Goal: Task Accomplishment & Management: Manage account settings

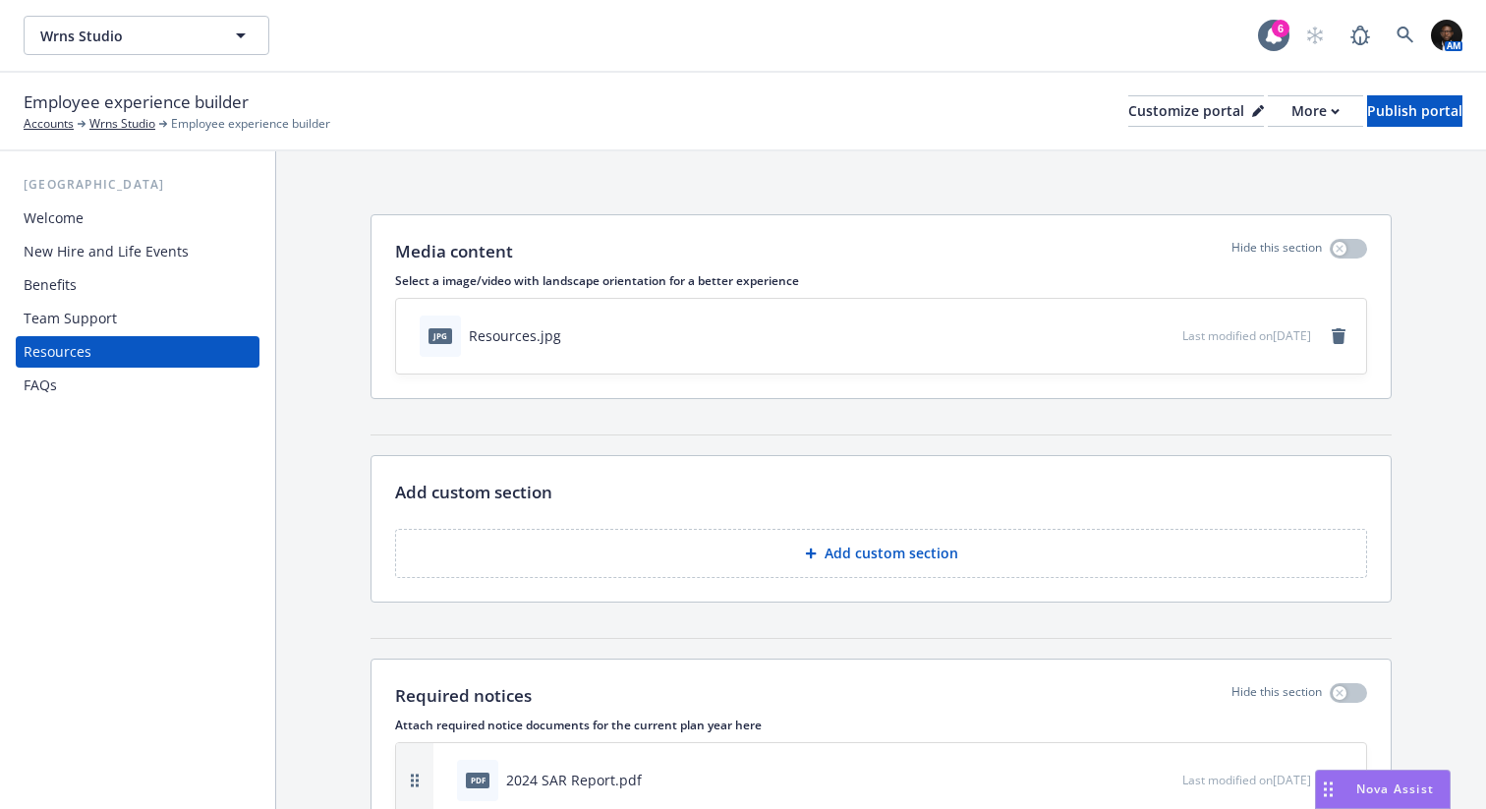
click at [91, 282] on div "Benefits" at bounding box center [138, 284] width 228 height 31
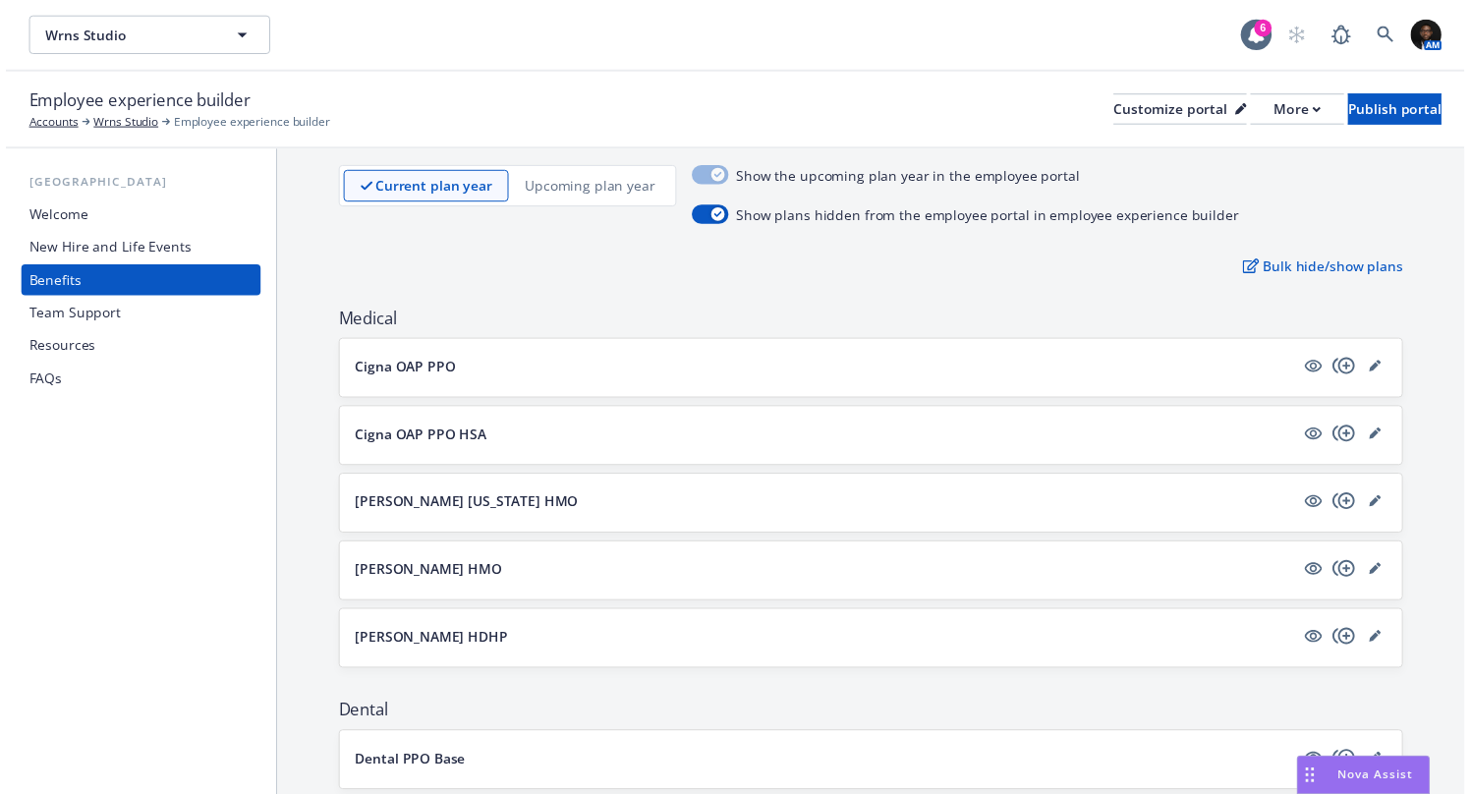
scroll to position [113, 0]
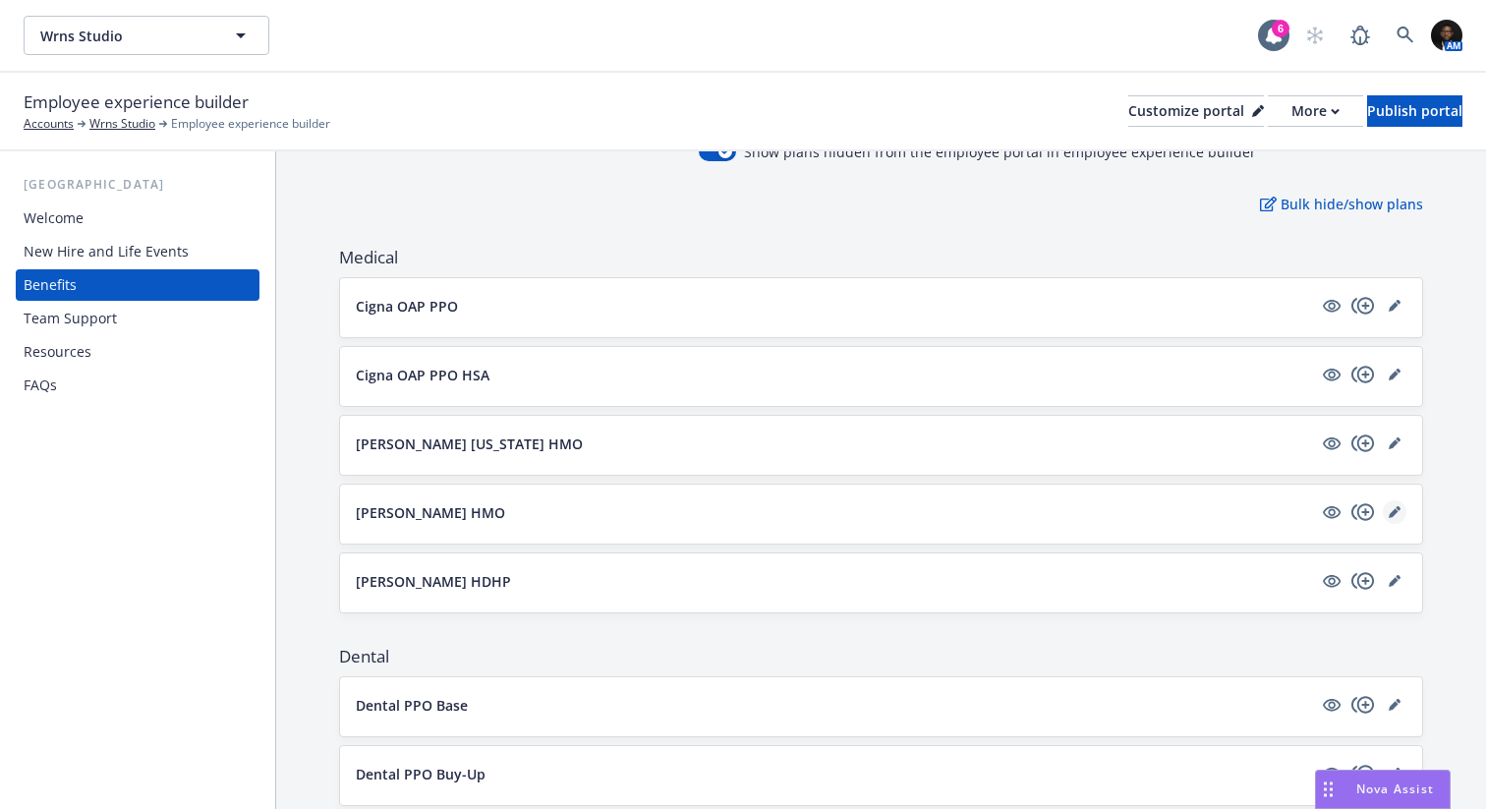
click at [1388, 508] on icon "editPencil" at bounding box center [1394, 512] width 12 height 12
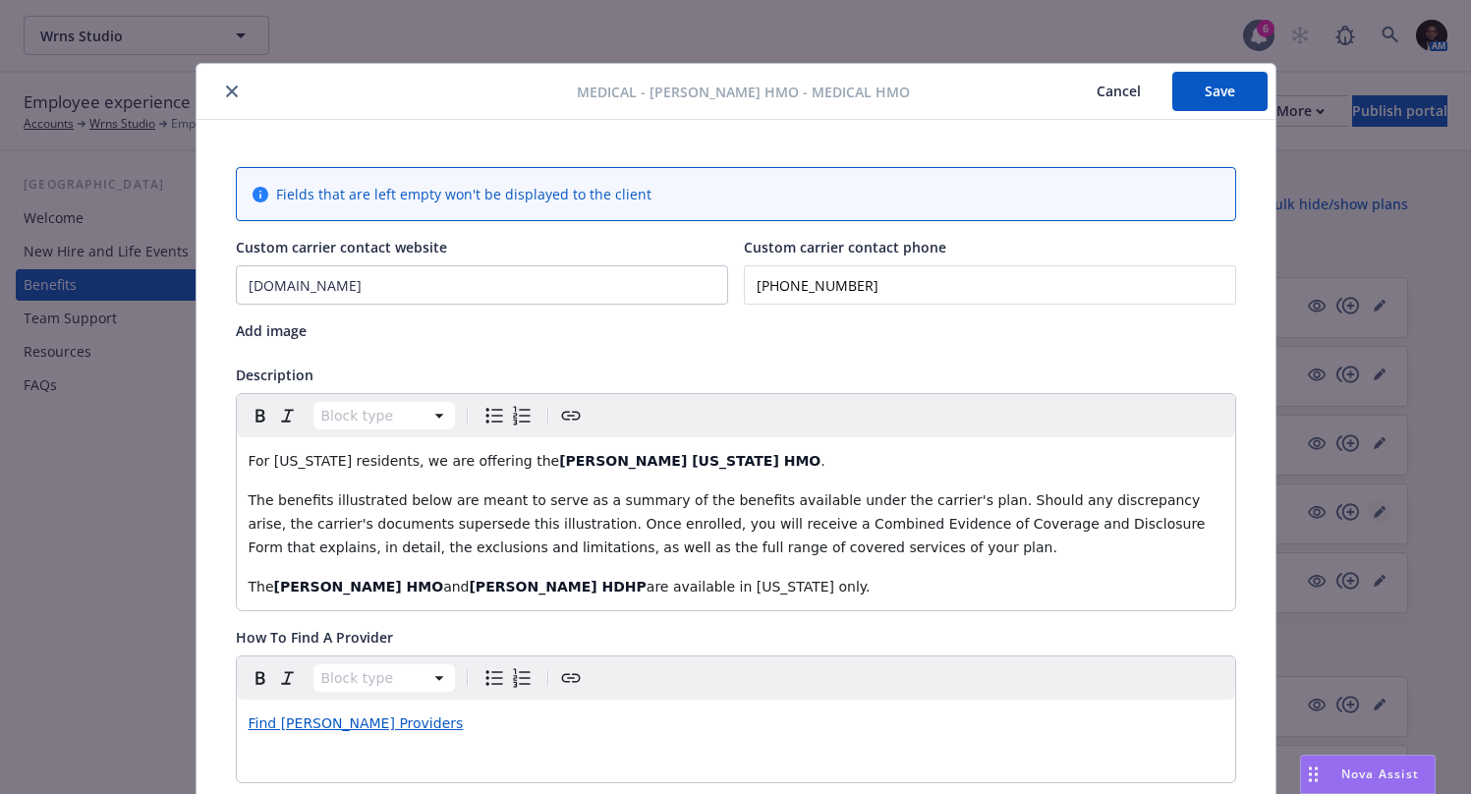
scroll to position [59, 0]
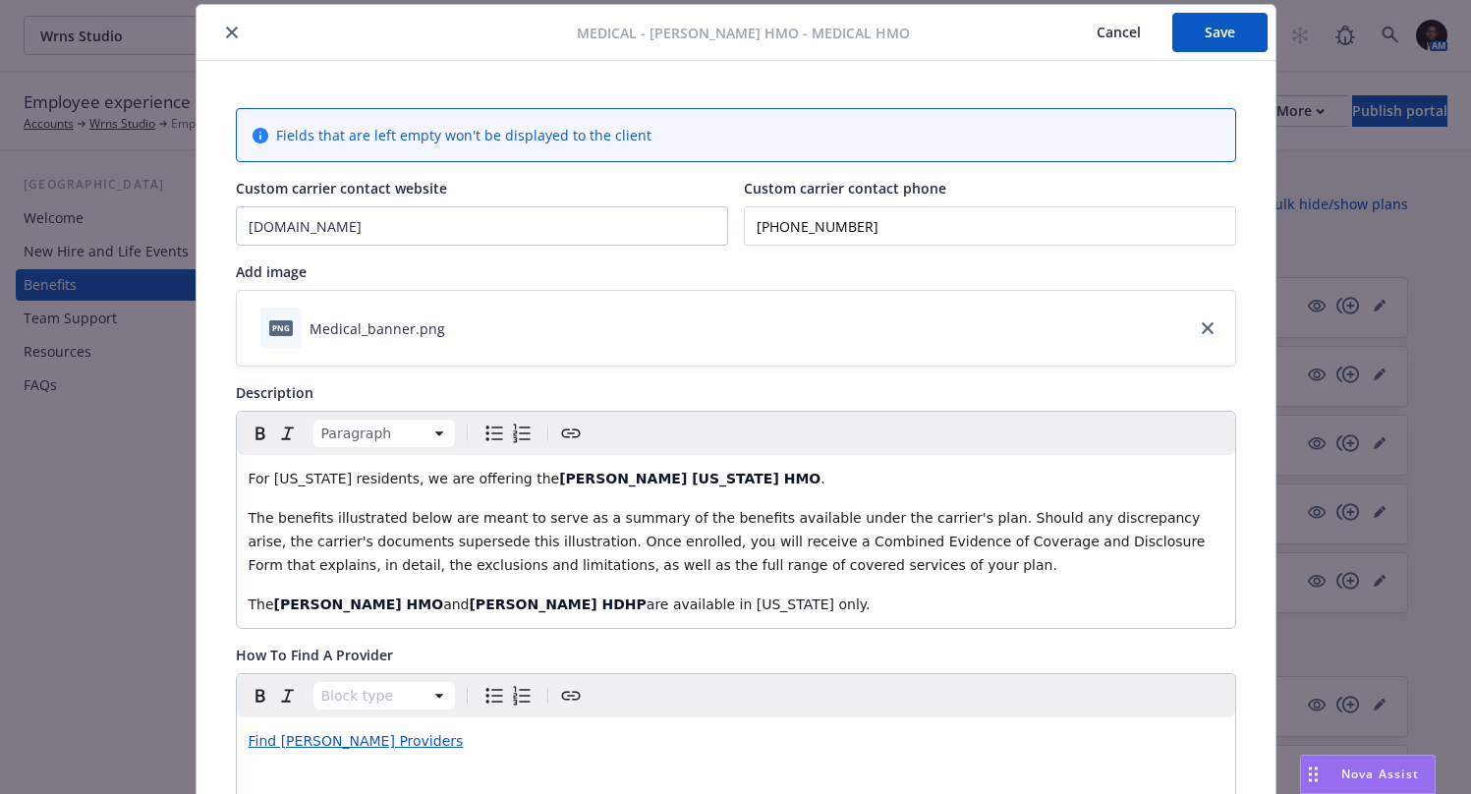
click at [645, 477] on p "For Hawaii residents, we are offering the Kaiser Hawaii HMO ." at bounding box center [736, 479] width 975 height 24
drag, startPoint x: 645, startPoint y: 477, endPoint x: 235, endPoint y: 485, distance: 409.8
click at [237, 485] on div "For Hawaii residents, we are offering the Kaiser Hawaii HMO . The benefits illu…" at bounding box center [736, 541] width 998 height 173
click at [237, 515] on div "The benefits illustrated below are meant to serve as a summary of the benefits …" at bounding box center [736, 541] width 998 height 173
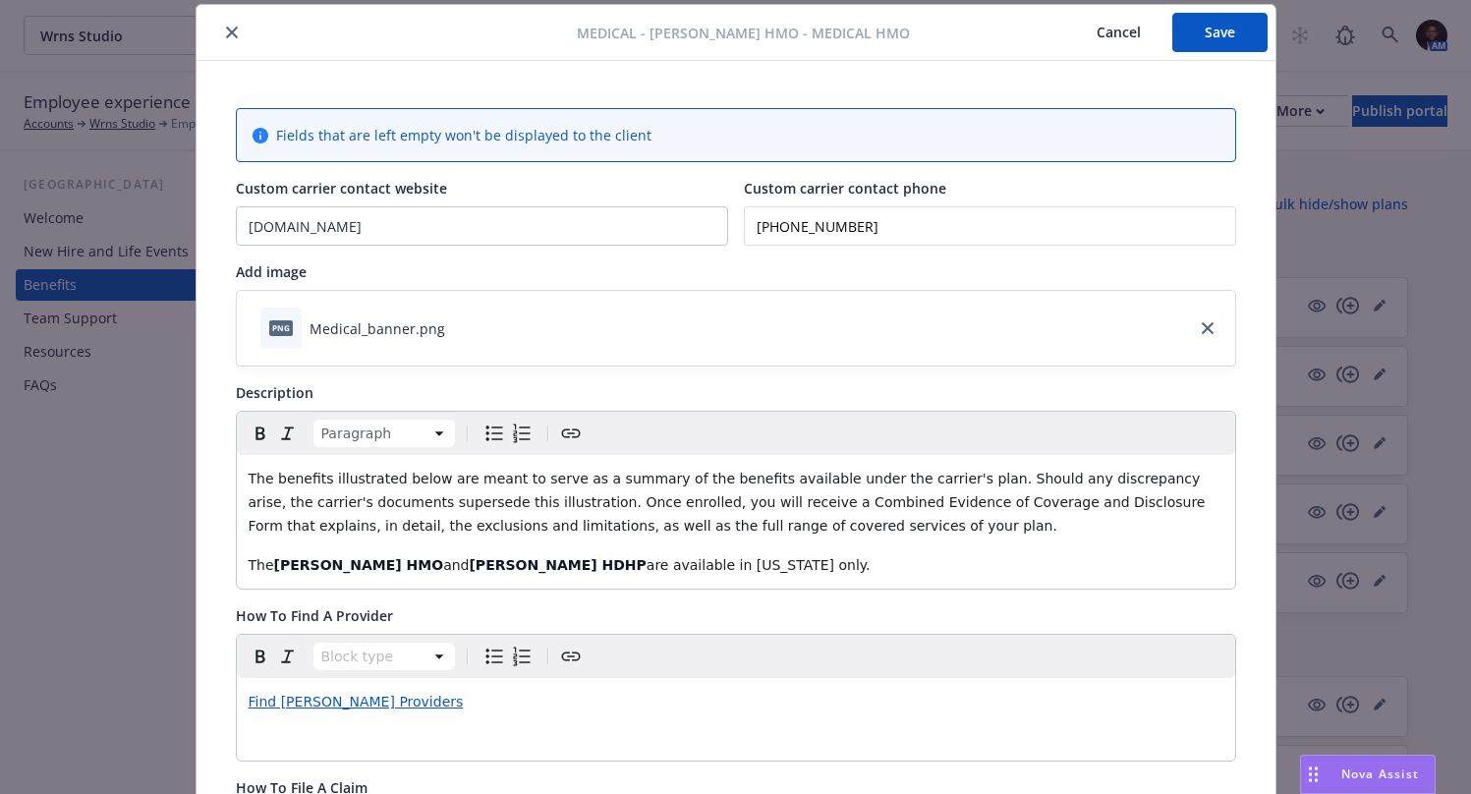
click at [757, 568] on p "The Kaiser HMO and Kaiser HDHP are available in California only." at bounding box center [736, 565] width 975 height 24
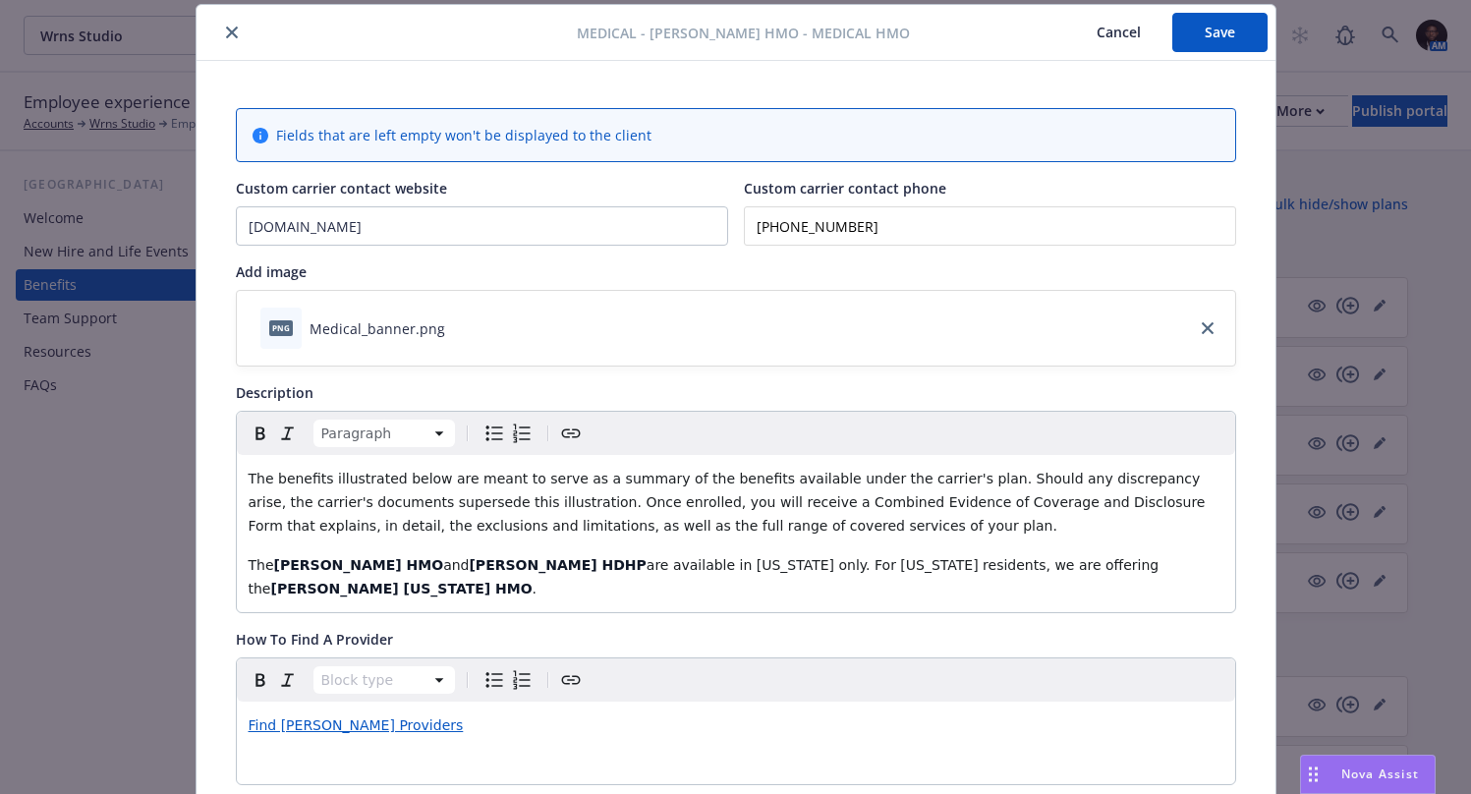
drag, startPoint x: 1070, startPoint y: 568, endPoint x: 665, endPoint y: 568, distance: 404.8
click at [665, 568] on p "The Kaiser HMO and Kaiser HDHP are available in California only. For Hawaii res…" at bounding box center [736, 576] width 975 height 47
click at [280, 429] on icon "button" at bounding box center [288, 434] width 24 height 24
click at [1094, 558] on p "The Kaiser HMO and Kaiser HDHP are available in California only. For Hawaii res…" at bounding box center [736, 576] width 975 height 47
copy div "The benefits illustrated below are meant to serve as a summary of the benefits …"
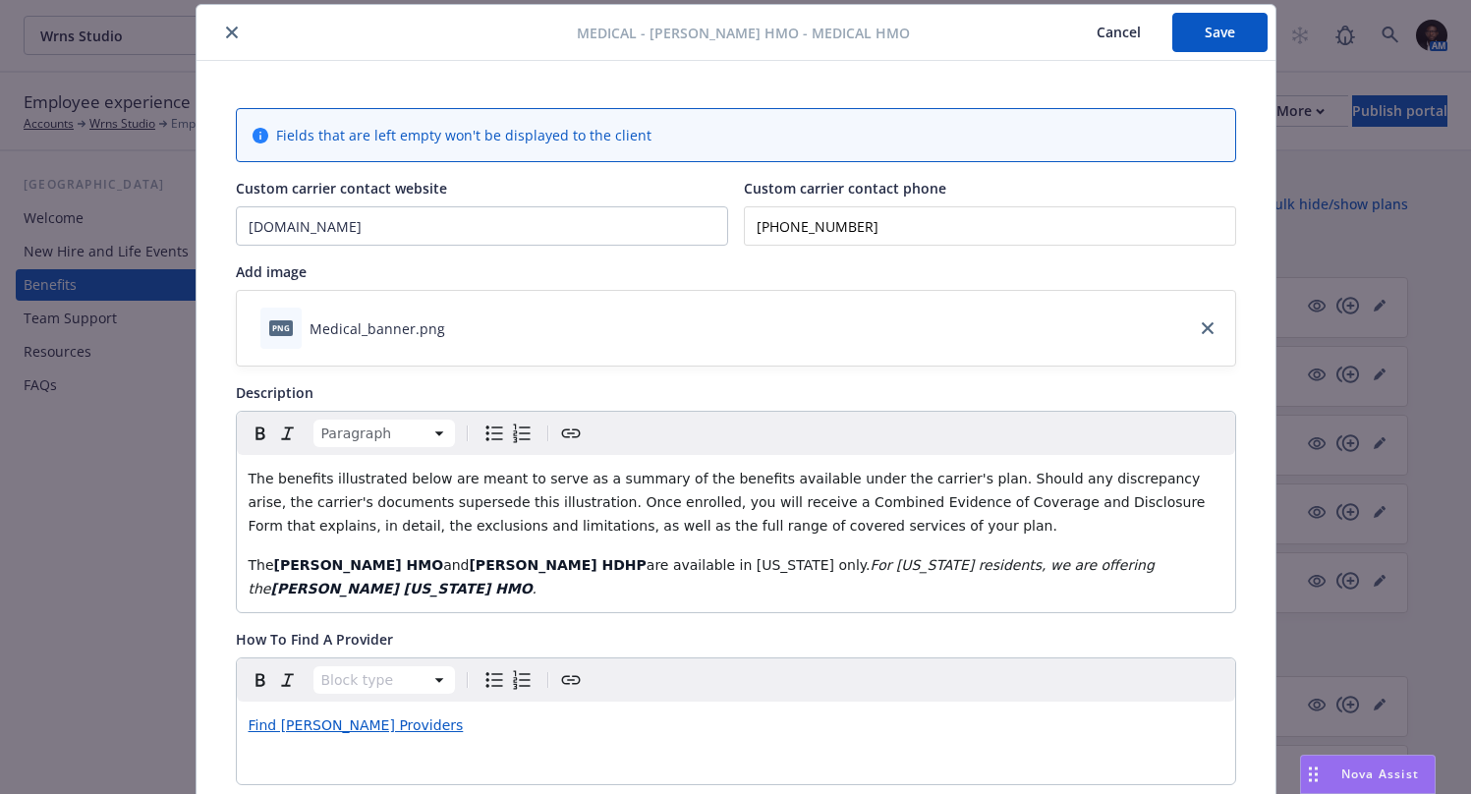
click at [1080, 564] on p "The Kaiser HMO and Kaiser HDHP are available in California only. For Hawaii res…" at bounding box center [736, 576] width 975 height 47
drag, startPoint x: 1080, startPoint y: 564, endPoint x: 207, endPoint y: 563, distance: 872.5
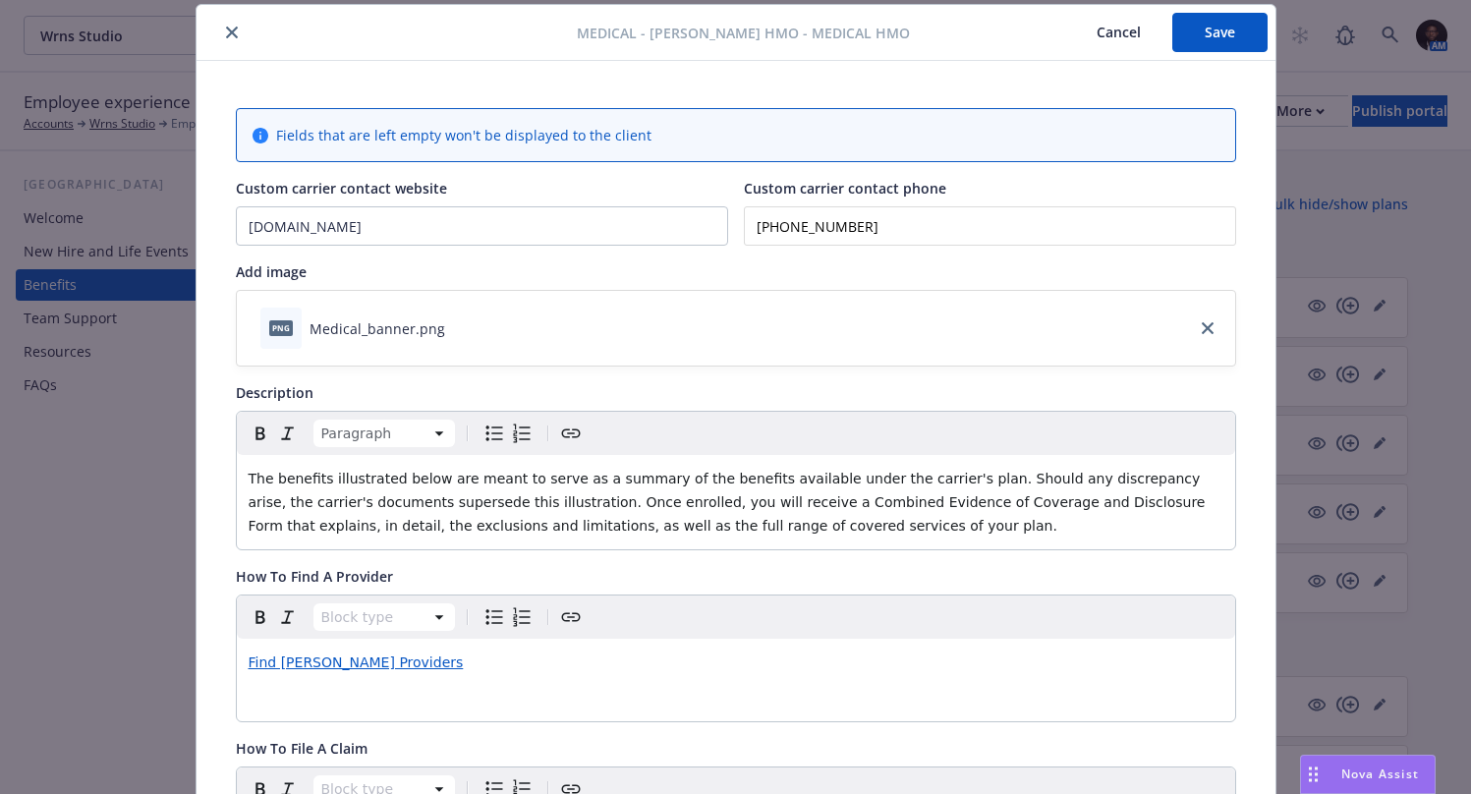
click at [249, 478] on span "The benefits illustrated below are meant to serve as a summary of the benefits …" at bounding box center [729, 502] width 961 height 63
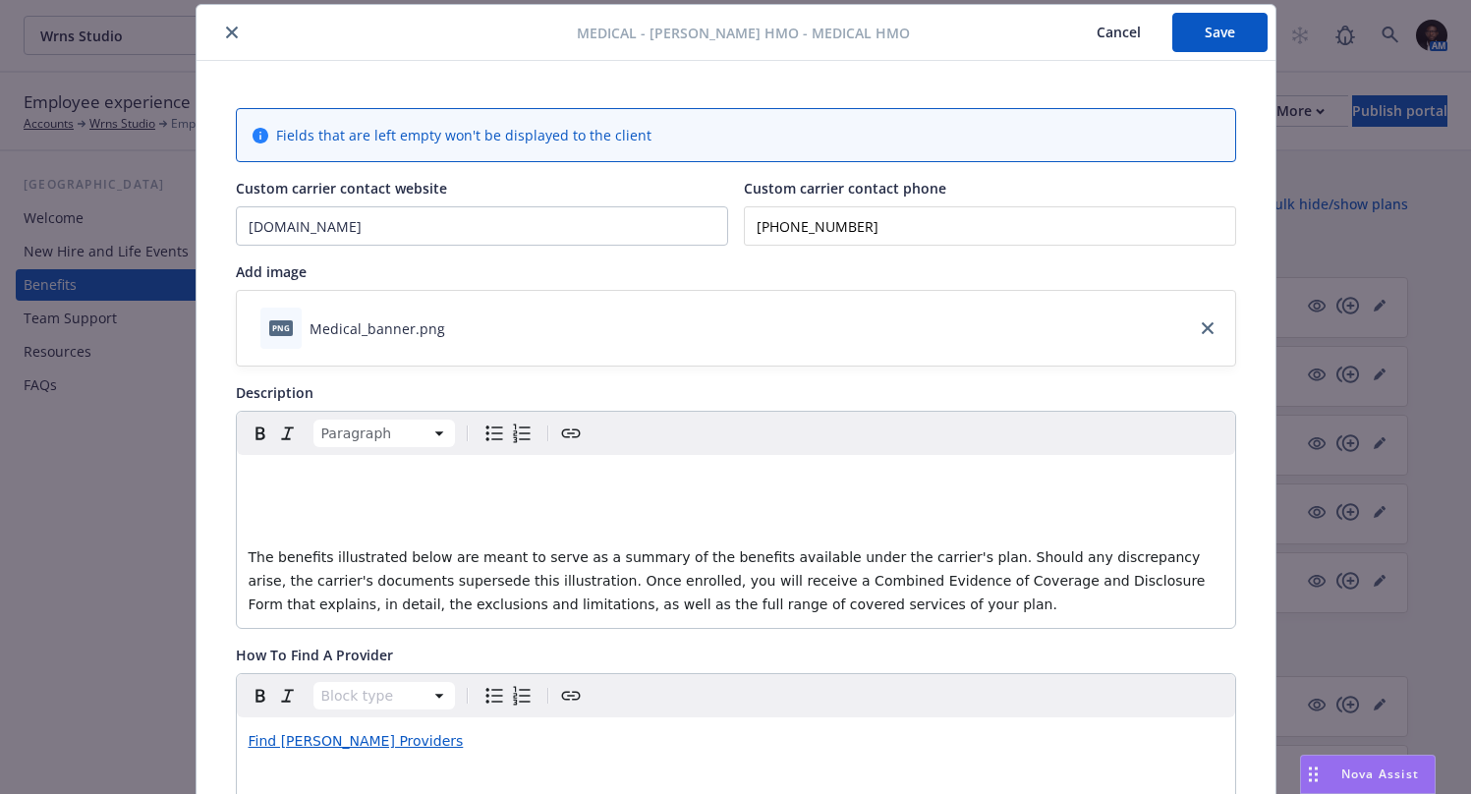
click at [272, 475] on p "editable markdown" at bounding box center [736, 479] width 975 height 24
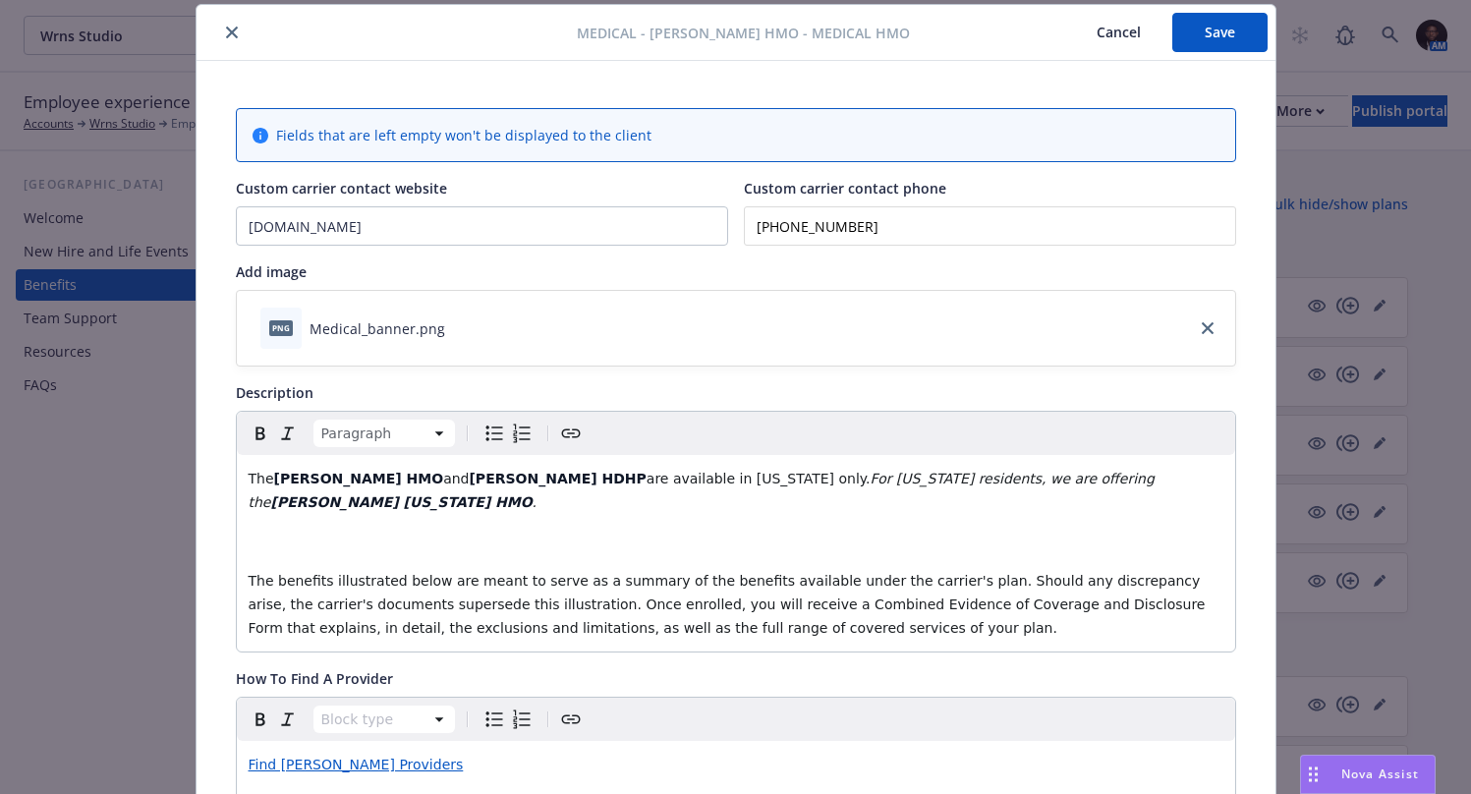
click at [295, 536] on div "The Kaiser HMO and Kaiser HDHP are available in California only. For Hawaii res…" at bounding box center [736, 553] width 998 height 197
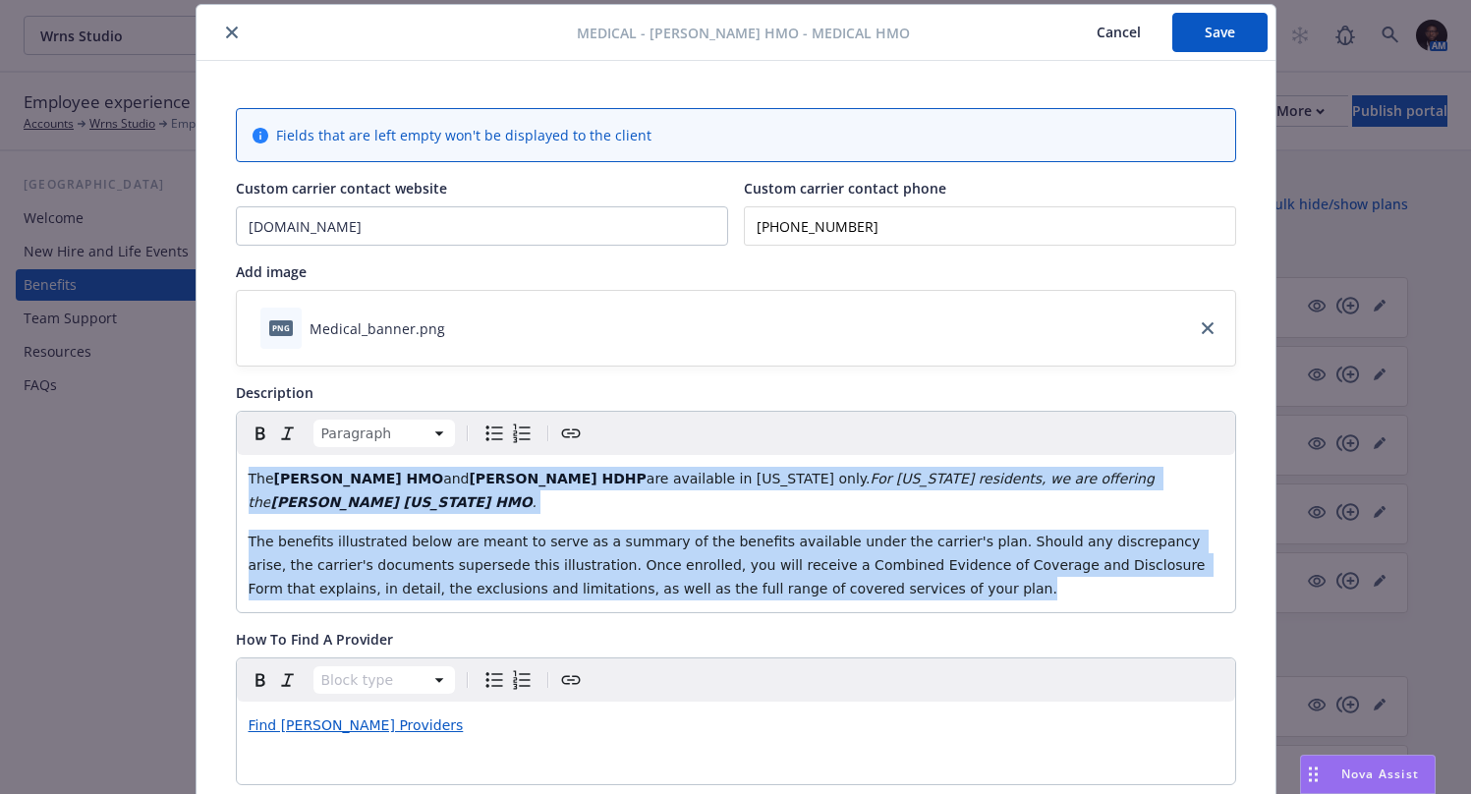
click at [1206, 36] on button "Save" at bounding box center [1219, 32] width 95 height 39
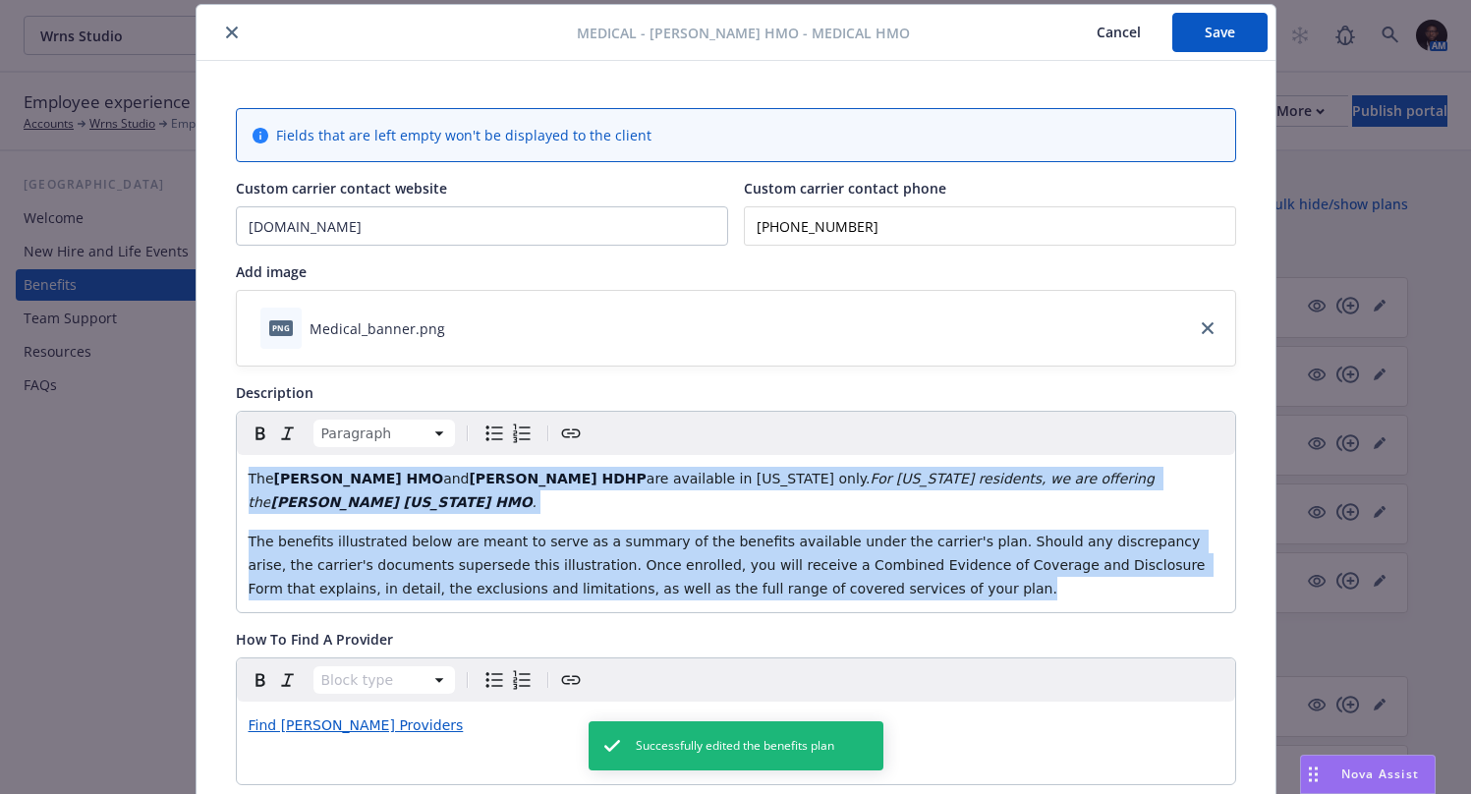
click at [226, 36] on icon "close" at bounding box center [232, 33] width 12 height 12
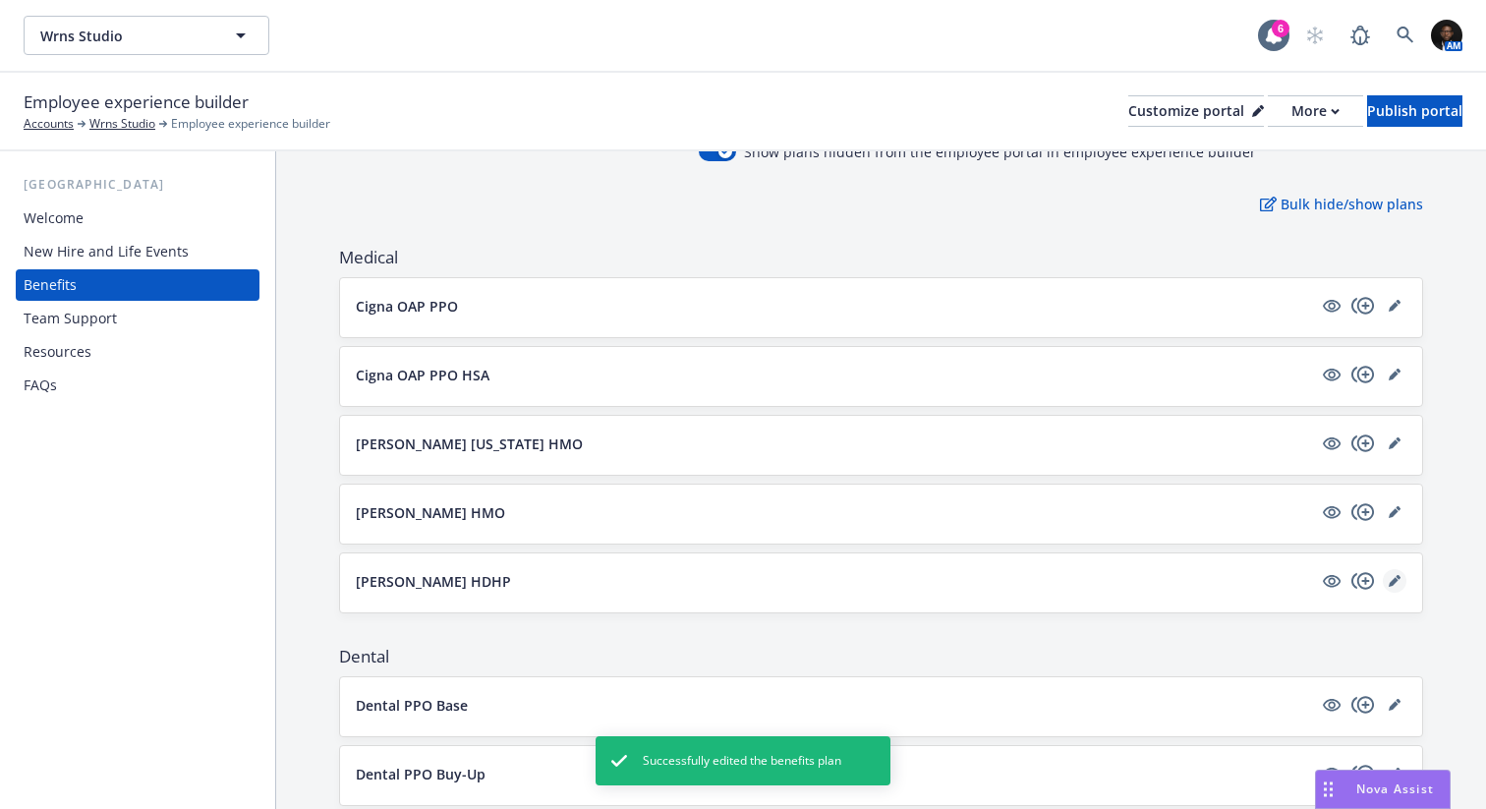
click at [1385, 582] on link "editPencil" at bounding box center [1394, 581] width 24 height 24
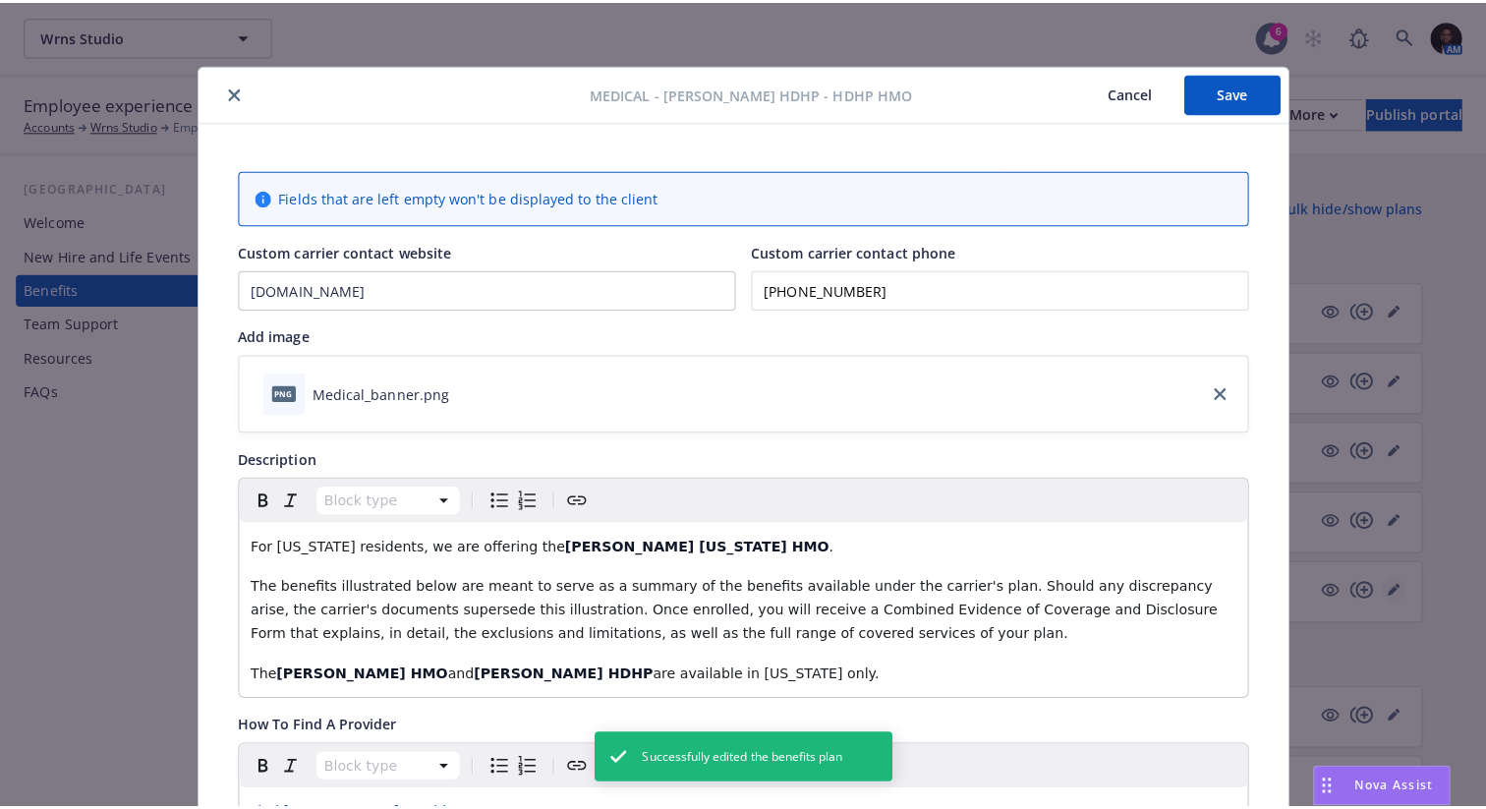
scroll to position [59, 0]
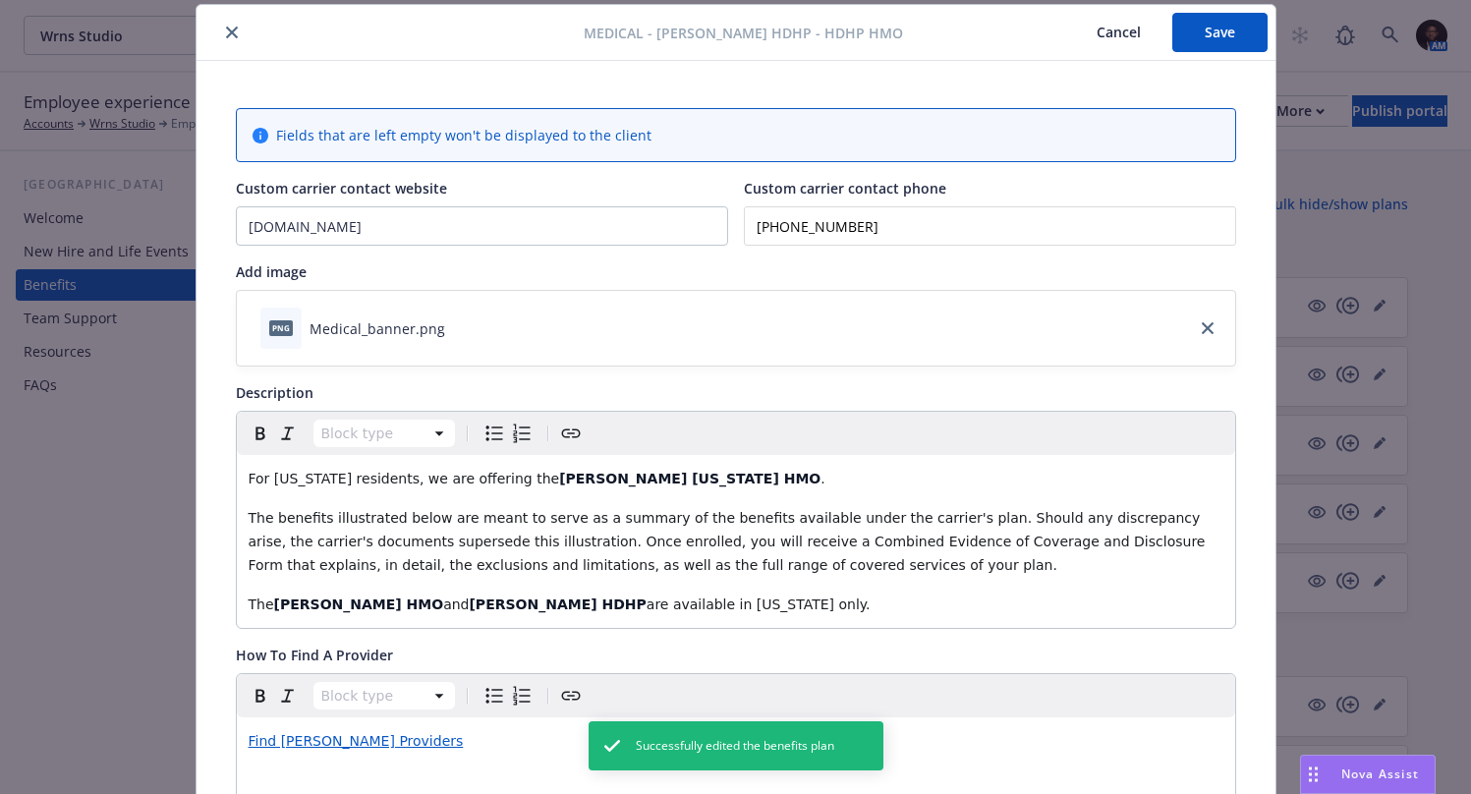
click at [561, 578] on div "For Hawaii residents, we are offering the Kaiser Hawaii HMO . The benefits illu…" at bounding box center [736, 541] width 998 height 173
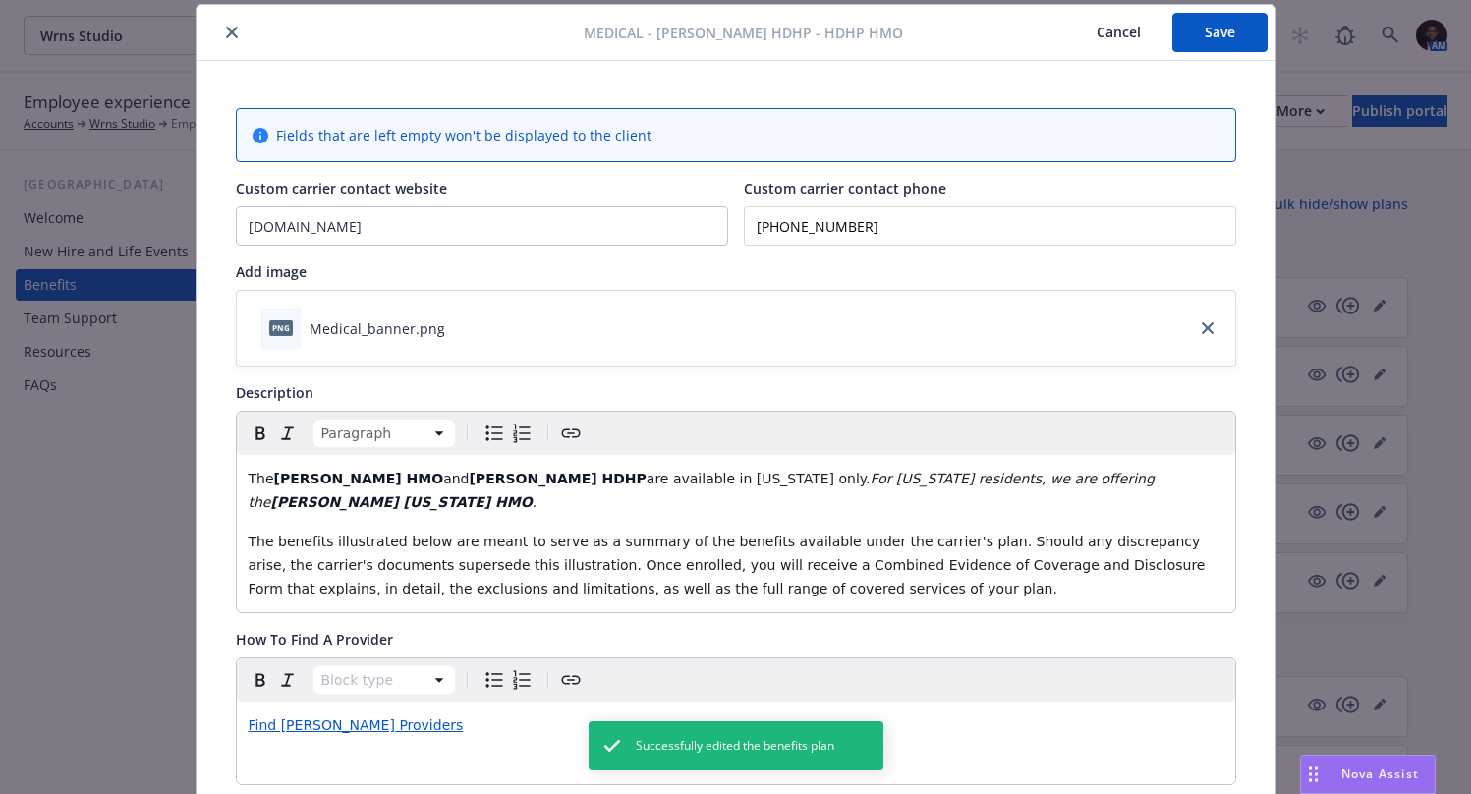
click at [1200, 24] on button "Save" at bounding box center [1219, 32] width 95 height 39
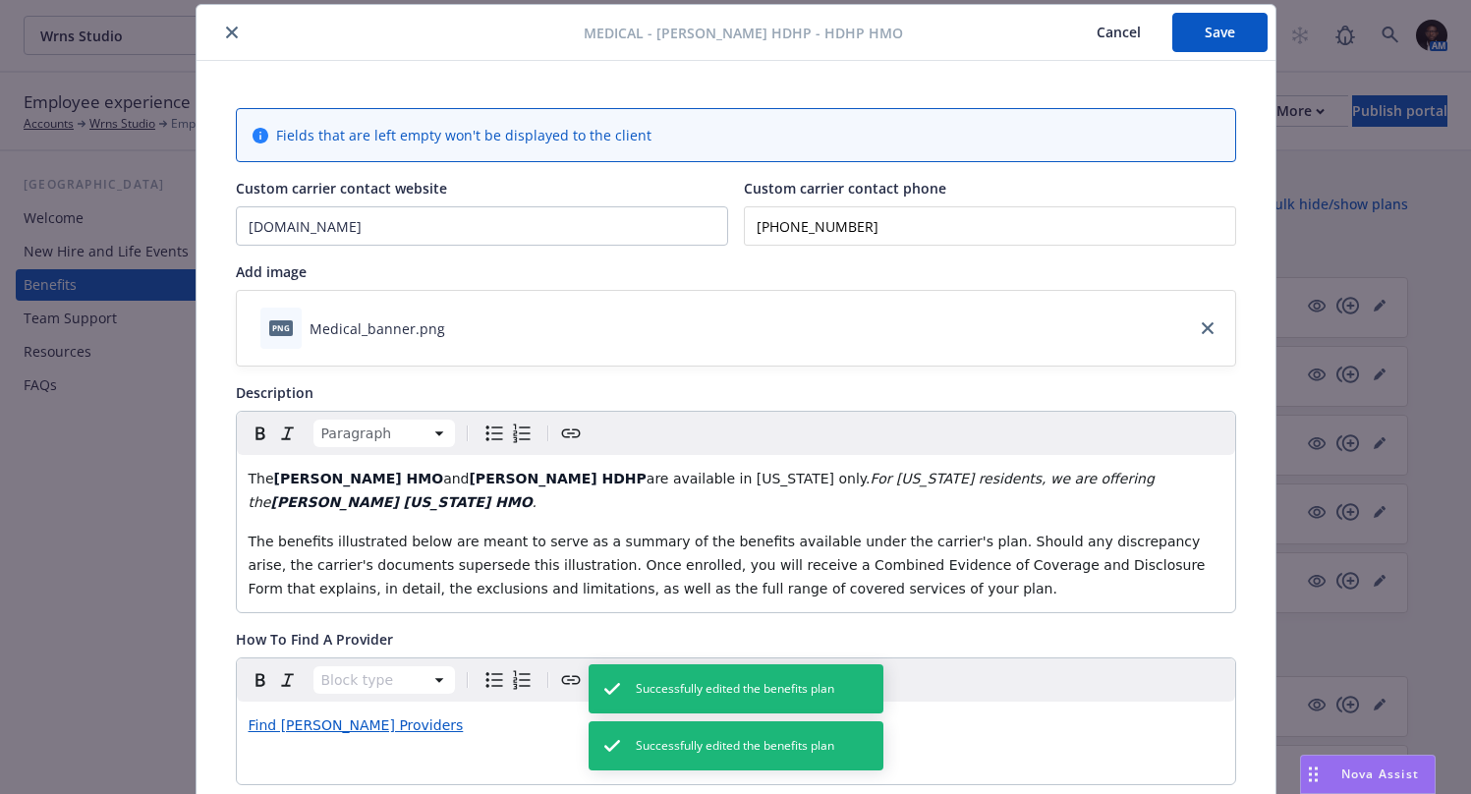
click at [222, 40] on button "close" at bounding box center [232, 33] width 24 height 24
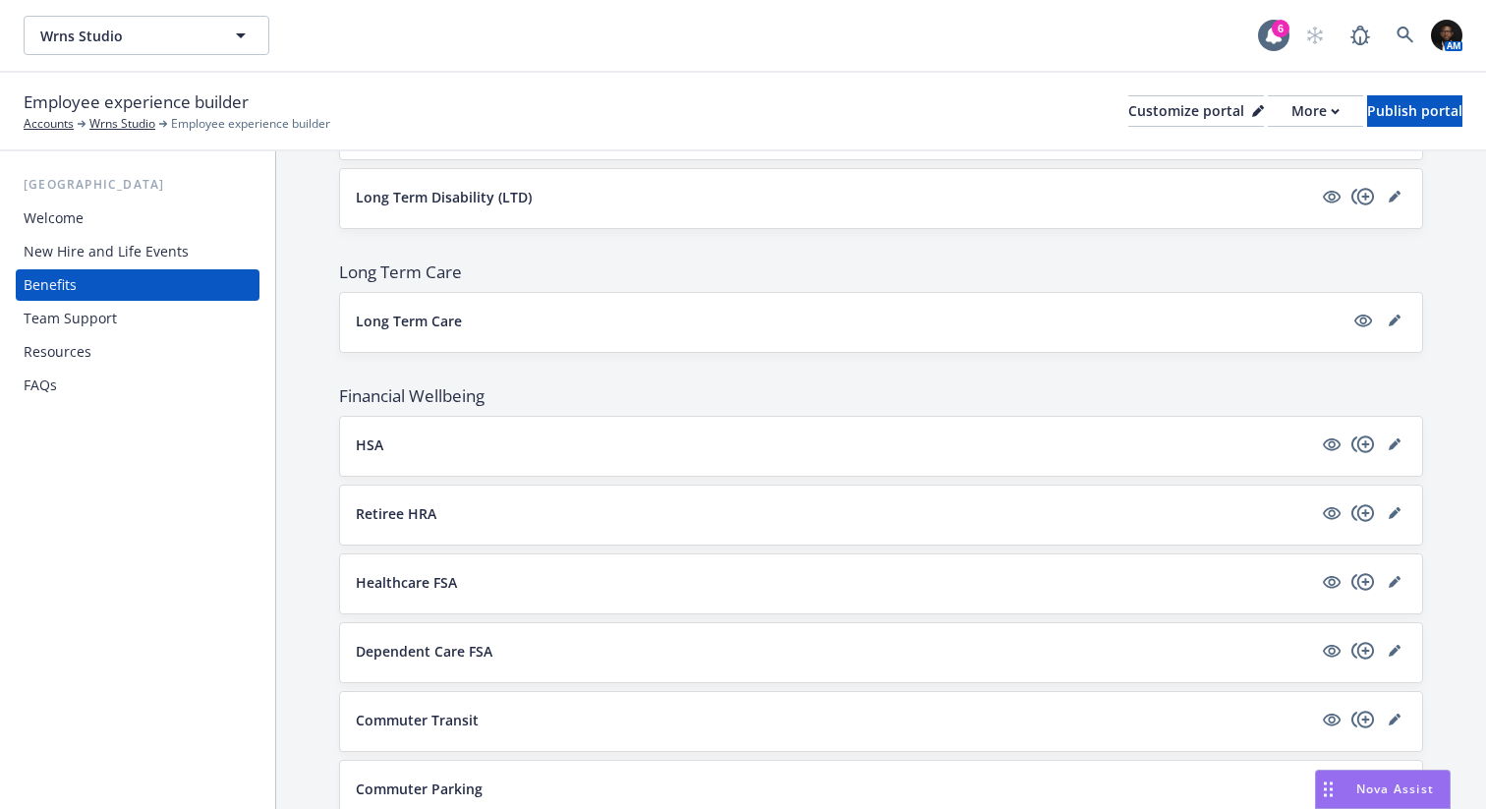
scroll to position [1205, 0]
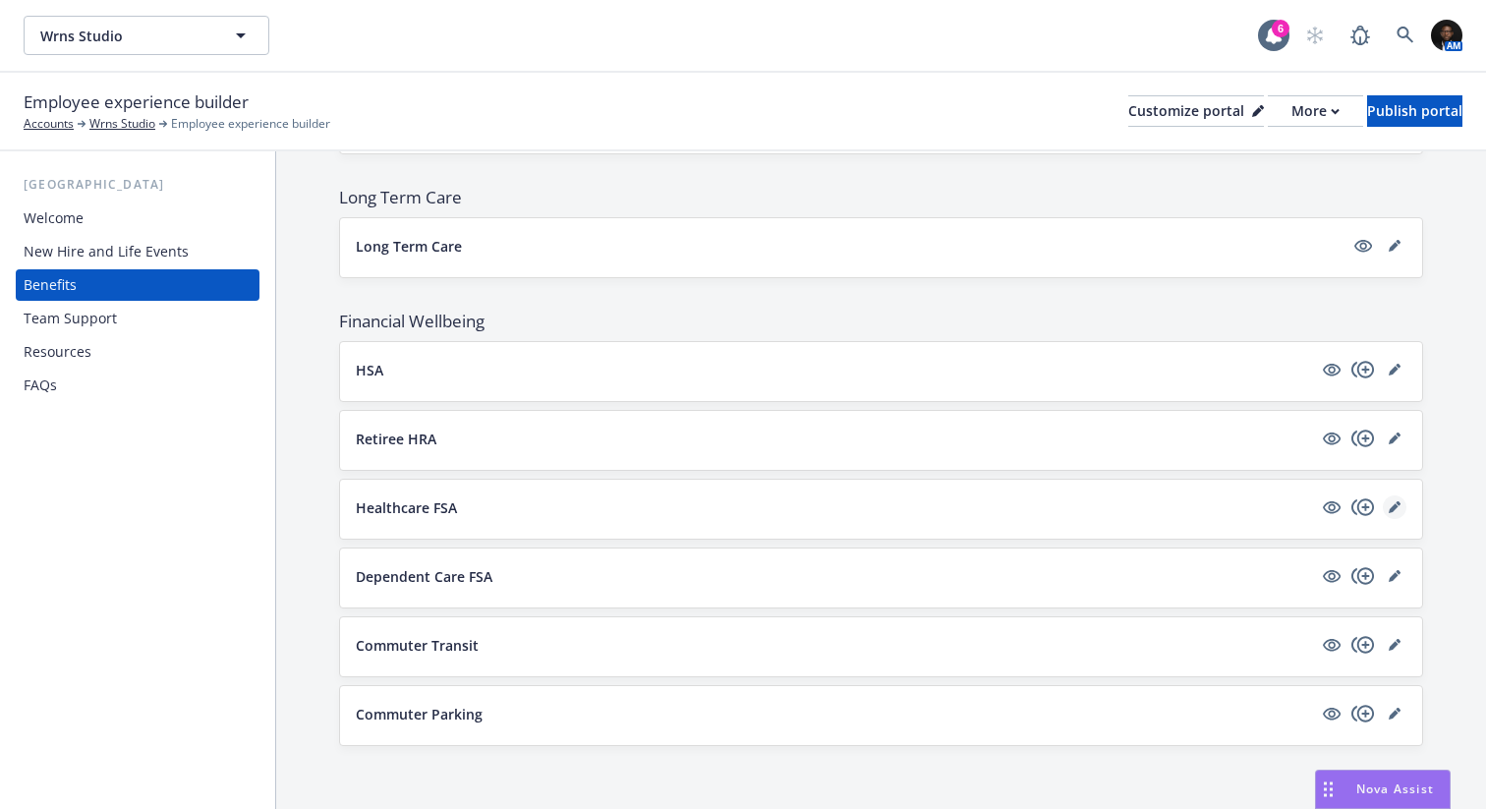
click at [1391, 511] on icon "editPencil" at bounding box center [1393, 508] width 10 height 10
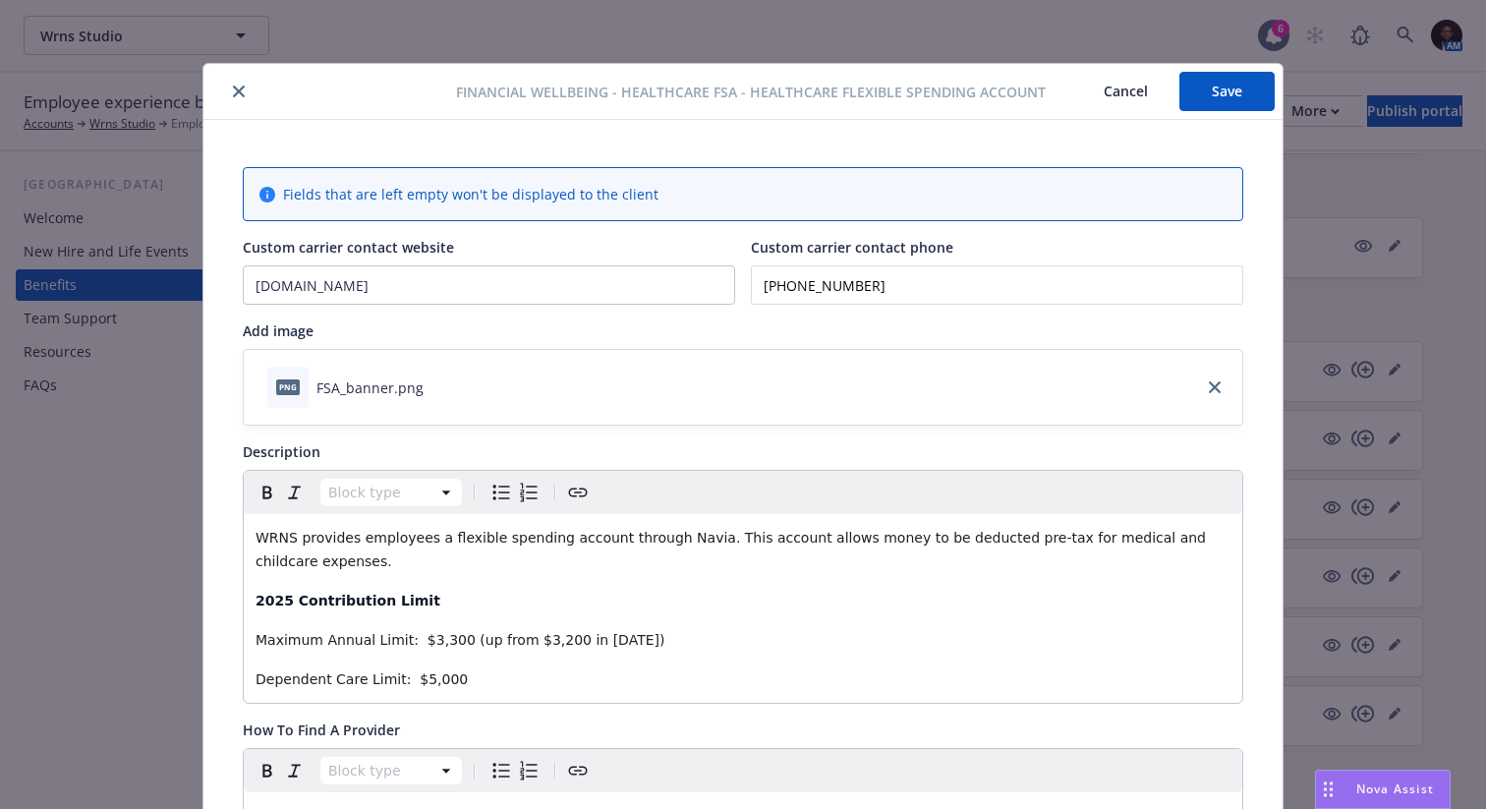
click at [233, 93] on icon "close" at bounding box center [239, 91] width 12 height 12
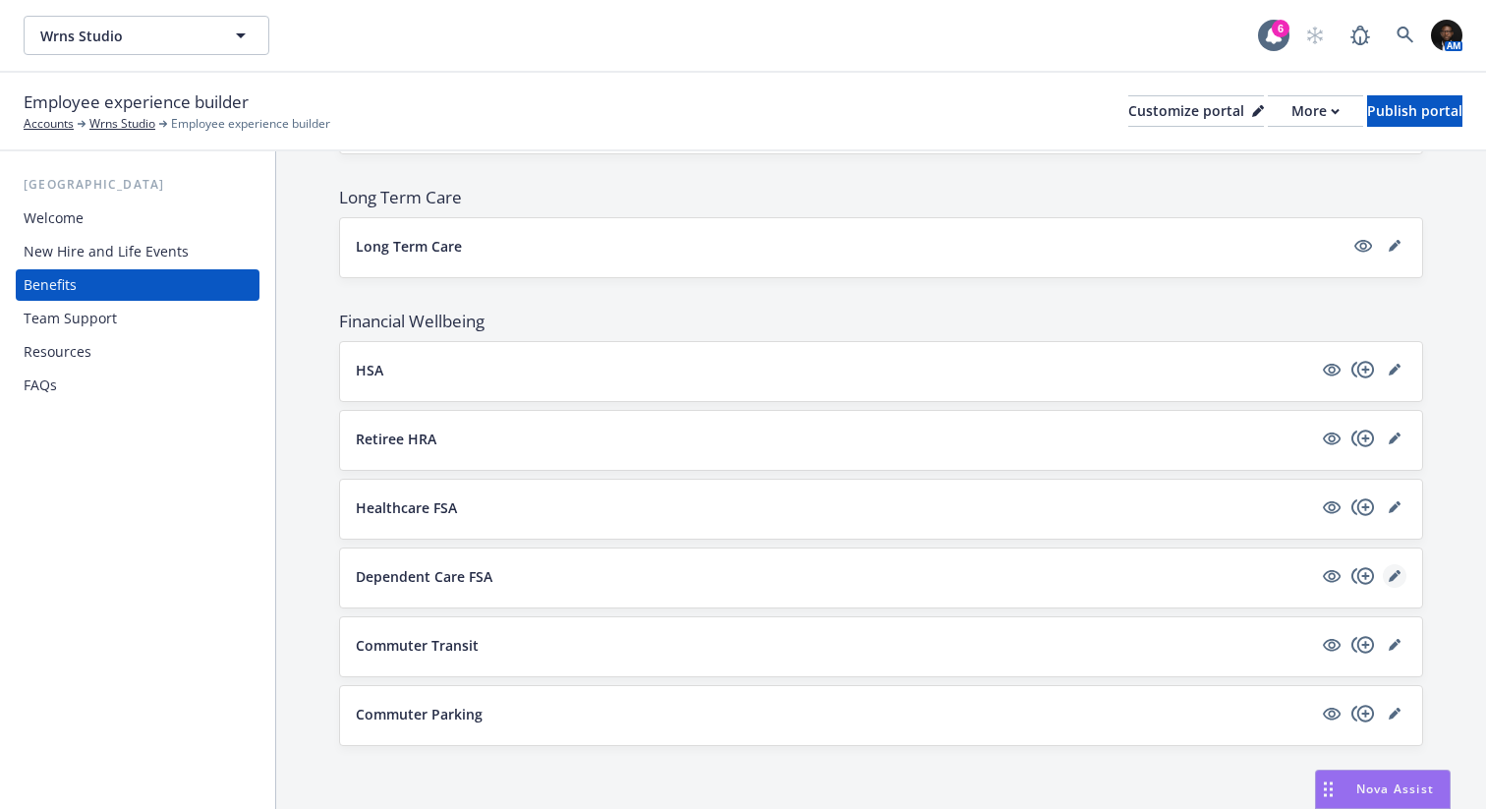
click at [1392, 571] on icon "editPencil" at bounding box center [1394, 576] width 12 height 12
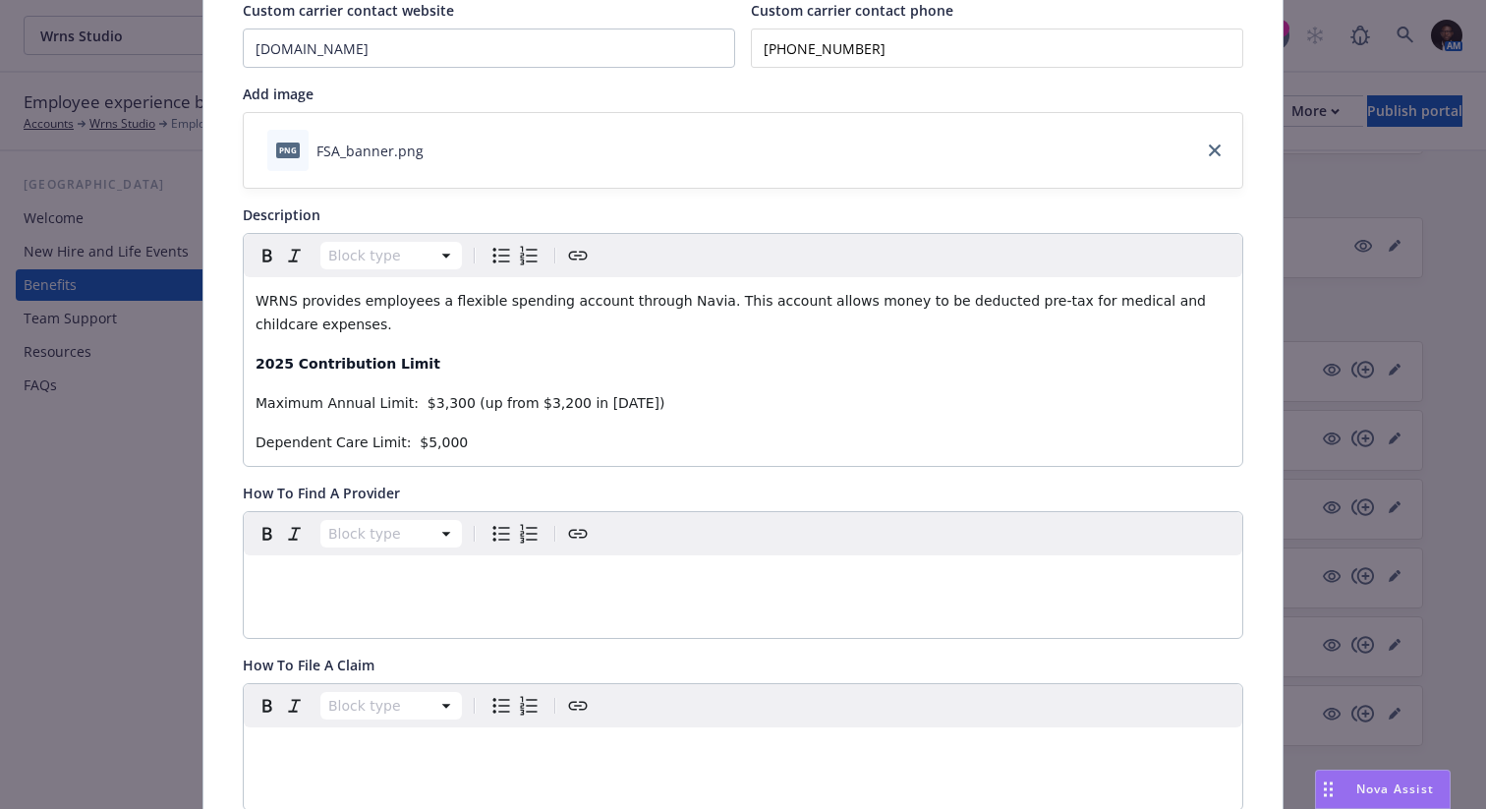
scroll to position [57, 0]
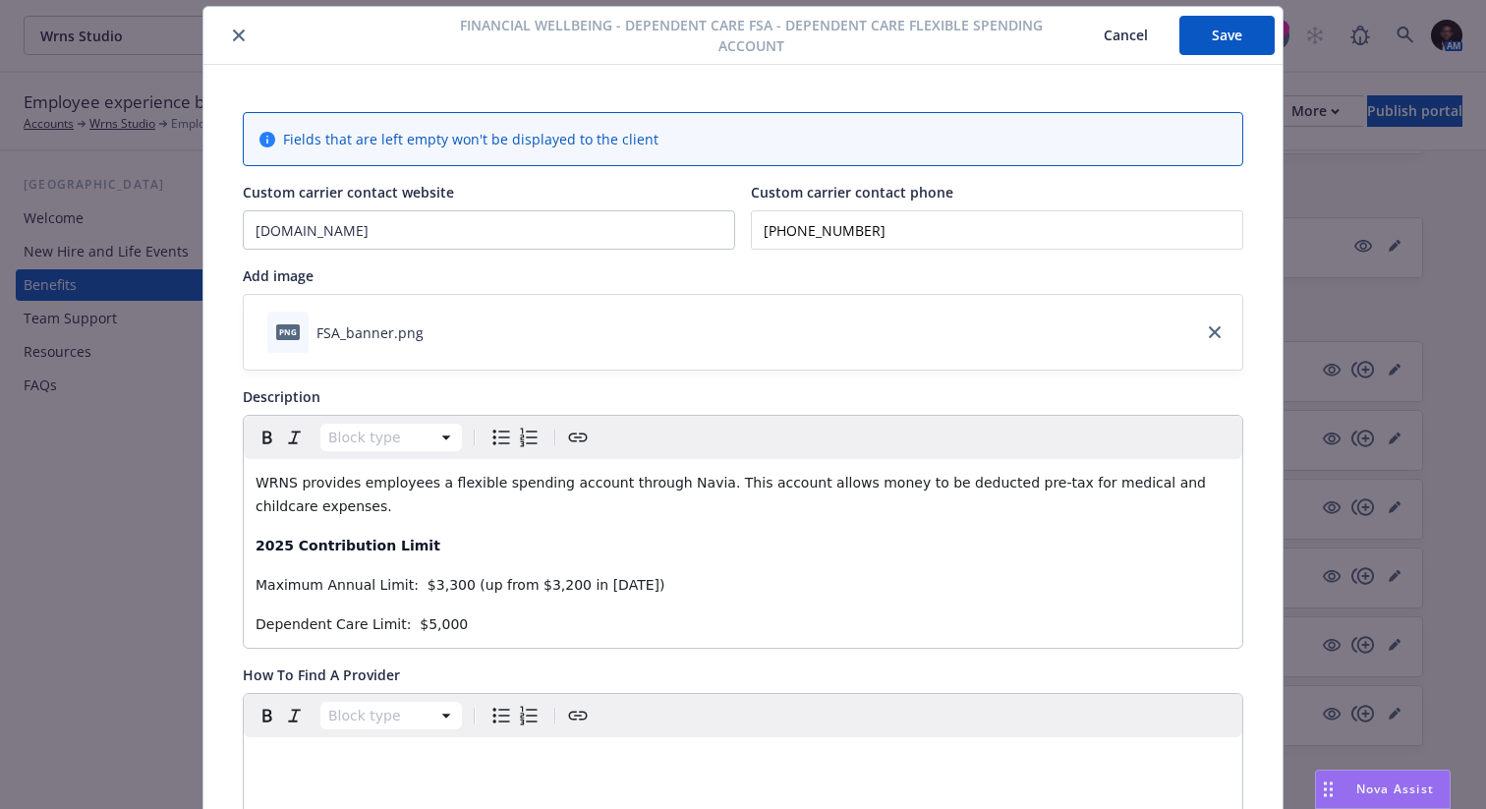
click at [239, 28] on button "close" at bounding box center [239, 36] width 24 height 24
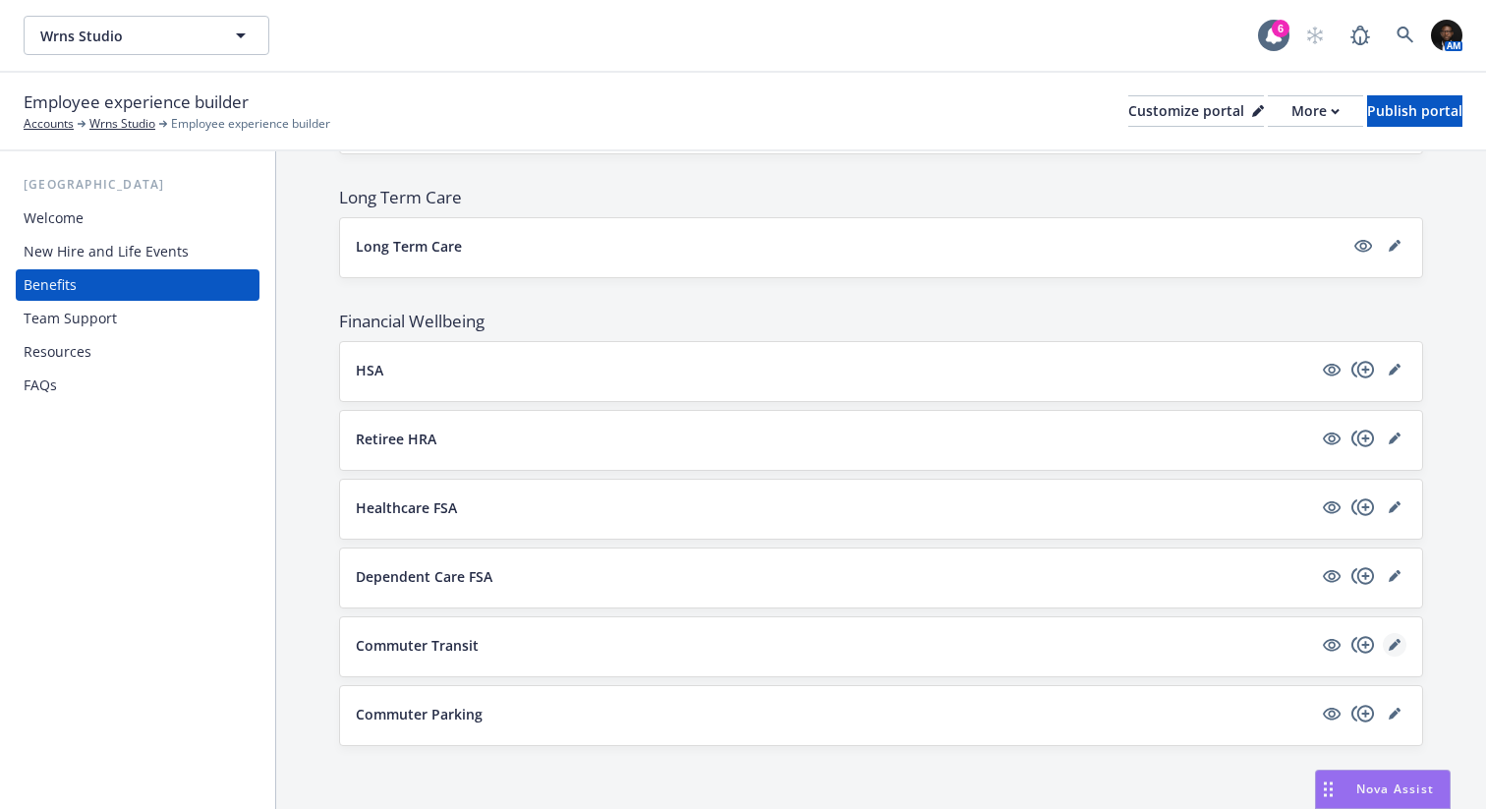
click at [1395, 640] on icon "editPencil" at bounding box center [1394, 645] width 12 height 12
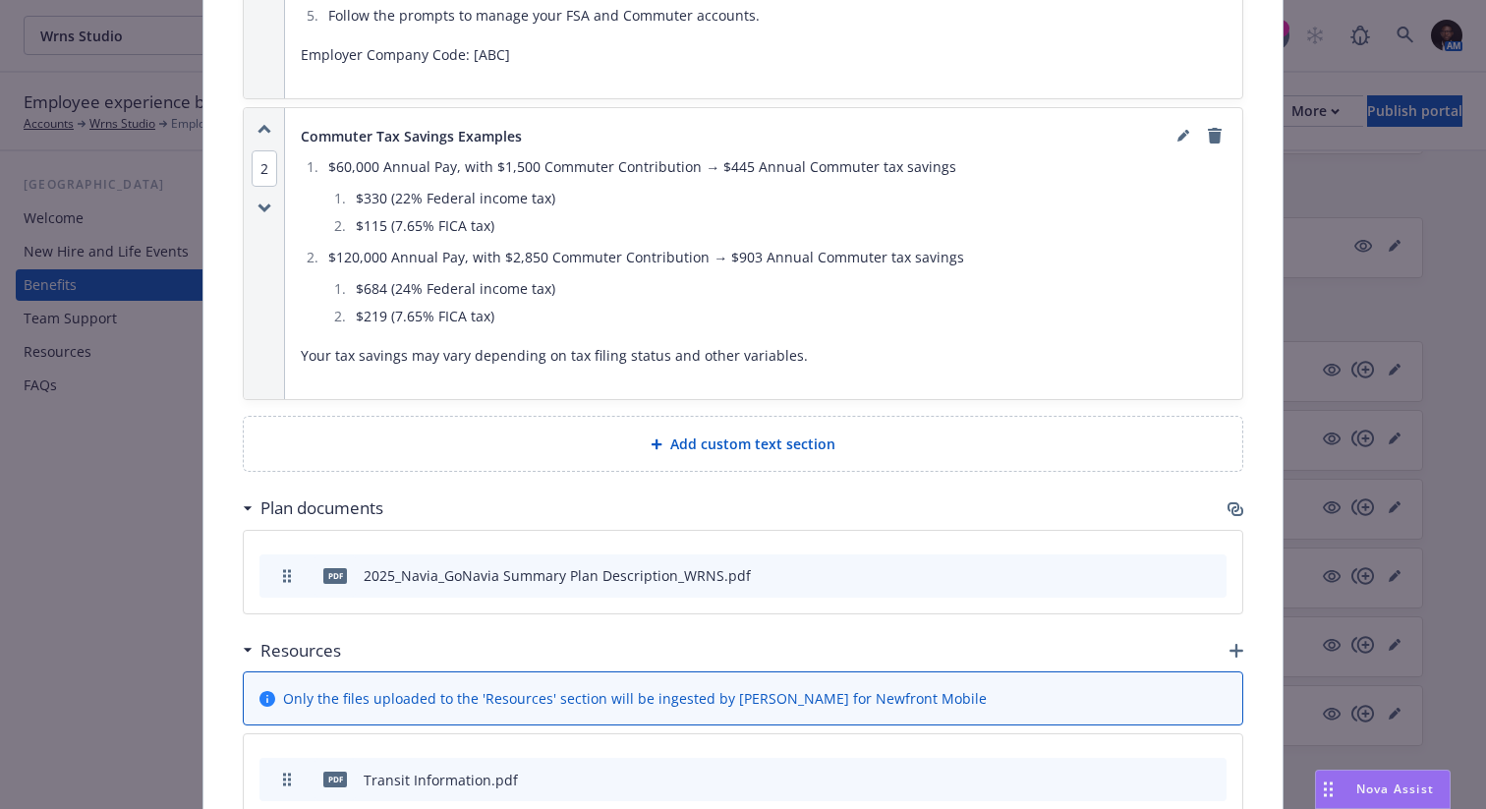
scroll to position [1711, 0]
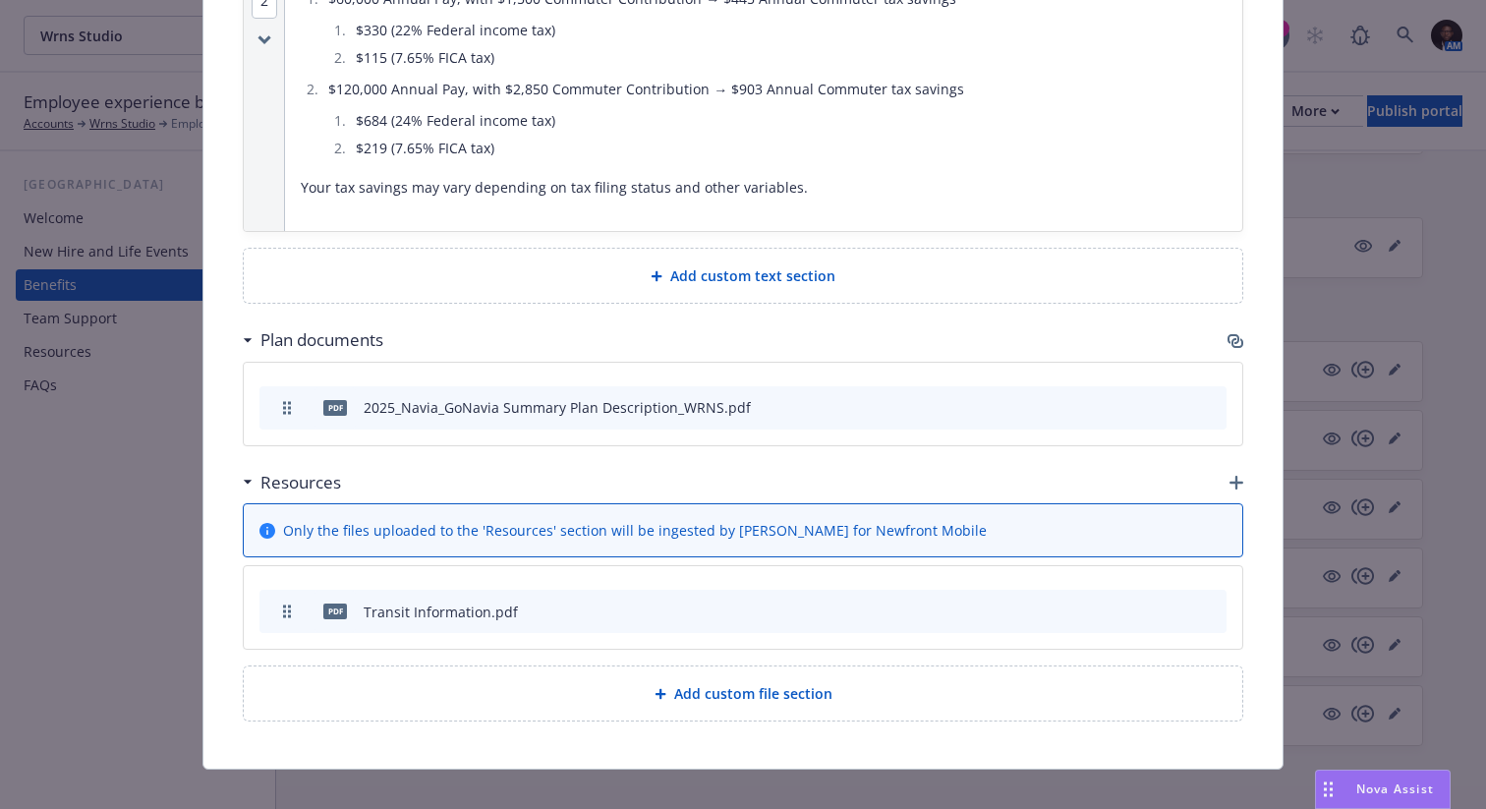
click at [1181, 603] on icon "preview file" at bounding box center [1176, 610] width 18 height 14
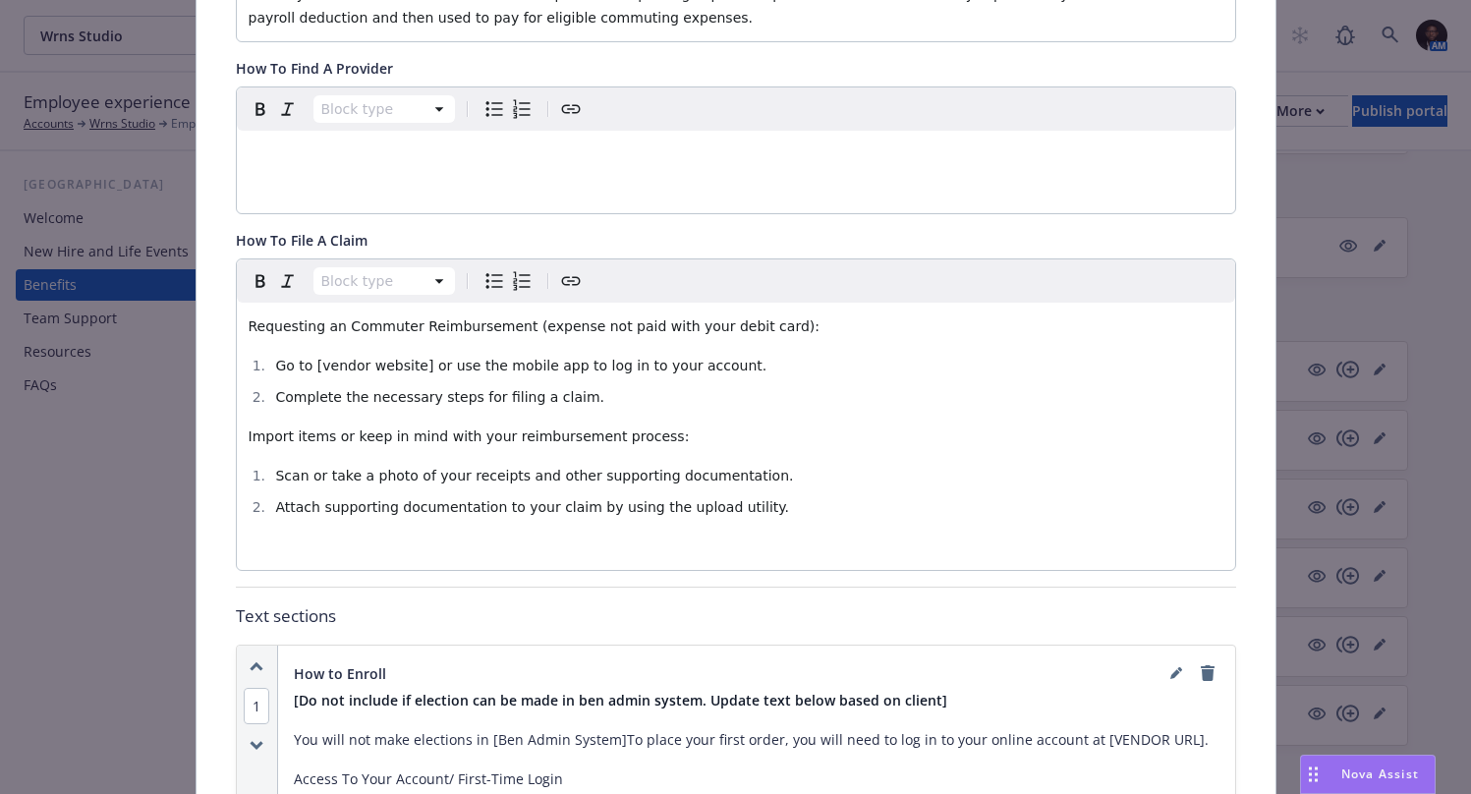
scroll to position [0, 0]
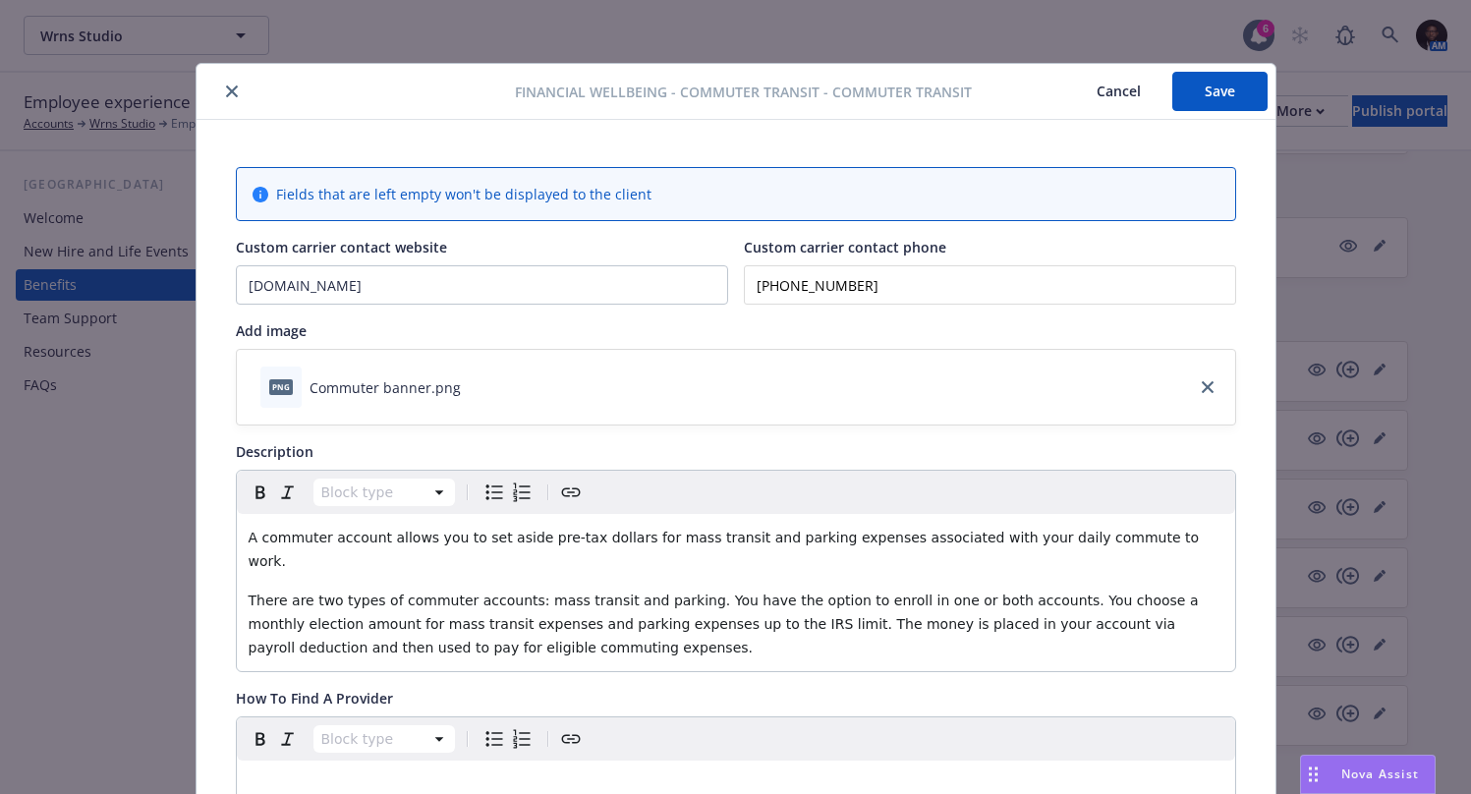
click at [226, 90] on icon "close" at bounding box center [232, 91] width 12 height 12
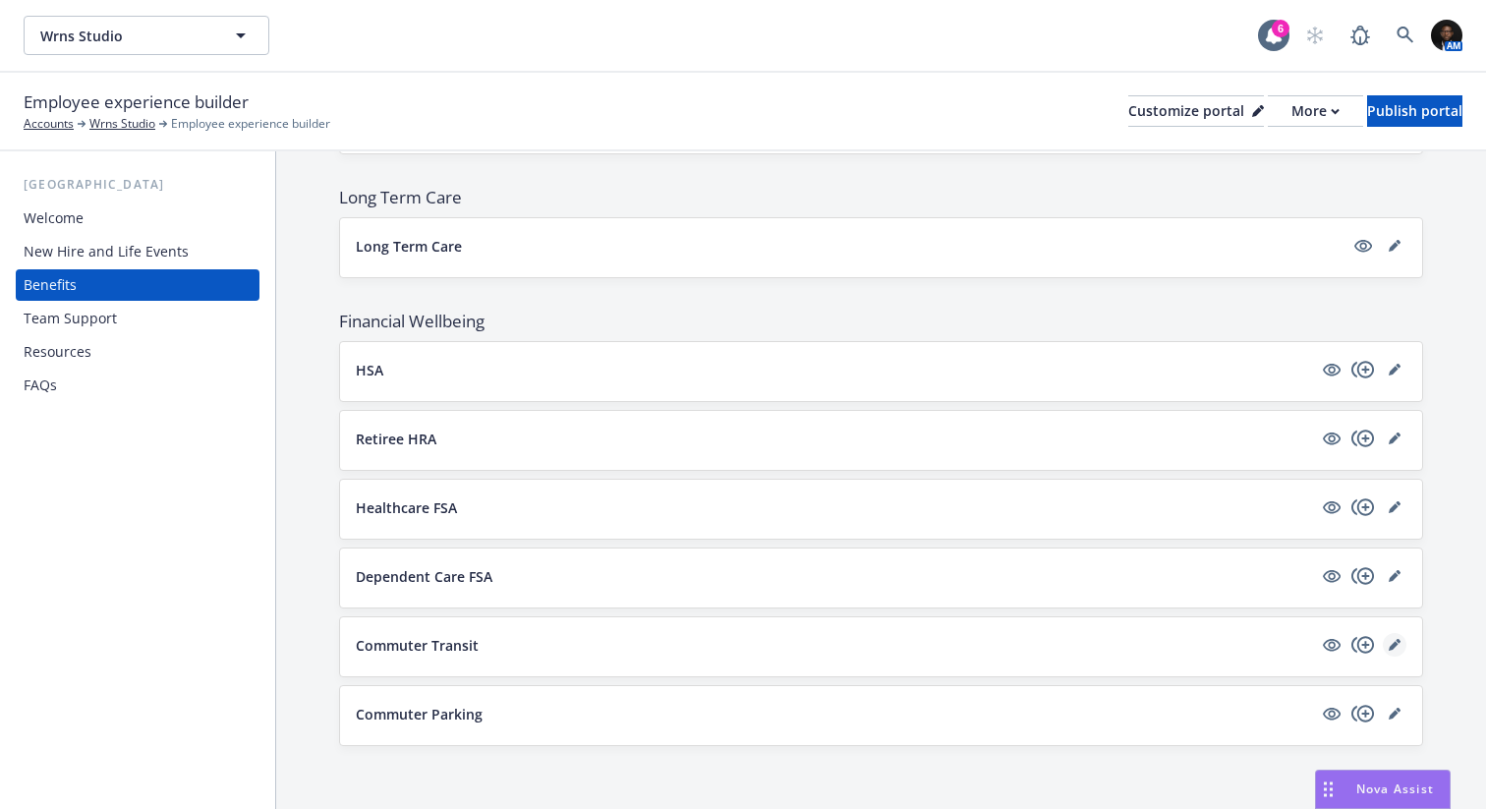
click at [1388, 641] on icon "editPencil" at bounding box center [1394, 645] width 12 height 12
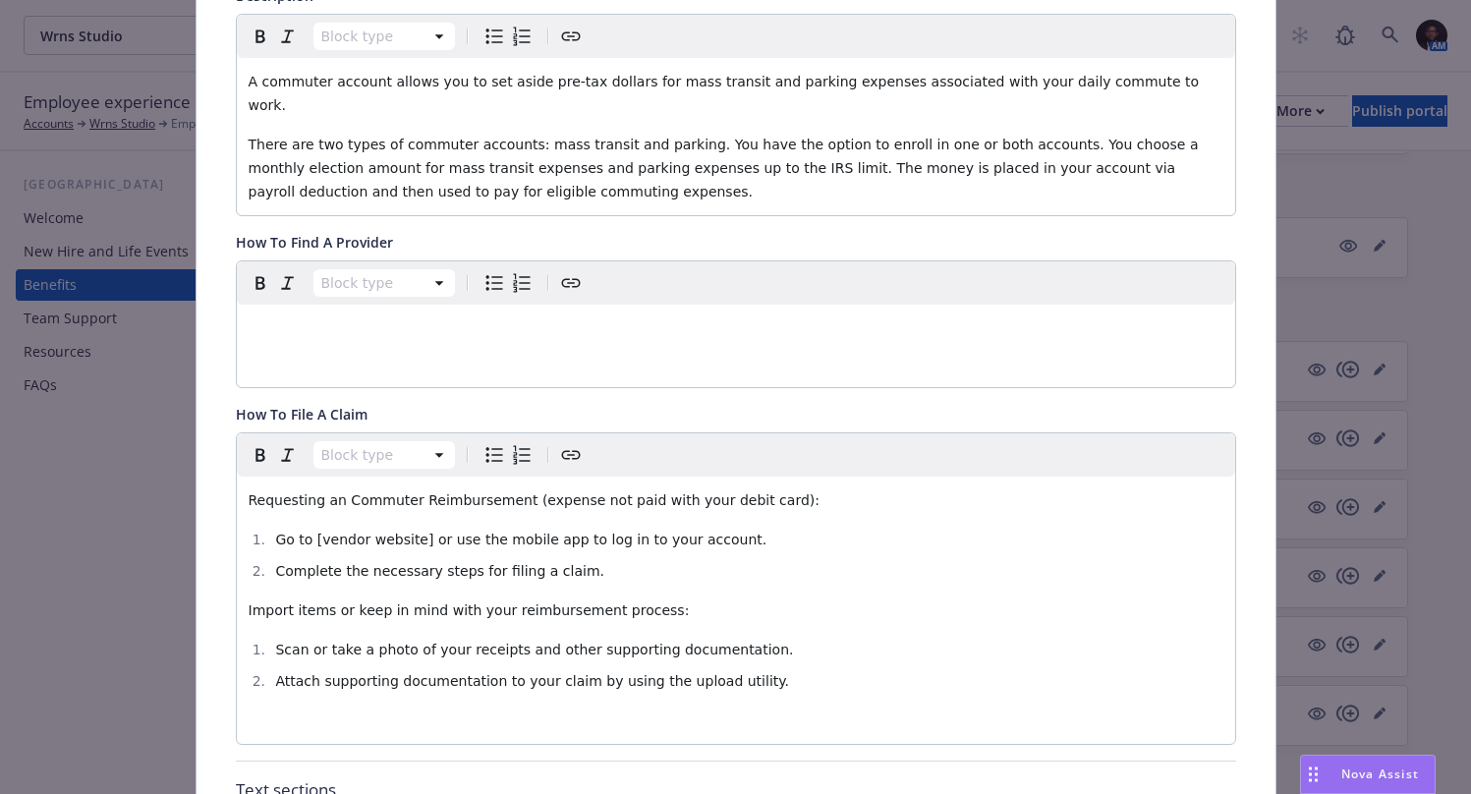
scroll to position [472, 0]
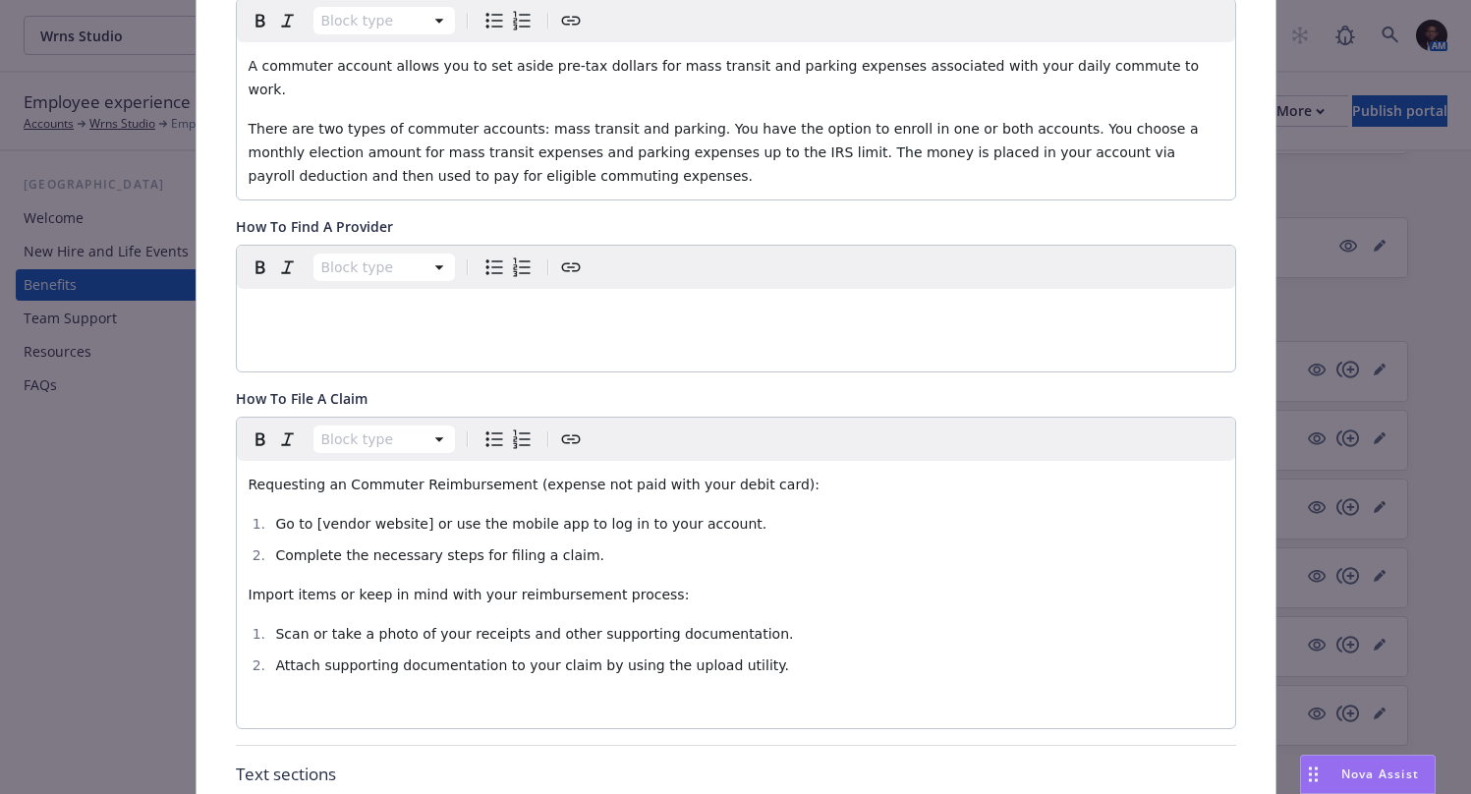
click at [412, 516] on span "Go to [vendor website] or use the mobile app to log in to your account." at bounding box center [520, 524] width 491 height 16
drag, startPoint x: 413, startPoint y: 498, endPoint x: 308, endPoint y: 504, distance: 105.3
click at [308, 516] on span "Go to [vendor website] or use the mobile app to log in to your account." at bounding box center [520, 524] width 491 height 16
click at [751, 622] on li "Scan or take a photo of your receipts and other supporting documentation." at bounding box center [746, 634] width 953 height 24
click at [403, 516] on span "https://app.naviabenefits.com/" at bounding box center [388, 524] width 153 height 16
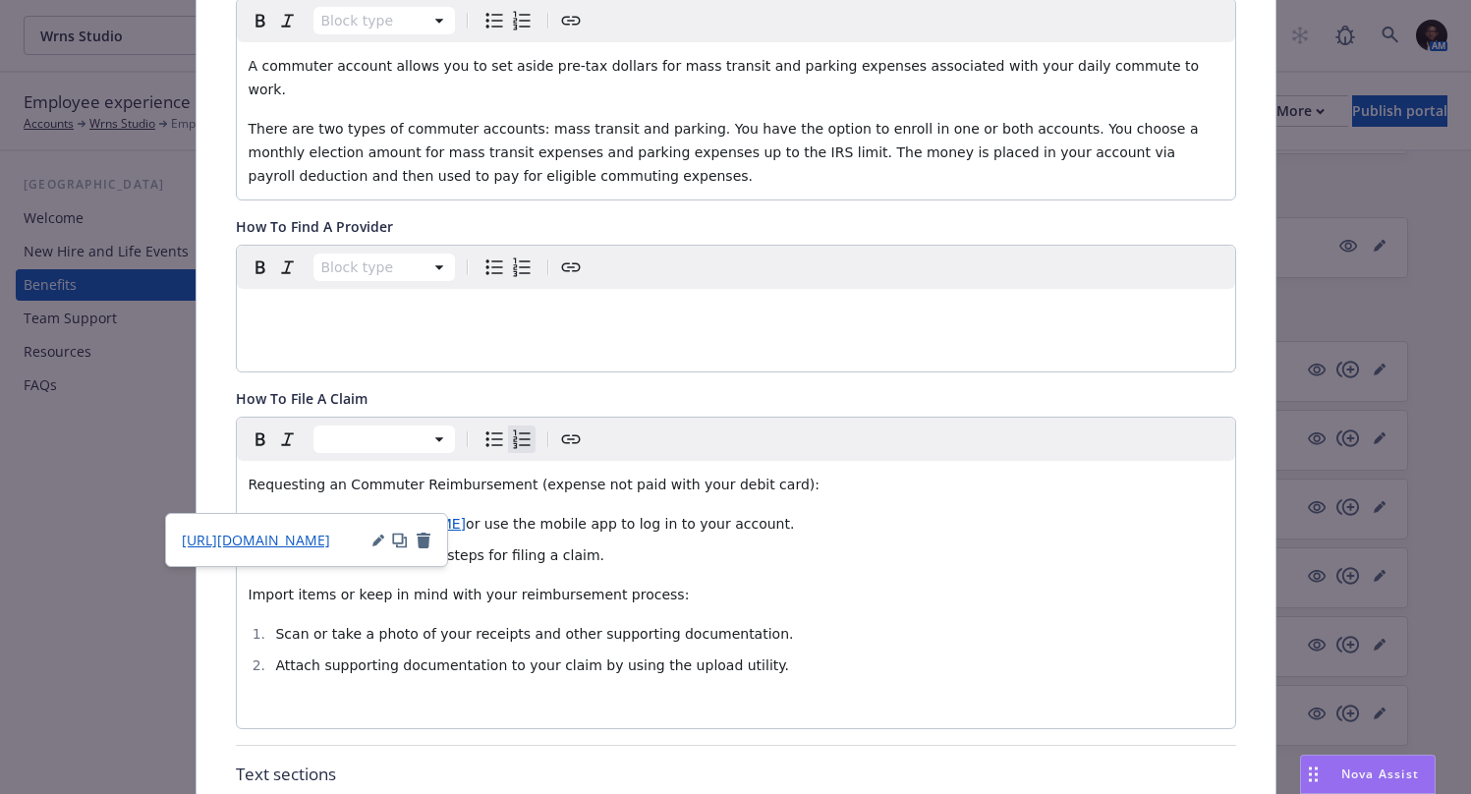
click at [377, 537] on icon "button" at bounding box center [378, 541] width 12 height 12
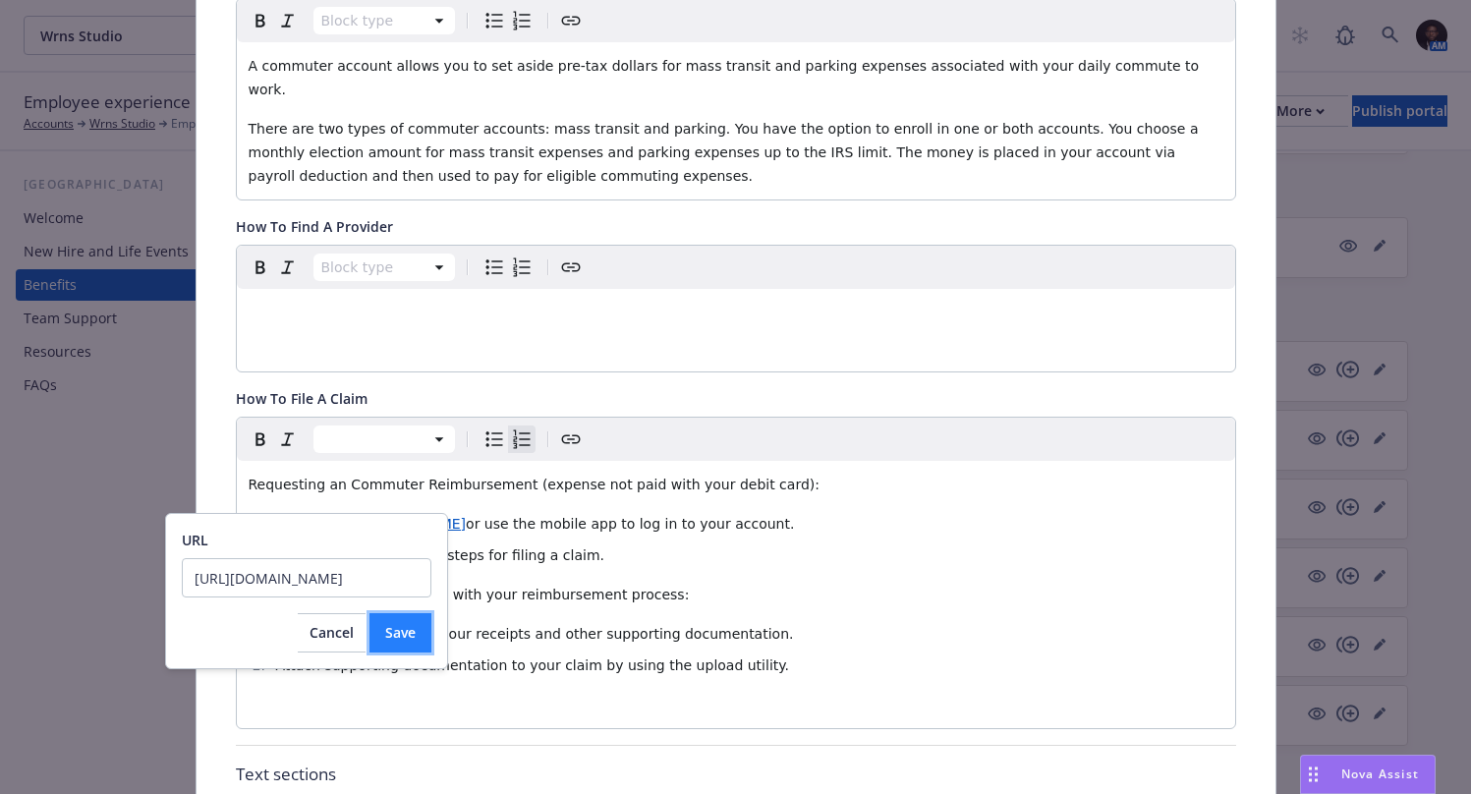
click at [399, 635] on span "Save" at bounding box center [400, 632] width 30 height 19
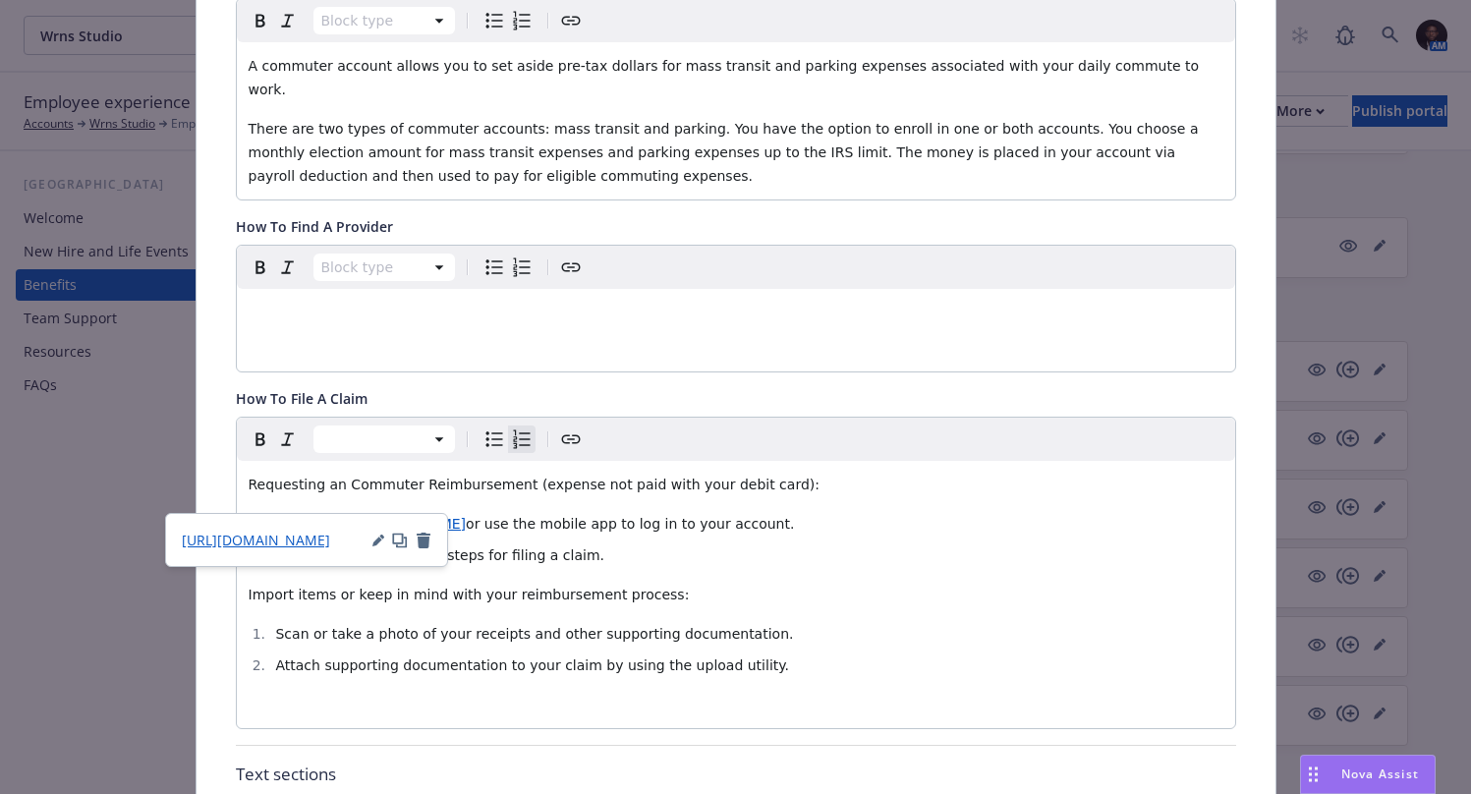
click at [530, 548] on div "Requesting an Commuter Reimbursement (expense not paid with your debit card): G…" at bounding box center [736, 594] width 998 height 267
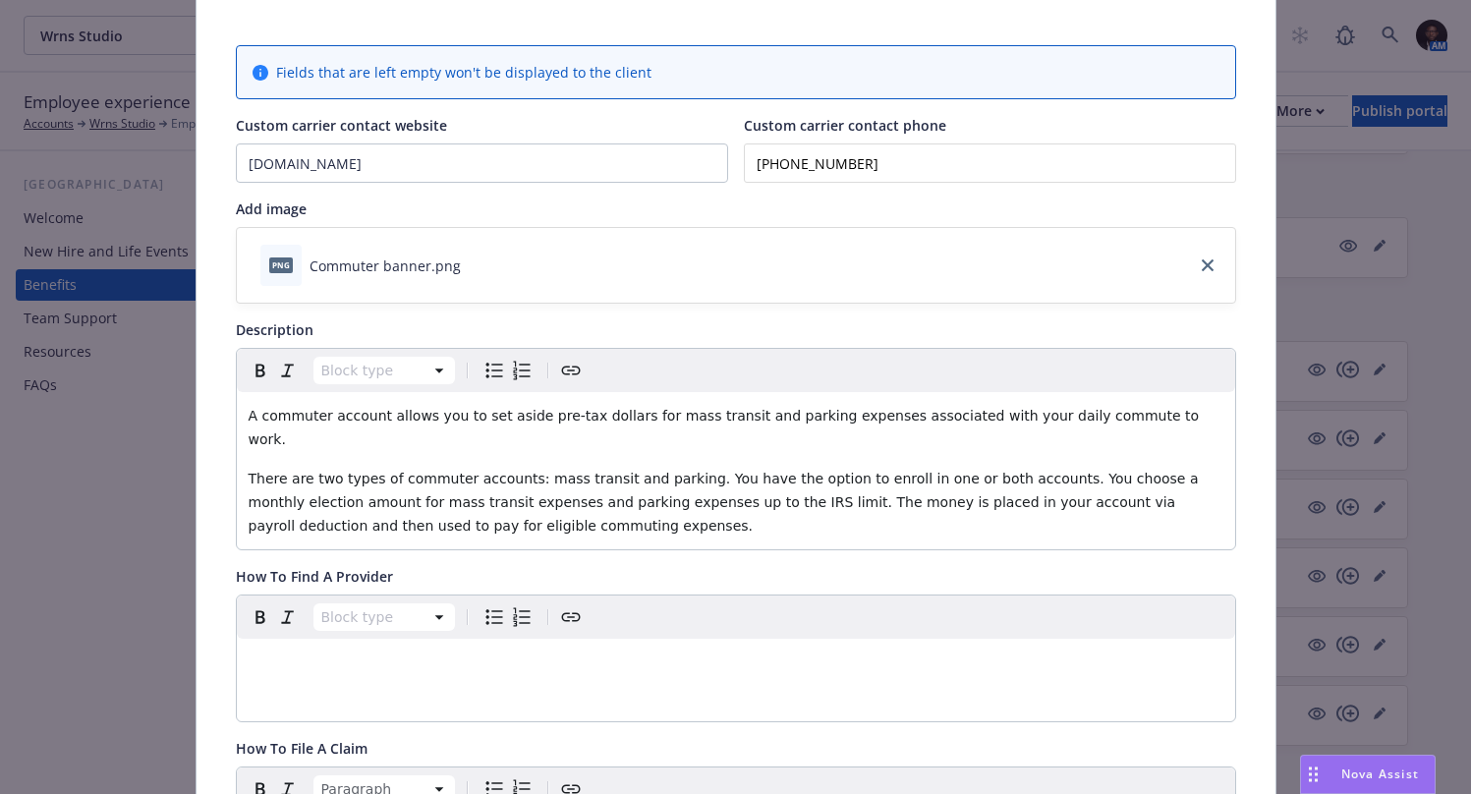
scroll to position [0, 0]
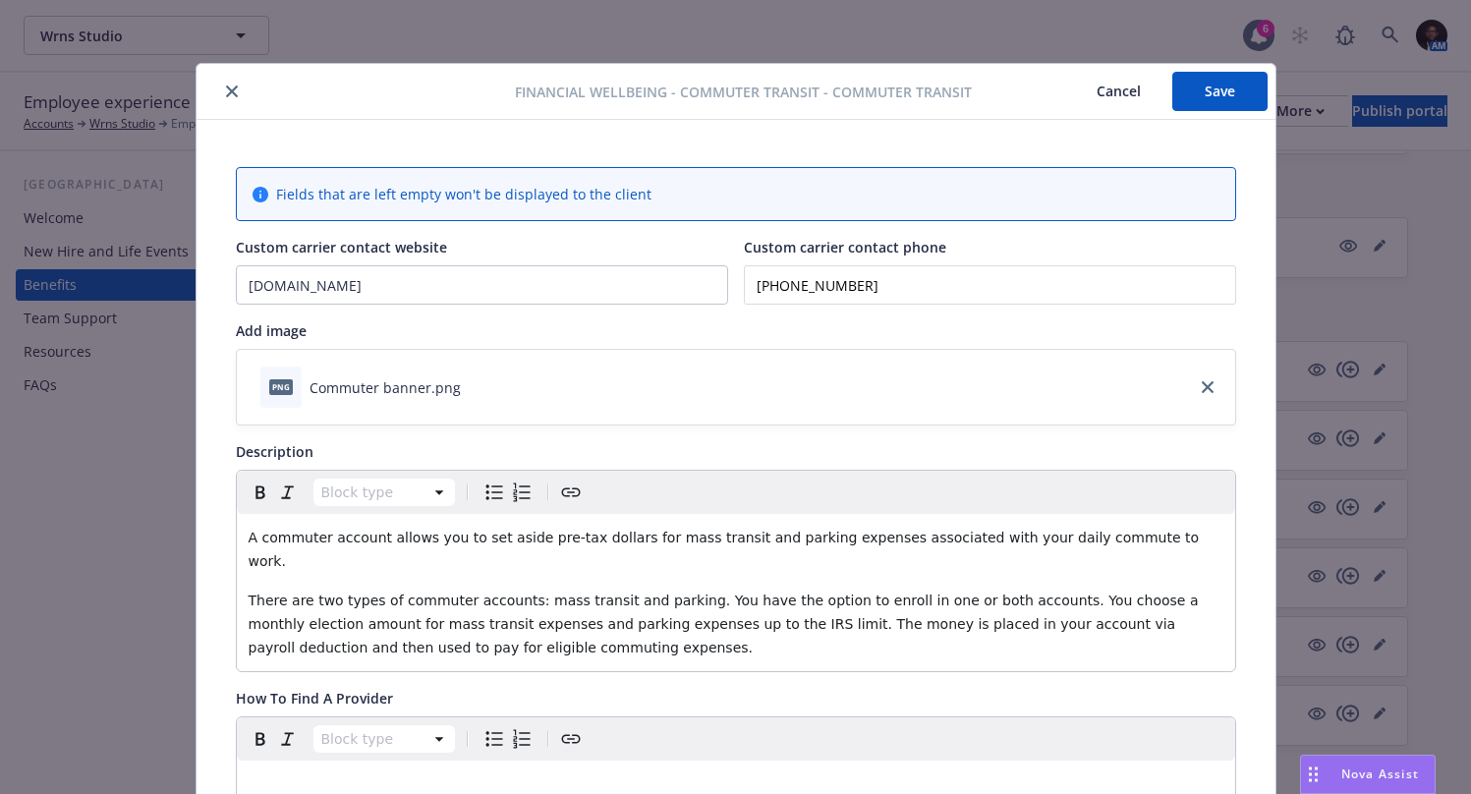
click at [1224, 95] on button "Save" at bounding box center [1219, 91] width 95 height 39
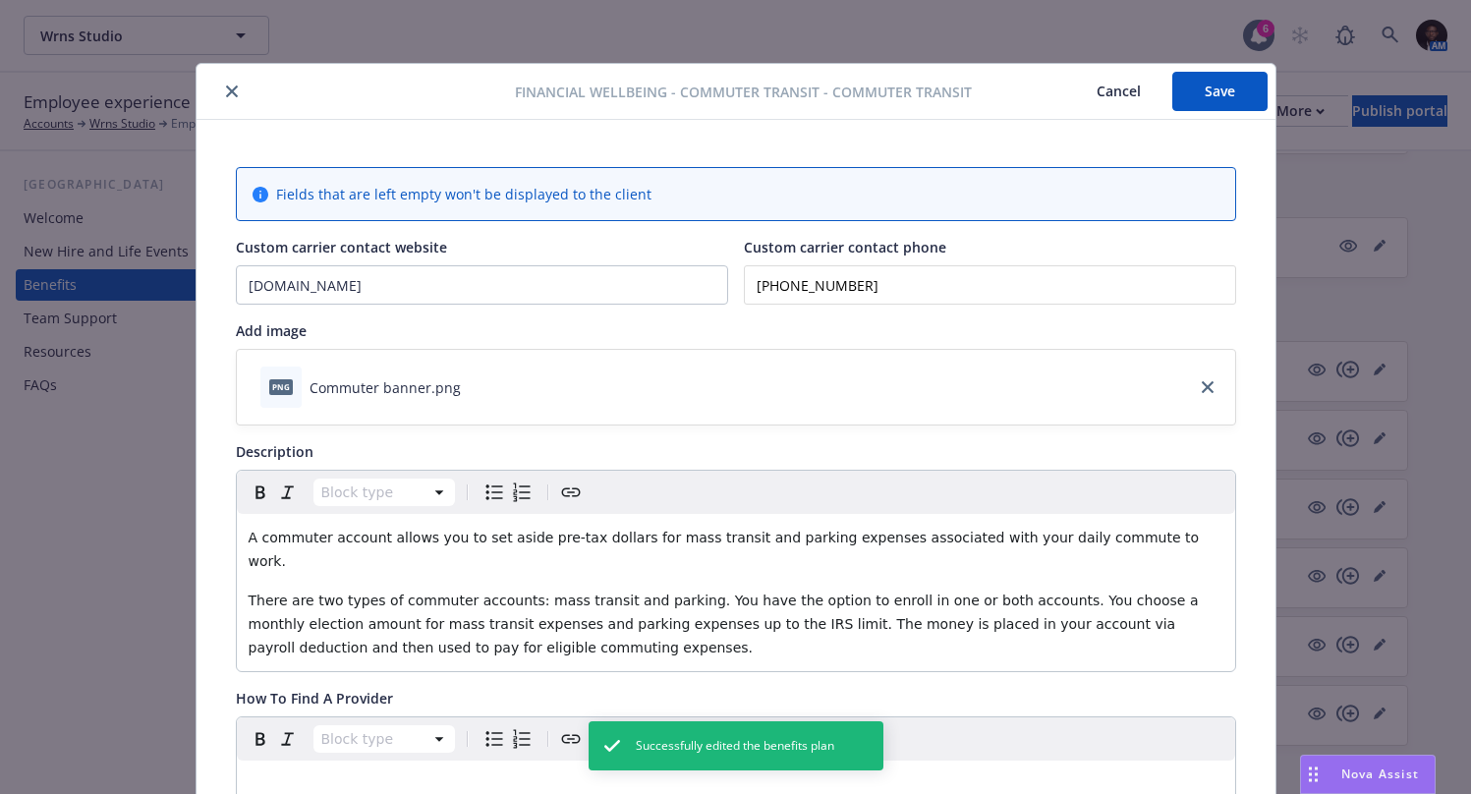
click at [220, 95] on button "close" at bounding box center [232, 92] width 24 height 24
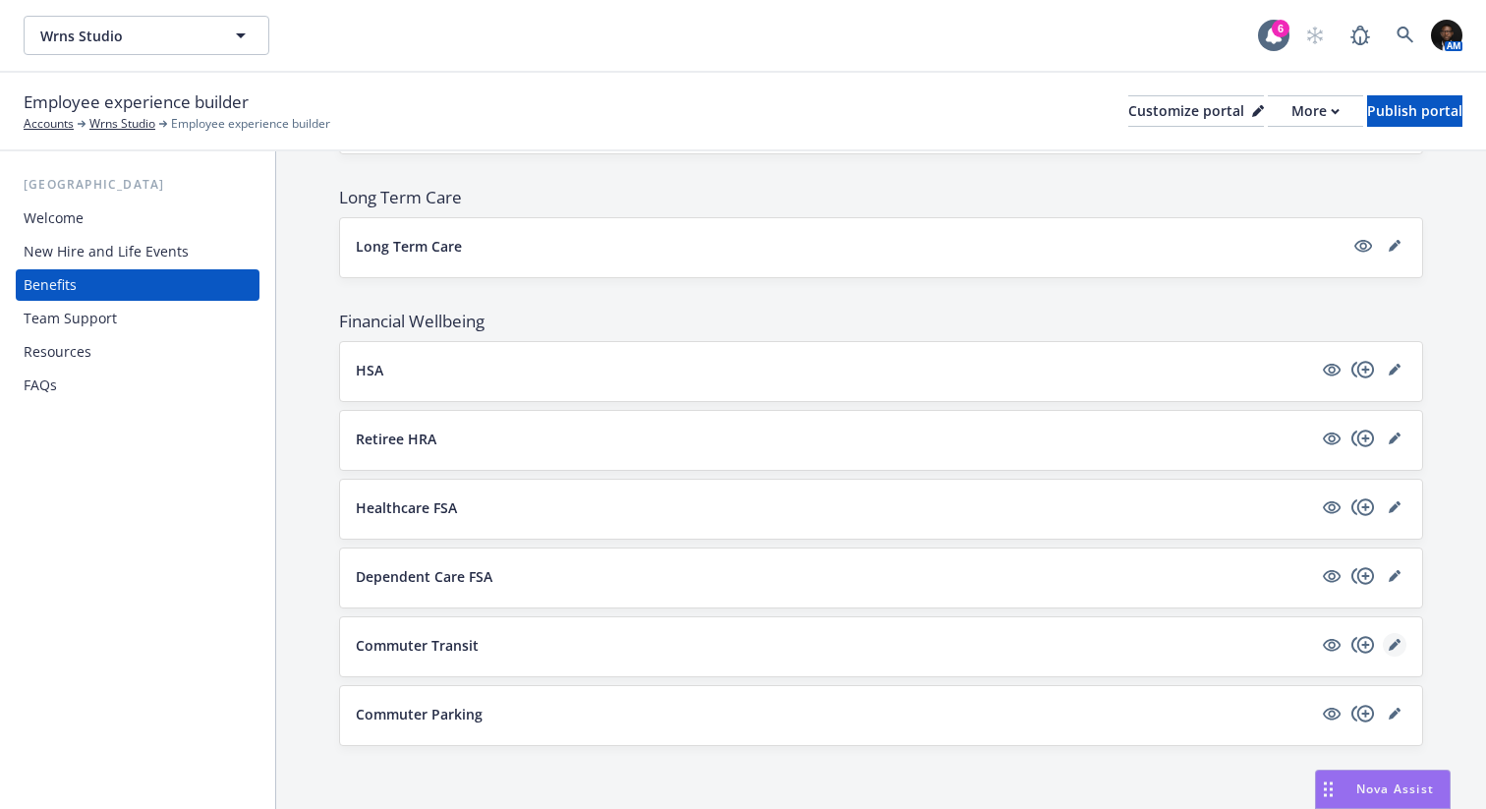
click at [1388, 642] on icon "editPencil" at bounding box center [1394, 645] width 12 height 12
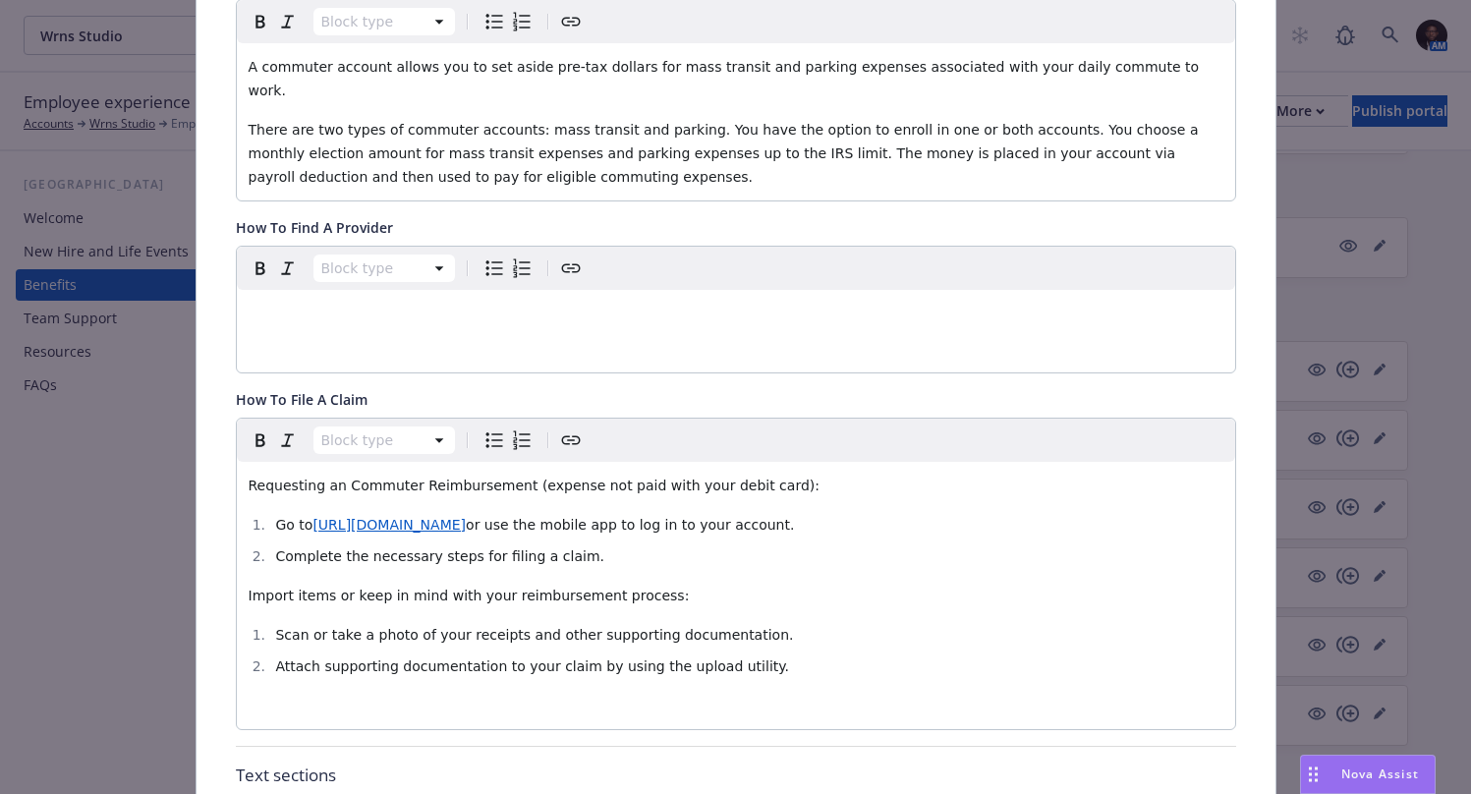
scroll to position [505, 0]
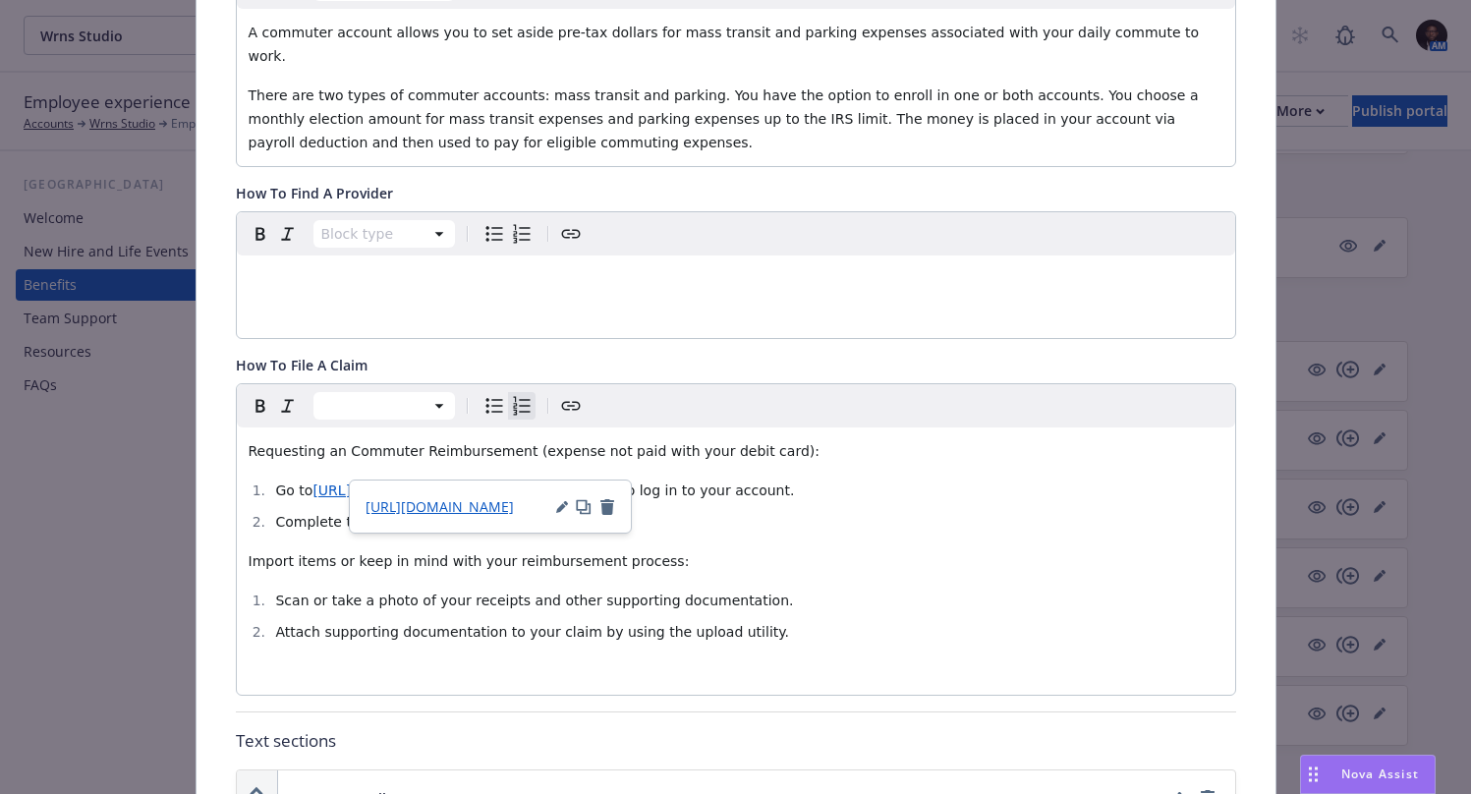
drag, startPoint x: 510, startPoint y: 469, endPoint x: 458, endPoint y: 465, distance: 52.2
click at [458, 479] on li "Go to https://app.naviabenefits.com/ or use the mobile app to log in to your ac…" at bounding box center [746, 491] width 953 height 24
click at [532, 482] on span "or use the mobile app to log in to your account." at bounding box center [630, 490] width 328 height 16
drag, startPoint x: 506, startPoint y: 469, endPoint x: 307, endPoint y: 458, distance: 199.8
click at [307, 479] on li "Go to https://app.naviabenefits.com/ or use the mobile app to log in to your ac…" at bounding box center [746, 491] width 953 height 24
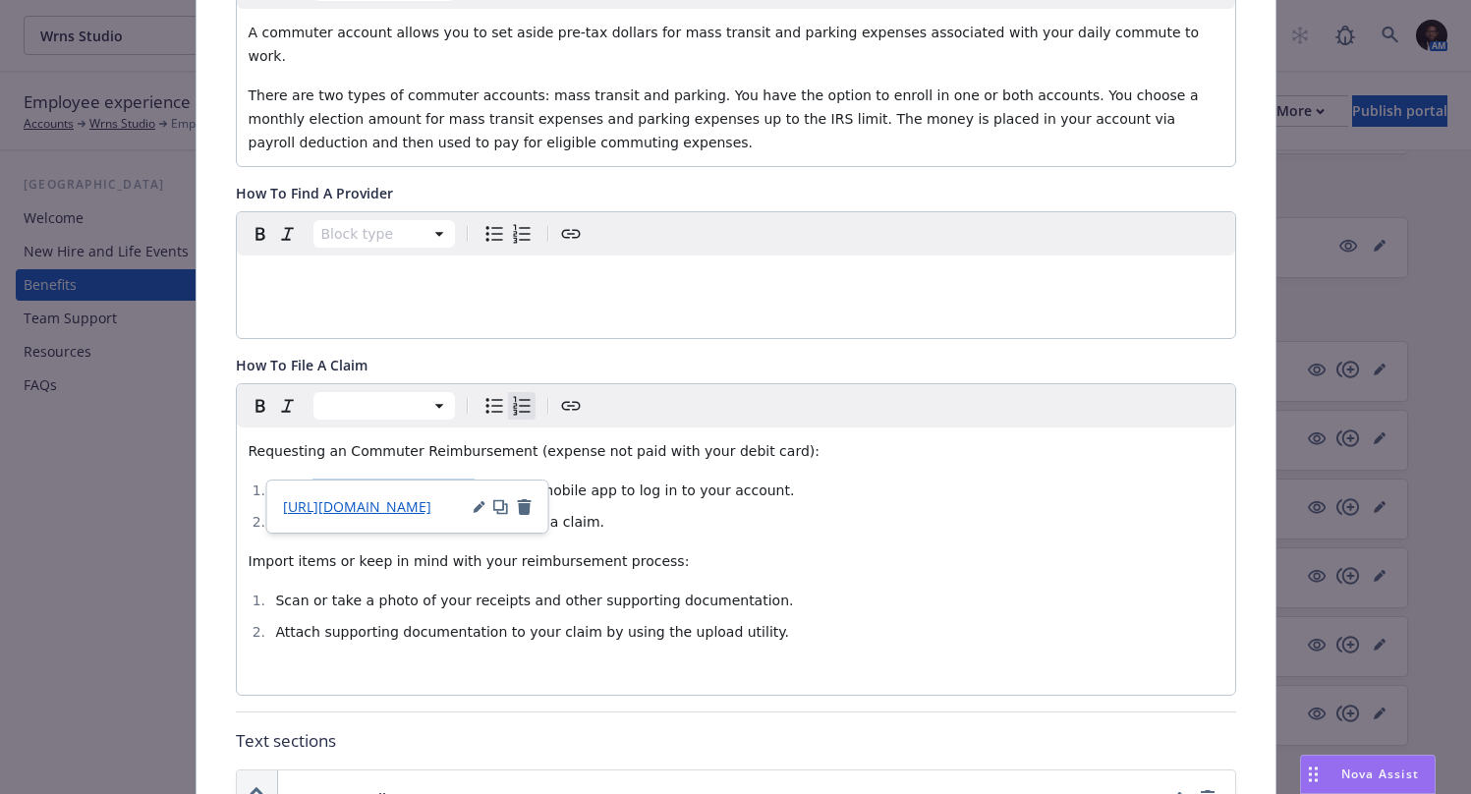
click at [561, 401] on icon "Create link" at bounding box center [570, 405] width 19 height 9
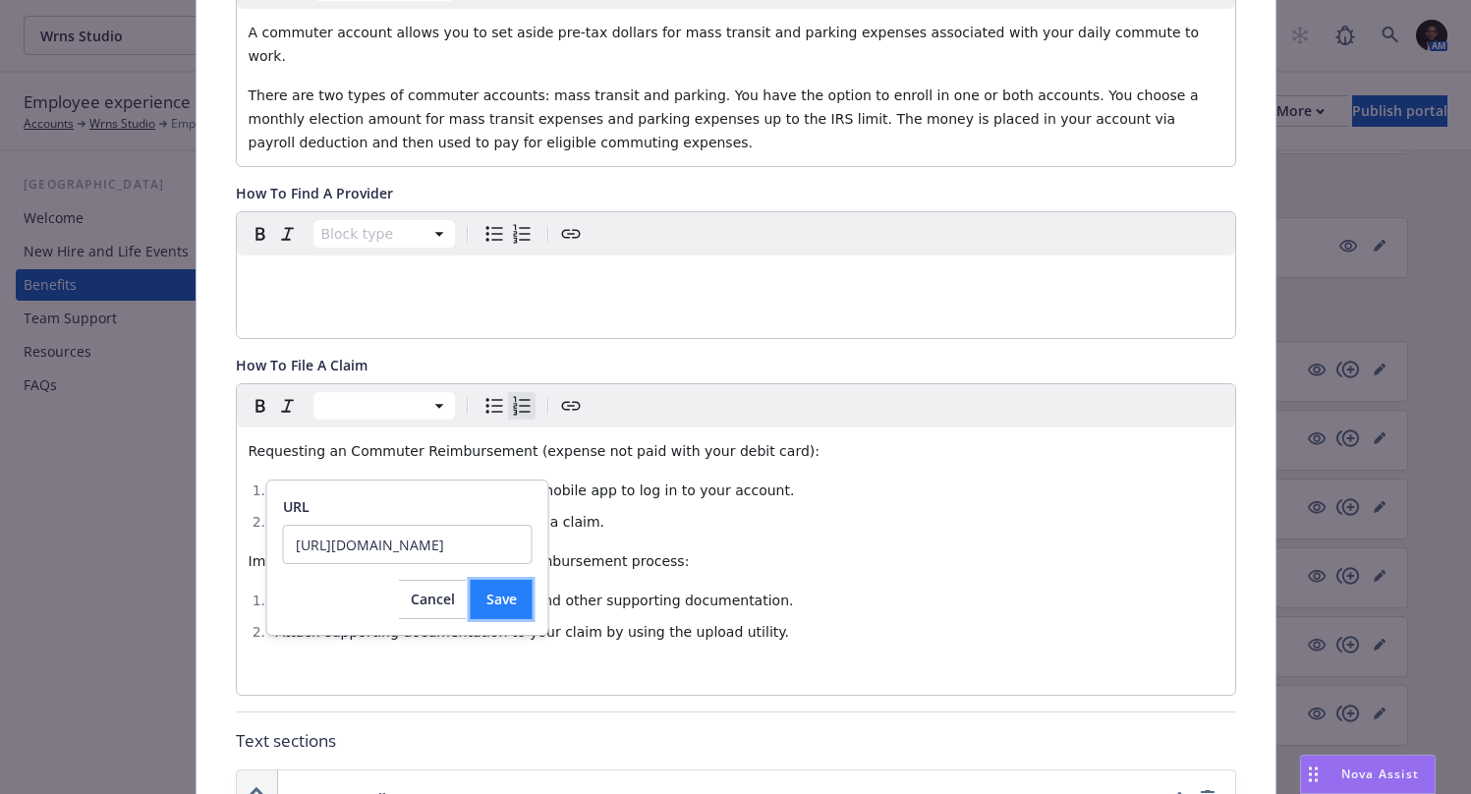
click at [487, 595] on span "Save" at bounding box center [501, 599] width 30 height 19
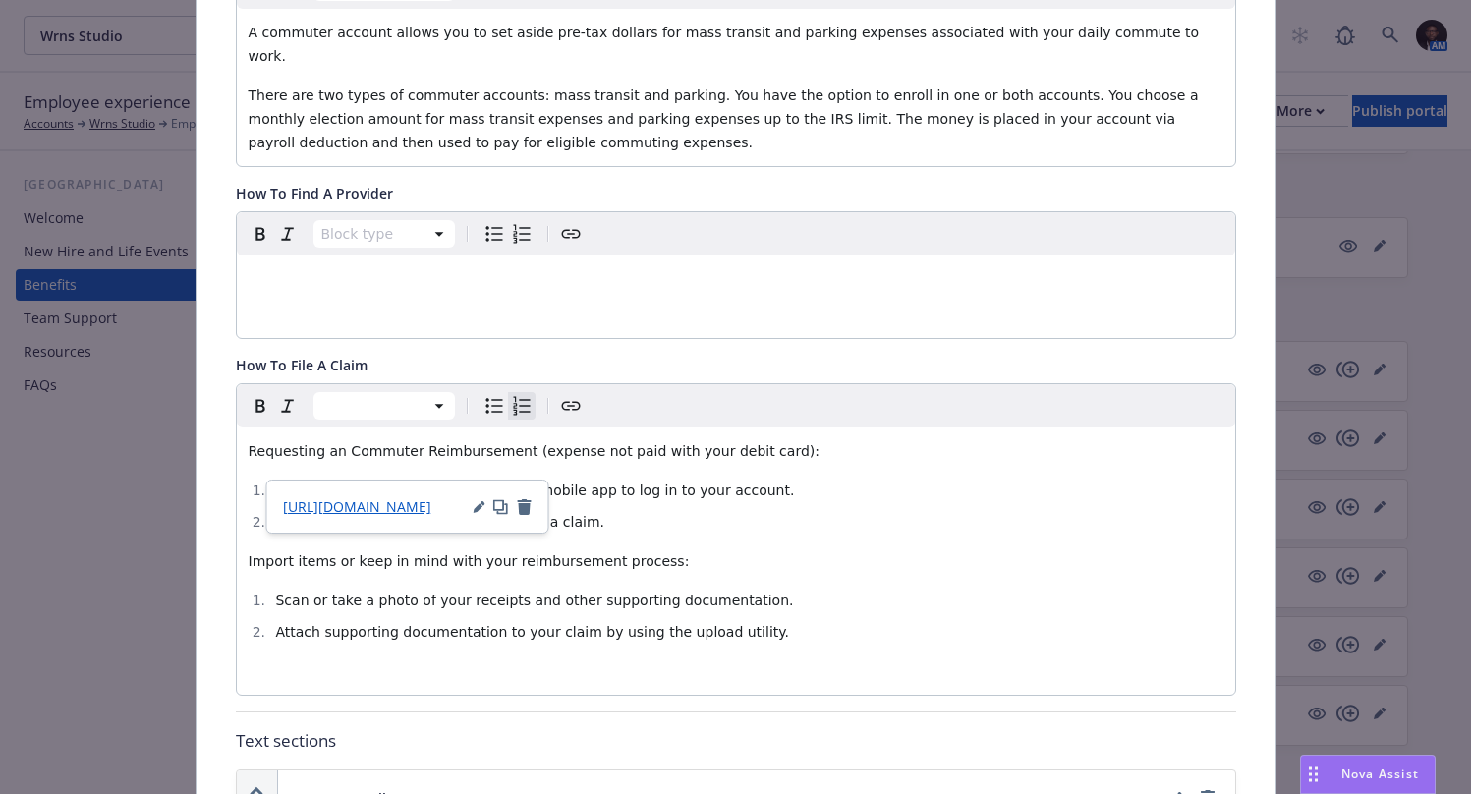
click at [625, 553] on span "Import items or keep in mind with your reimbursement process:" at bounding box center [469, 561] width 441 height 16
drag, startPoint x: 509, startPoint y: 470, endPoint x: 309, endPoint y: 472, distance: 200.5
click at [309, 479] on li "Go to https://app.naviabenefits.com/ or use the mobile app to log in to your ac…" at bounding box center [746, 491] width 953 height 24
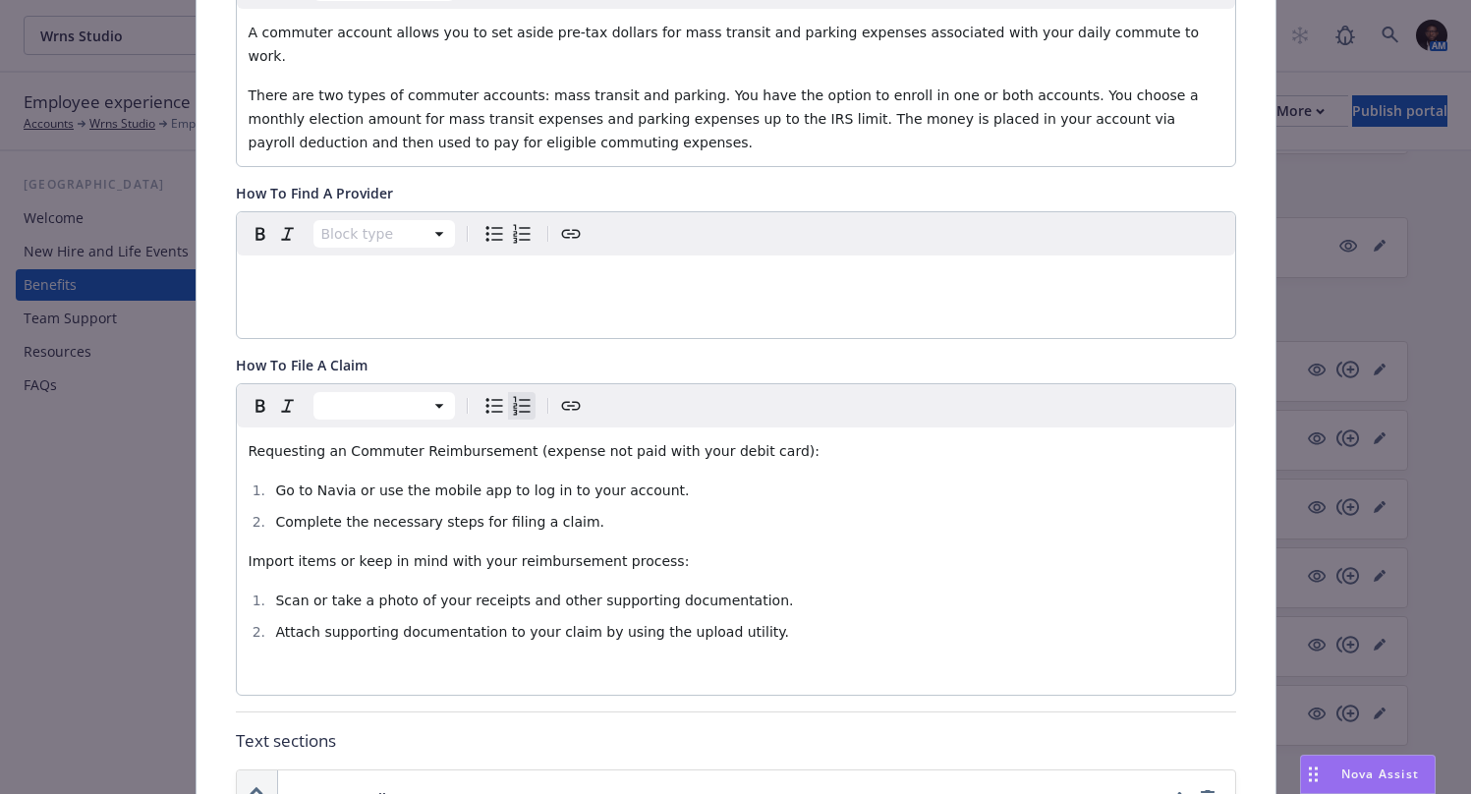
click at [344, 514] on span "Complete the necessary steps for filing a claim." at bounding box center [439, 522] width 329 height 16
drag, startPoint x: 340, startPoint y: 468, endPoint x: 307, endPoint y: 468, distance: 33.4
click at [307, 482] on span "Go to Navia or use the mobile app to log in to your account." at bounding box center [482, 490] width 414 height 16
click at [561, 394] on icon "Create link" at bounding box center [571, 406] width 24 height 24
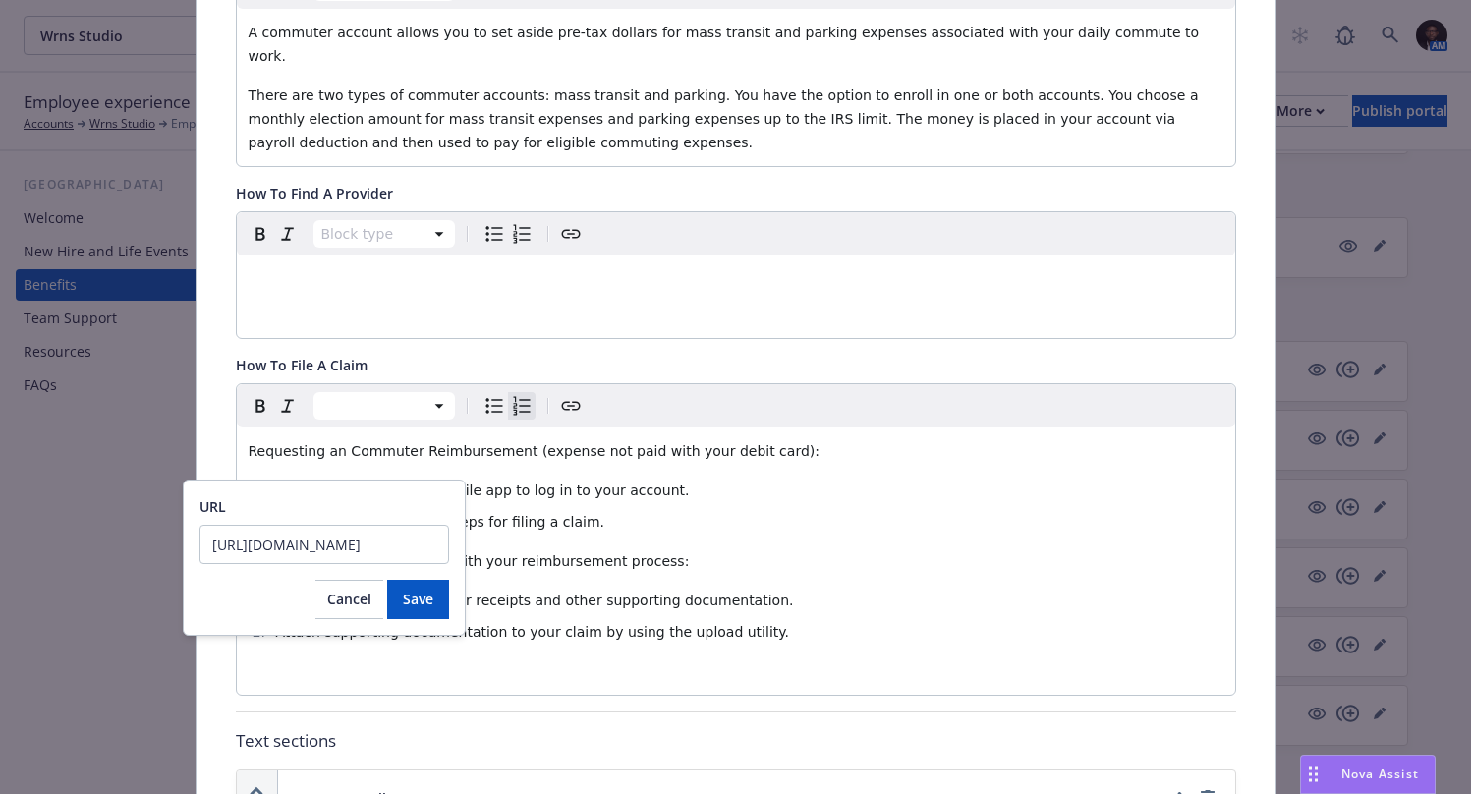
scroll to position [0, 18]
type input "https://app.naviabenefits.com/#/login"
click at [426, 602] on span "Save" at bounding box center [418, 599] width 30 height 19
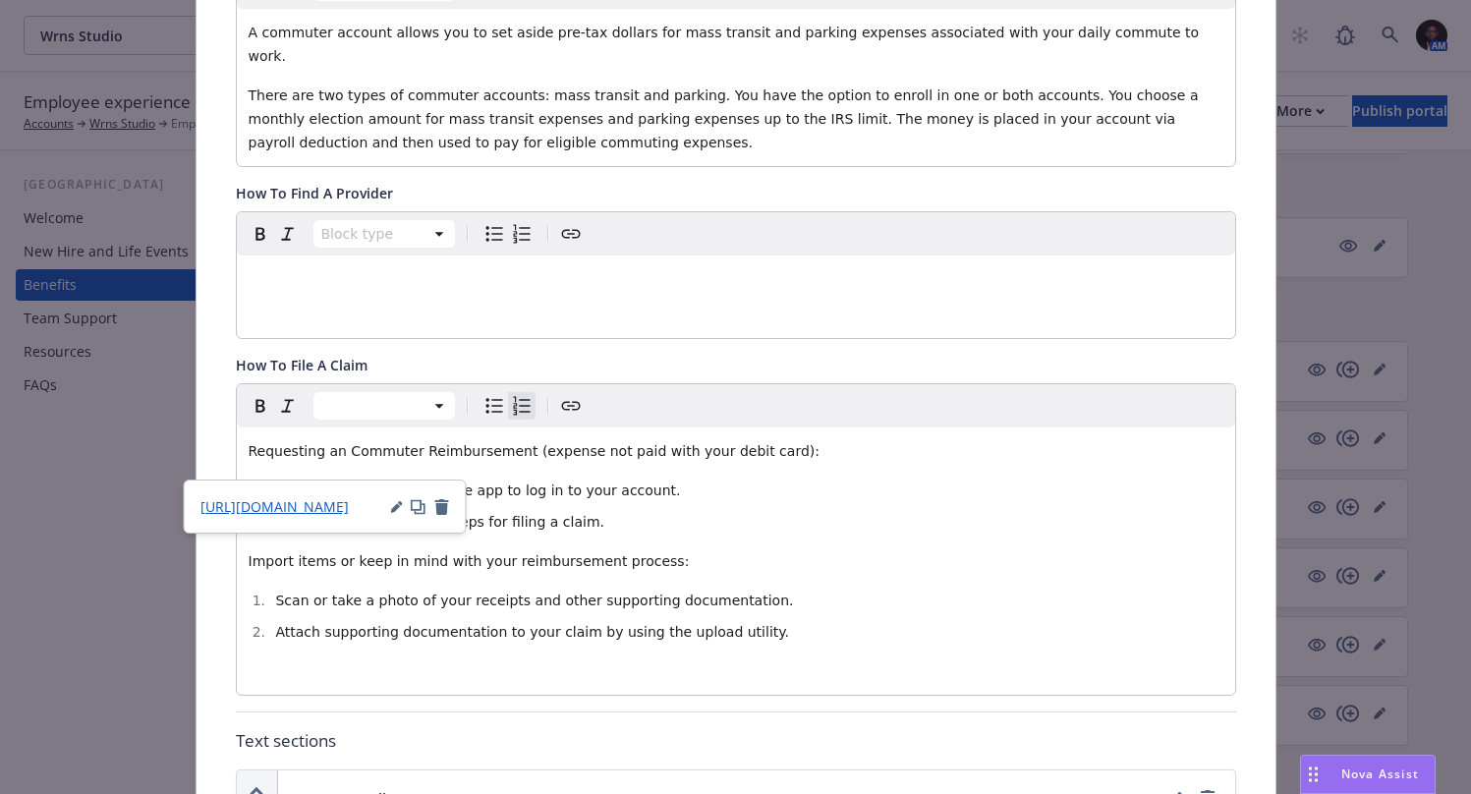
click at [607, 553] on div "Requesting an Commuter Reimbursement (expense not paid with your debit card): G…" at bounding box center [736, 560] width 998 height 267
click at [331, 482] on span "Navia" at bounding box center [331, 490] width 39 height 16
click at [321, 508] on span "https://app.naviabenefits.com/#/login" at bounding box center [256, 506] width 148 height 19
click at [691, 510] on li "Complete the necessary steps for filing a claim." at bounding box center [746, 522] width 953 height 24
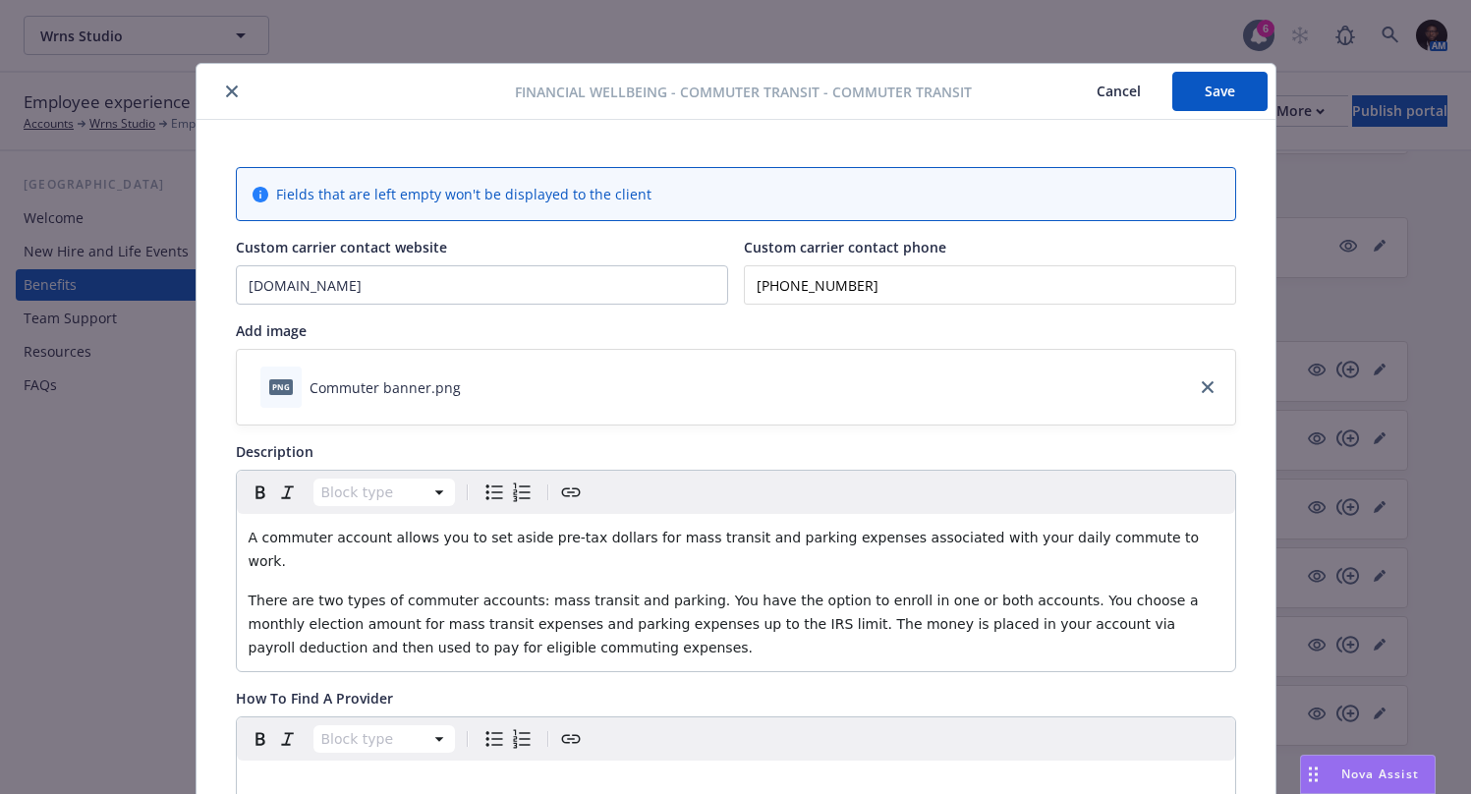
click at [1240, 97] on button "Save" at bounding box center [1219, 91] width 95 height 39
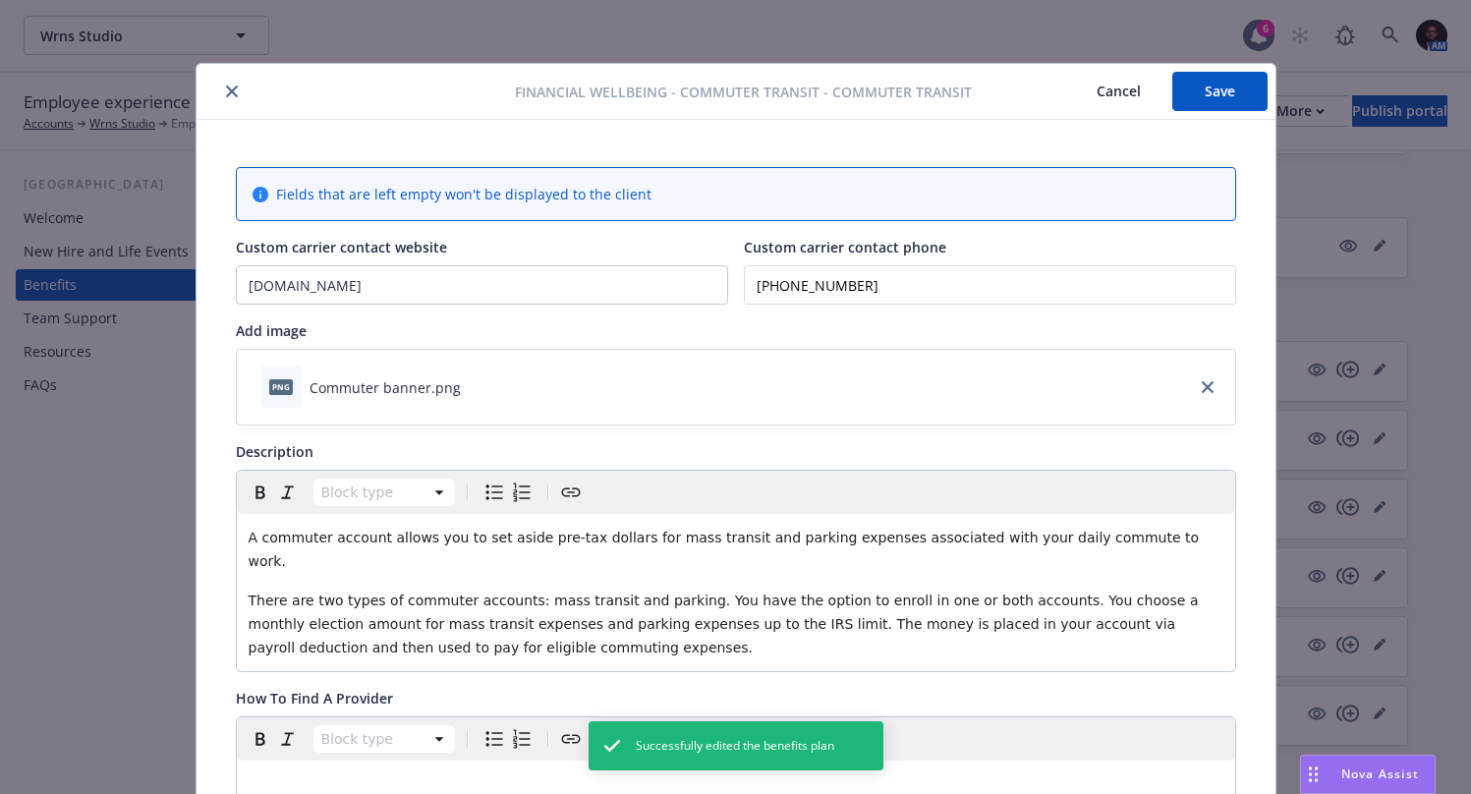
click at [226, 96] on icon "close" at bounding box center [232, 91] width 12 height 12
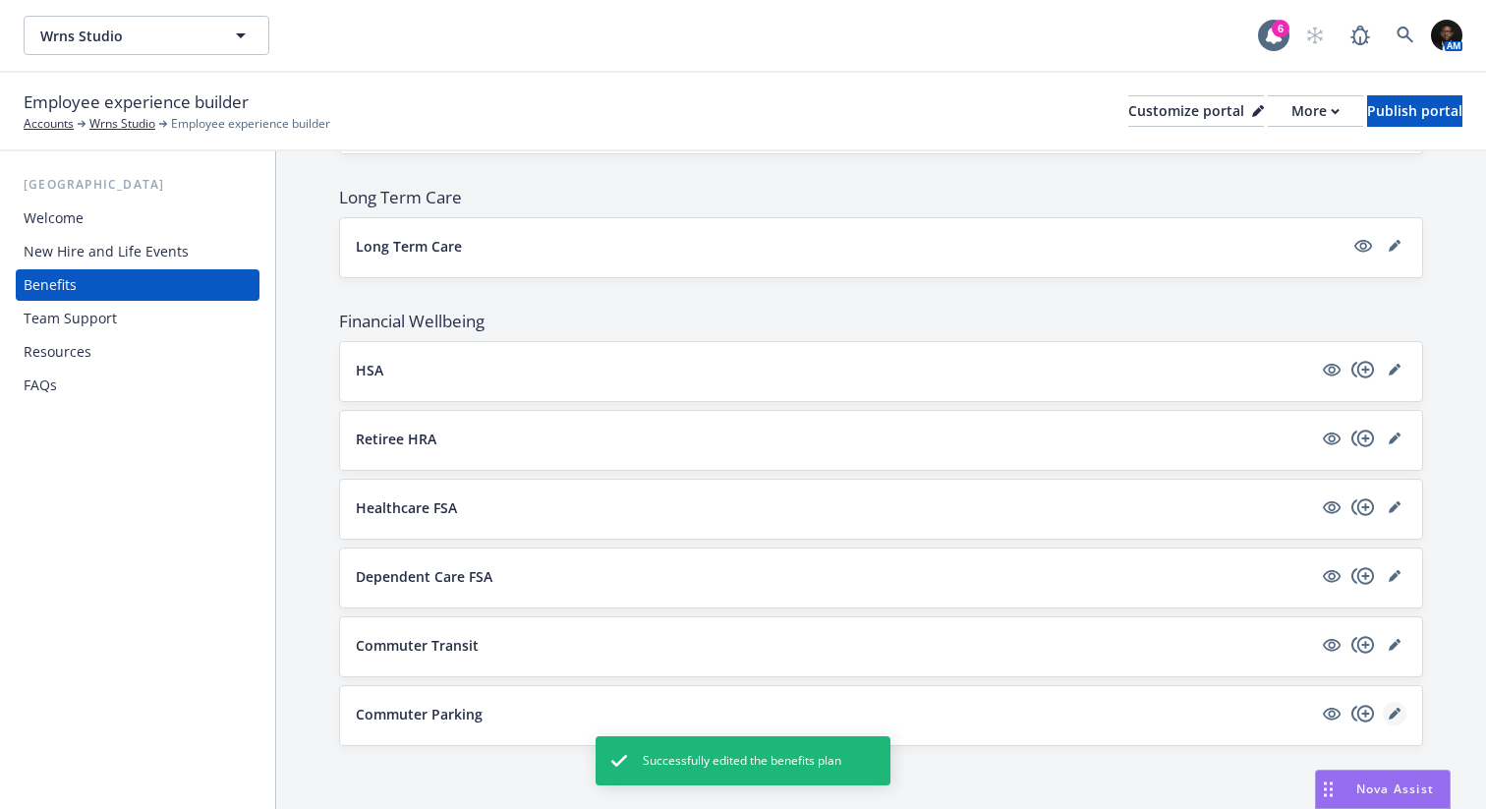
click at [1386, 718] on link "editPencil" at bounding box center [1394, 714] width 24 height 24
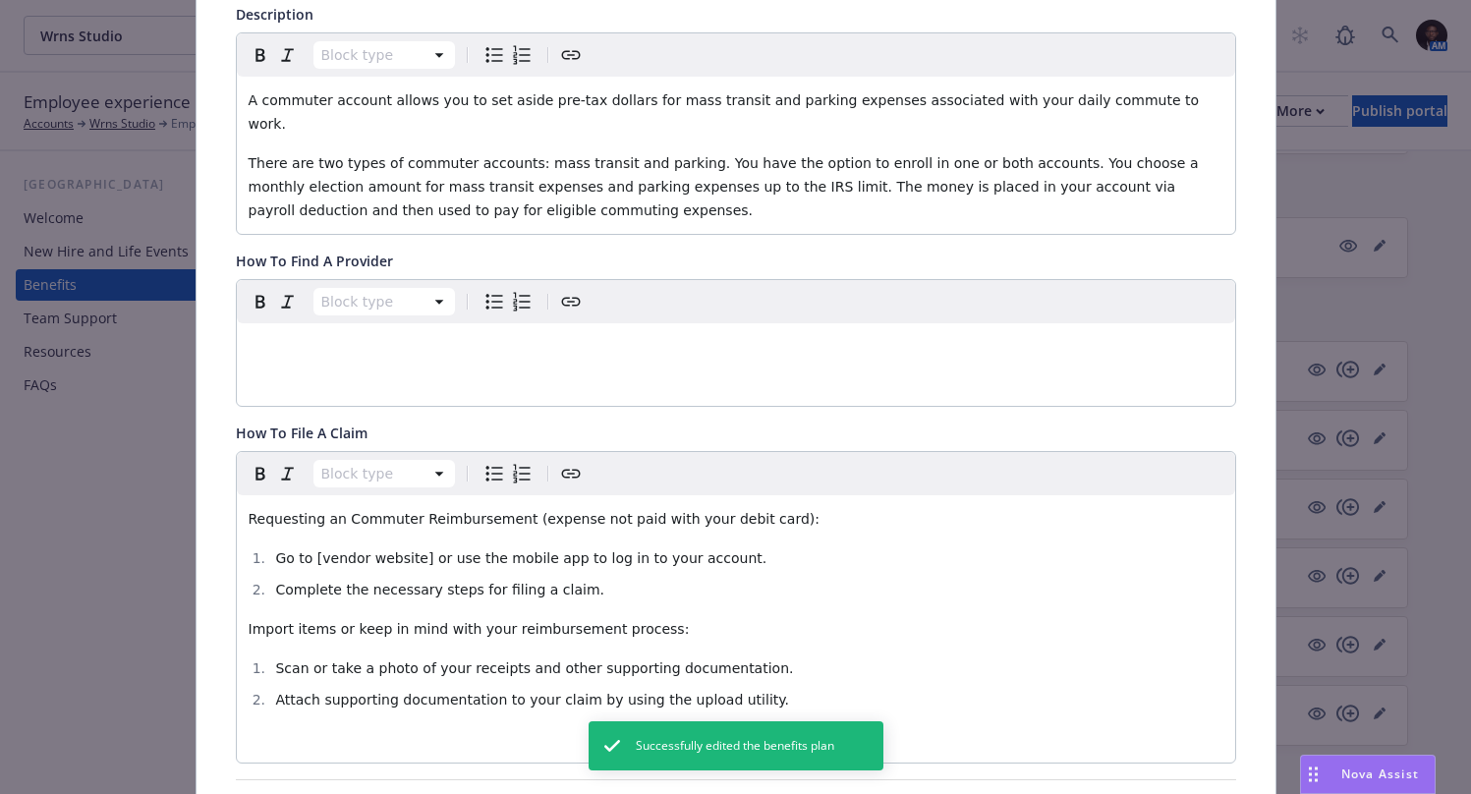
scroll to position [477, 0]
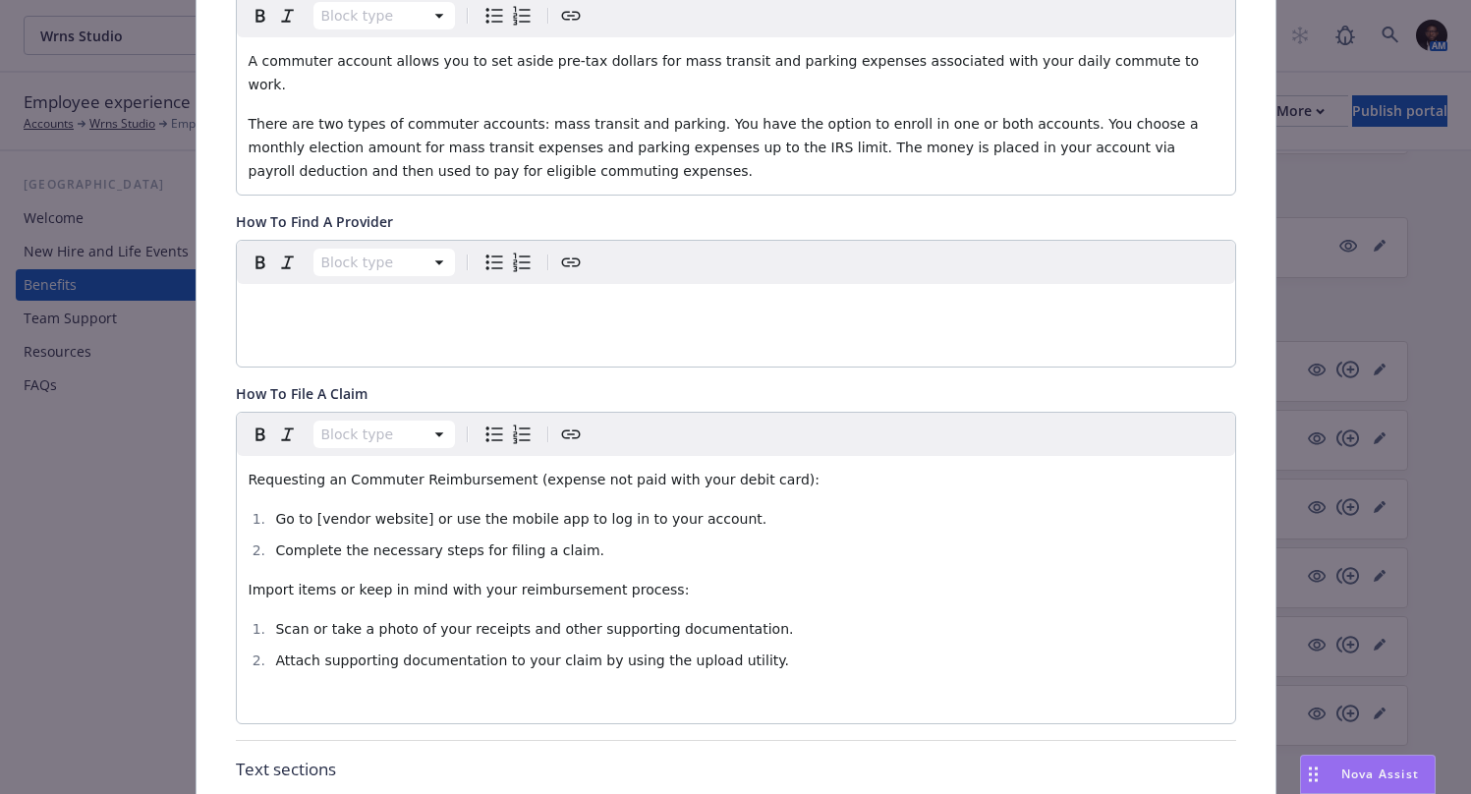
click at [414, 511] on span "Go to [vendor website] or use the mobile app to log in to your account." at bounding box center [520, 519] width 491 height 16
drag, startPoint x: 414, startPoint y: 497, endPoint x: 309, endPoint y: 500, distance: 105.2
click at [309, 511] on span "Go to [vendor website] or use the mobile app to log in to your account." at bounding box center [520, 519] width 491 height 16
drag, startPoint x: 342, startPoint y: 497, endPoint x: 310, endPoint y: 497, distance: 31.4
click at [310, 511] on span "Go to Navia or use the mobile app to log in to your account." at bounding box center [482, 519] width 414 height 16
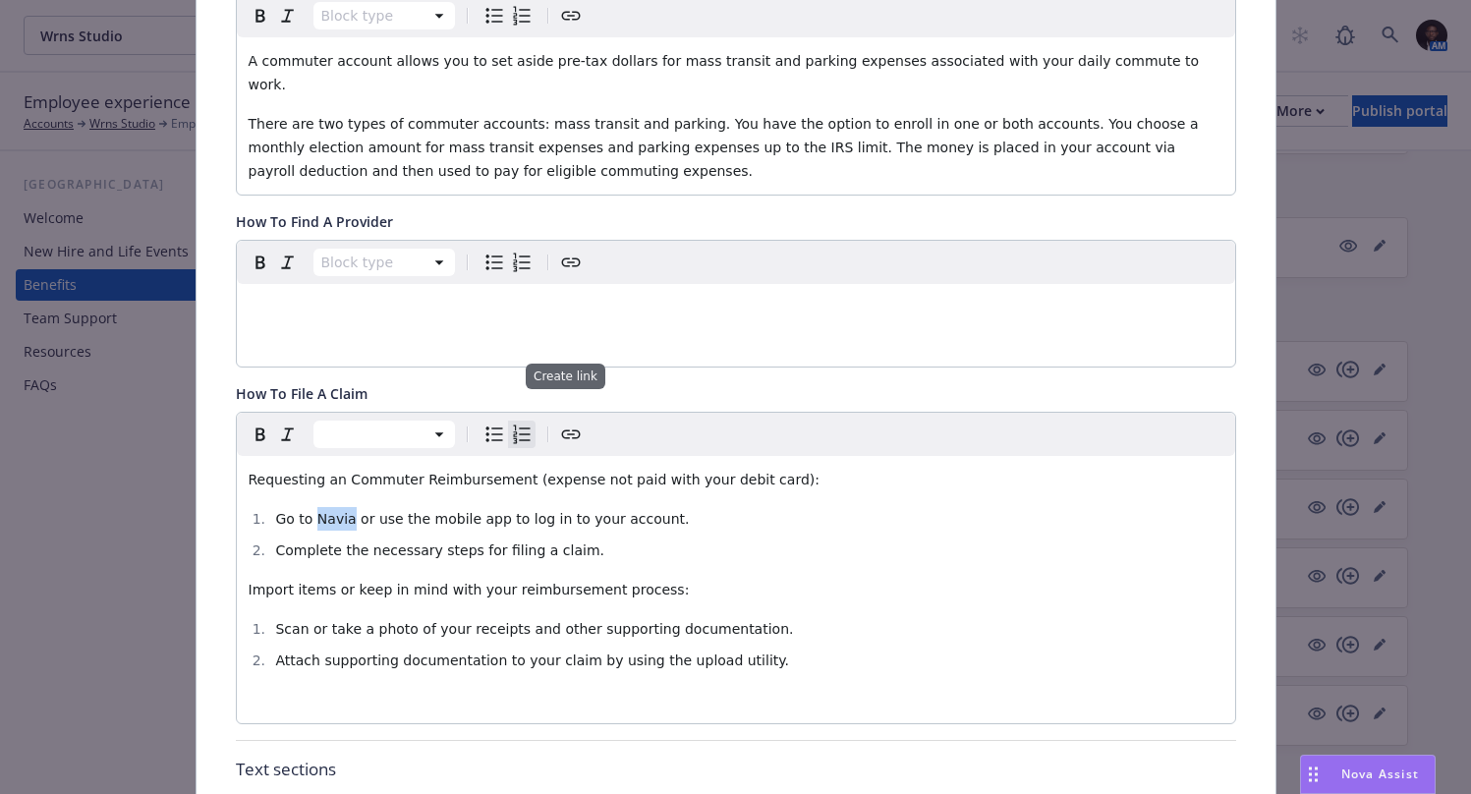
click at [561, 429] on icon "Create link" at bounding box center [570, 433] width 19 height 9
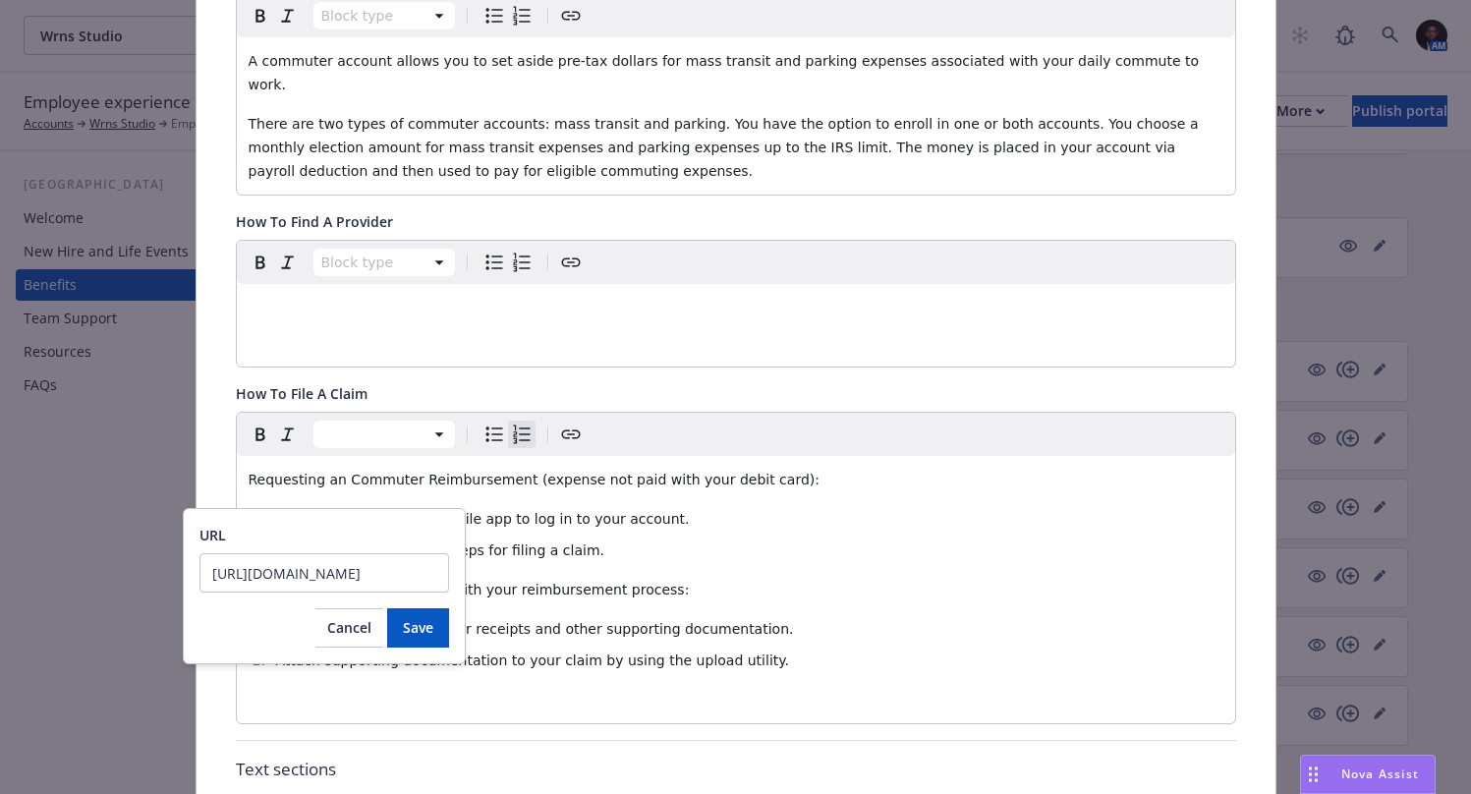
scroll to position [0, 18]
type input "https://app.naviabenefits.com/#/login"
click at [430, 631] on span "Save" at bounding box center [418, 627] width 30 height 19
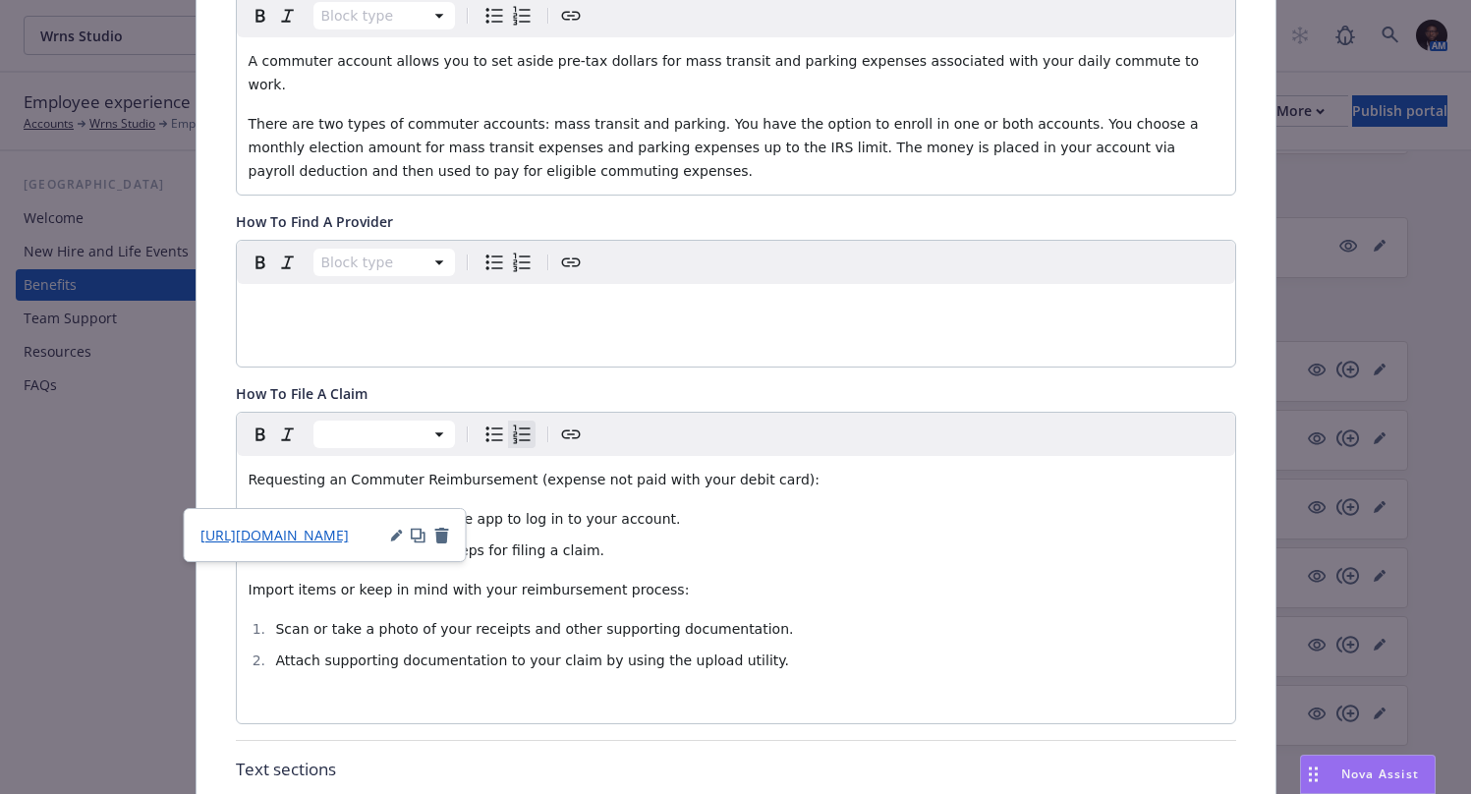
click at [635, 538] on li "Complete the necessary steps for filing a claim." at bounding box center [746, 550] width 953 height 24
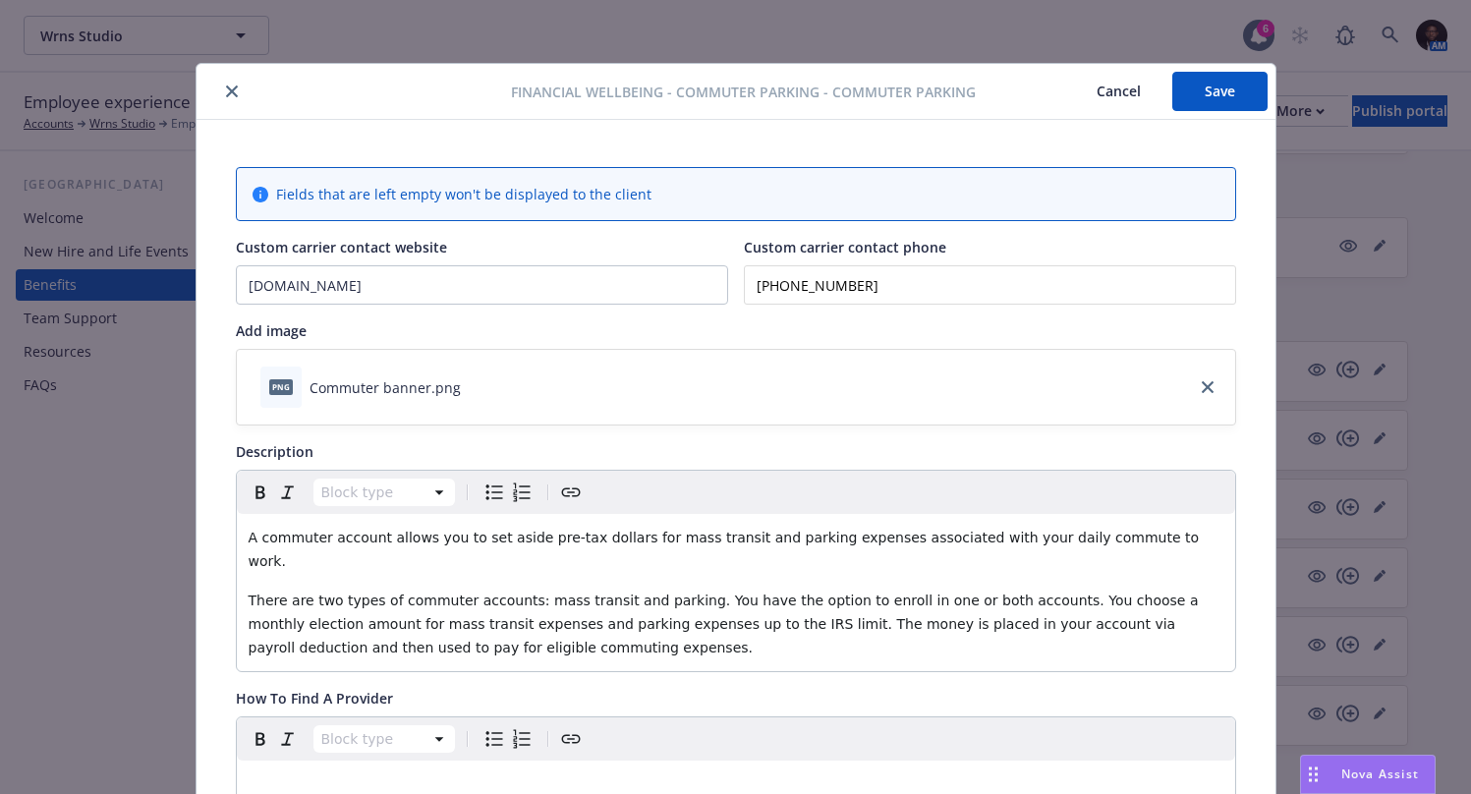
click at [1233, 82] on button "Save" at bounding box center [1219, 91] width 95 height 39
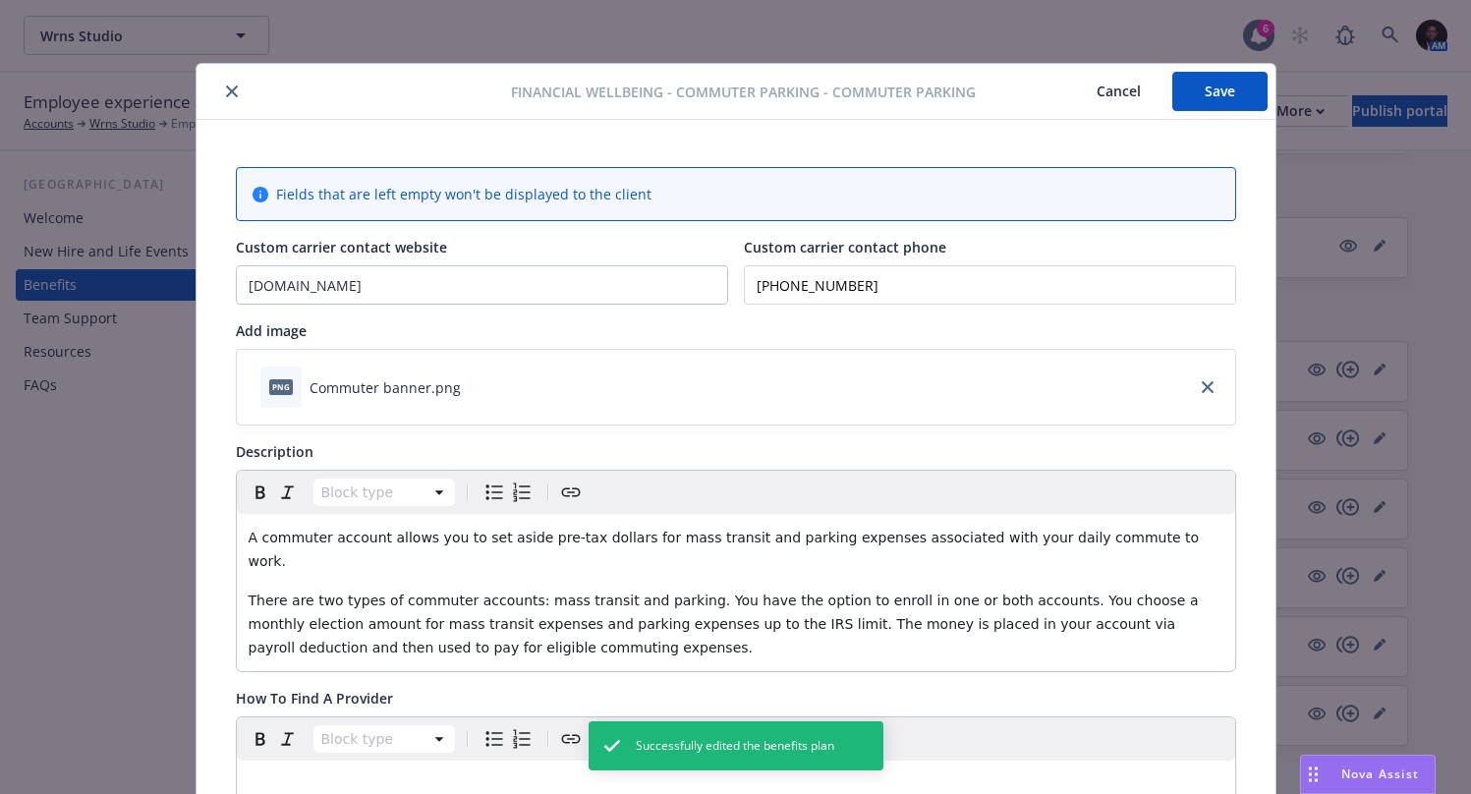
click at [226, 86] on icon "close" at bounding box center [232, 91] width 12 height 12
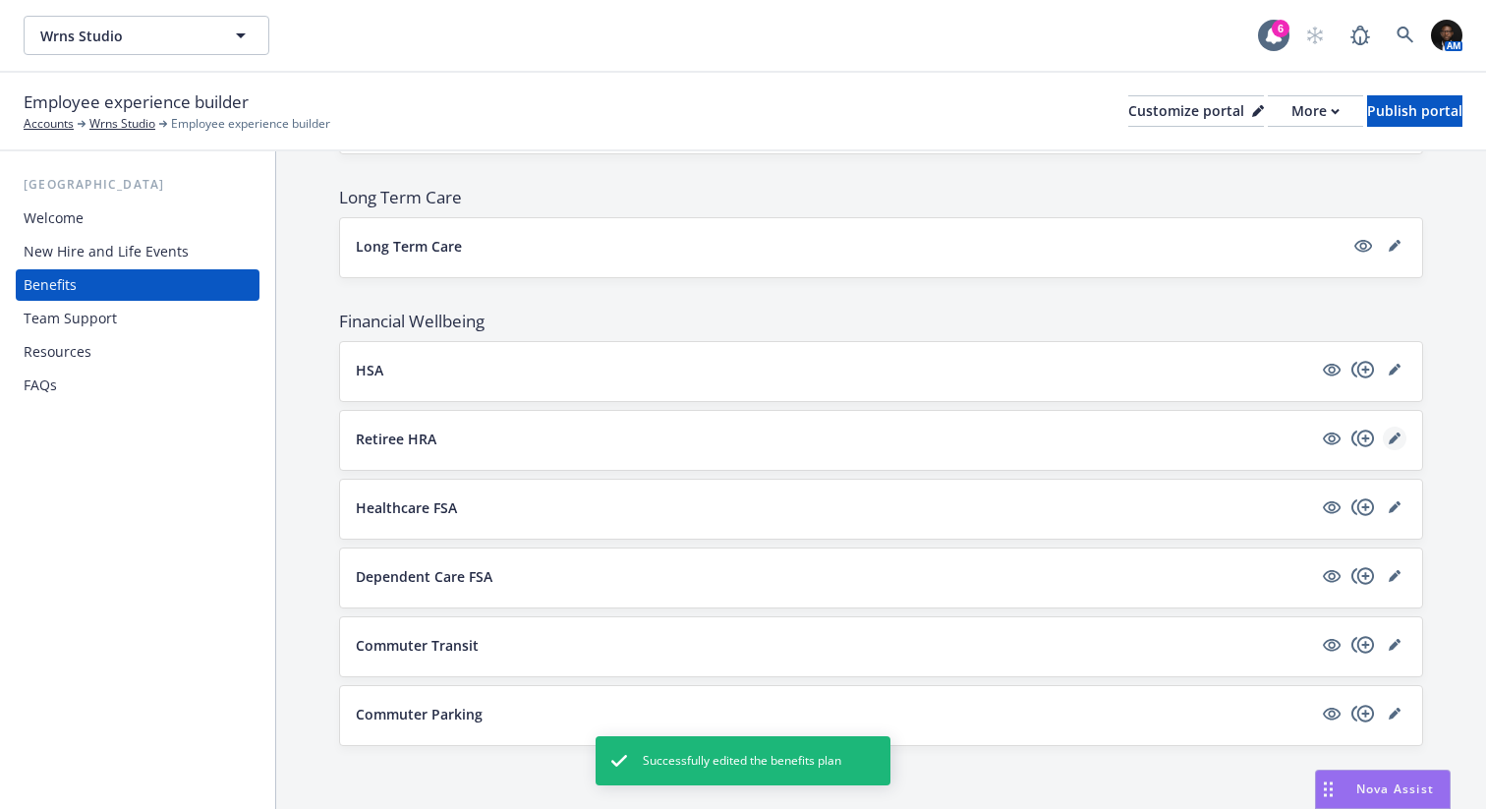
click at [1395, 433] on icon "editPencil" at bounding box center [1397, 434] width 5 height 5
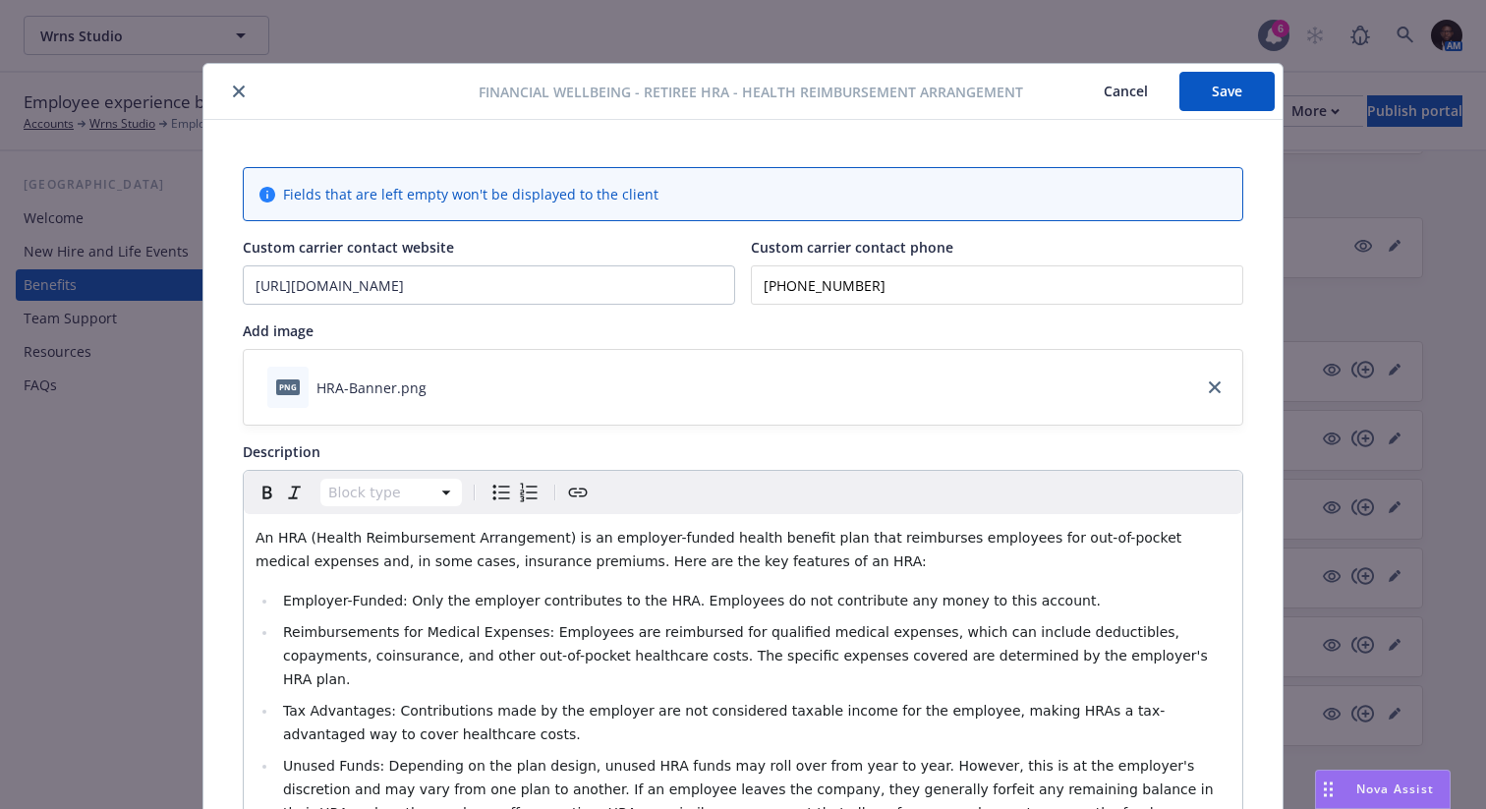
click at [242, 92] on icon "close" at bounding box center [239, 91] width 12 height 12
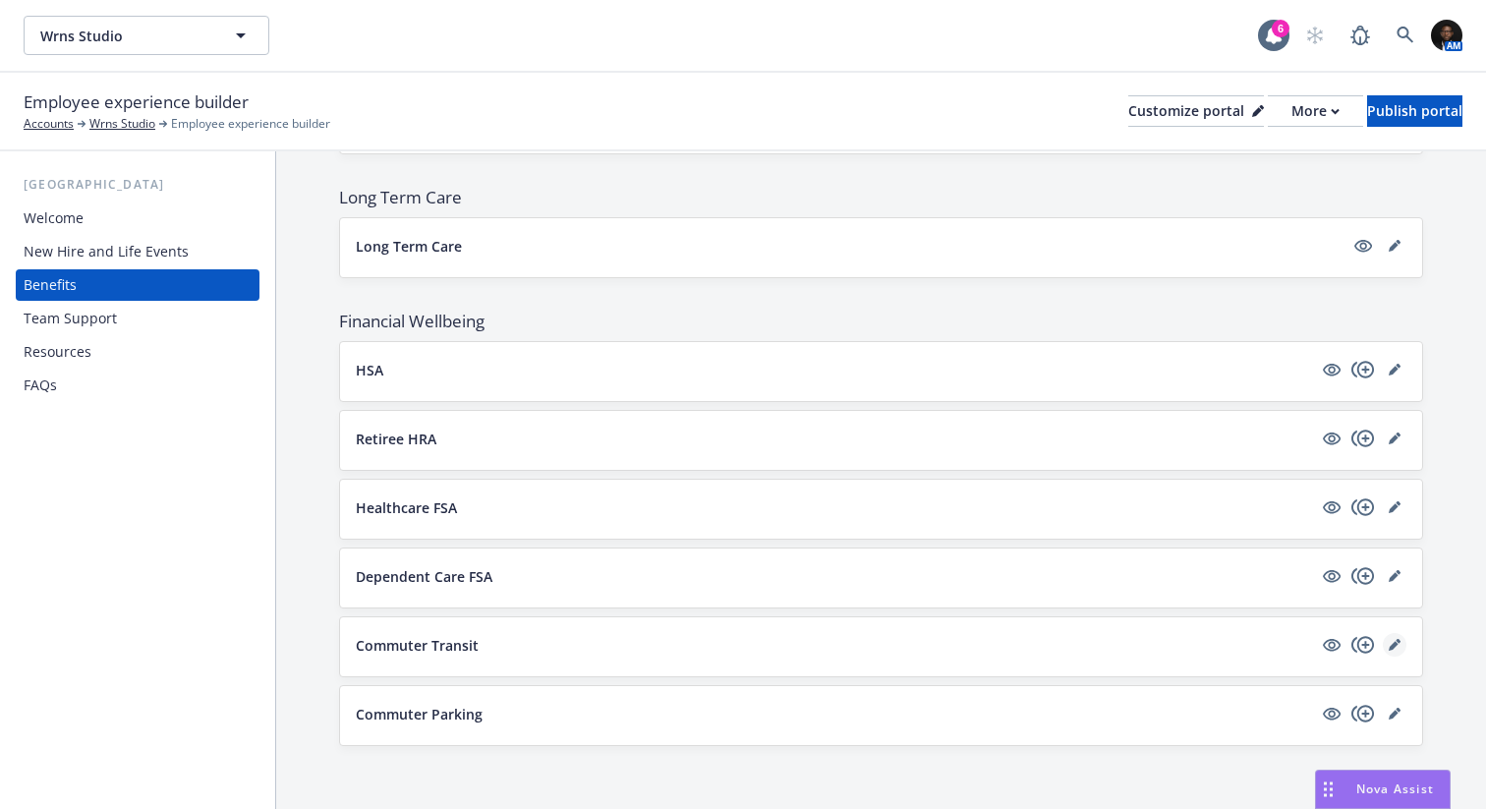
click at [1394, 645] on icon "editPencil" at bounding box center [1393, 646] width 10 height 10
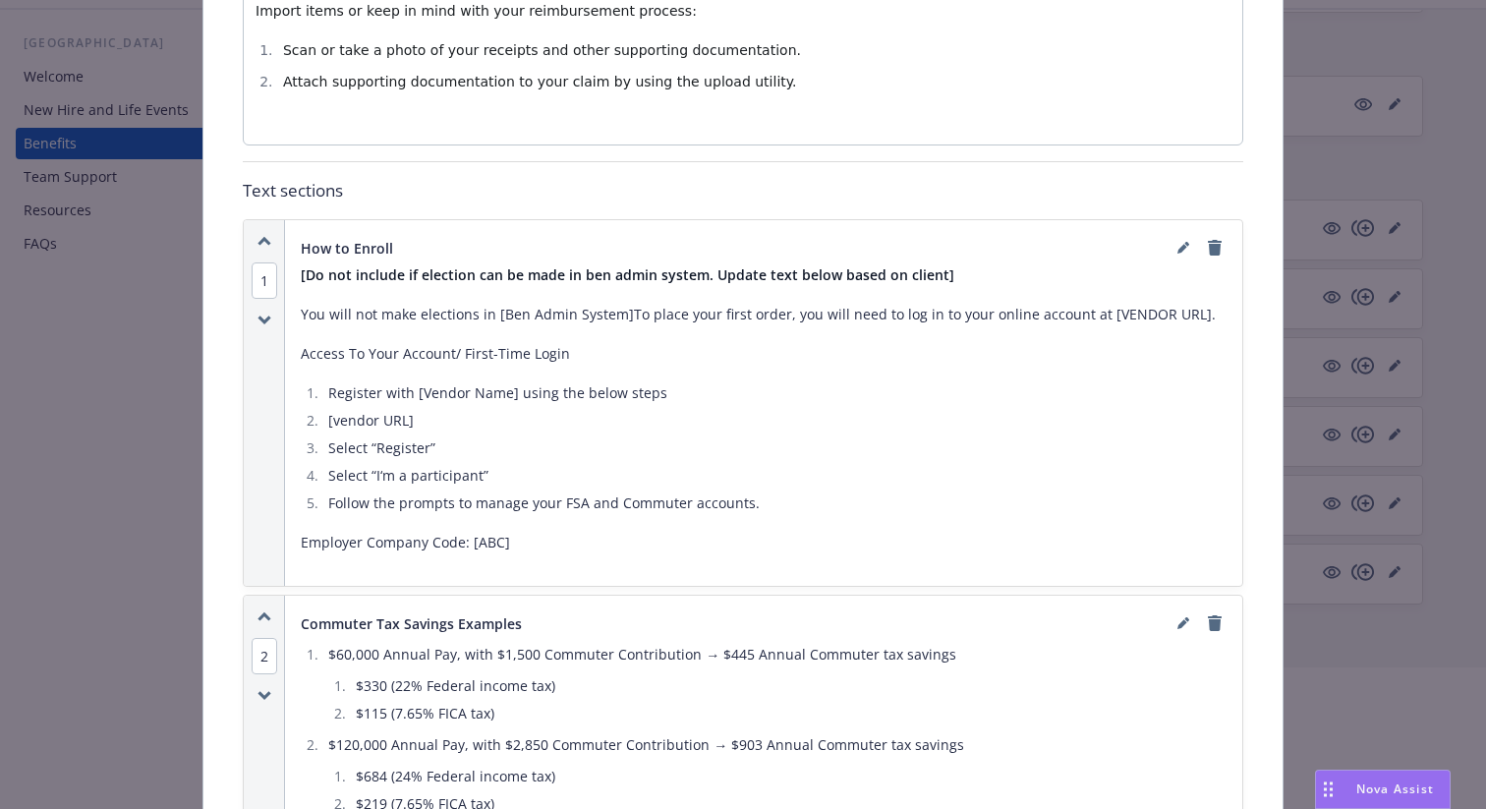
scroll to position [1053, 0]
click at [1215, 242] on icon "remove" at bounding box center [1215, 250] width 14 height 16
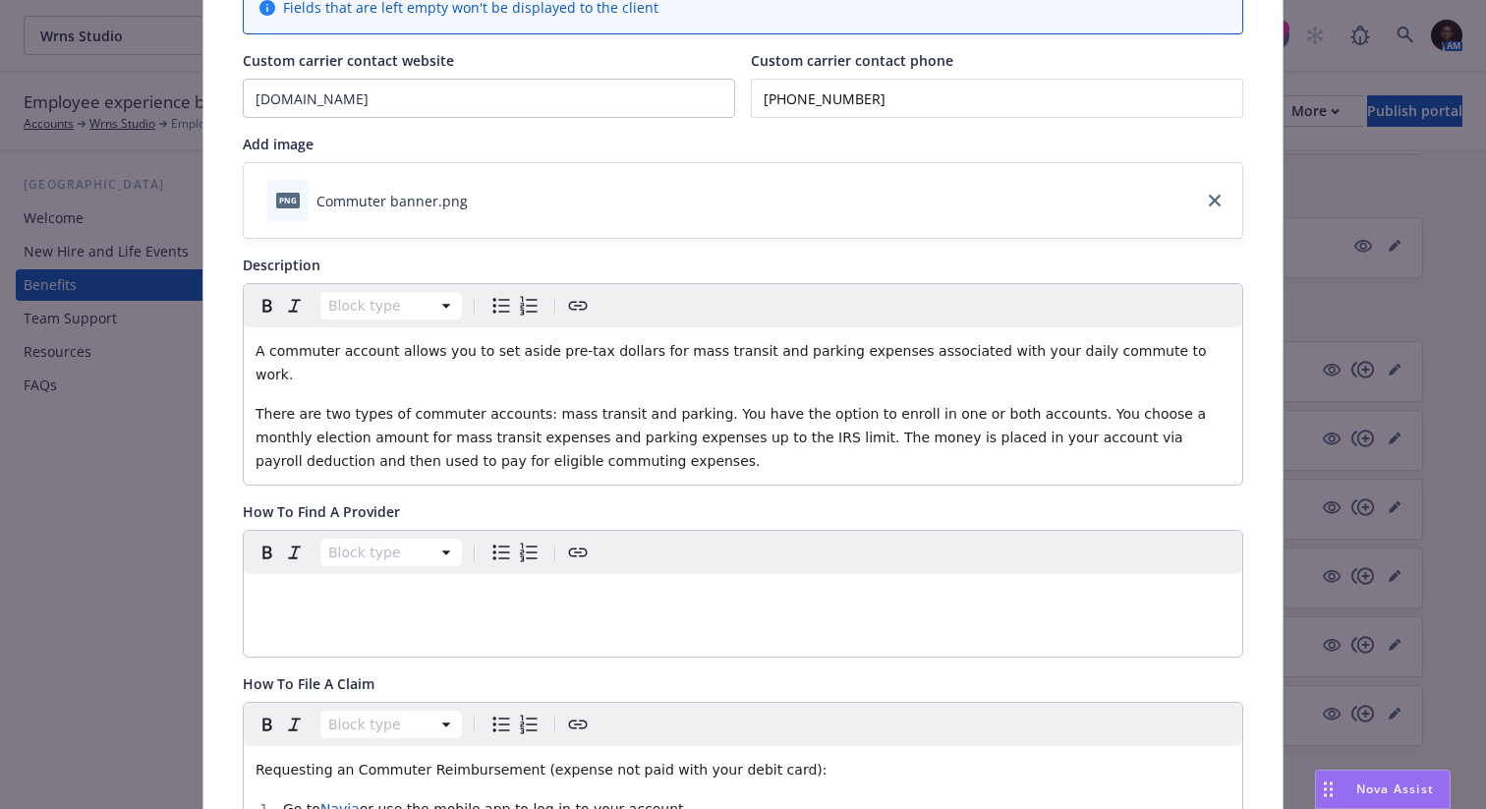
scroll to position [16, 0]
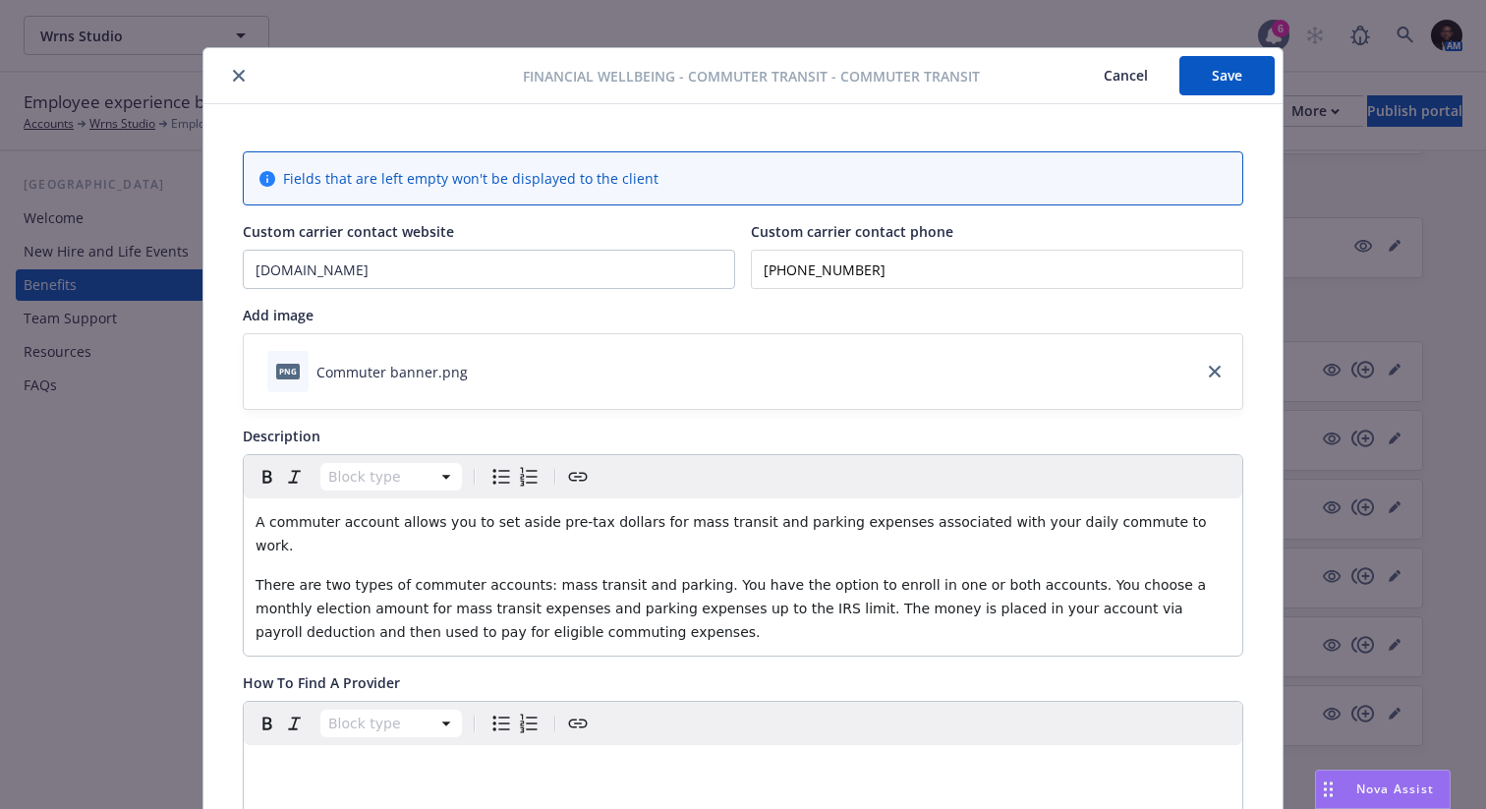
click at [1229, 73] on button "Save" at bounding box center [1226, 75] width 95 height 39
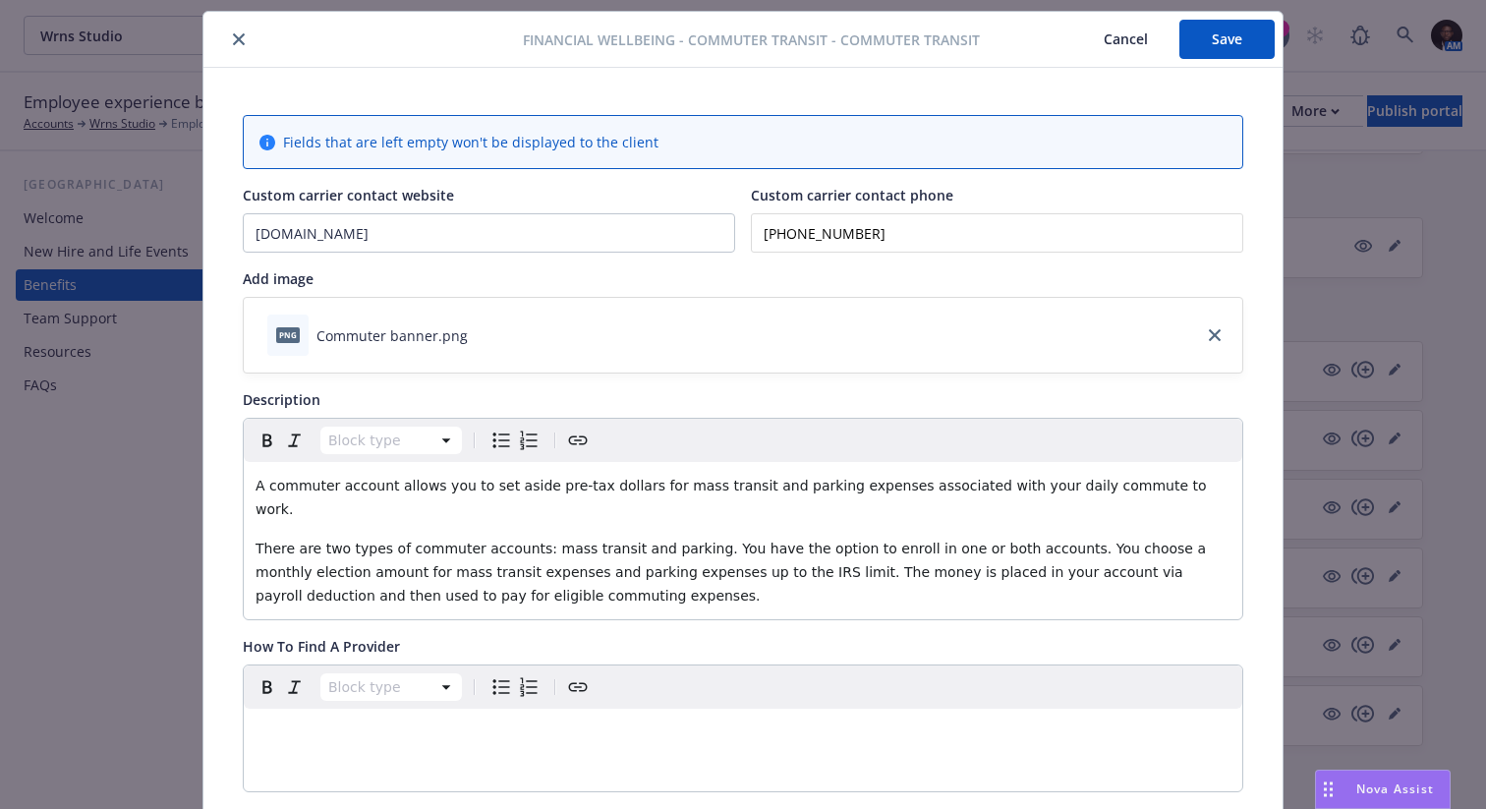
scroll to position [0, 0]
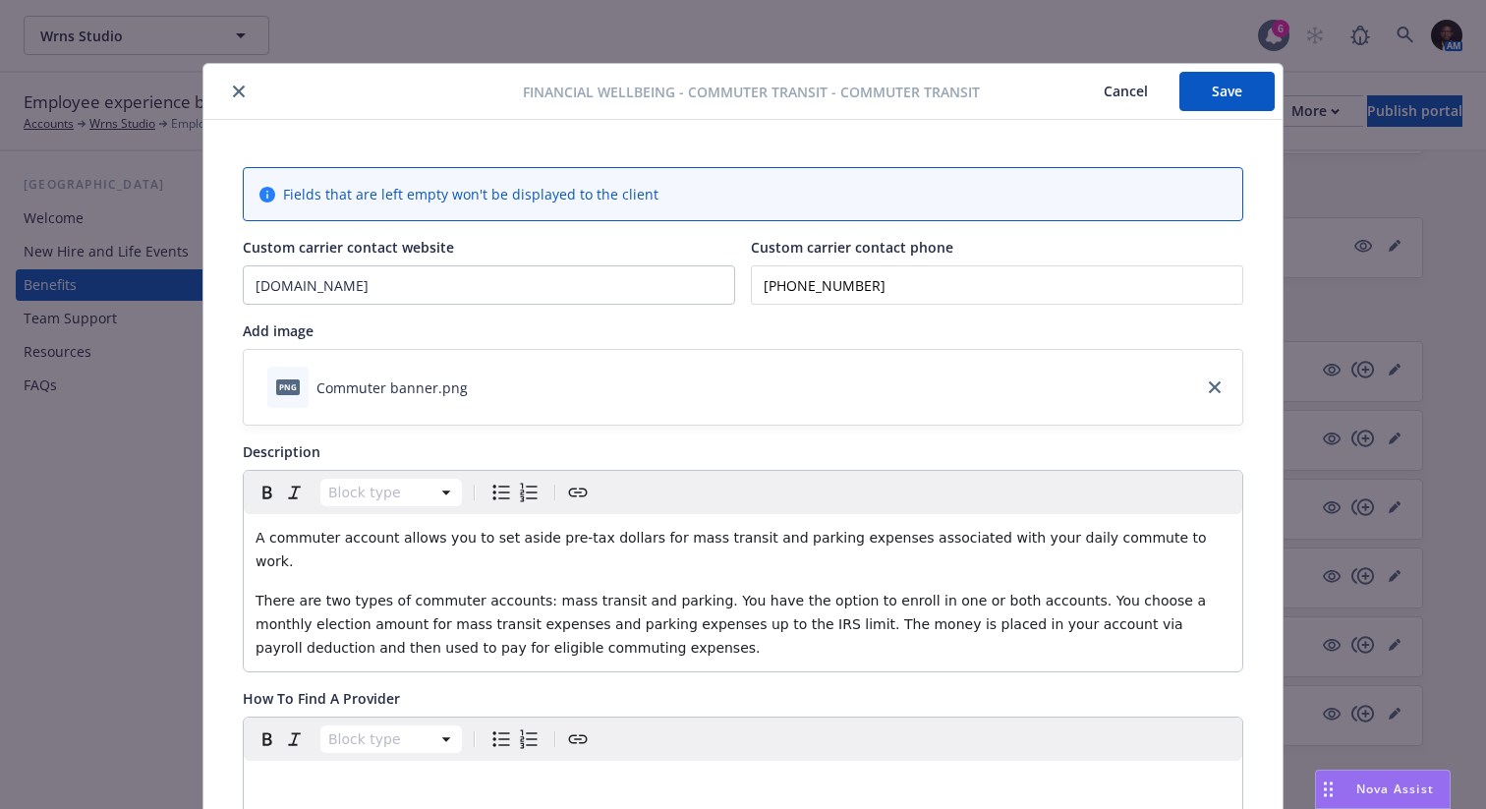
click at [1227, 91] on button "Save" at bounding box center [1226, 91] width 95 height 39
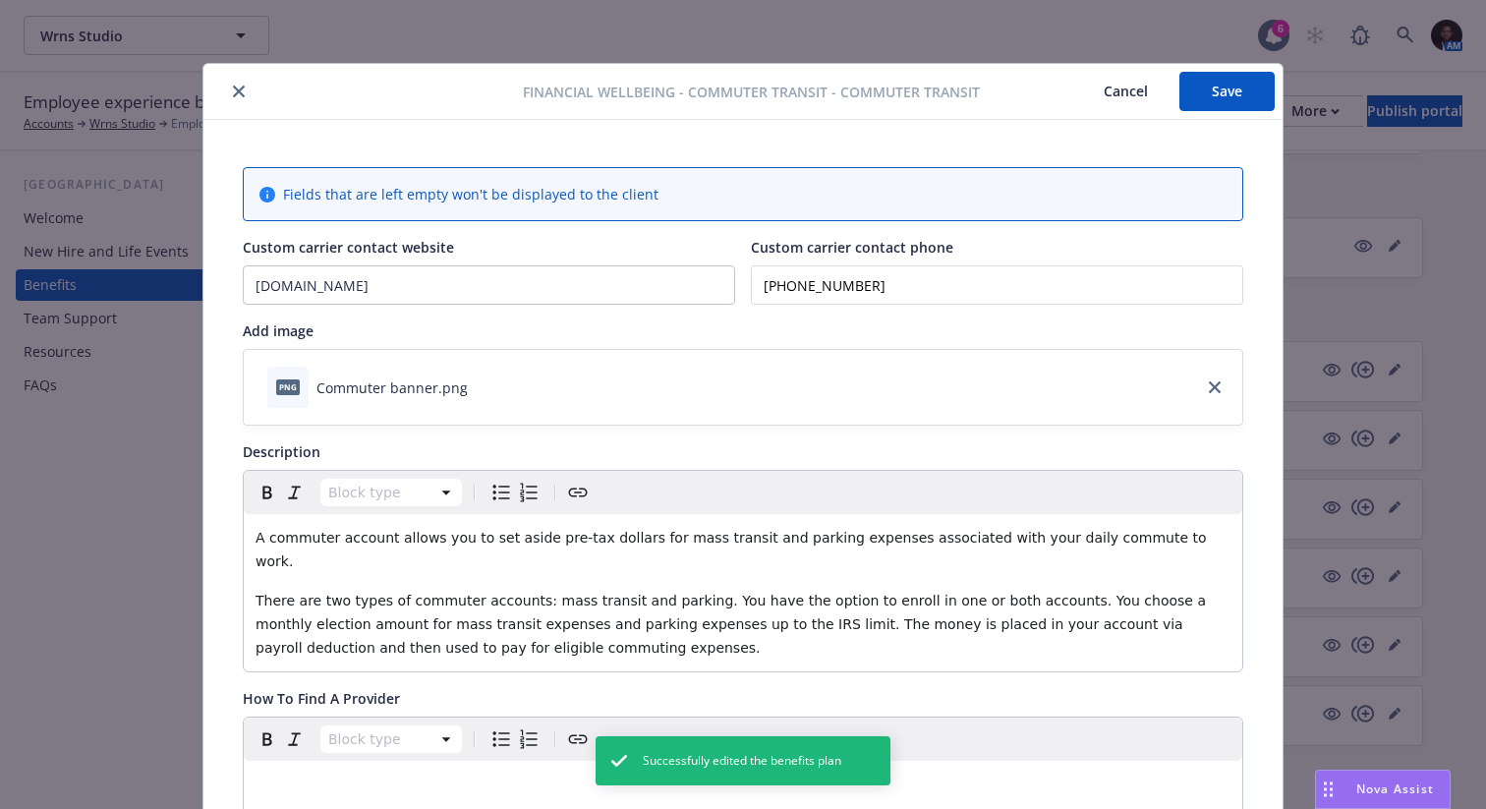
click at [237, 84] on button "close" at bounding box center [239, 92] width 24 height 24
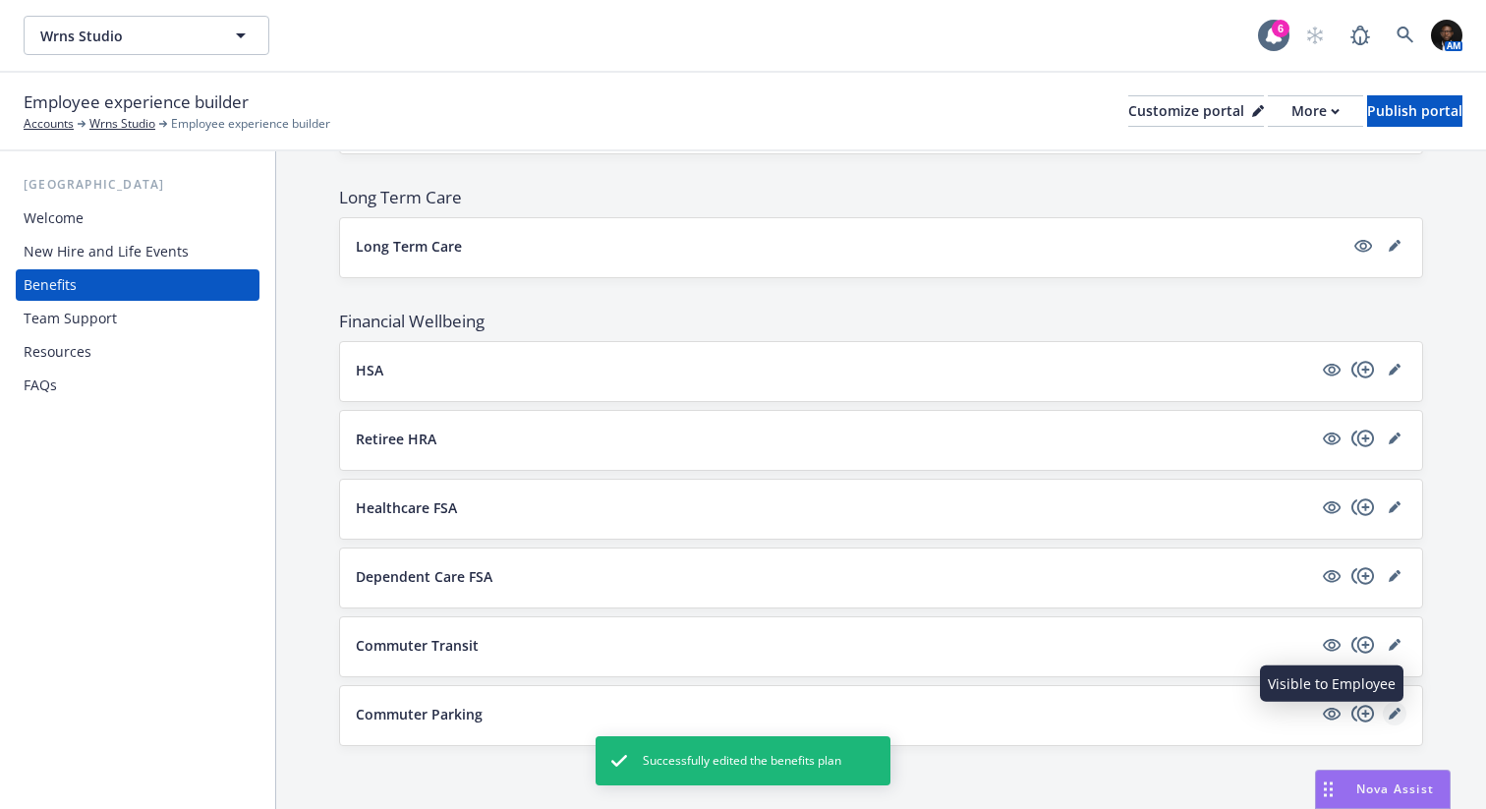
click at [1396, 710] on icon "editPencil" at bounding box center [1394, 713] width 12 height 12
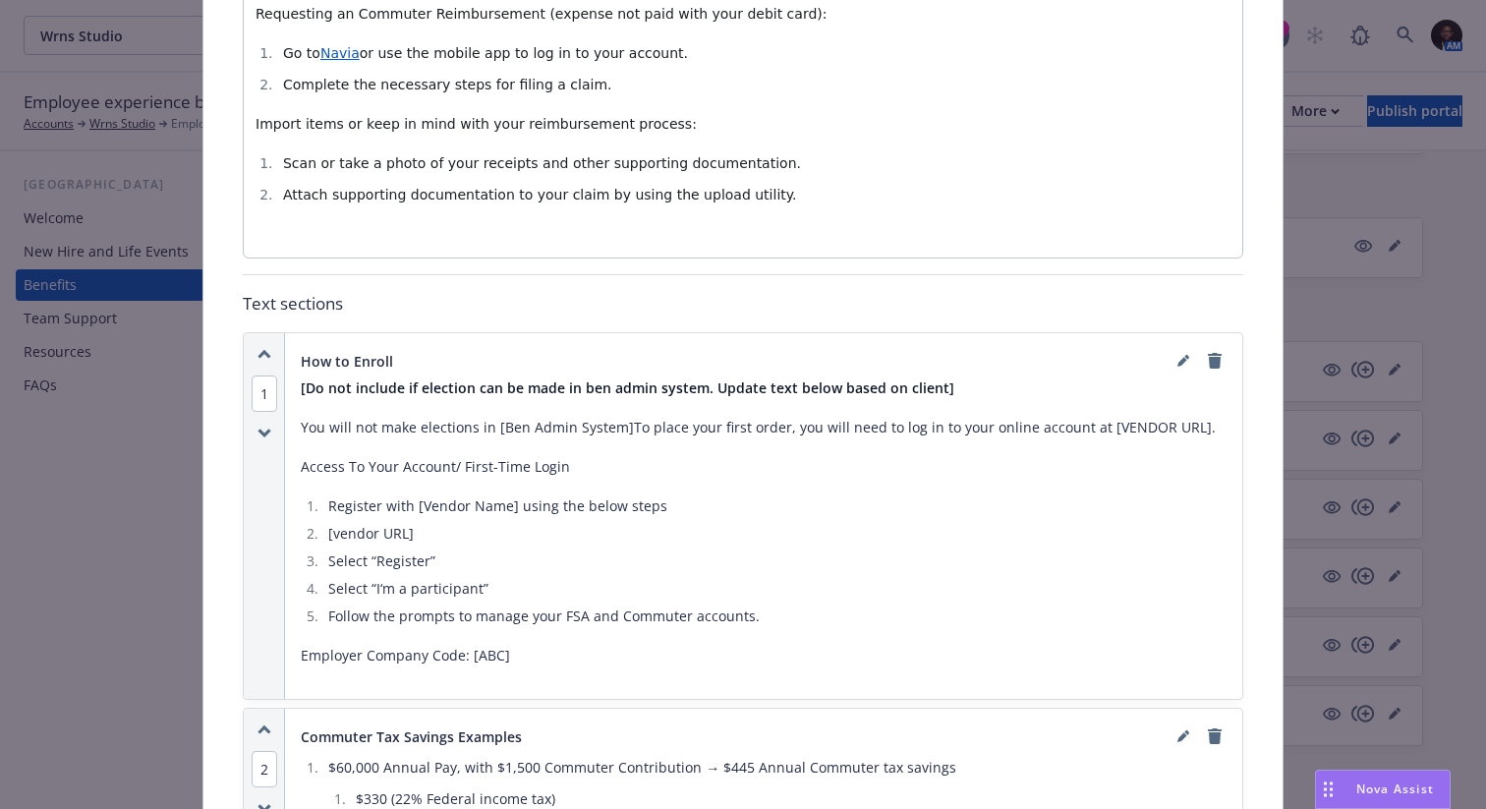
scroll to position [958, 0]
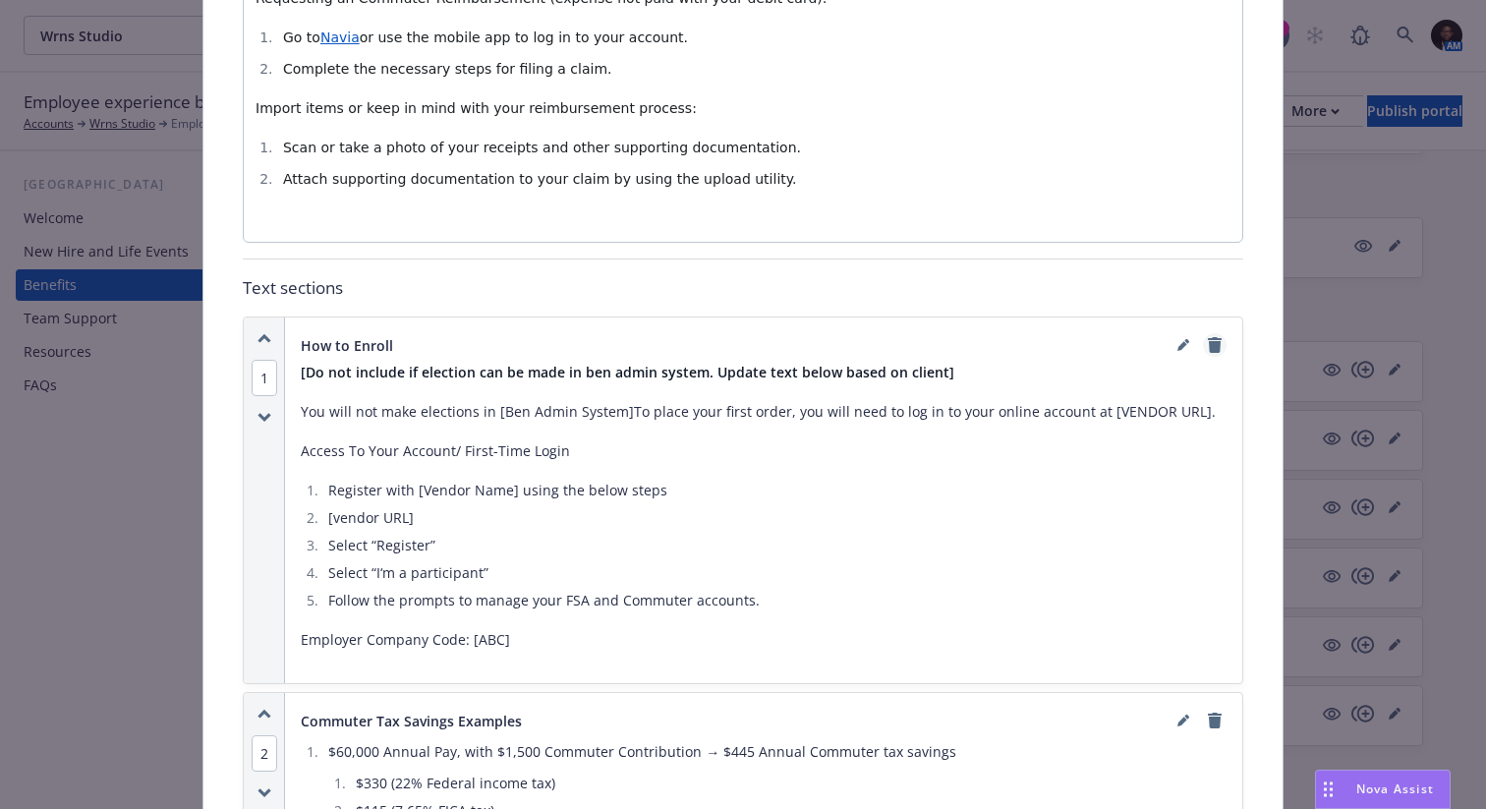
click at [1215, 337] on icon "remove" at bounding box center [1215, 345] width 14 height 16
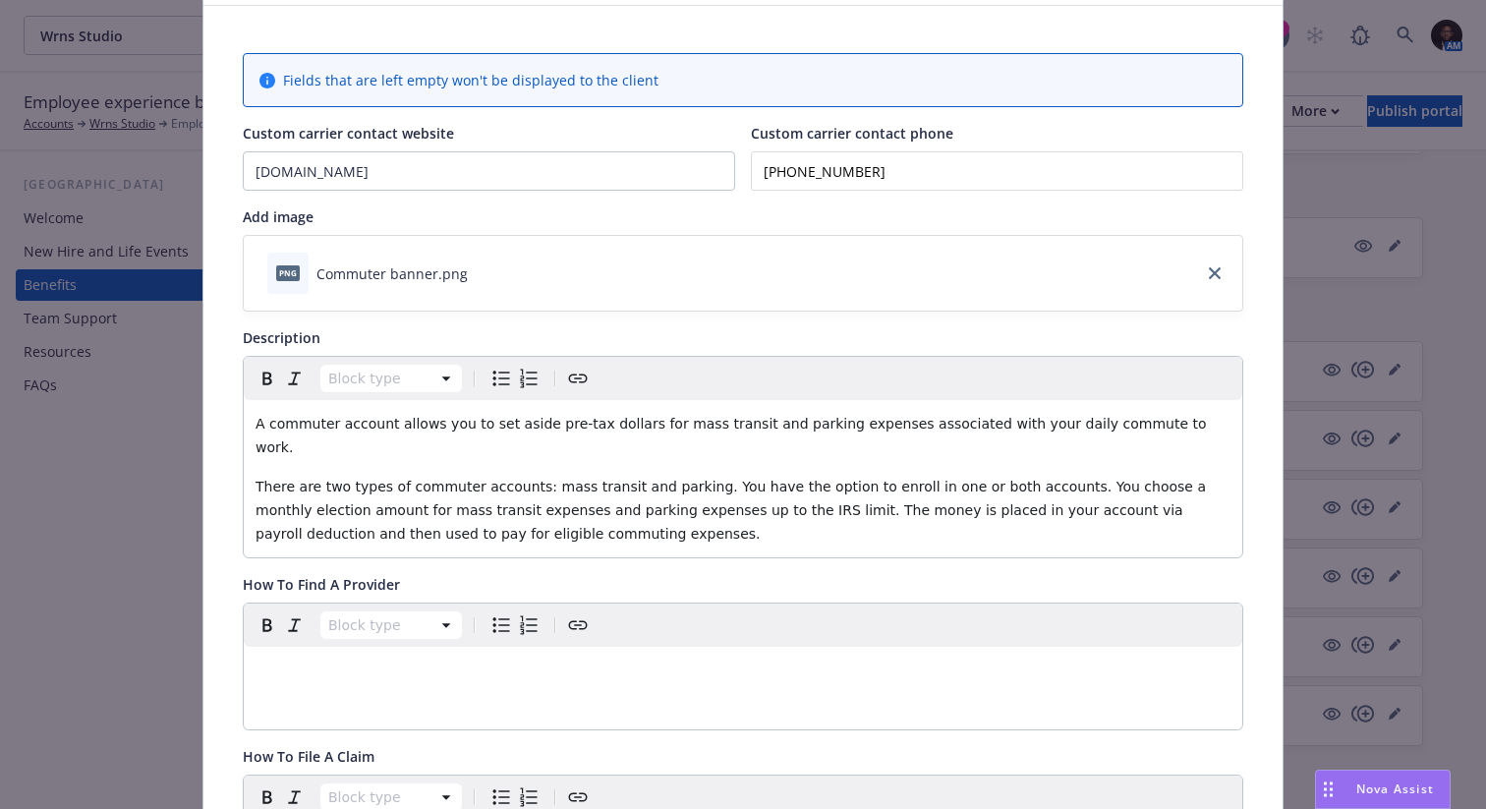
scroll to position [0, 0]
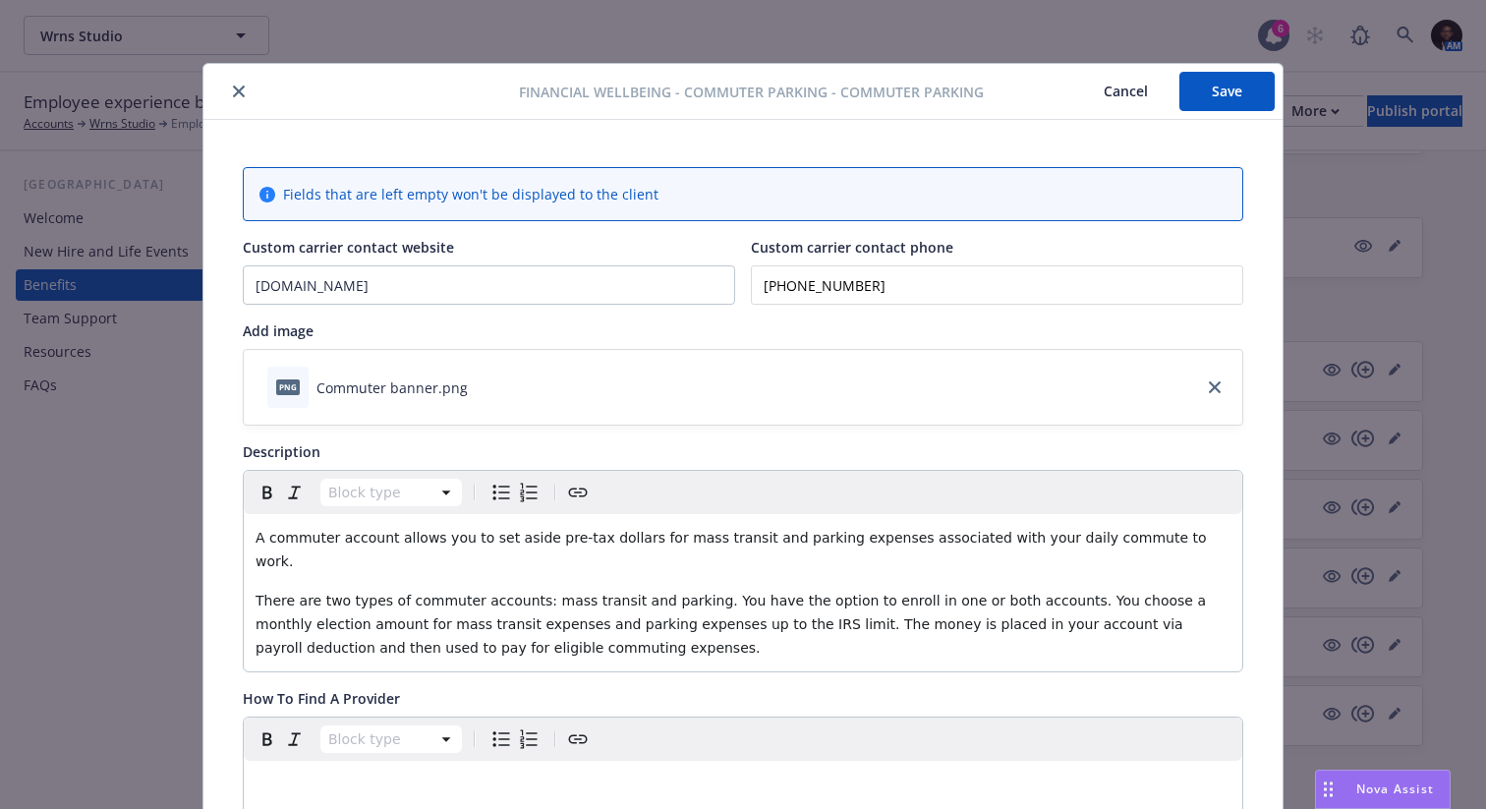
click at [1241, 89] on button "Save" at bounding box center [1226, 91] width 95 height 39
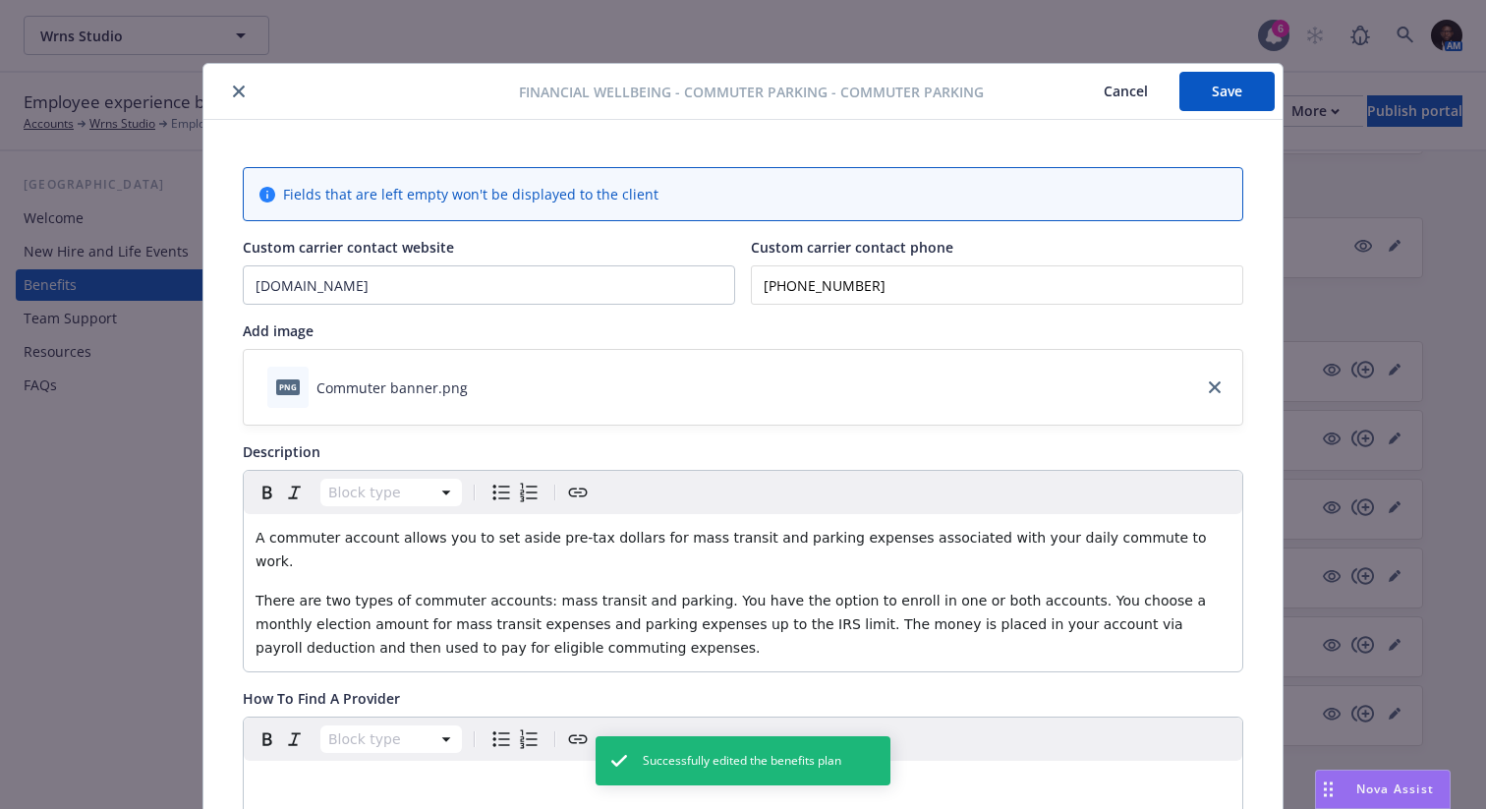
click at [242, 88] on icon "close" at bounding box center [239, 91] width 12 height 12
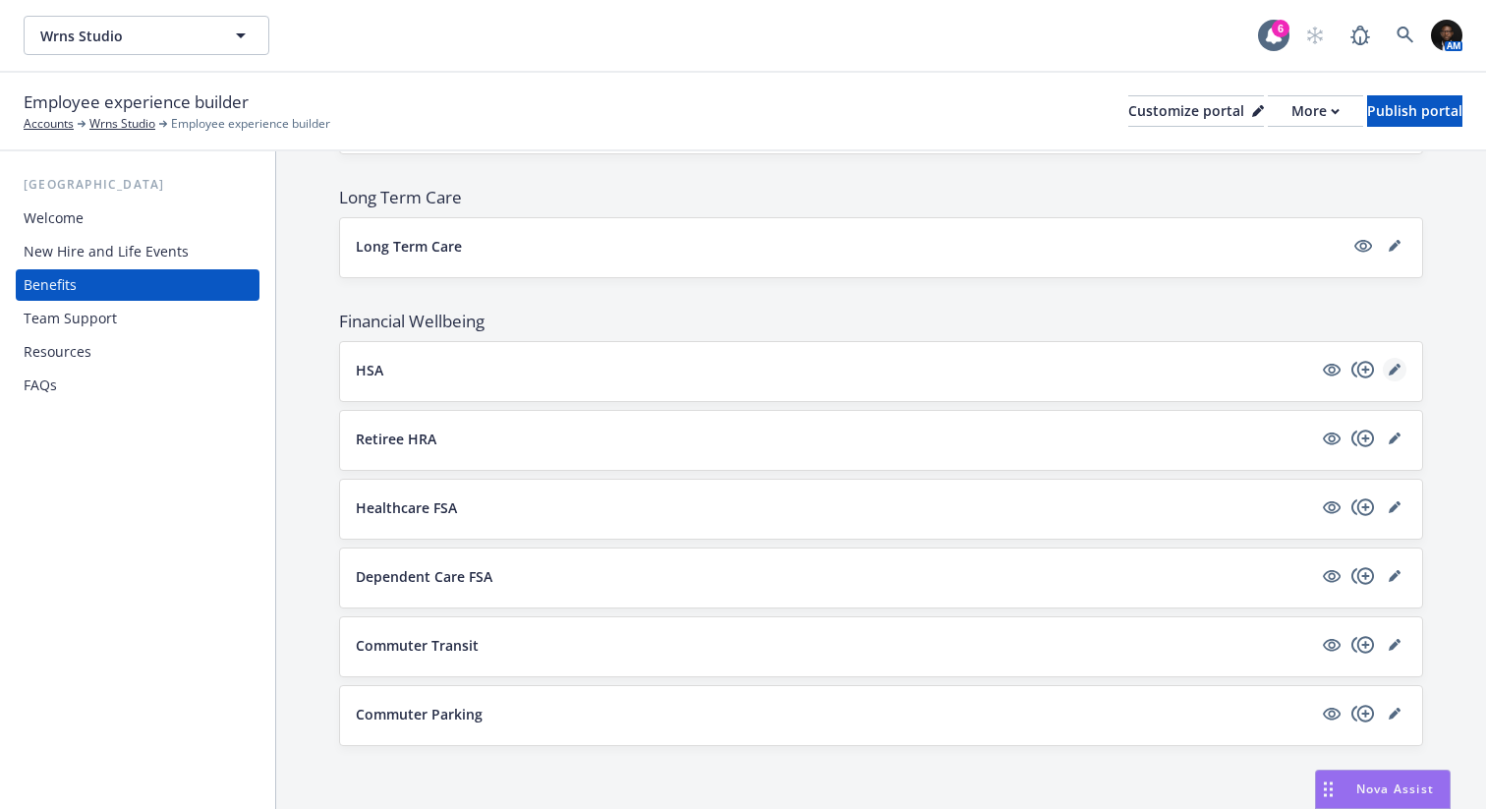
click at [1397, 368] on icon "editPencil" at bounding box center [1393, 371] width 10 height 10
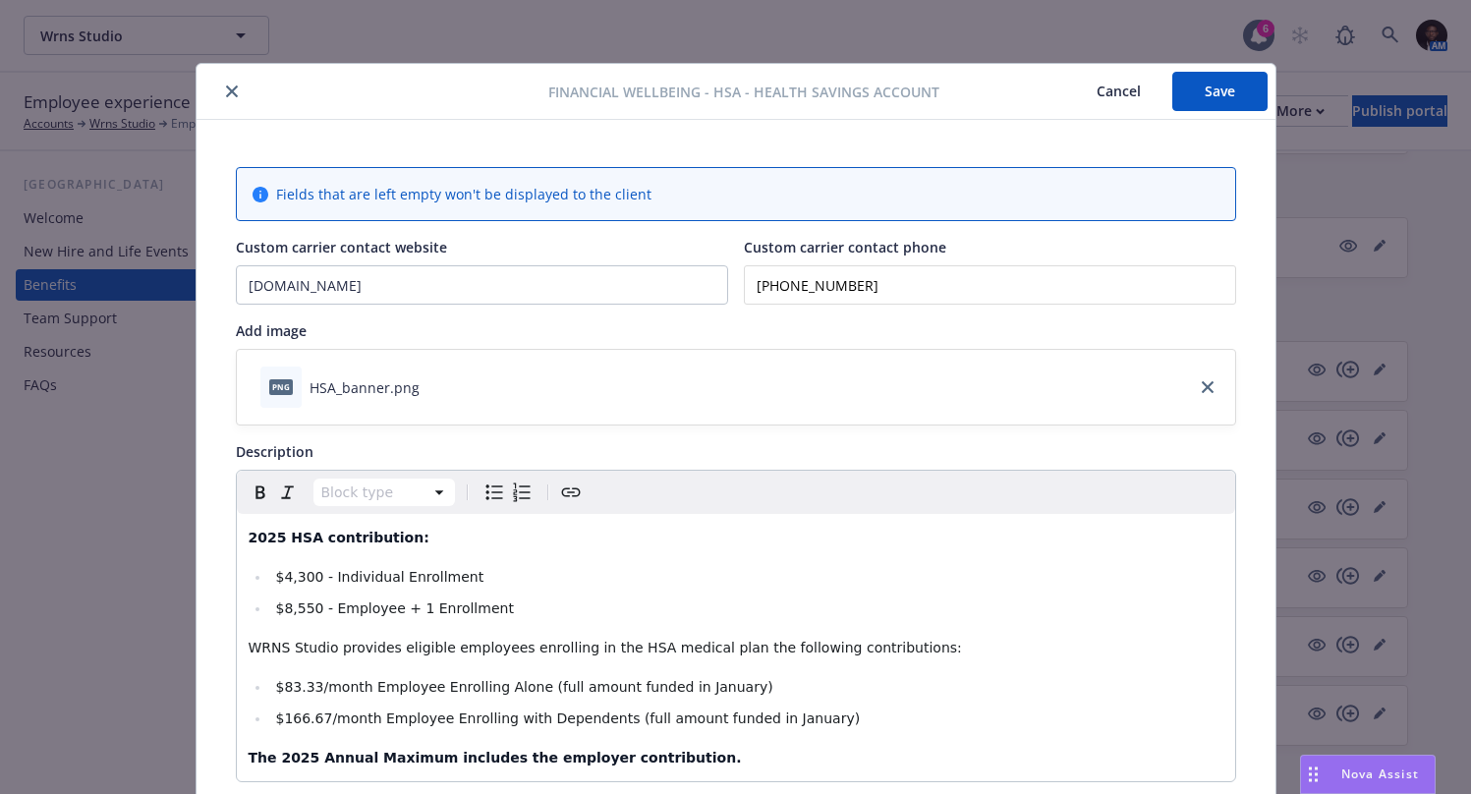
click at [233, 94] on button "close" at bounding box center [232, 92] width 24 height 24
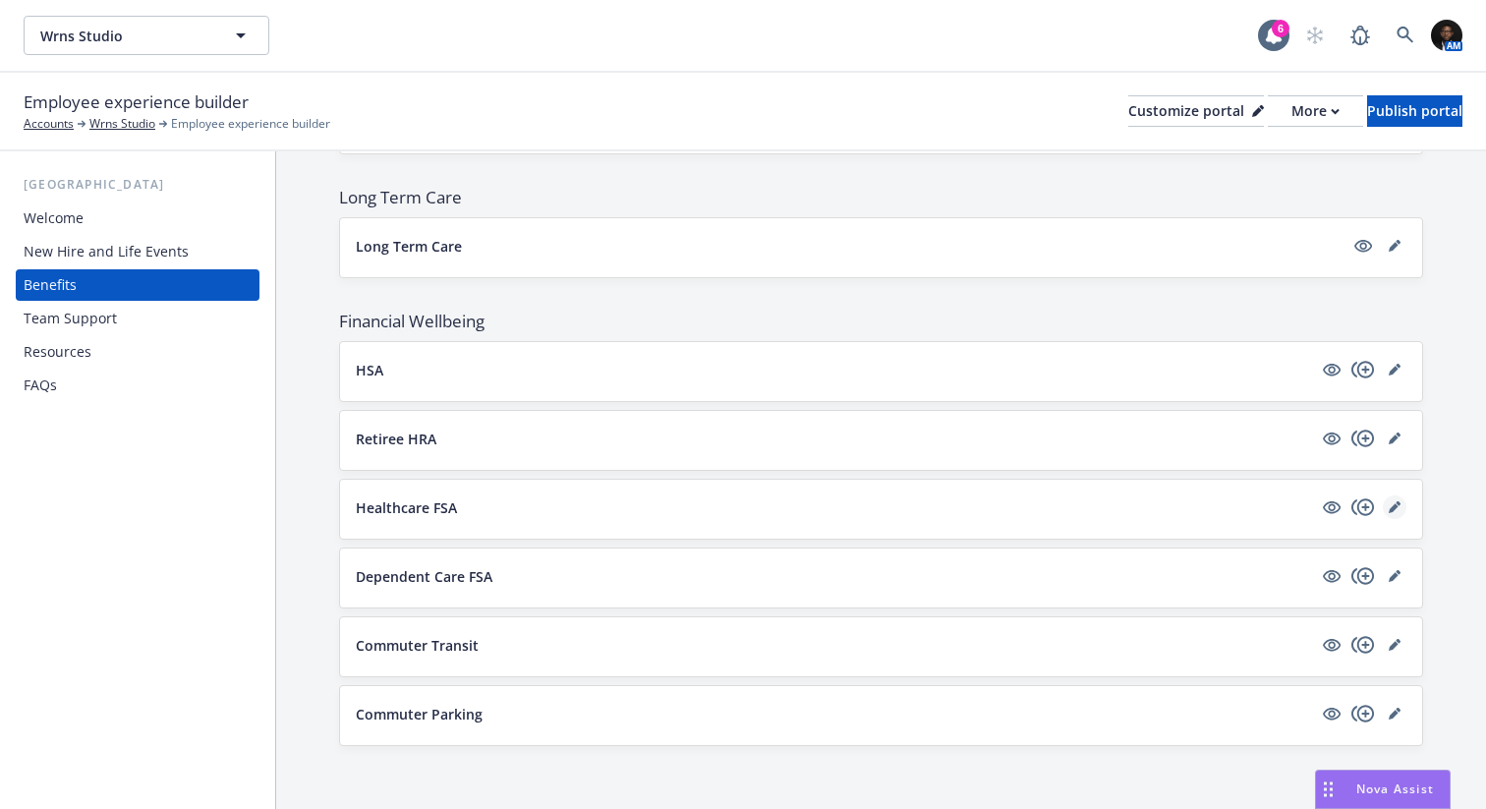
click at [1388, 508] on icon "editPencil" at bounding box center [1393, 508] width 10 height 10
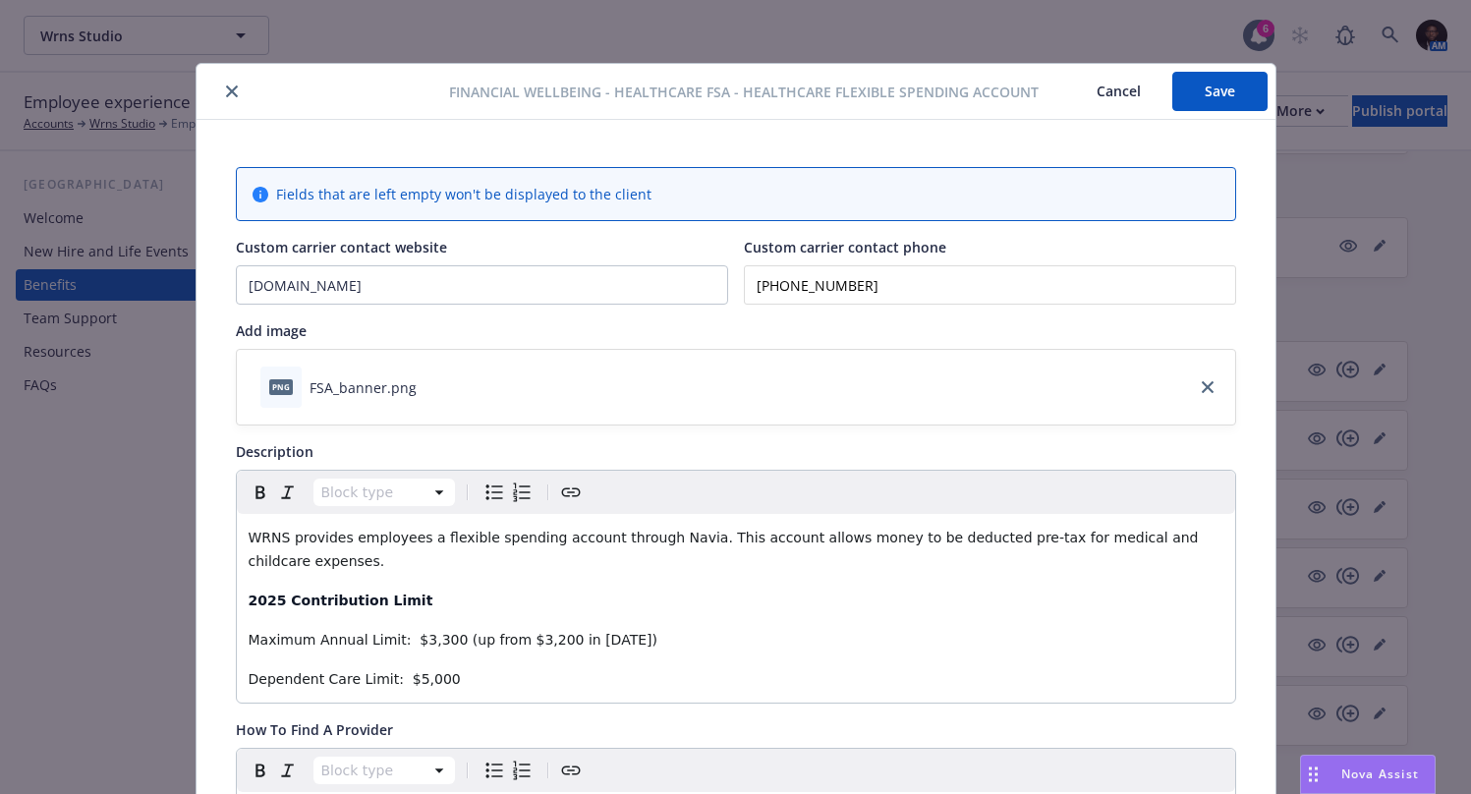
click at [226, 96] on icon "close" at bounding box center [232, 91] width 12 height 12
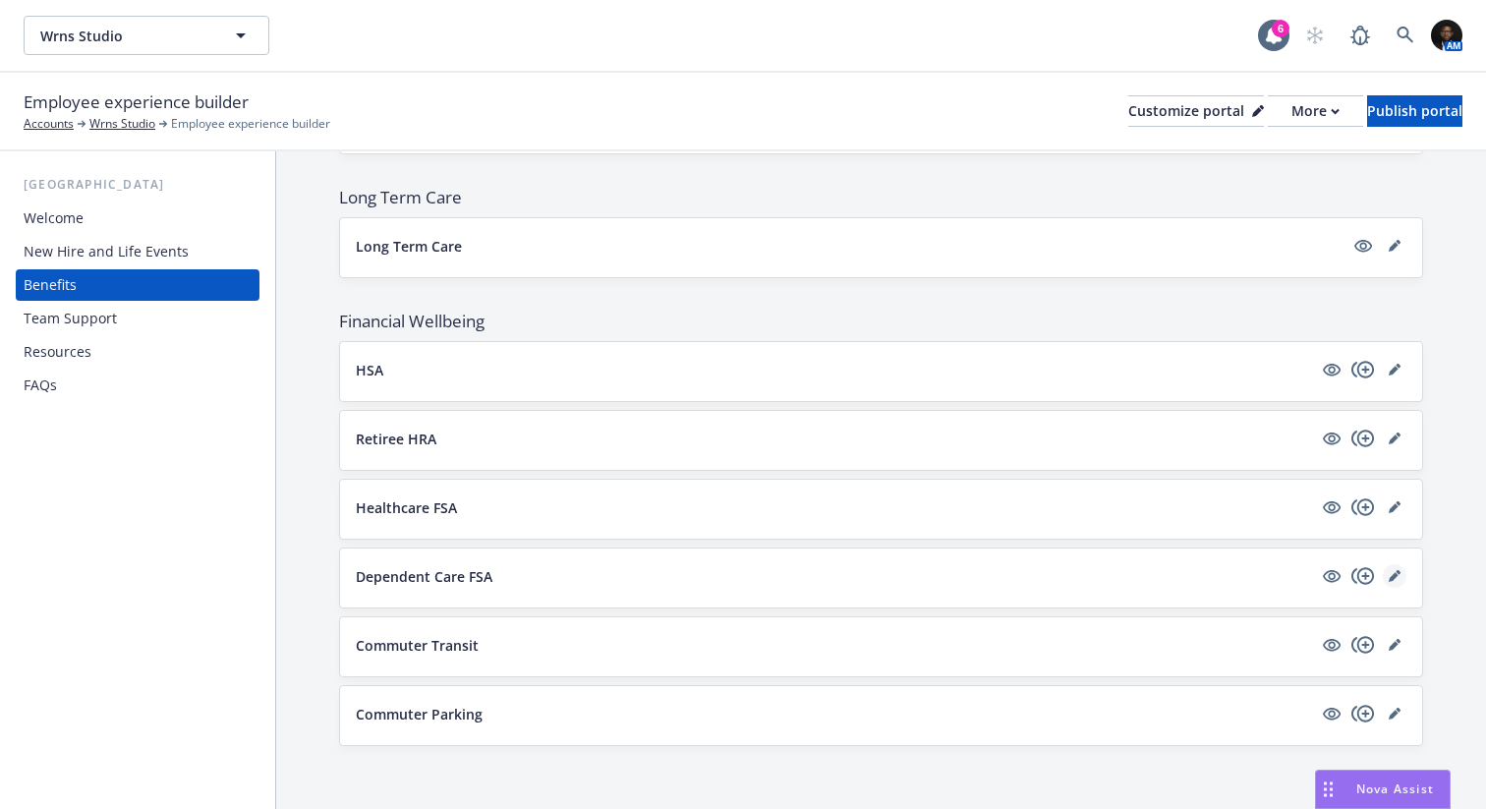
click at [1388, 575] on icon "editPencil" at bounding box center [1394, 576] width 12 height 12
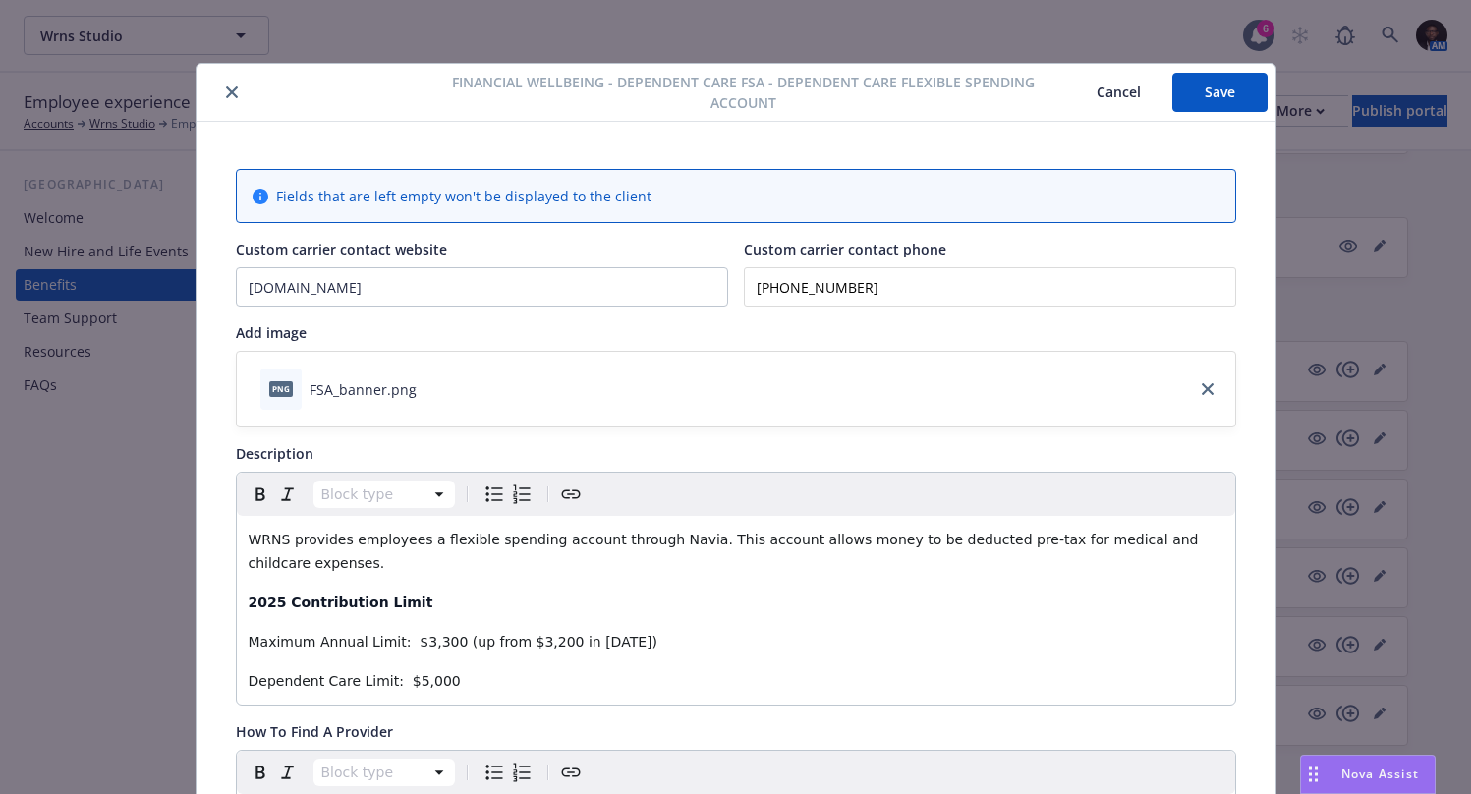
click at [226, 96] on icon "close" at bounding box center [232, 92] width 12 height 12
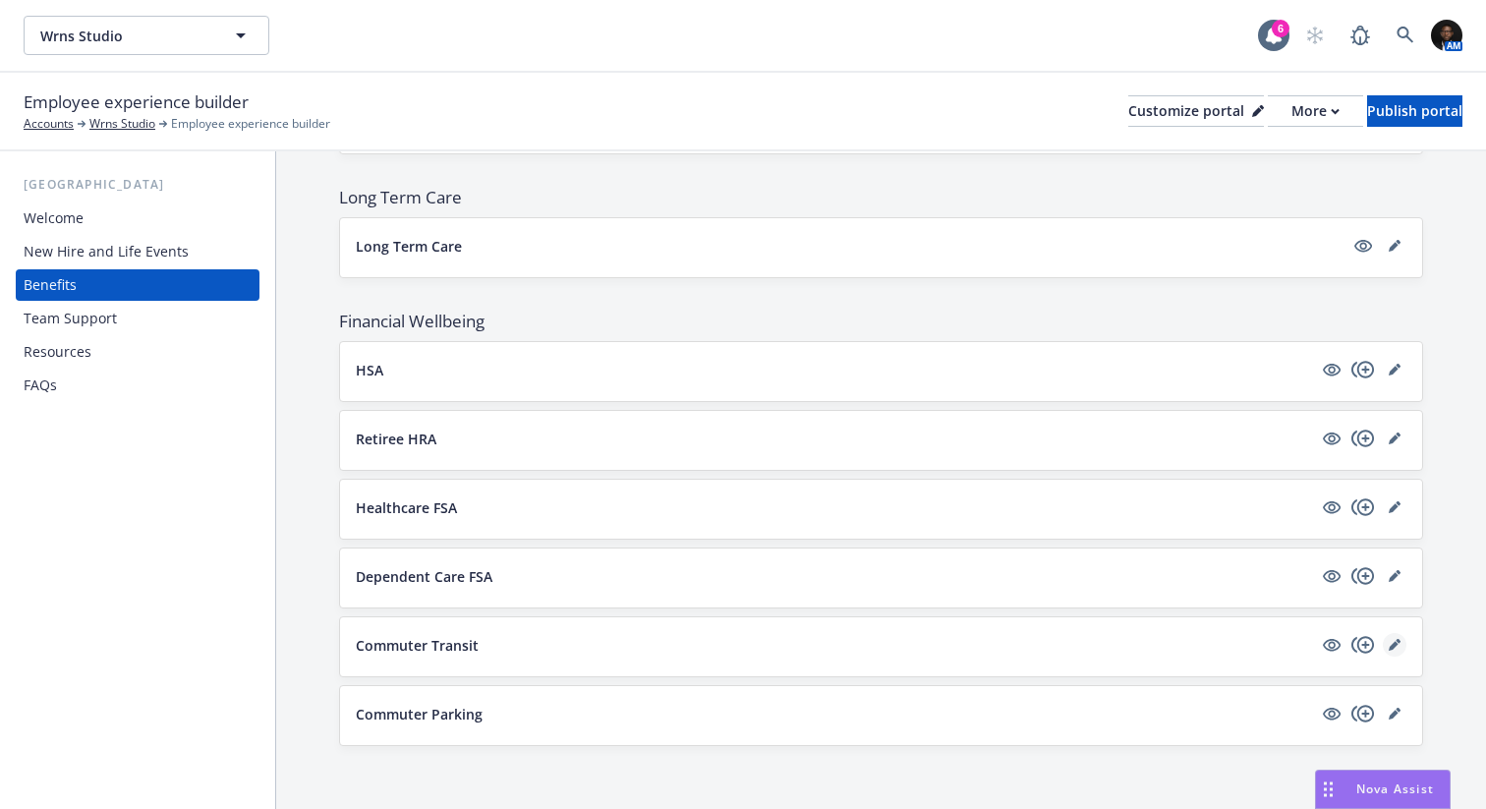
click at [1388, 649] on icon "editPencil" at bounding box center [1394, 645] width 12 height 12
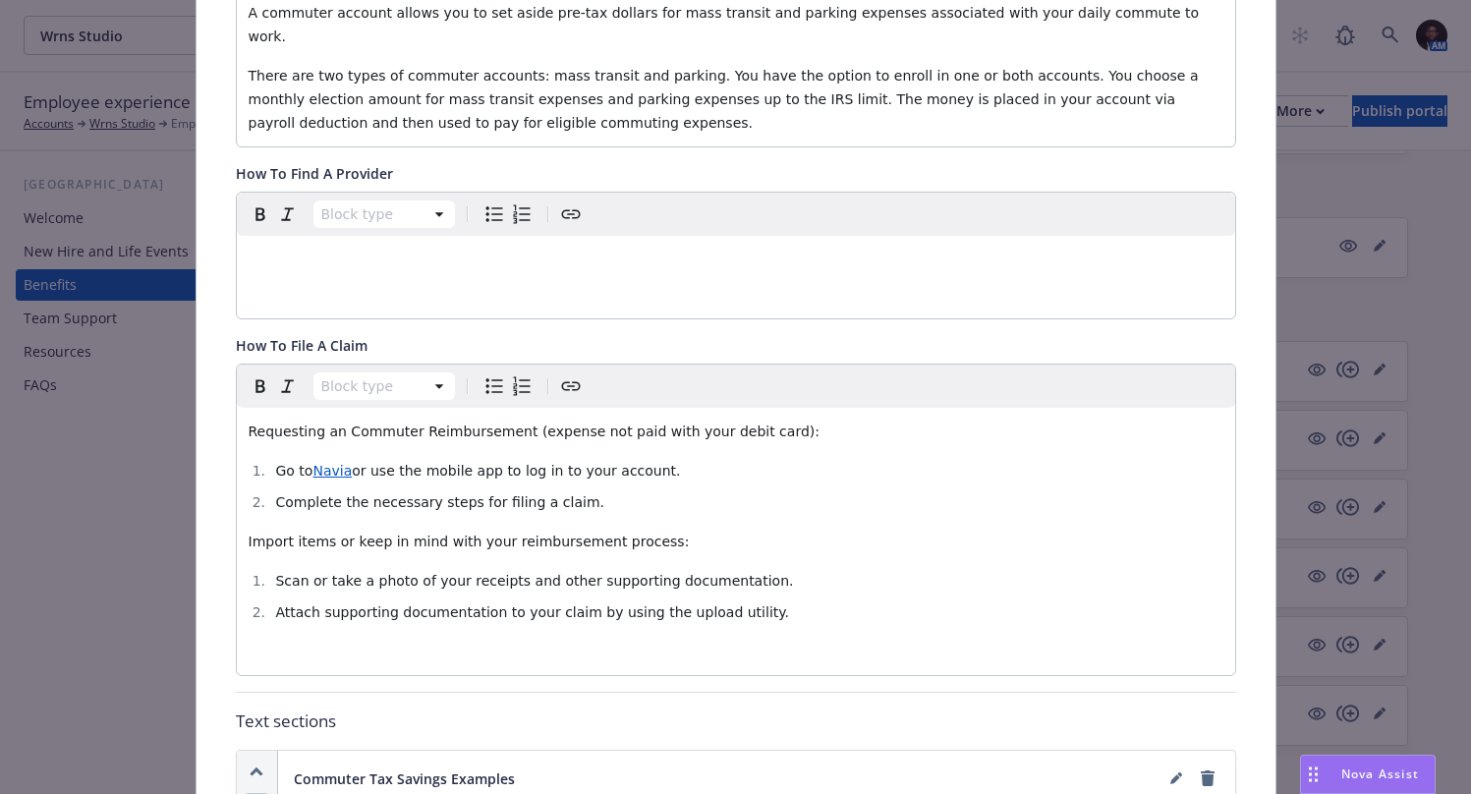
scroll to position [589, 0]
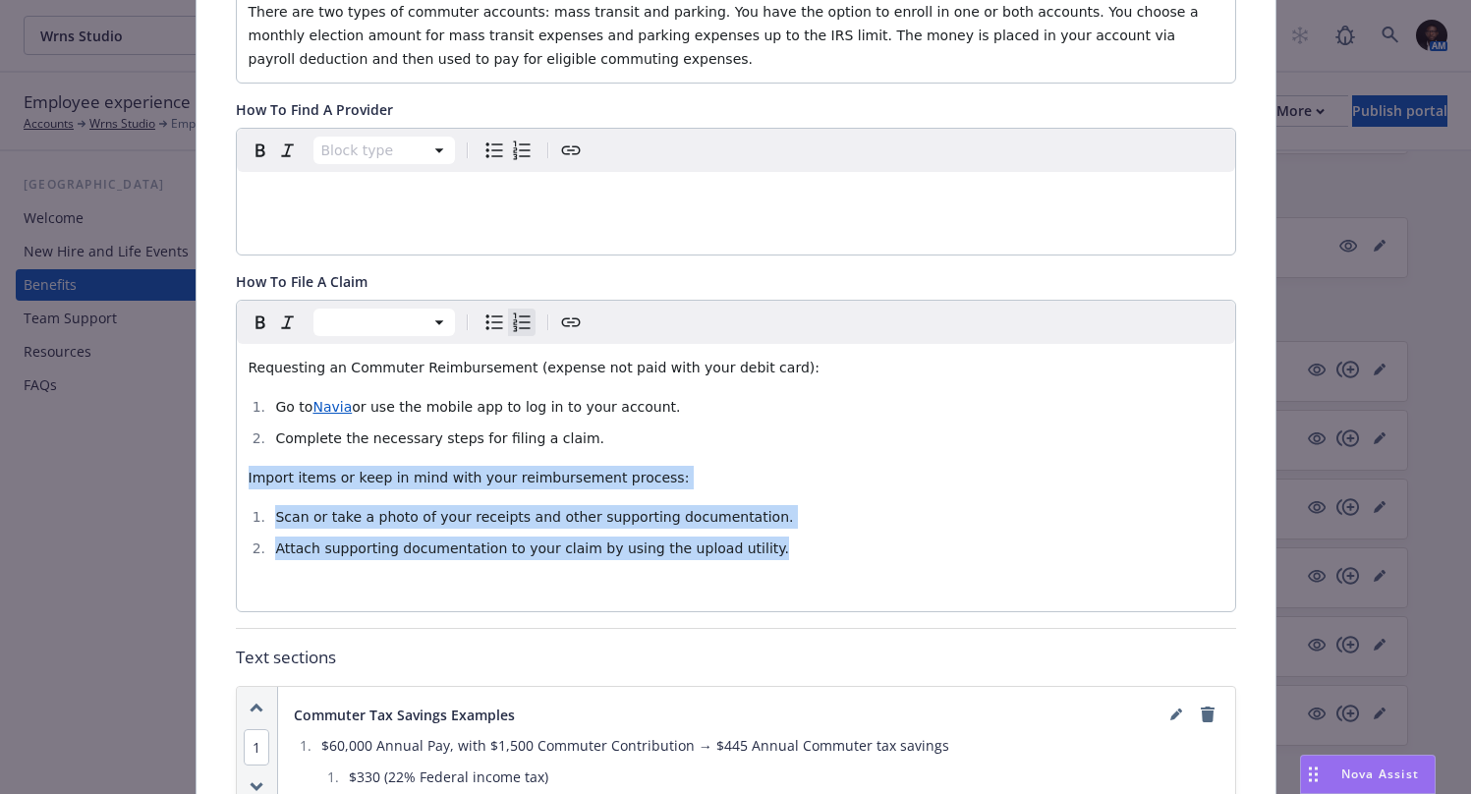
drag, startPoint x: 747, startPoint y: 523, endPoint x: 225, endPoint y: 451, distance: 526.6
click at [225, 451] on div "Fields that are left empty won't be displayed to the client Custom carrier cont…" at bounding box center [736, 523] width 1079 height 1984
copy div "Import items or keep in mind with your reimbursement process: Scan or take a ph…"
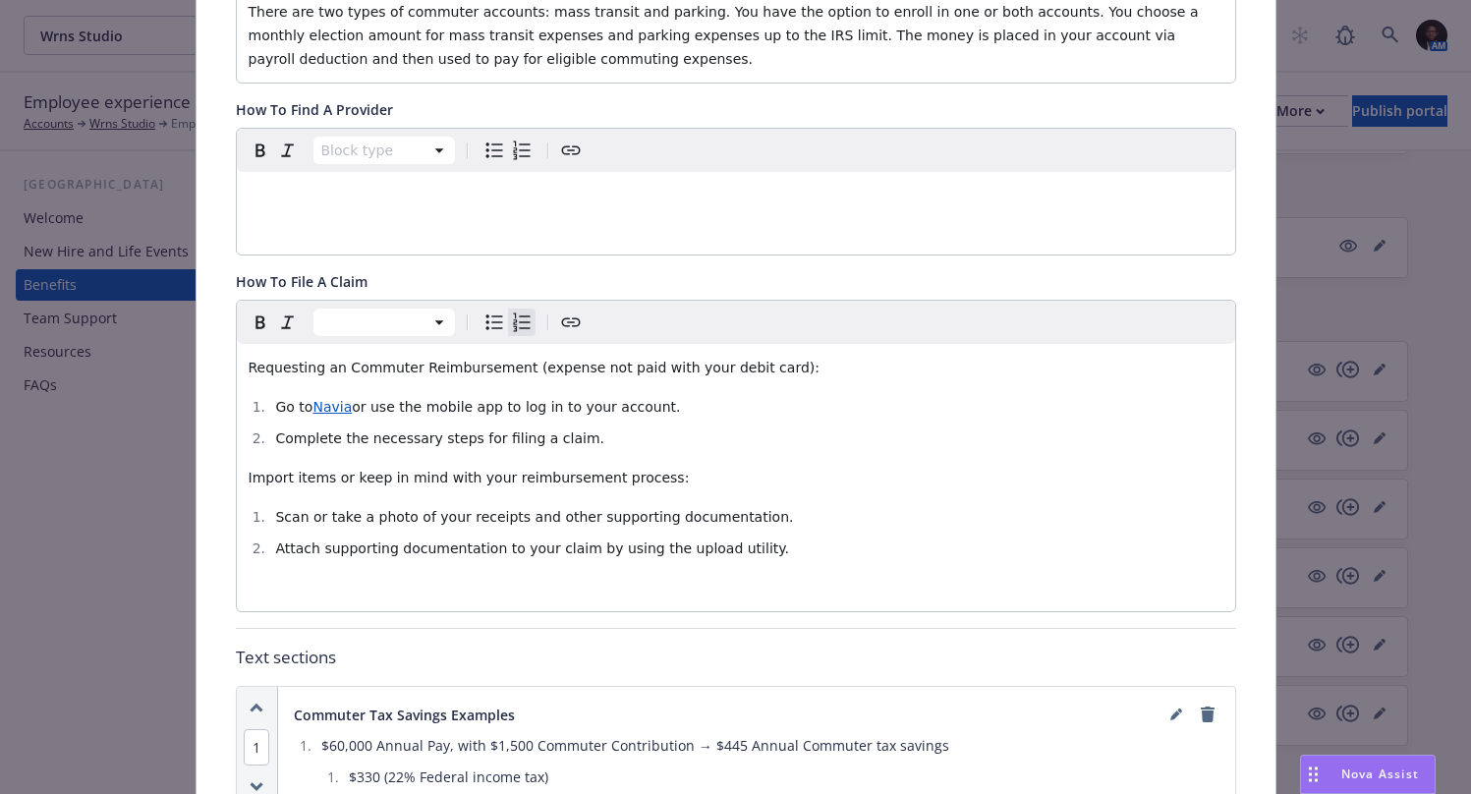
click at [547, 470] on span "Import items or keep in mind with your reimbursement process:" at bounding box center [469, 478] width 441 height 16
drag, startPoint x: 453, startPoint y: 458, endPoint x: 282, endPoint y: 460, distance: 171.0
click at [282, 470] on span "Import items or keep in mind with your reimbursement process:" at bounding box center [469, 478] width 441 height 16
click at [777, 536] on li "Attach supporting documentation to your claim by using the upload utility." at bounding box center [746, 548] width 953 height 24
click at [500, 470] on span "Important items to remember during your reimbursement process:" at bounding box center [480, 478] width 462 height 16
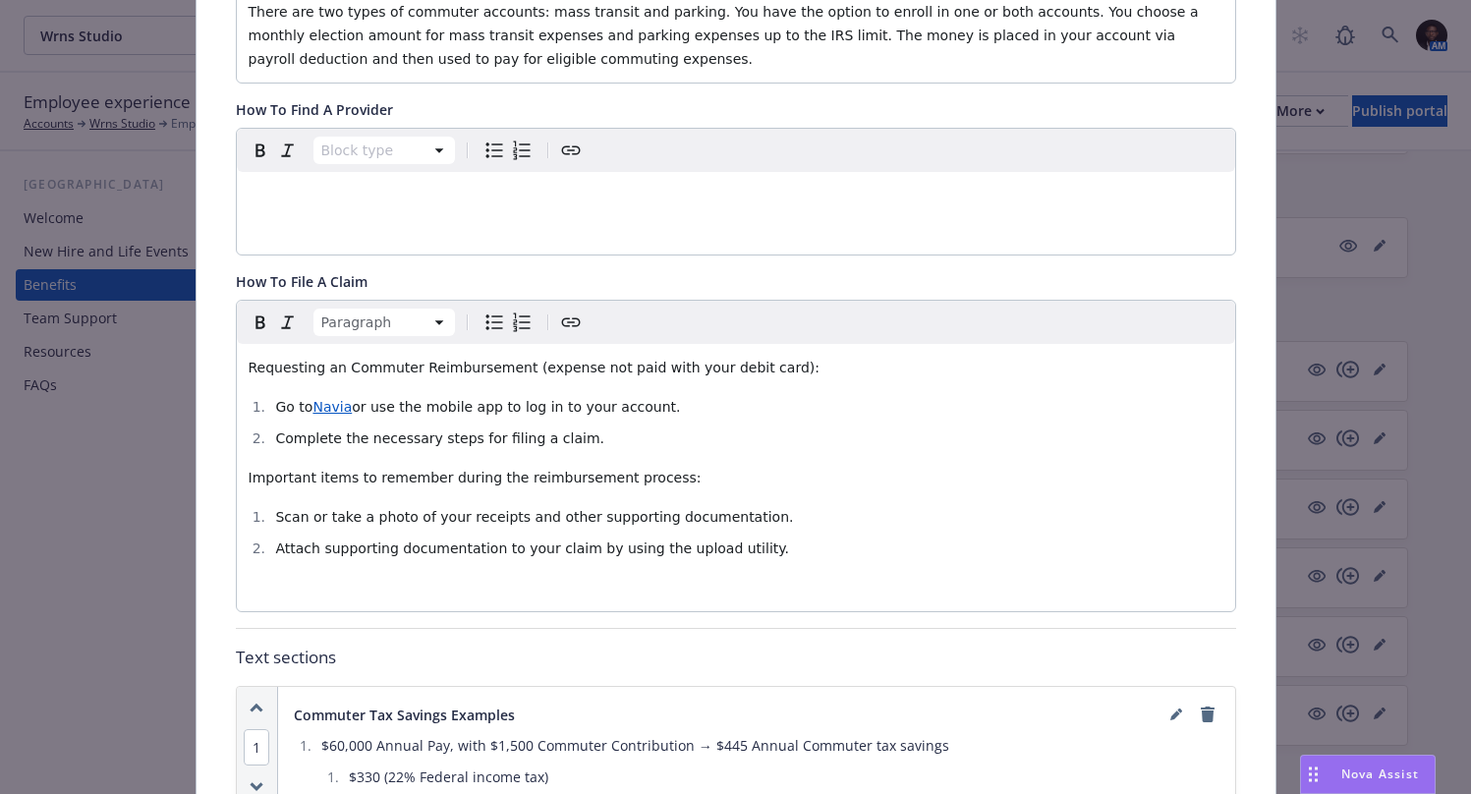
click at [753, 536] on li "Attach supporting documentation to your claim by using the upload utility." at bounding box center [746, 548] width 953 height 24
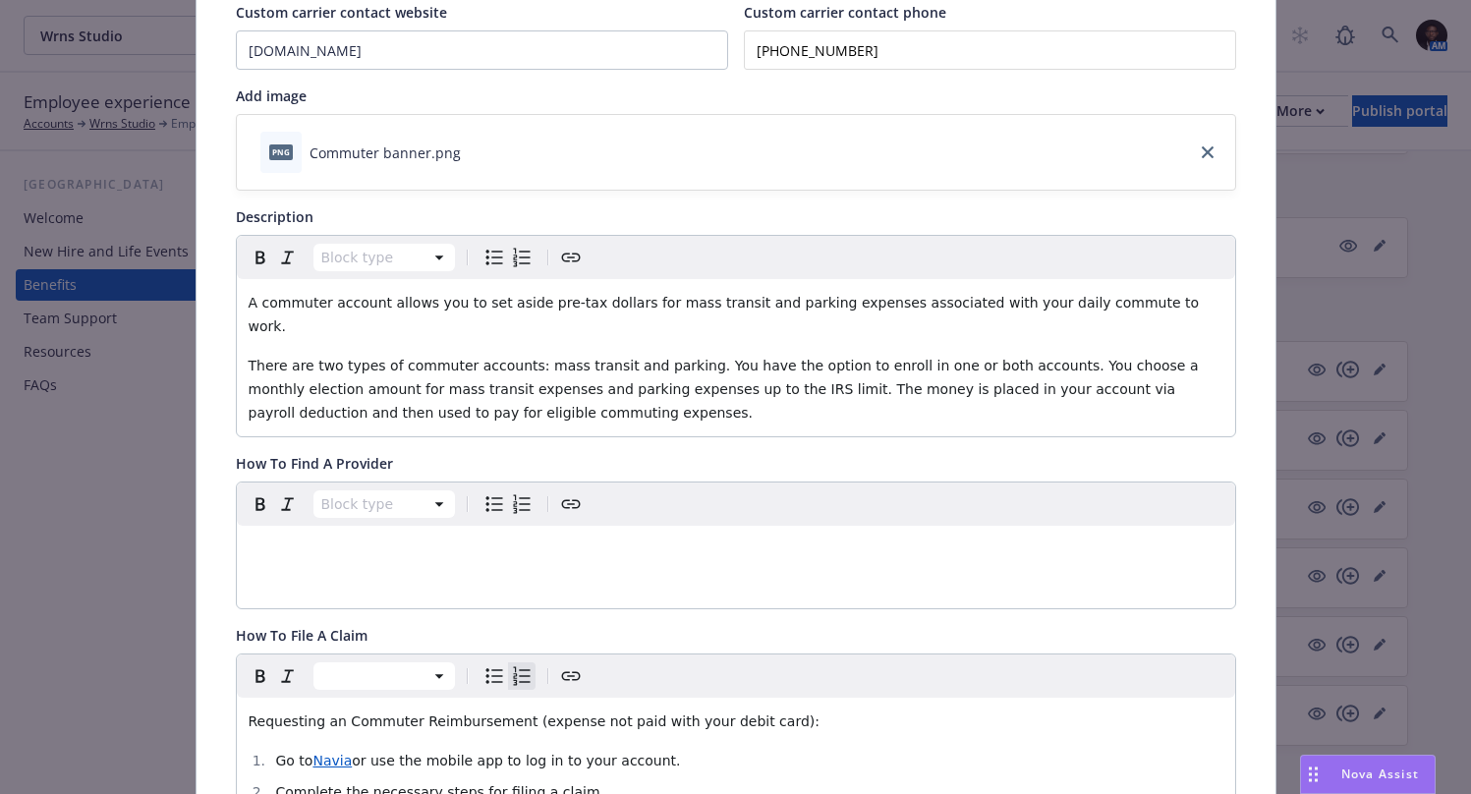
scroll to position [0, 0]
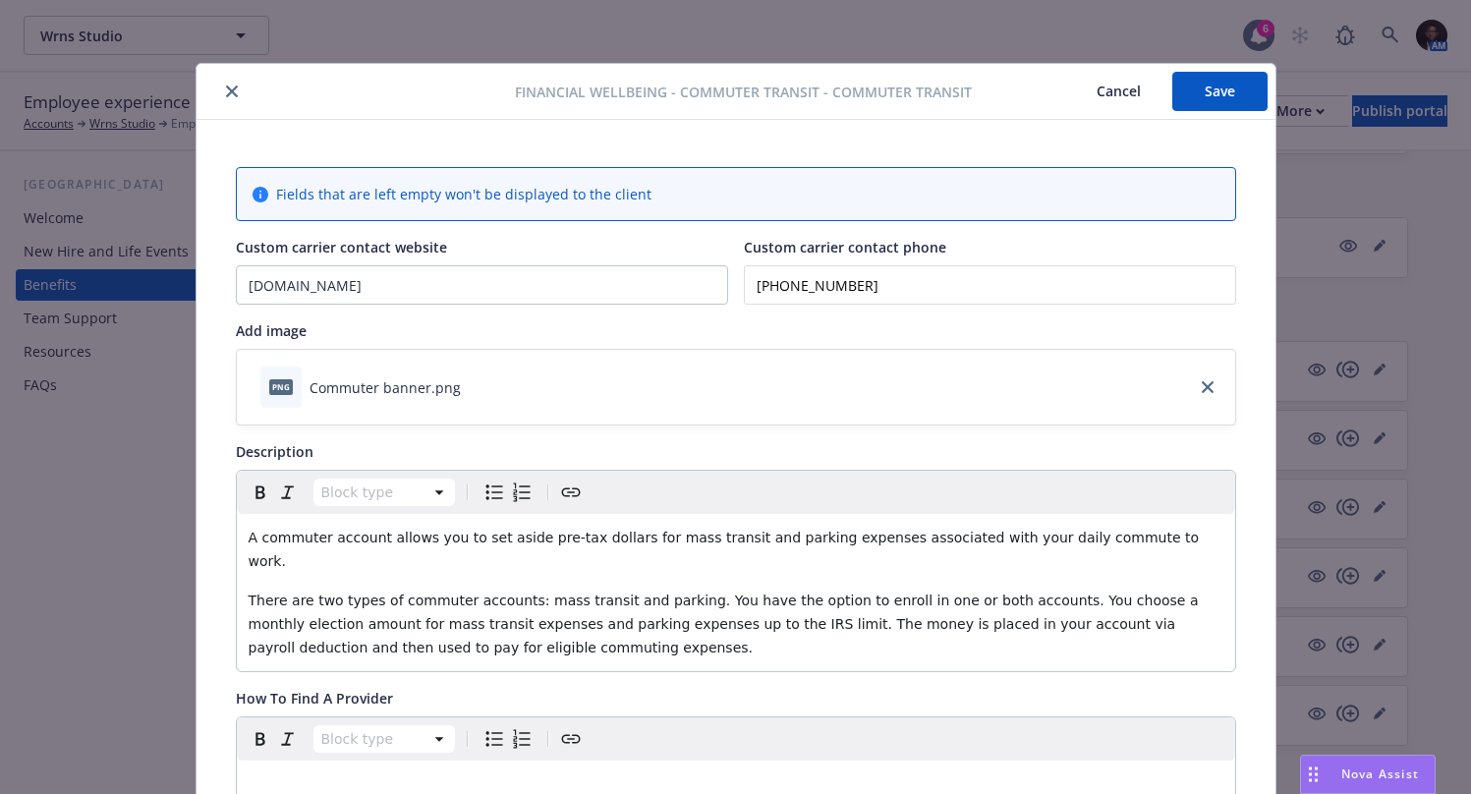
click at [1239, 85] on button "Save" at bounding box center [1219, 91] width 95 height 39
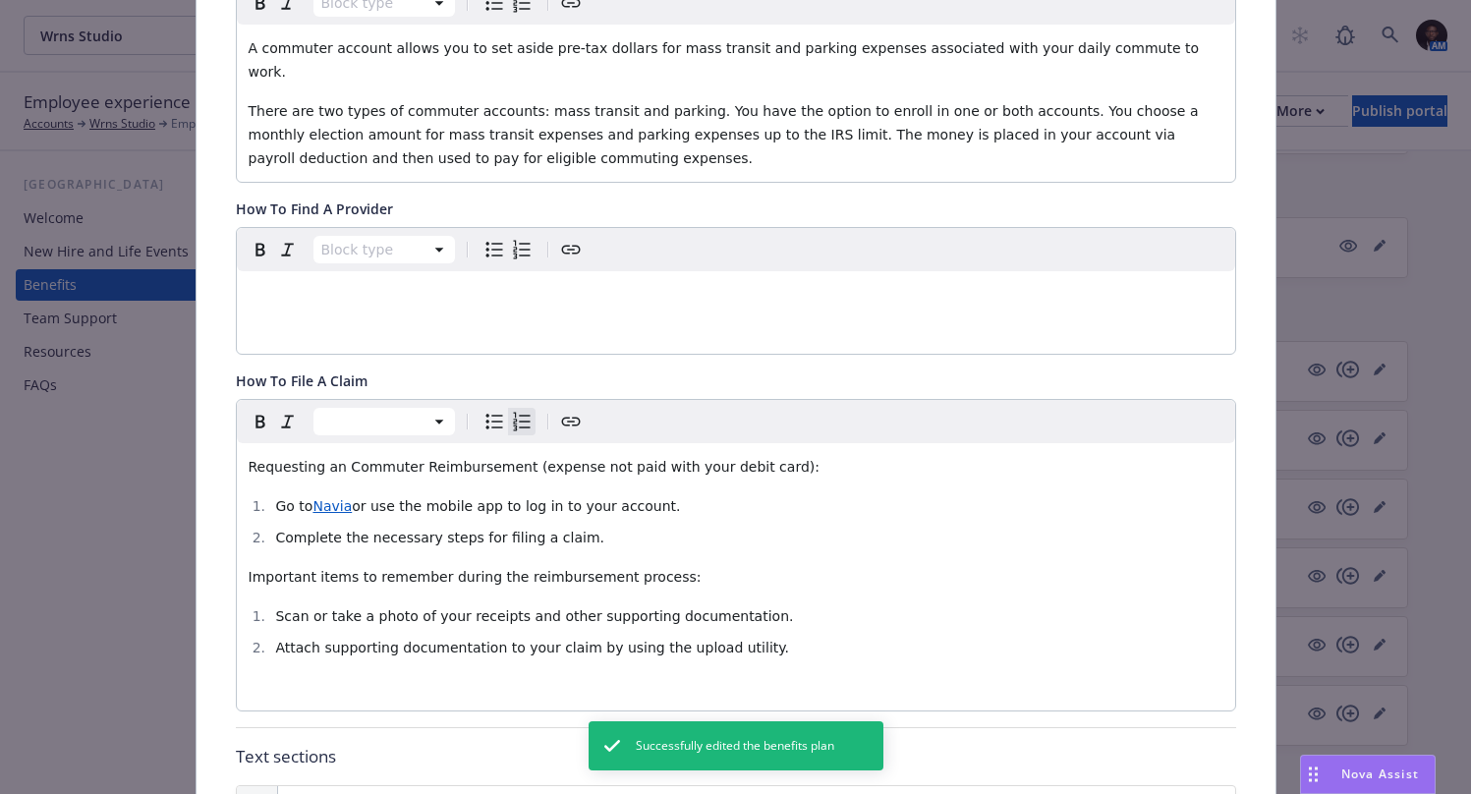
scroll to position [492, 0]
click at [749, 633] on li "Attach supporting documentation to your claim by using the upload utility." at bounding box center [746, 645] width 953 height 24
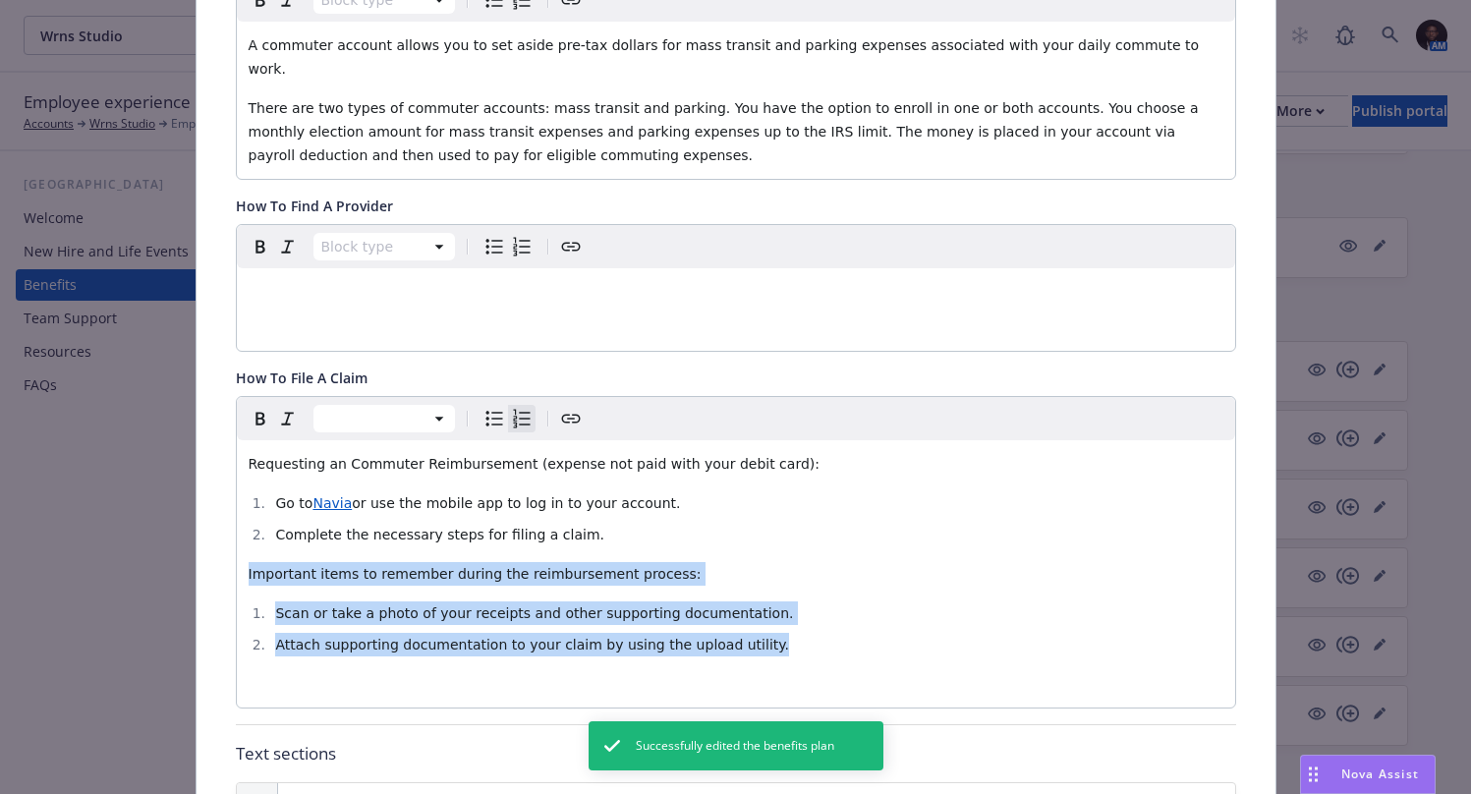
drag, startPoint x: 750, startPoint y: 626, endPoint x: 236, endPoint y: 551, distance: 519.3
click at [237, 551] on div "Requesting an Commuter Reimbursement (expense not paid with your debit card): G…" at bounding box center [736, 573] width 998 height 267
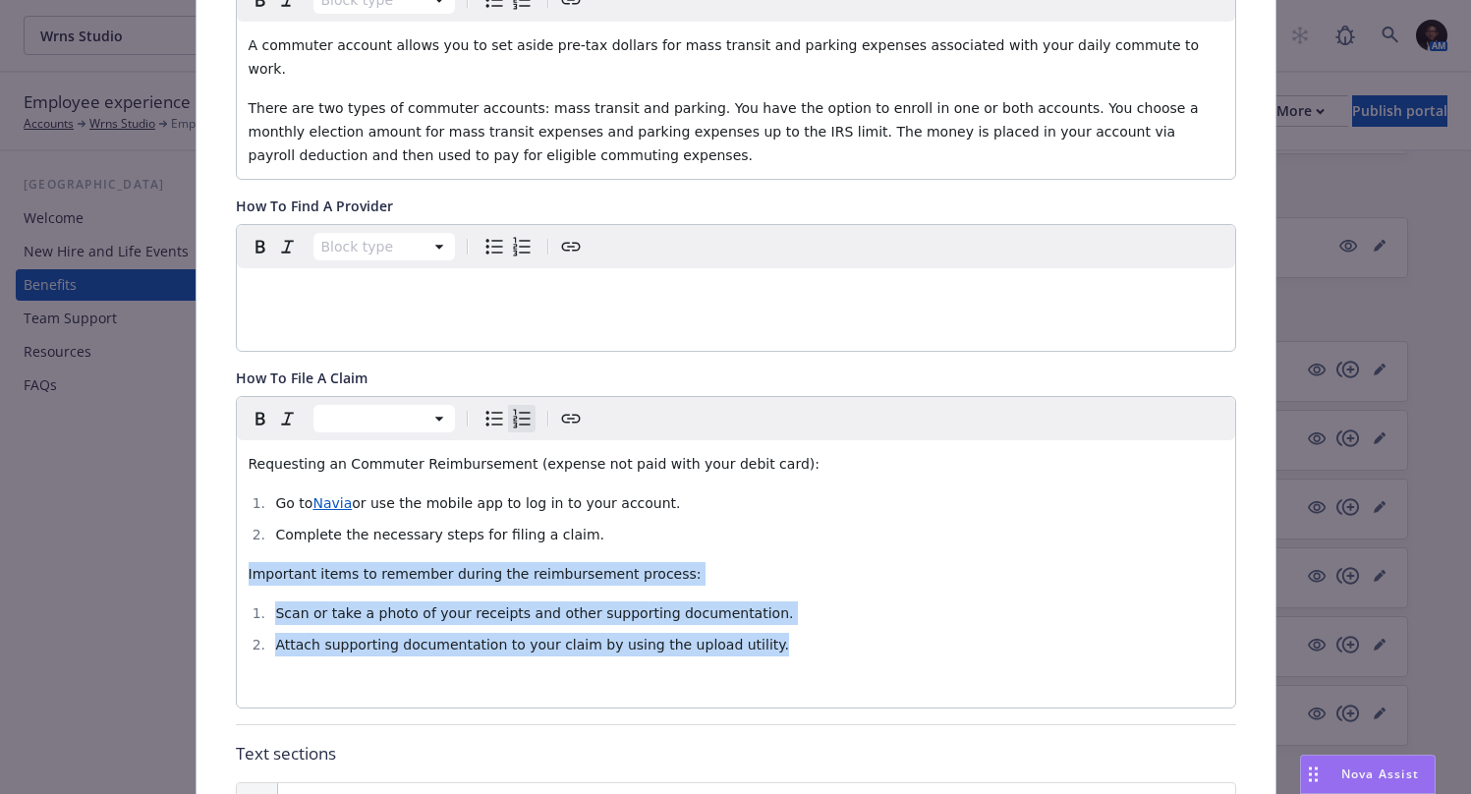
copy div "Important items to remember during the reimbursement process: Scan or take a ph…"
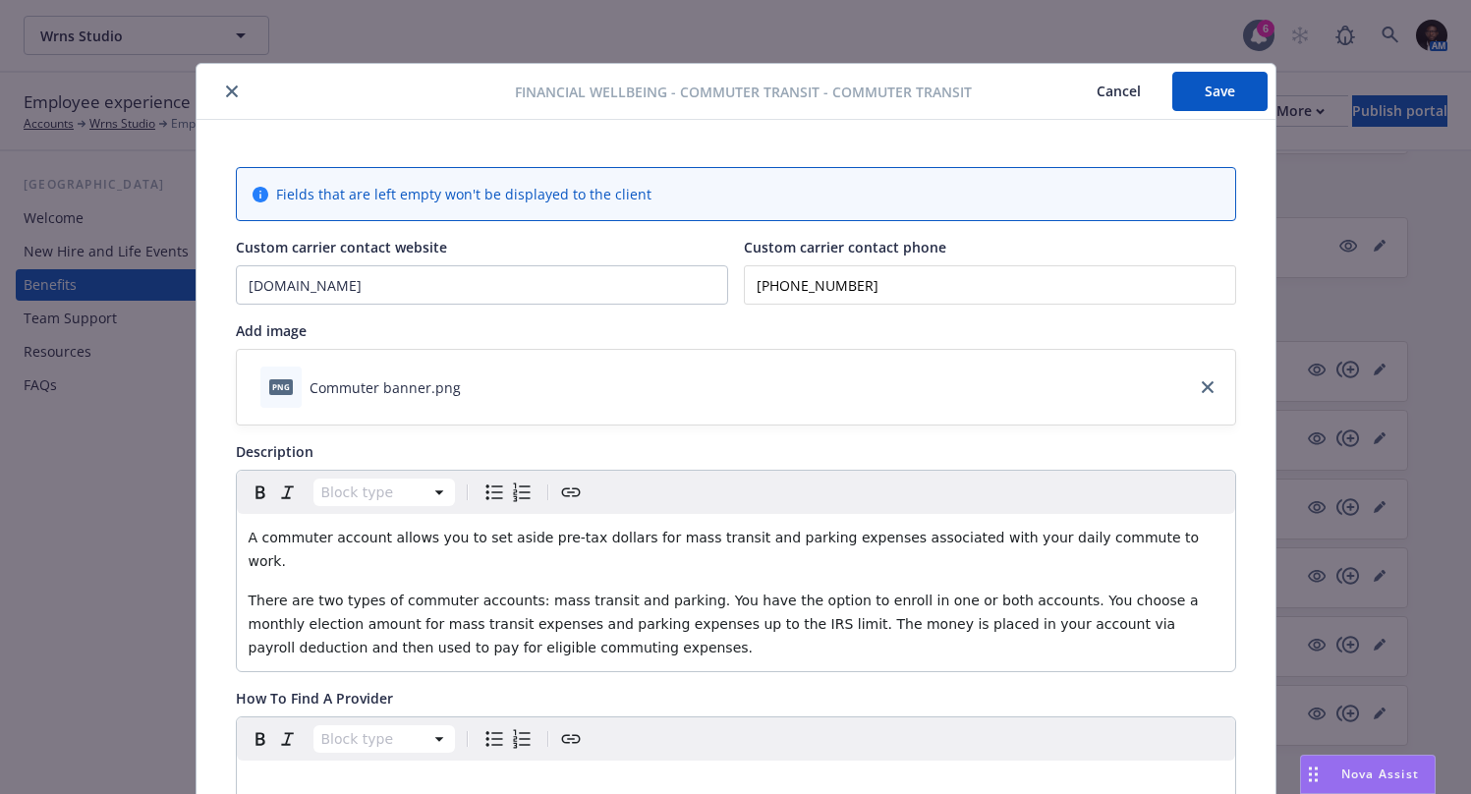
click at [226, 86] on icon "close" at bounding box center [232, 91] width 12 height 12
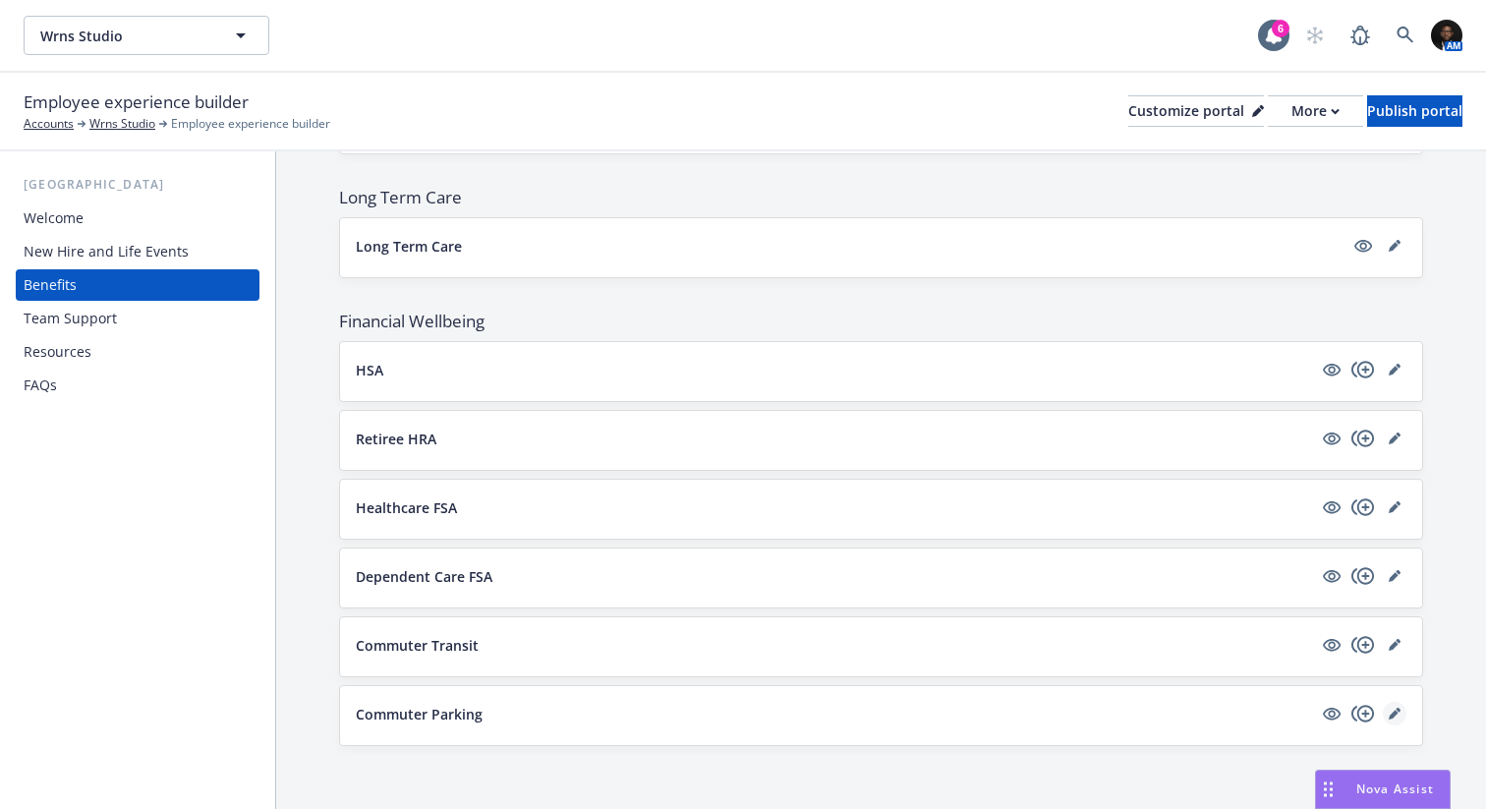
click at [1388, 715] on icon "editPencil" at bounding box center [1393, 714] width 10 height 10
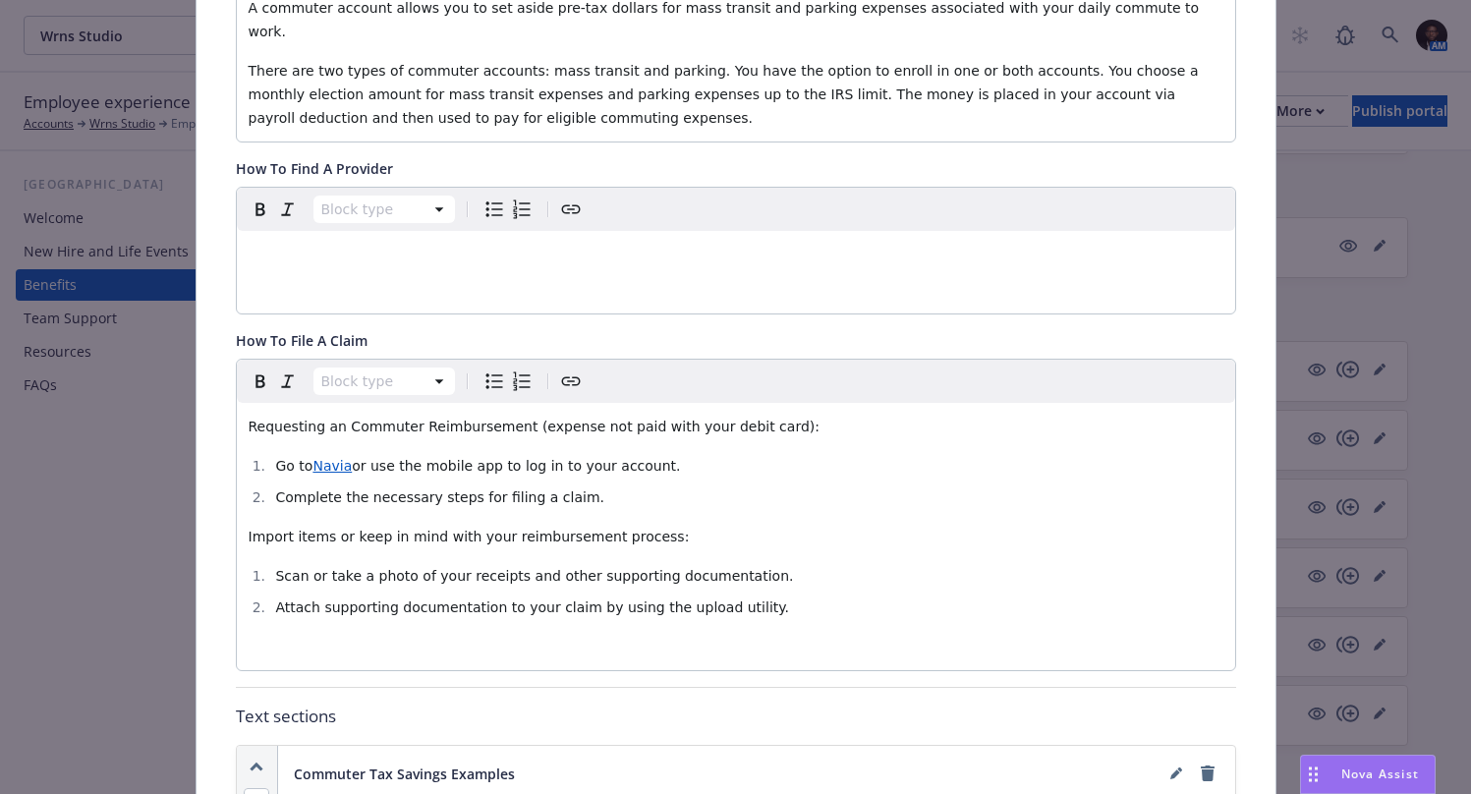
scroll to position [683, 0]
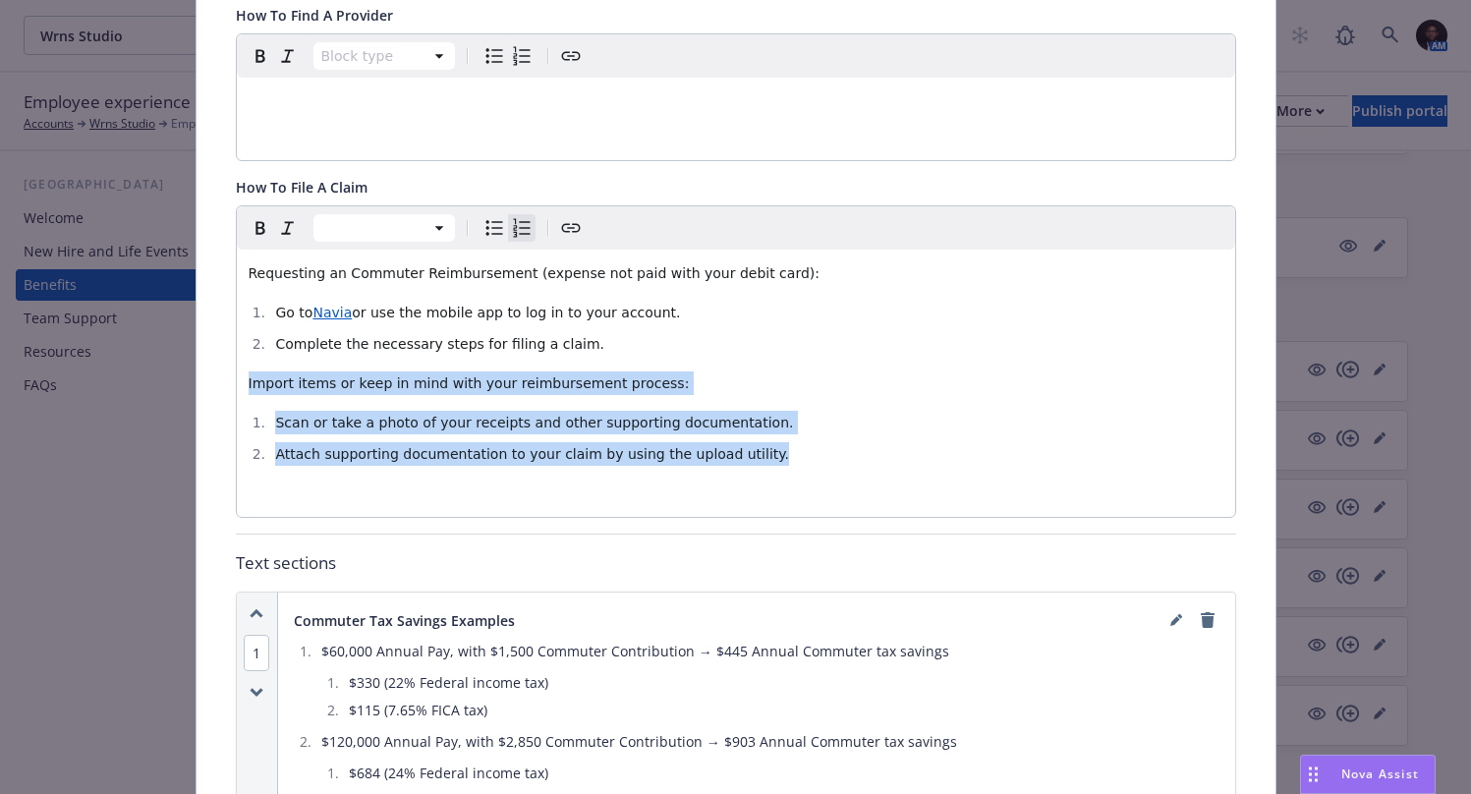
drag, startPoint x: 752, startPoint y: 436, endPoint x: 234, endPoint y: 361, distance: 523.3
click at [237, 361] on div "Requesting an Commuter Reimbursement (expense not paid with your debit card): G…" at bounding box center [736, 383] width 998 height 267
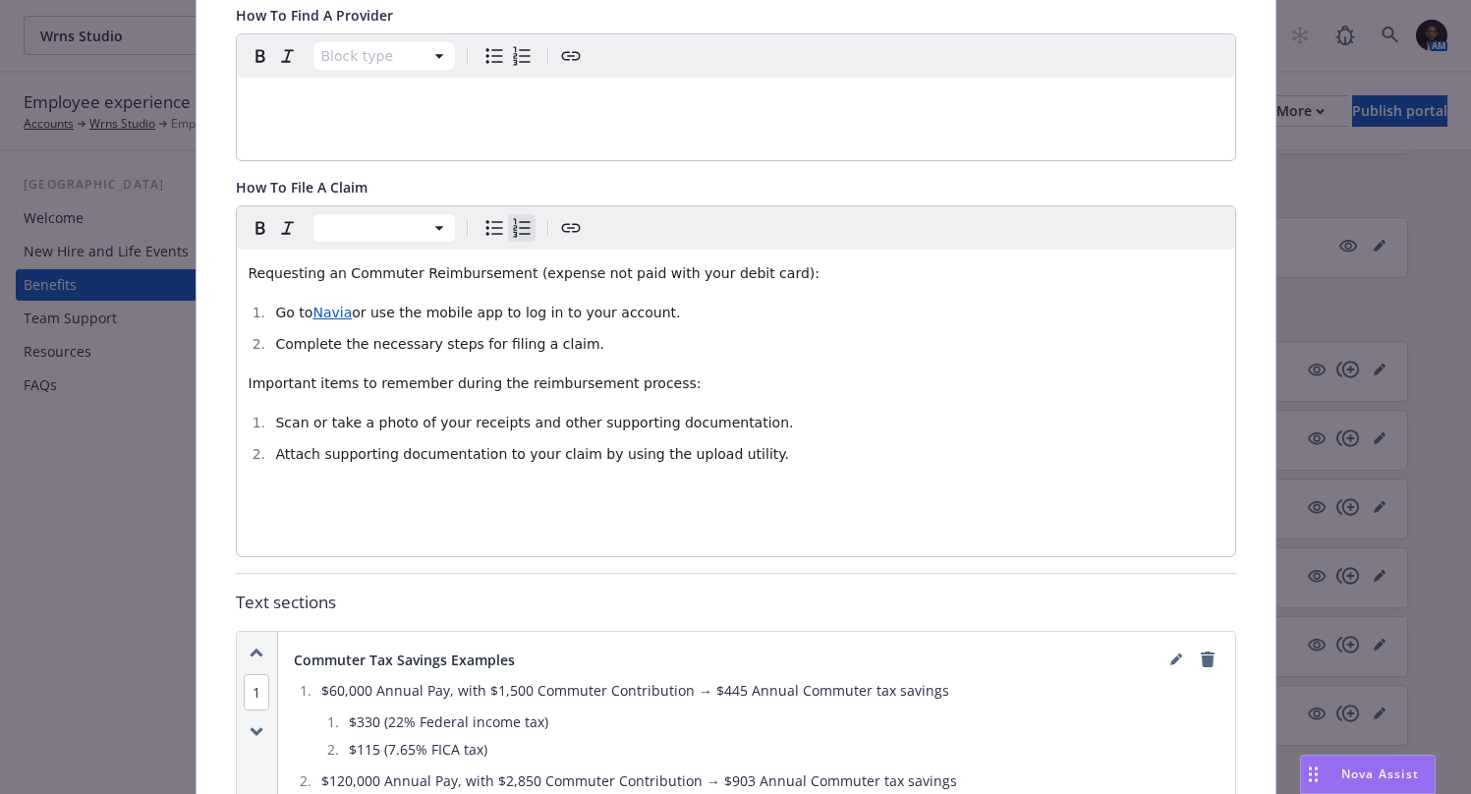
click at [494, 521] on p "editable markdown" at bounding box center [736, 533] width 975 height 24
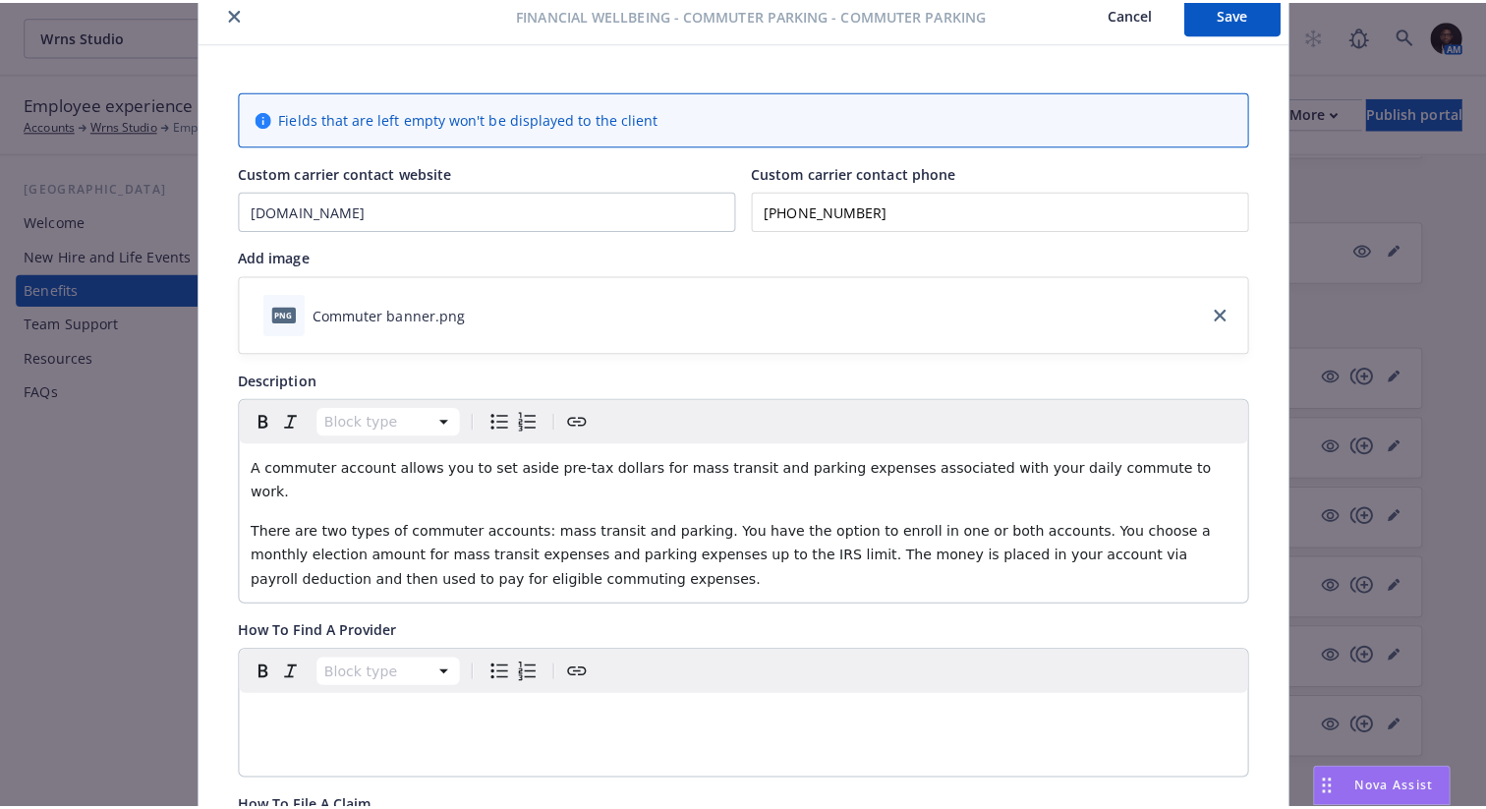
scroll to position [0, 0]
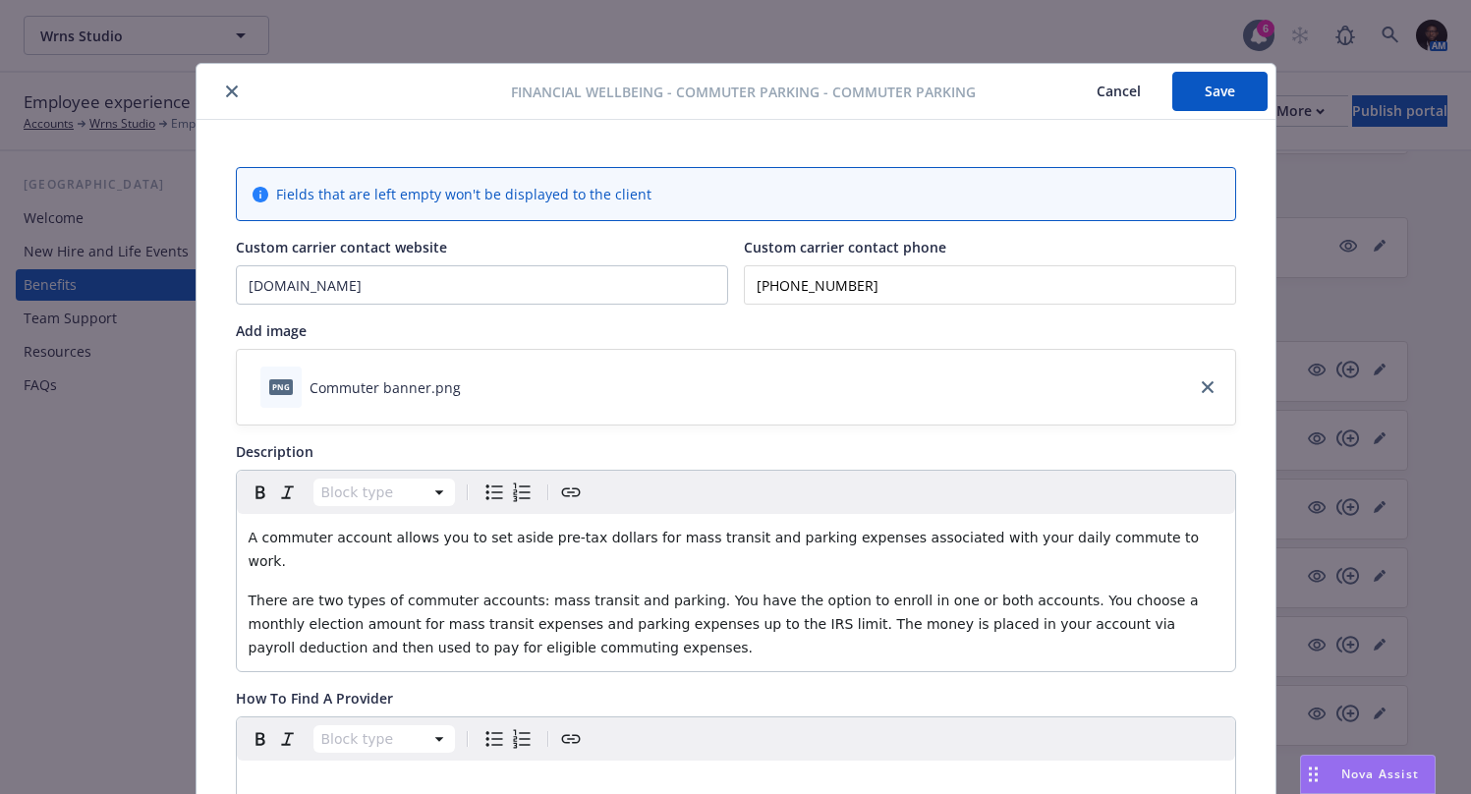
click at [1220, 97] on button "Save" at bounding box center [1219, 91] width 95 height 39
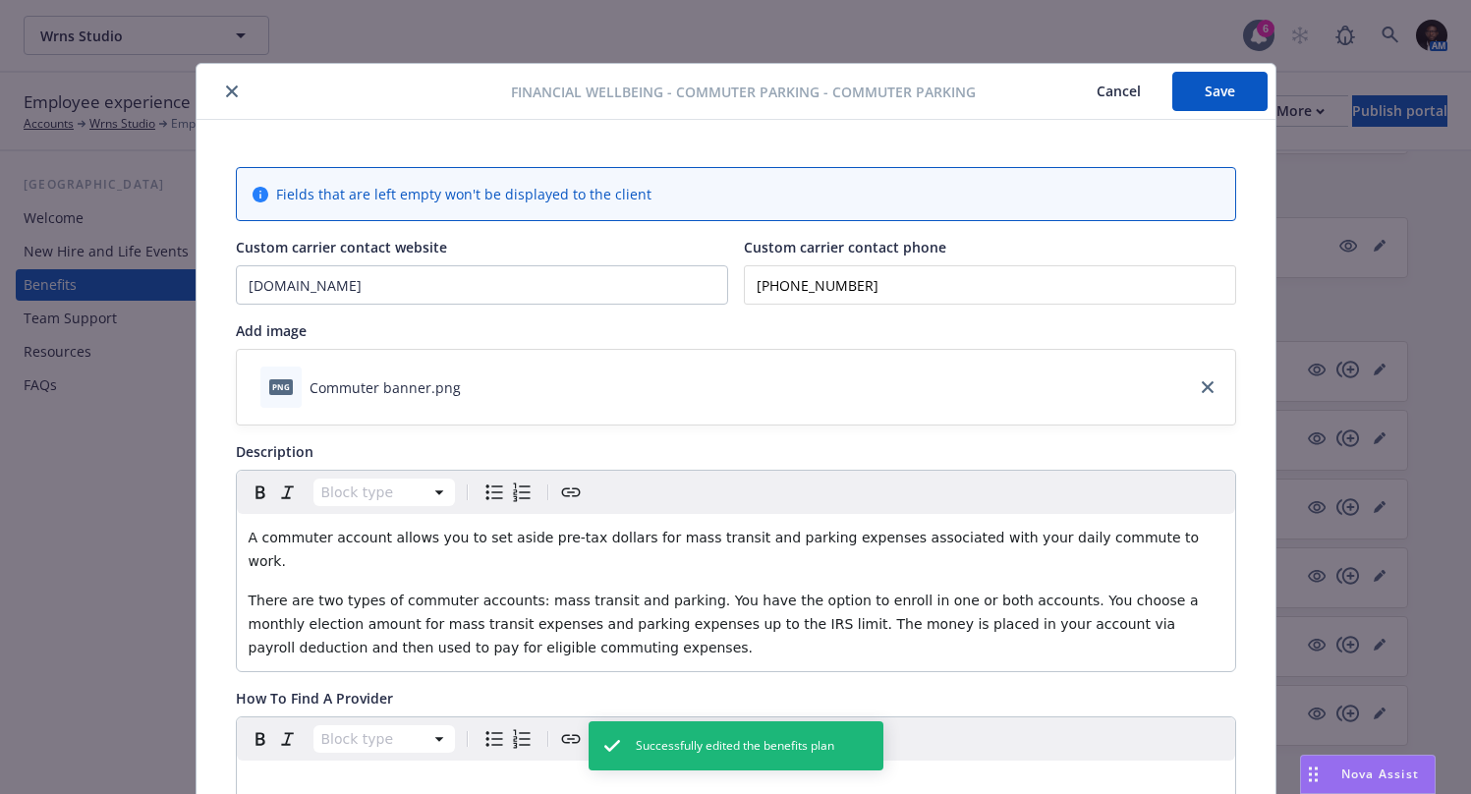
click at [226, 92] on icon "close" at bounding box center [232, 91] width 12 height 12
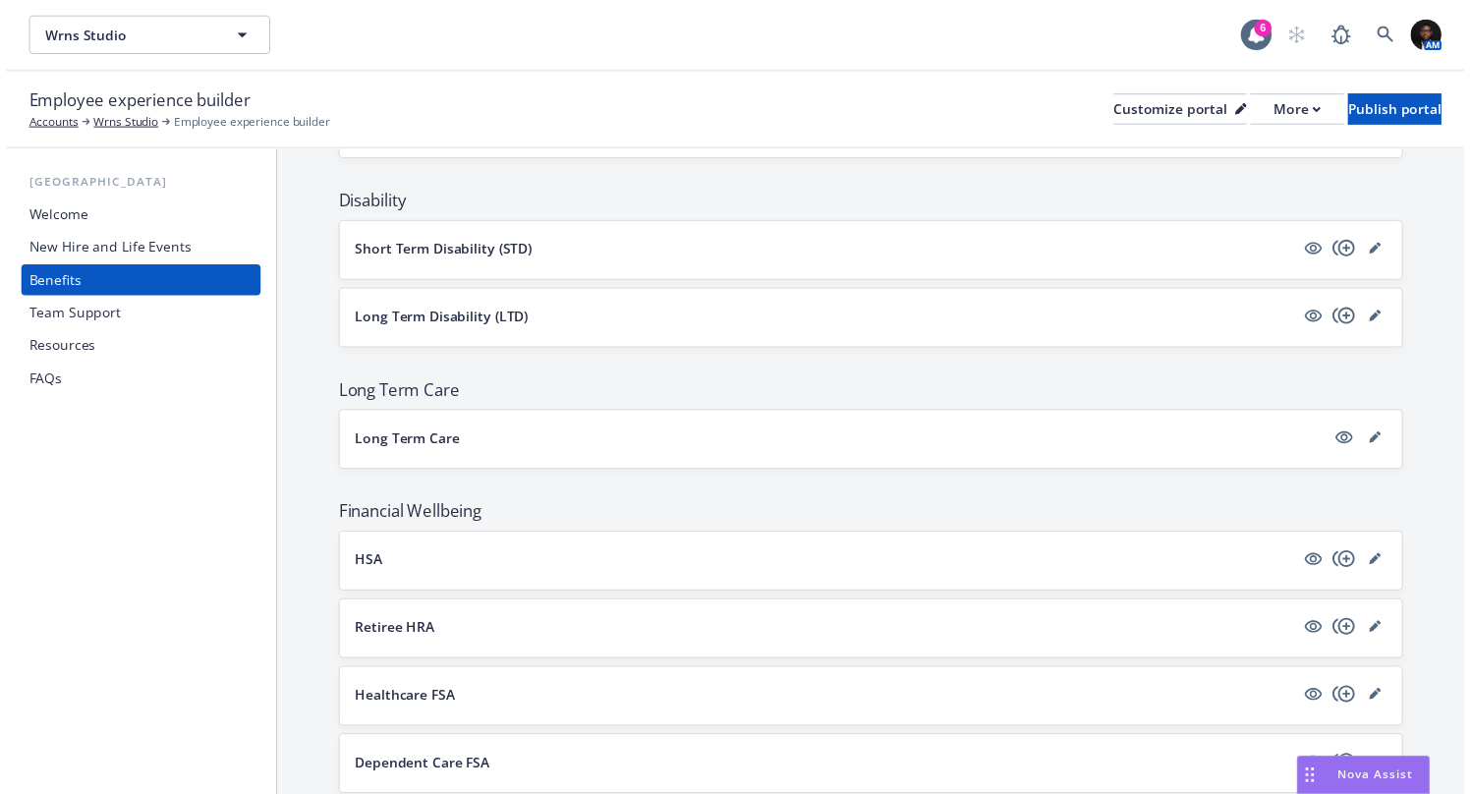
scroll to position [1205, 0]
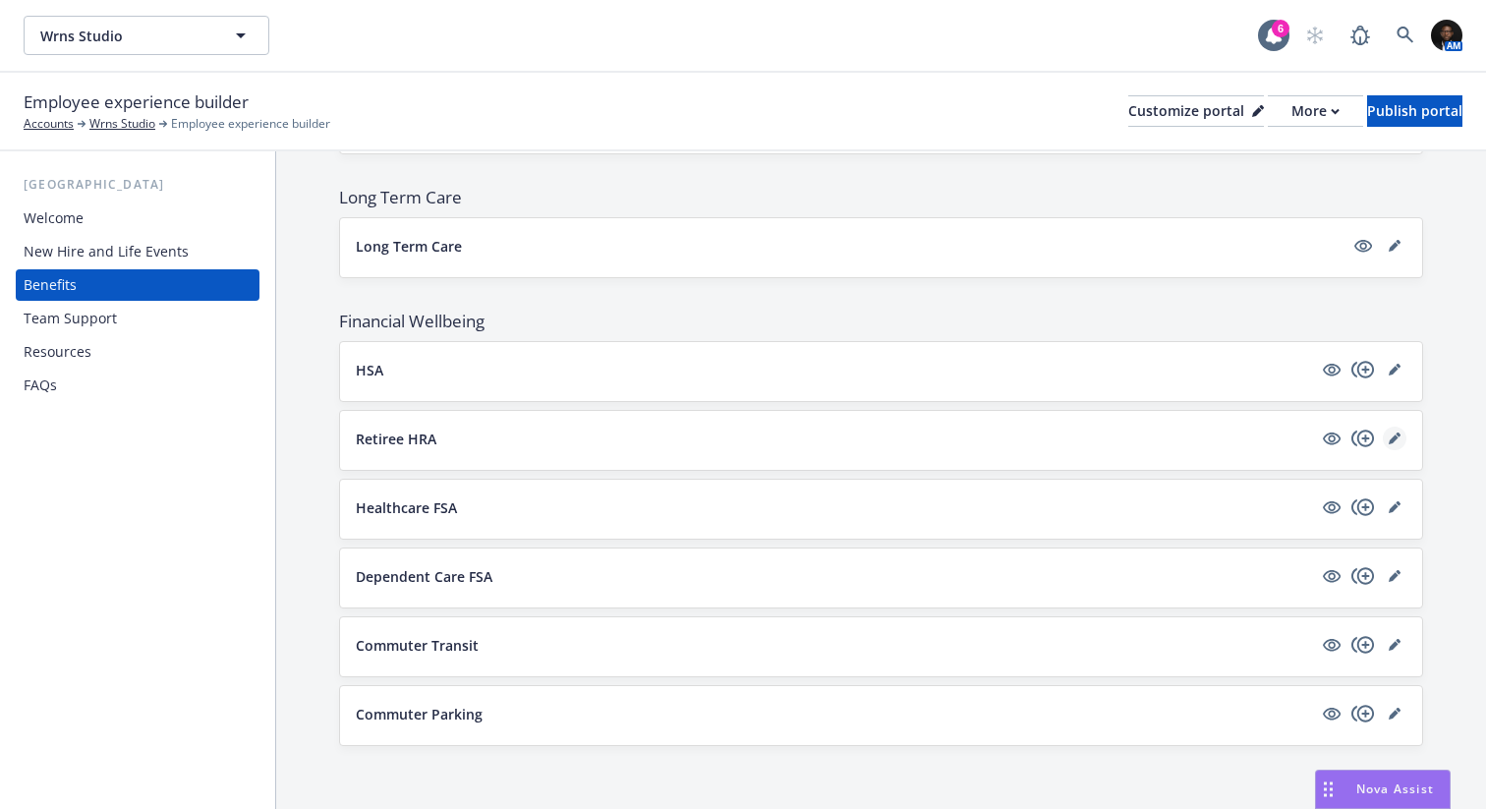
click at [1388, 434] on icon "editPencil" at bounding box center [1394, 438] width 12 height 12
click at [1388, 438] on icon "editPencil" at bounding box center [1393, 439] width 10 height 10
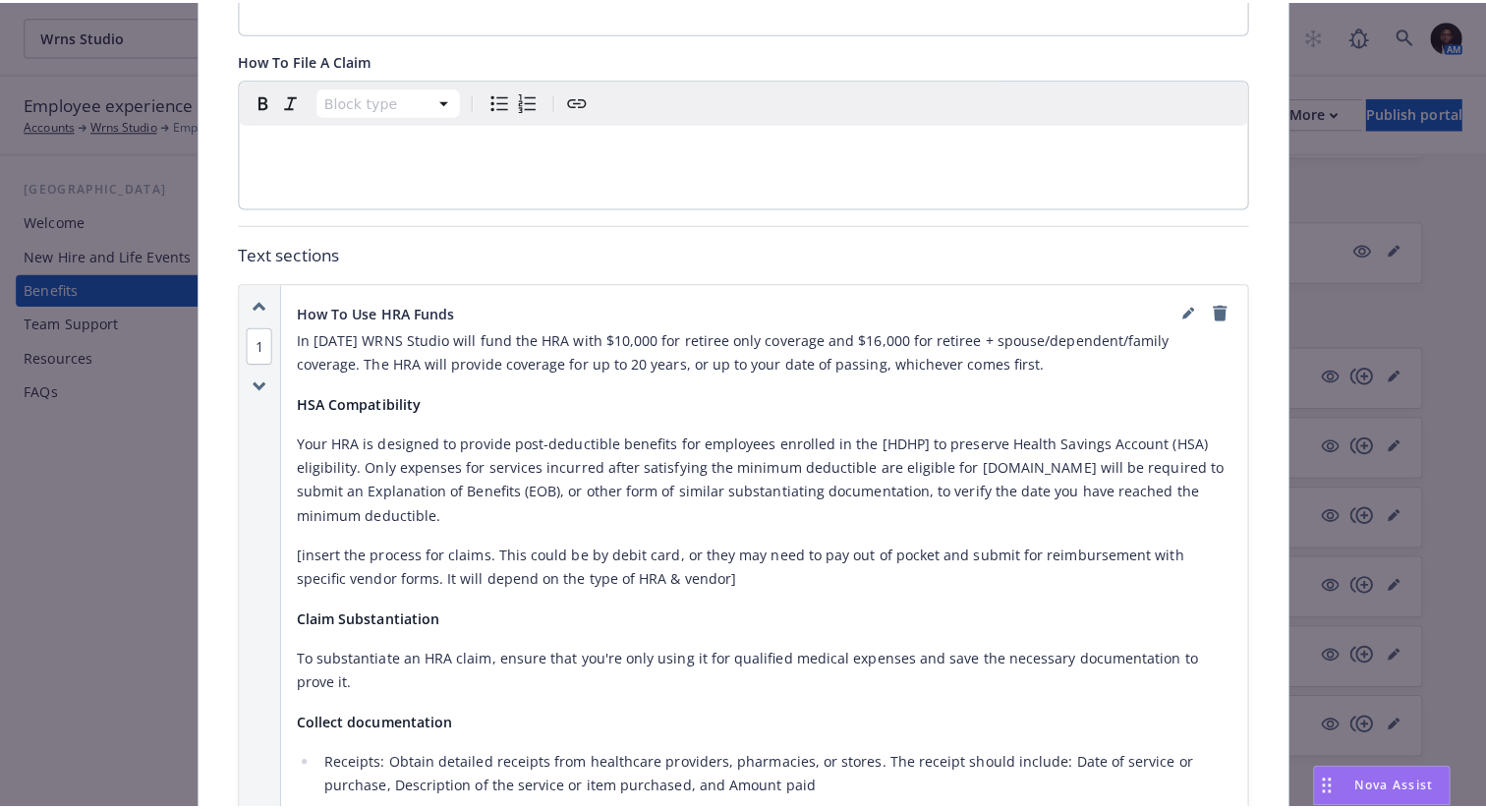
scroll to position [1261, 0]
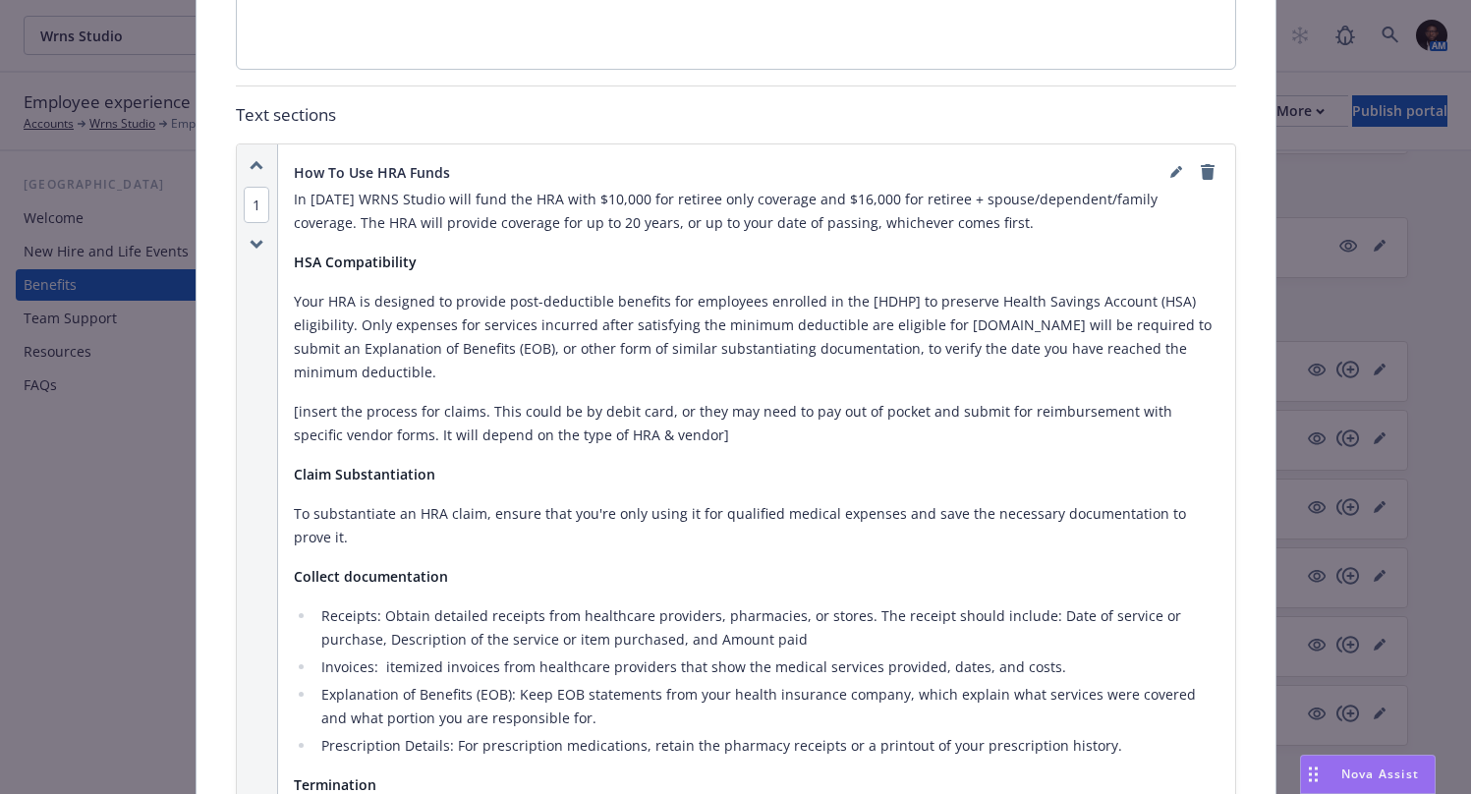
click at [332, 188] on p "In [DATE] WRNS Studio will fund the HRA with $10,000 for retiree only coverage …" at bounding box center [757, 211] width 926 height 47
click at [340, 197] on p "In [DATE] WRNS Studio will fund the HRA with $10,000 for retiree only coverage …" at bounding box center [757, 211] width 926 height 47
click at [1170, 169] on icon "editPencil" at bounding box center [1175, 174] width 10 height 10
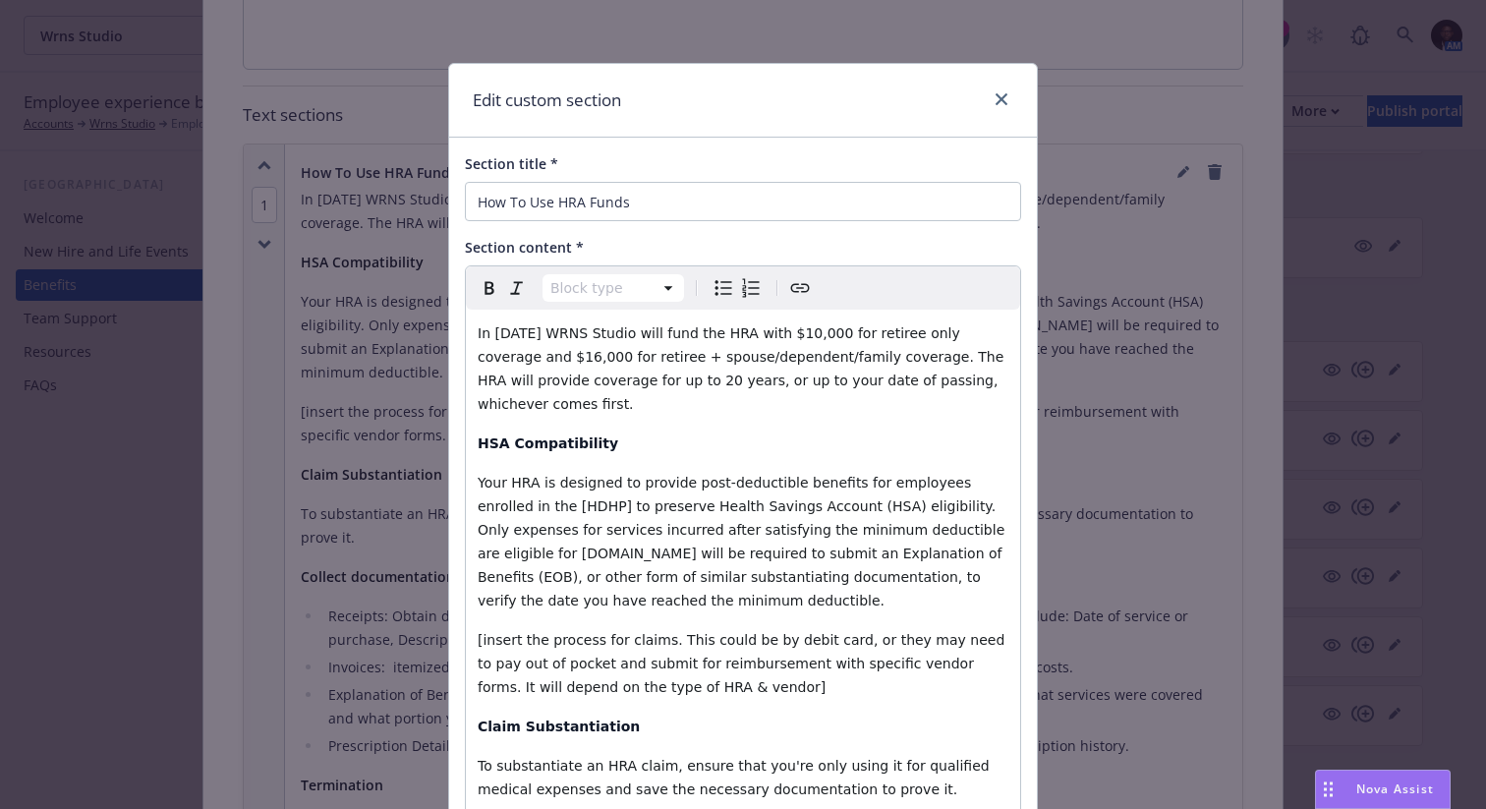
select select "paragraph"
click at [526, 333] on span "In [DATE] WRNS Studio will fund the HRA with $10,000 for retiree only coverage …" at bounding box center [743, 368] width 531 height 86
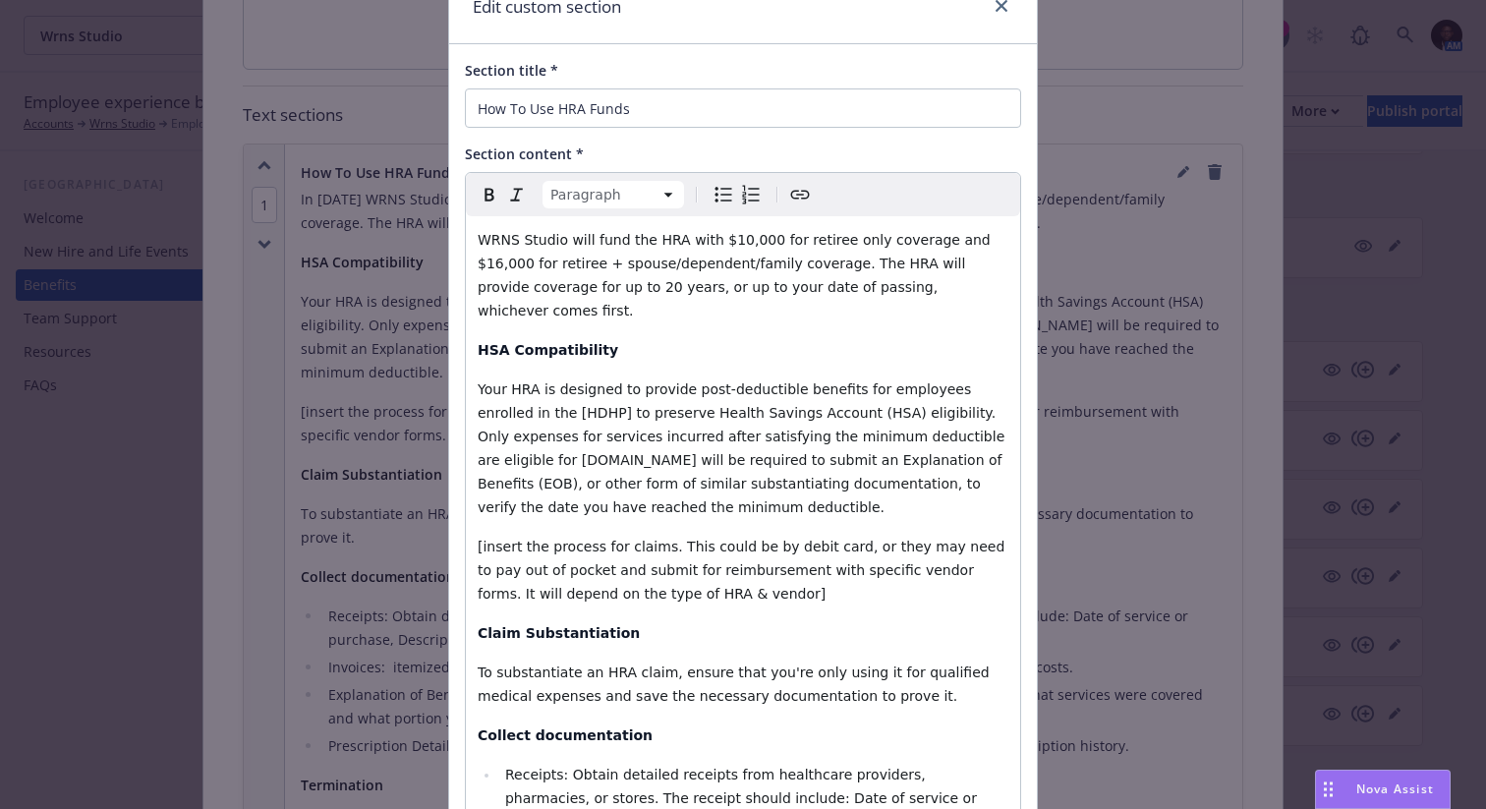
scroll to position [123, 0]
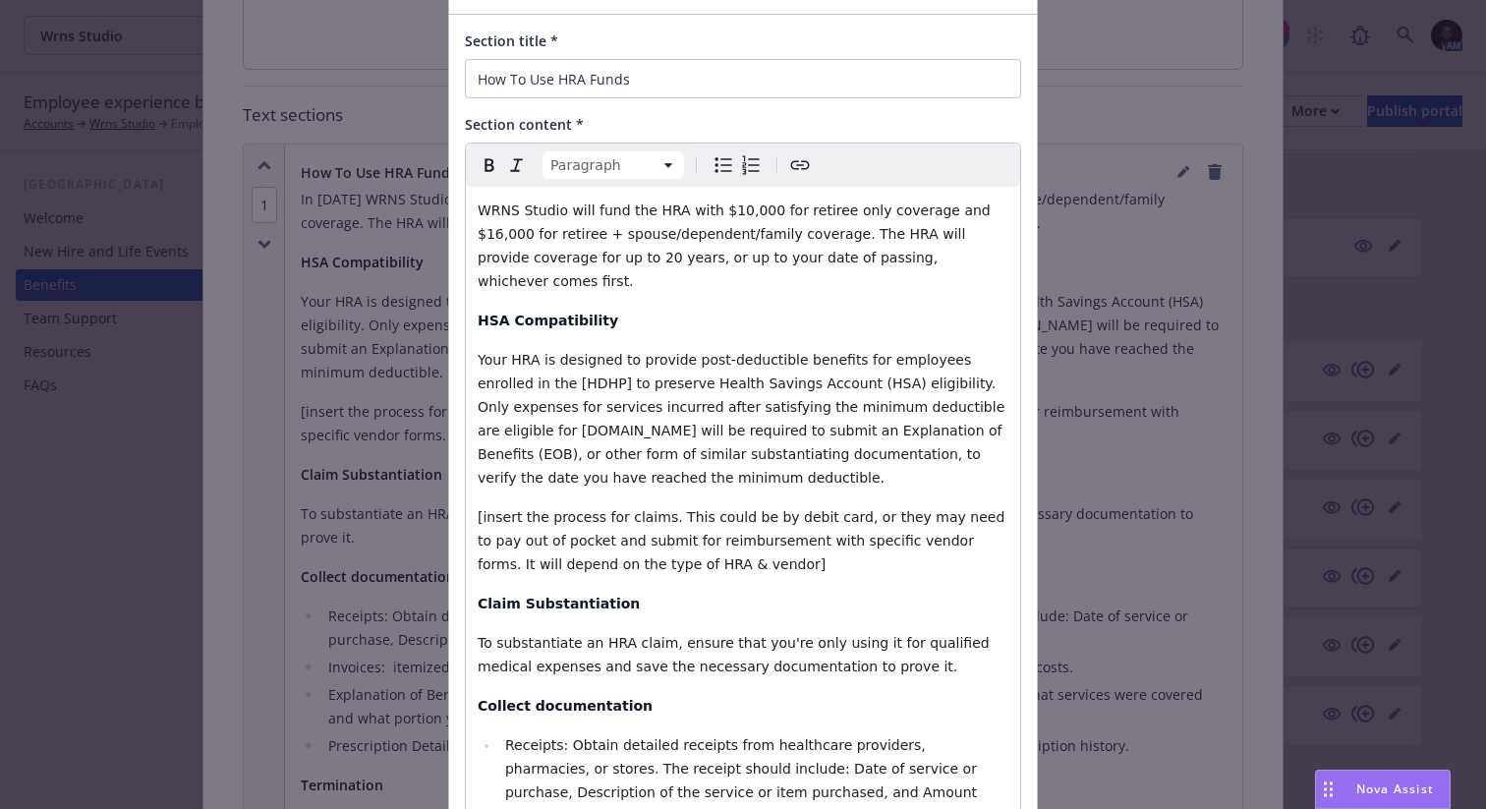
click at [723, 541] on p "[insert the process for claims. This could be by debit card, or they may need t…" at bounding box center [743, 540] width 531 height 71
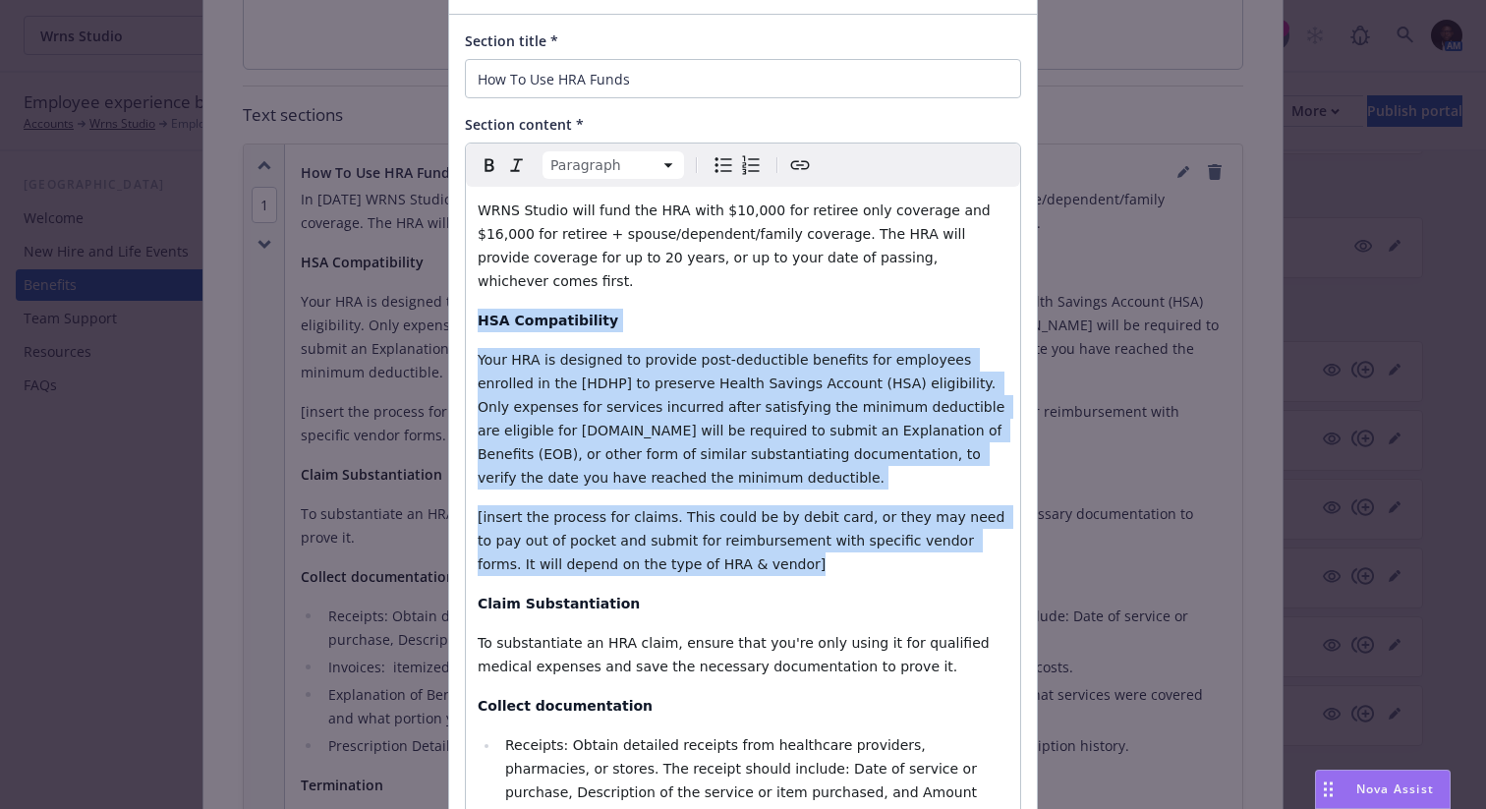
drag, startPoint x: 731, startPoint y: 540, endPoint x: 444, endPoint y: 289, distance: 381.6
click at [449, 289] on div "Section title * How To Use HRA Funds Section content * Paragraph Paragraph Head…" at bounding box center [743, 663] width 588 height 1297
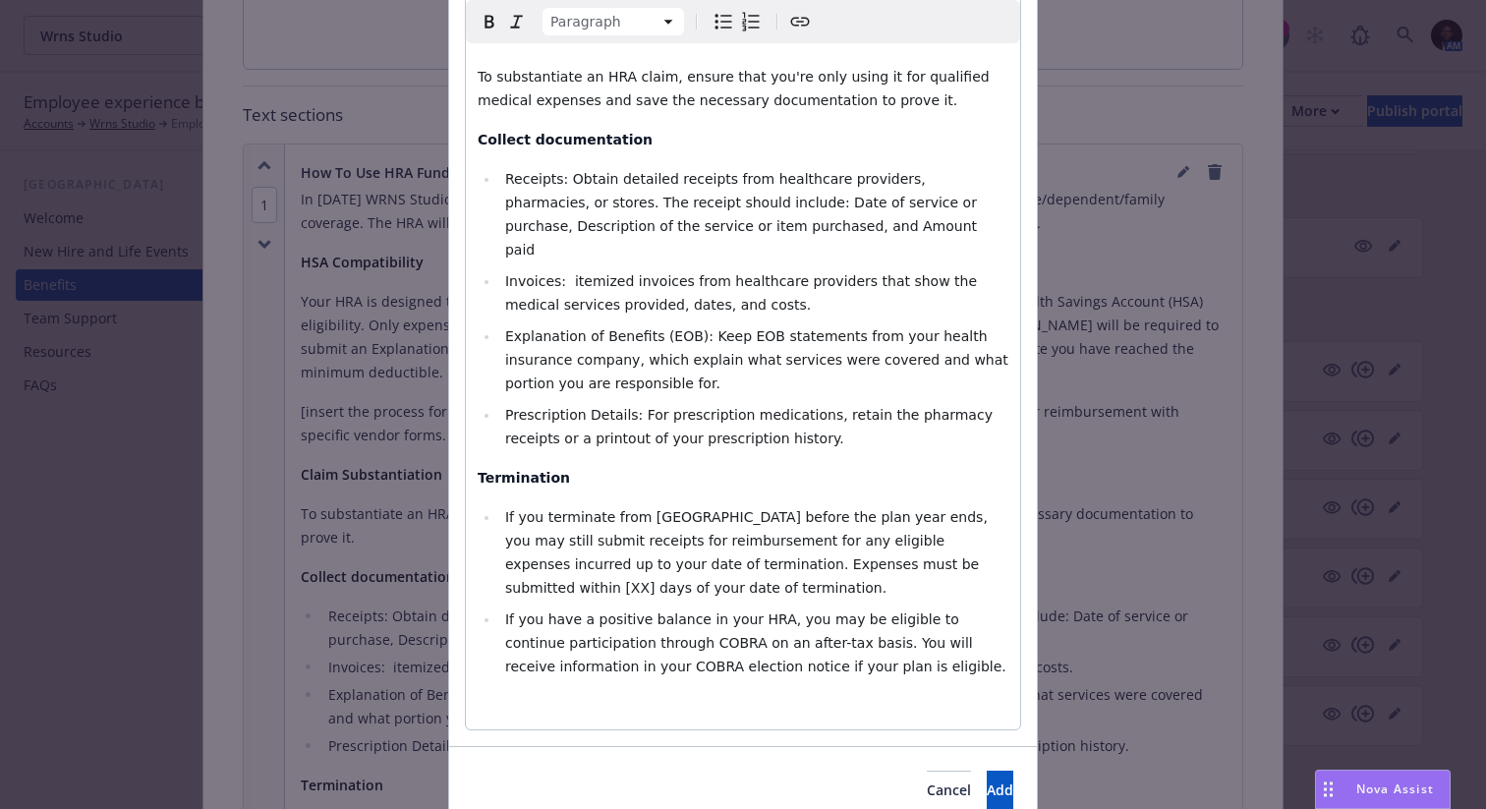
scroll to position [447, 0]
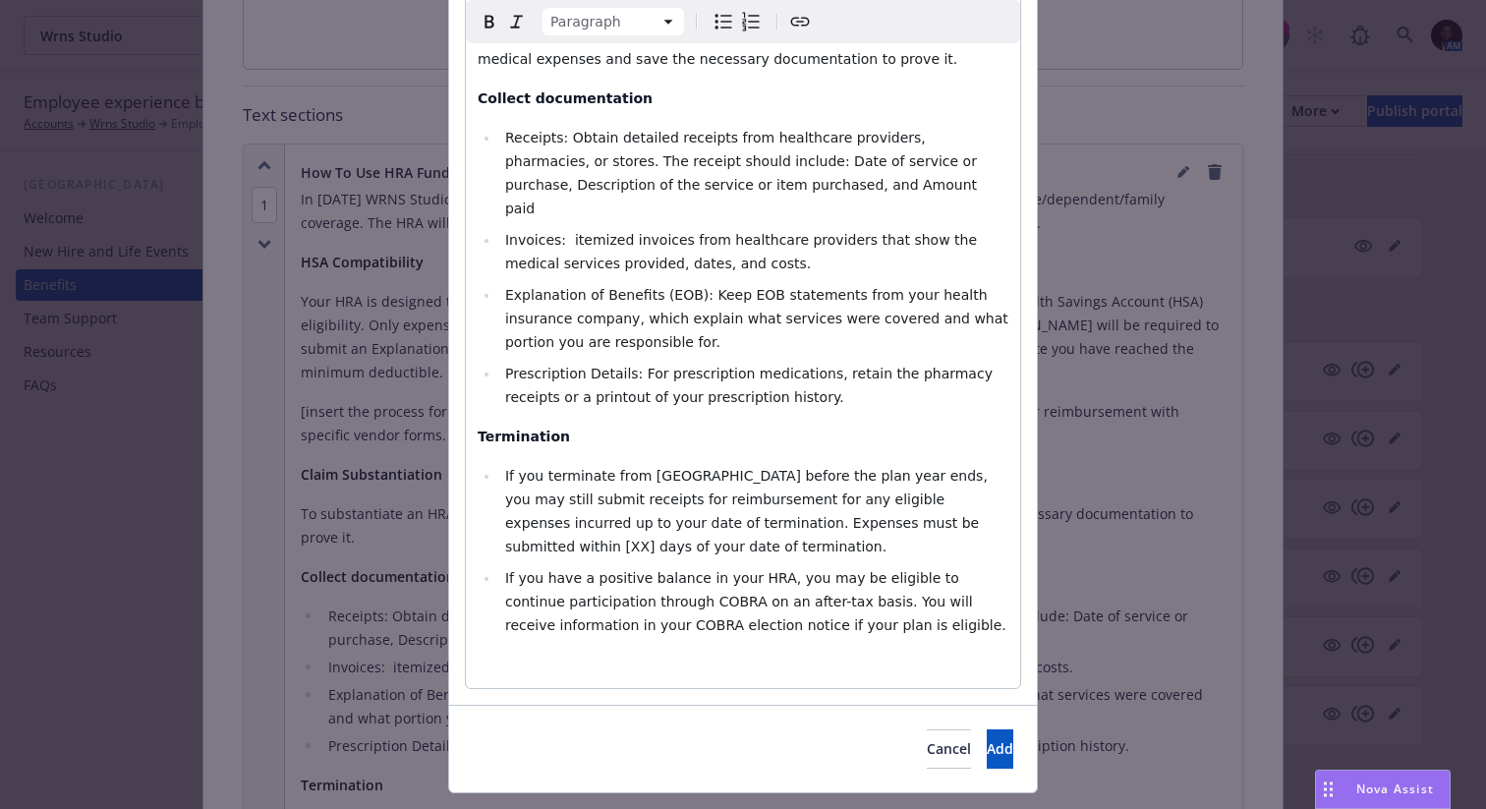
click at [554, 424] on p "Termination" at bounding box center [743, 436] width 531 height 24
click at [478, 428] on strong "Termination" at bounding box center [524, 436] width 92 height 16
select select
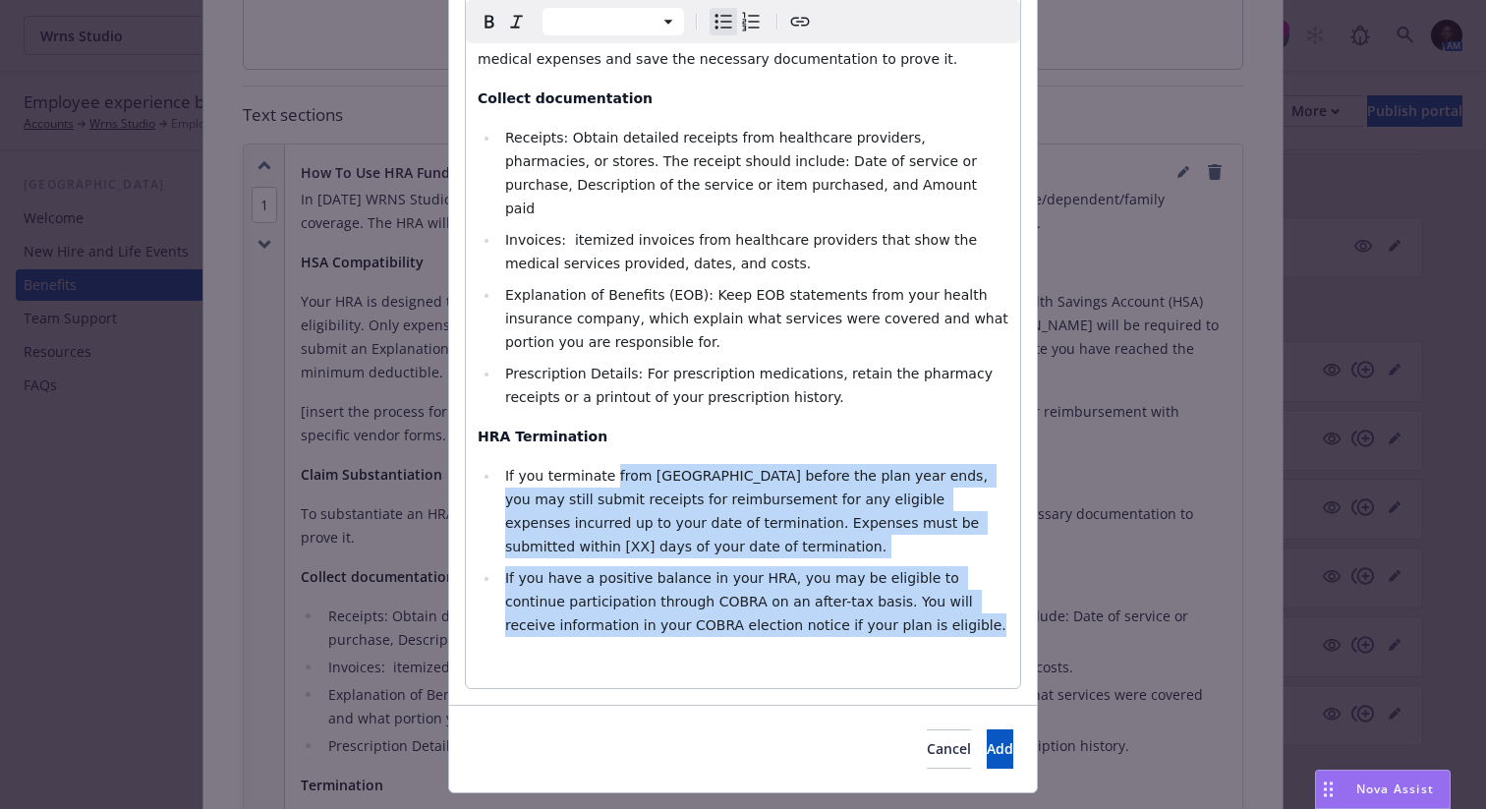
drag, startPoint x: 845, startPoint y: 579, endPoint x: 602, endPoint y: 438, distance: 280.4
click at [602, 464] on ul "If you terminate from Wrns Studio before the plan year ends, you may still subm…" at bounding box center [743, 550] width 531 height 173
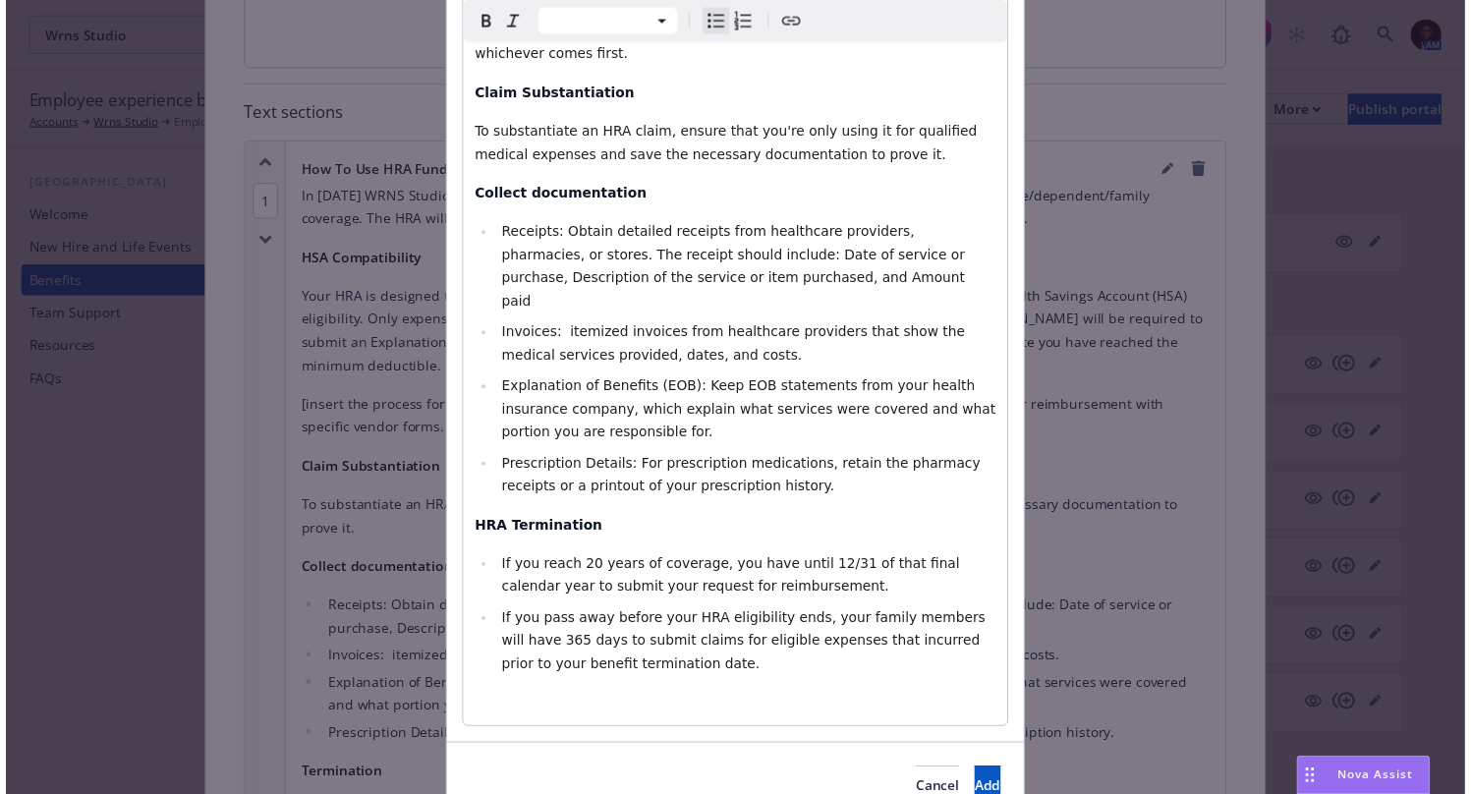
scroll to position [400, 0]
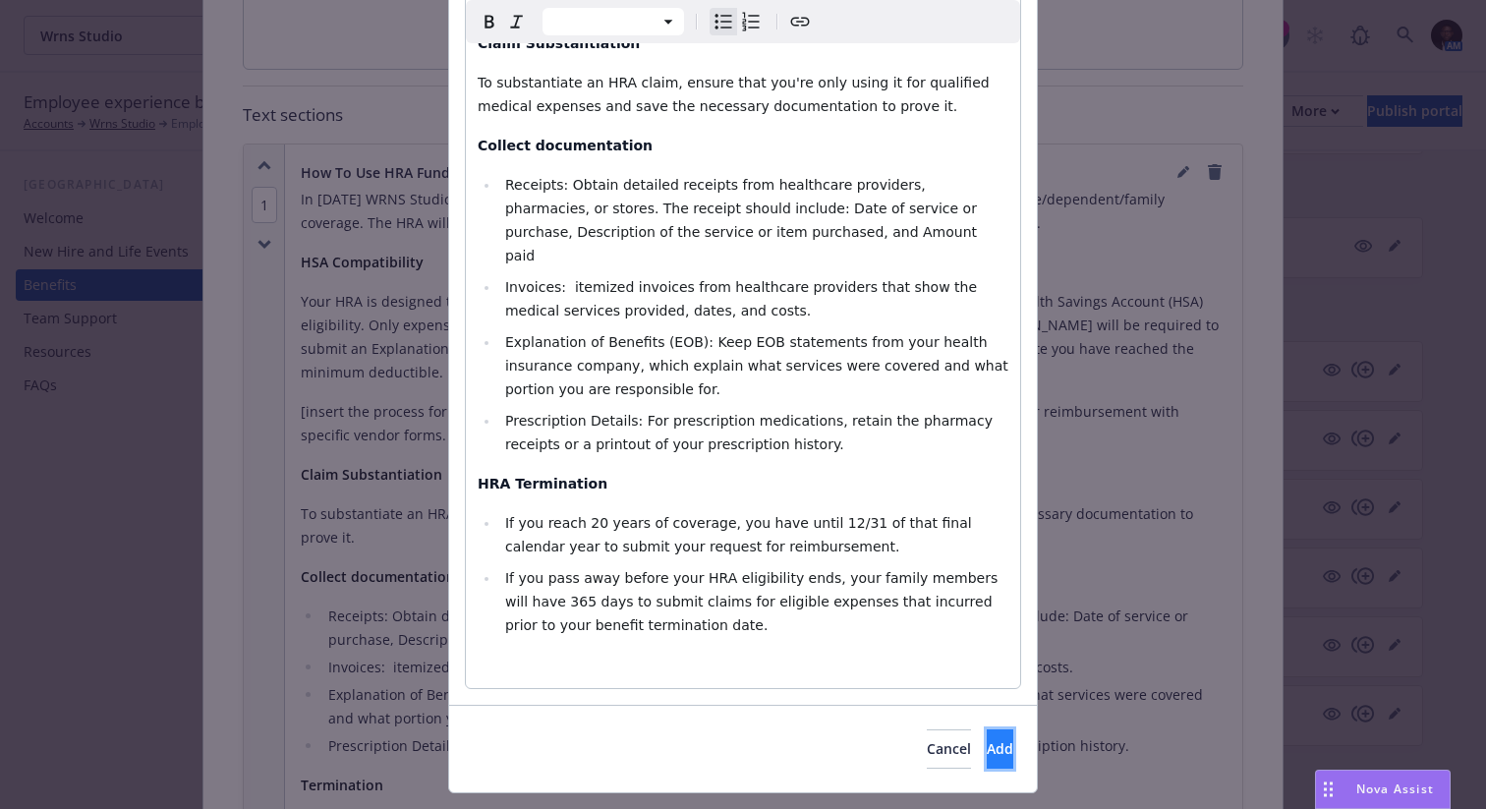
click at [986, 739] on span "Add" at bounding box center [999, 748] width 27 height 19
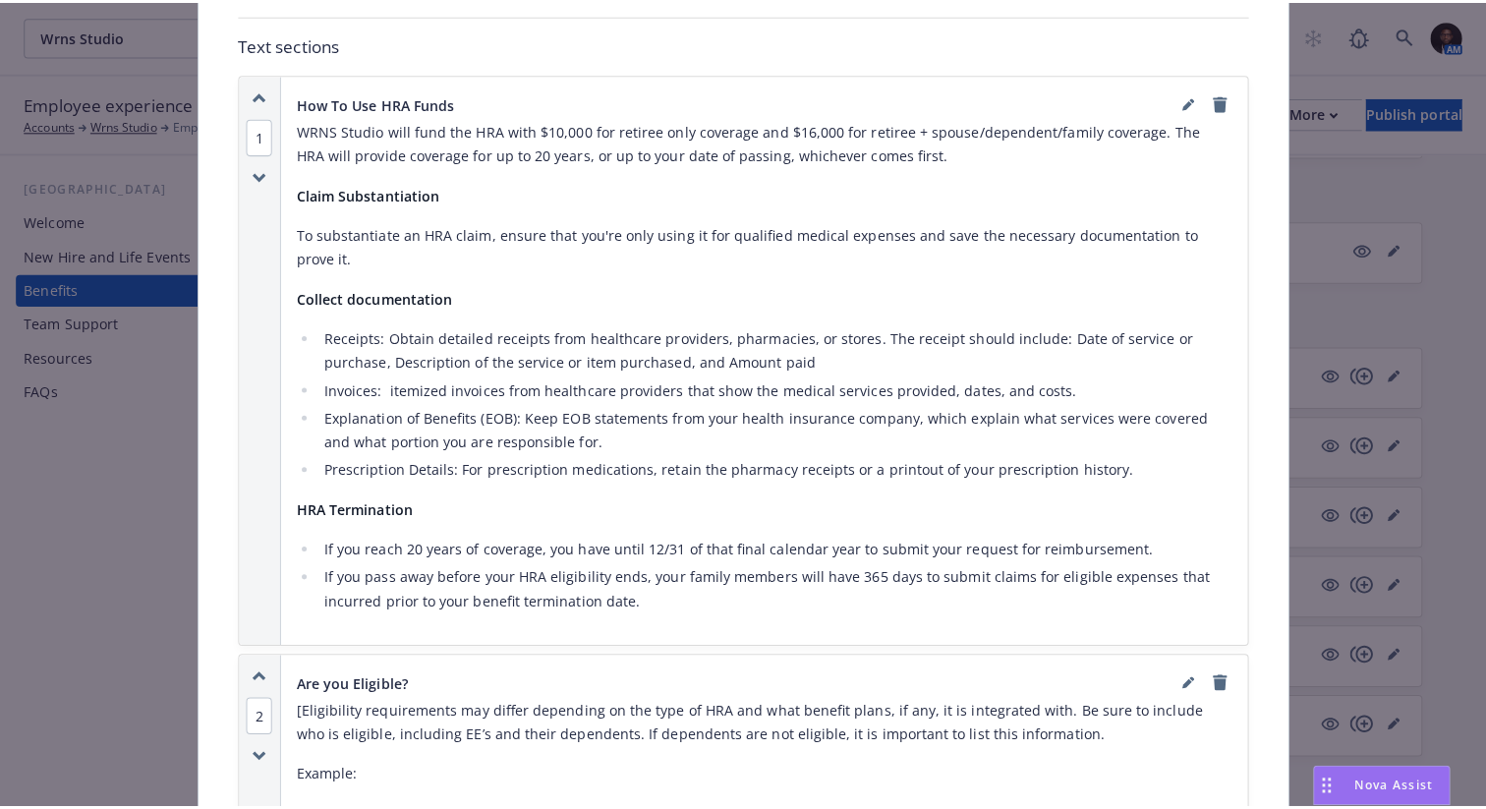
scroll to position [1330, 0]
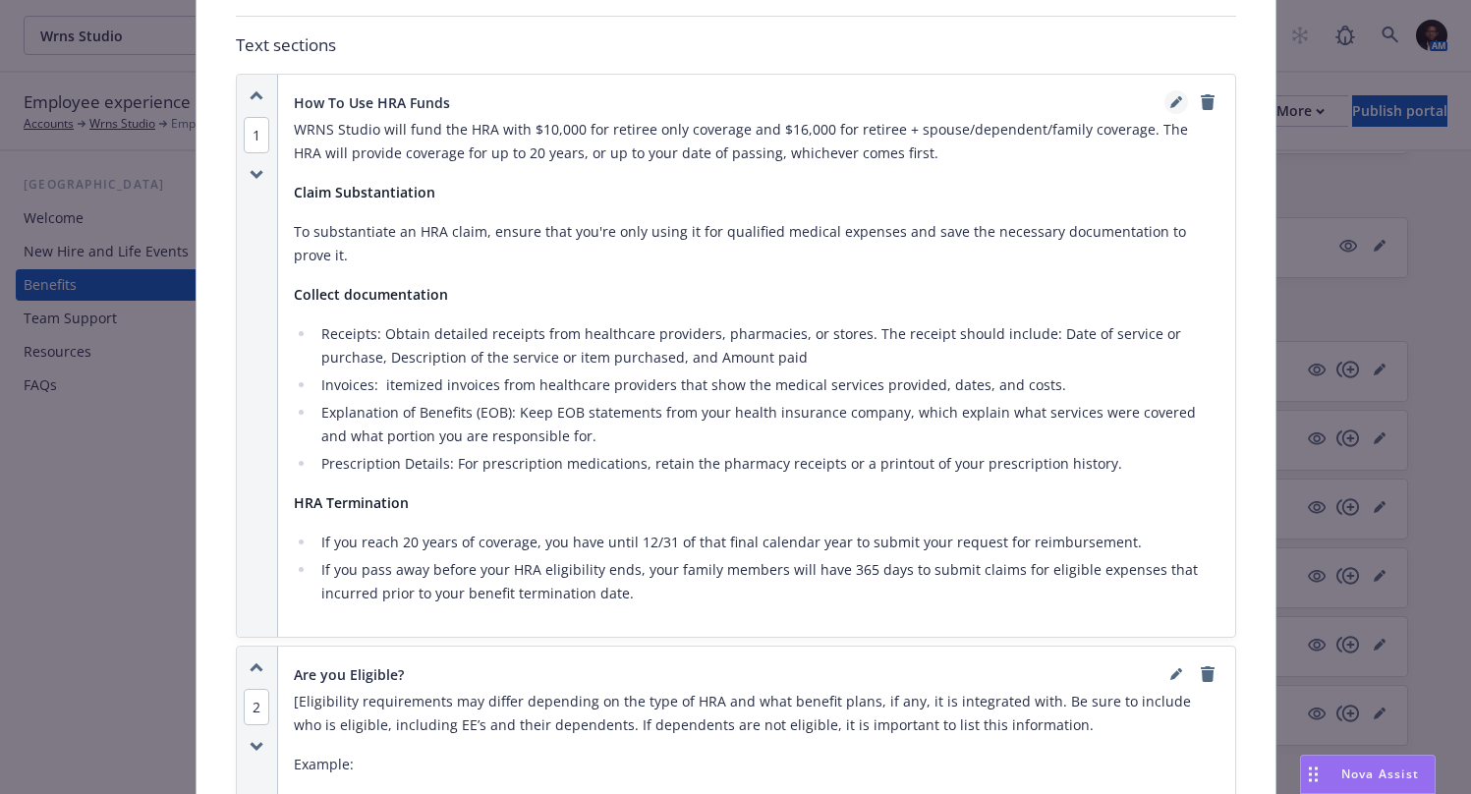
click at [1170, 99] on icon "editPencil" at bounding box center [1175, 104] width 10 height 10
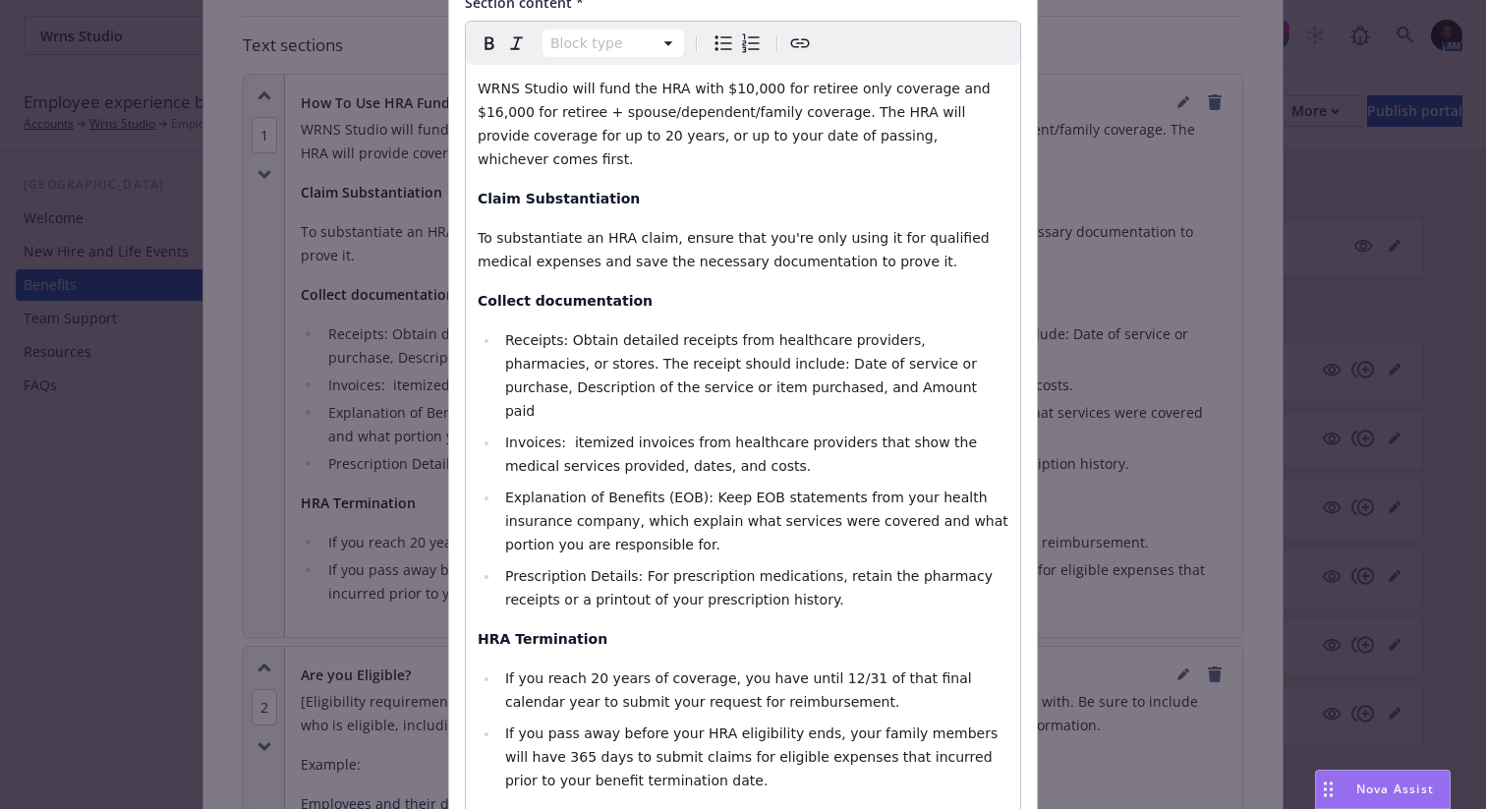
scroll to position [350, 0]
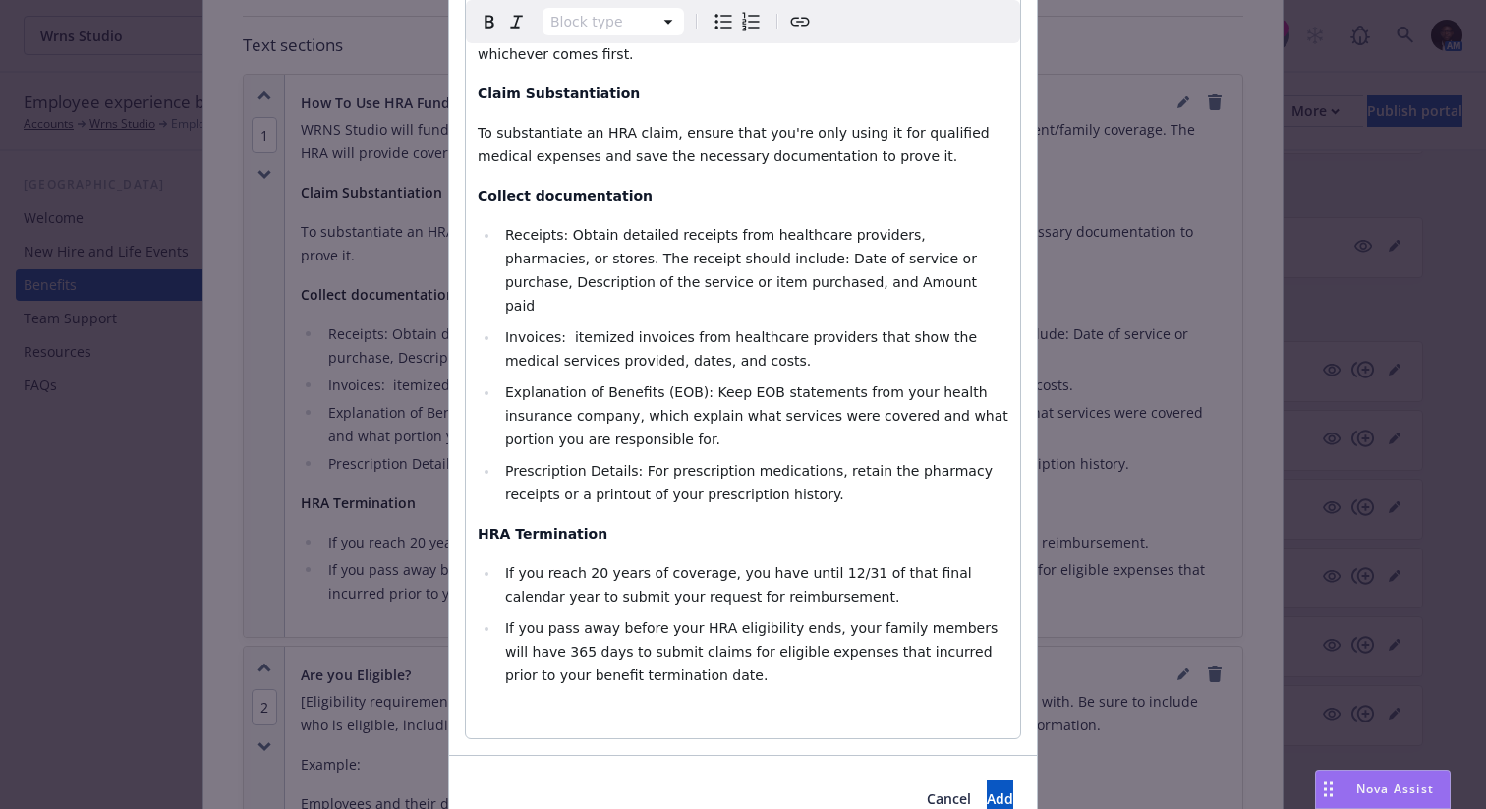
select select
click at [505, 565] on span "If you reach 20 years of coverage, you have until 12/31 of that final calendar …" at bounding box center [740, 584] width 471 height 39
click at [952, 565] on span "If you reach 20 years of coverage, you have until 12/31 of that final year to s…" at bounding box center [758, 584] width 506 height 39
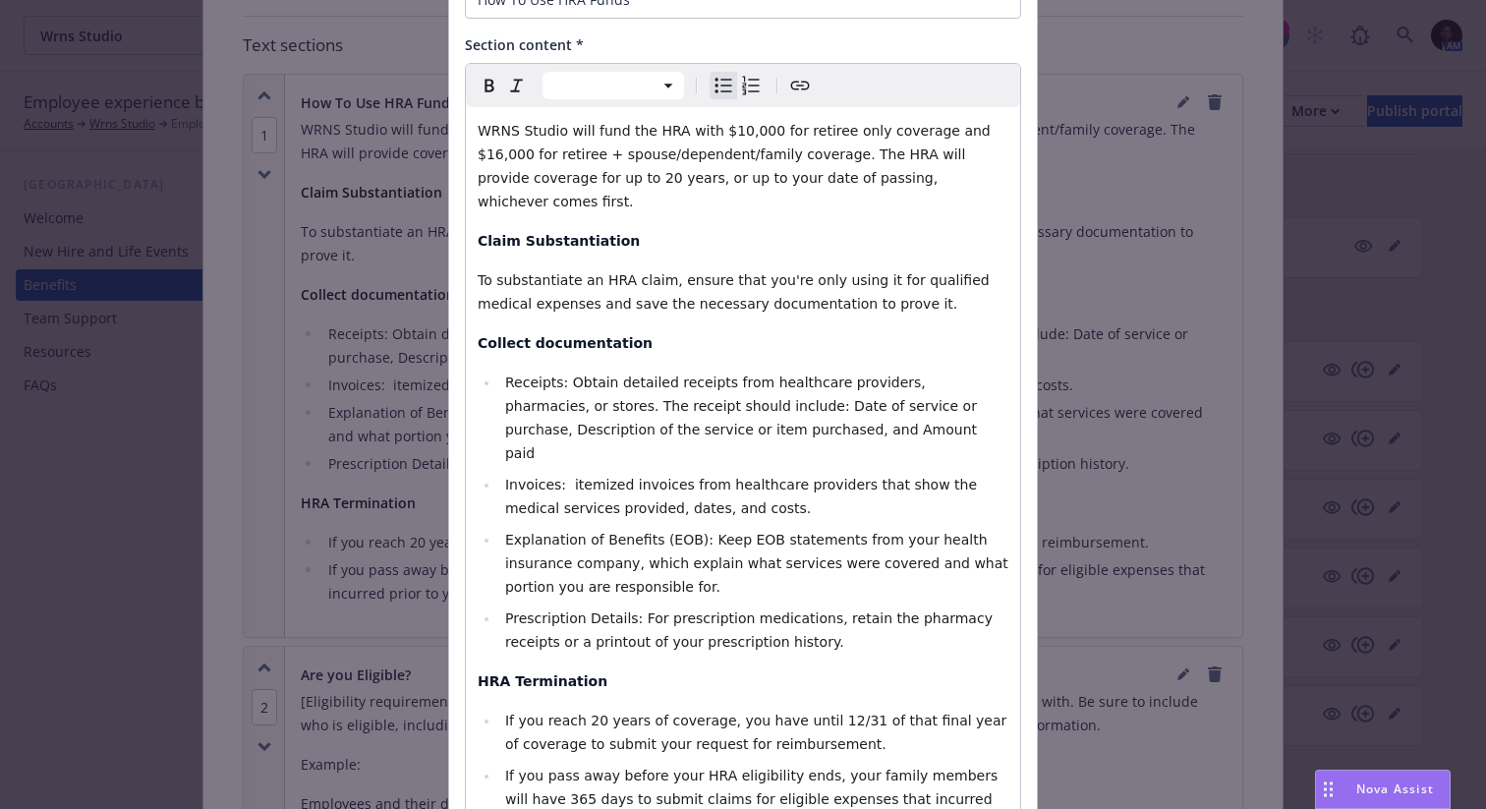
scroll to position [400, 0]
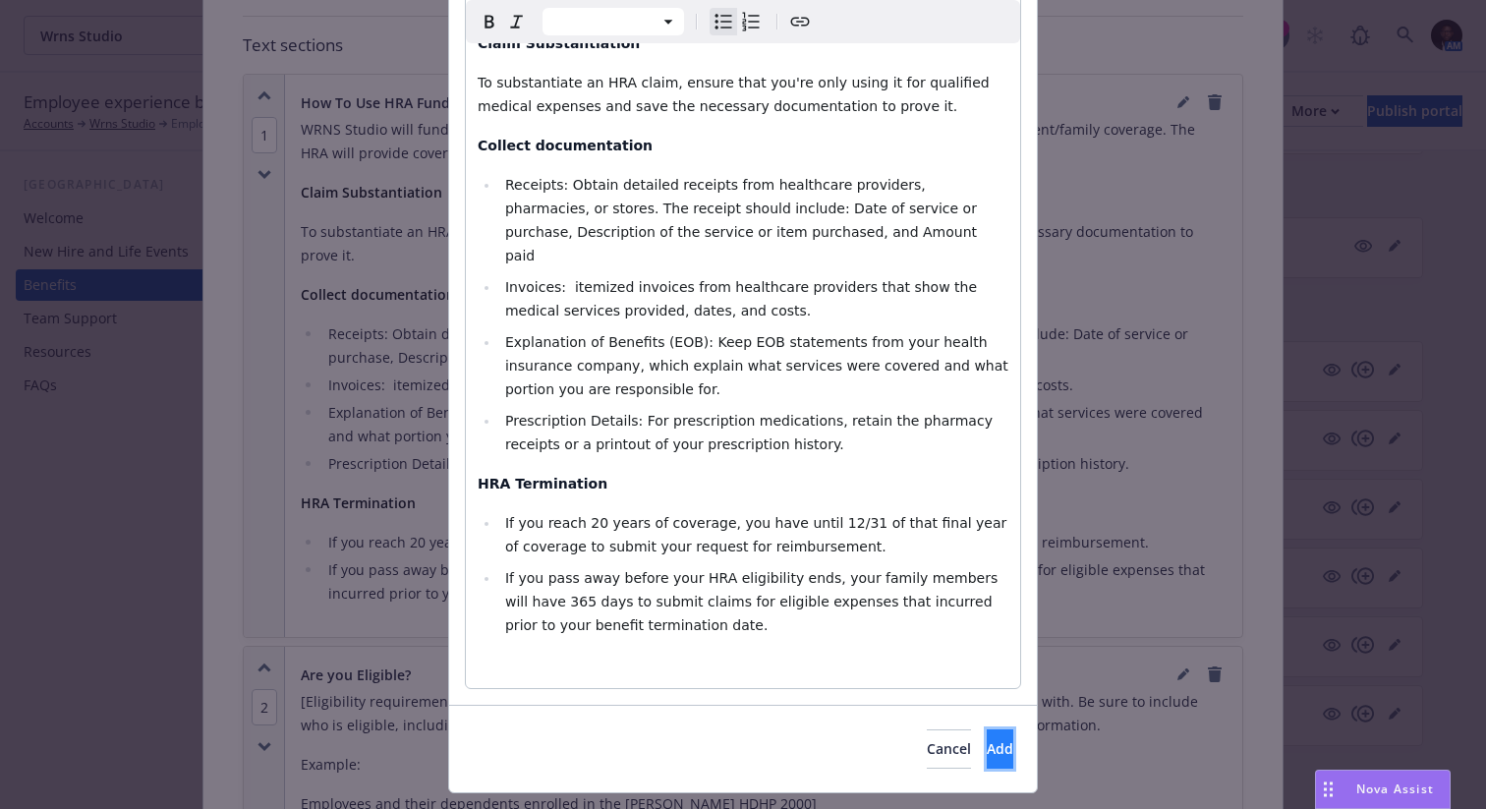
click at [986, 739] on span "Add" at bounding box center [999, 748] width 27 height 19
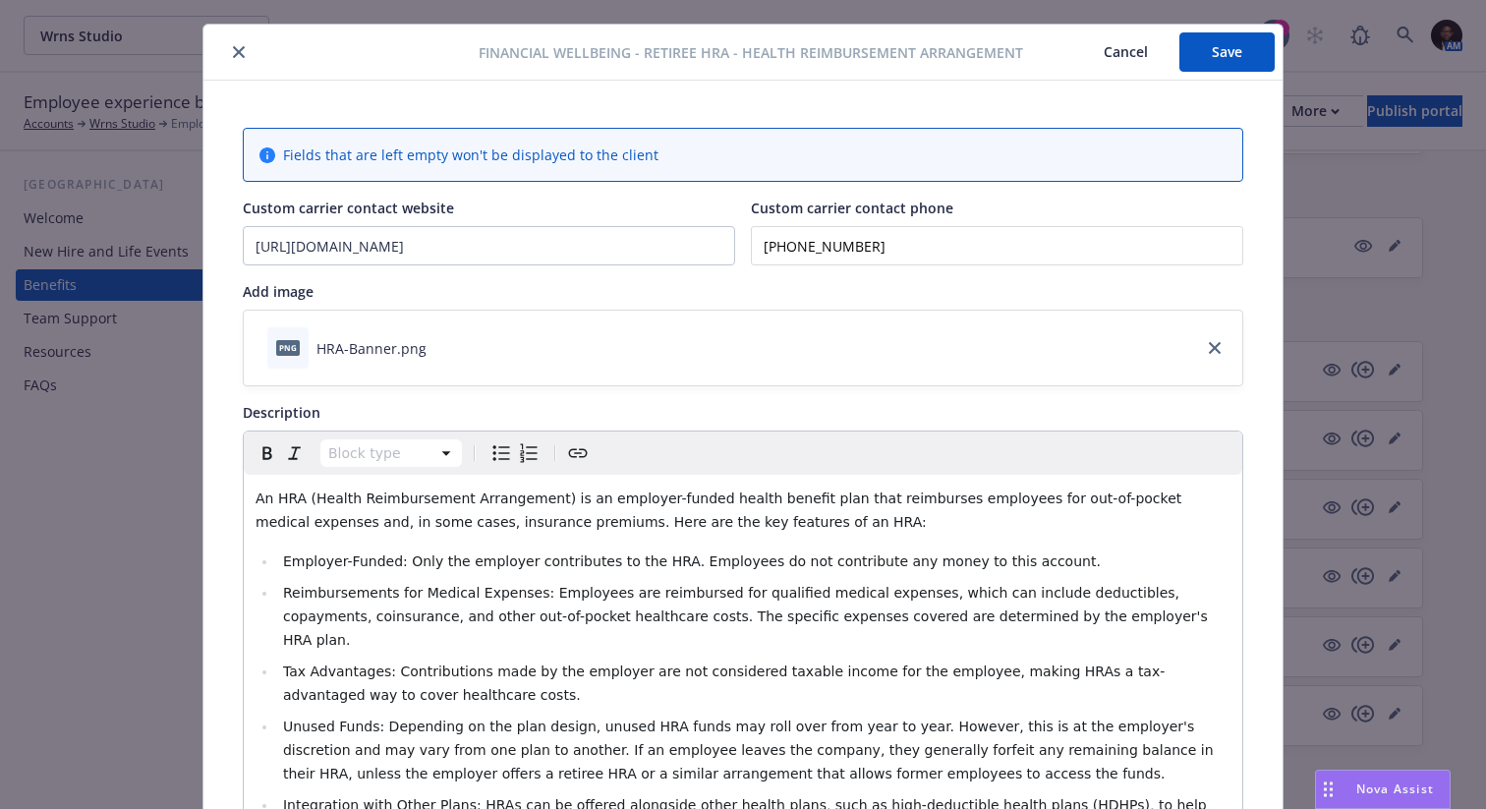
scroll to position [0, 0]
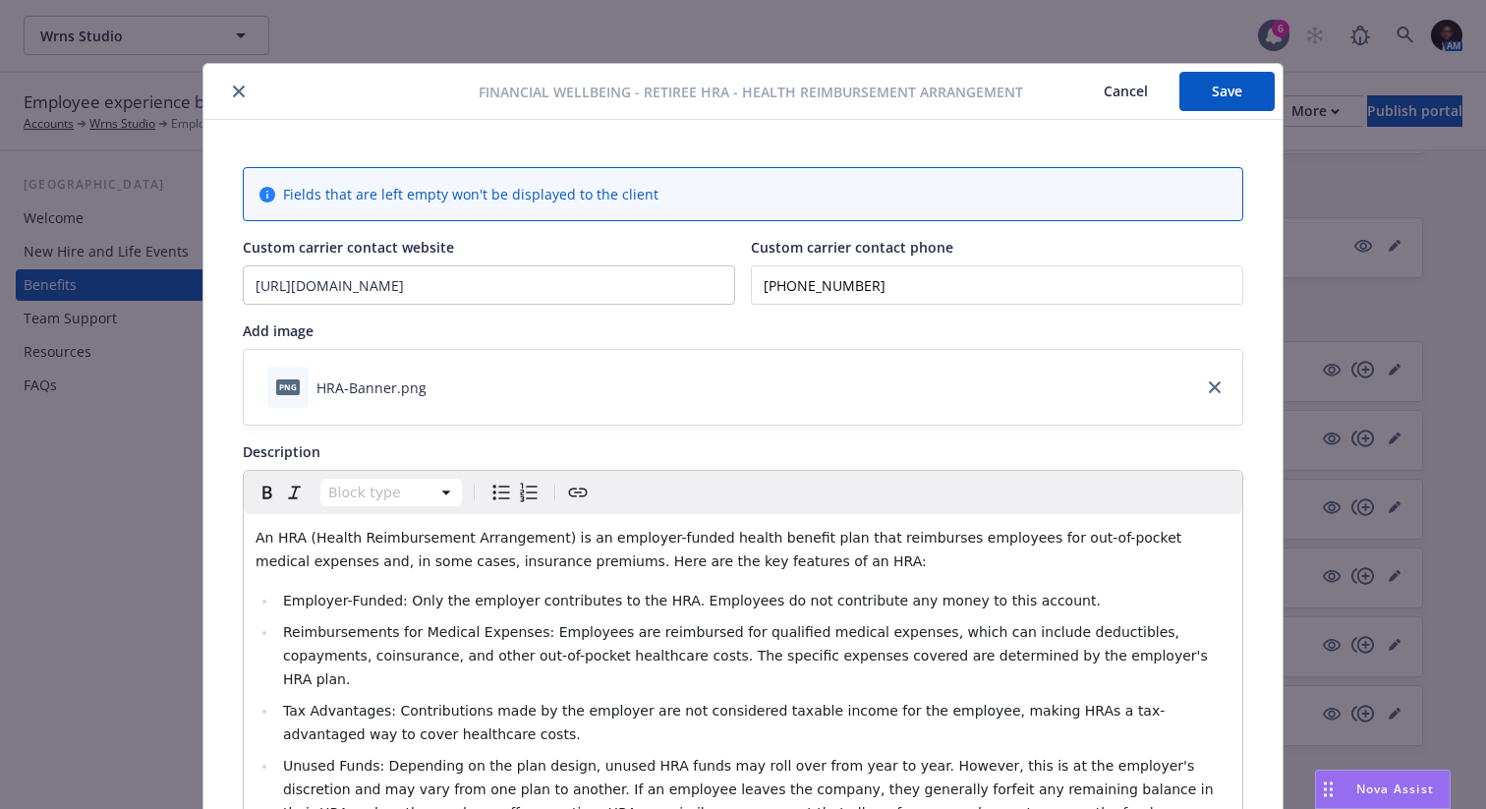
click at [1200, 85] on button "Save" at bounding box center [1226, 91] width 95 height 39
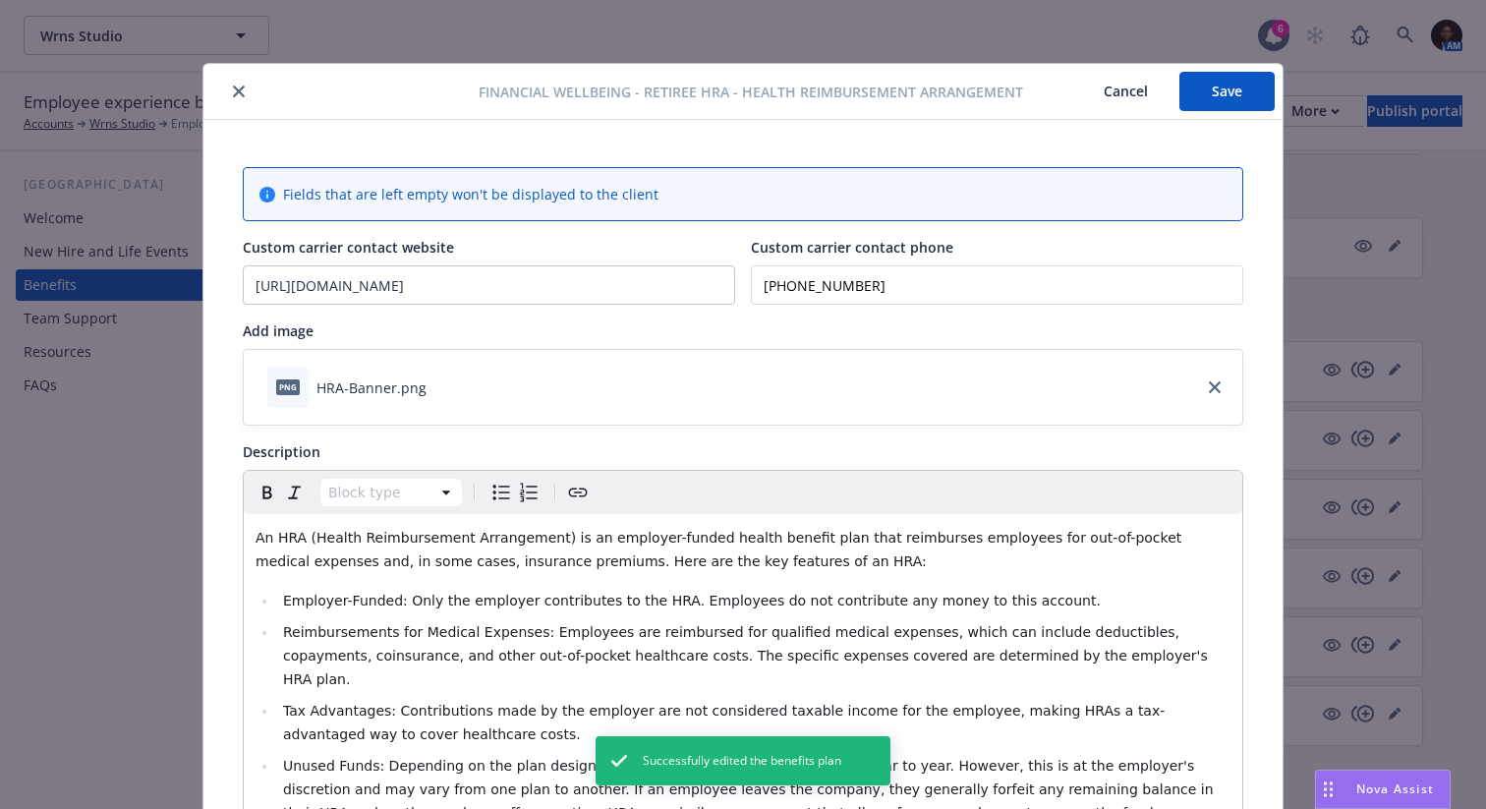
click at [238, 90] on icon "close" at bounding box center [239, 91] width 12 height 12
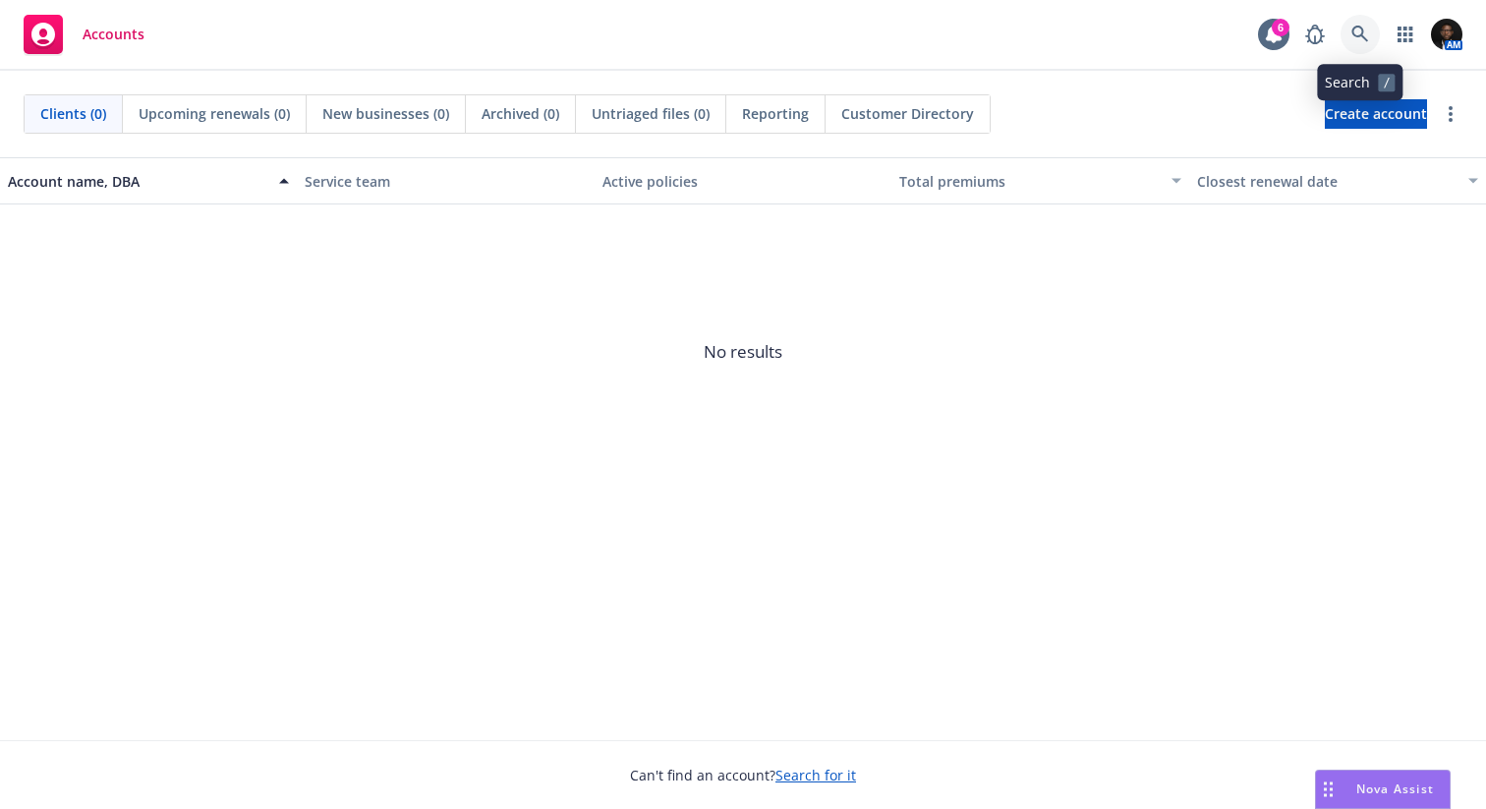
click at [1353, 32] on icon at bounding box center [1360, 35] width 18 height 18
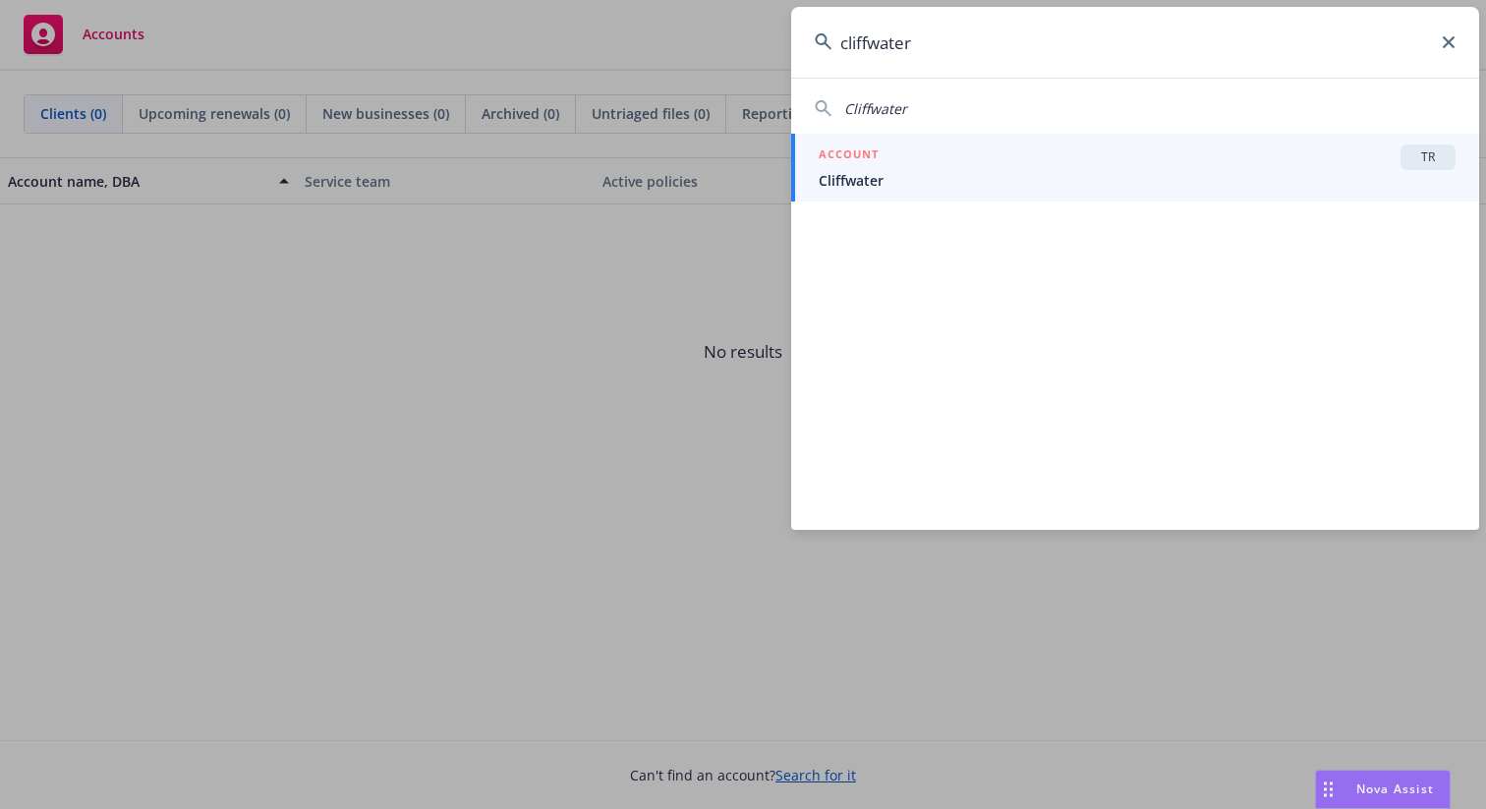
type input "cliffwater"
click at [1023, 165] on div "ACCOUNT TR" at bounding box center [1136, 157] width 637 height 26
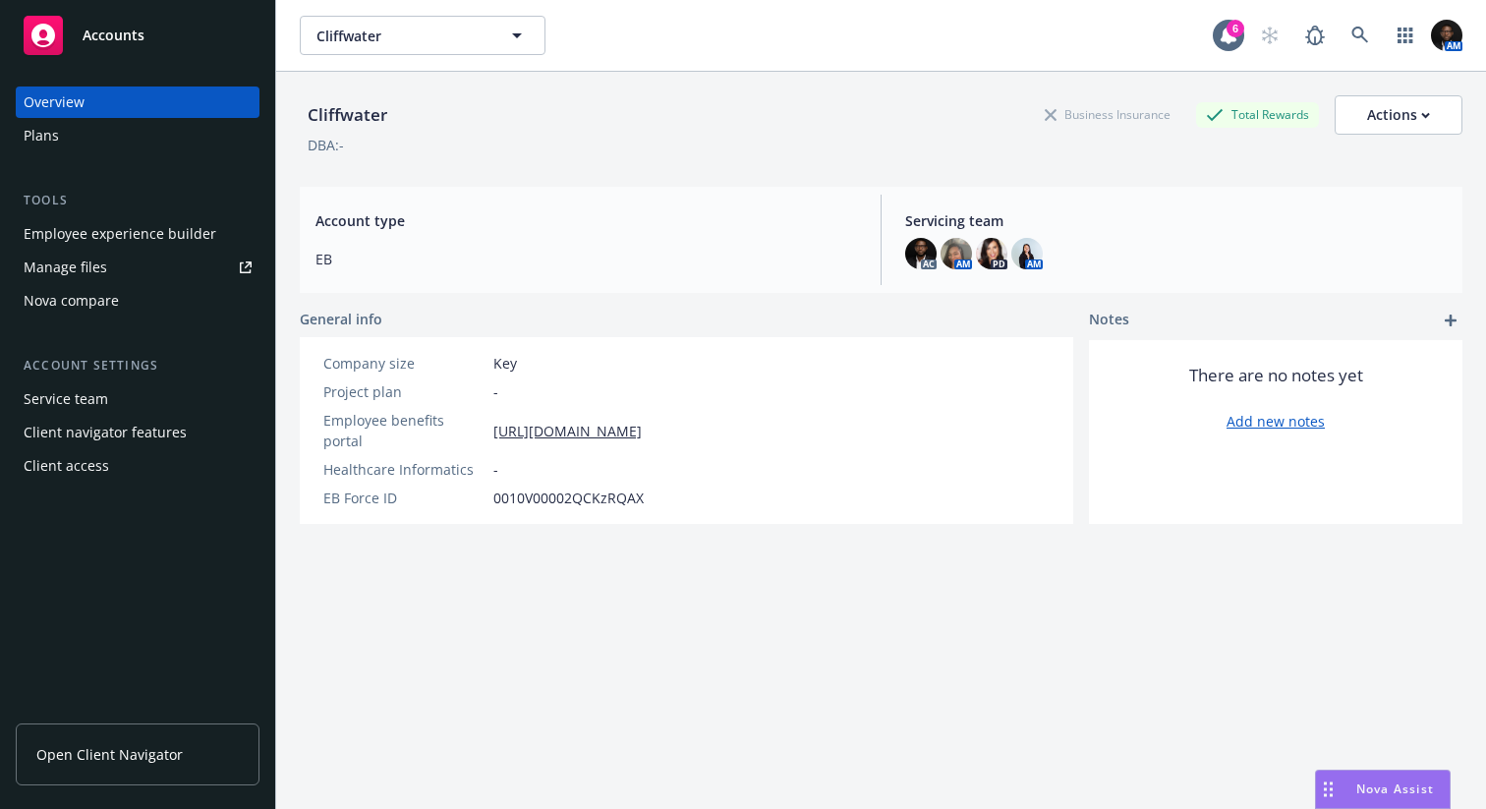
click at [135, 235] on div "Employee experience builder" at bounding box center [120, 233] width 193 height 31
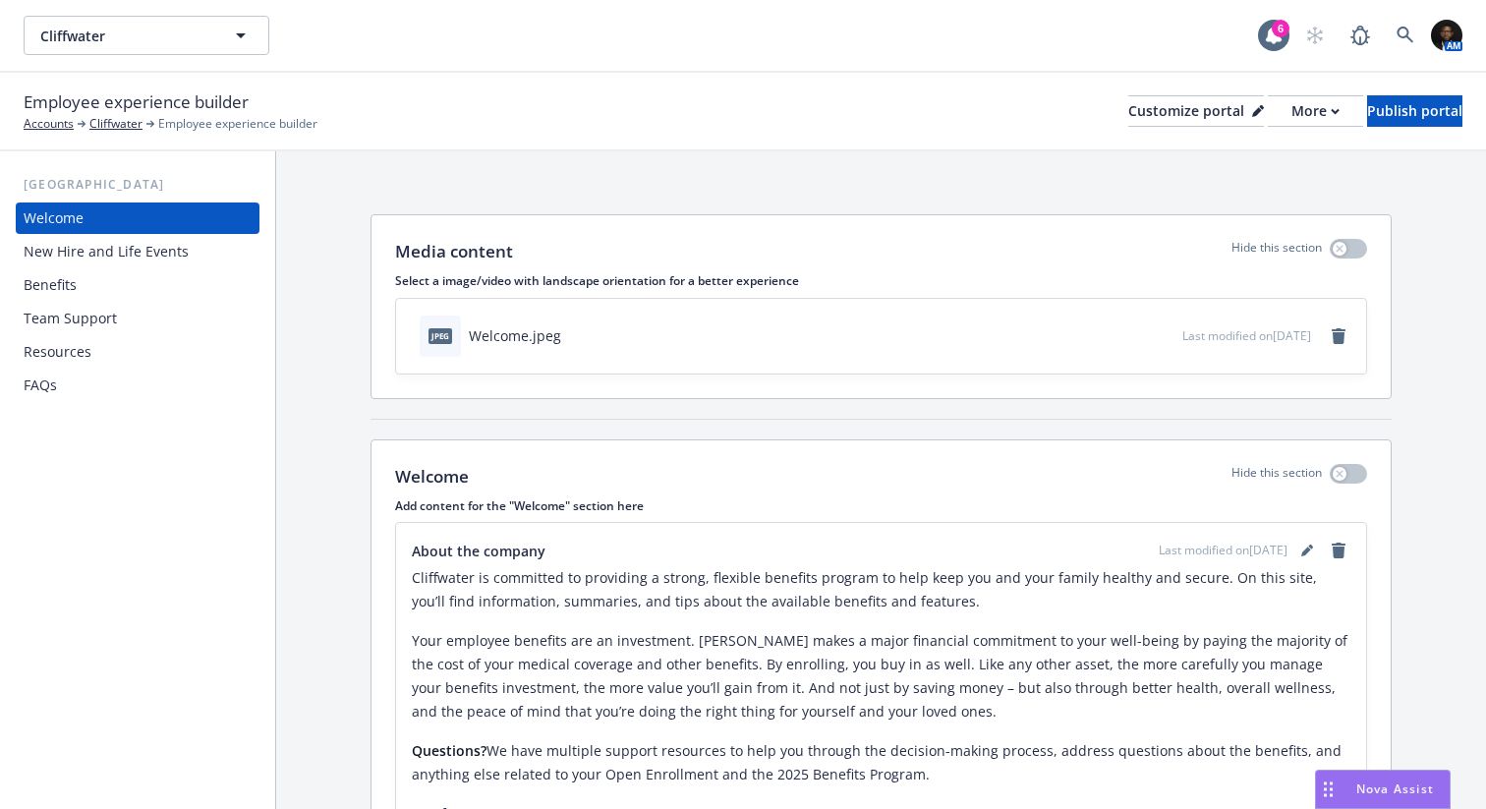
click at [116, 290] on div "Benefits" at bounding box center [138, 284] width 228 height 31
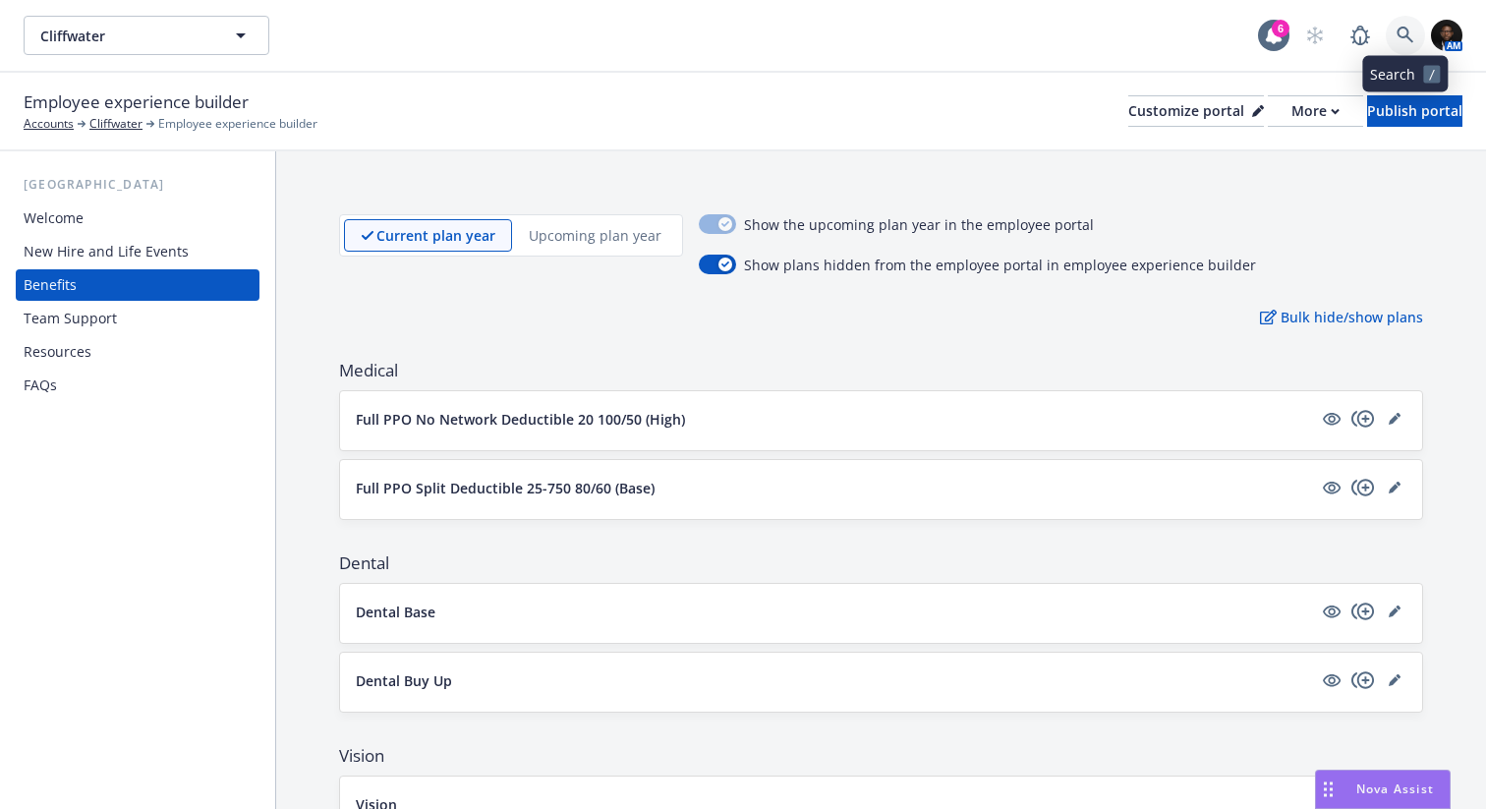
click at [1408, 32] on icon at bounding box center [1405, 36] width 18 height 18
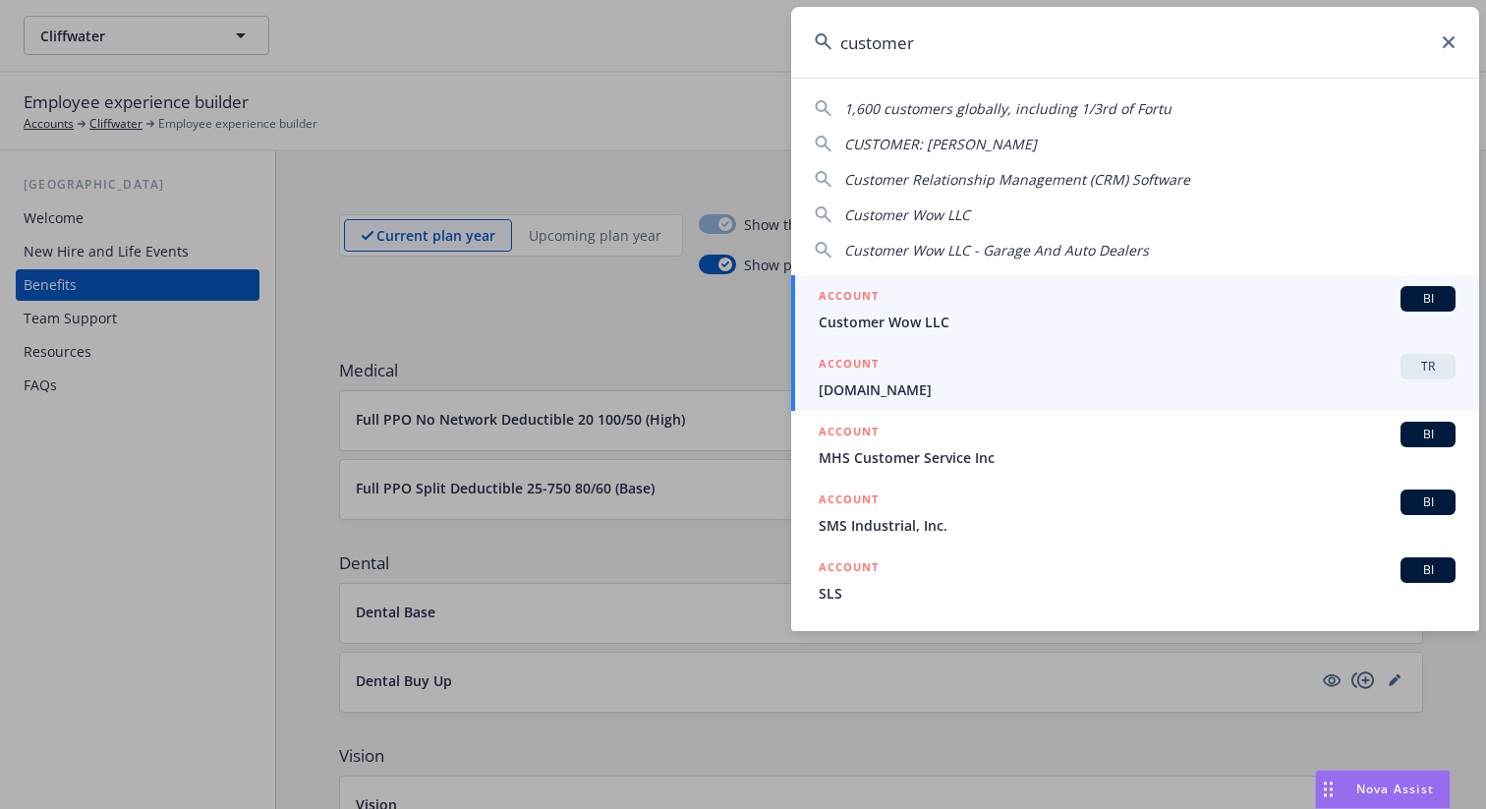
type input "customer"
click at [1033, 388] on span "Customer.io" at bounding box center [1136, 389] width 637 height 21
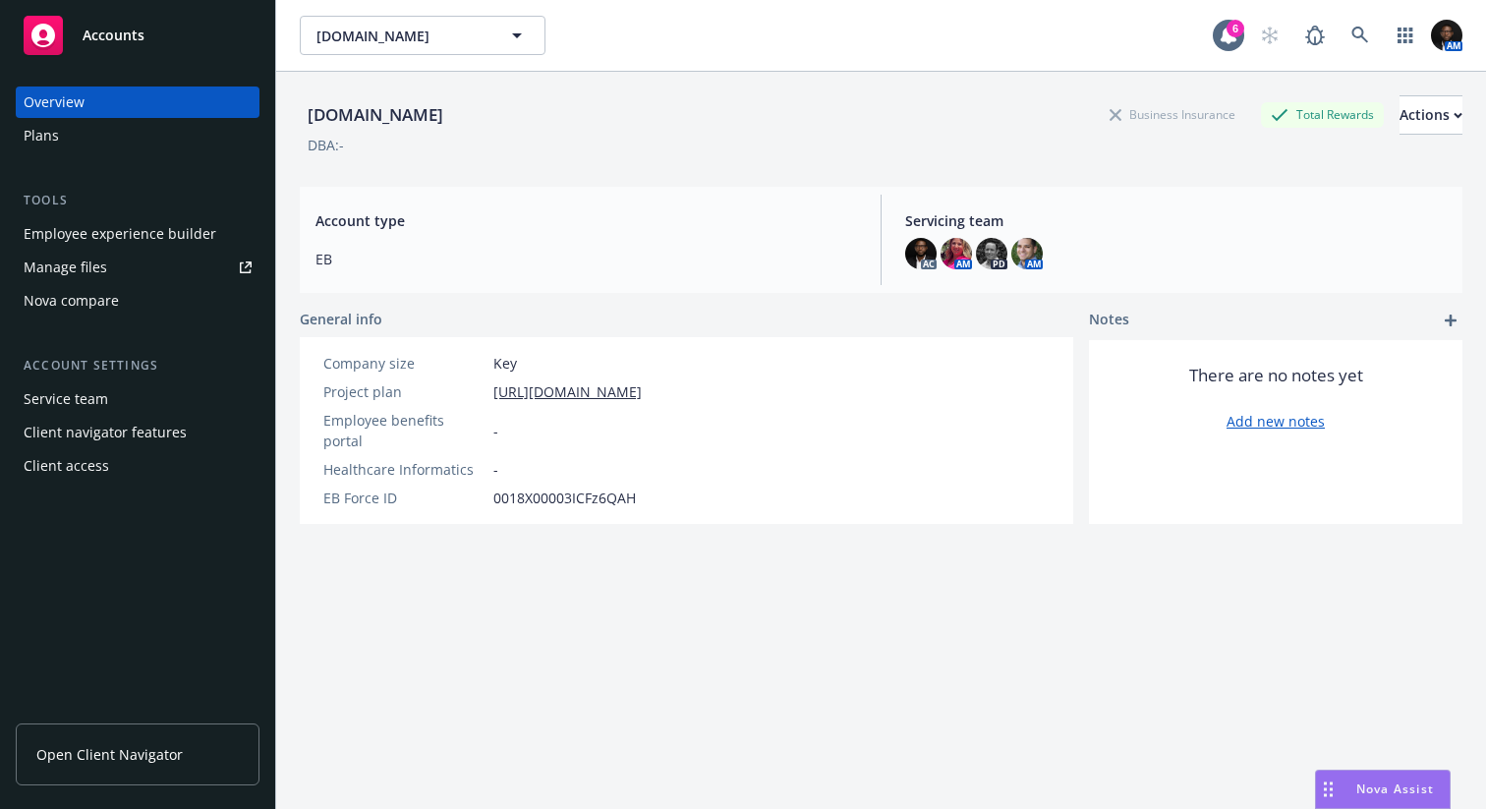
click at [171, 235] on div "Employee experience builder" at bounding box center [120, 233] width 193 height 31
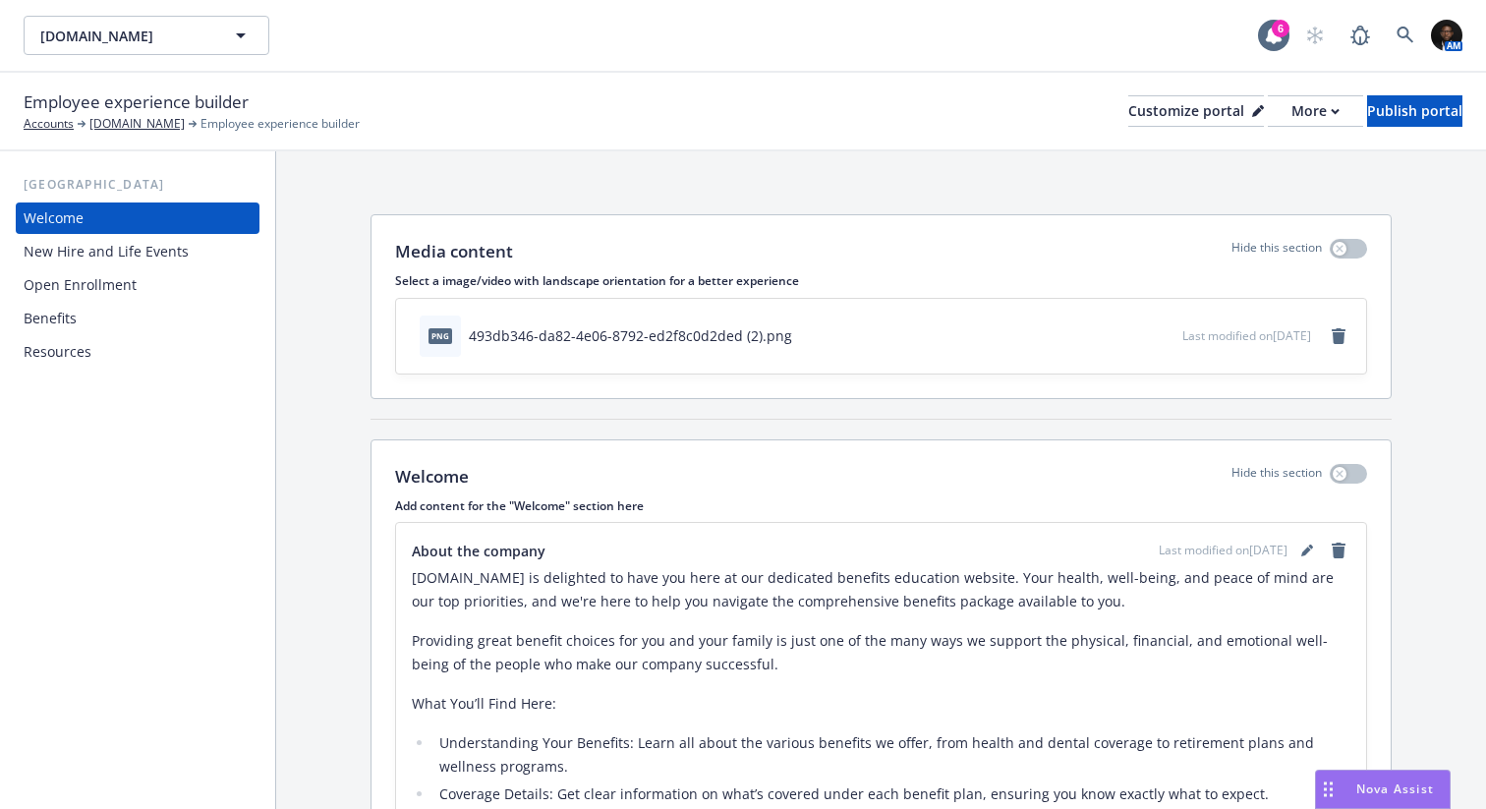
click at [147, 323] on div "Benefits" at bounding box center [138, 318] width 228 height 31
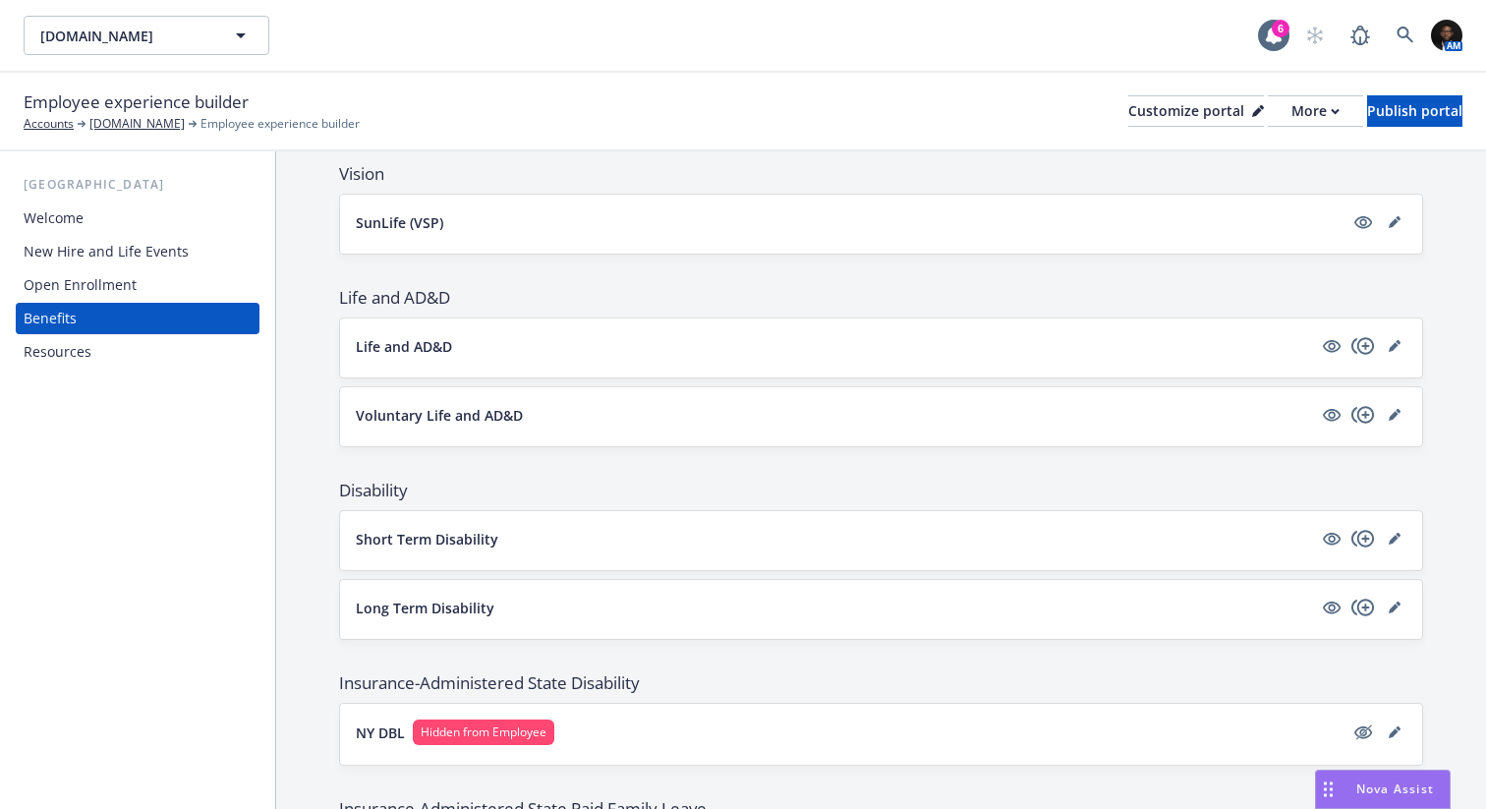
scroll to position [785, 0]
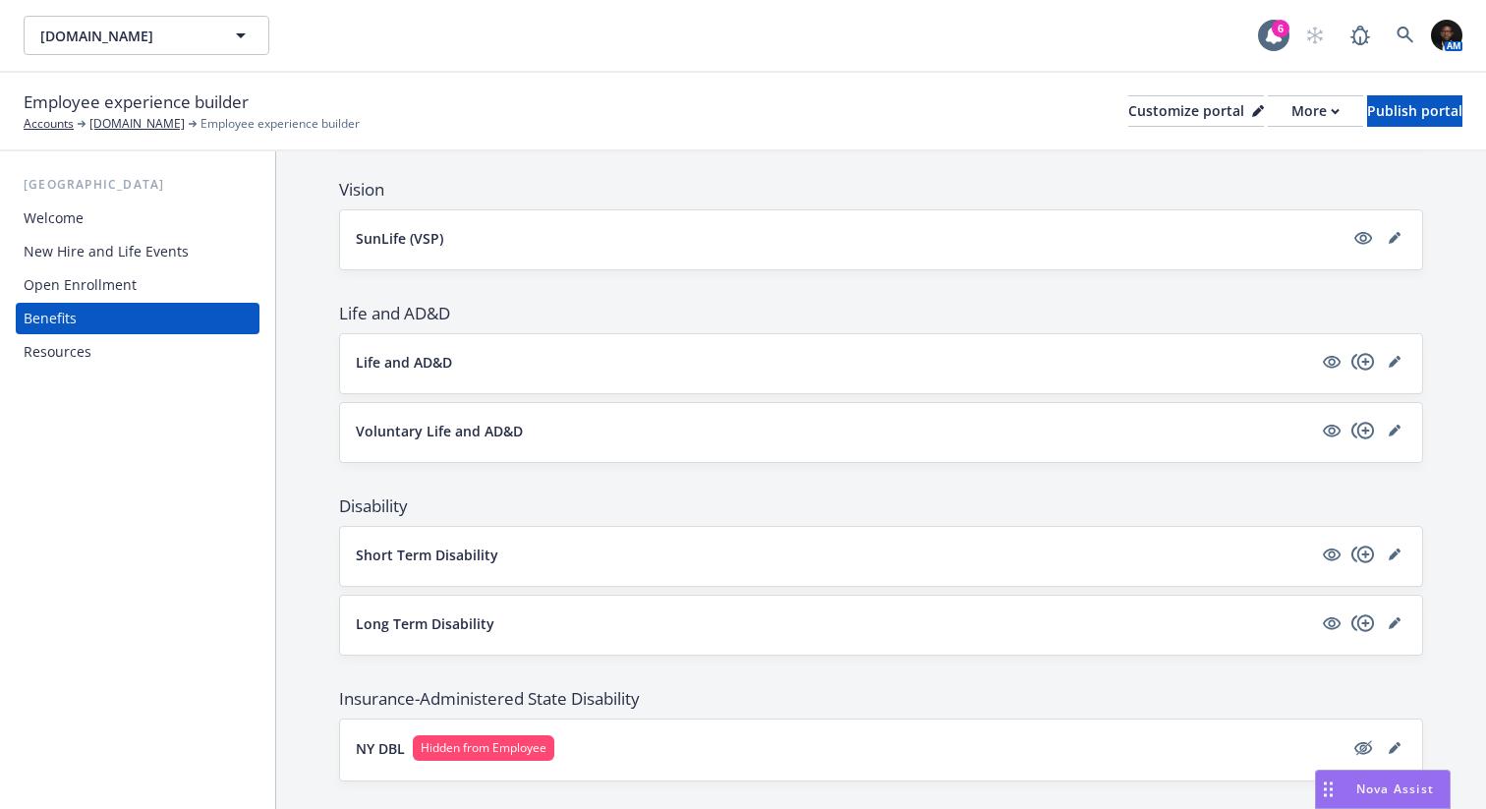
click at [786, 435] on button "Voluntary Life and AD&D" at bounding box center [834, 431] width 956 height 21
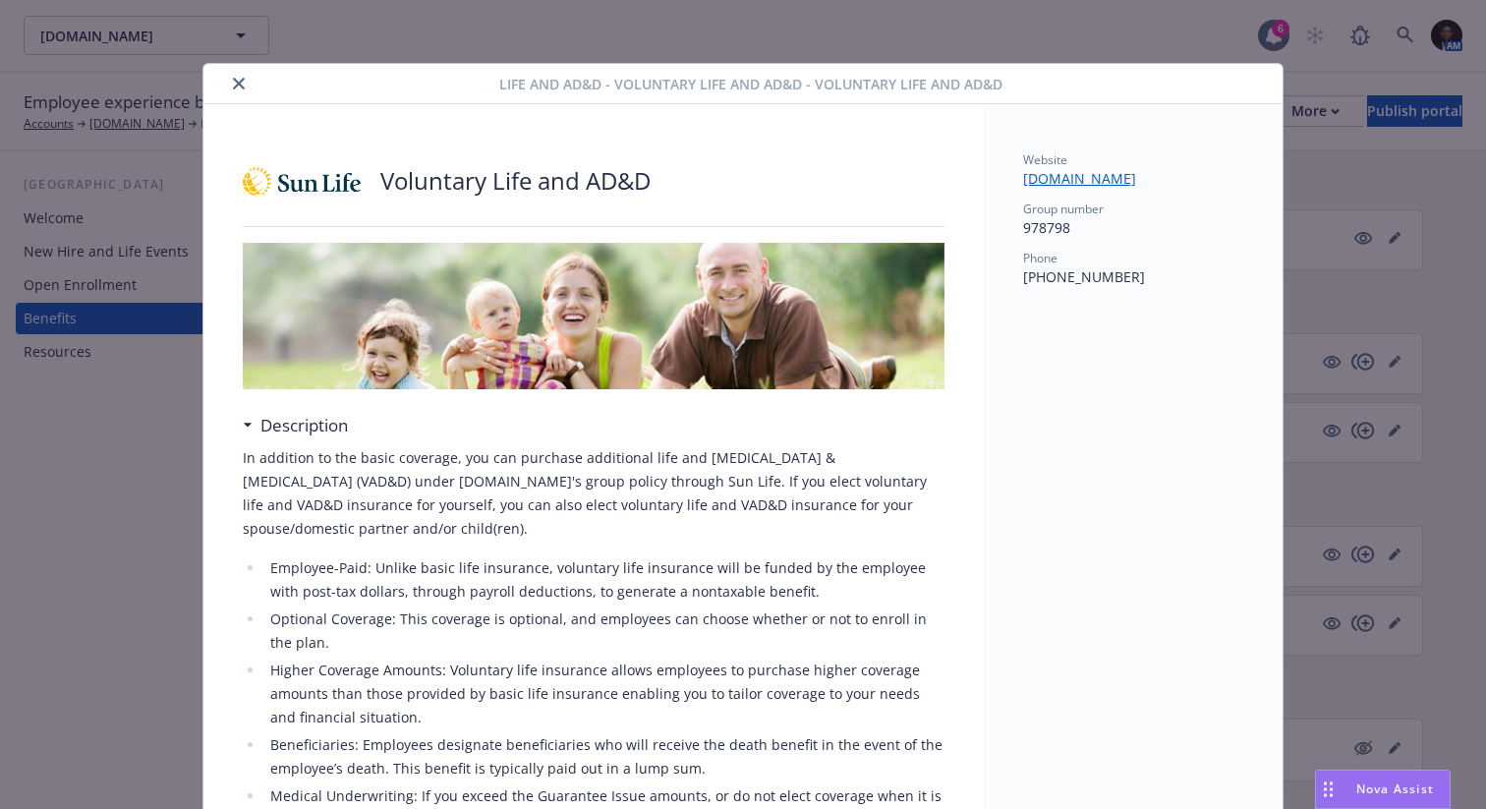
click at [228, 85] on button "close" at bounding box center [239, 84] width 24 height 24
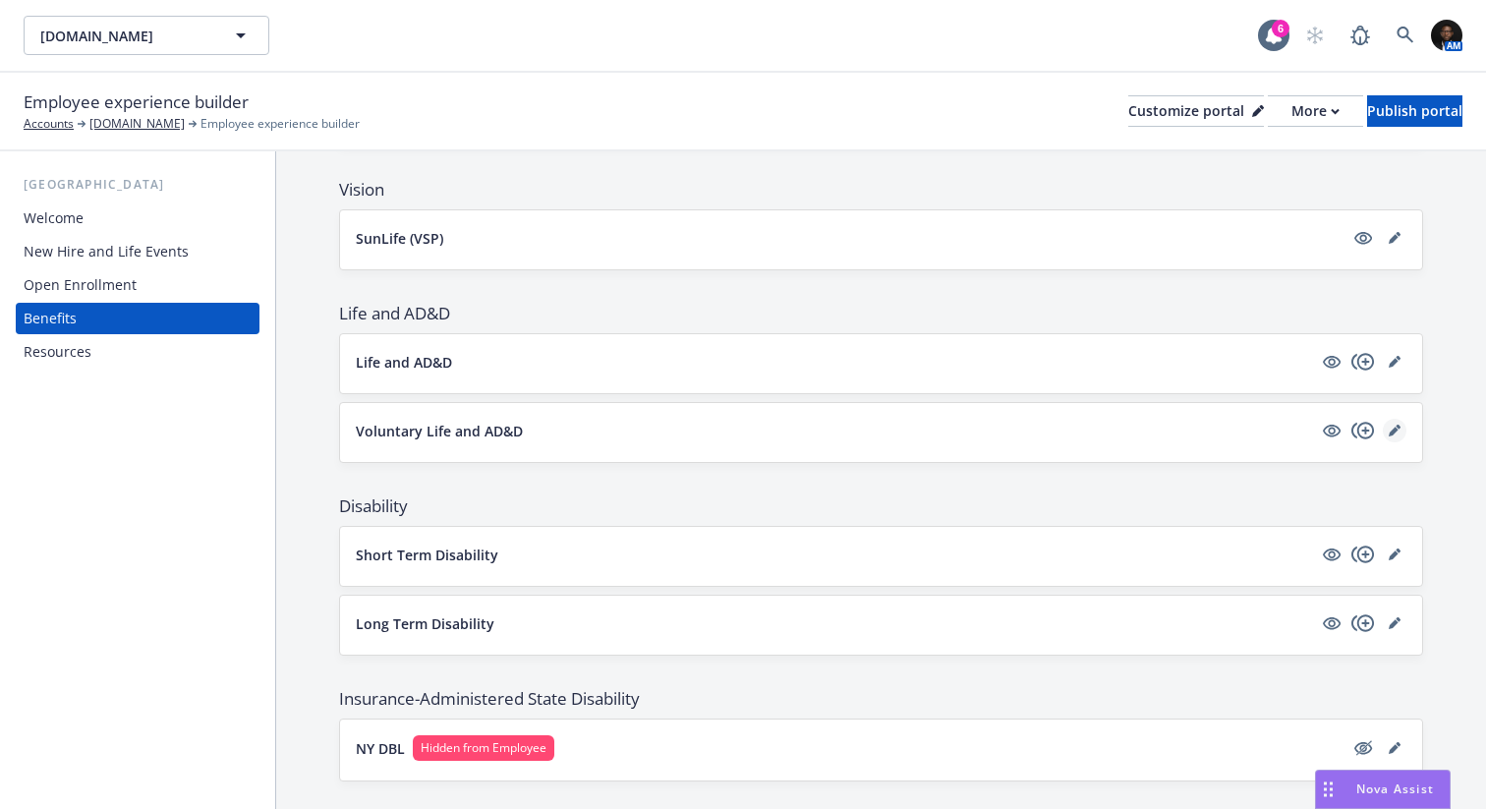
click at [1394, 428] on icon "editPencil" at bounding box center [1393, 431] width 10 height 10
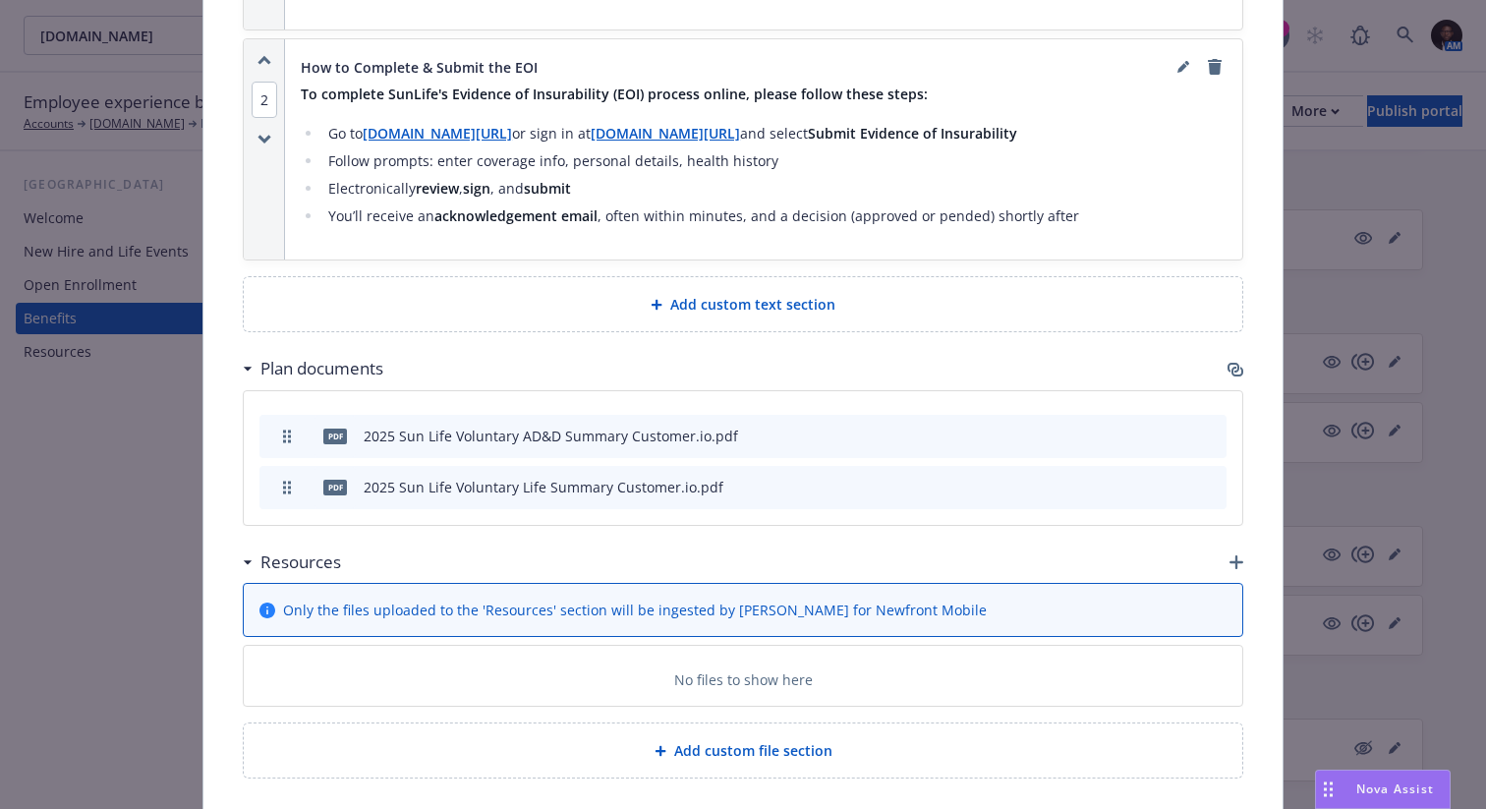
scroll to position [1617, 0]
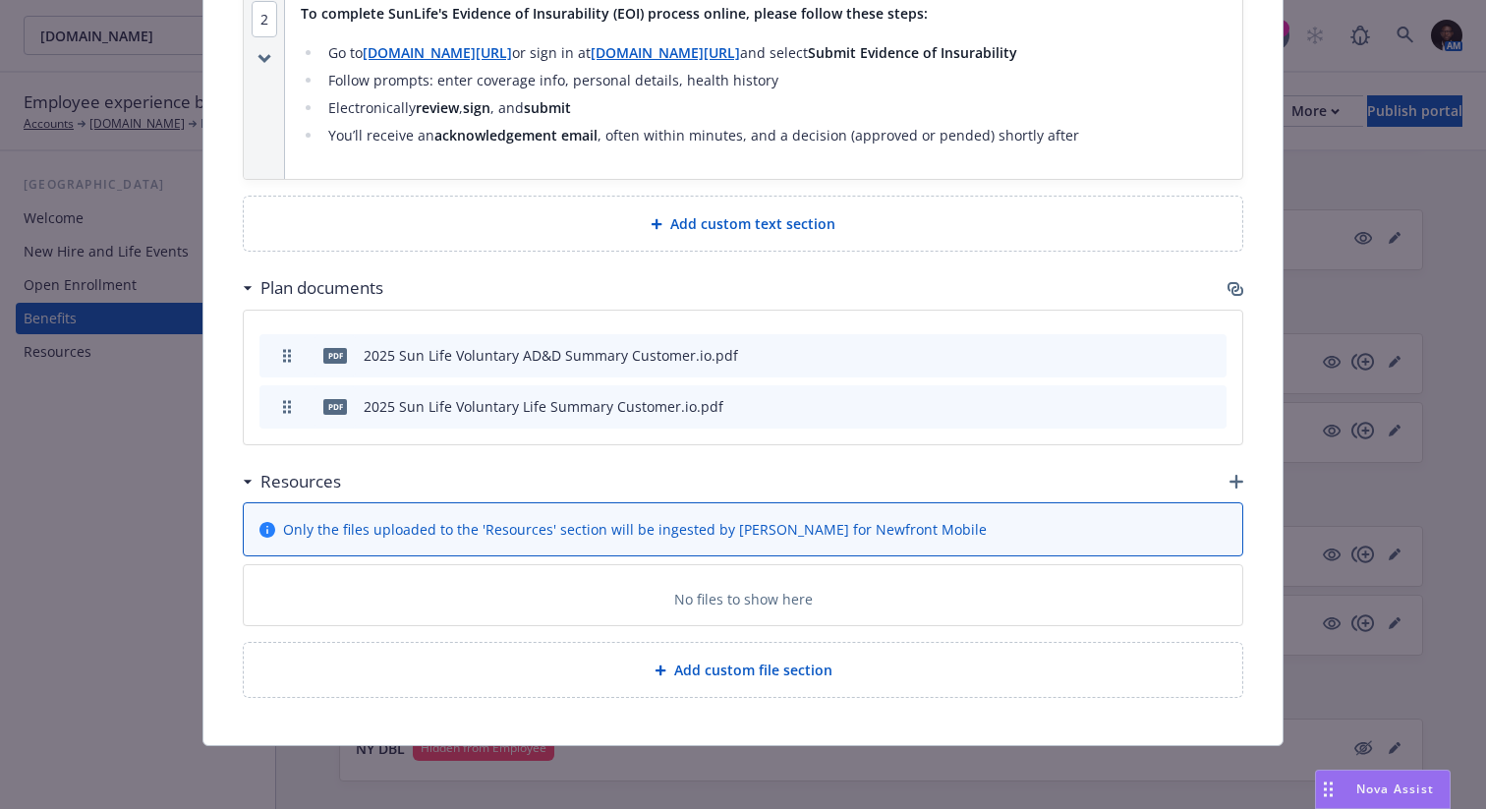
click at [774, 607] on p "No files to show here" at bounding box center [743, 599] width 139 height 21
click at [1236, 479] on icon "button" at bounding box center [1236, 482] width 14 height 14
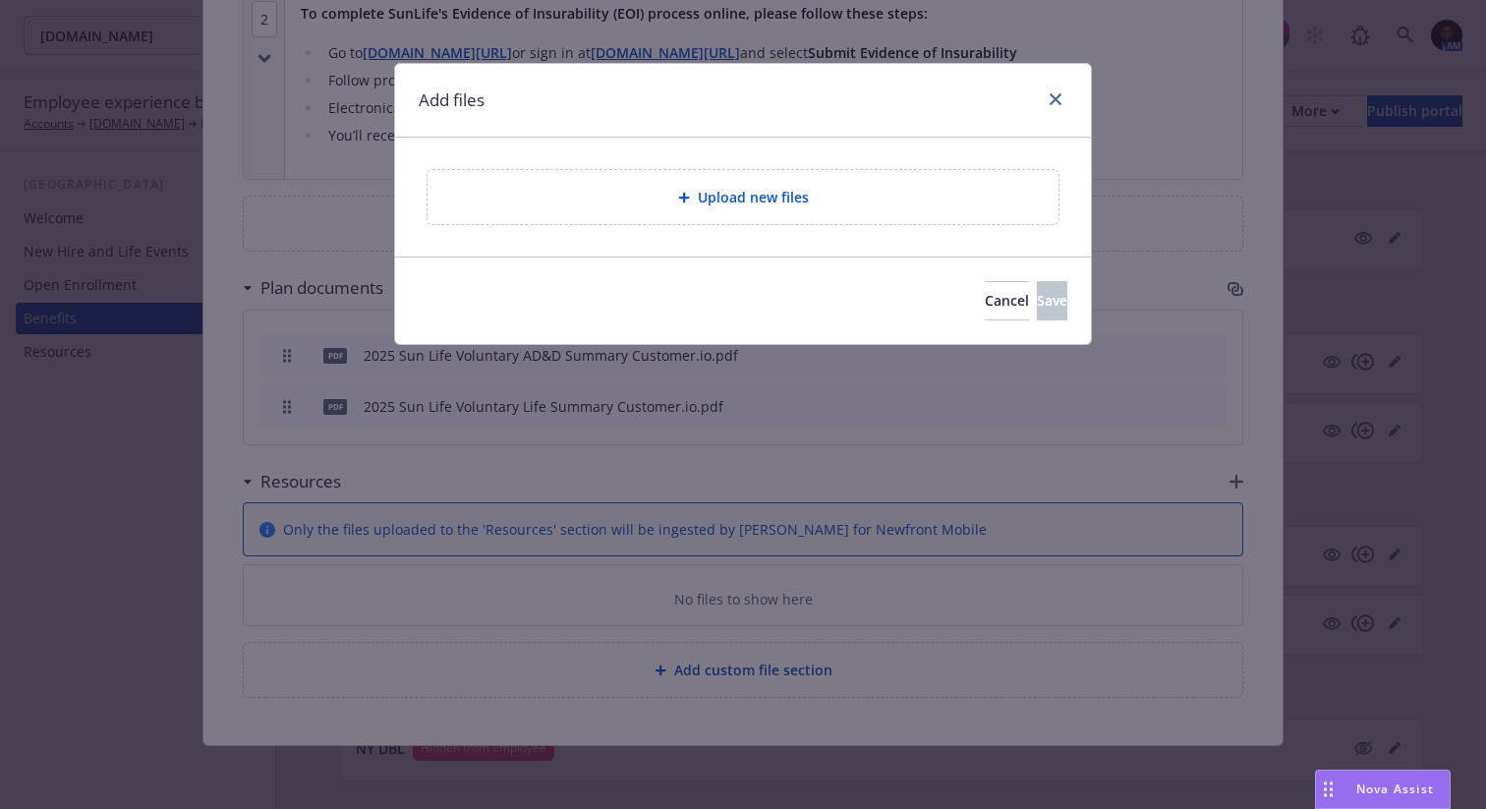
click at [818, 189] on div "Upload new files" at bounding box center [742, 197] width 599 height 23
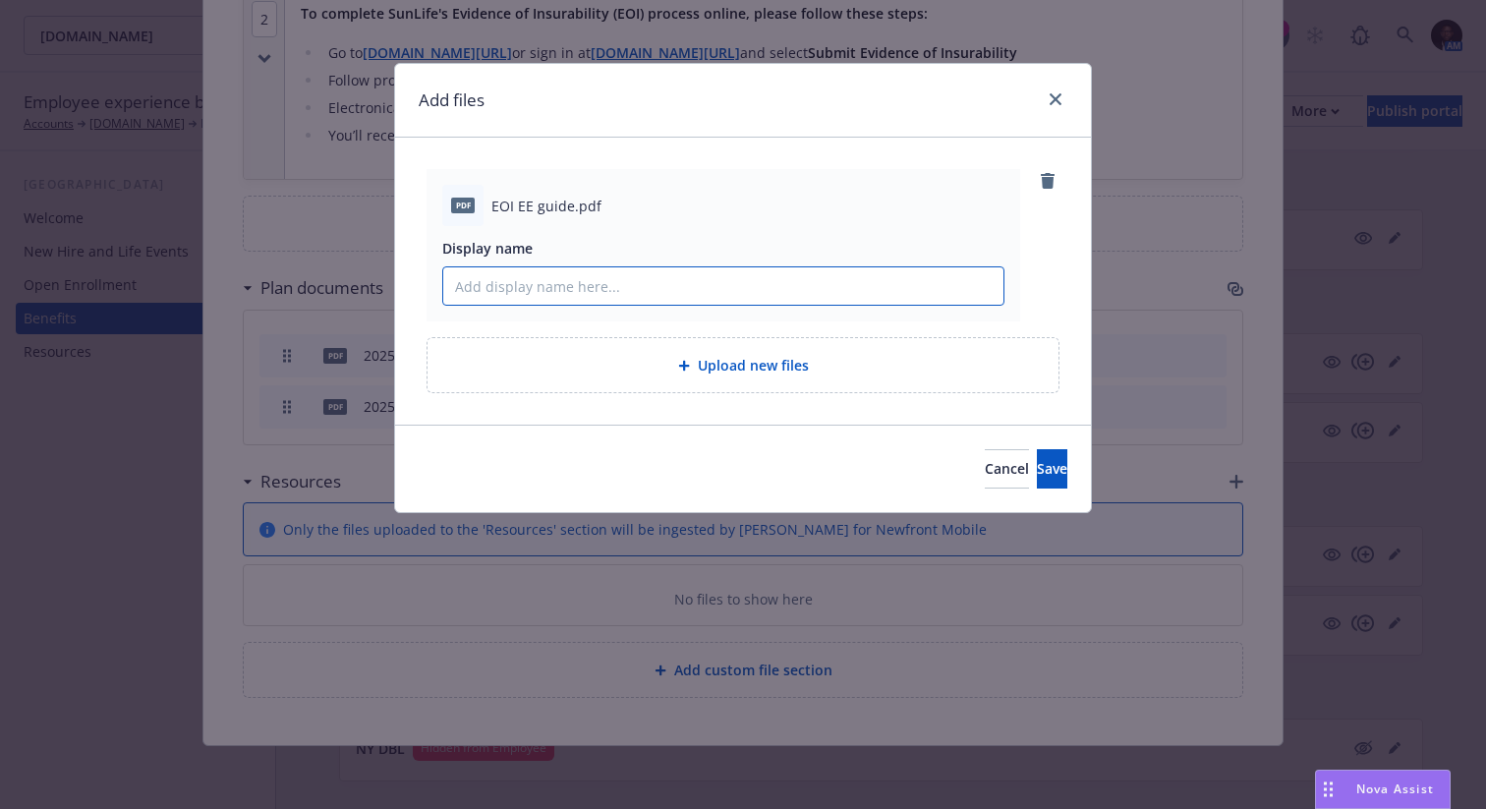
click at [621, 286] on input "Display name" at bounding box center [723, 285] width 560 height 37
type input "Evidence of Insurability (EOI) Guide"
click at [1037, 476] on span "Save" at bounding box center [1052, 468] width 30 height 19
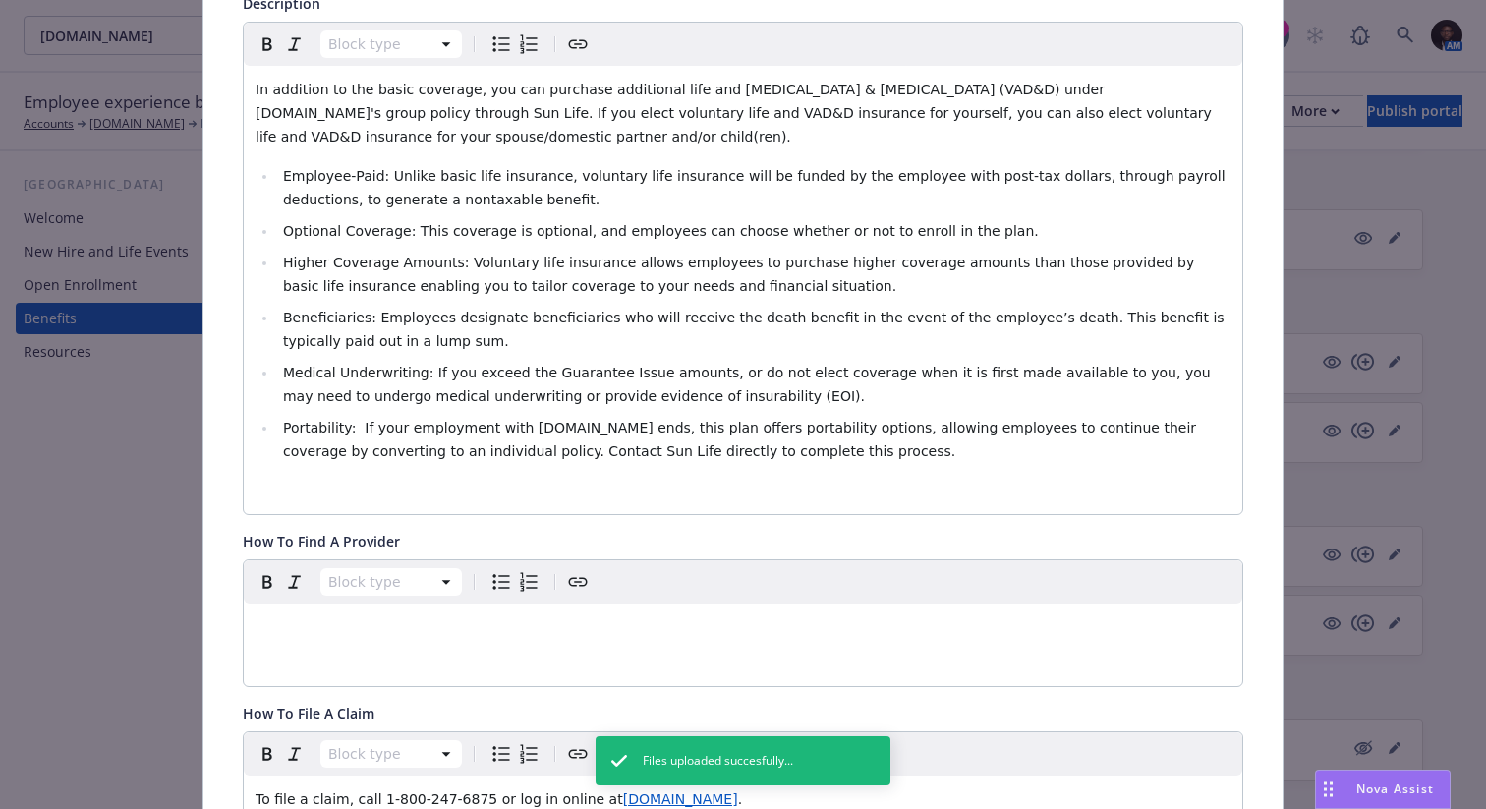
scroll to position [0, 0]
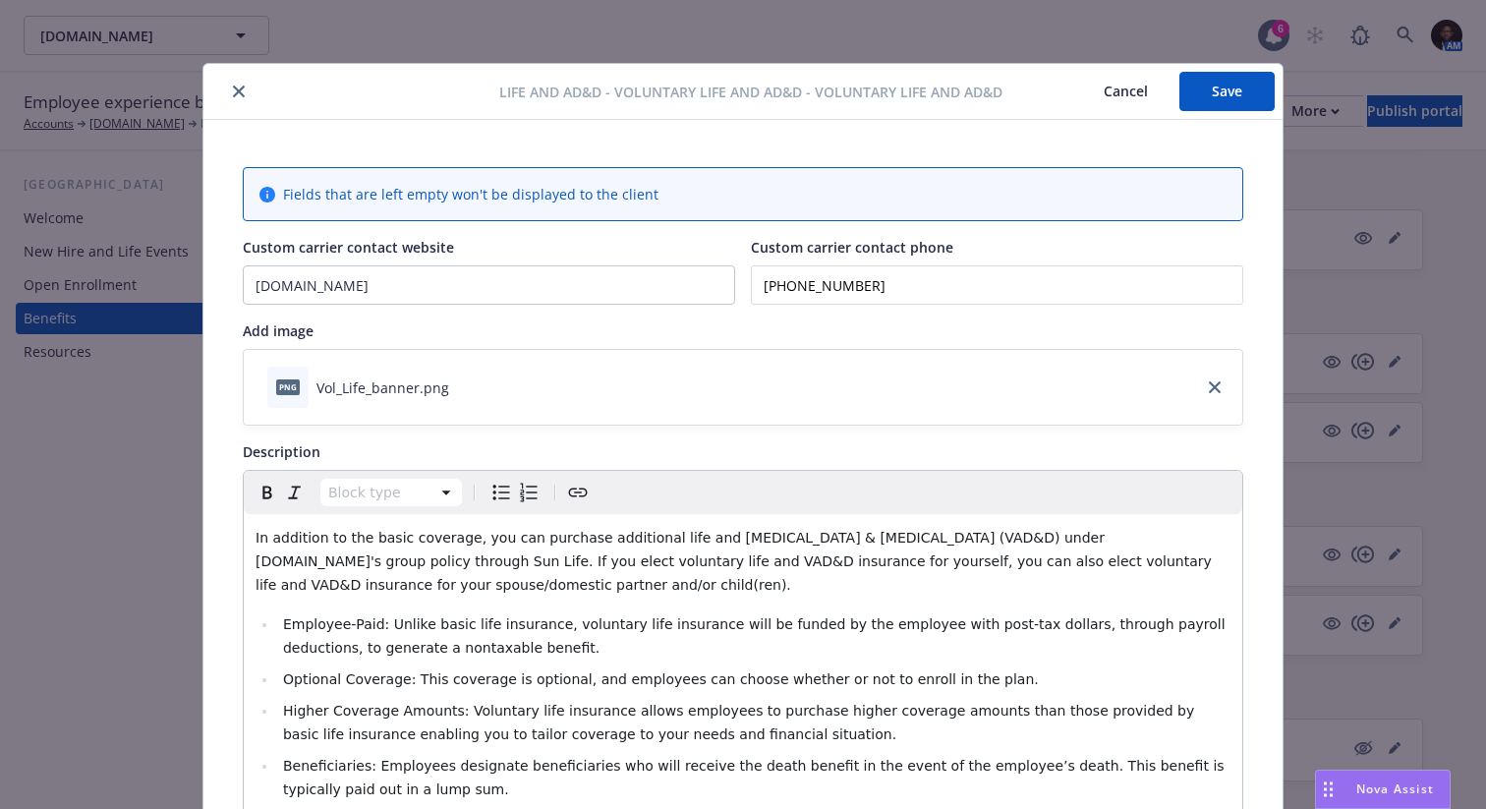
click at [1219, 92] on button "Save" at bounding box center [1226, 91] width 95 height 39
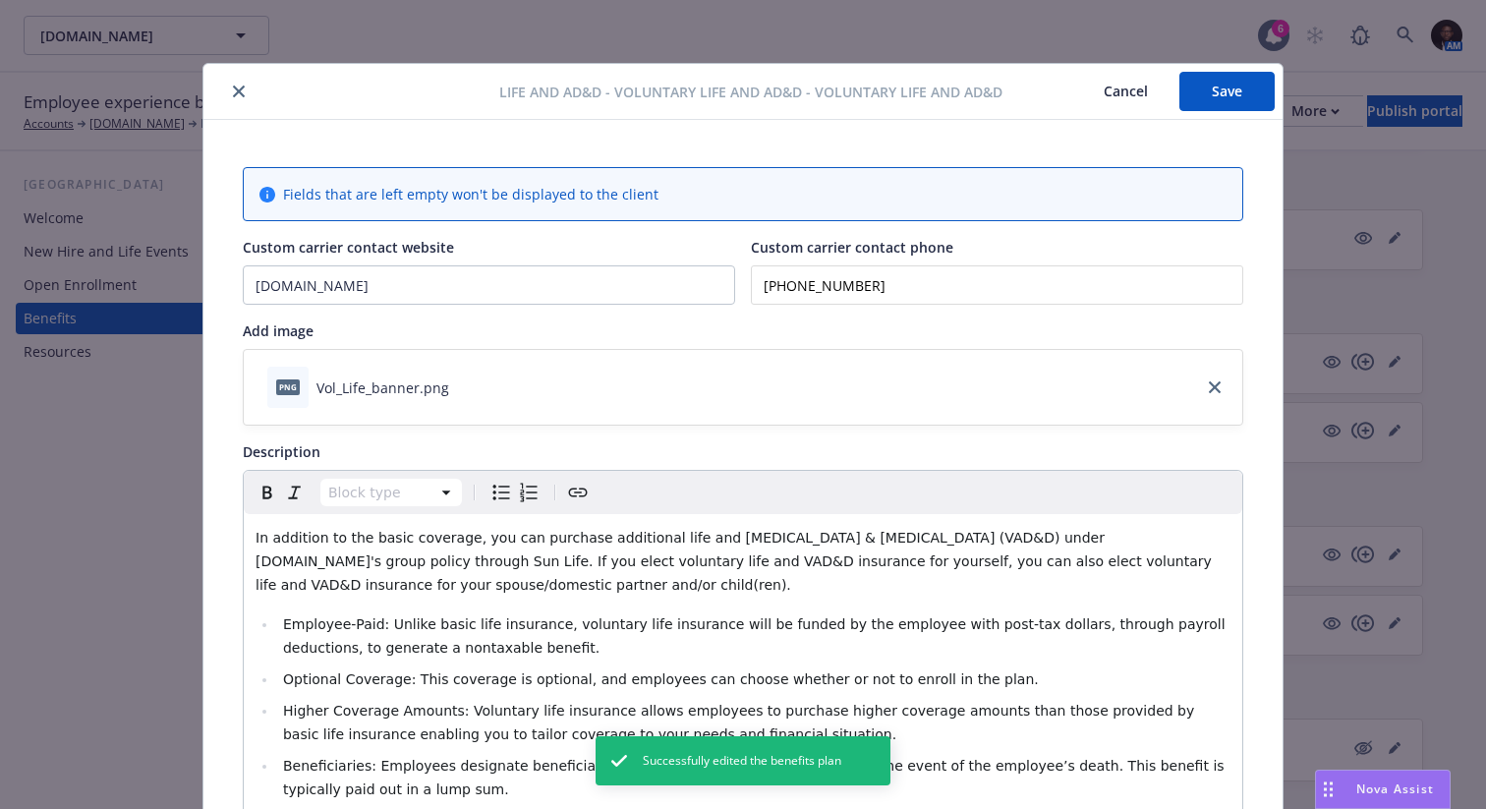
click at [242, 87] on icon "close" at bounding box center [239, 91] width 12 height 12
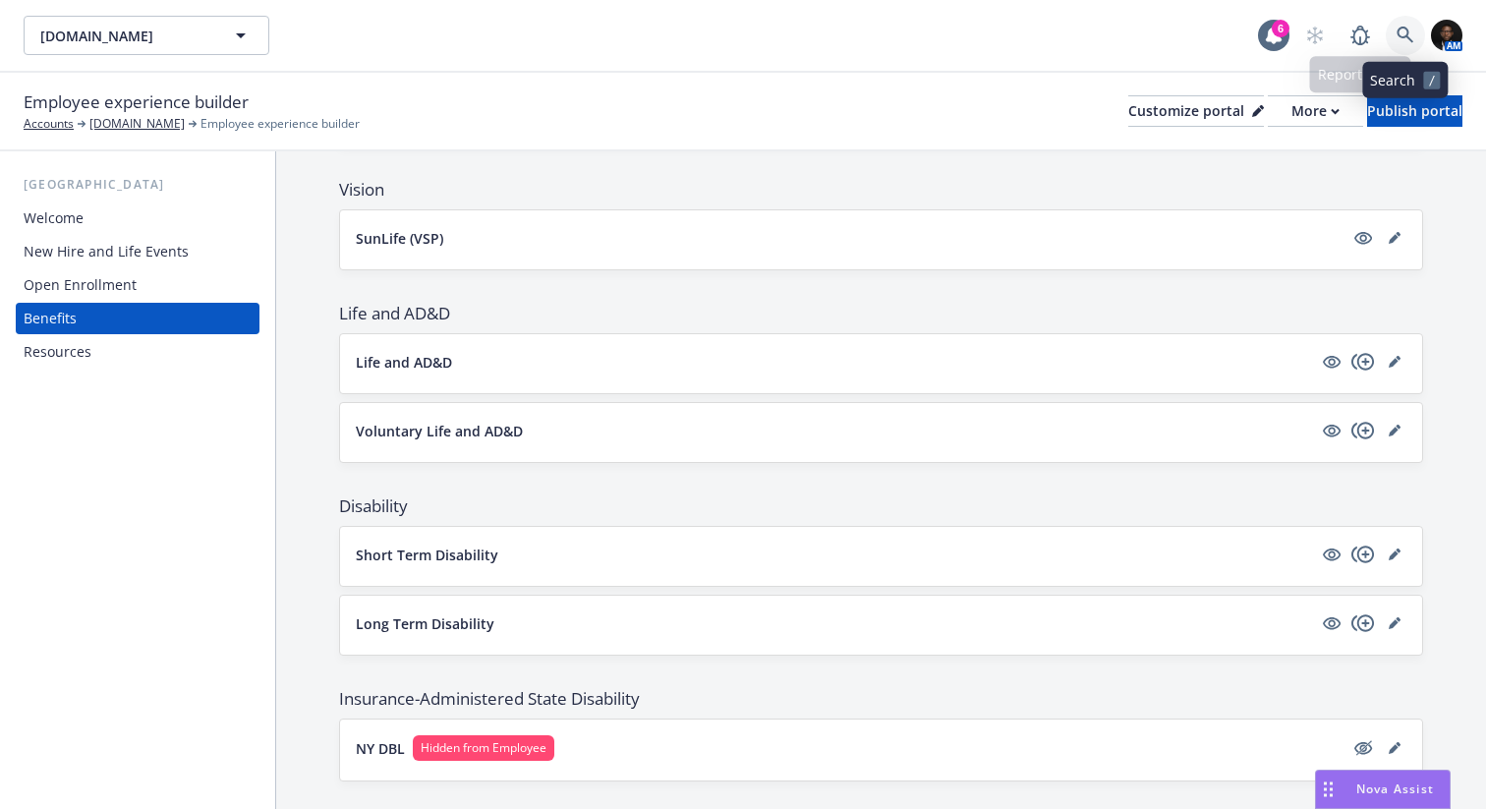
click at [1396, 33] on icon at bounding box center [1405, 36] width 18 height 18
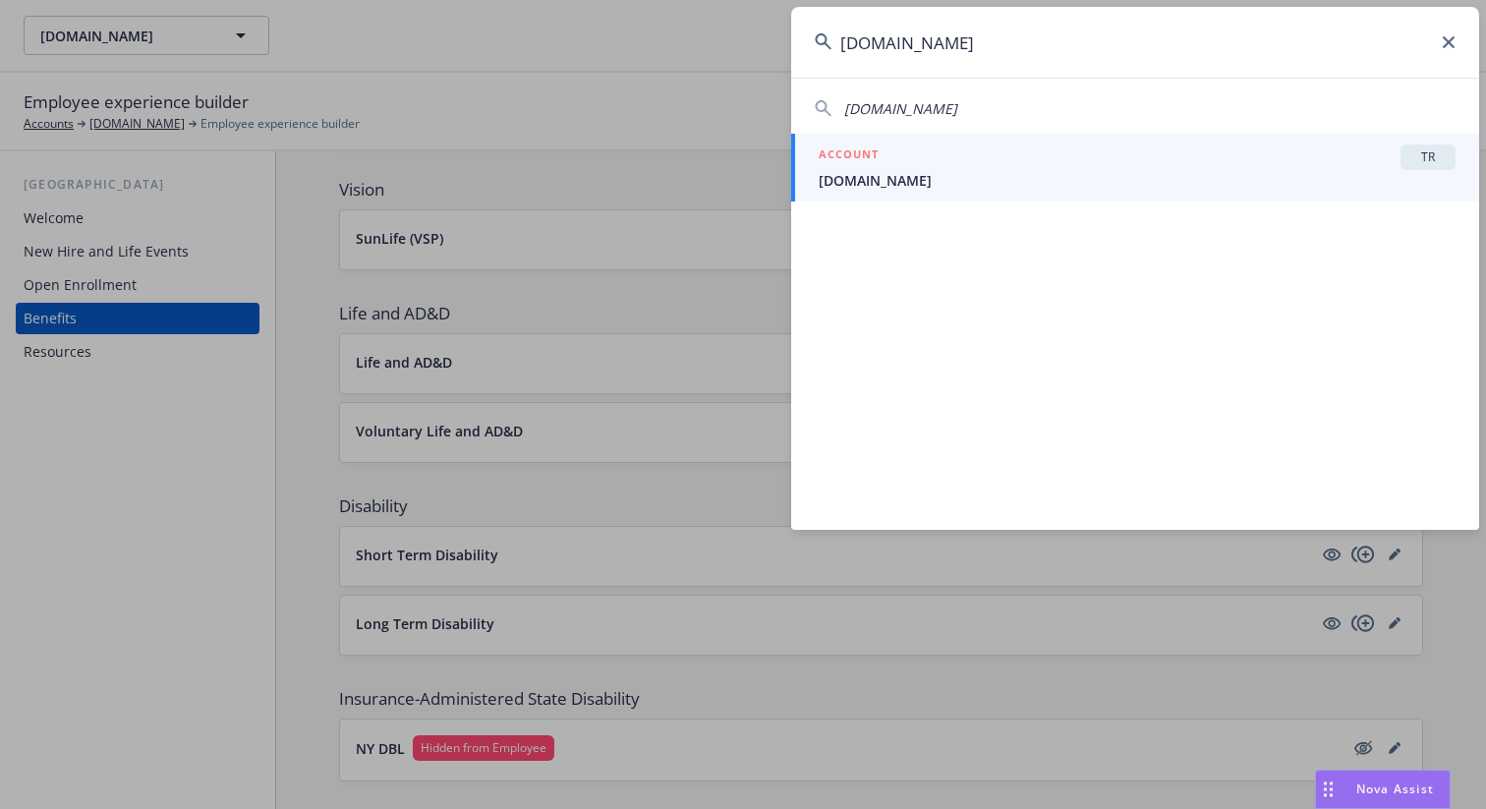
type input "customer.io"
click at [968, 174] on span "Customer.io" at bounding box center [1136, 180] width 637 height 21
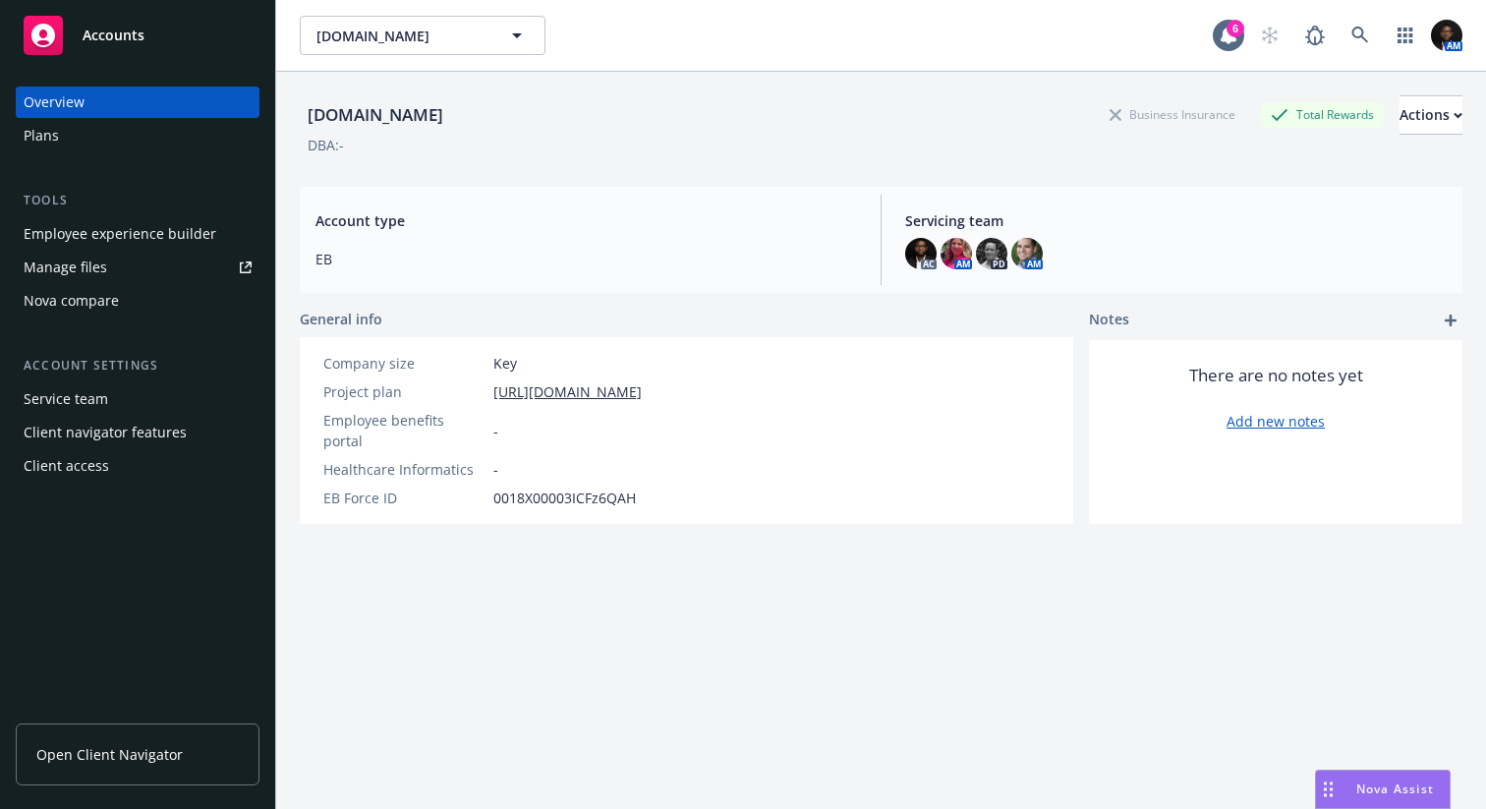
click at [136, 755] on span "Open Client Navigator" at bounding box center [109, 754] width 146 height 21
click at [125, 235] on div "Employee experience builder" at bounding box center [120, 233] width 193 height 31
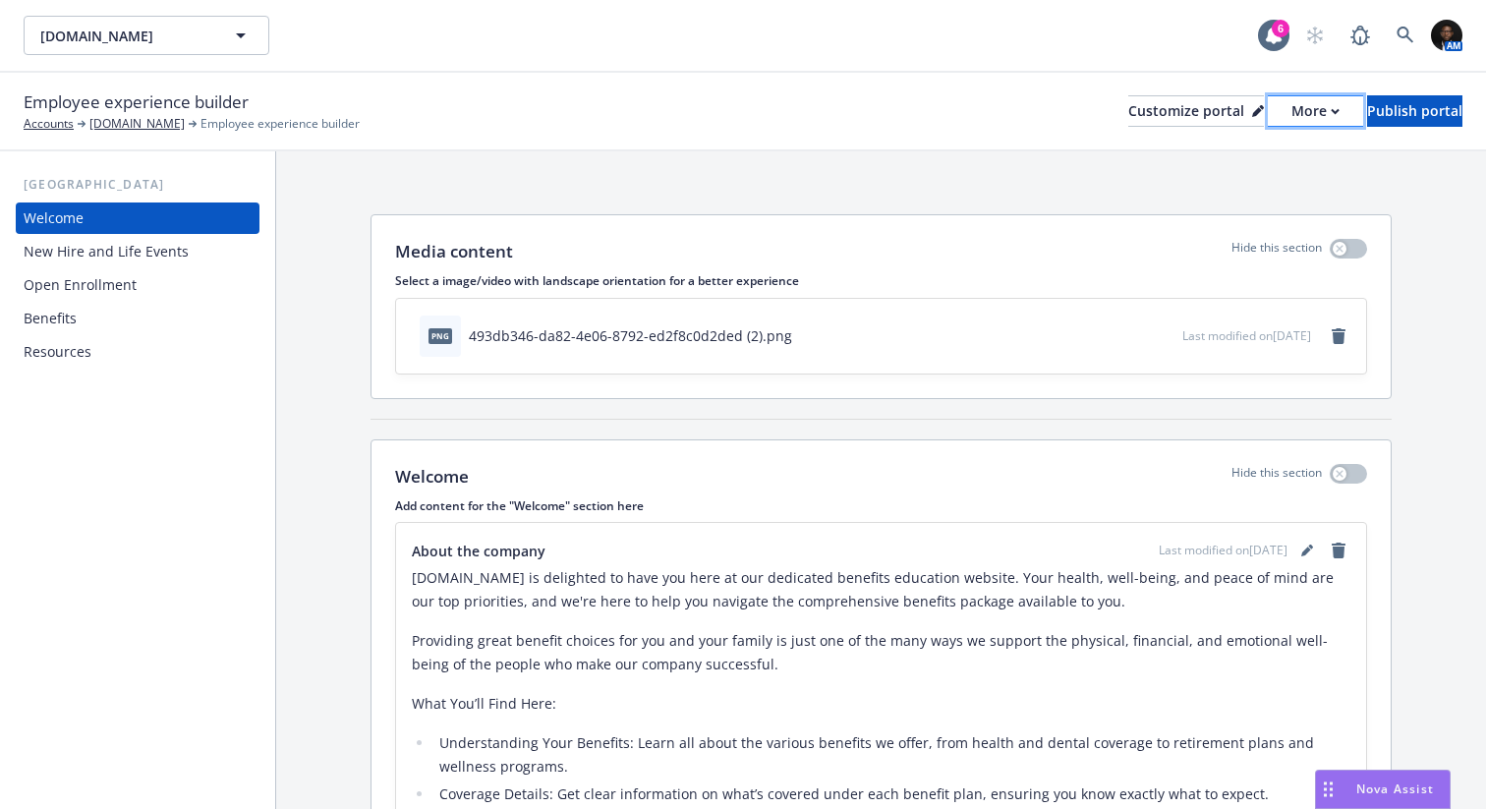
click at [1291, 107] on div "More" at bounding box center [1315, 110] width 48 height 29
click at [1245, 156] on link "Copy preview link" at bounding box center [1210, 155] width 179 height 39
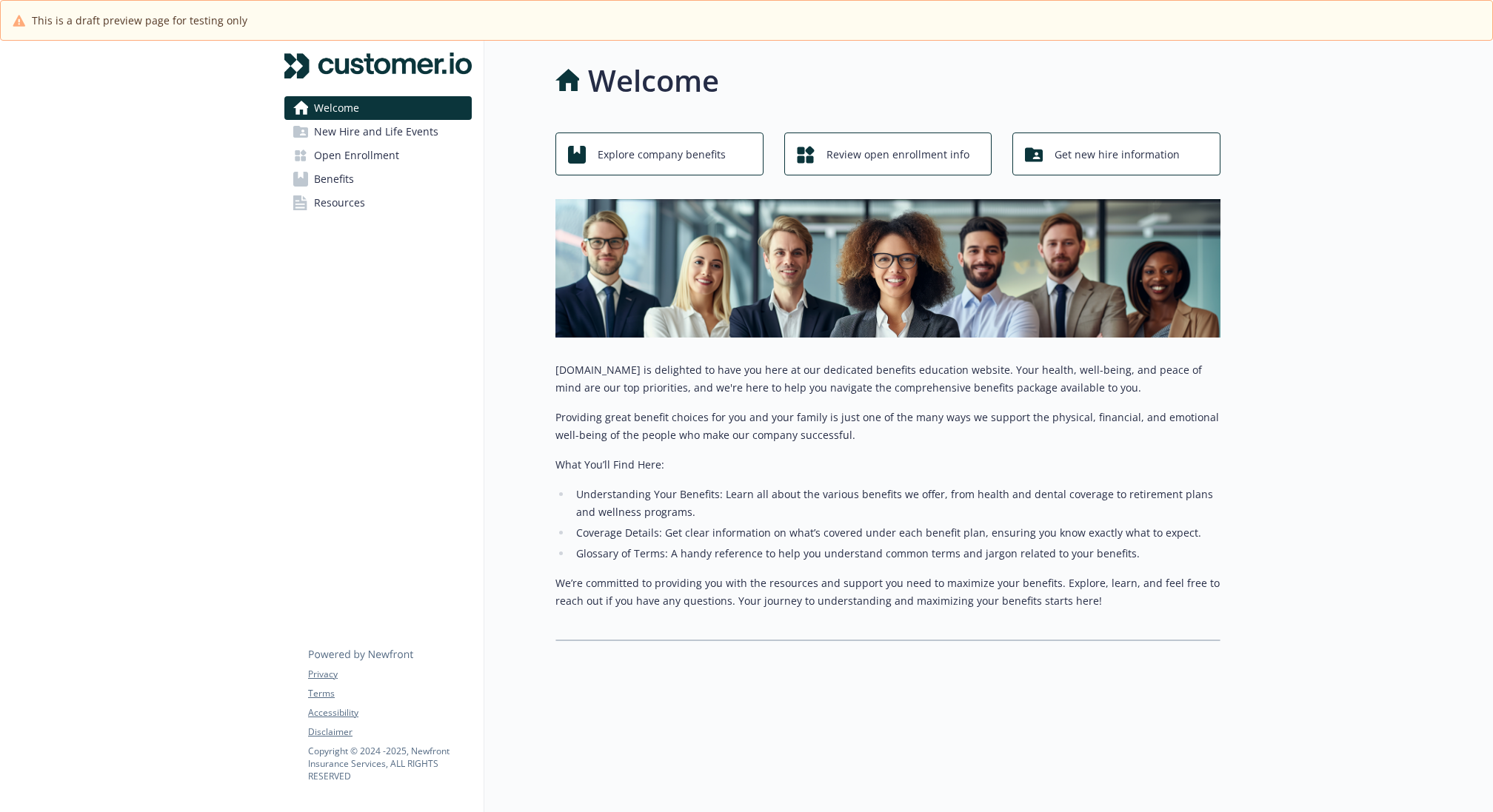
click at [363, 176] on link "Benefits" at bounding box center [378, 179] width 188 height 23
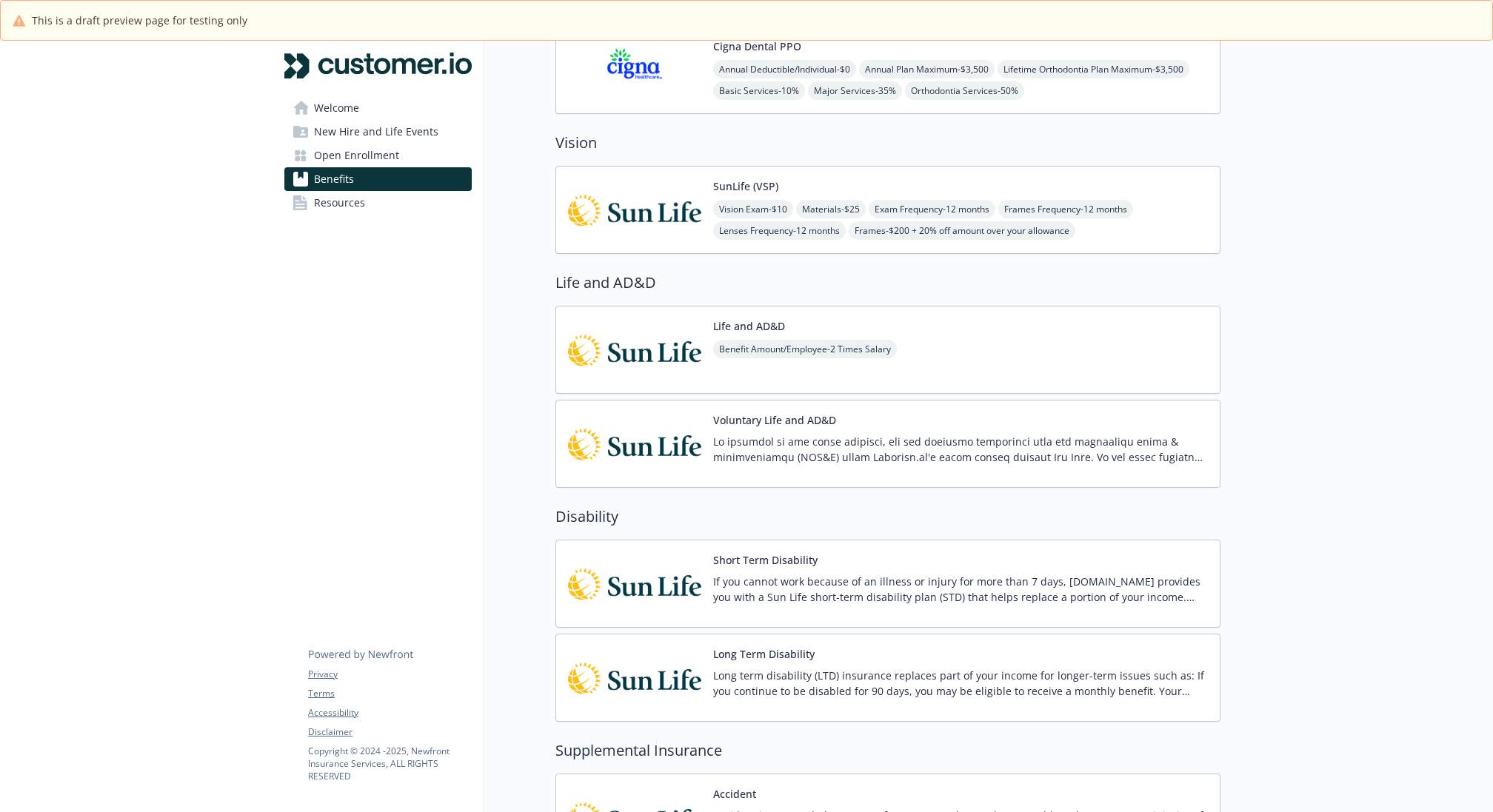
click at [922, 423] on div "Voluntary Life and AD&D" at bounding box center [960, 444] width 494 height 63
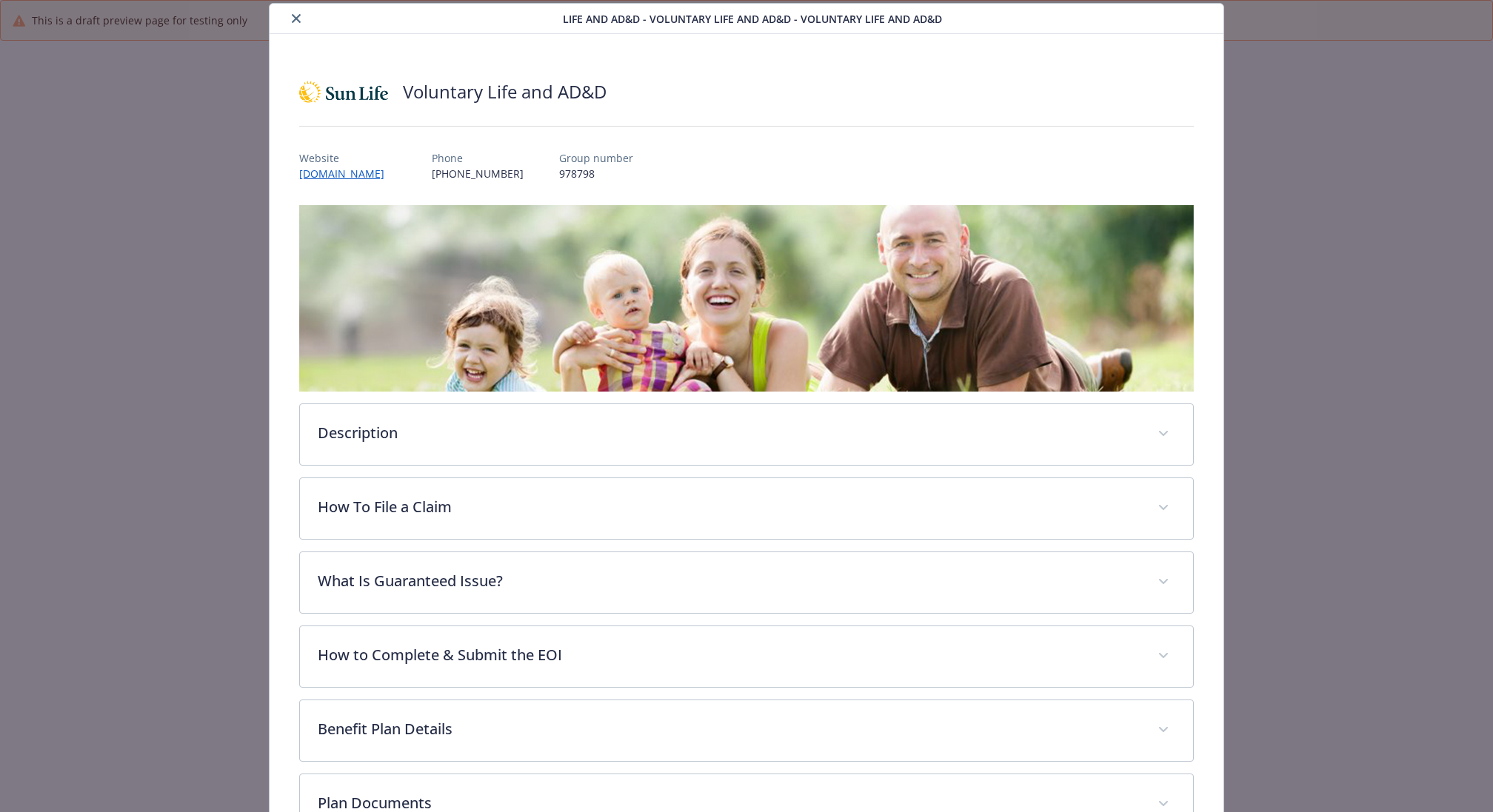
scroll to position [221, 0]
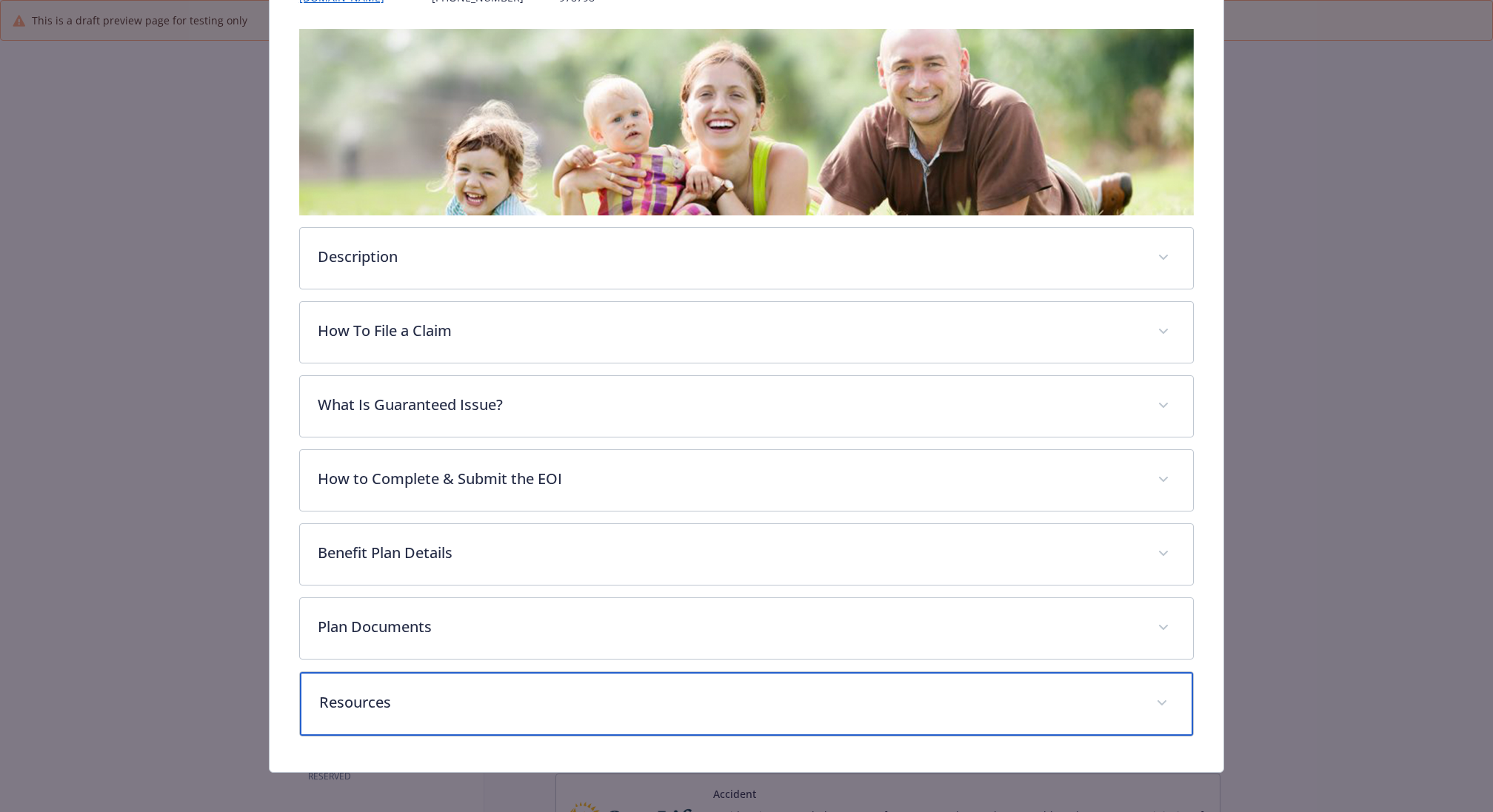
click at [544, 692] on p "Resources" at bounding box center [728, 702] width 819 height 22
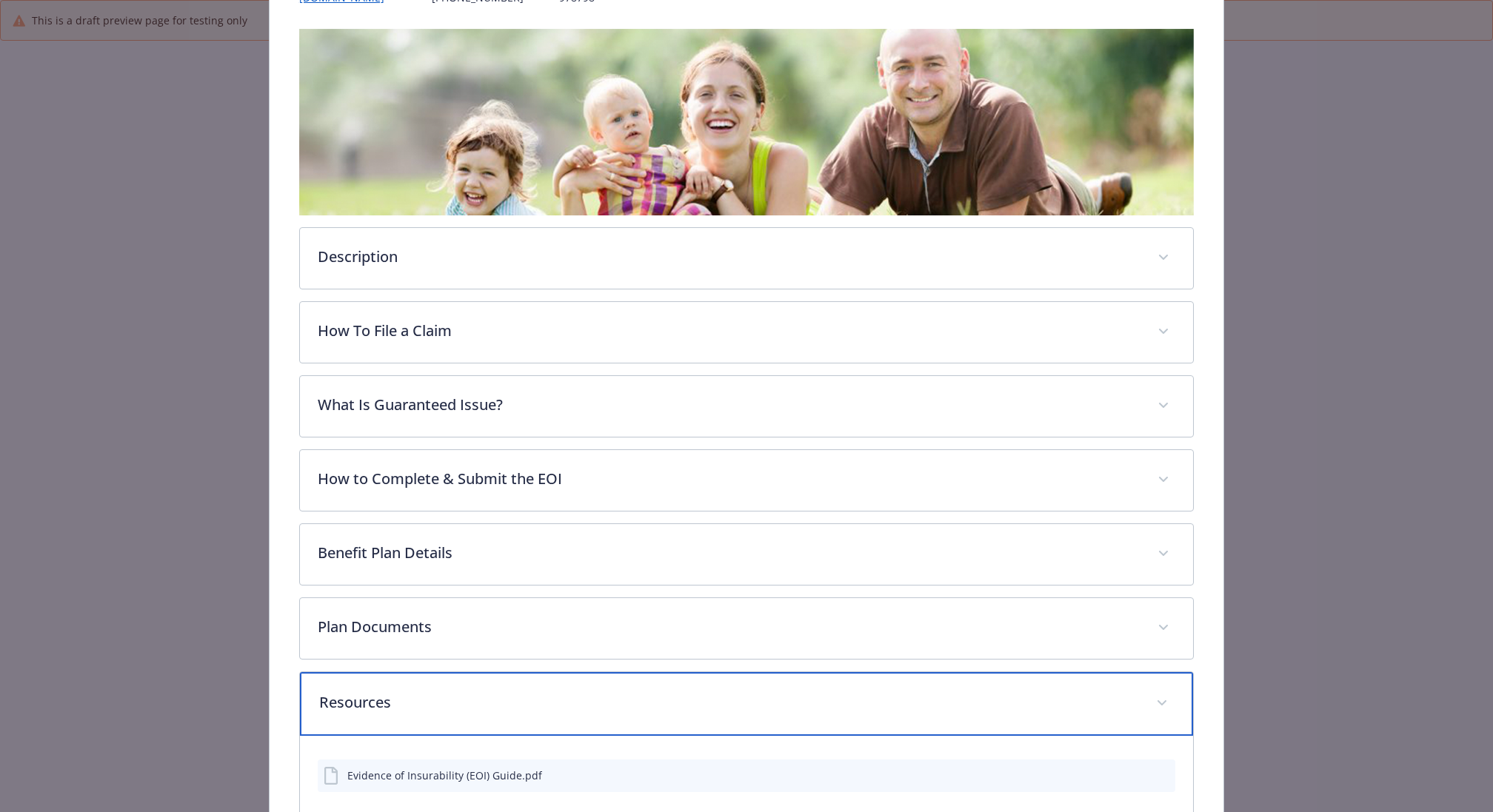
scroll to position [295, 0]
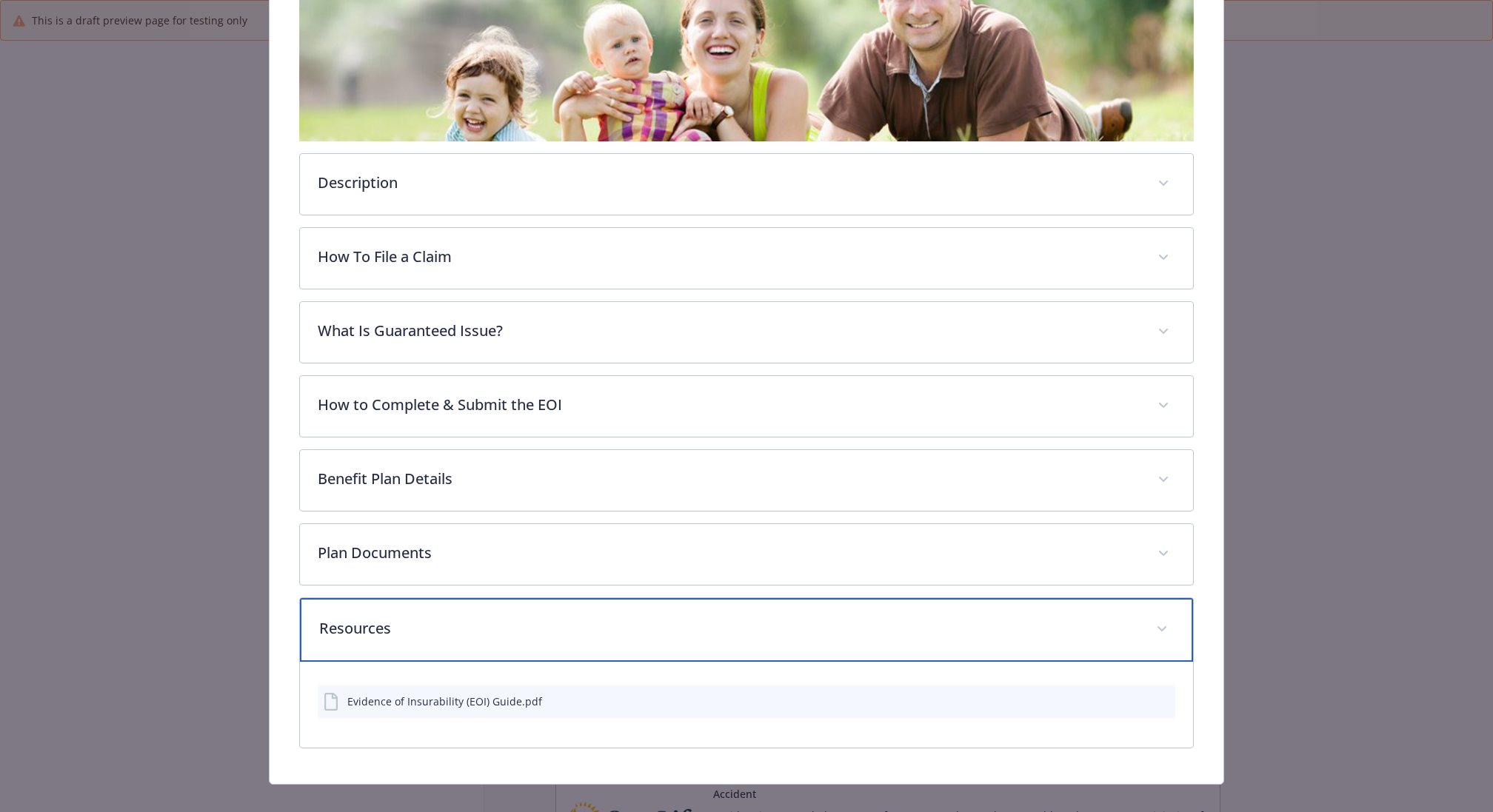
click at [517, 625] on p "Resources" at bounding box center [728, 627] width 819 height 22
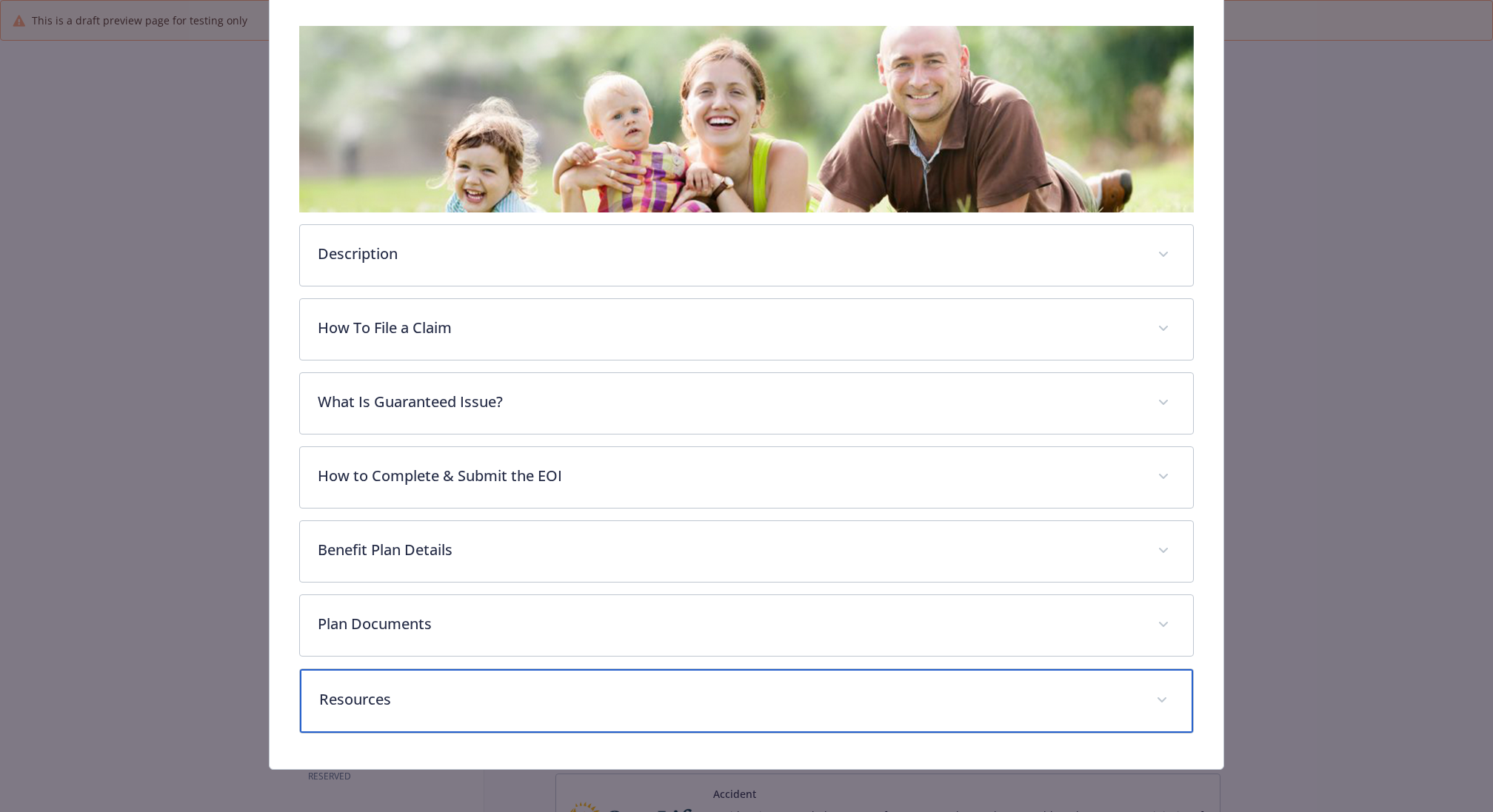
scroll to position [0, 0]
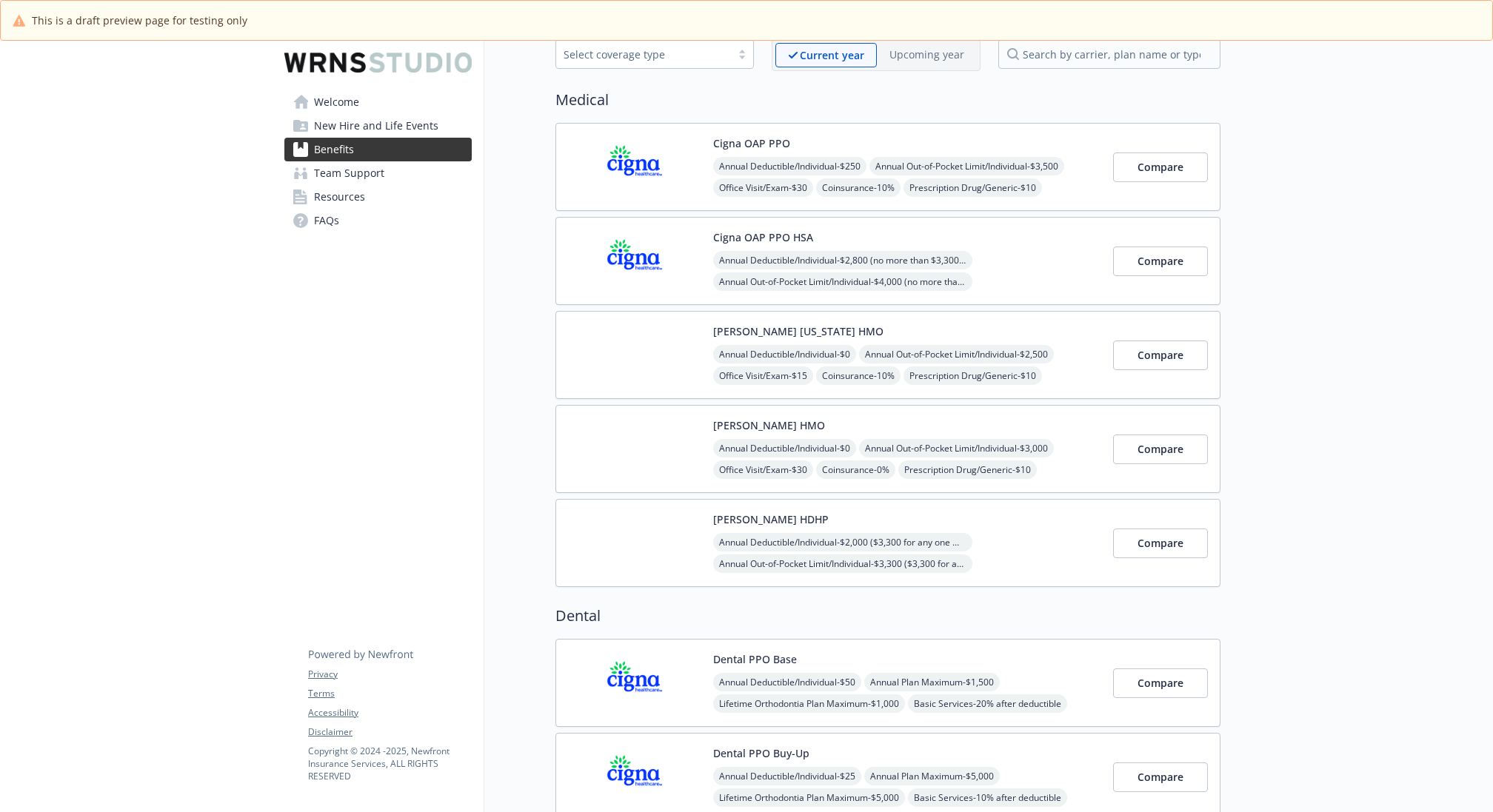
scroll to position [78, 0]
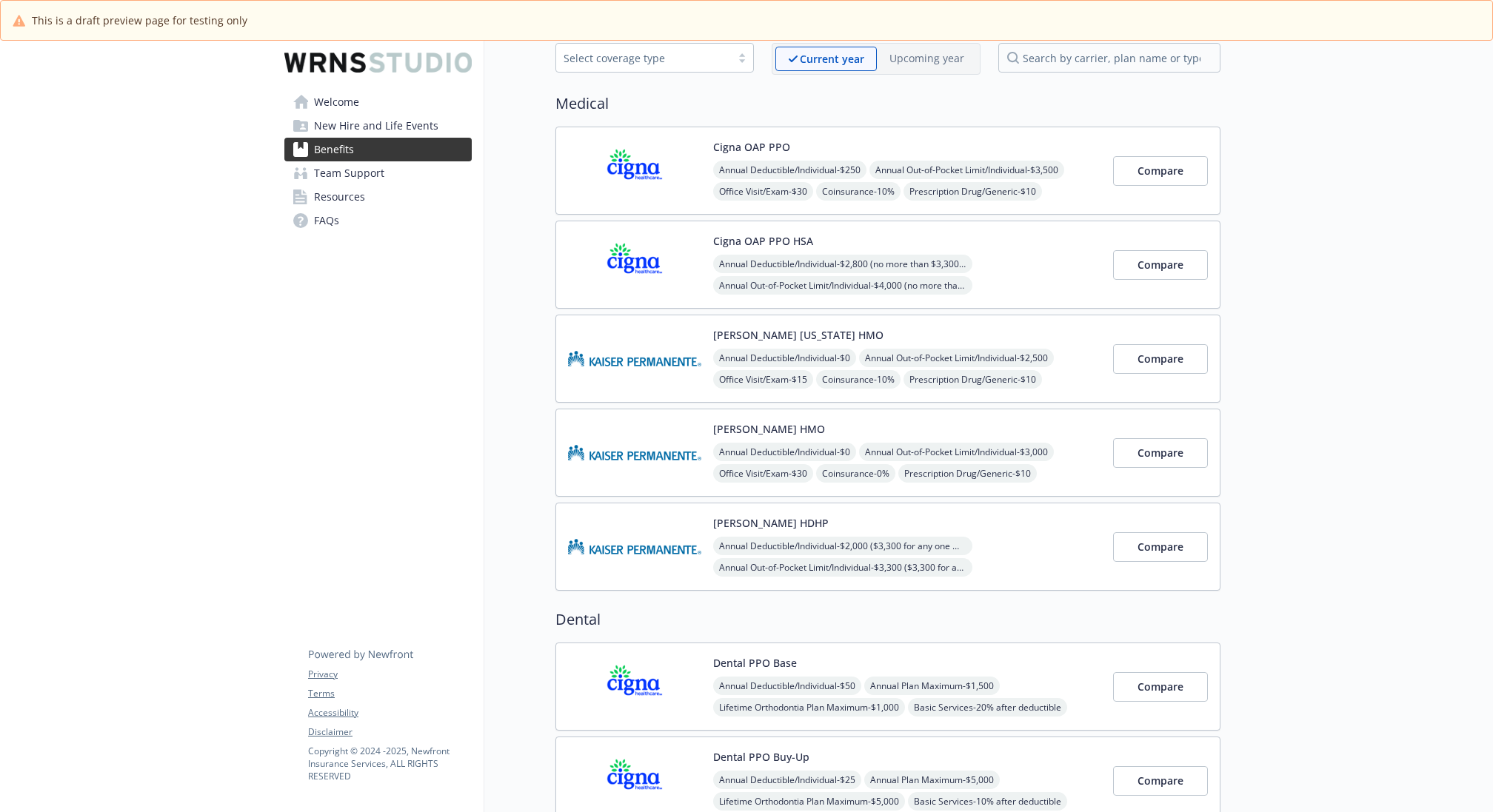
click at [981, 328] on div "[PERSON_NAME] [US_STATE] HMO Annual Deductible/Individual - $0 Annual Out-of-Po…" at bounding box center [907, 359] width 388 height 63
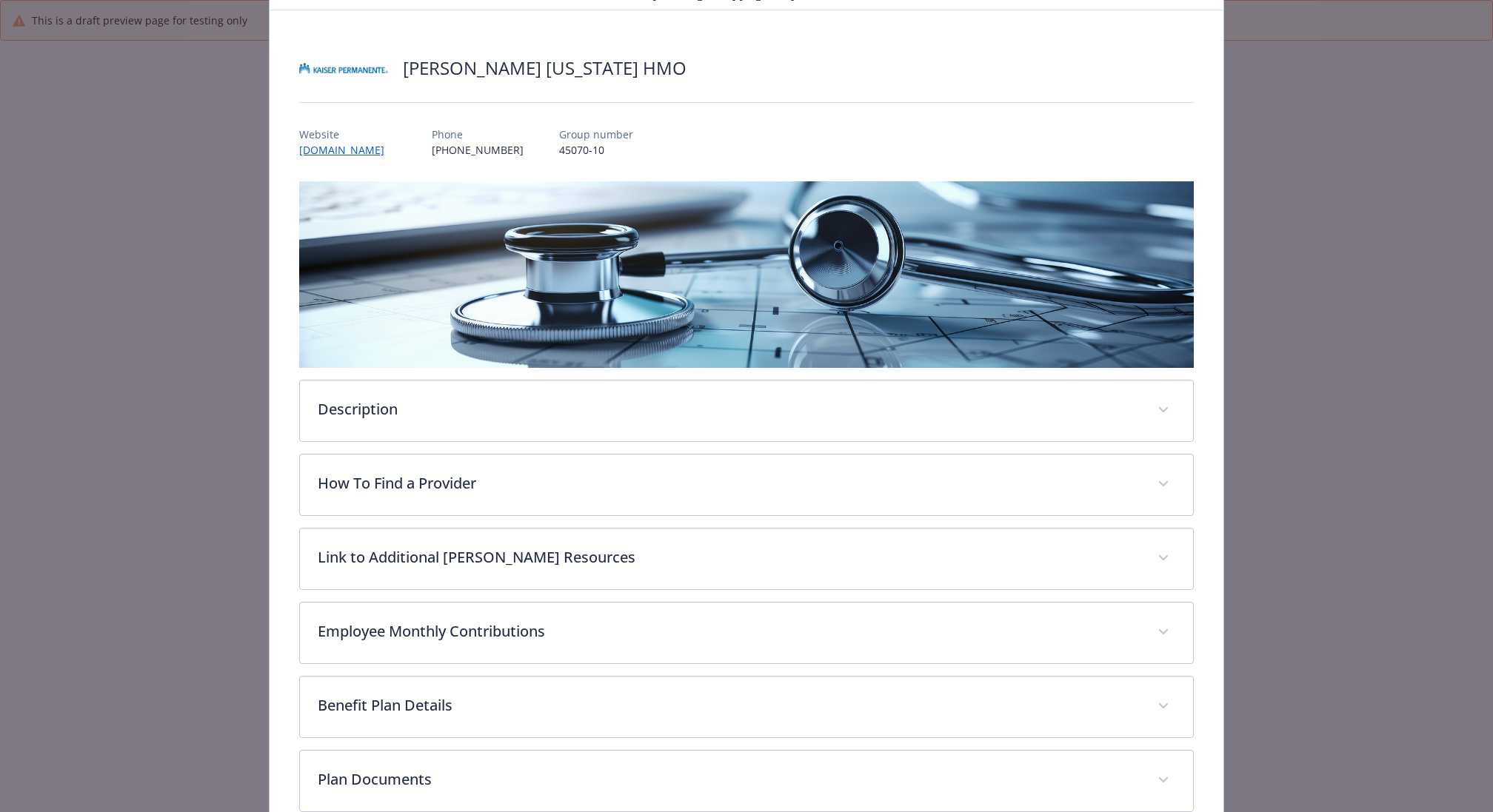
scroll to position [74, 0]
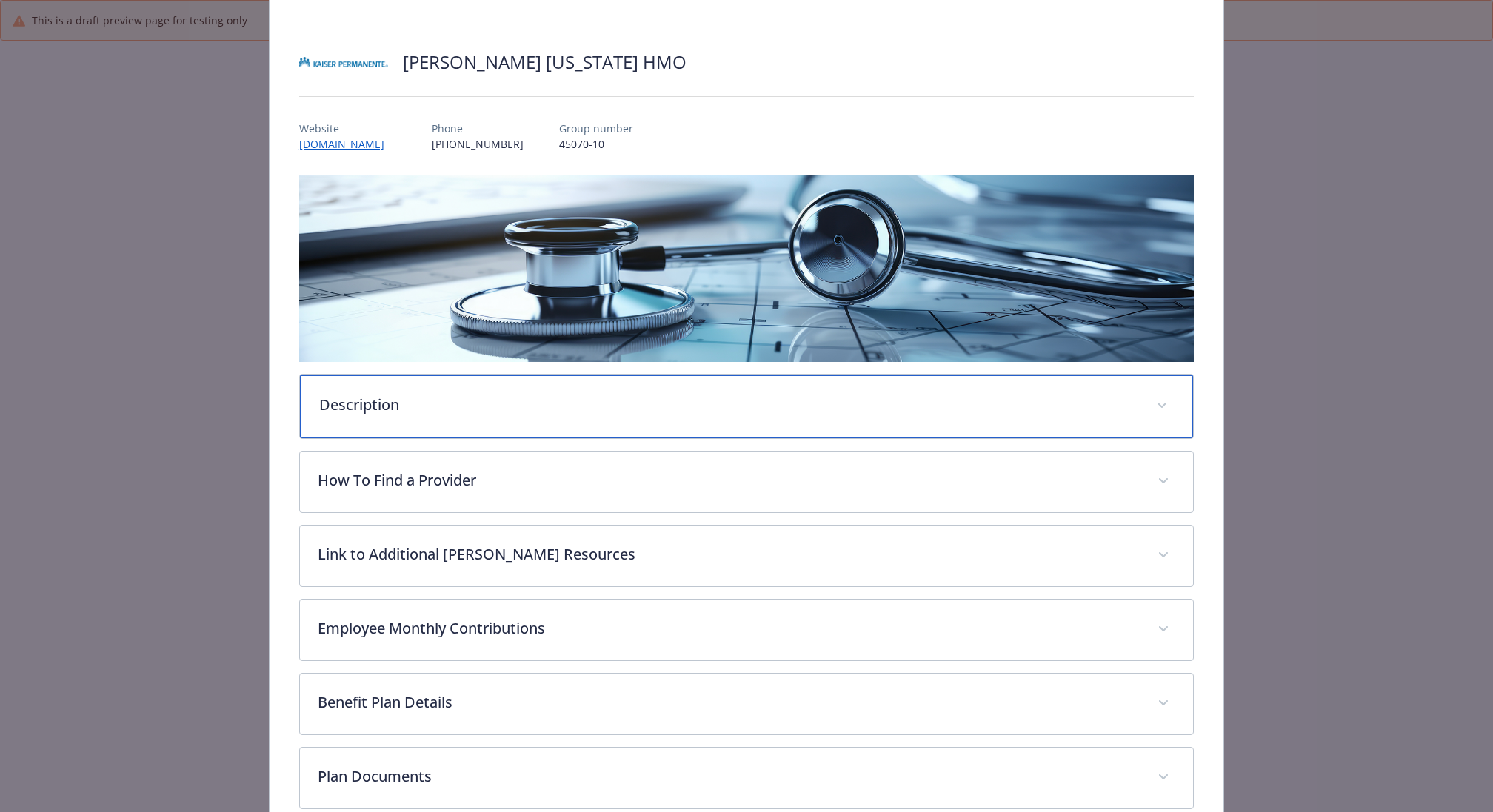
click at [559, 399] on p "Description" at bounding box center [728, 404] width 819 height 22
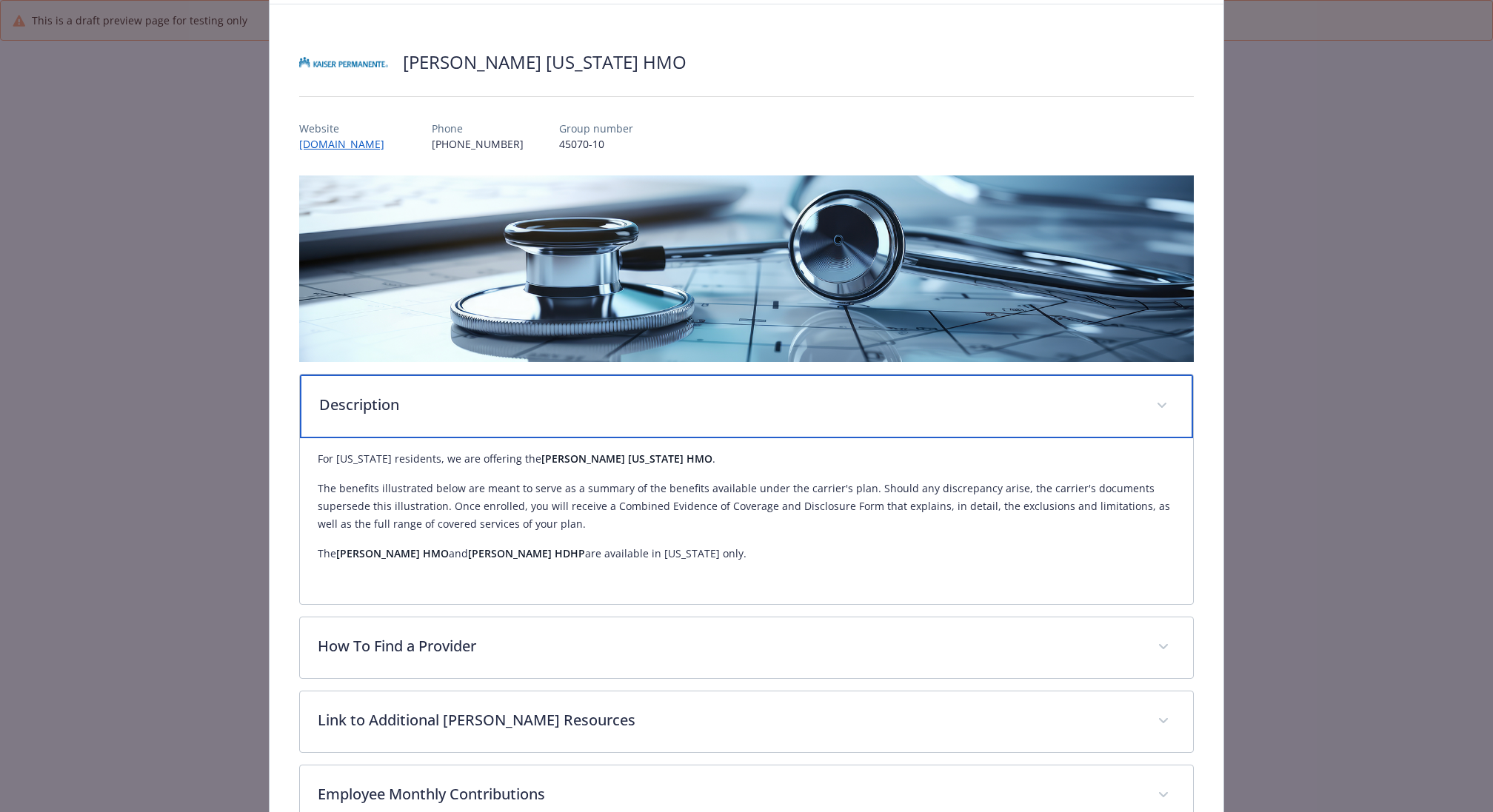
click at [559, 399] on p "Description" at bounding box center [728, 404] width 819 height 22
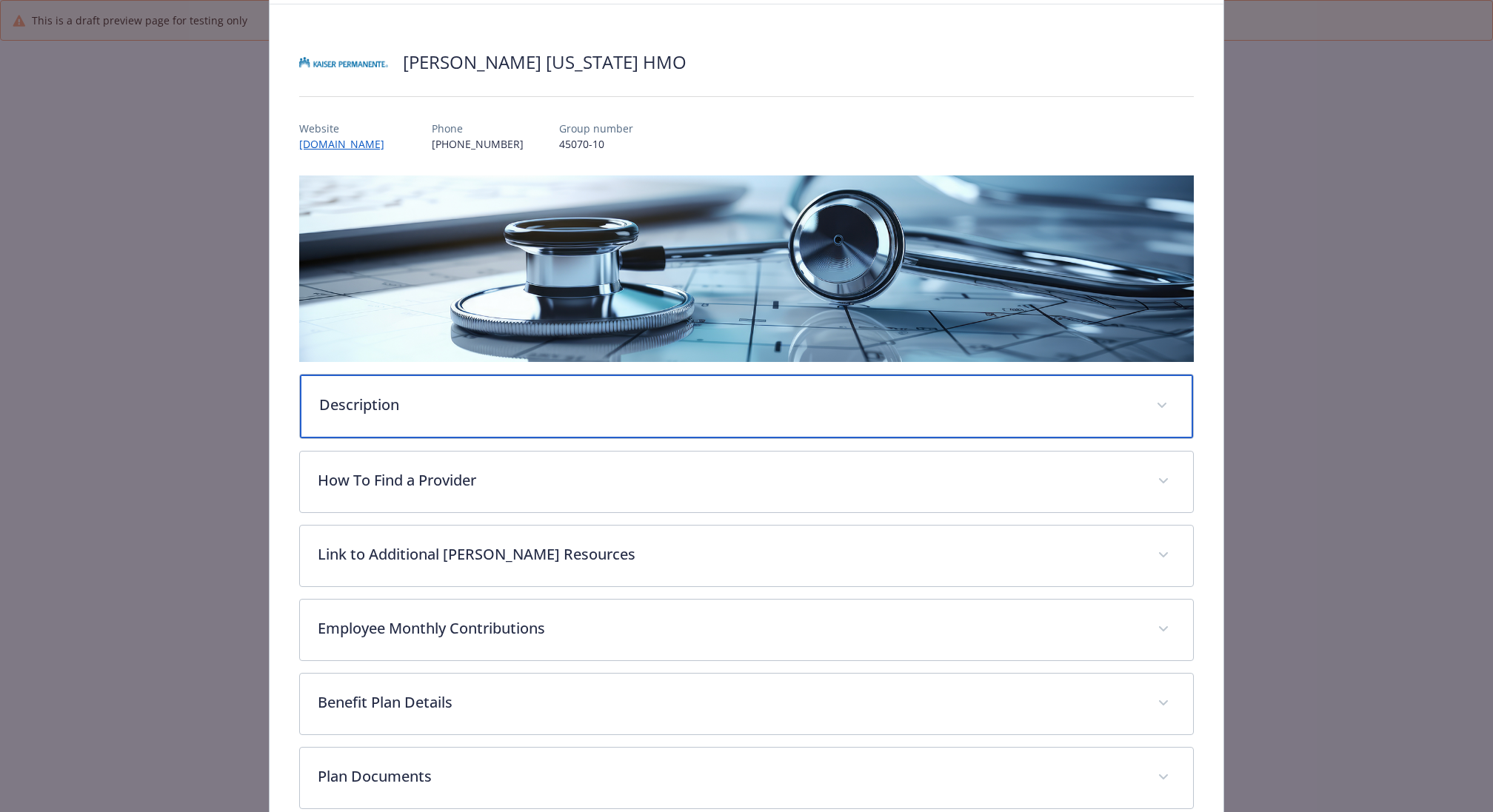
scroll to position [0, 0]
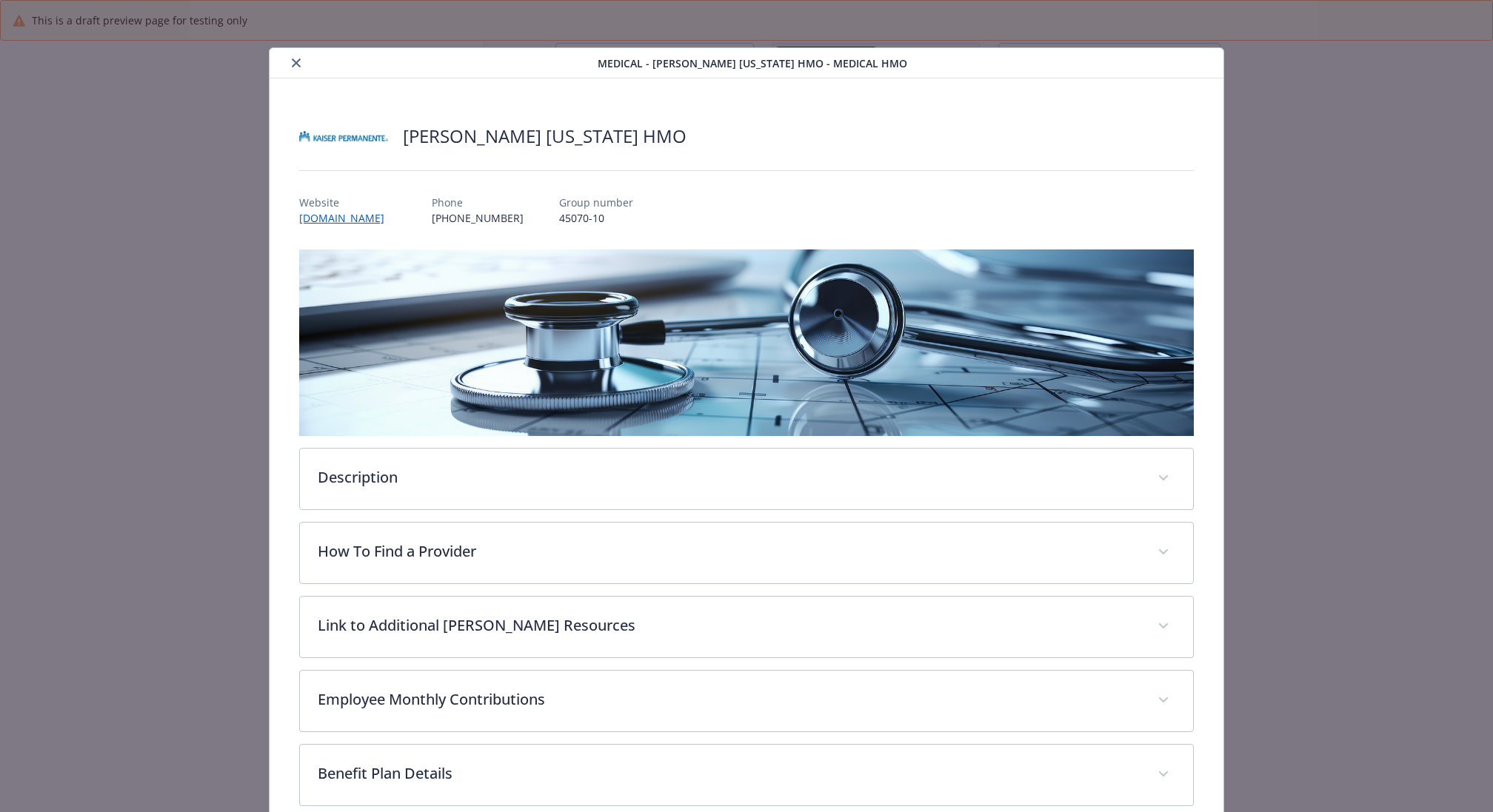
click at [292, 62] on icon "close" at bounding box center [296, 63] width 9 height 9
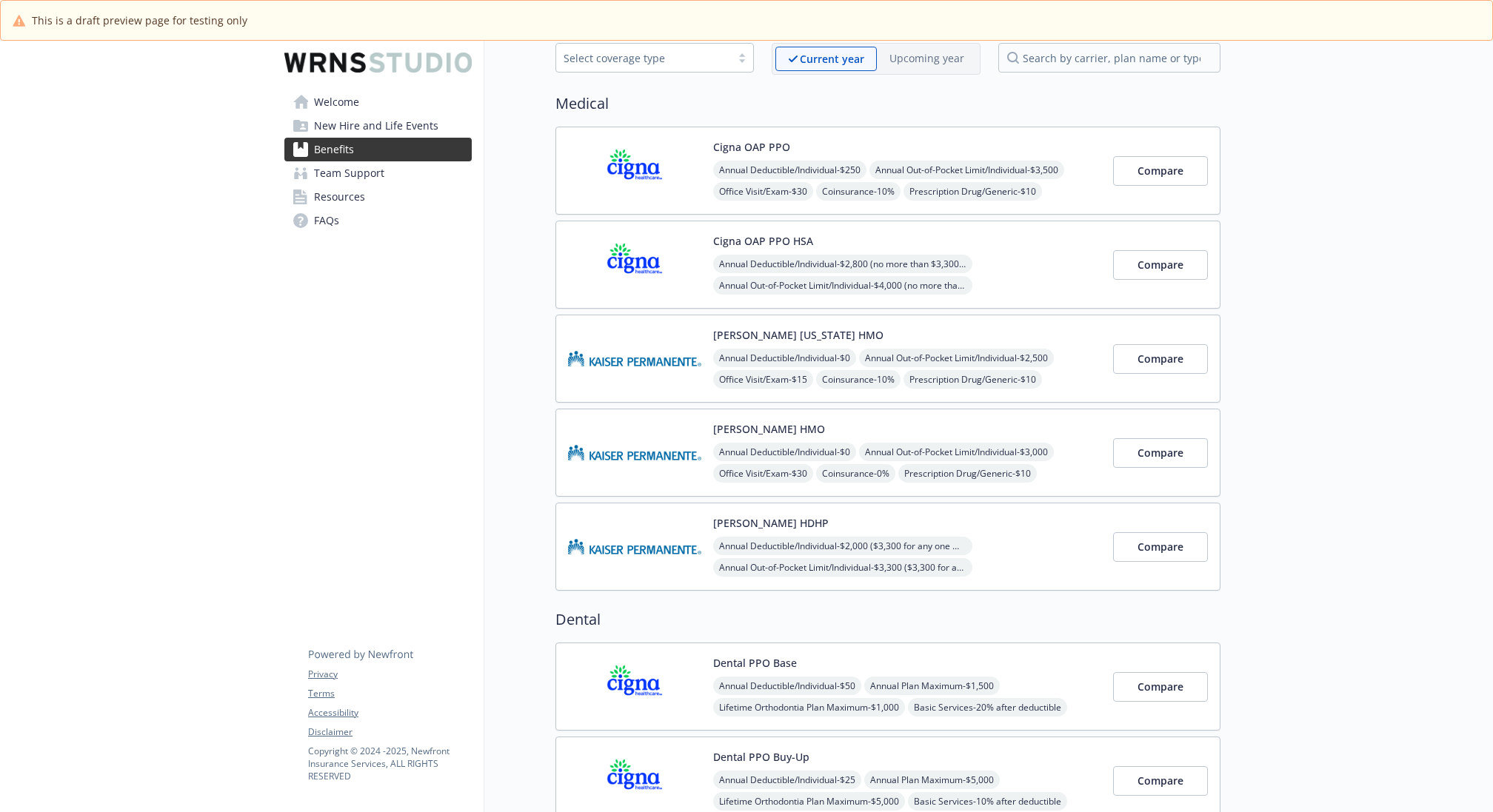
click at [900, 421] on div "Kaiser HMO Annual Deductible/Individual - $0 Annual Out-of-Pocket Limit/Individ…" at bounding box center [907, 453] width 388 height 63
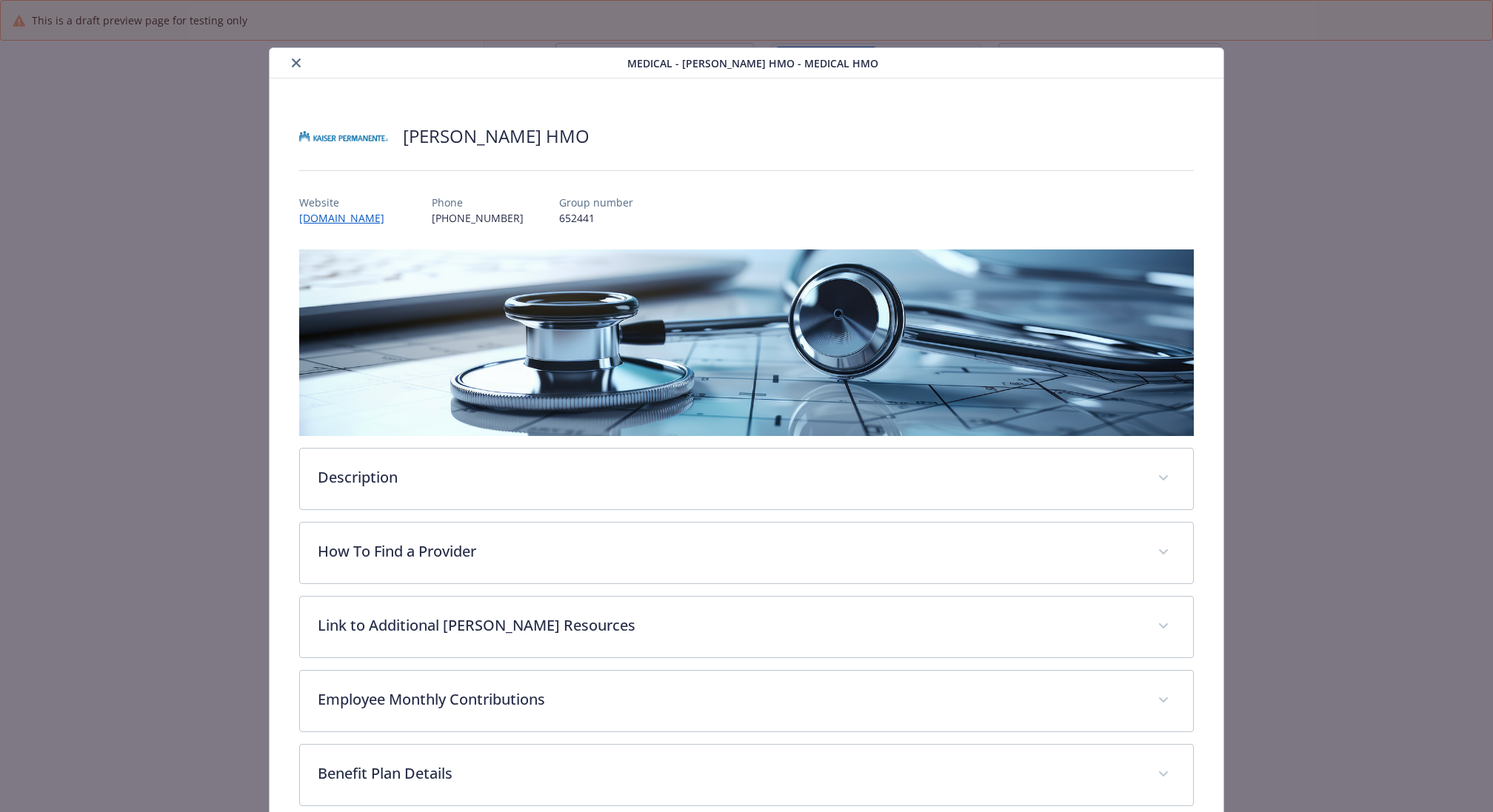
scroll to position [44, 0]
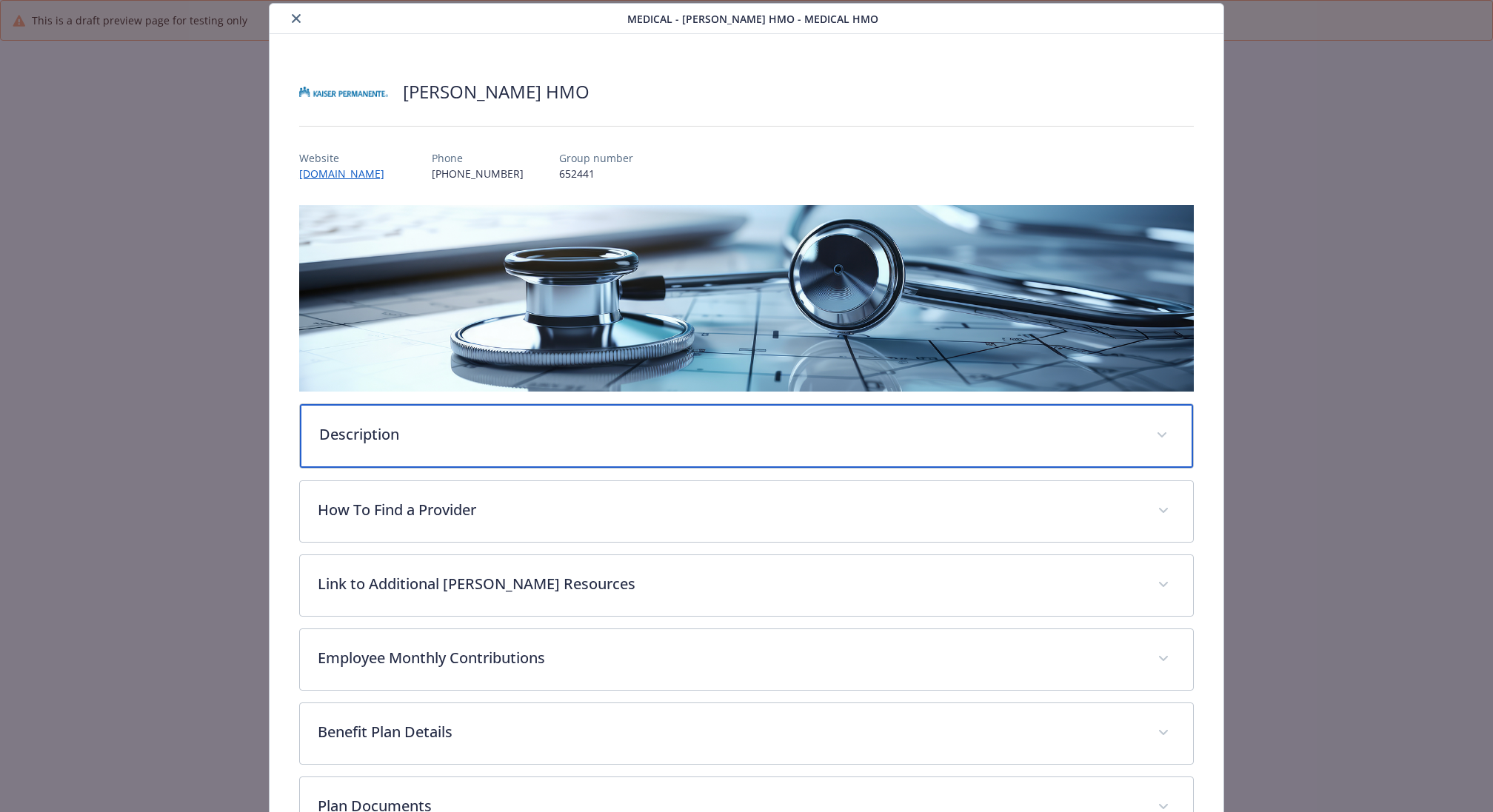
click at [668, 430] on p "Description" at bounding box center [728, 434] width 819 height 22
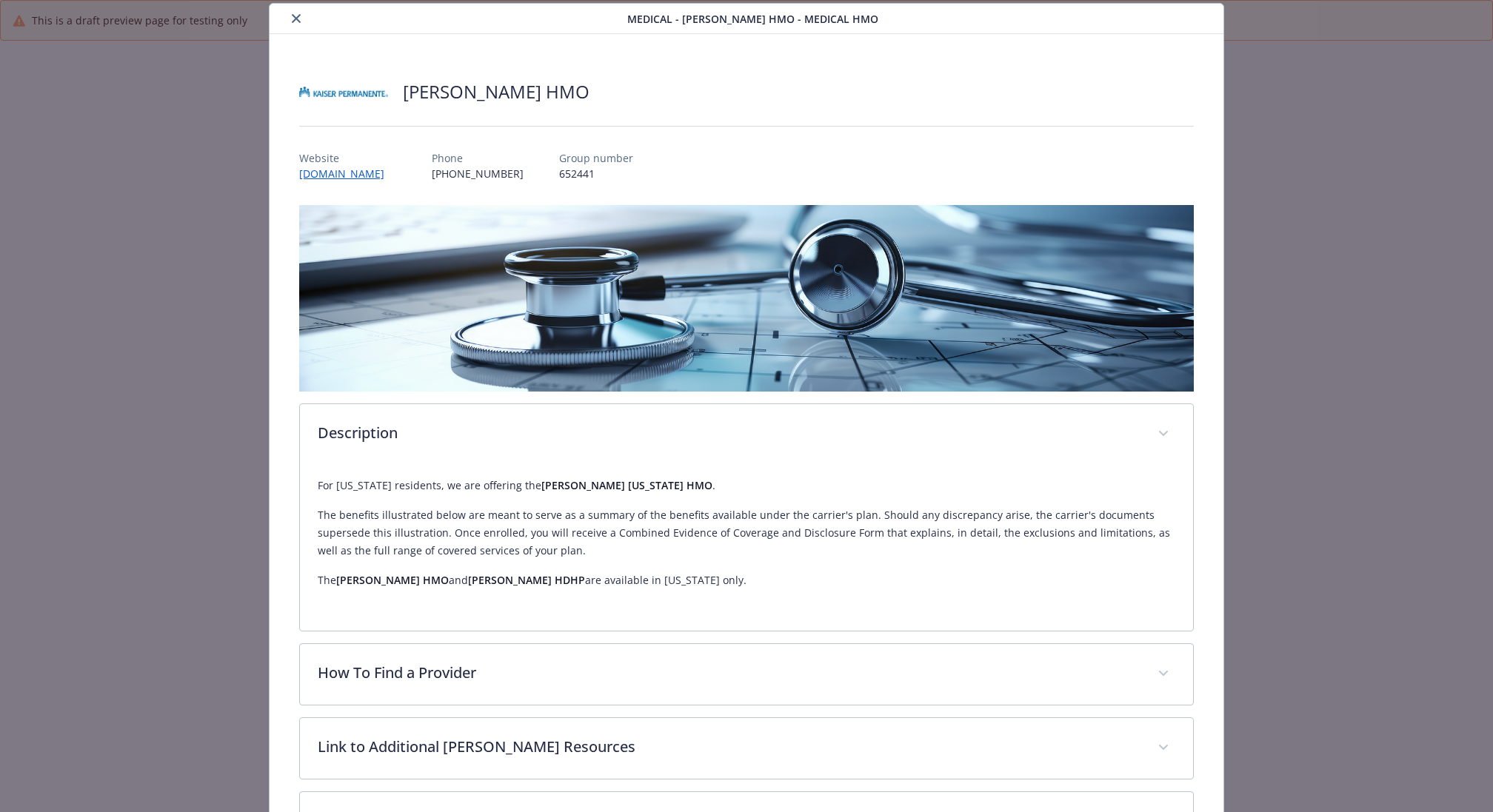
click at [295, 18] on icon "close" at bounding box center [296, 19] width 9 height 9
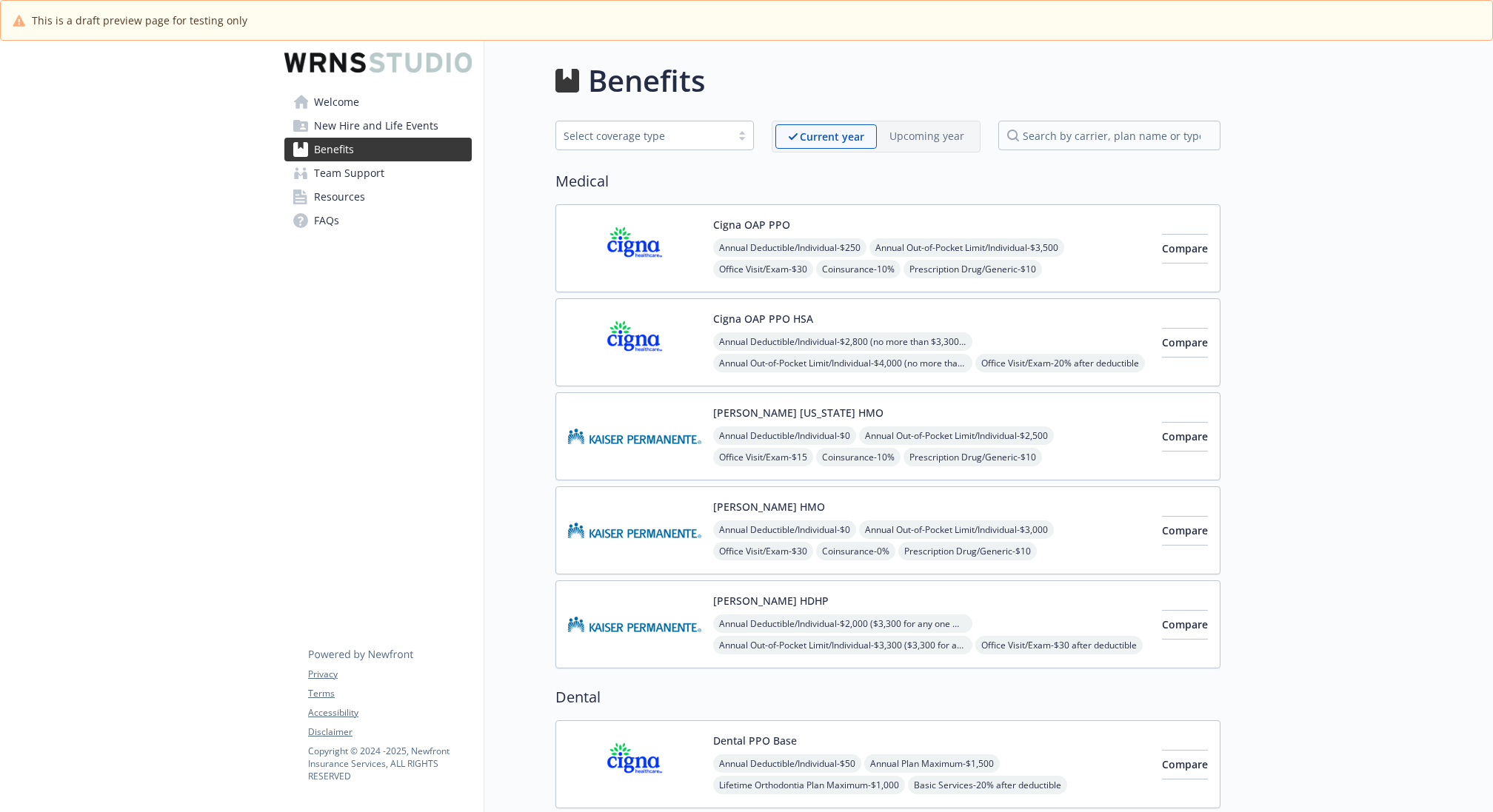
click at [984, 487] on div "Kaiser HMO Annual Deductible/Individual - $0 Annual Out-of-Pocket Limit/Individ…" at bounding box center [888, 530] width 665 height 88
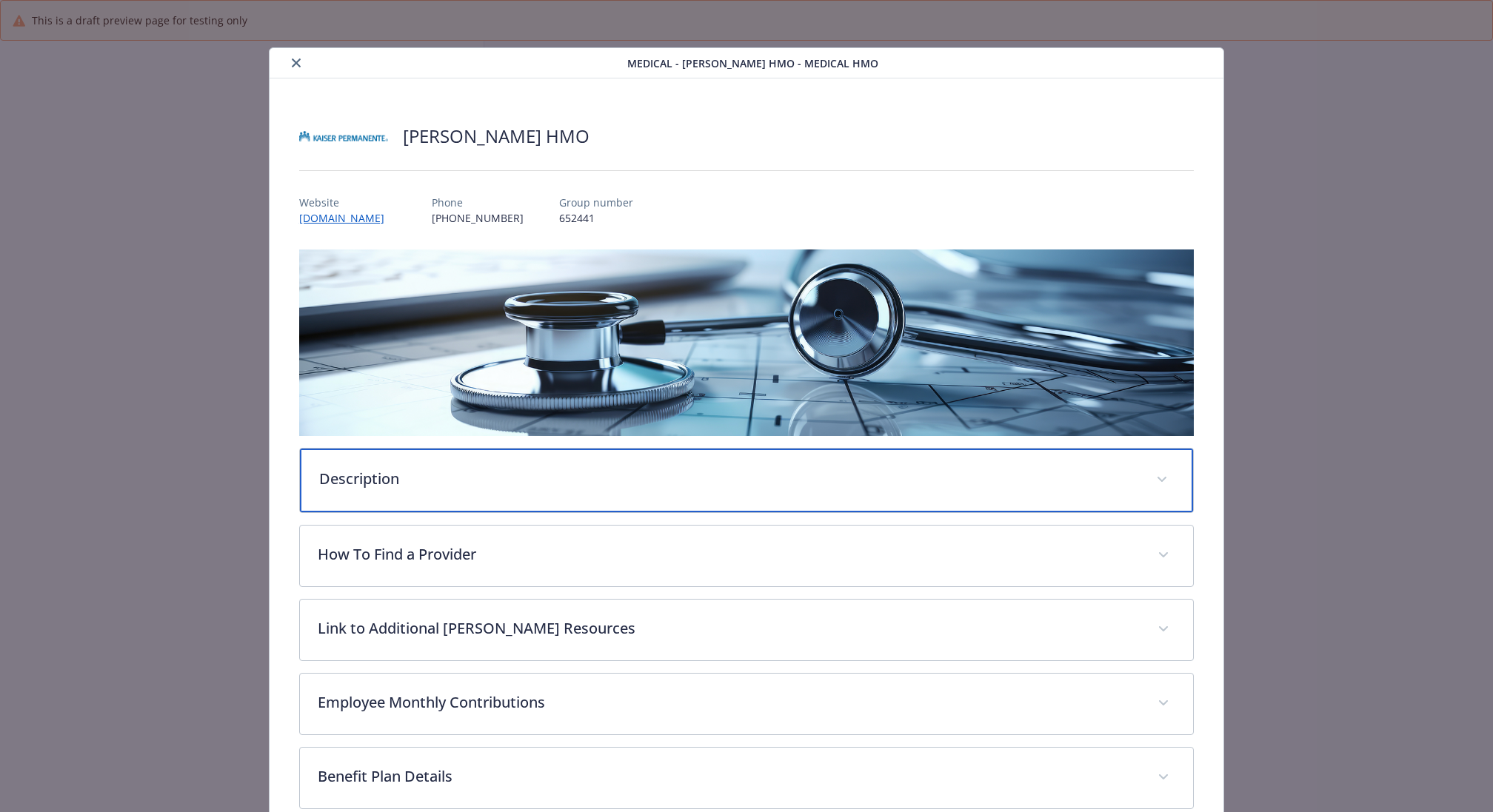
click at [705, 469] on p "Description" at bounding box center [728, 478] width 819 height 22
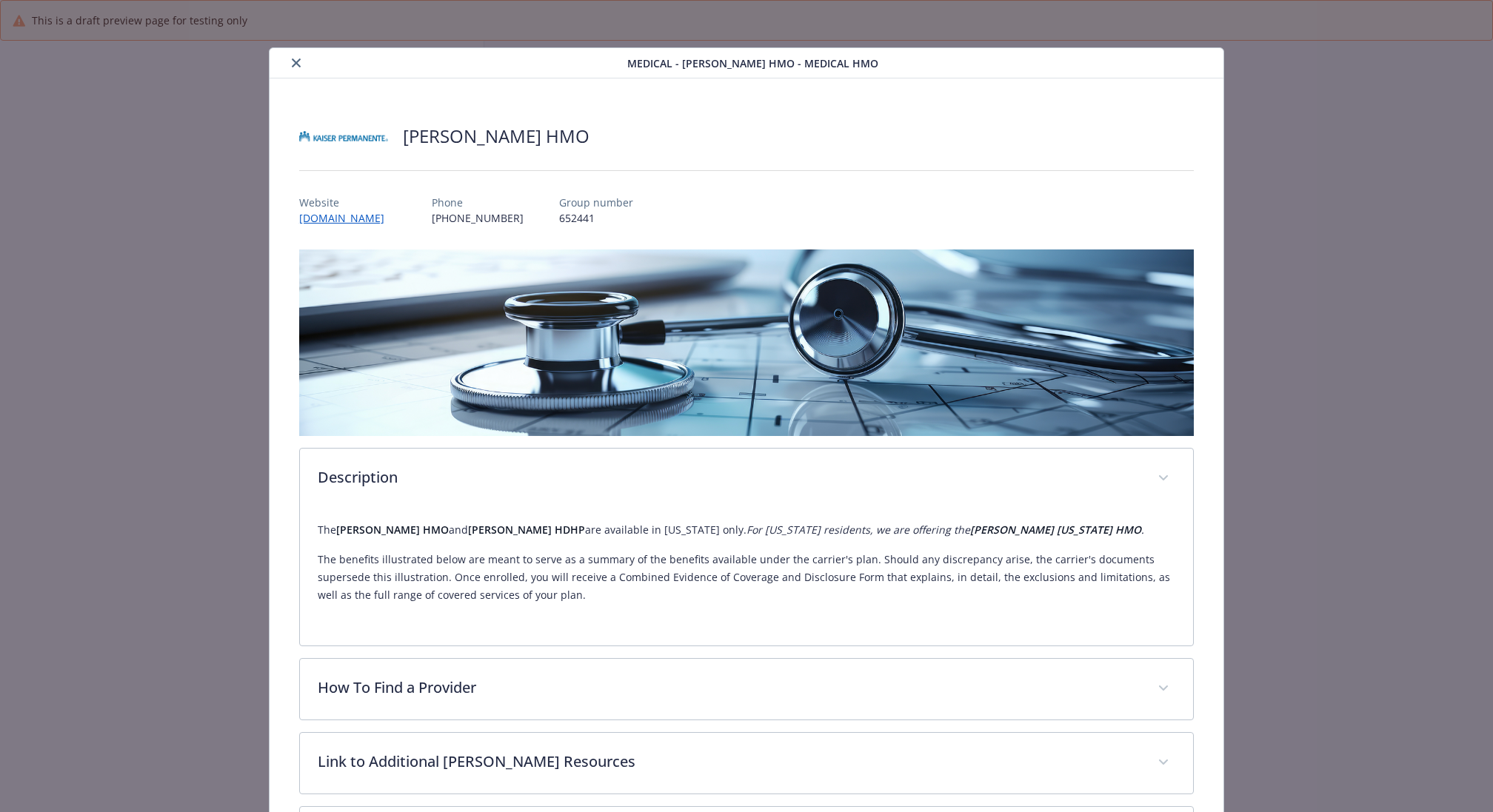
click at [293, 64] on icon "close" at bounding box center [296, 63] width 9 height 9
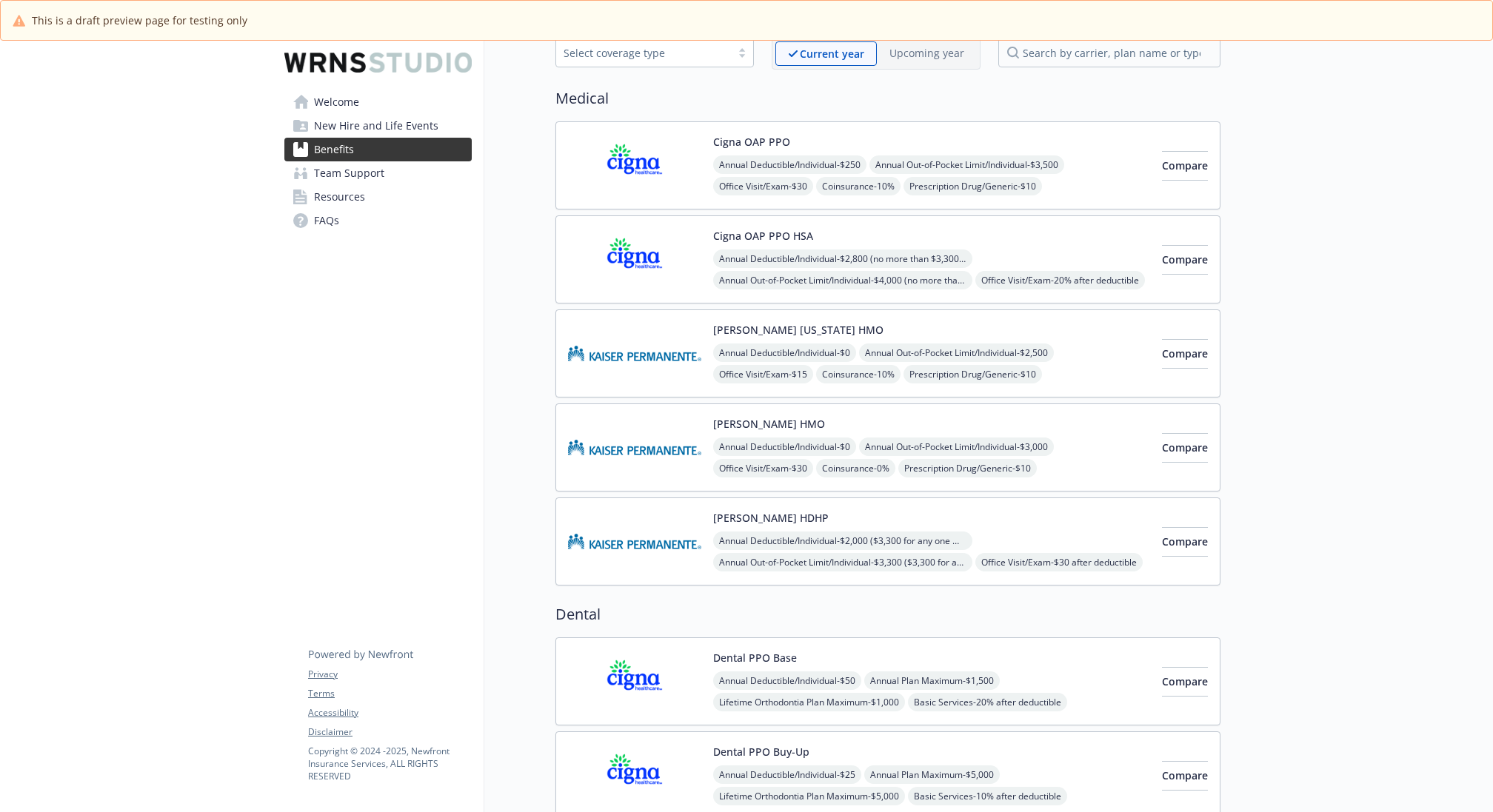
click at [1013, 514] on div "Kaiser HDHP Annual Deductible/Individual - $2,000 ($3,300 for any one member wi…" at bounding box center [932, 542] width 437 height 63
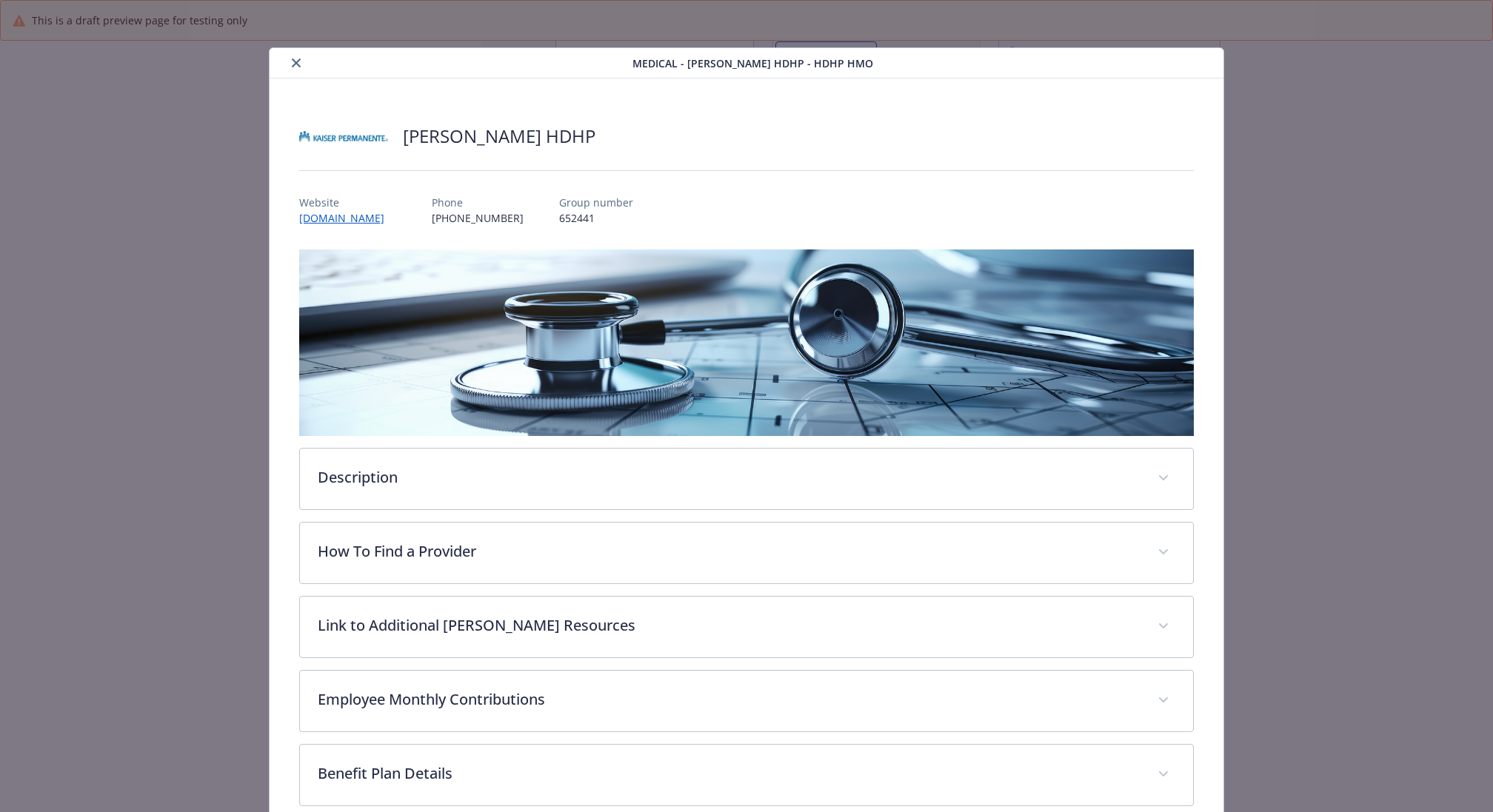
scroll to position [44, 0]
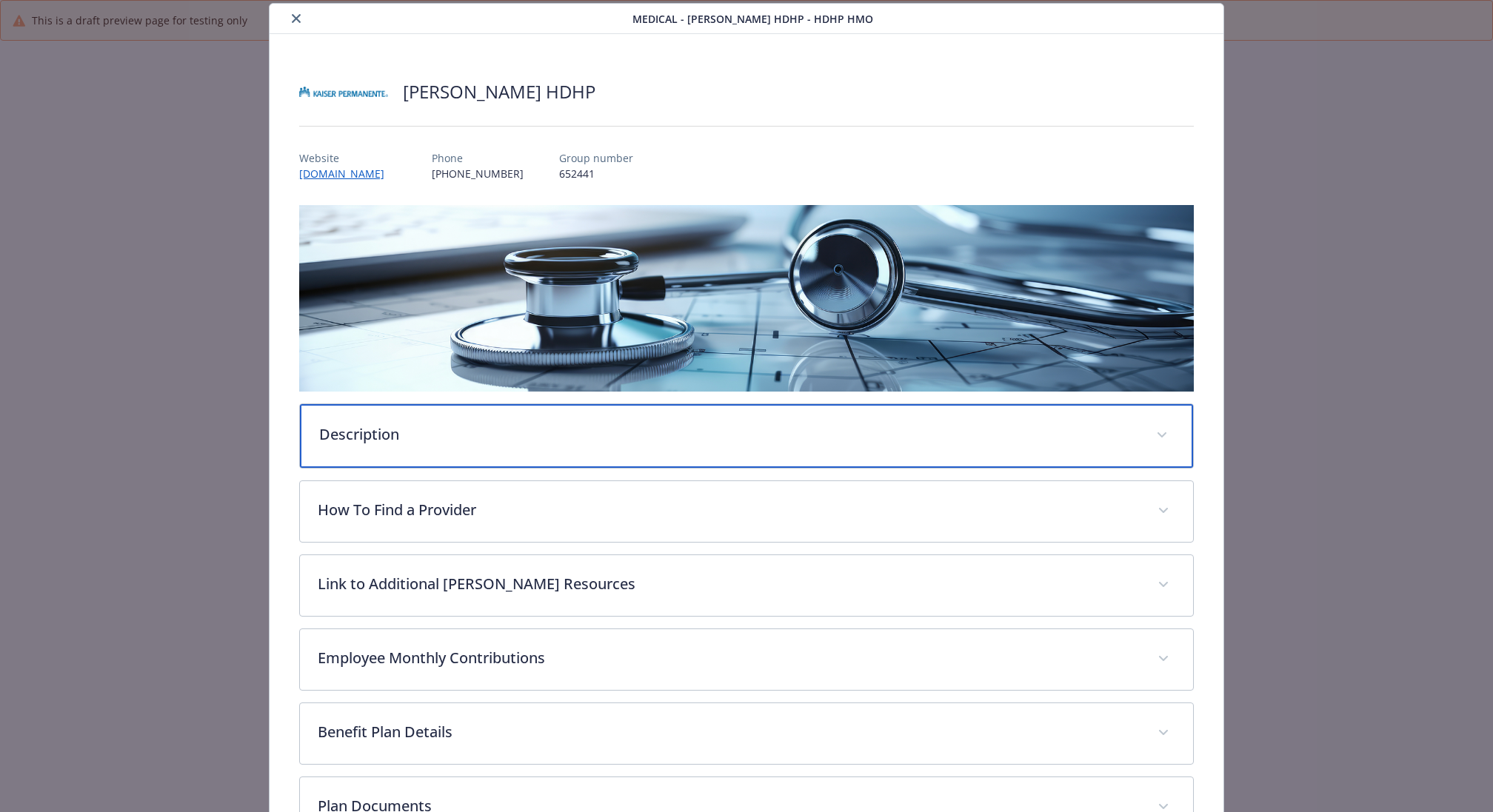
click at [488, 437] on p "Description" at bounding box center [728, 434] width 819 height 22
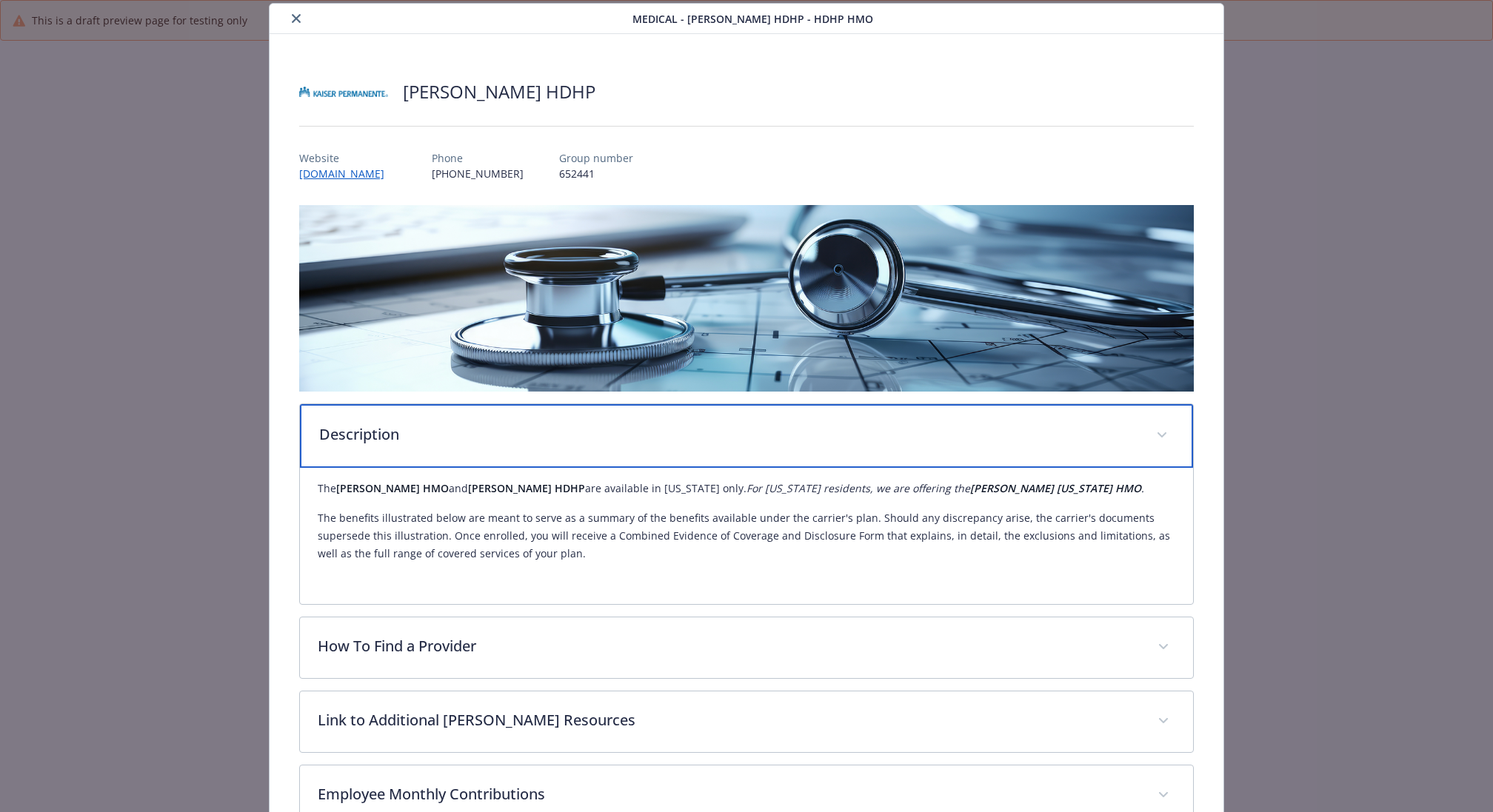
click at [488, 438] on p "Description" at bounding box center [728, 434] width 819 height 22
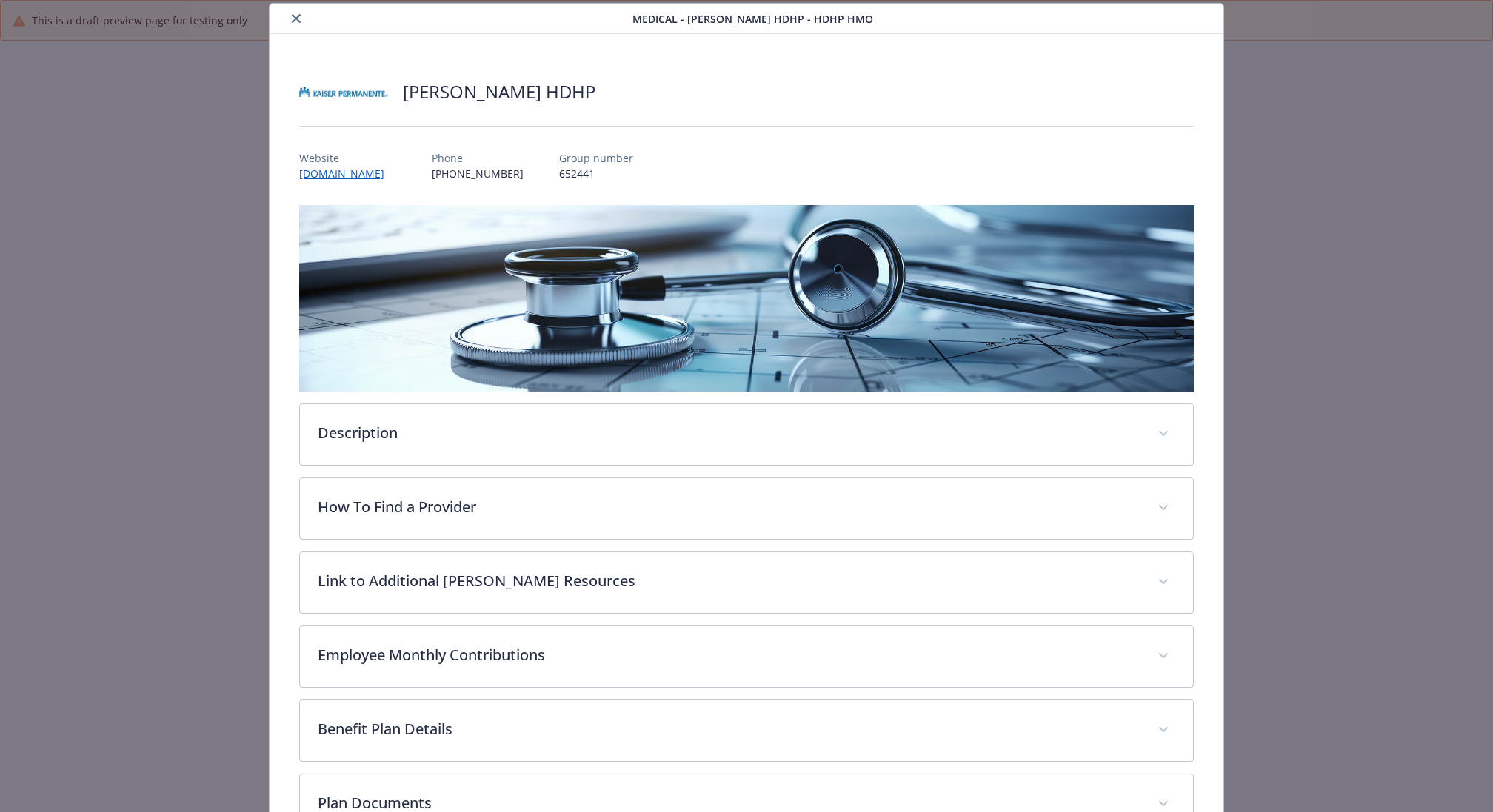
click at [296, 18] on icon "close" at bounding box center [296, 19] width 9 height 9
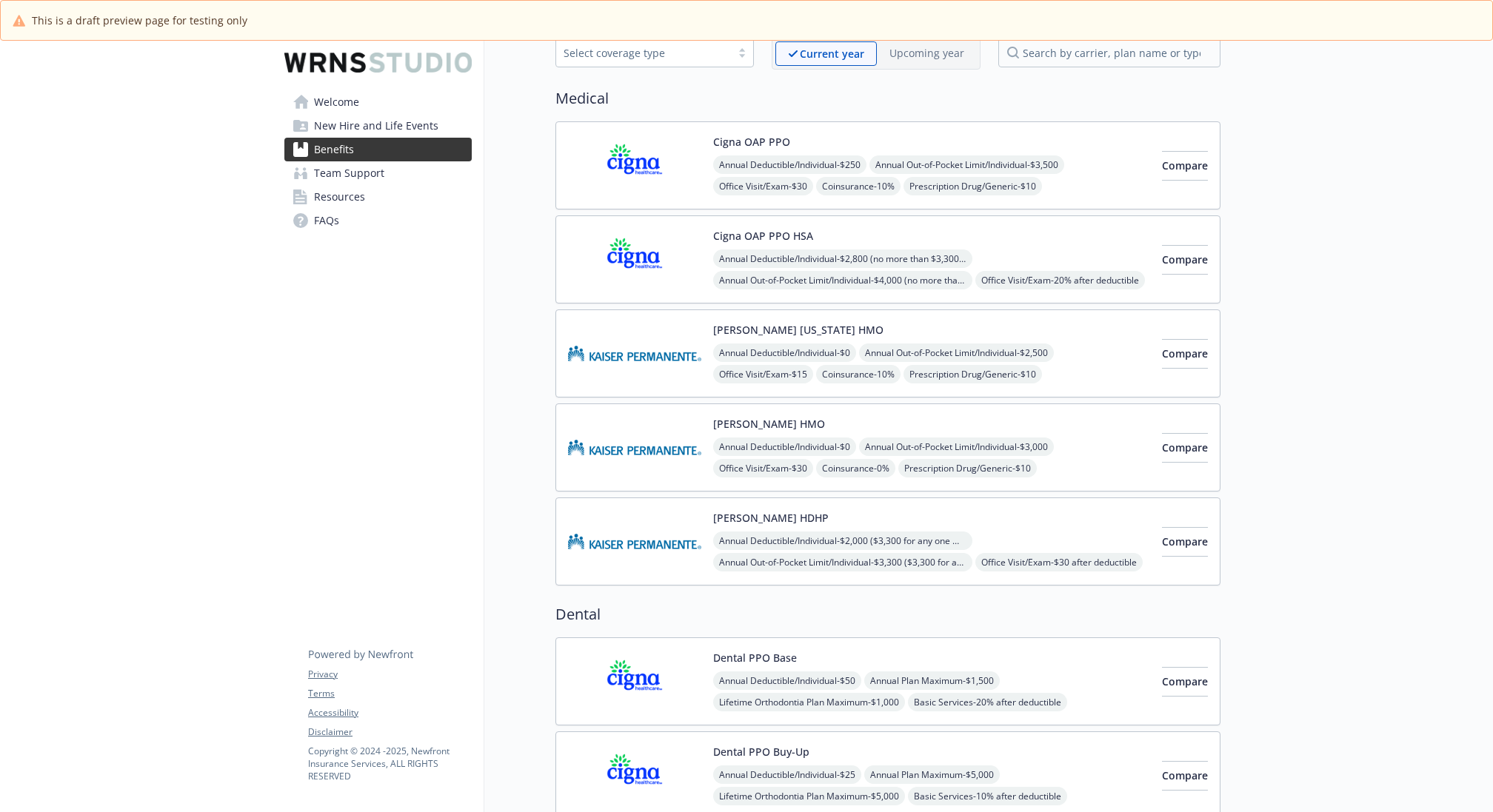
scroll to position [175, 0]
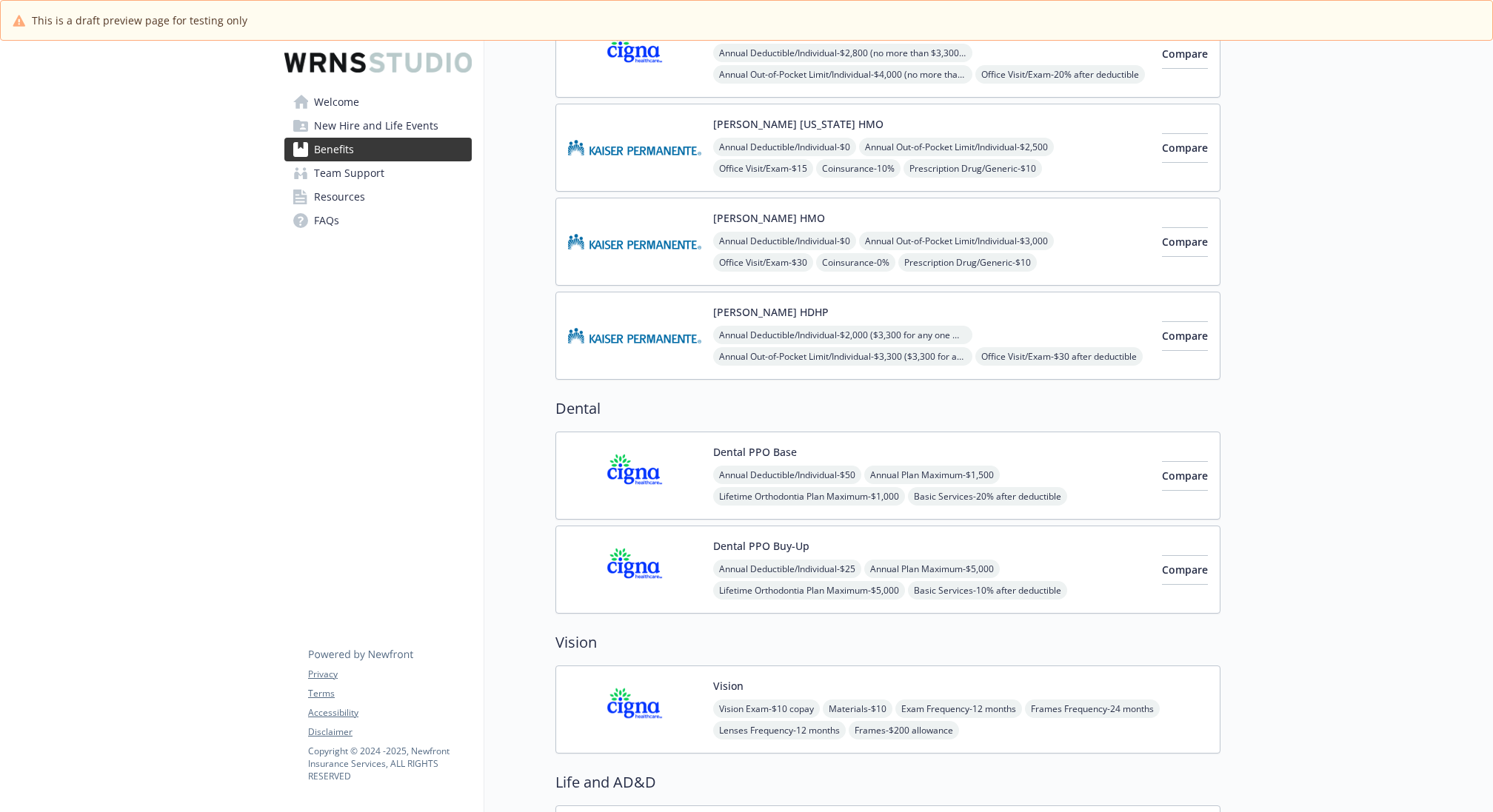
click at [1067, 454] on div "Dental PPO Base Annual Deductible/Individual - $50 Annual Plan Maximum - $1,500…" at bounding box center [932, 476] width 437 height 63
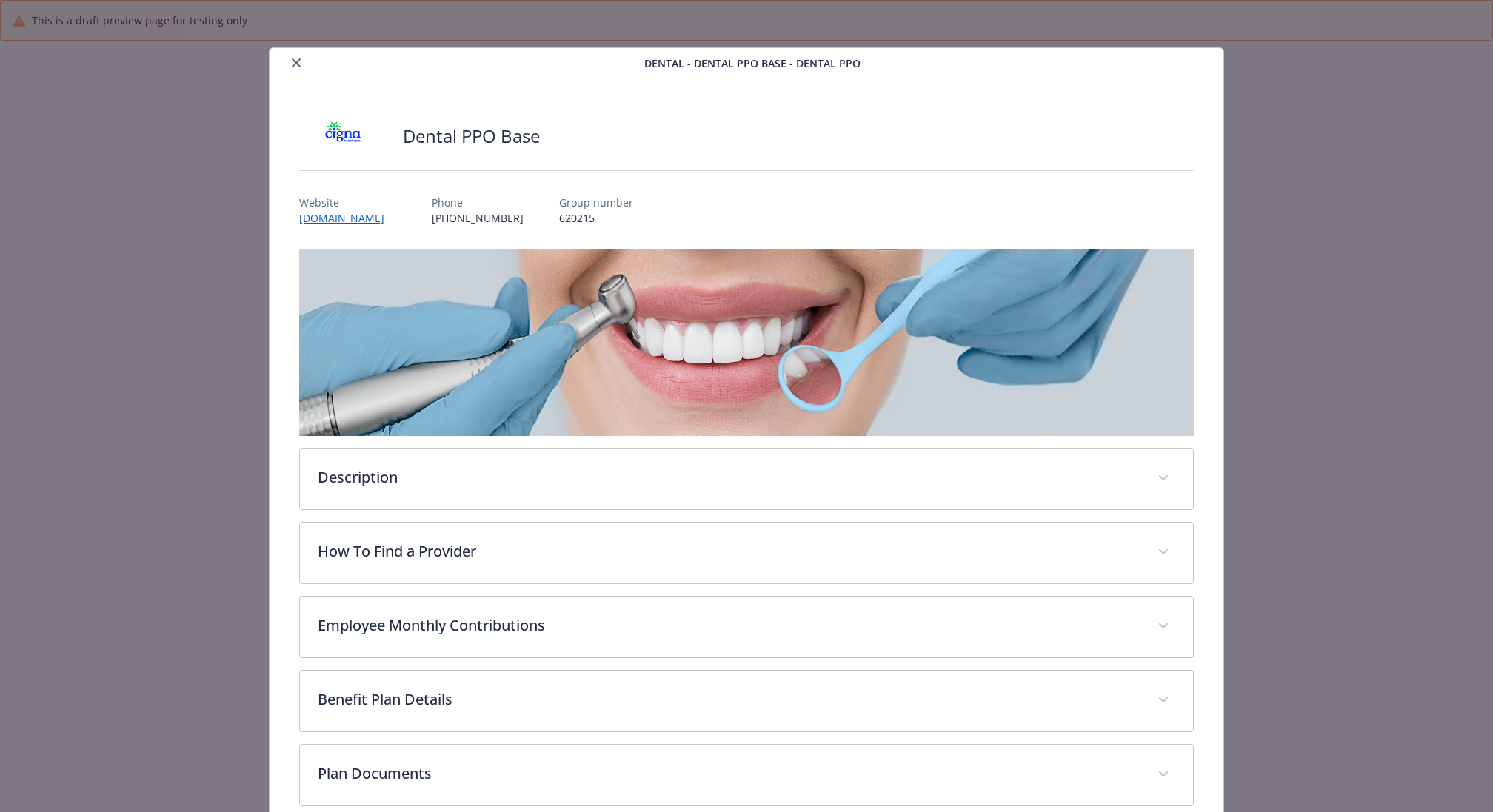
scroll to position [288, 0]
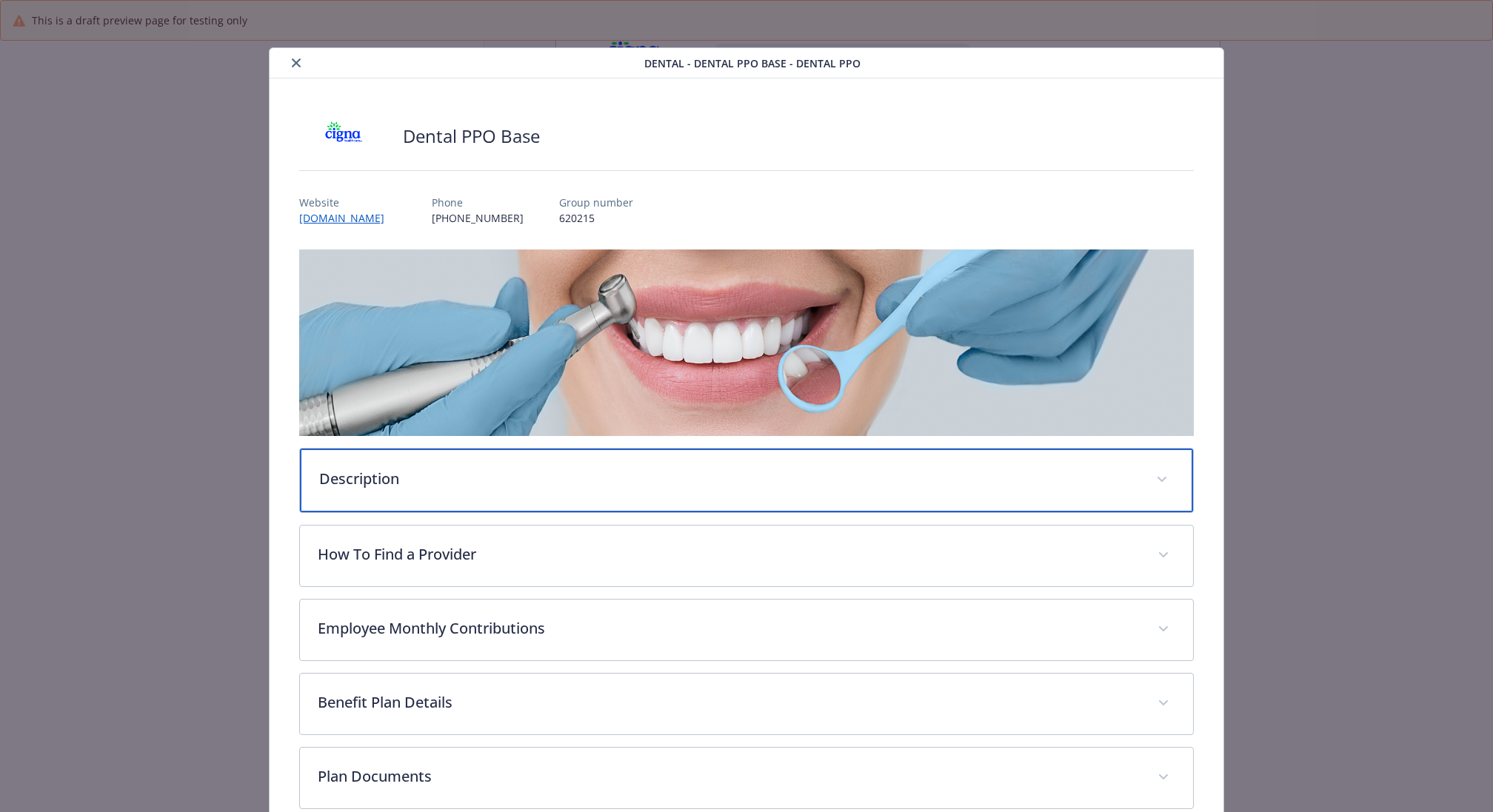
click at [583, 449] on div "Description" at bounding box center [746, 480] width 893 height 64
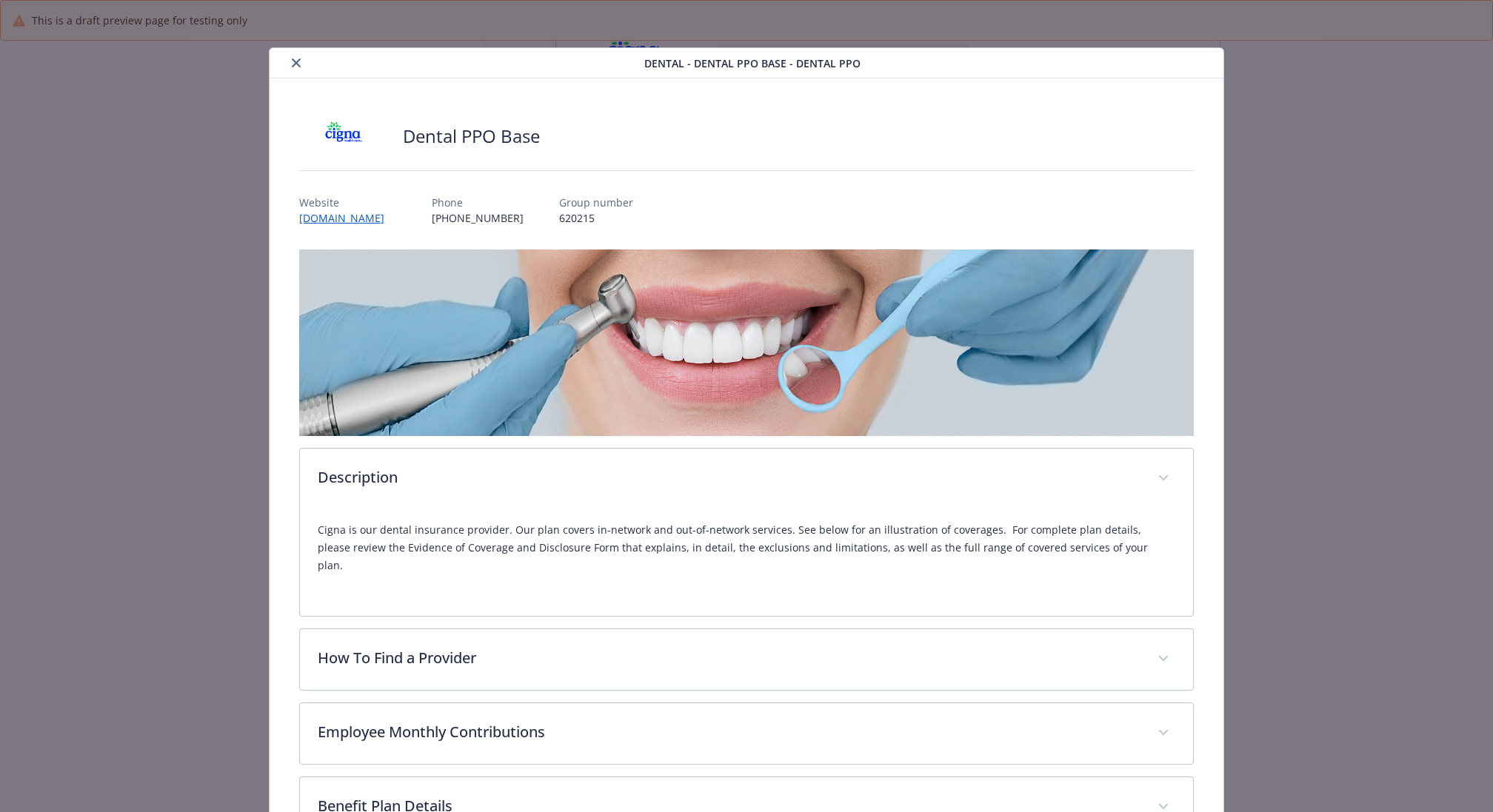
click at [294, 64] on icon "close" at bounding box center [296, 63] width 9 height 9
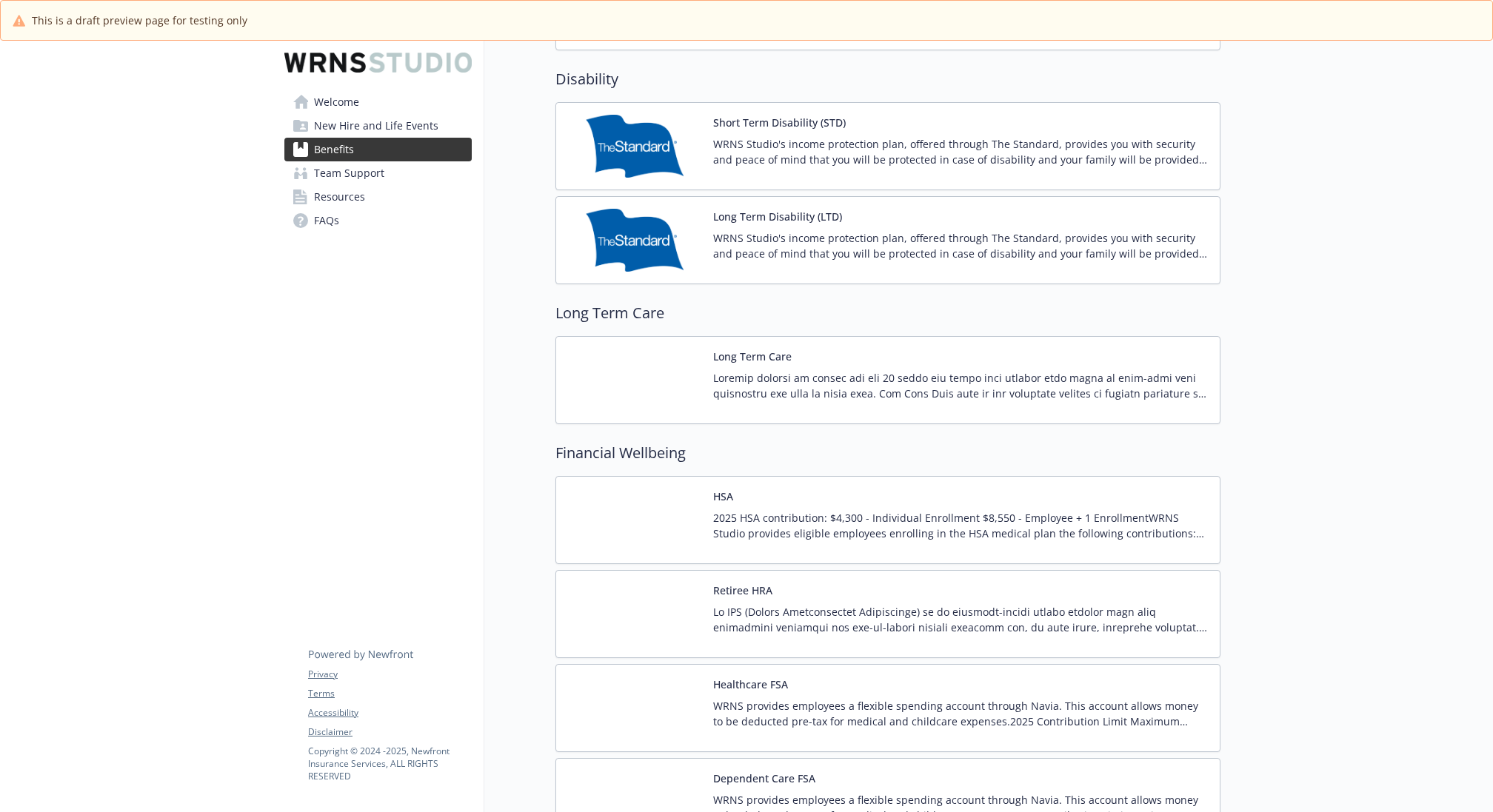
scroll to position [1161, 0]
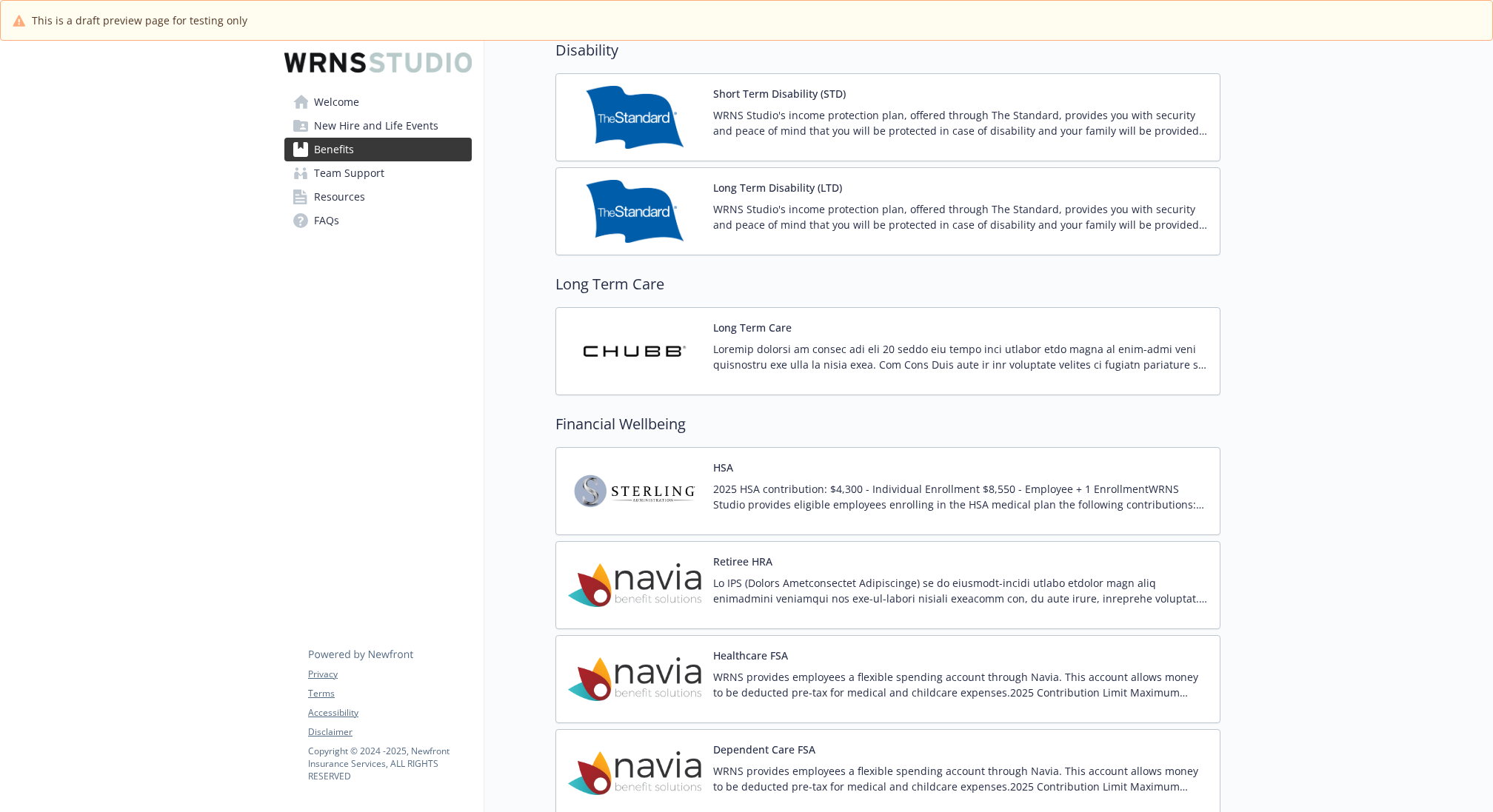
click at [812, 560] on div "Retiree HRA" at bounding box center [960, 585] width 494 height 63
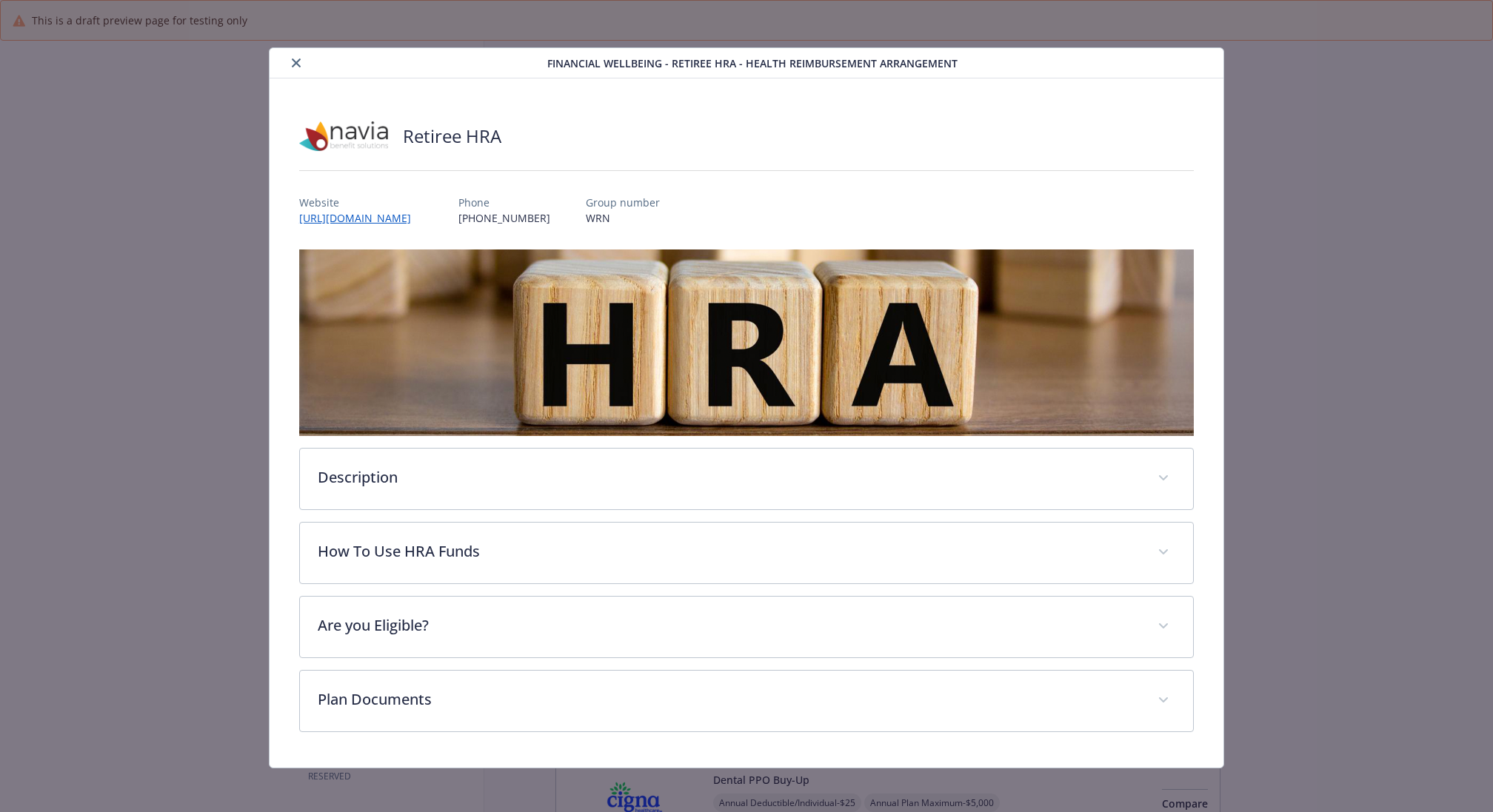
scroll to position [1161, 0]
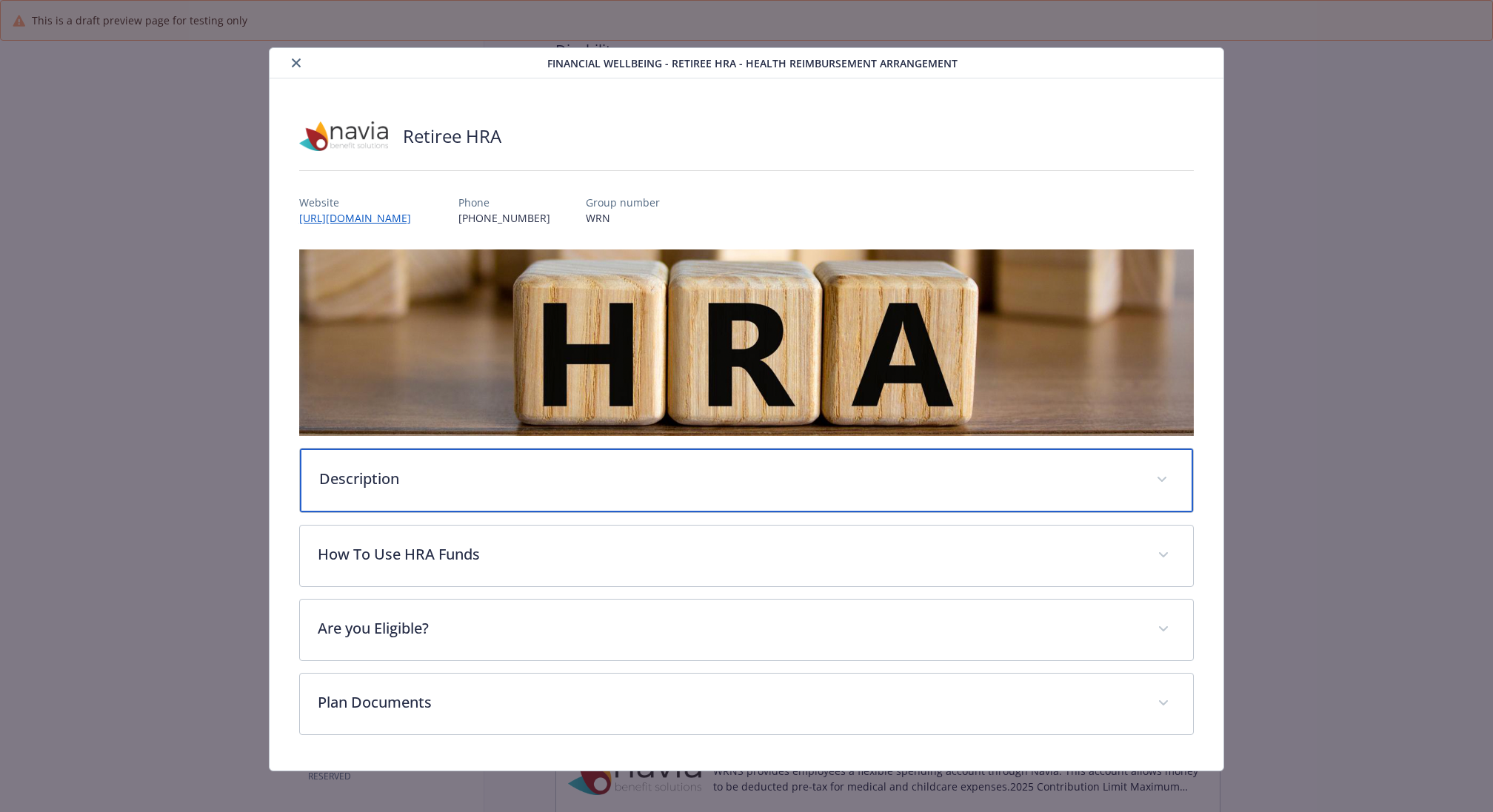
click at [656, 468] on p "Description" at bounding box center [728, 478] width 819 height 22
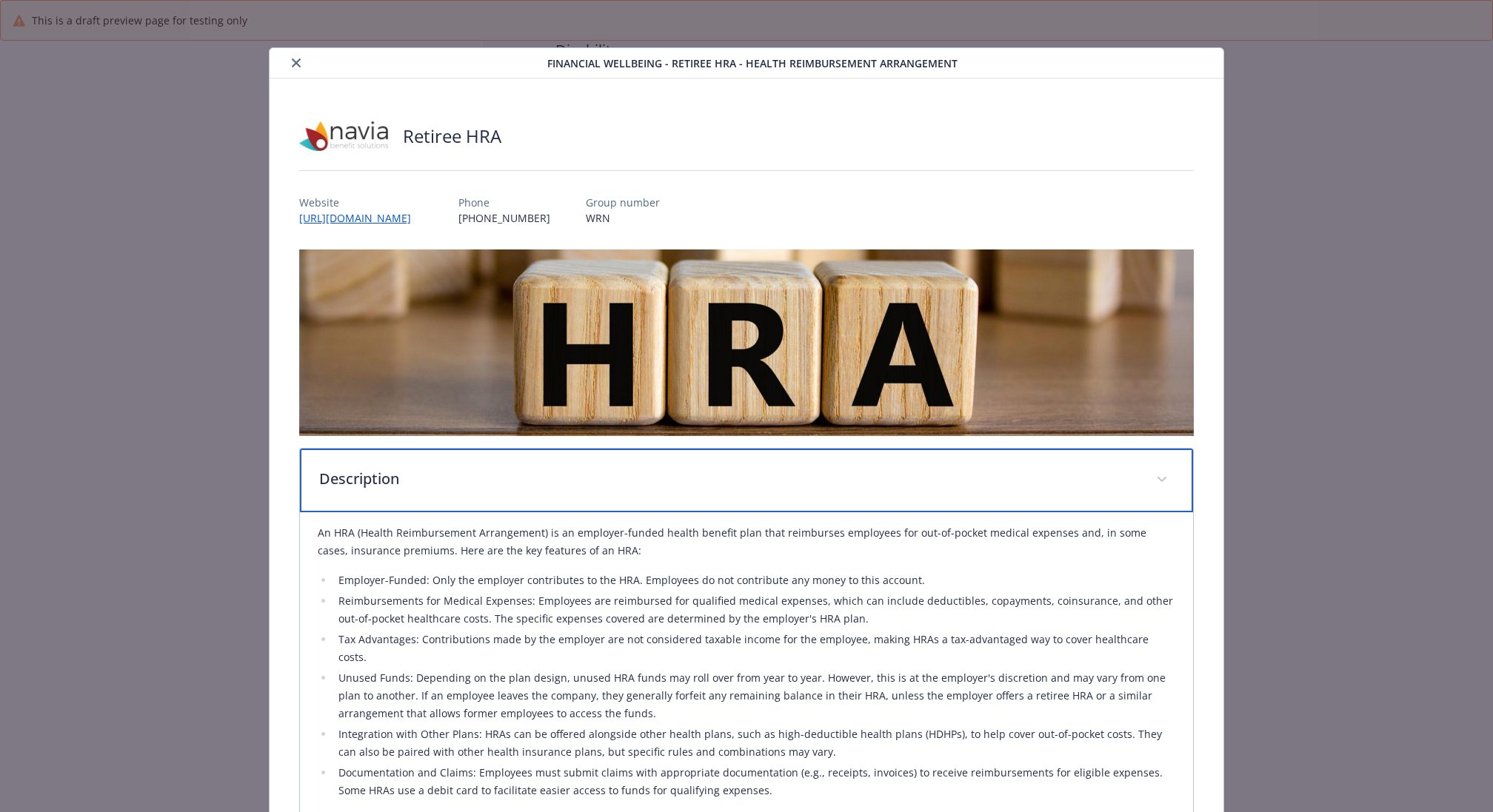
click at [656, 468] on p "Description" at bounding box center [728, 478] width 819 height 22
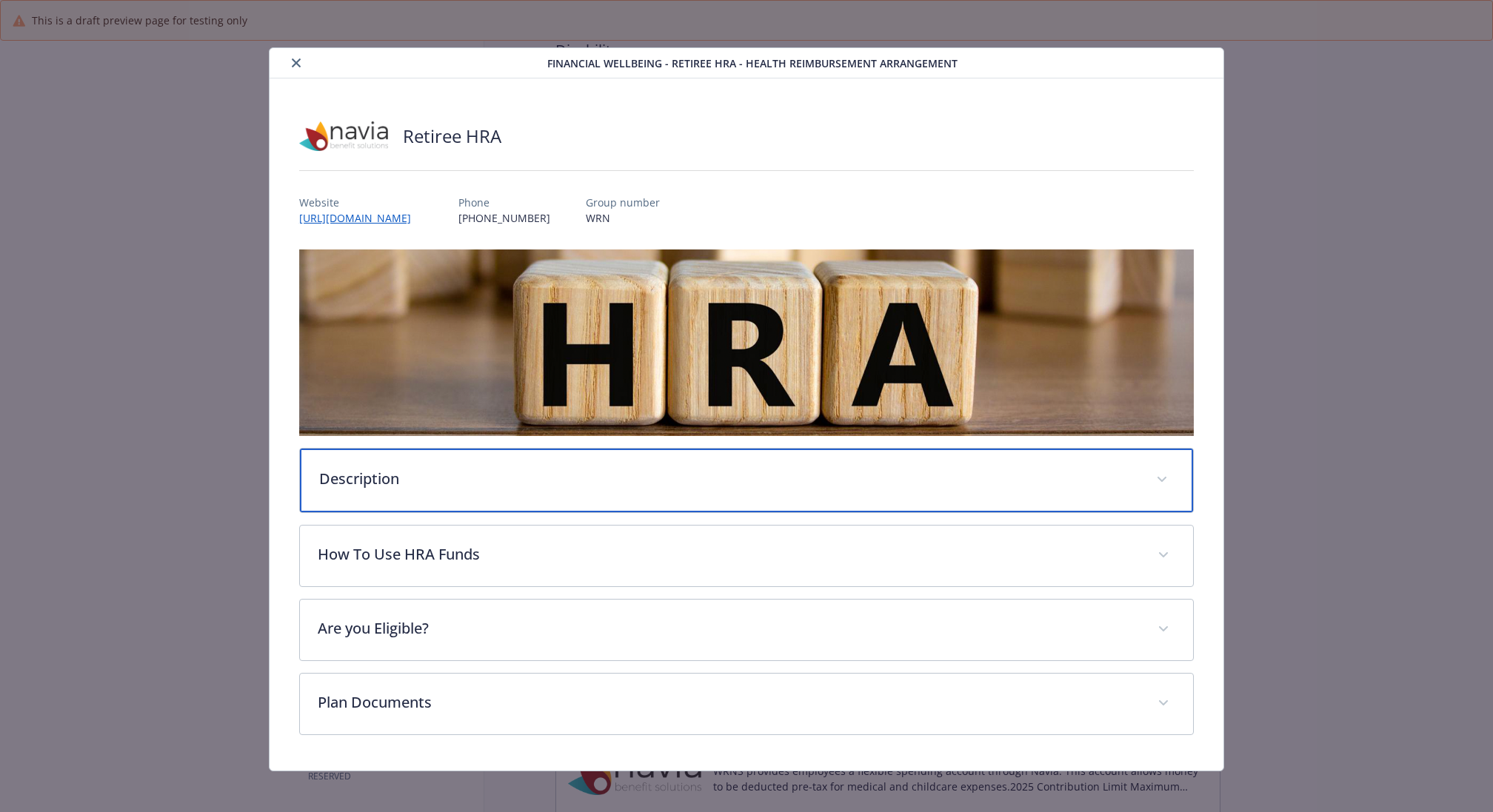
scroll to position [3, 0]
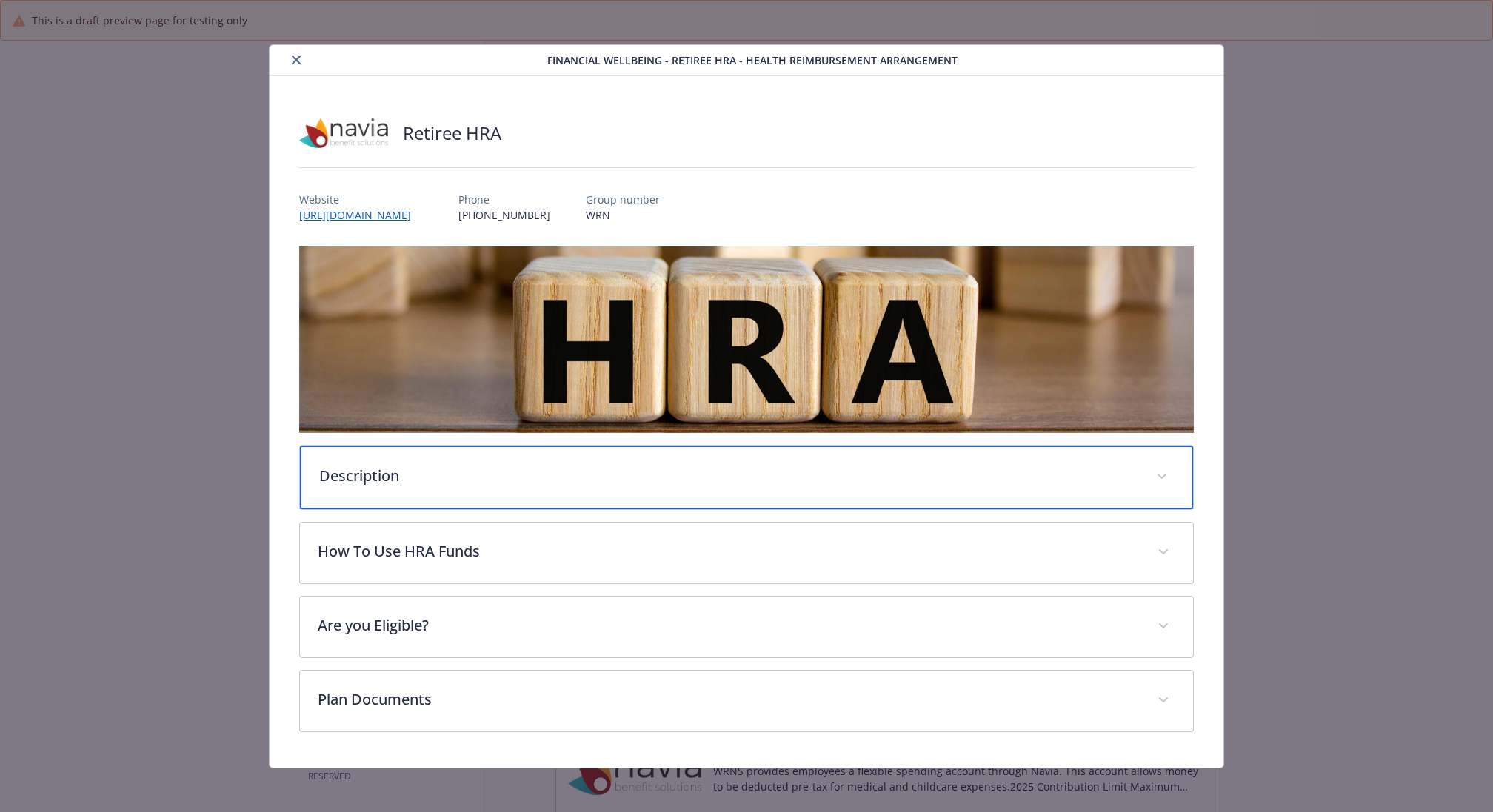
click at [506, 477] on p "Description" at bounding box center [728, 475] width 819 height 22
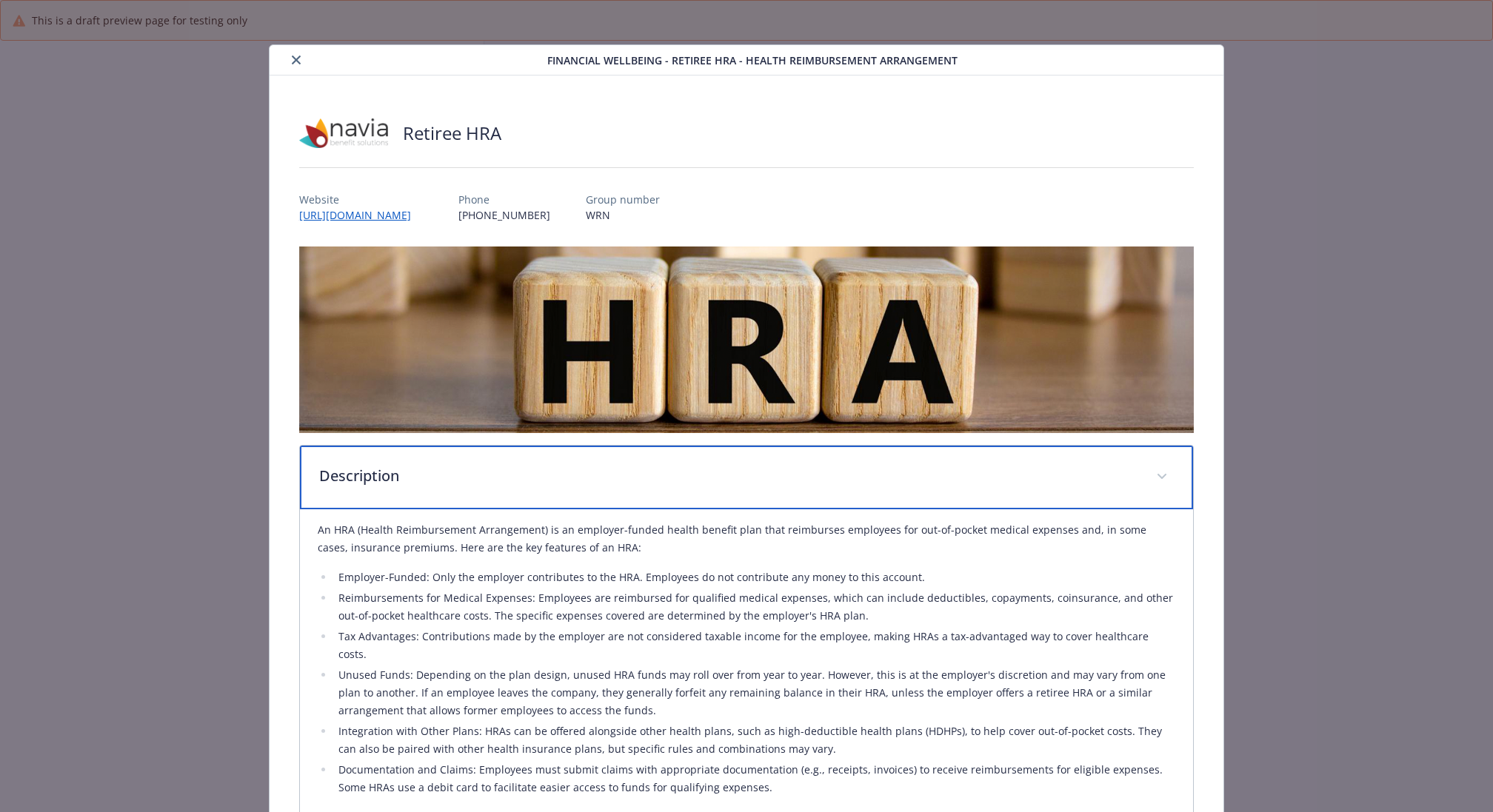
click at [506, 477] on p "Description" at bounding box center [728, 475] width 819 height 22
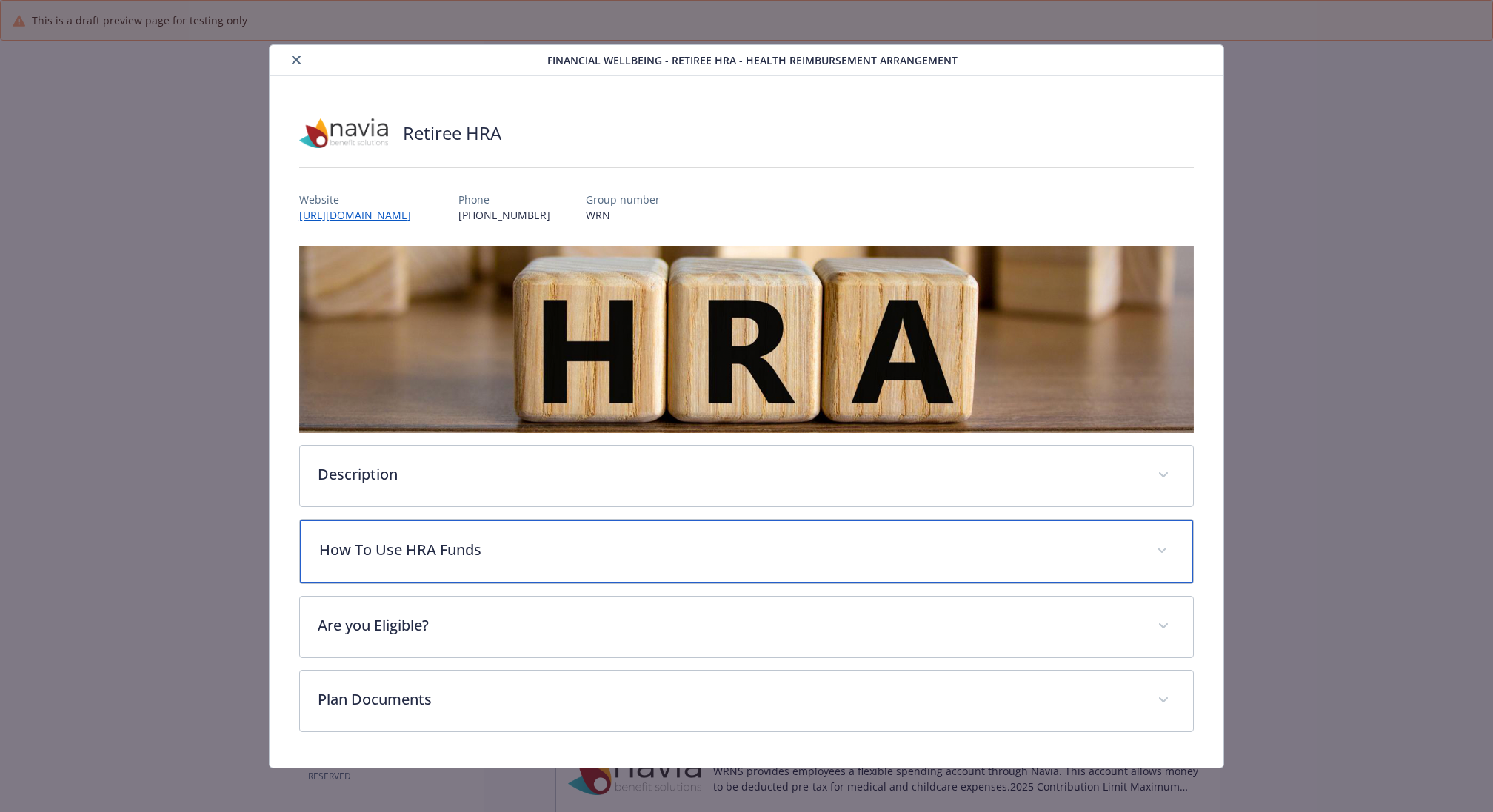
click at [488, 557] on p "How To Use HRA Funds" at bounding box center [728, 549] width 819 height 22
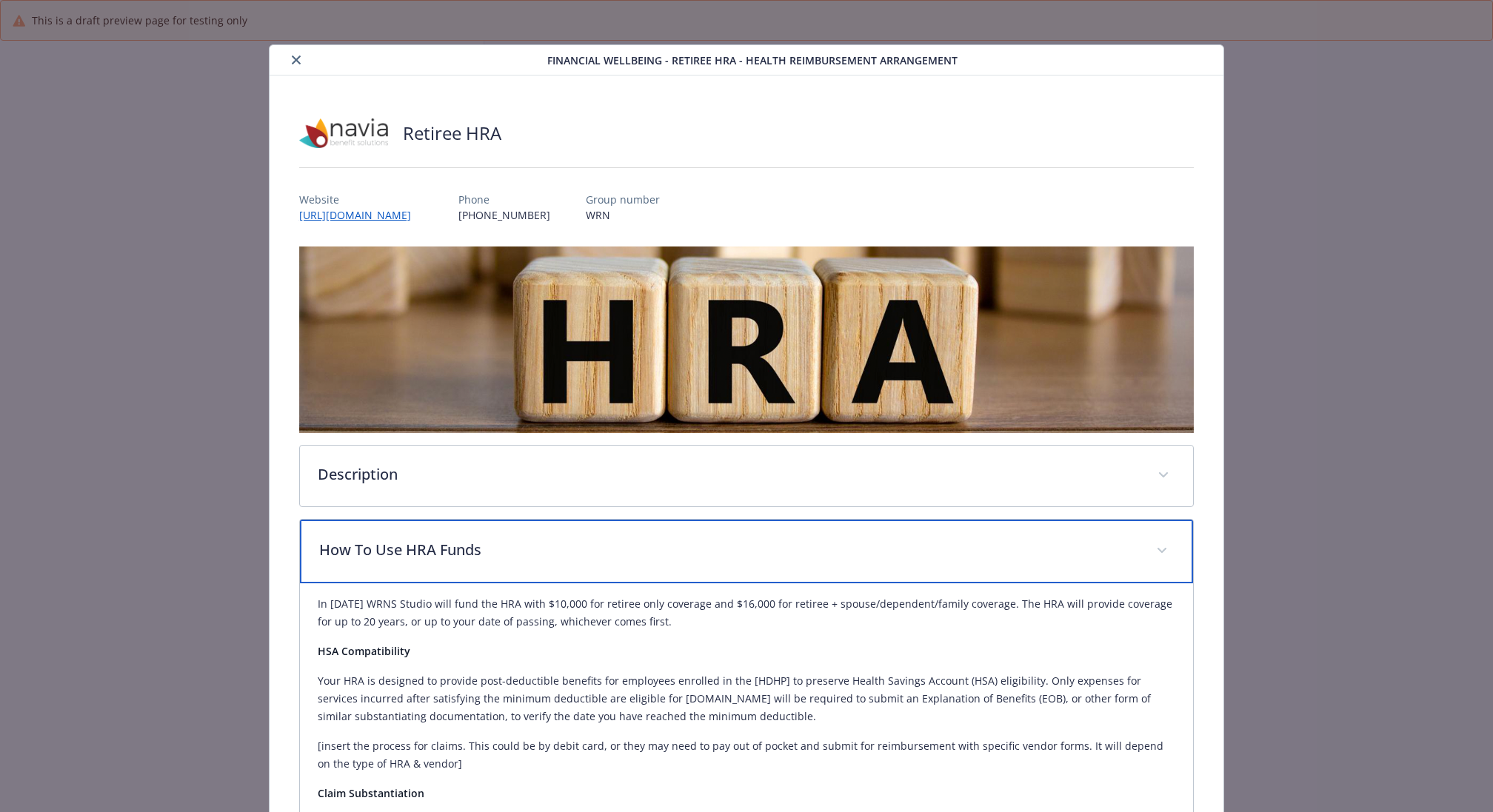
click at [488, 557] on p "How To Use HRA Funds" at bounding box center [728, 549] width 819 height 22
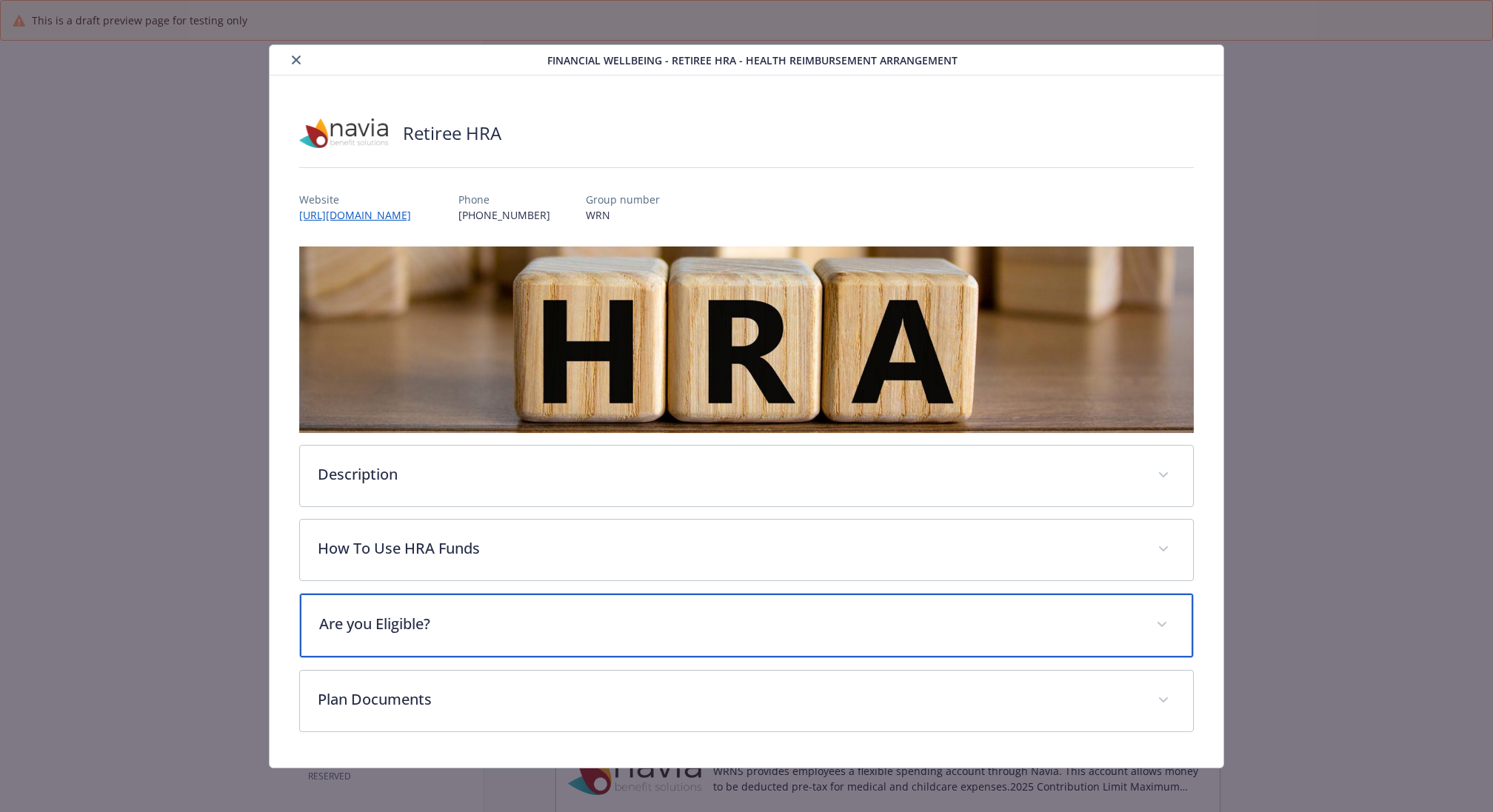
click at [485, 623] on p "Are you Eligible?" at bounding box center [728, 624] width 819 height 22
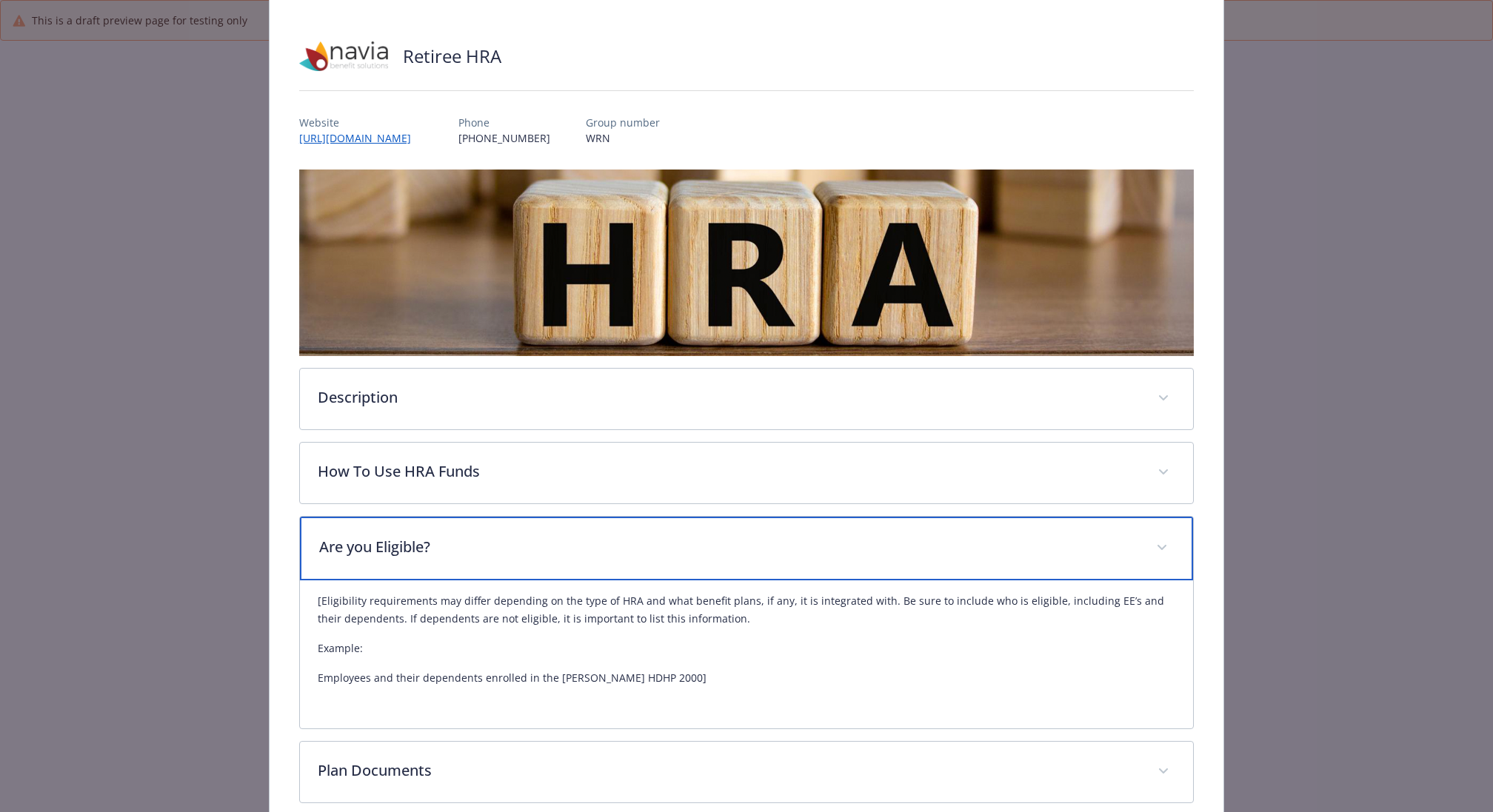
click at [485, 555] on div "Are you Eligible?" at bounding box center [746, 548] width 893 height 64
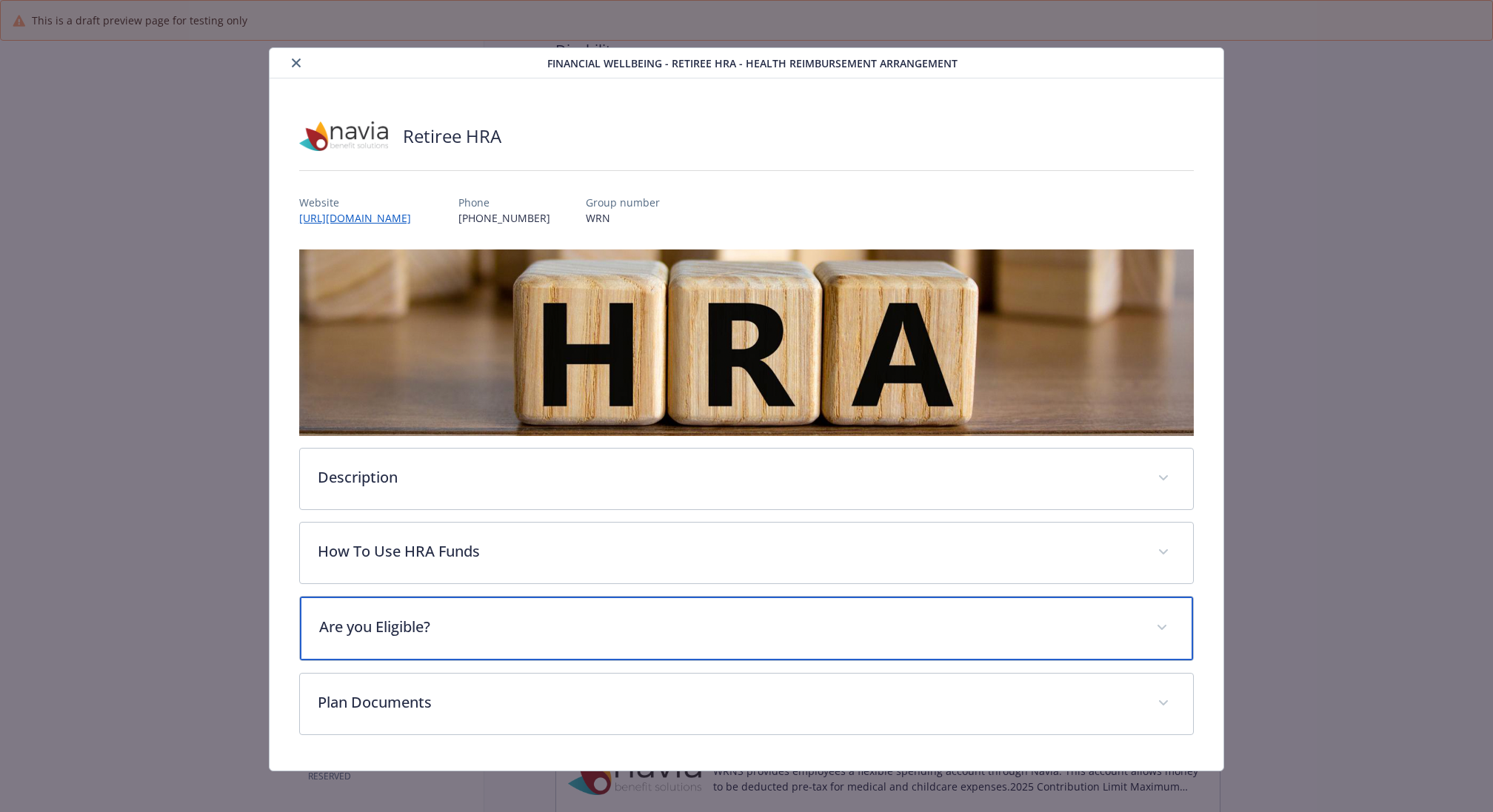
scroll to position [0, 0]
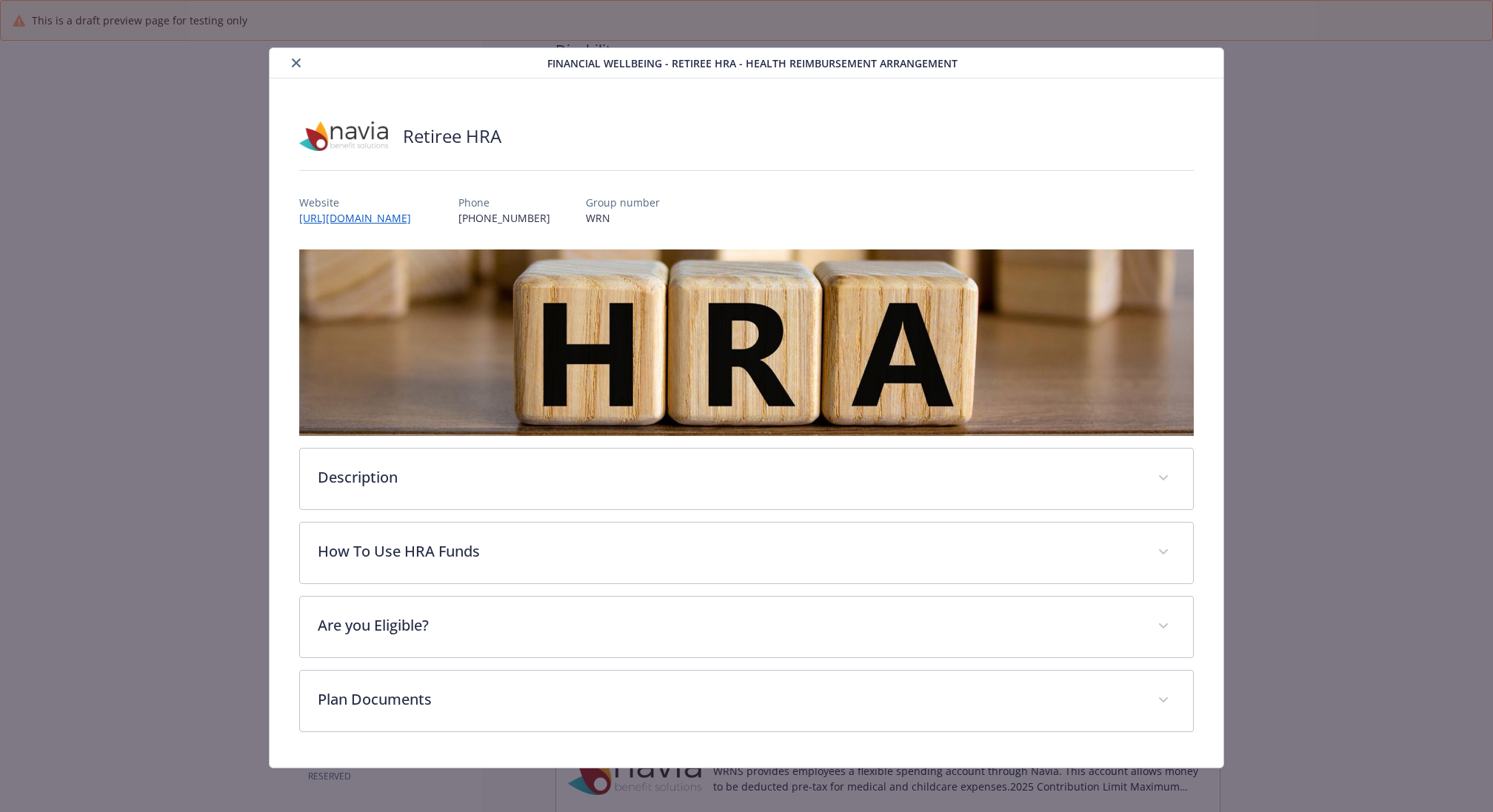
click at [293, 64] on icon "close" at bounding box center [296, 63] width 9 height 9
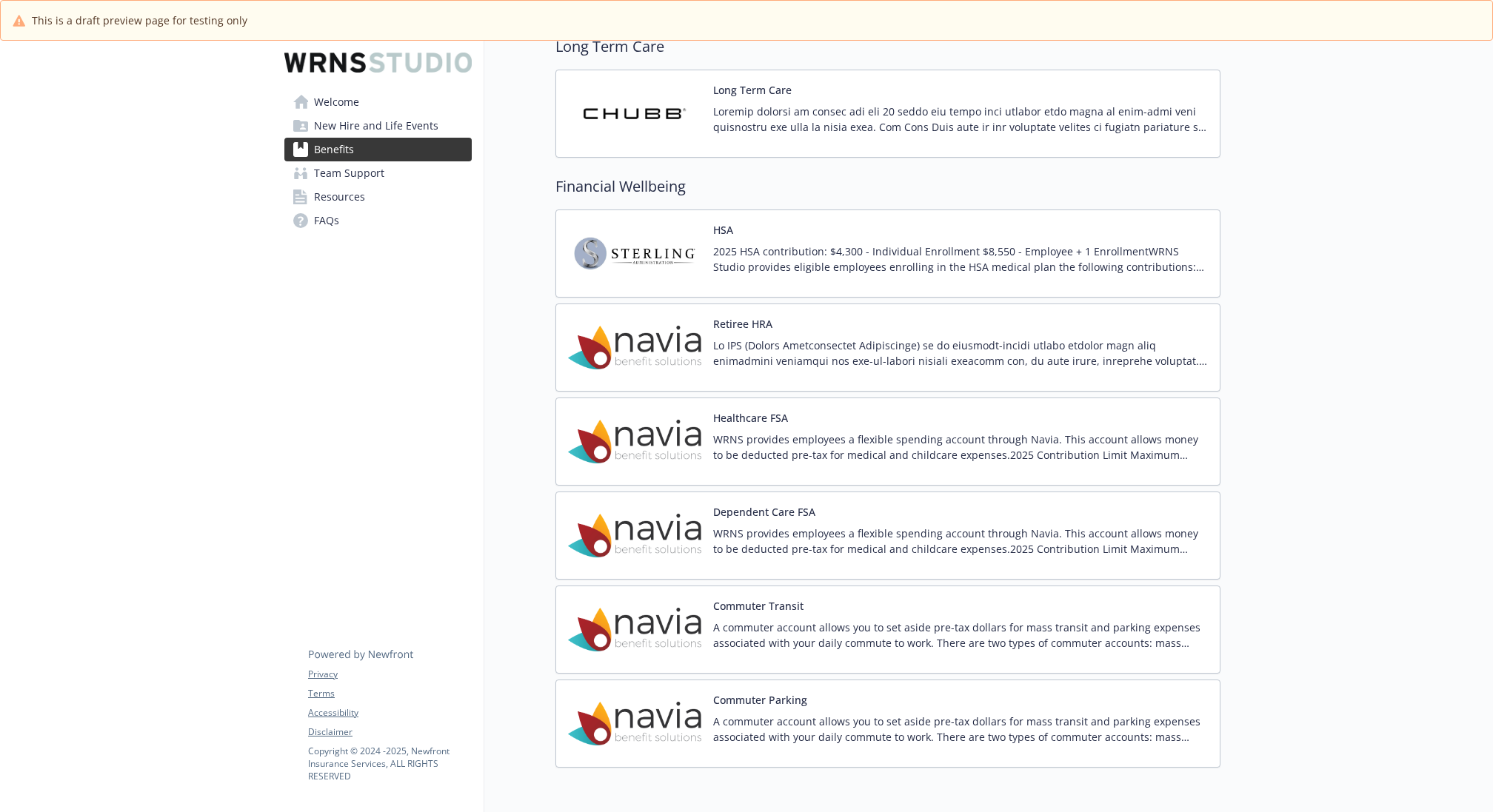
click at [892, 607] on div "Commuter Transit A commuter account allows you to set aside pre-tax dollars for…" at bounding box center [960, 630] width 494 height 63
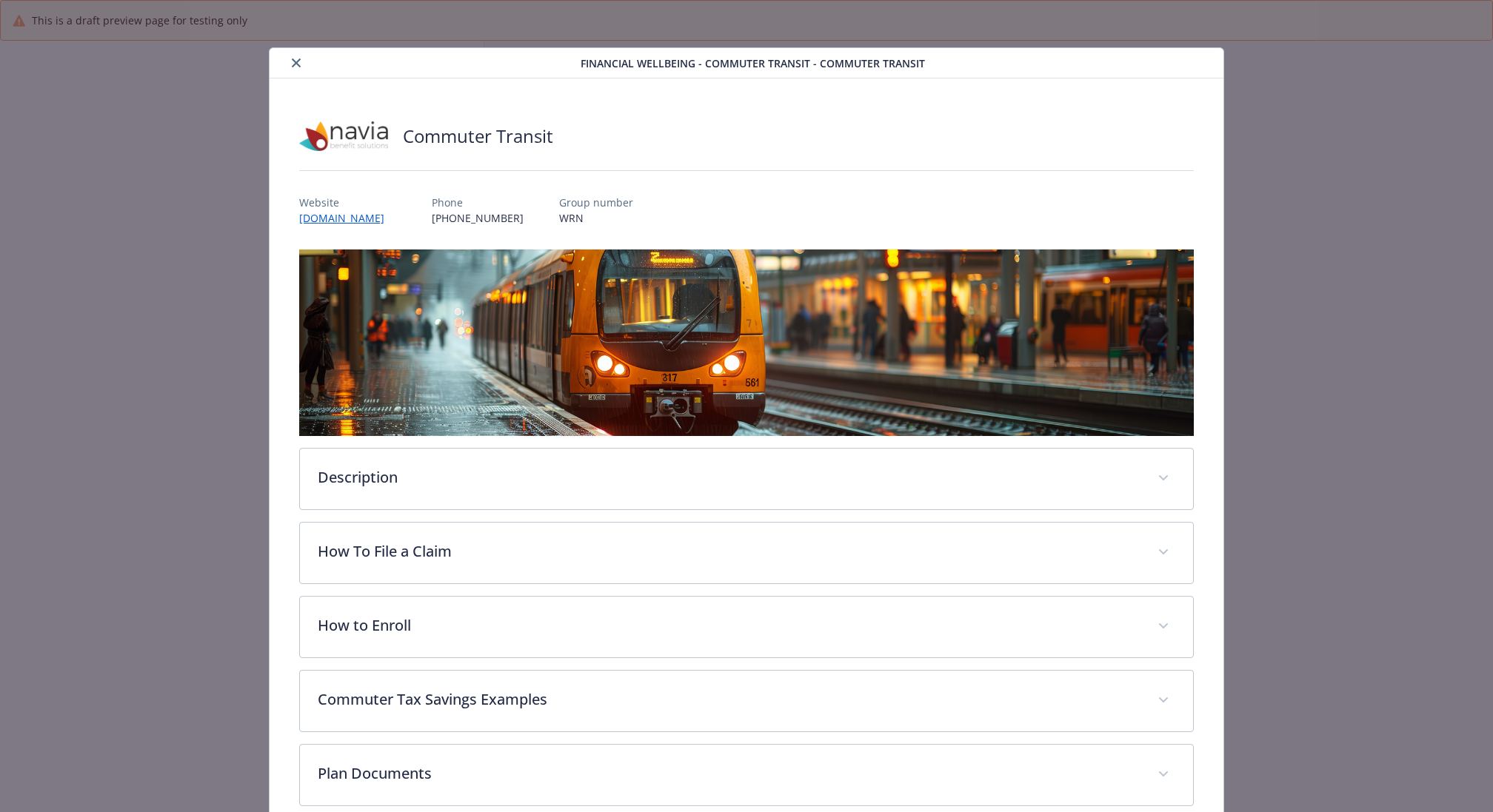
scroll to position [1398, 0]
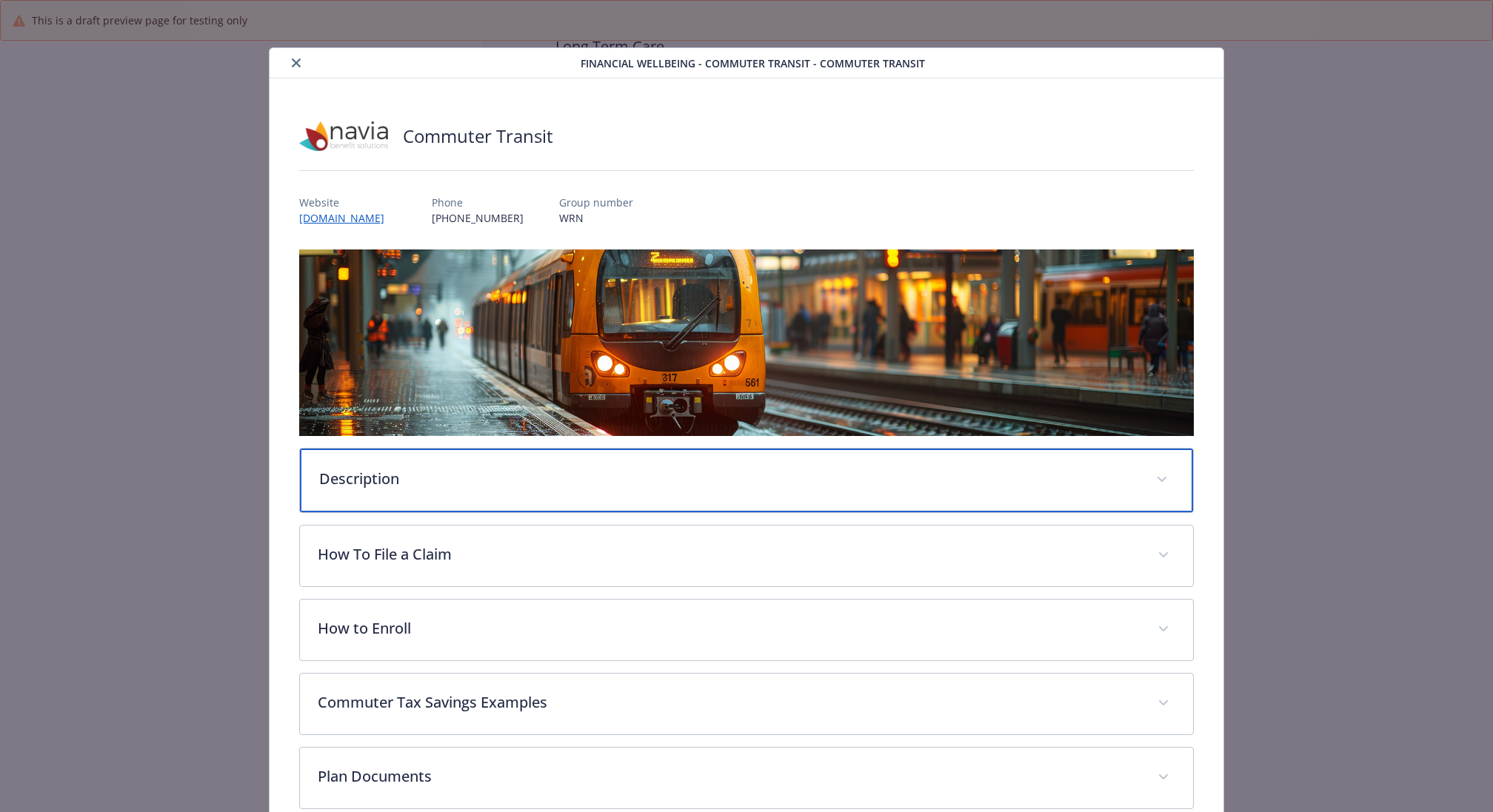
click at [579, 485] on div "Description" at bounding box center [746, 480] width 893 height 64
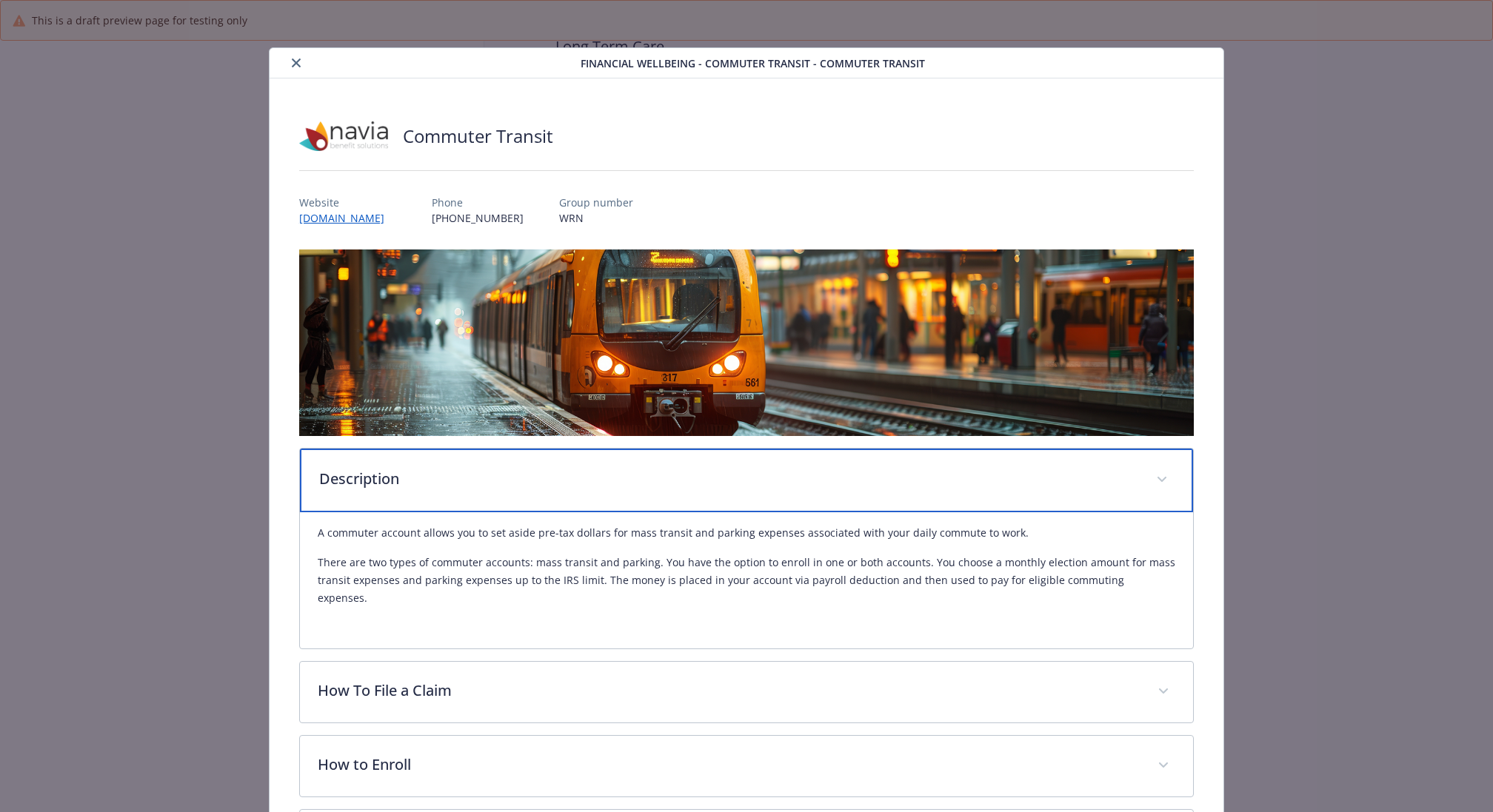
click at [571, 449] on div "Description" at bounding box center [746, 480] width 893 height 64
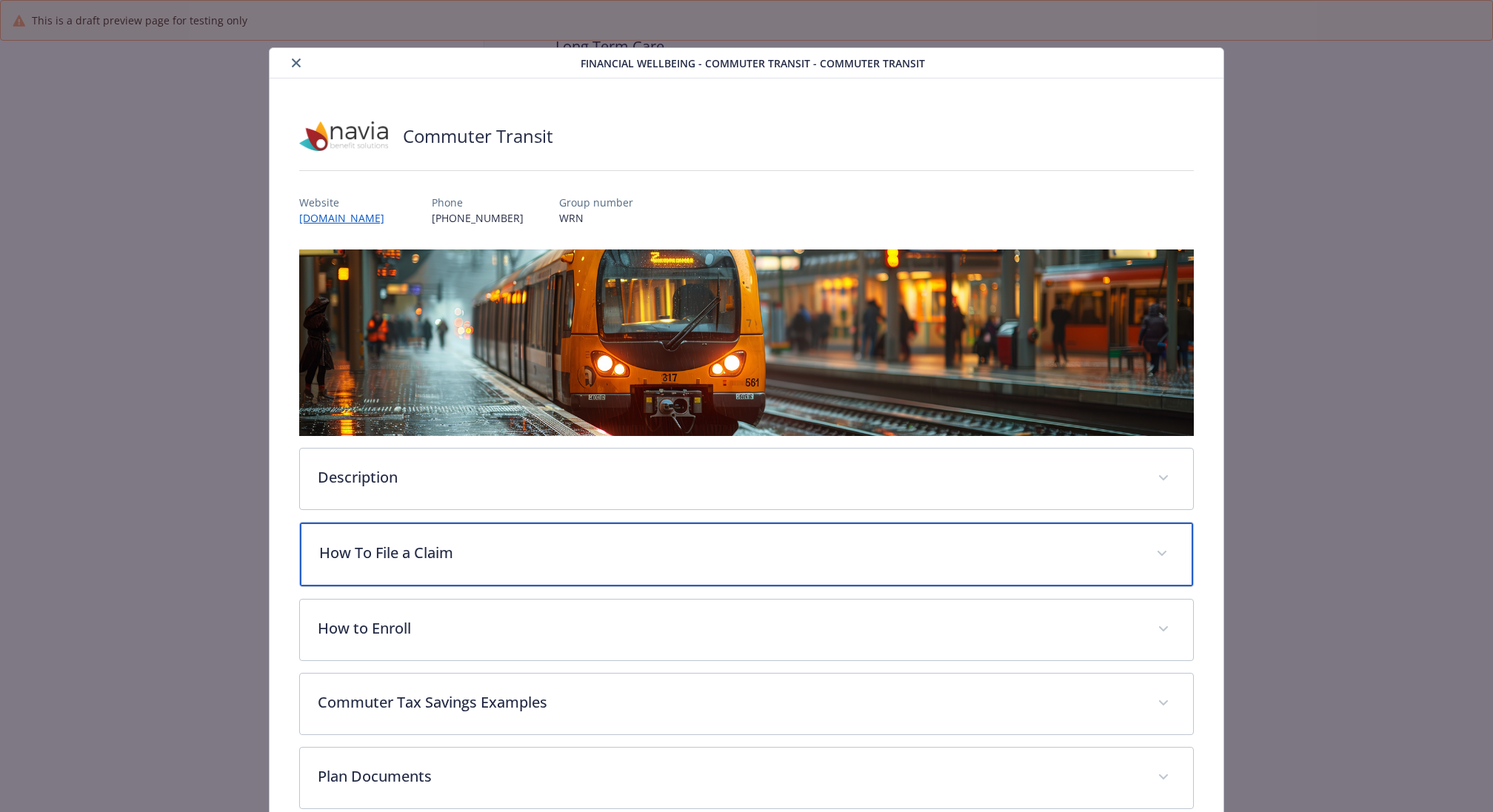
click at [532, 581] on div "How To File a Claim" at bounding box center [746, 554] width 893 height 64
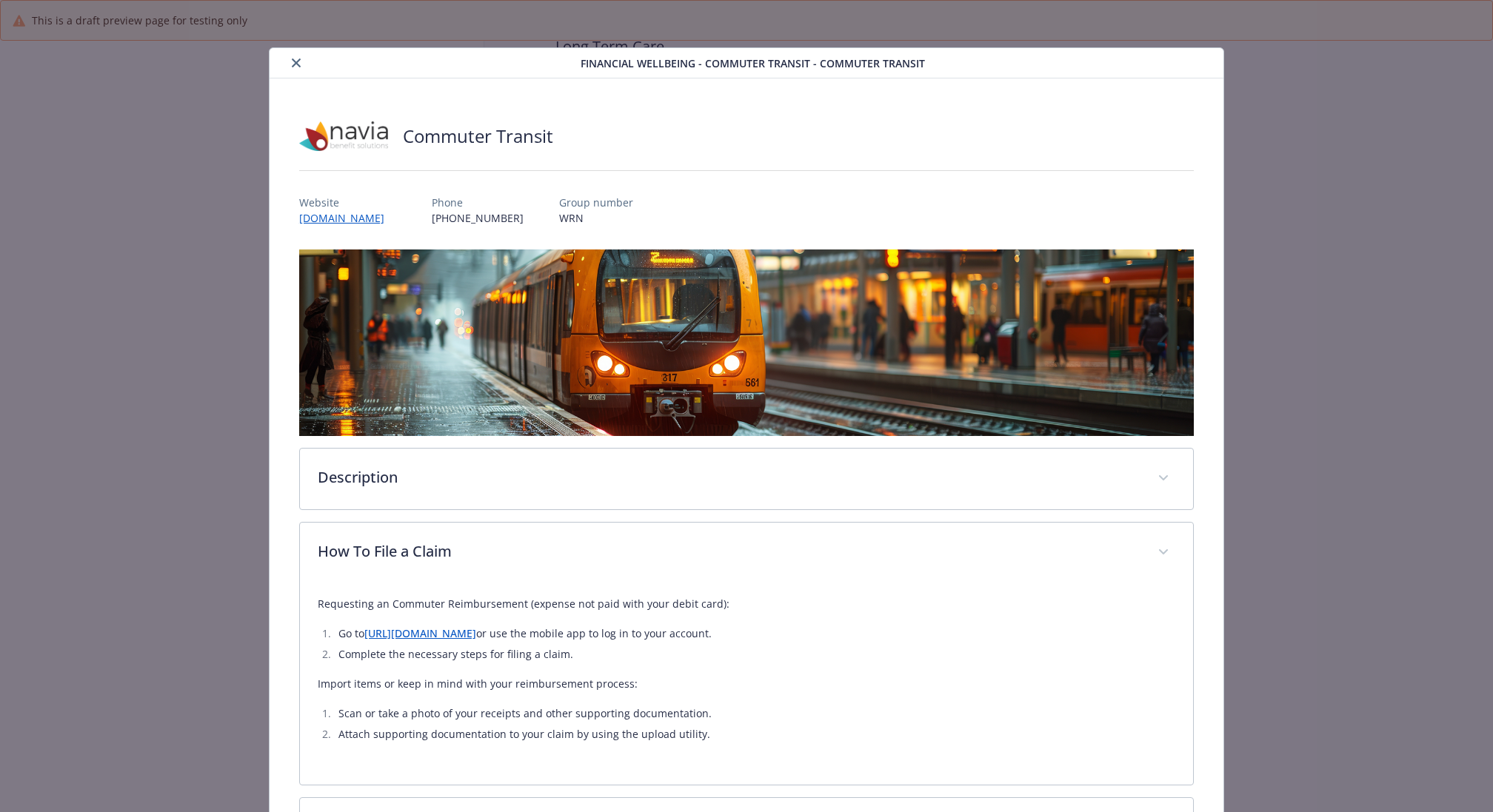
click at [476, 632] on link "https://app.naviabenefits.com/" at bounding box center [420, 633] width 112 height 14
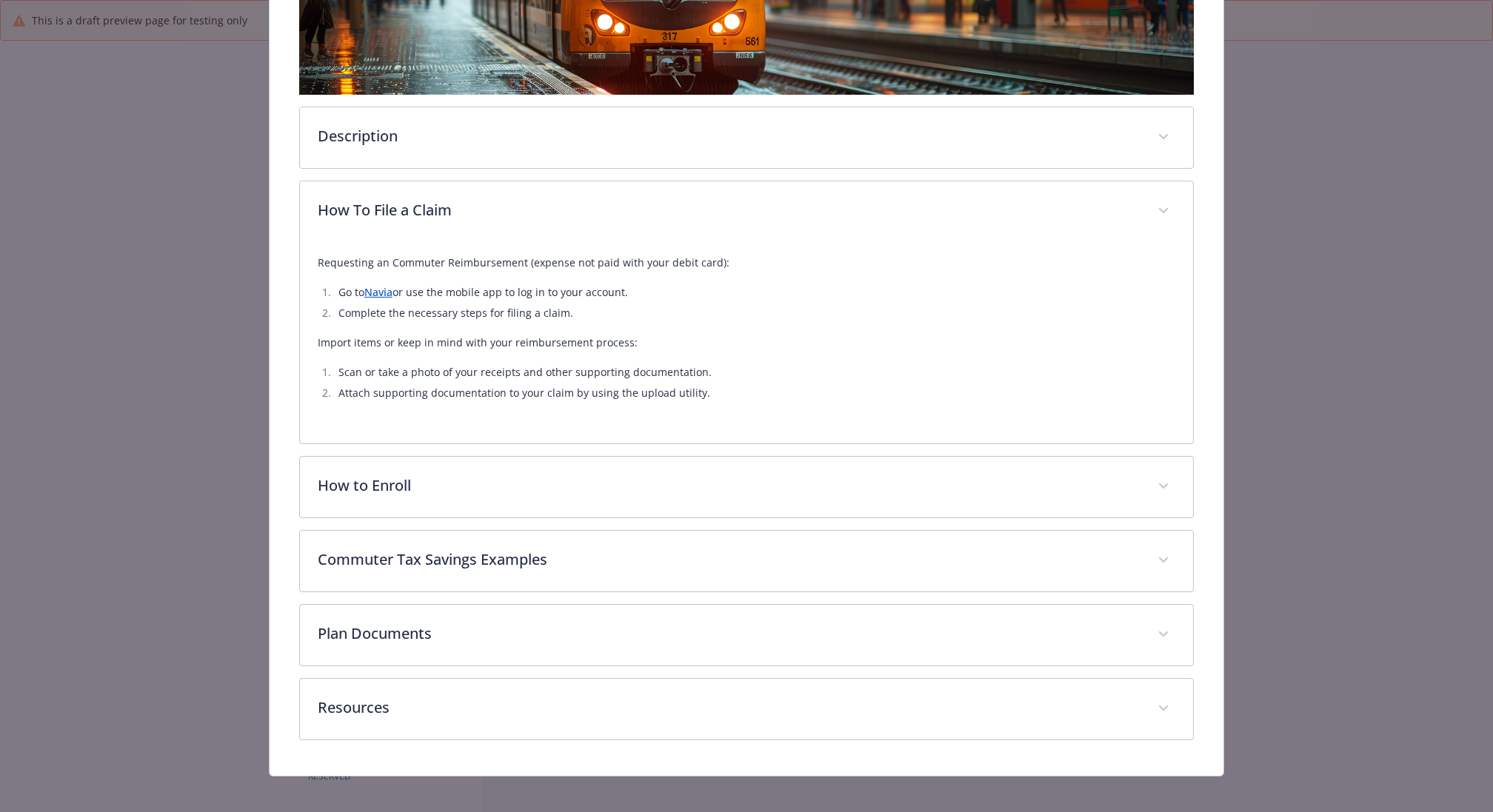
scroll to position [349, 0]
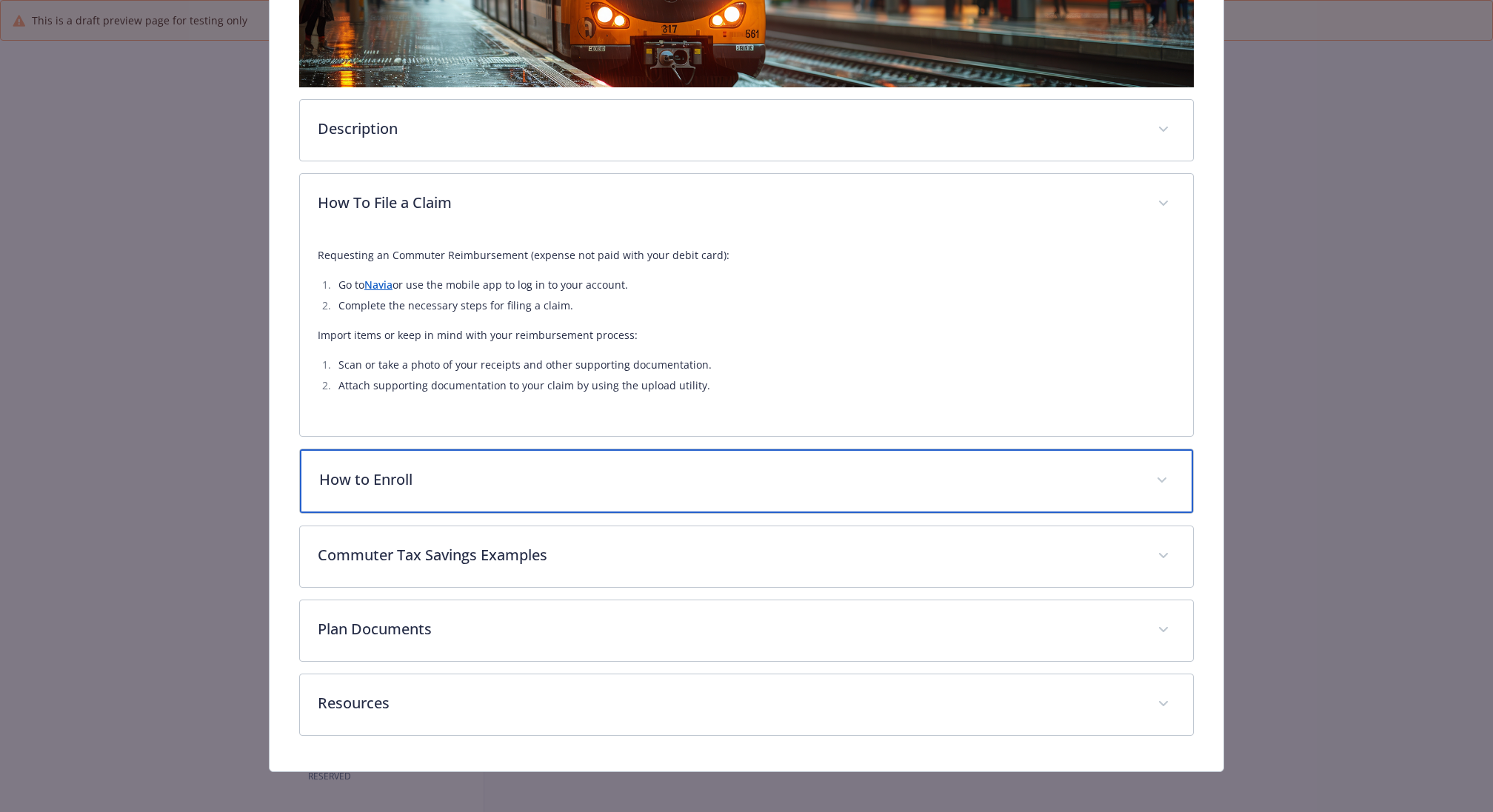
click at [509, 478] on p "How to Enroll" at bounding box center [728, 479] width 819 height 22
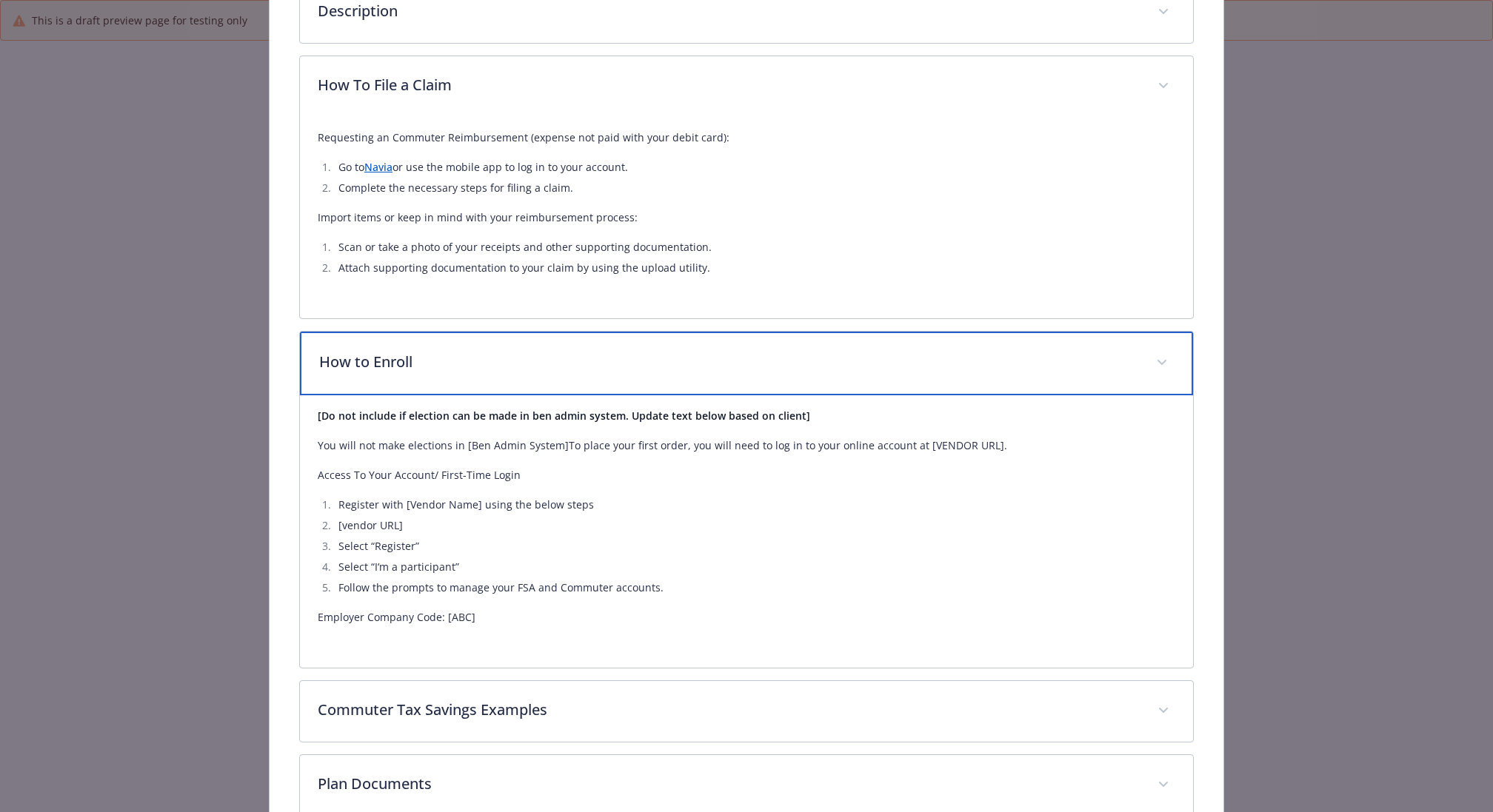
scroll to position [490, 0]
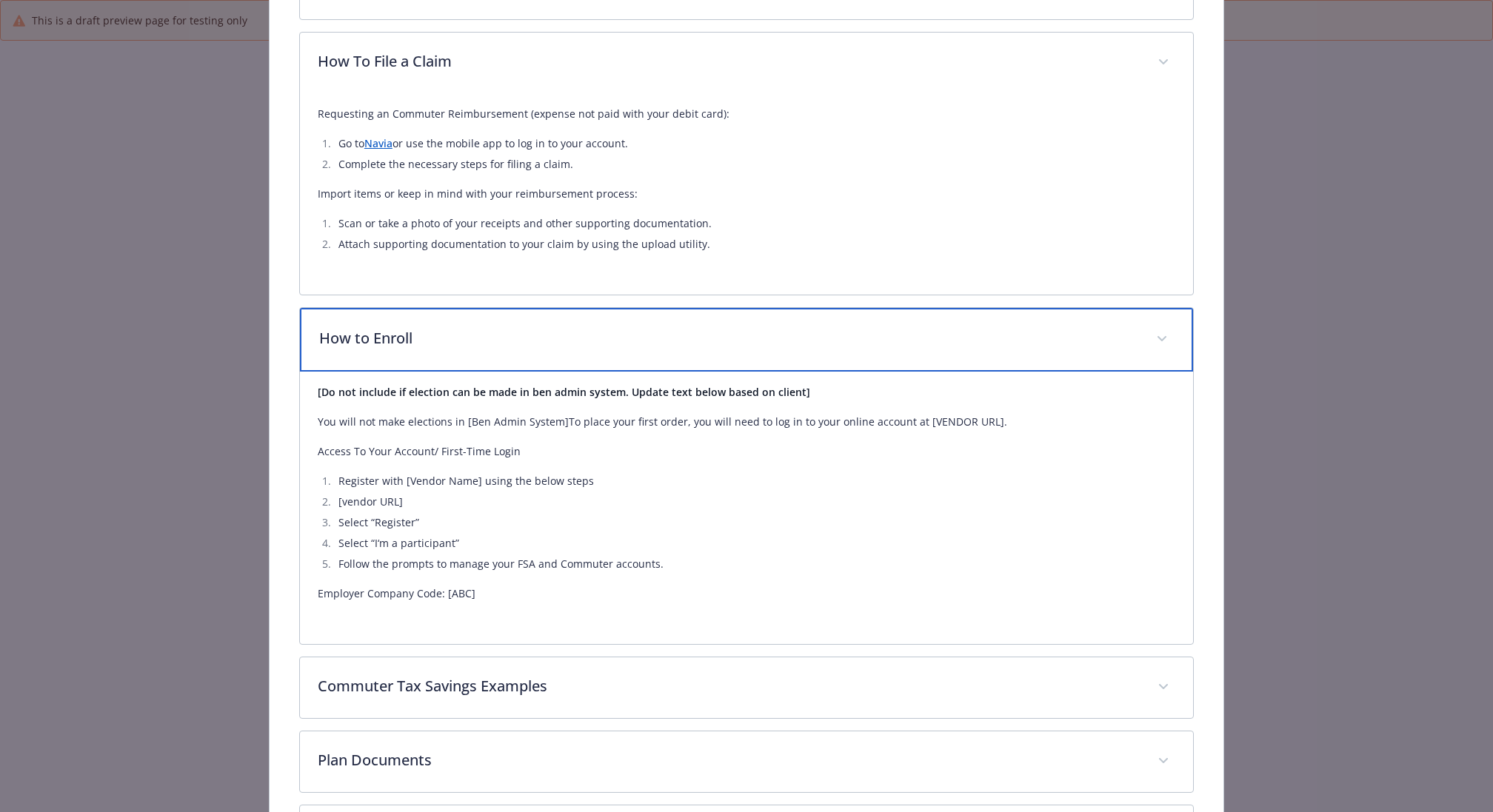
click at [523, 346] on p "How to Enroll" at bounding box center [728, 337] width 819 height 22
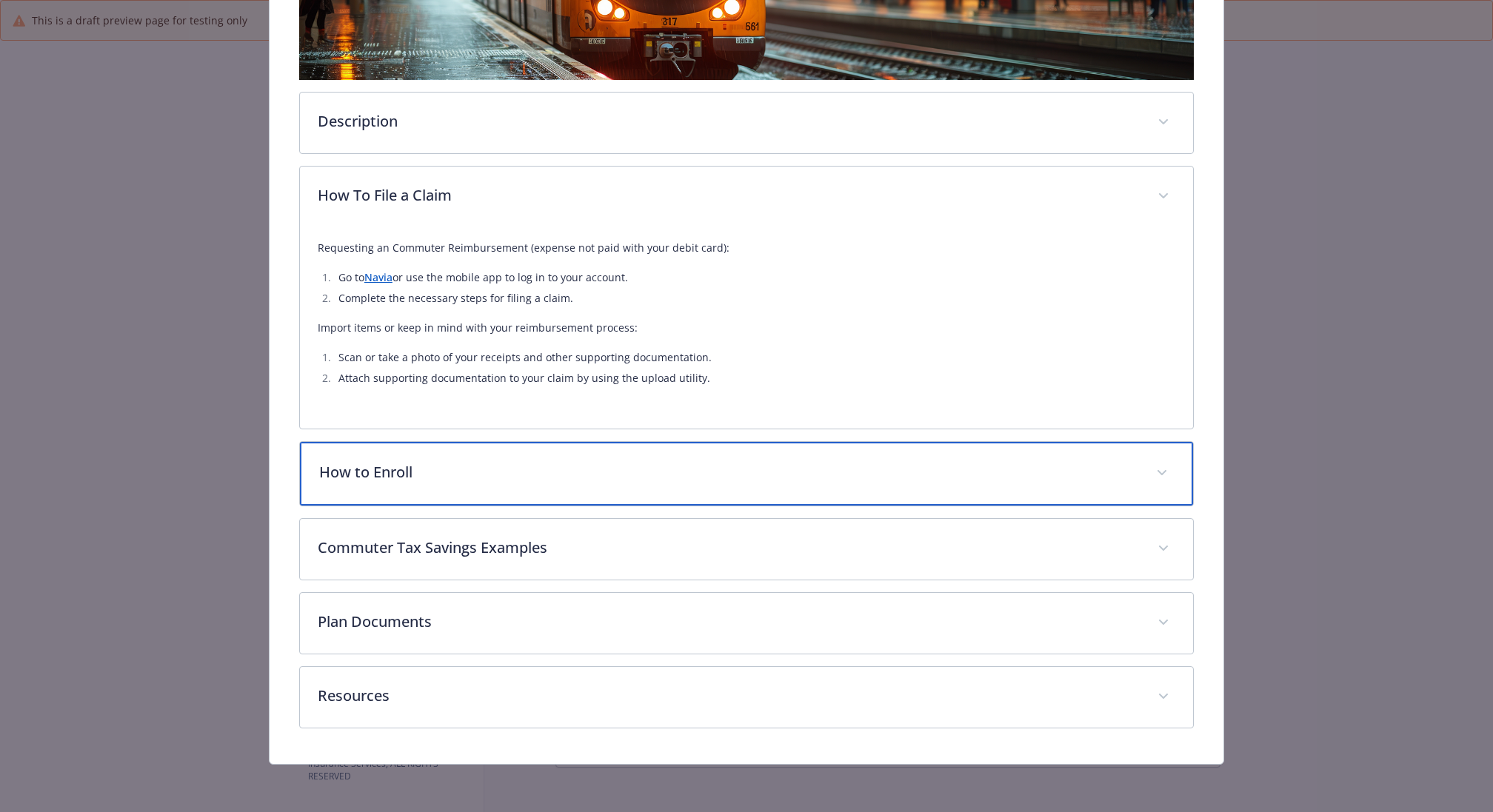
scroll to position [352, 0]
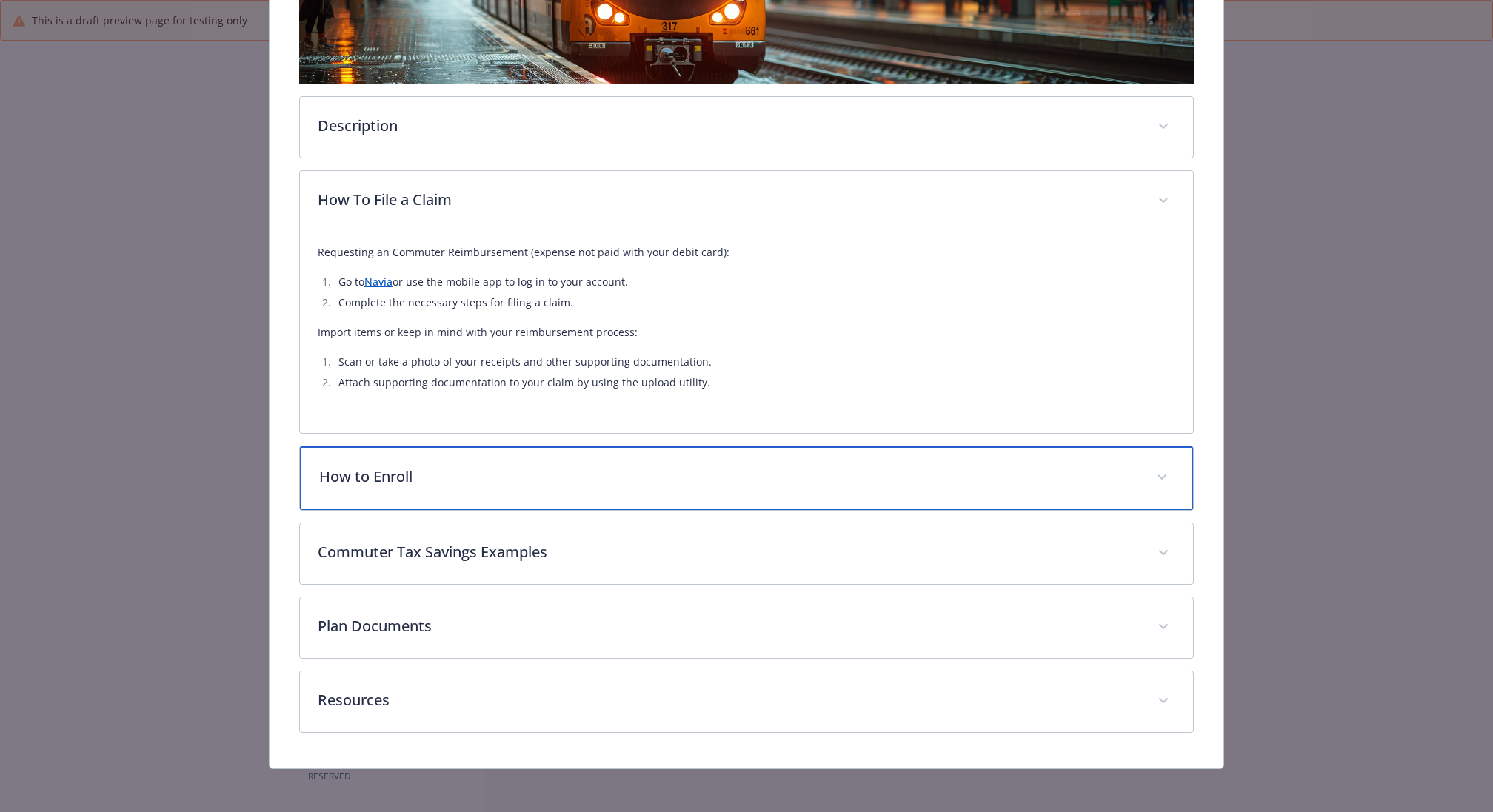
click at [606, 480] on p "How to Enroll" at bounding box center [728, 476] width 819 height 22
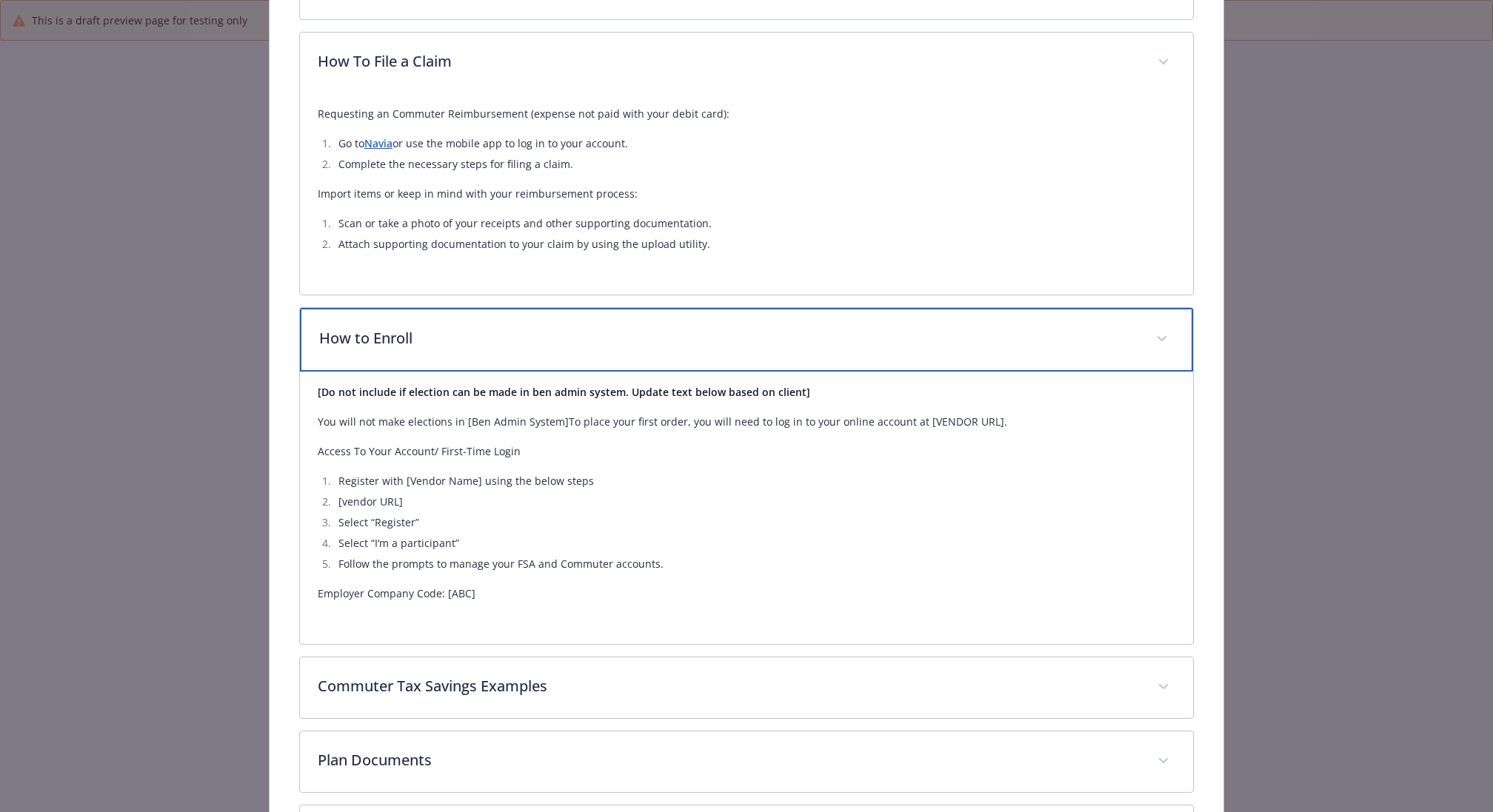
click at [584, 352] on div "How to Enroll" at bounding box center [746, 340] width 893 height 64
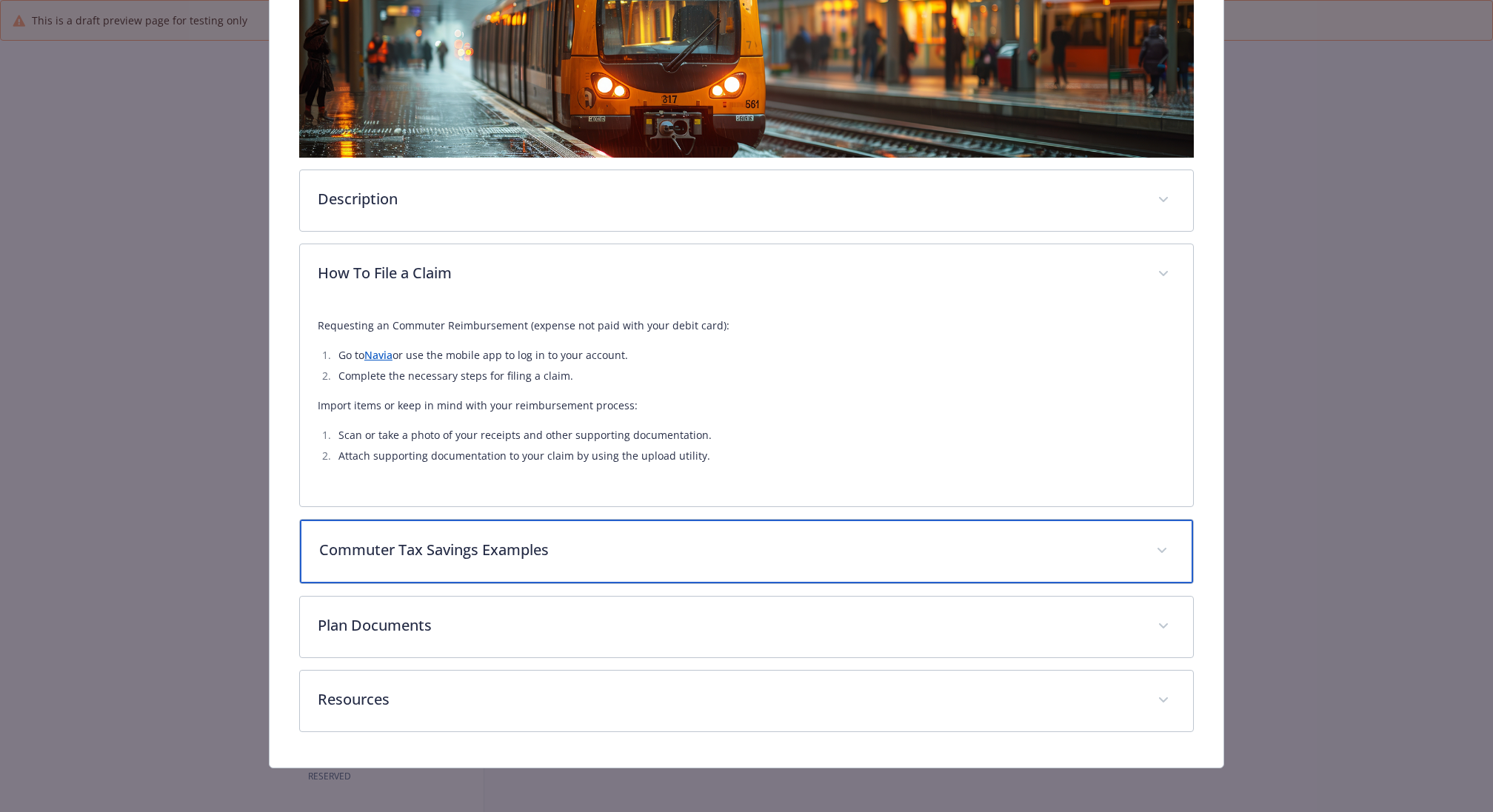
scroll to position [0, 0]
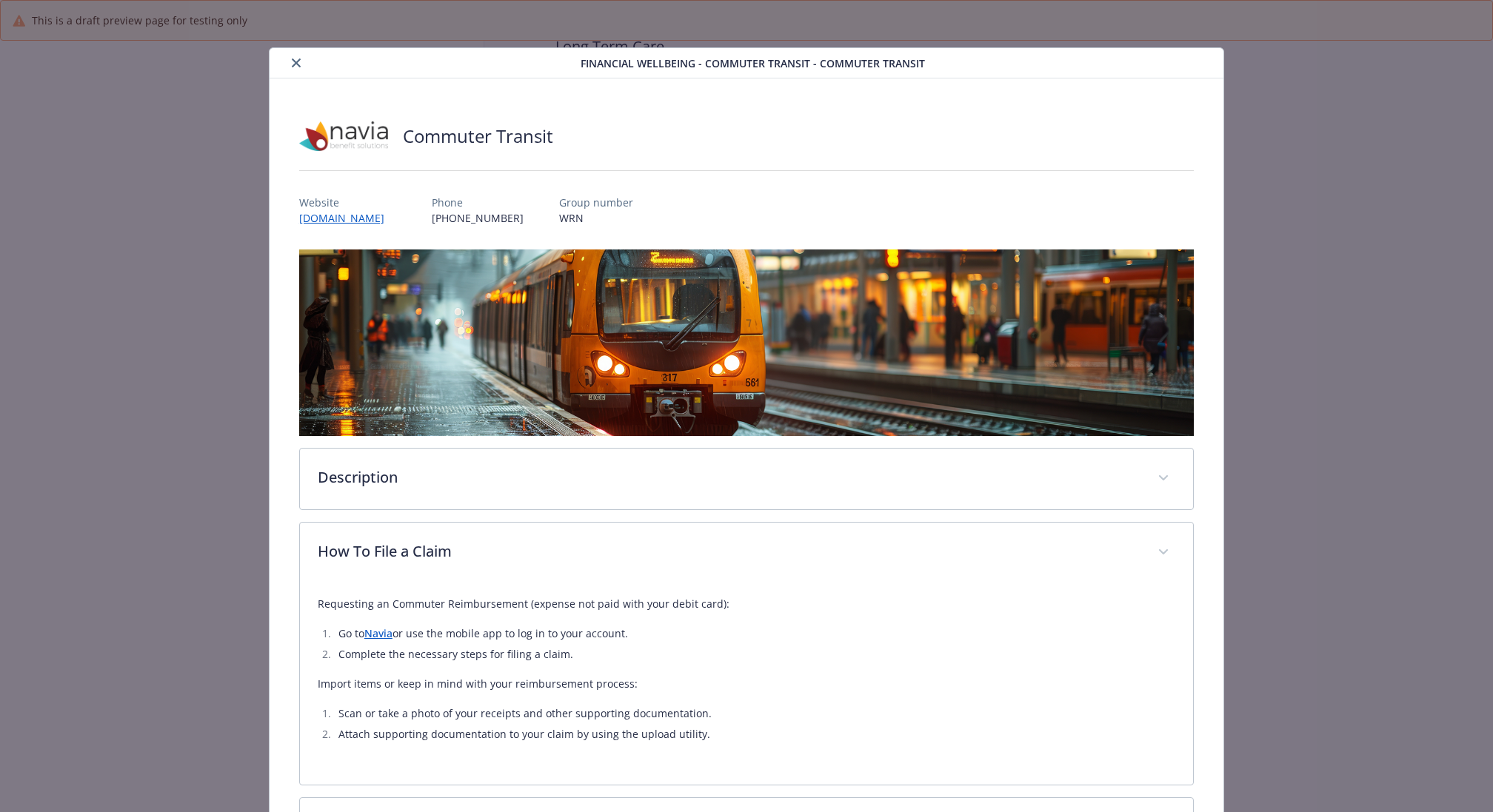
click at [301, 66] on button "close" at bounding box center [296, 63] width 18 height 18
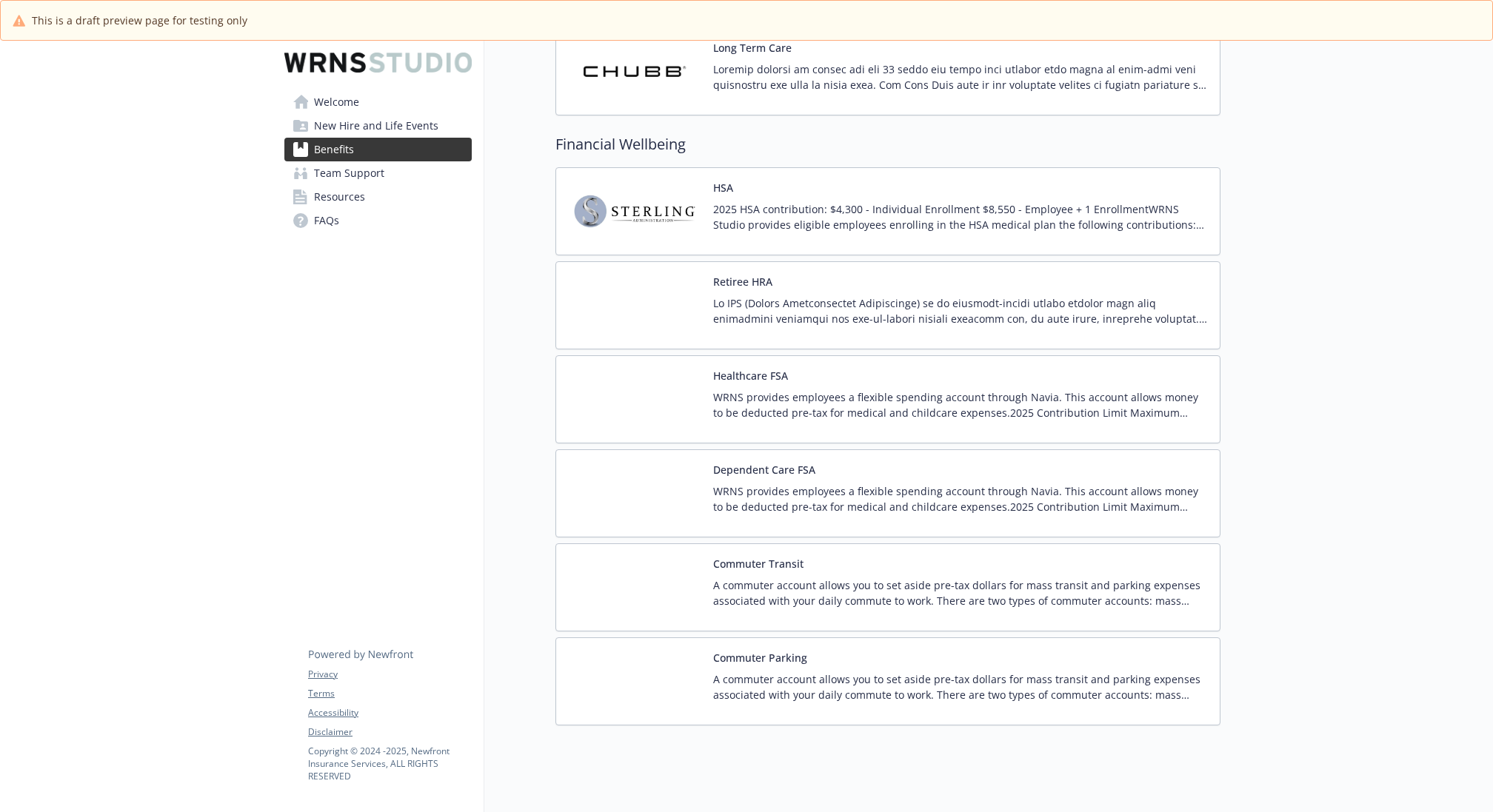
scroll to position [1449, 0]
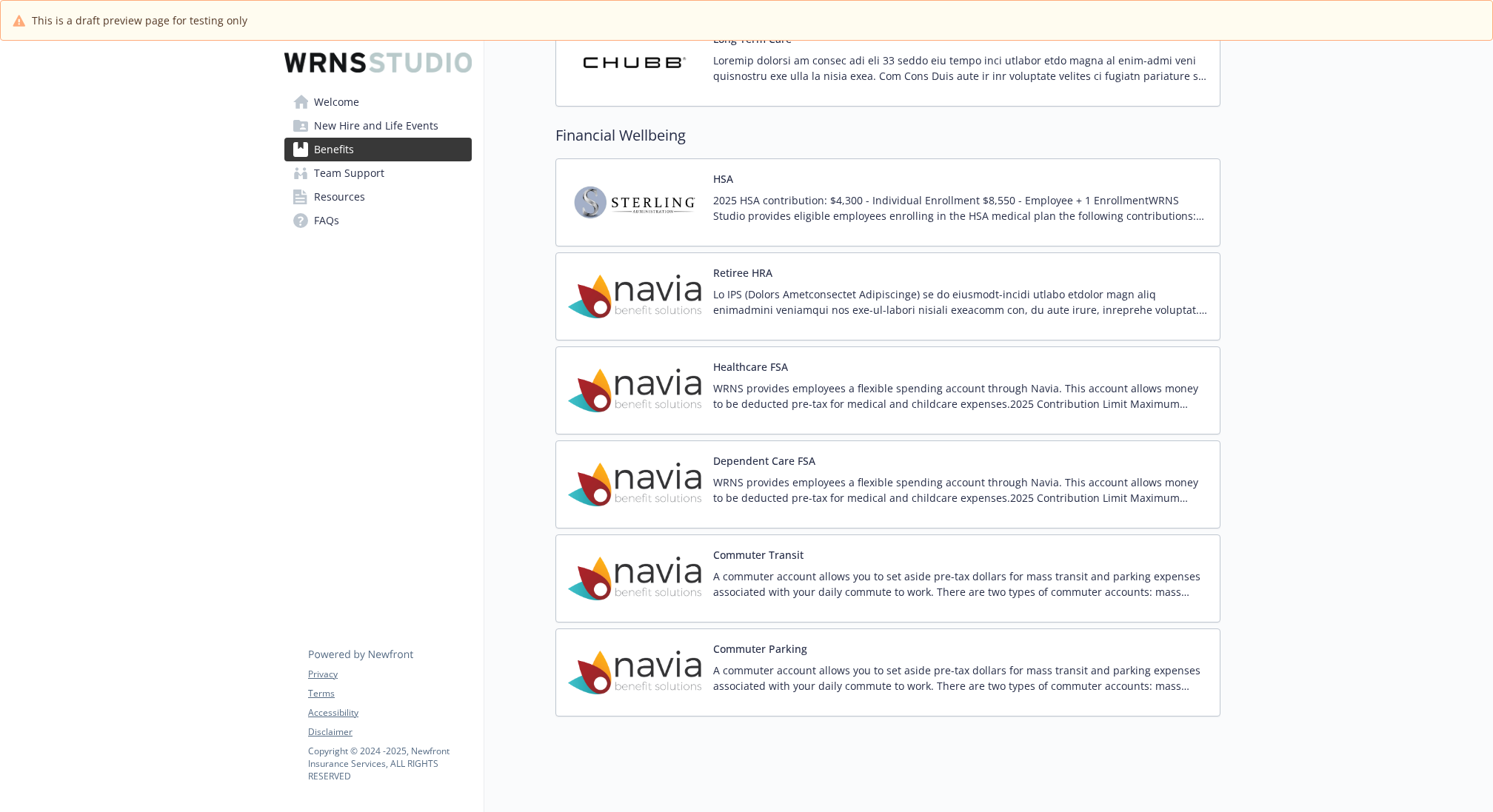
click at [1027, 547] on div "Commuter Transit A commuter account allows you to set aside pre-tax dollars for…" at bounding box center [960, 578] width 494 height 63
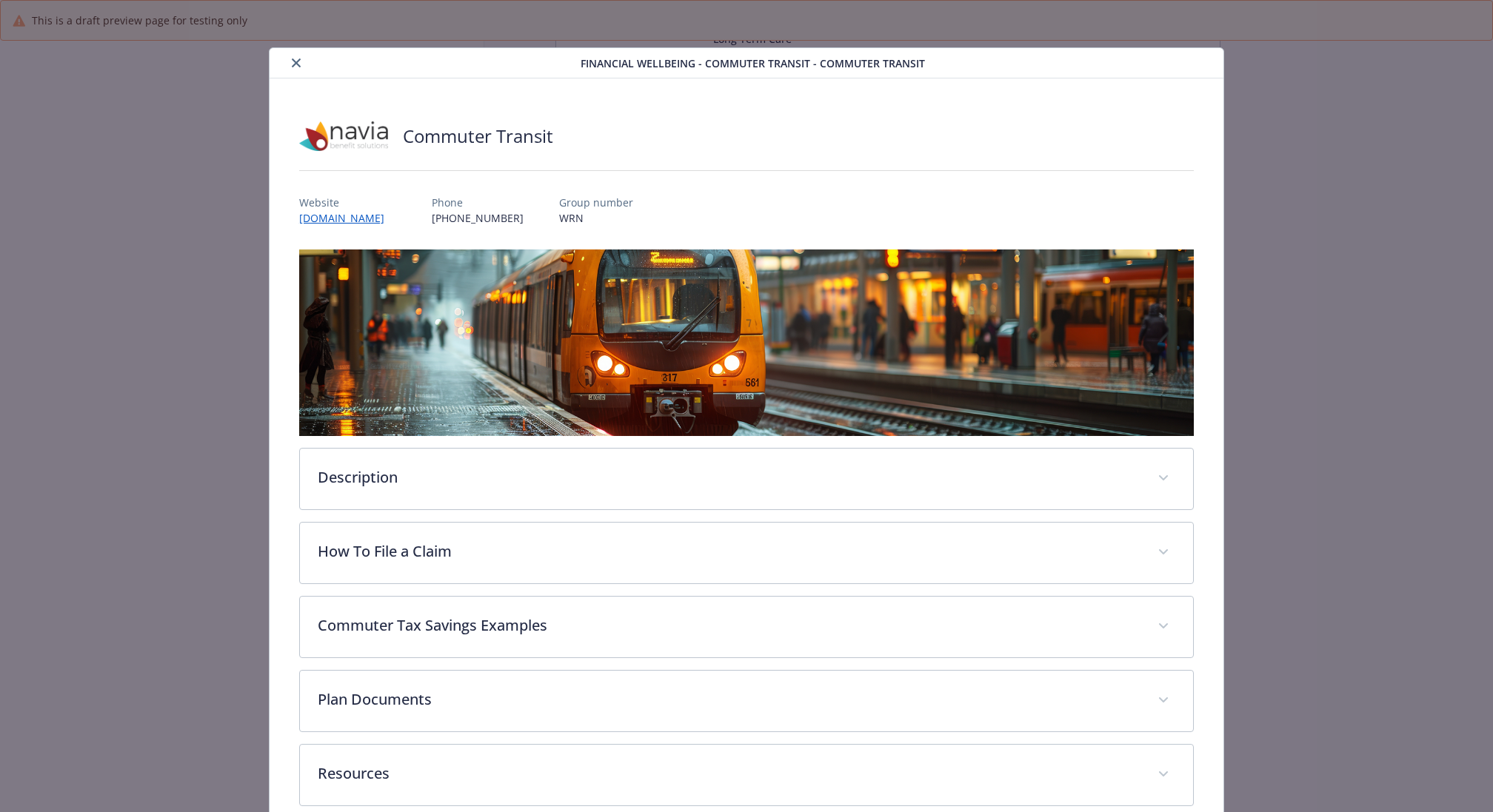
scroll to position [22, 0]
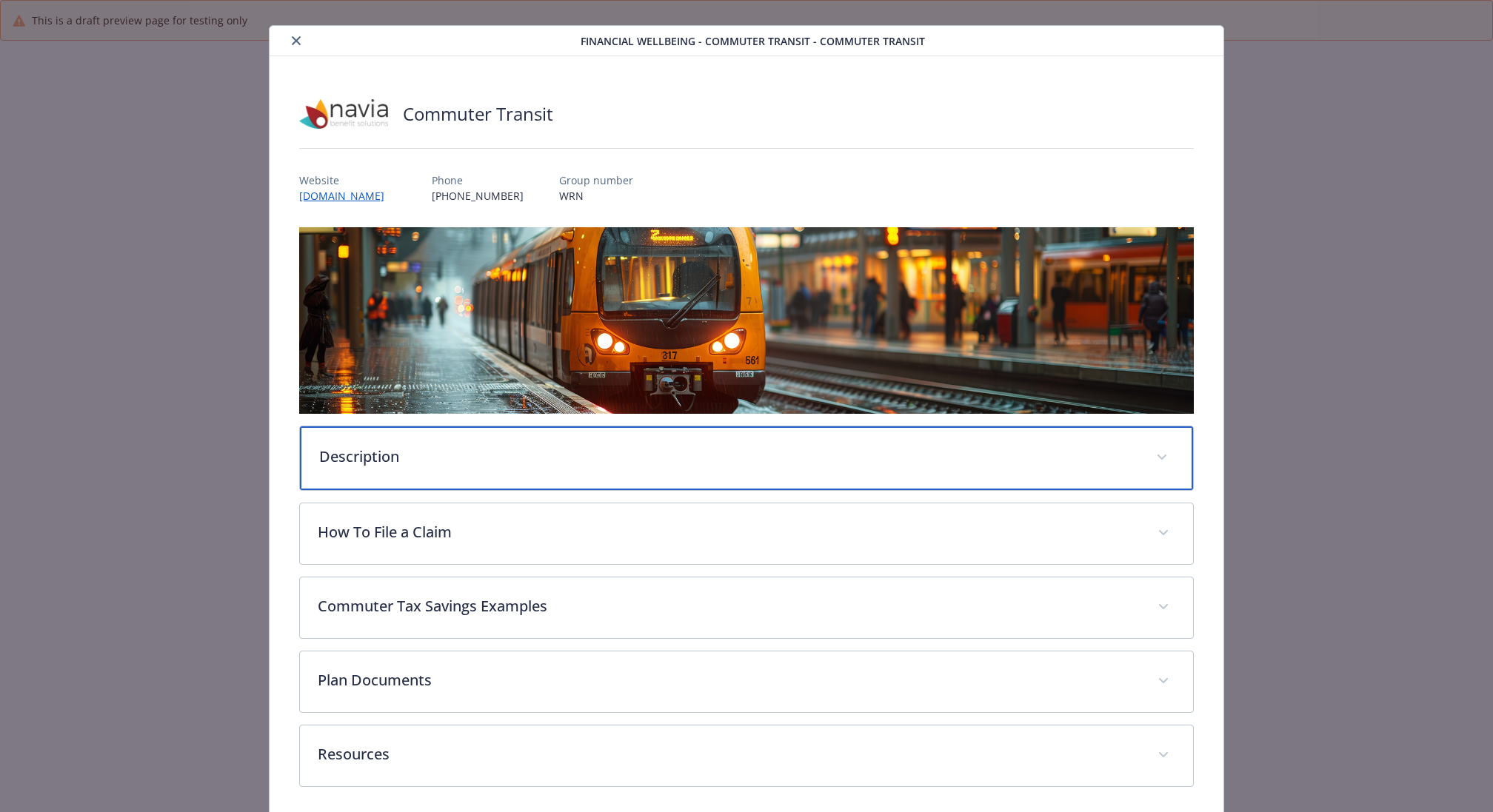
click at [662, 439] on div "Description" at bounding box center [746, 458] width 893 height 64
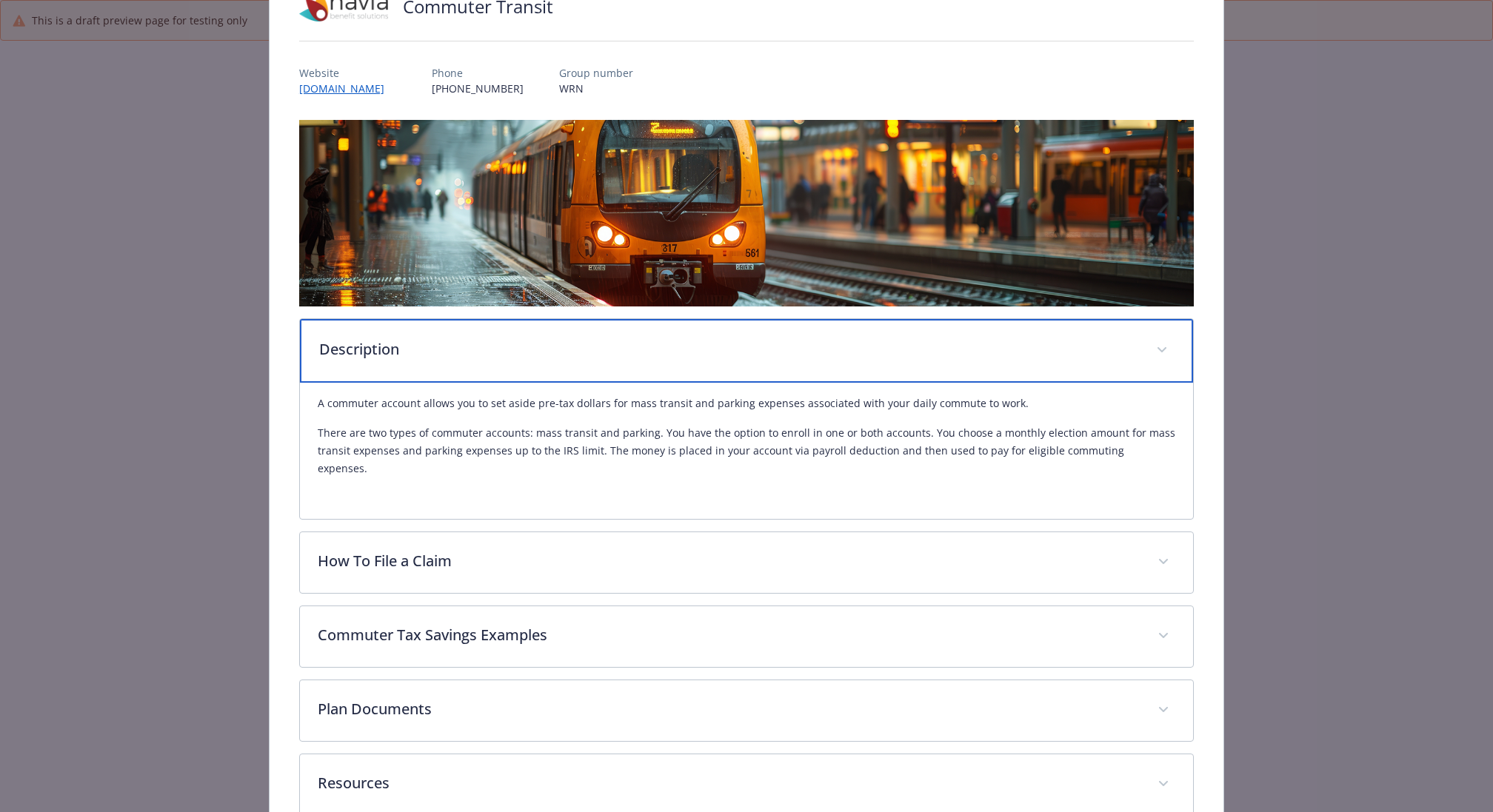
scroll to position [195, 0]
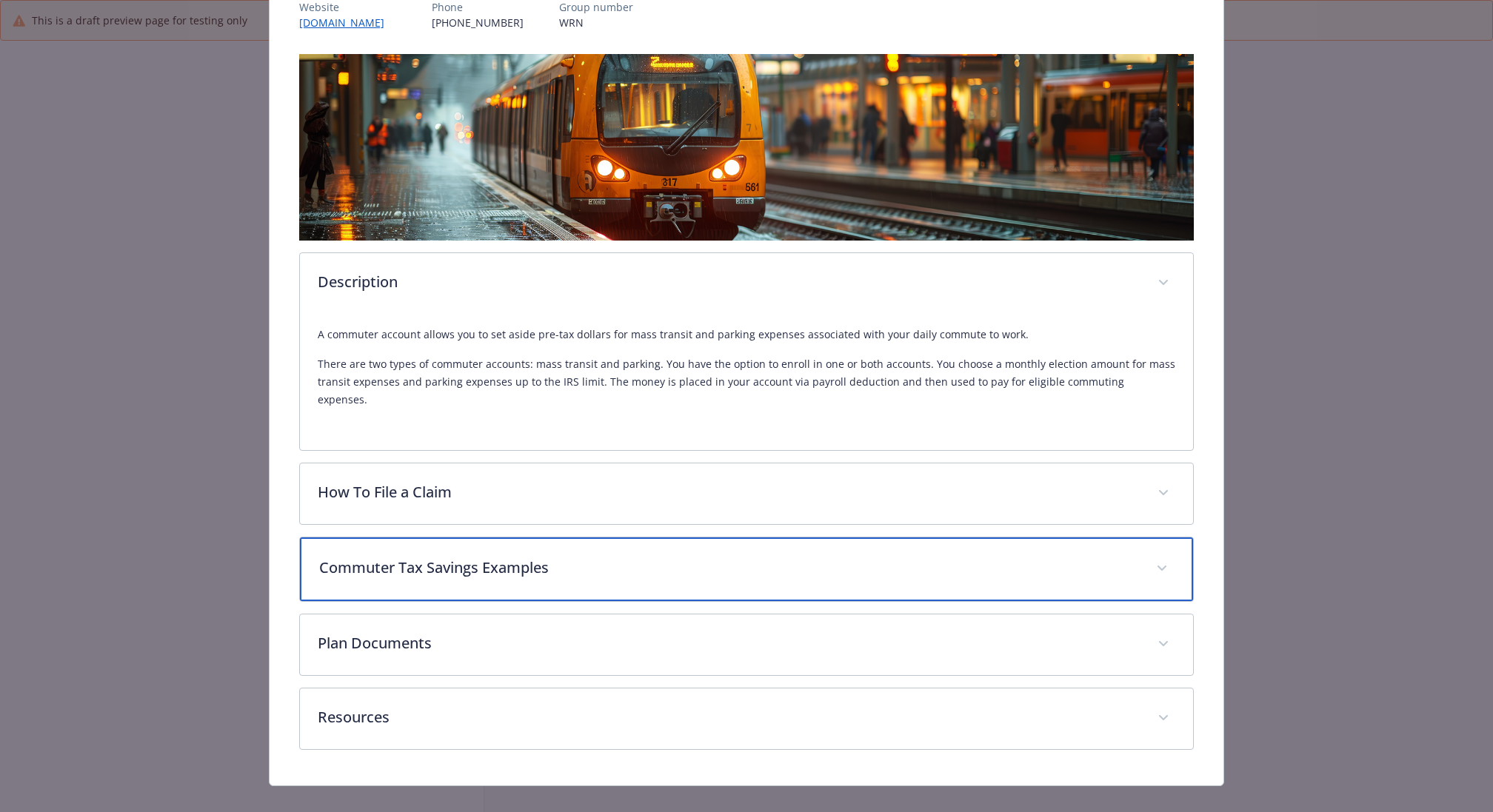
click at [583, 557] on p "Commuter Tax Savings Examples" at bounding box center [728, 567] width 819 height 22
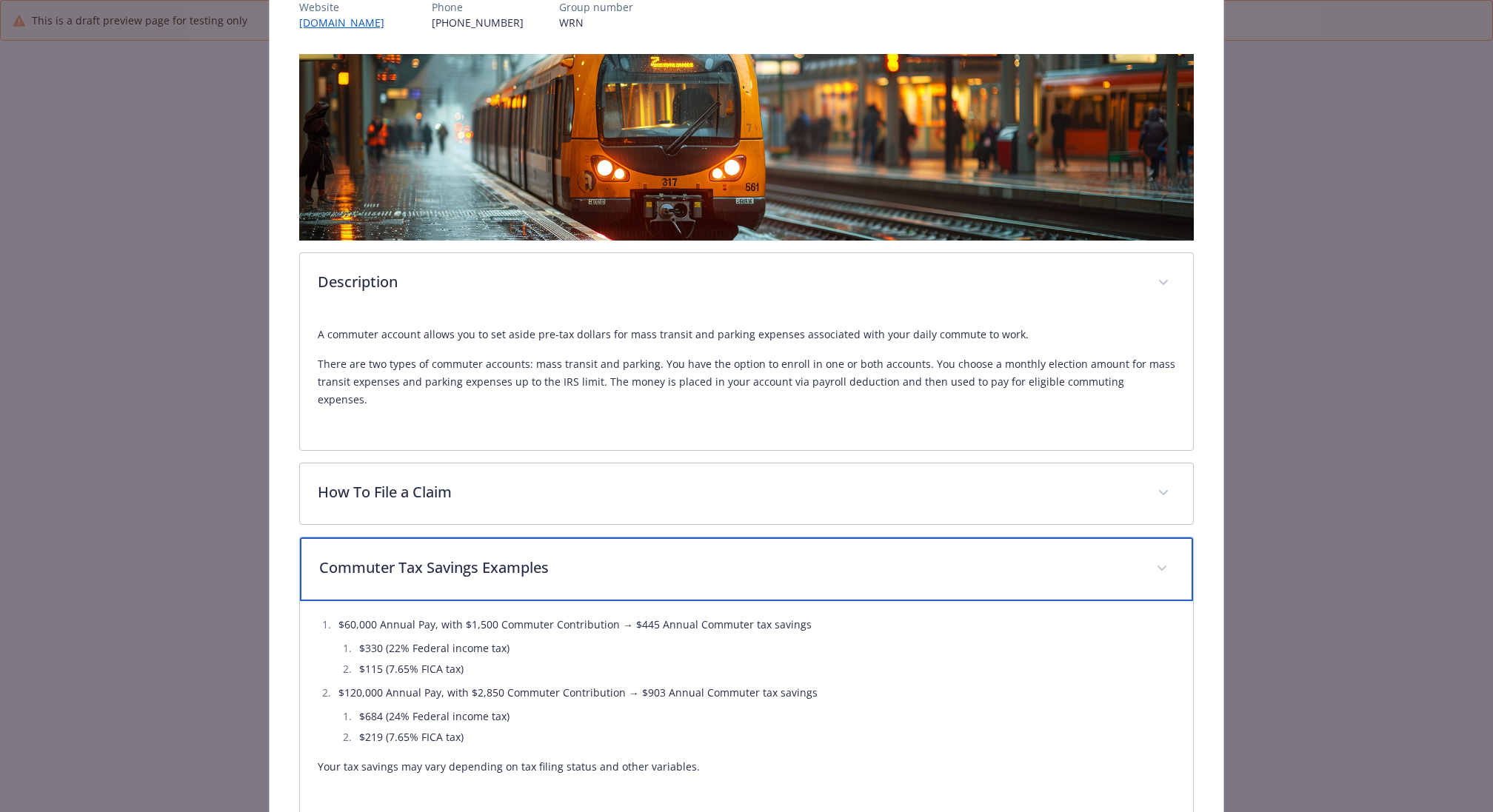
click at [582, 557] on p "Commuter Tax Savings Examples" at bounding box center [728, 567] width 819 height 22
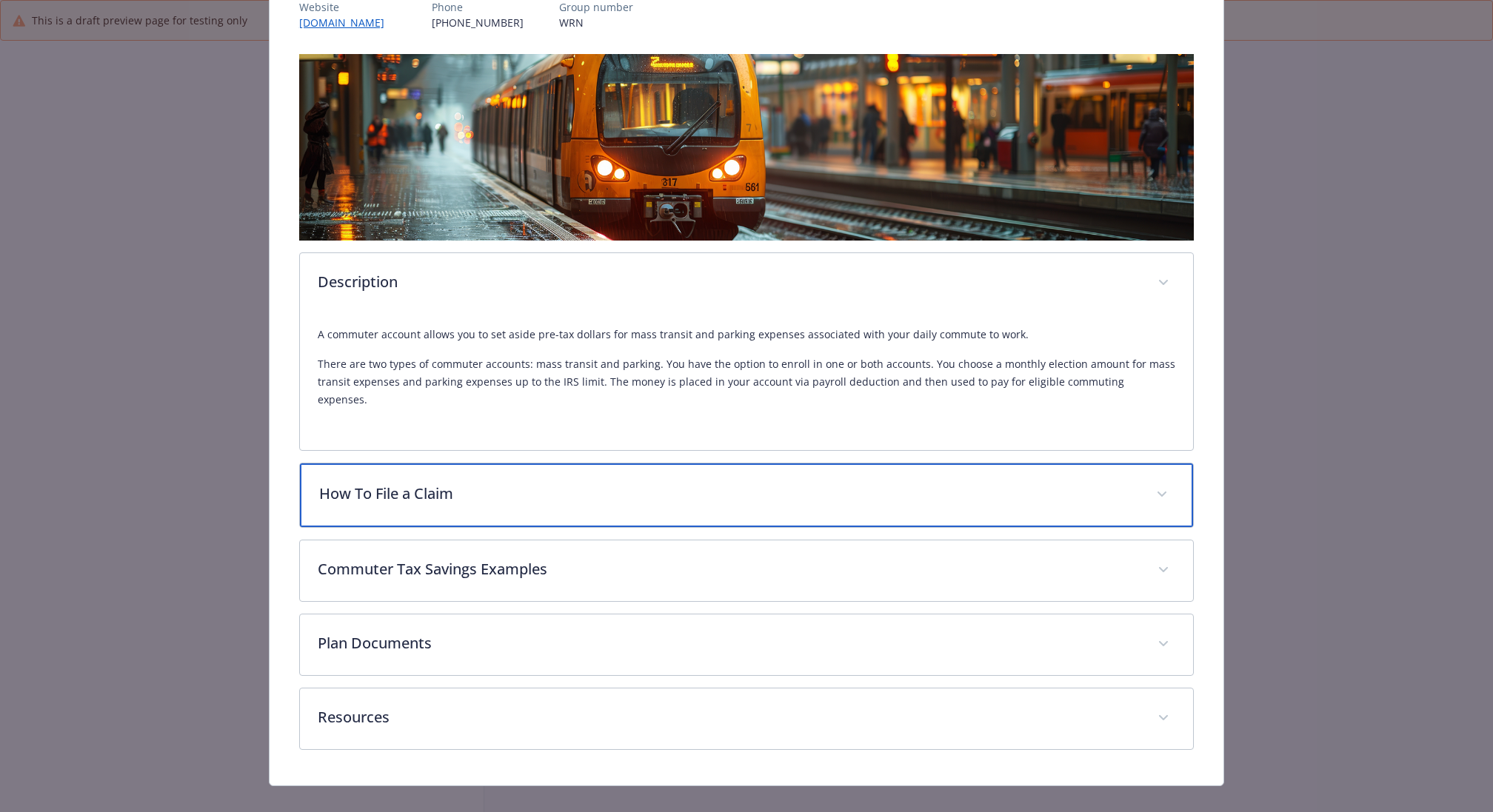
click at [576, 488] on div "How To File a Claim" at bounding box center [746, 495] width 893 height 64
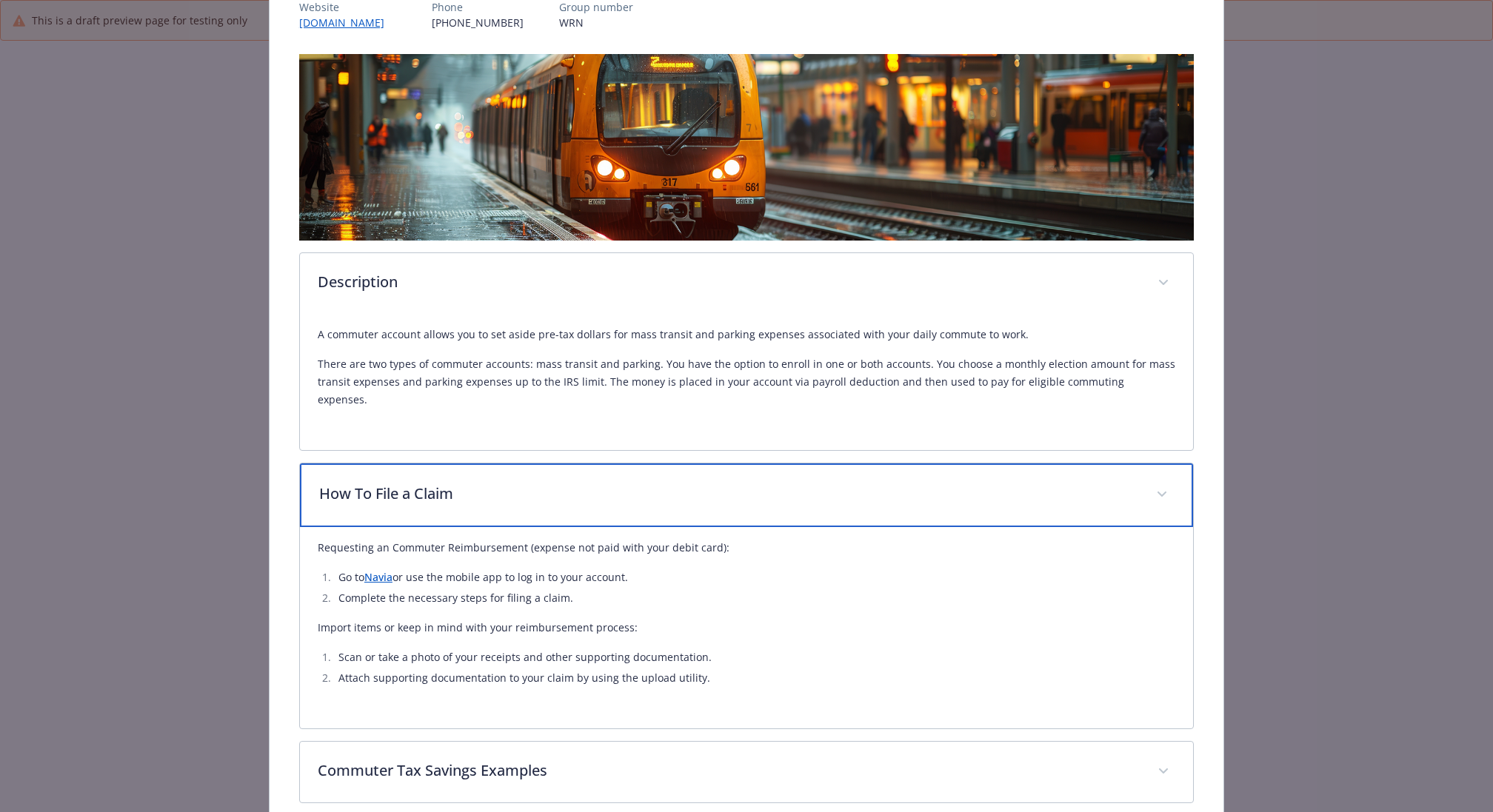
click at [574, 493] on div "How To File a Claim" at bounding box center [746, 495] width 893 height 64
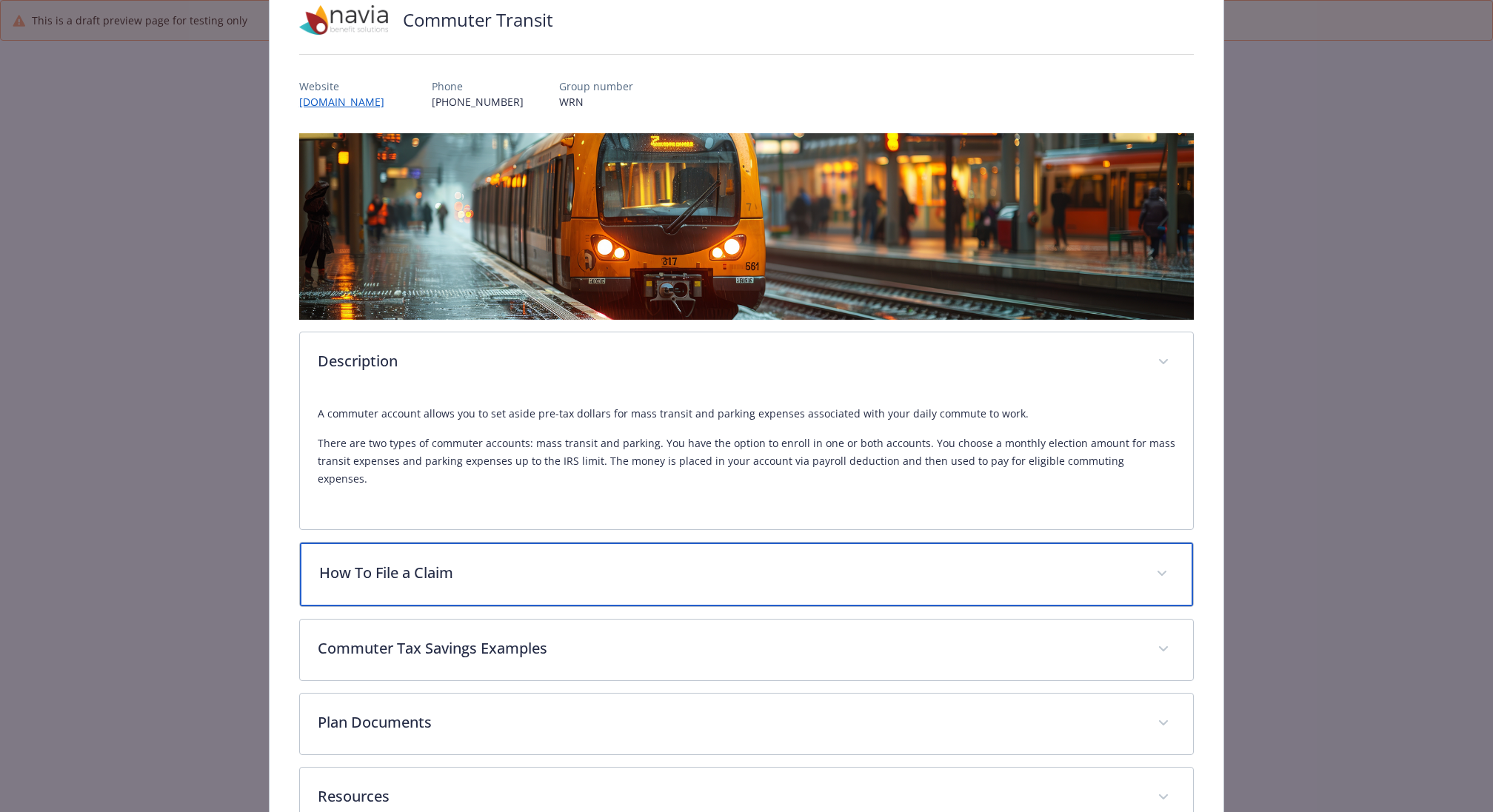
scroll to position [0, 0]
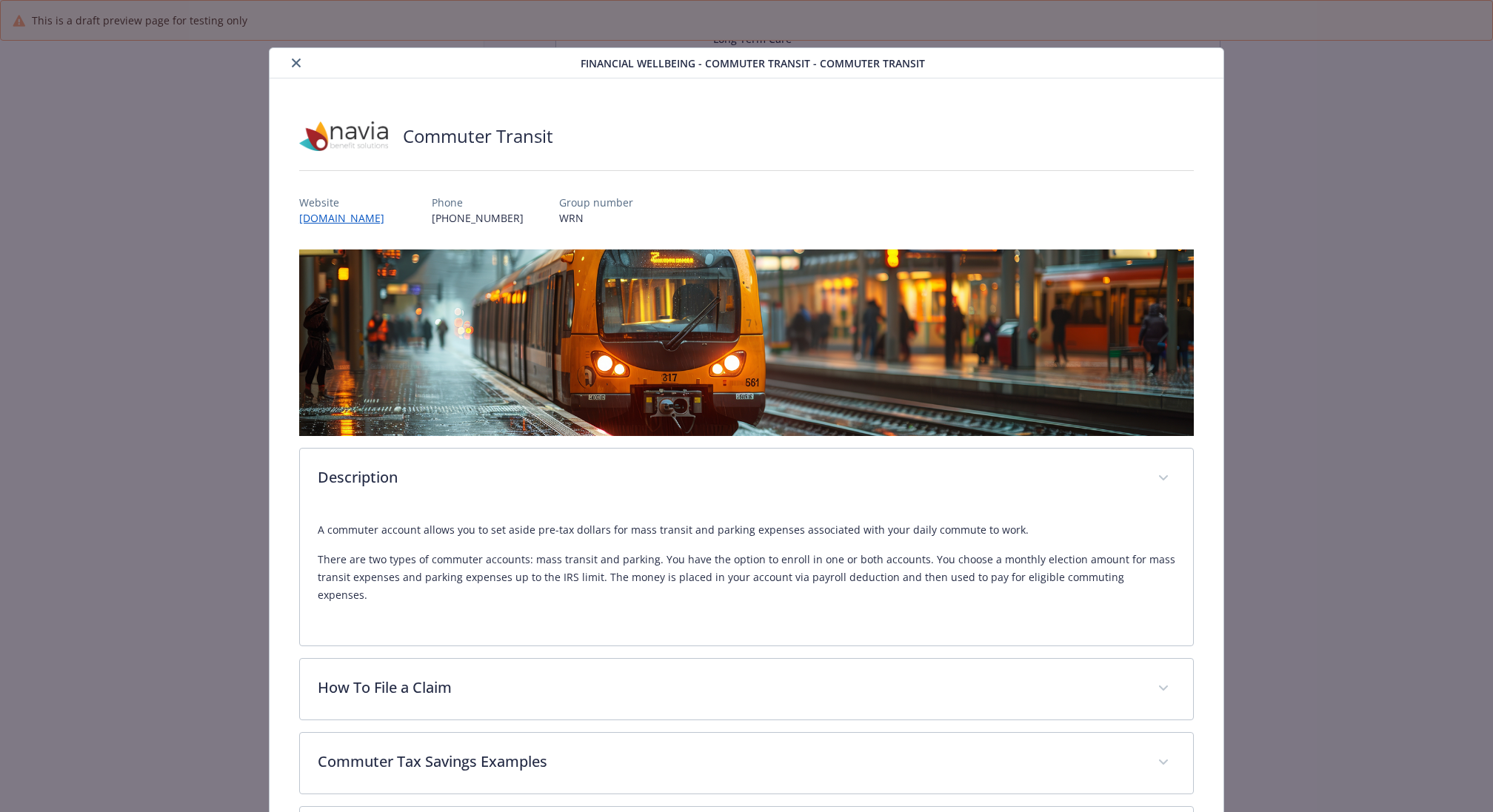
click at [295, 65] on icon "close" at bounding box center [296, 63] width 9 height 9
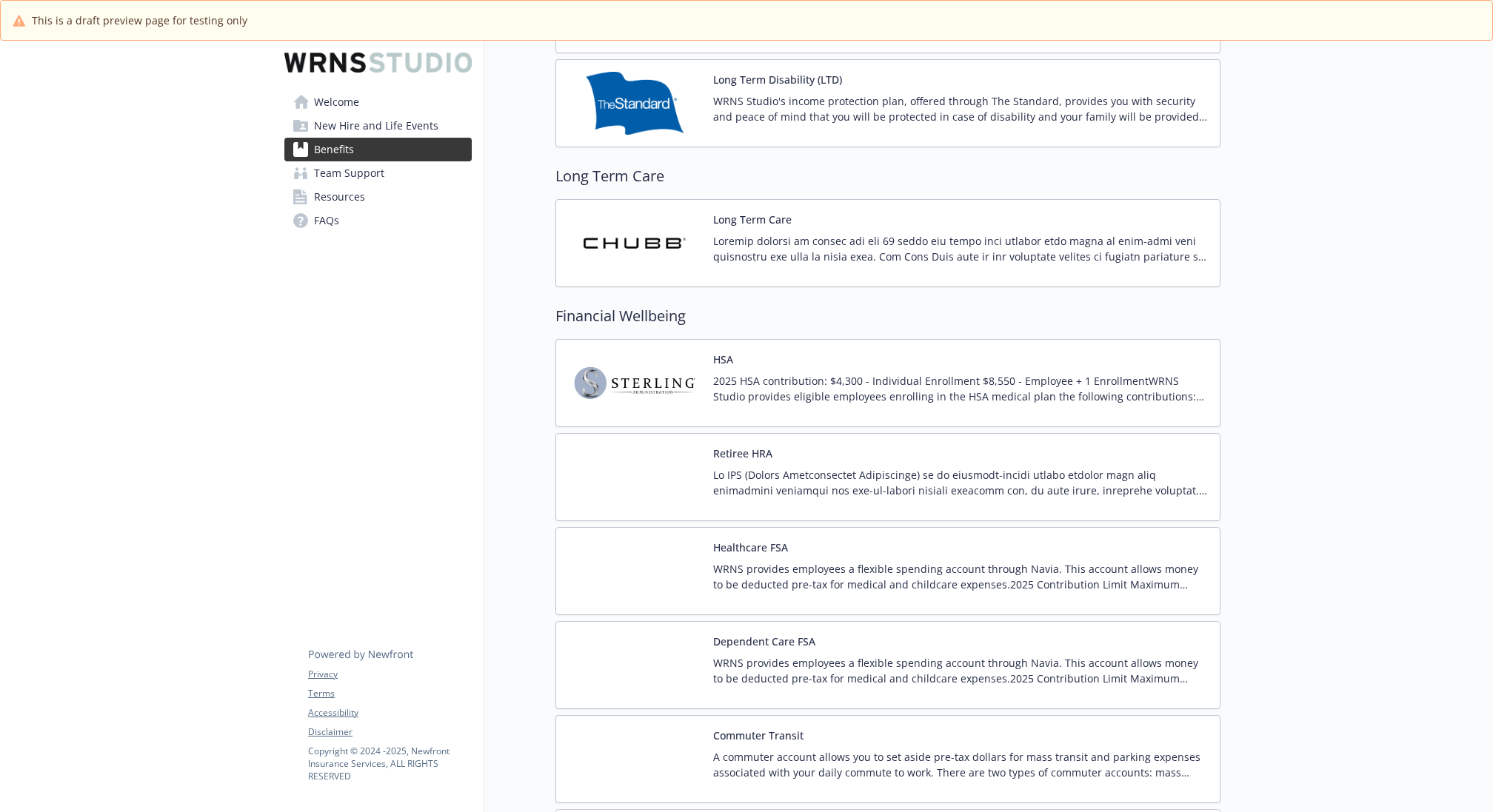
scroll to position [1464, 0]
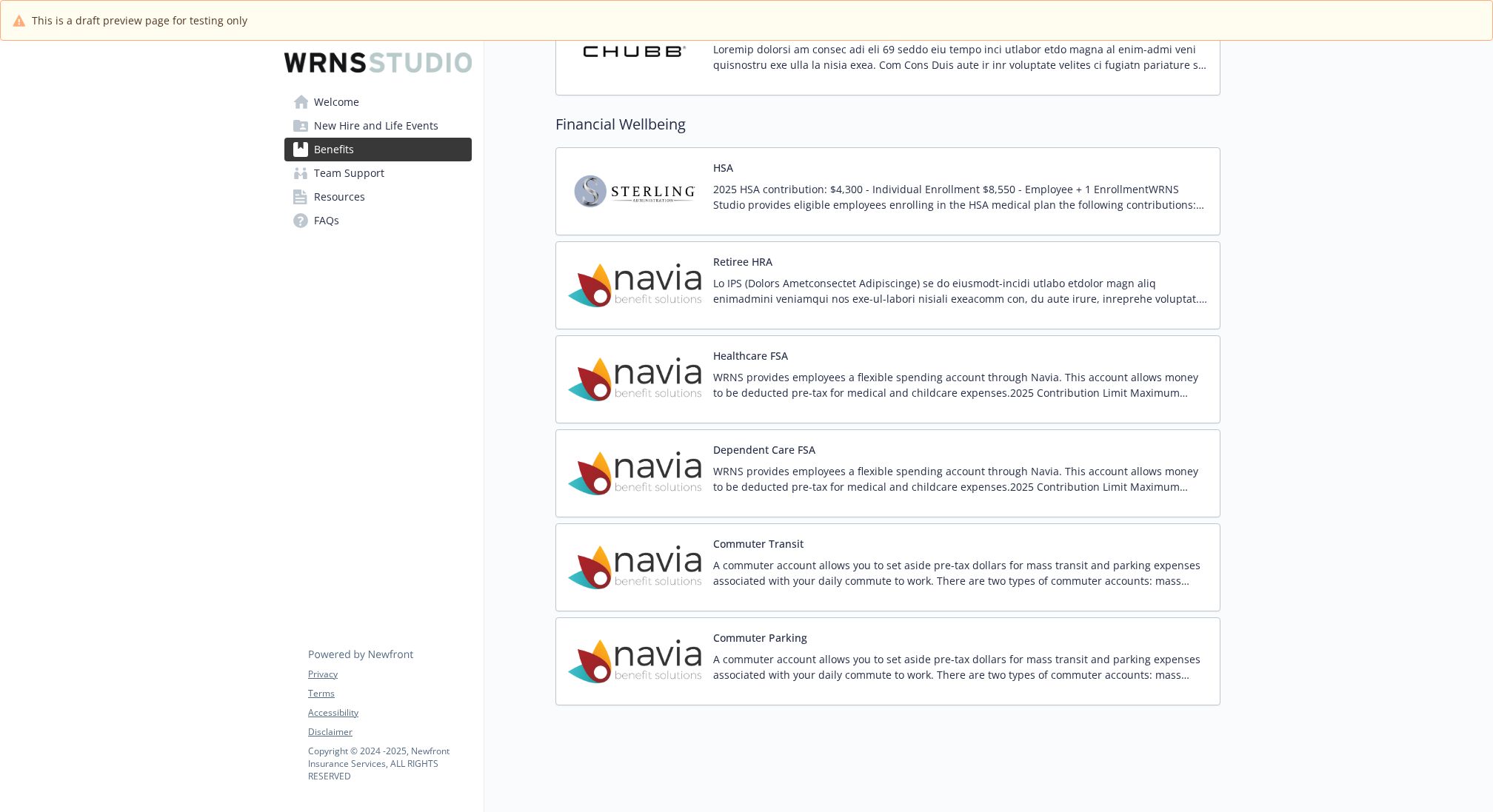
click at [974, 557] on p "A commuter account allows you to set aside pre-tax dollars for mass transit and…" at bounding box center [960, 572] width 494 height 31
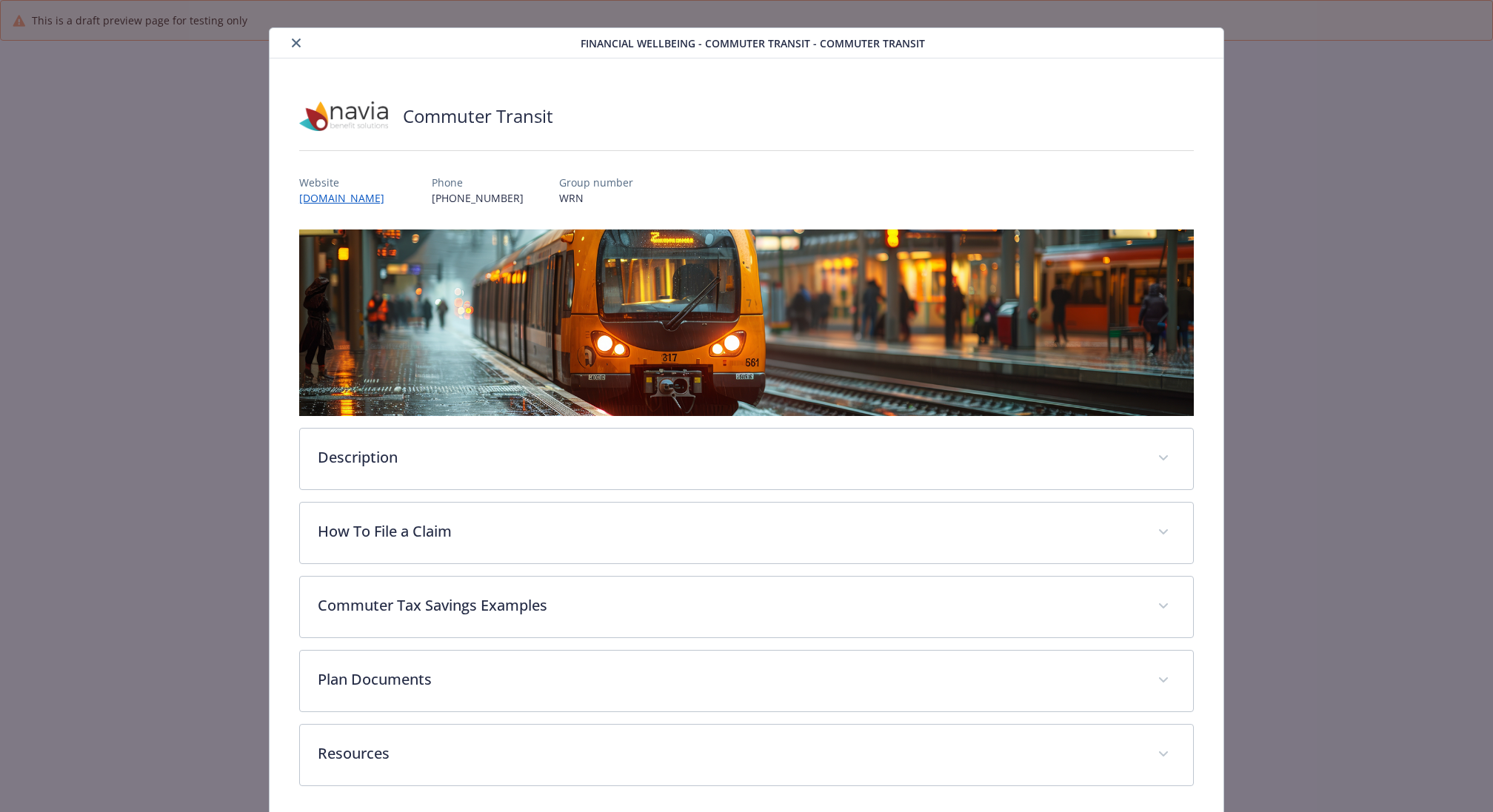
scroll to position [72, 0]
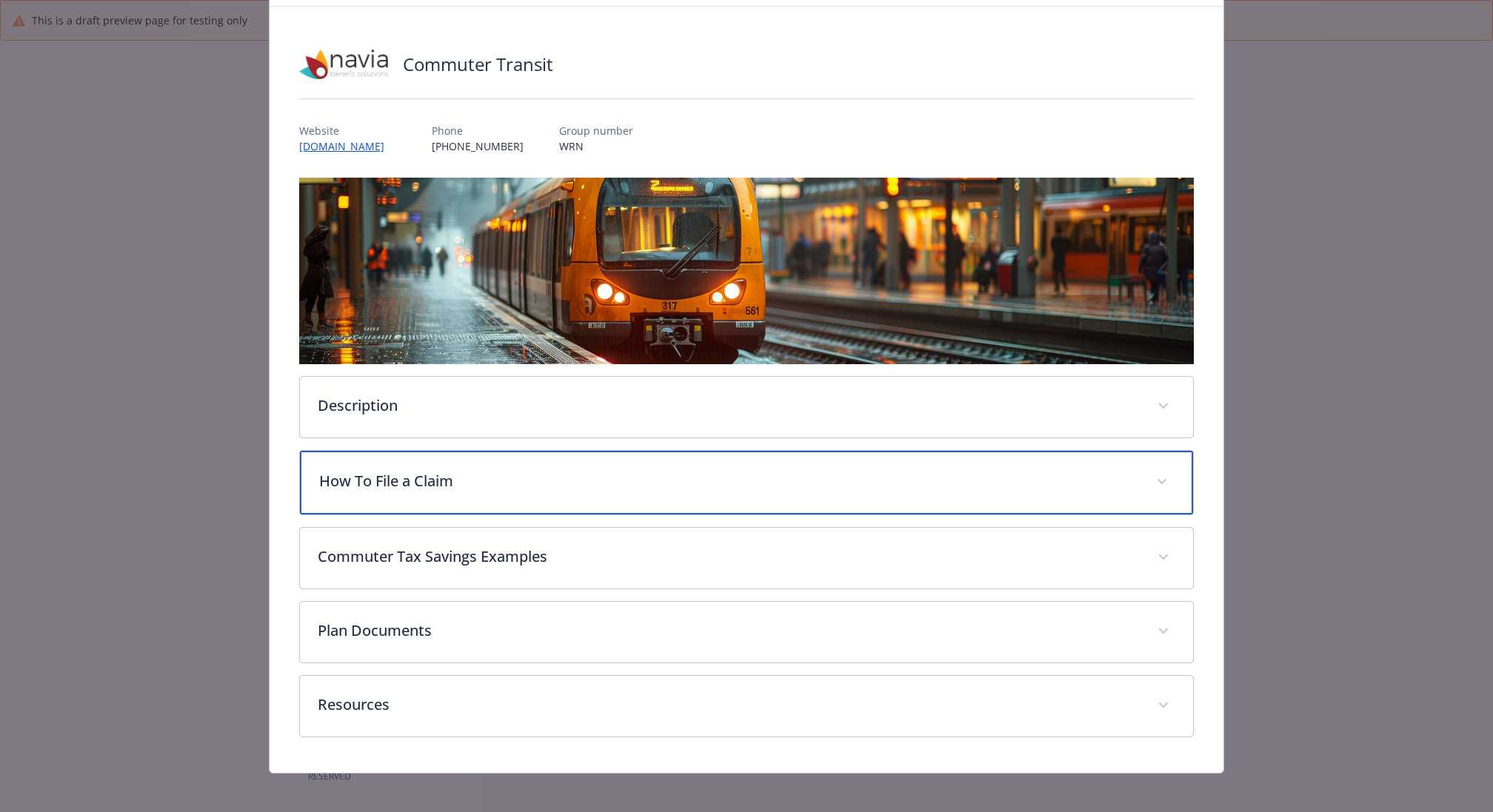
click at [577, 481] on p "How To File a Claim" at bounding box center [728, 481] width 819 height 22
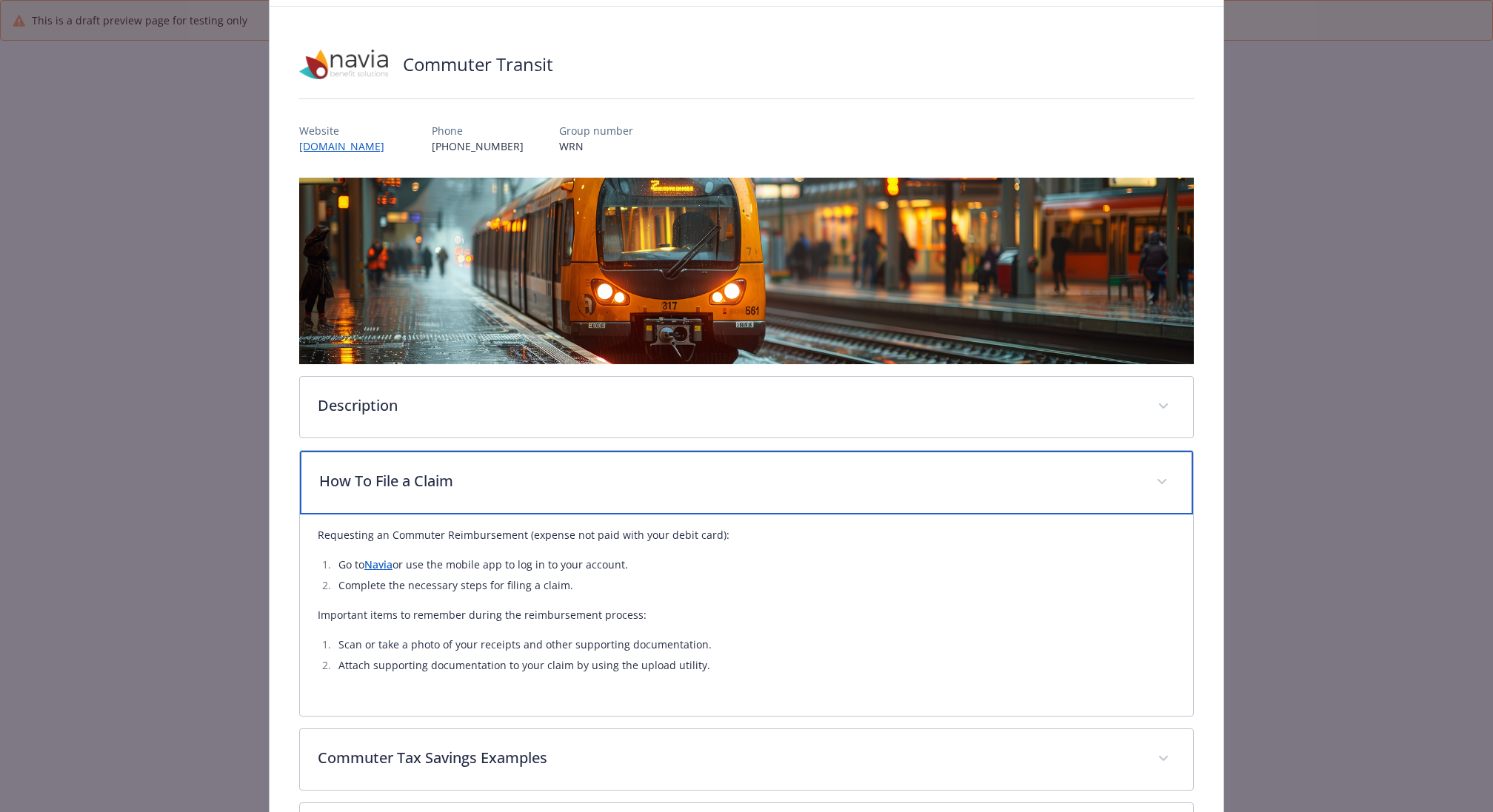
click at [586, 475] on p "How To File a Claim" at bounding box center [728, 481] width 819 height 22
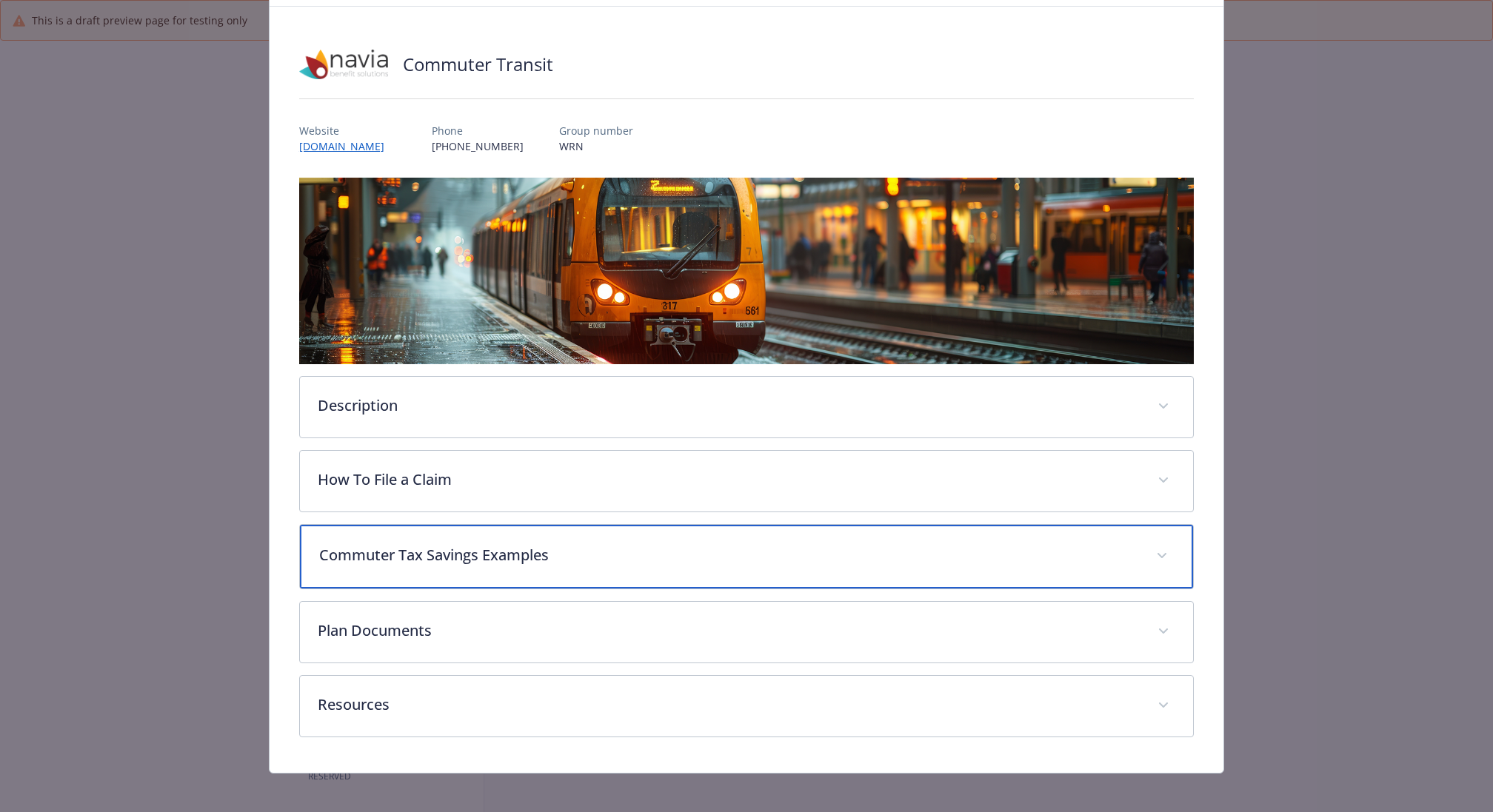
click at [559, 544] on p "Commuter Tax Savings Examples" at bounding box center [728, 554] width 819 height 22
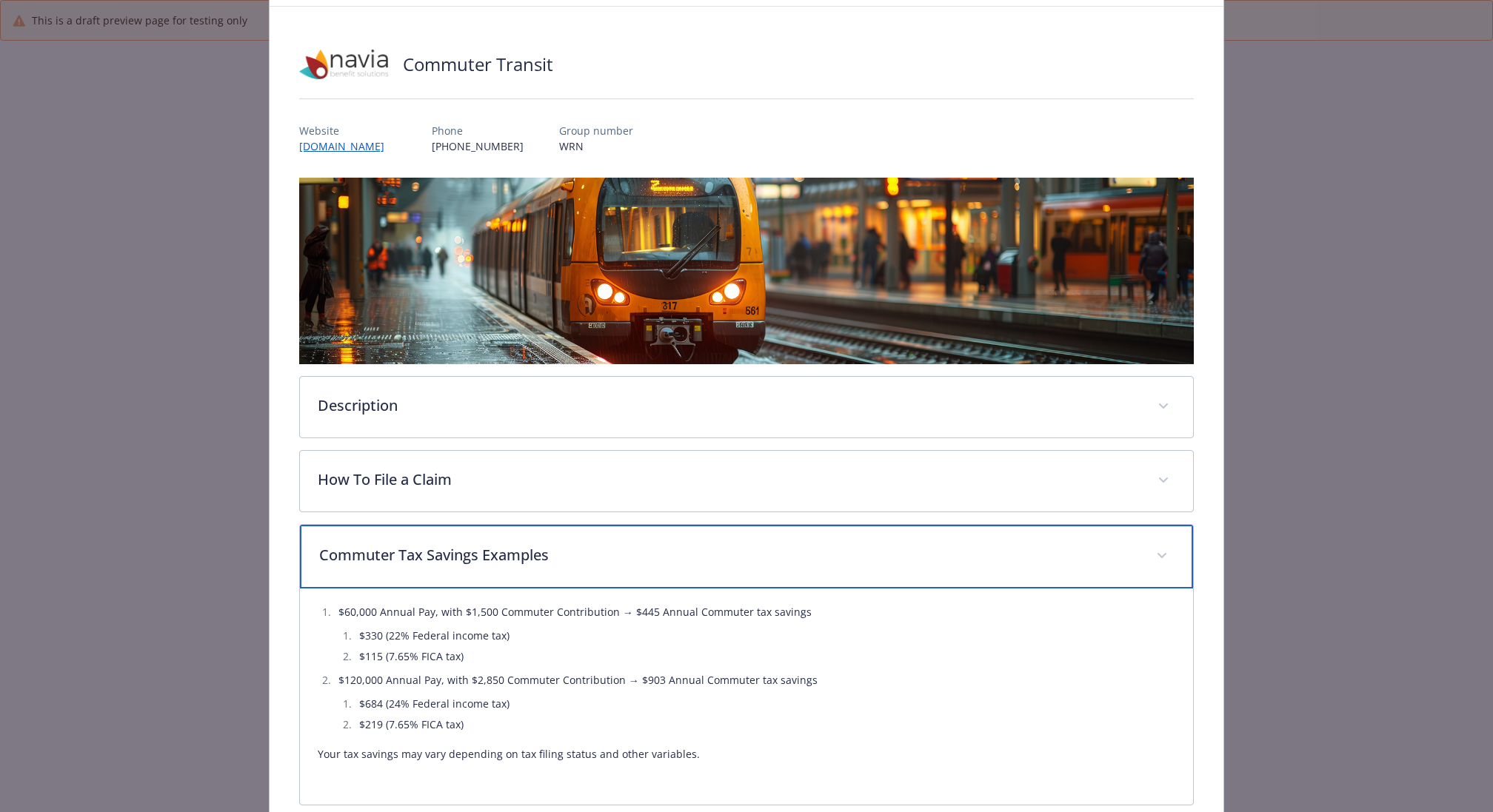
click at [559, 555] on p "Commuter Tax Savings Examples" at bounding box center [728, 554] width 819 height 22
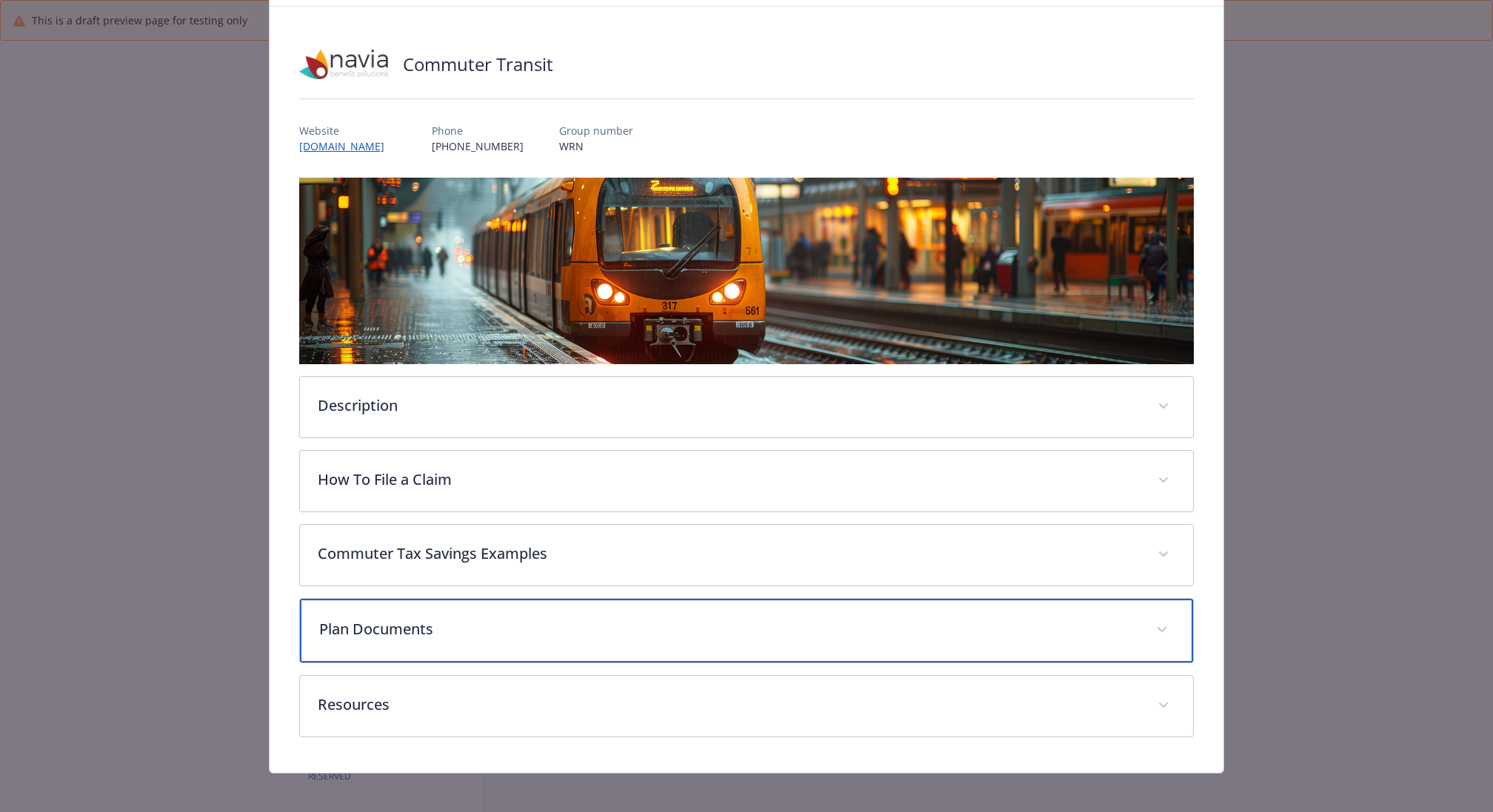
click at [540, 632] on p "Plan Documents" at bounding box center [728, 628] width 819 height 22
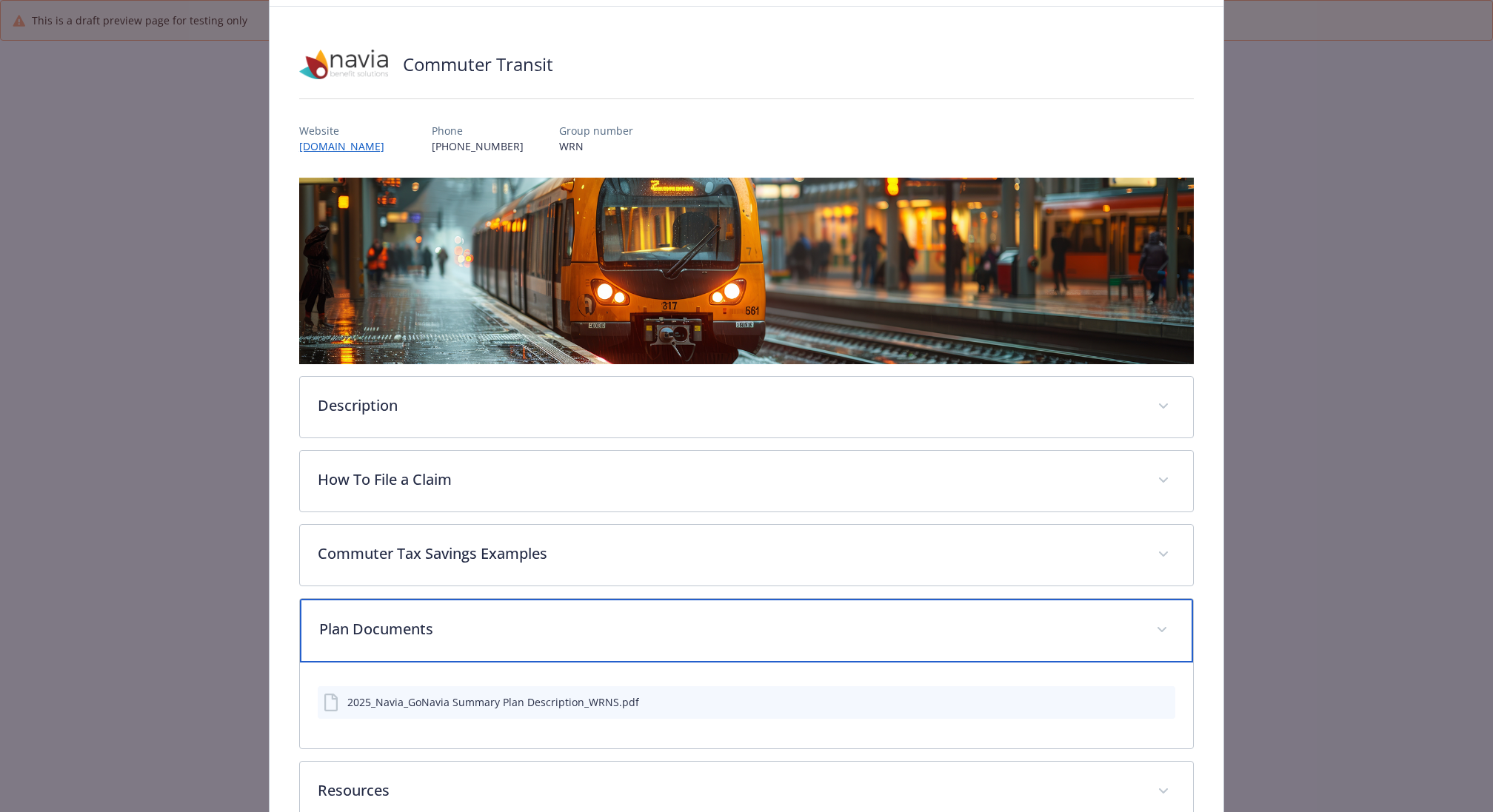
click at [540, 632] on p "Plan Documents" at bounding box center [728, 628] width 819 height 22
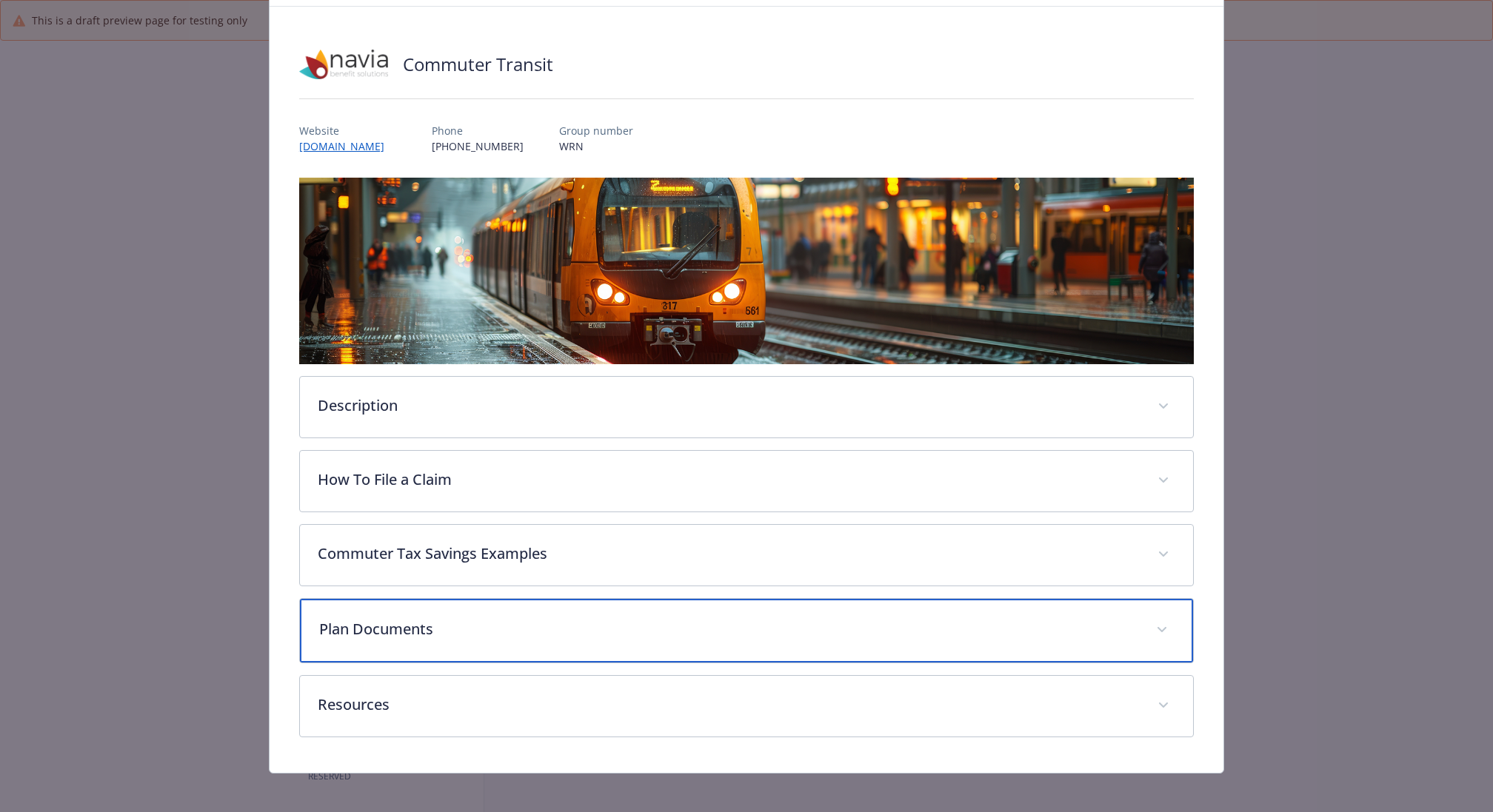
scroll to position [0, 0]
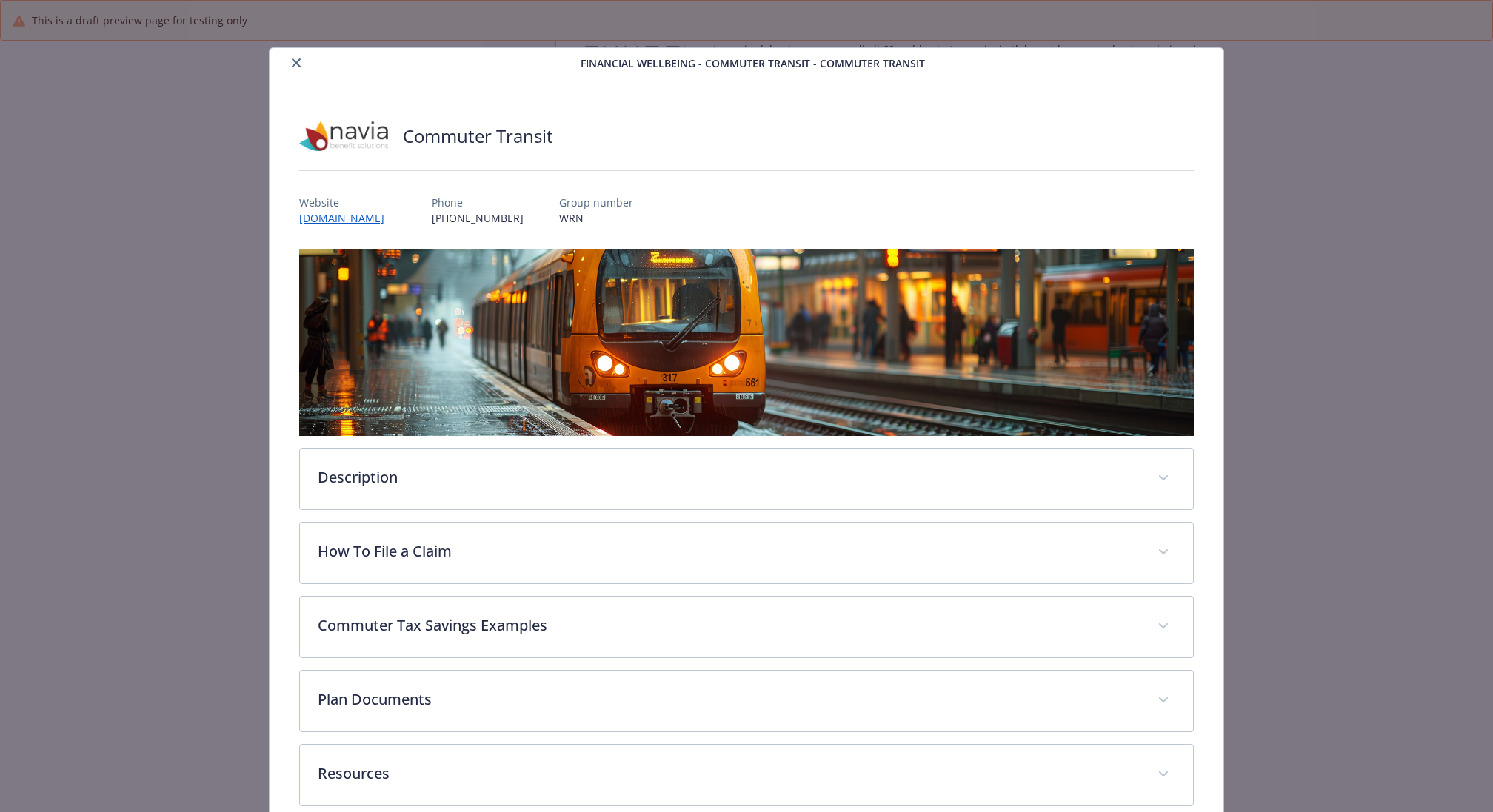
click at [292, 60] on icon "close" at bounding box center [296, 63] width 9 height 9
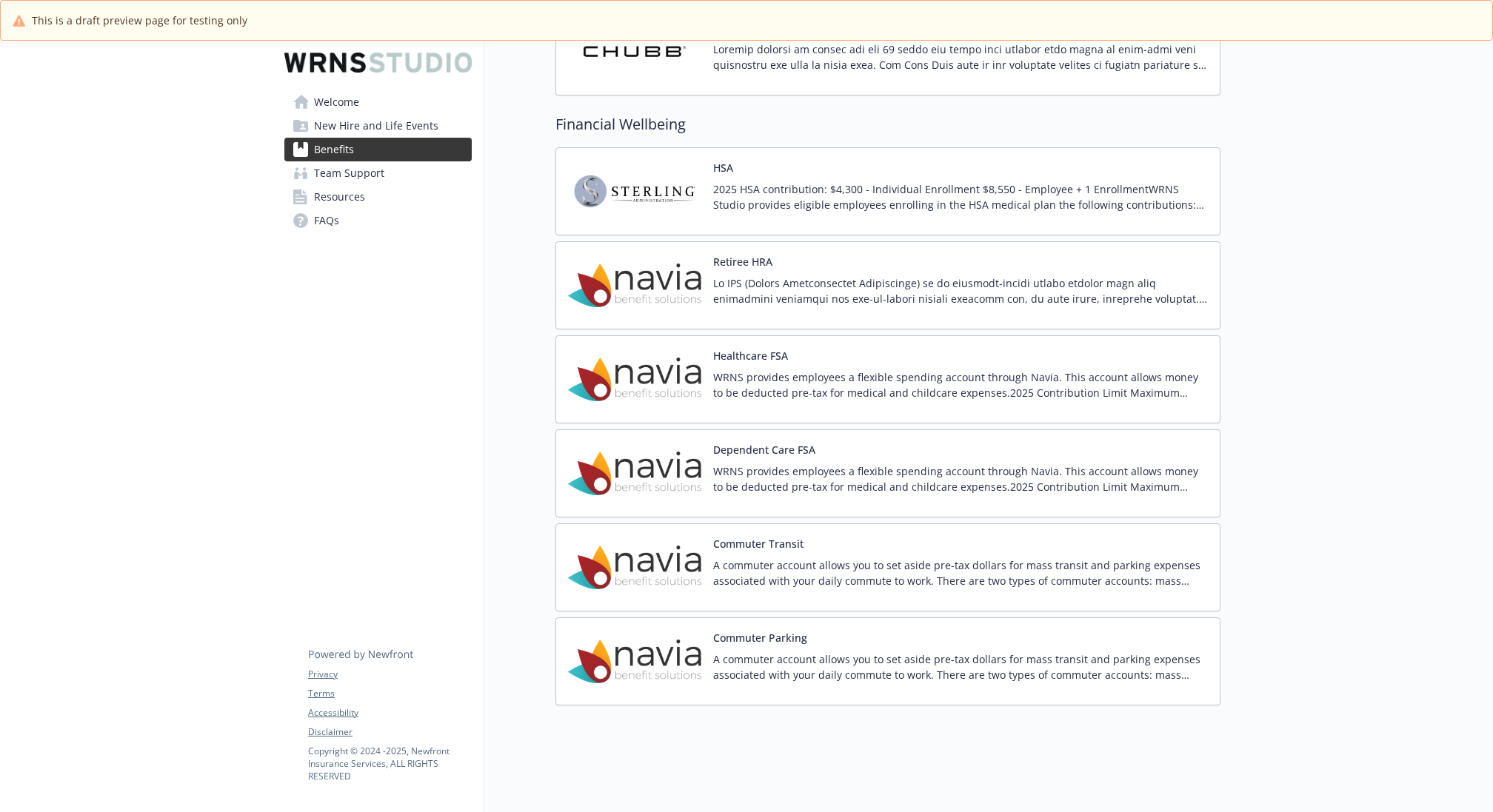
click at [892, 444] on div "Dependent Care FSA WRNS provides employees a flexible spending account through …" at bounding box center [960, 474] width 494 height 63
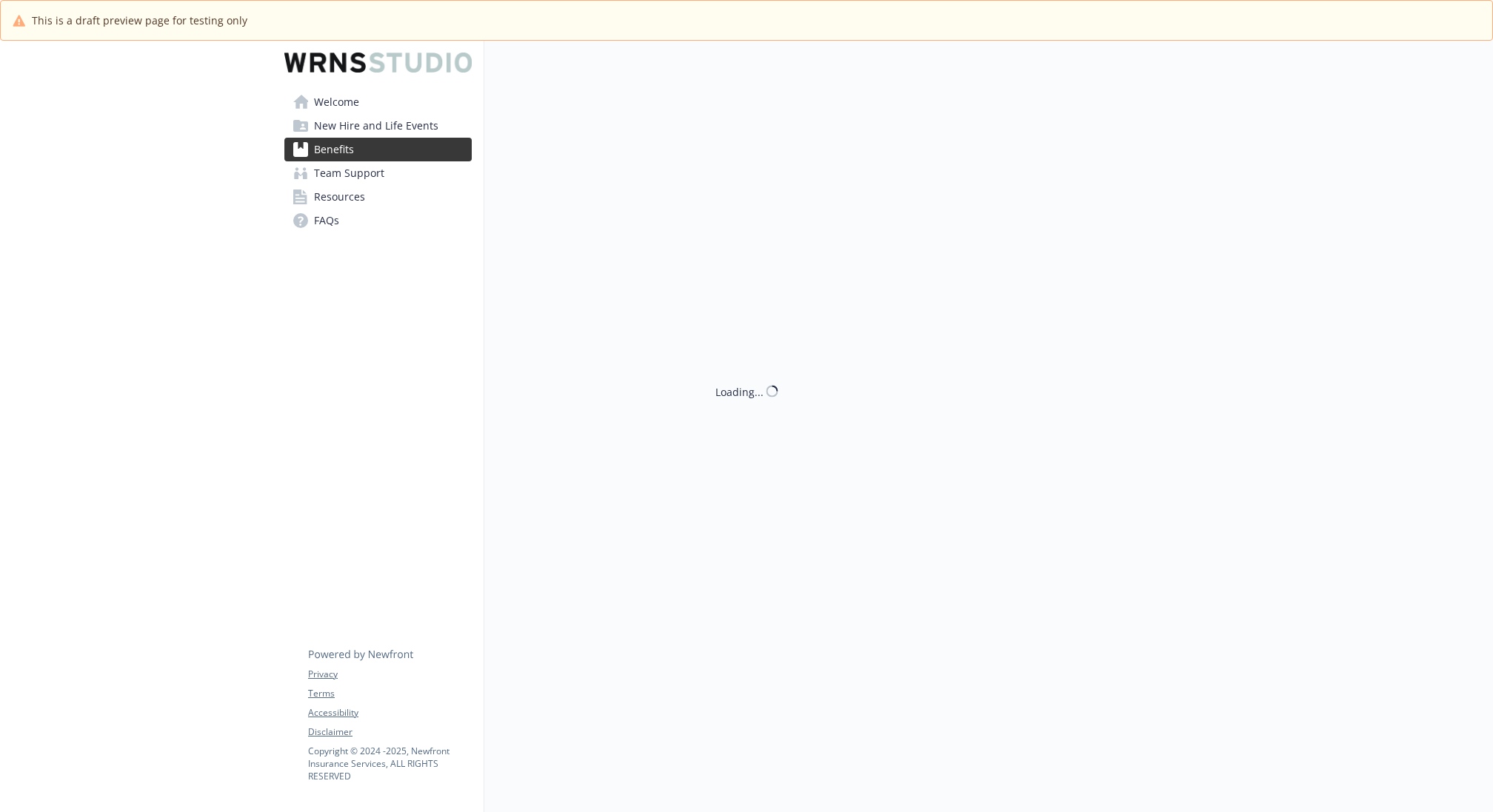
scroll to position [1464, 0]
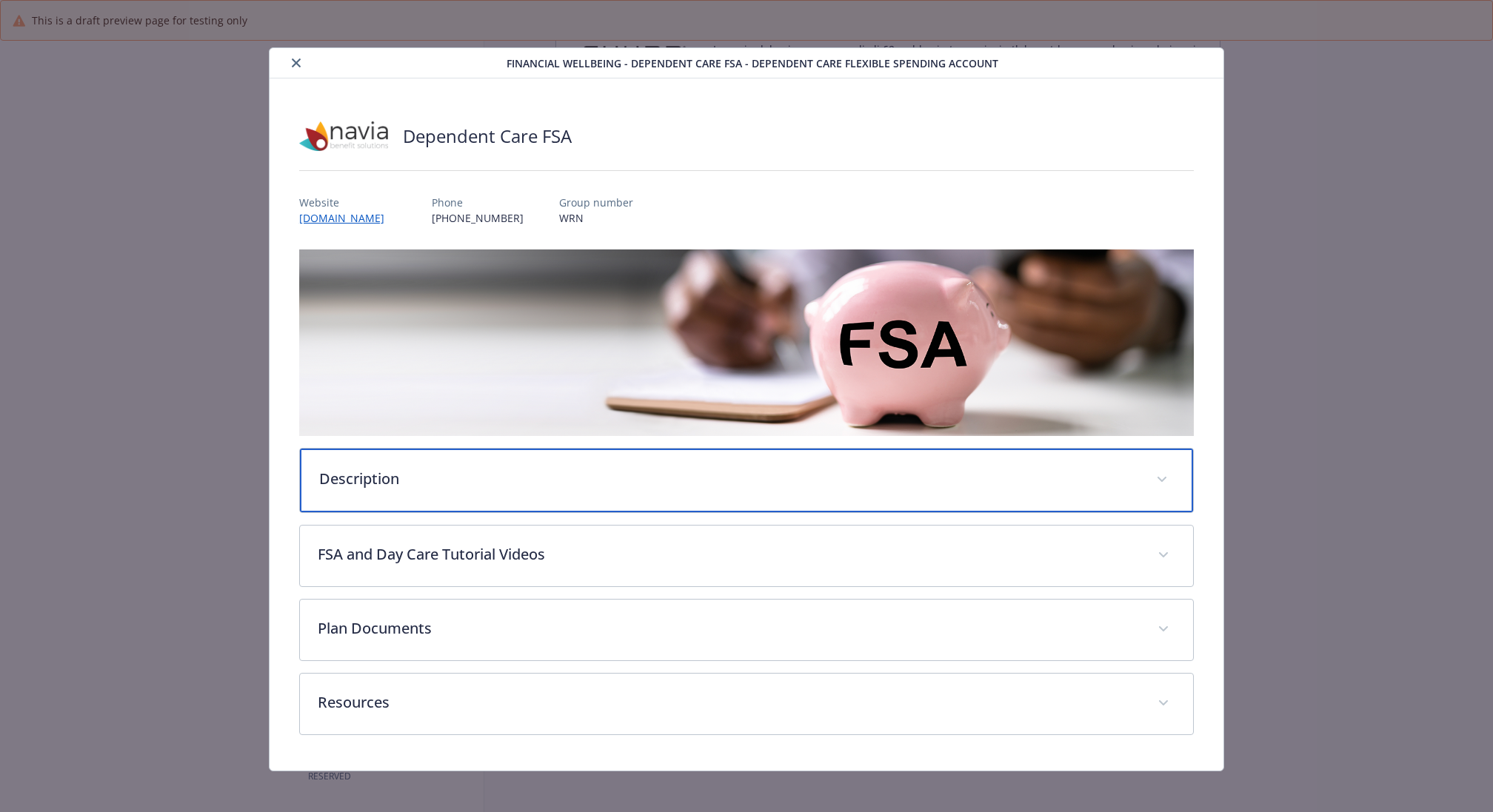
click at [574, 487] on div "Description" at bounding box center [746, 480] width 893 height 64
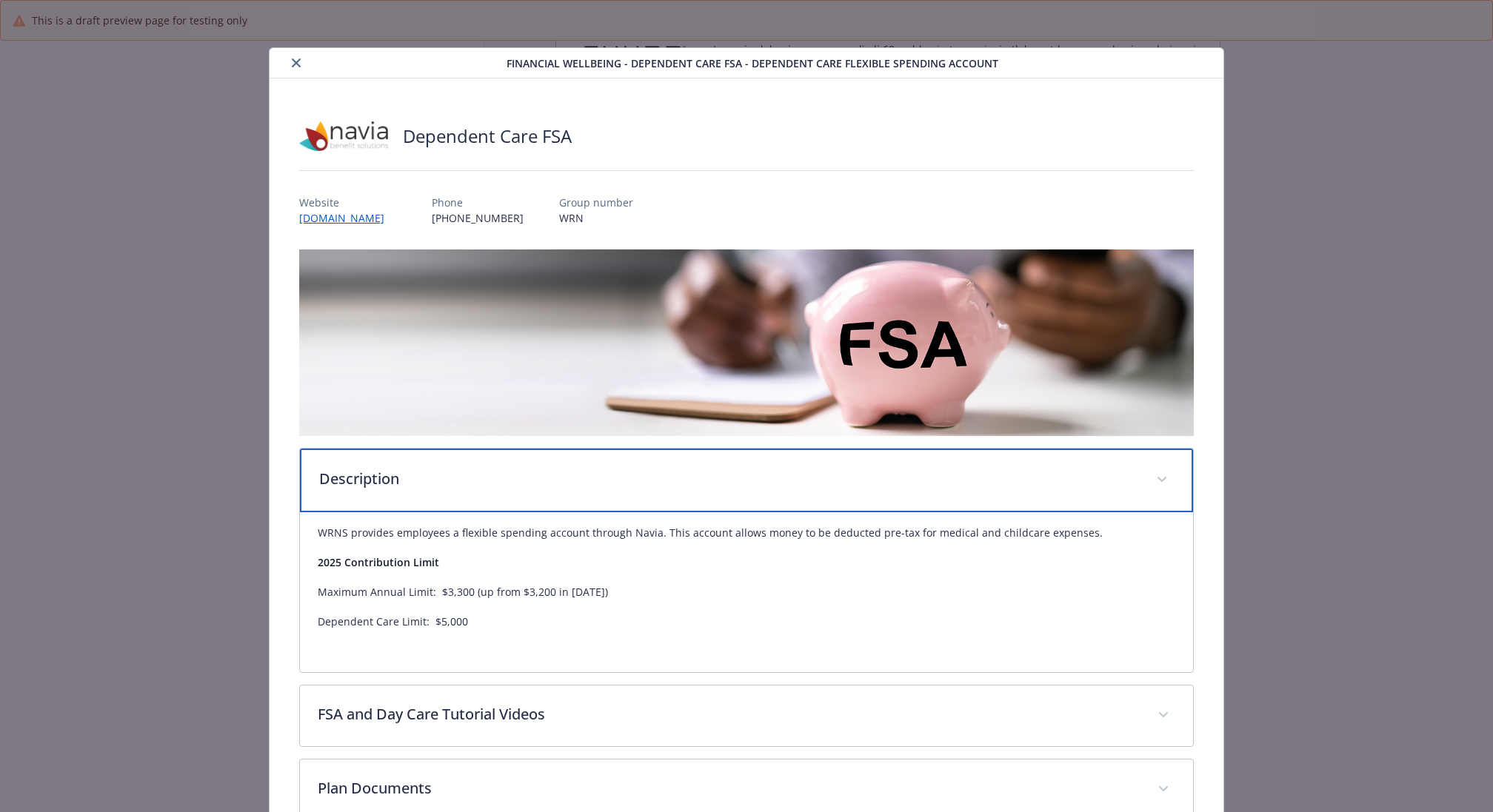
click at [549, 483] on p "Description" at bounding box center [728, 478] width 819 height 22
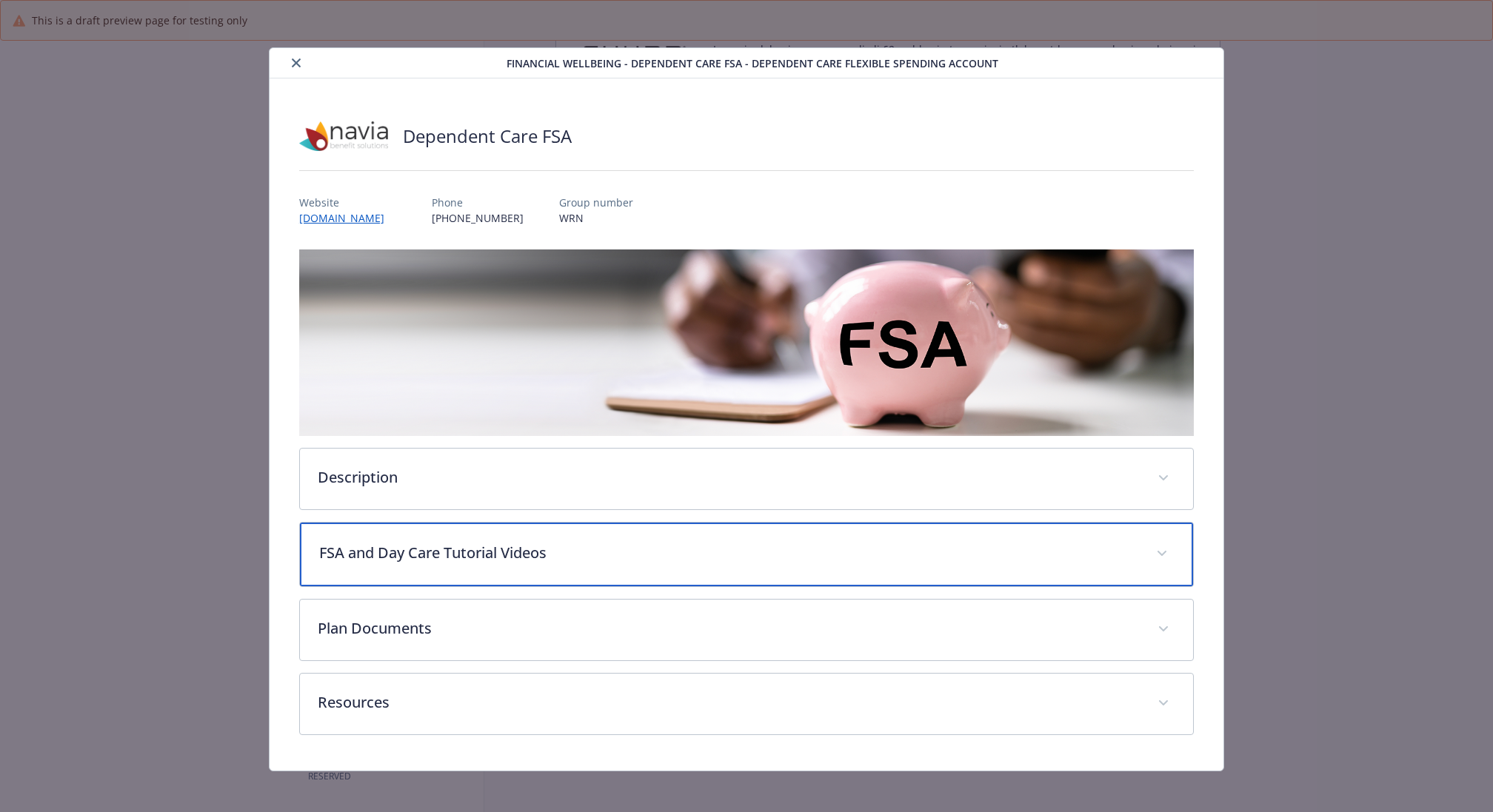
click at [537, 567] on div "FSA and Day Care Tutorial Videos" at bounding box center [746, 554] width 893 height 64
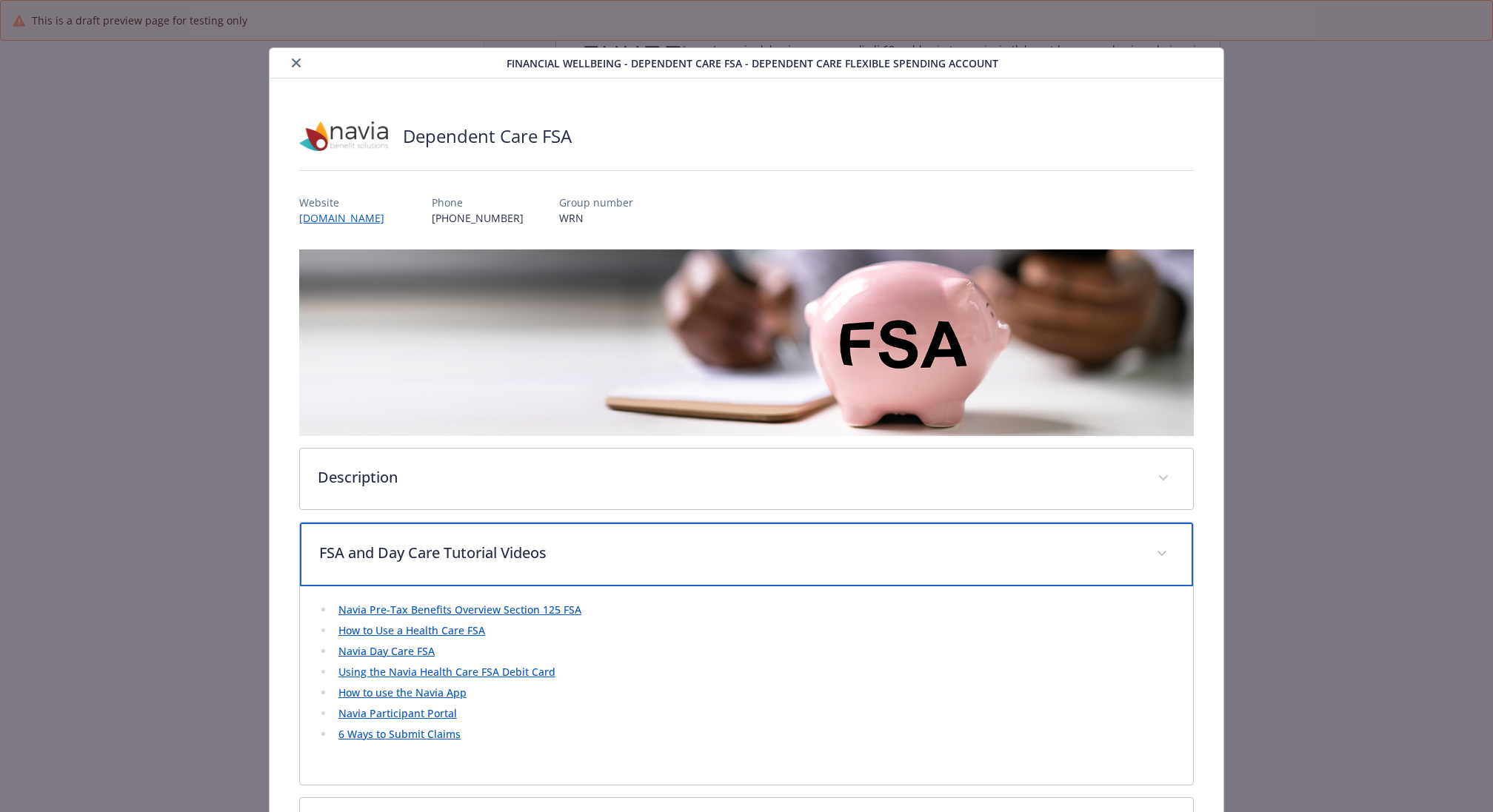
click at [542, 548] on p "FSA and Day Care Tutorial Videos" at bounding box center [728, 552] width 819 height 22
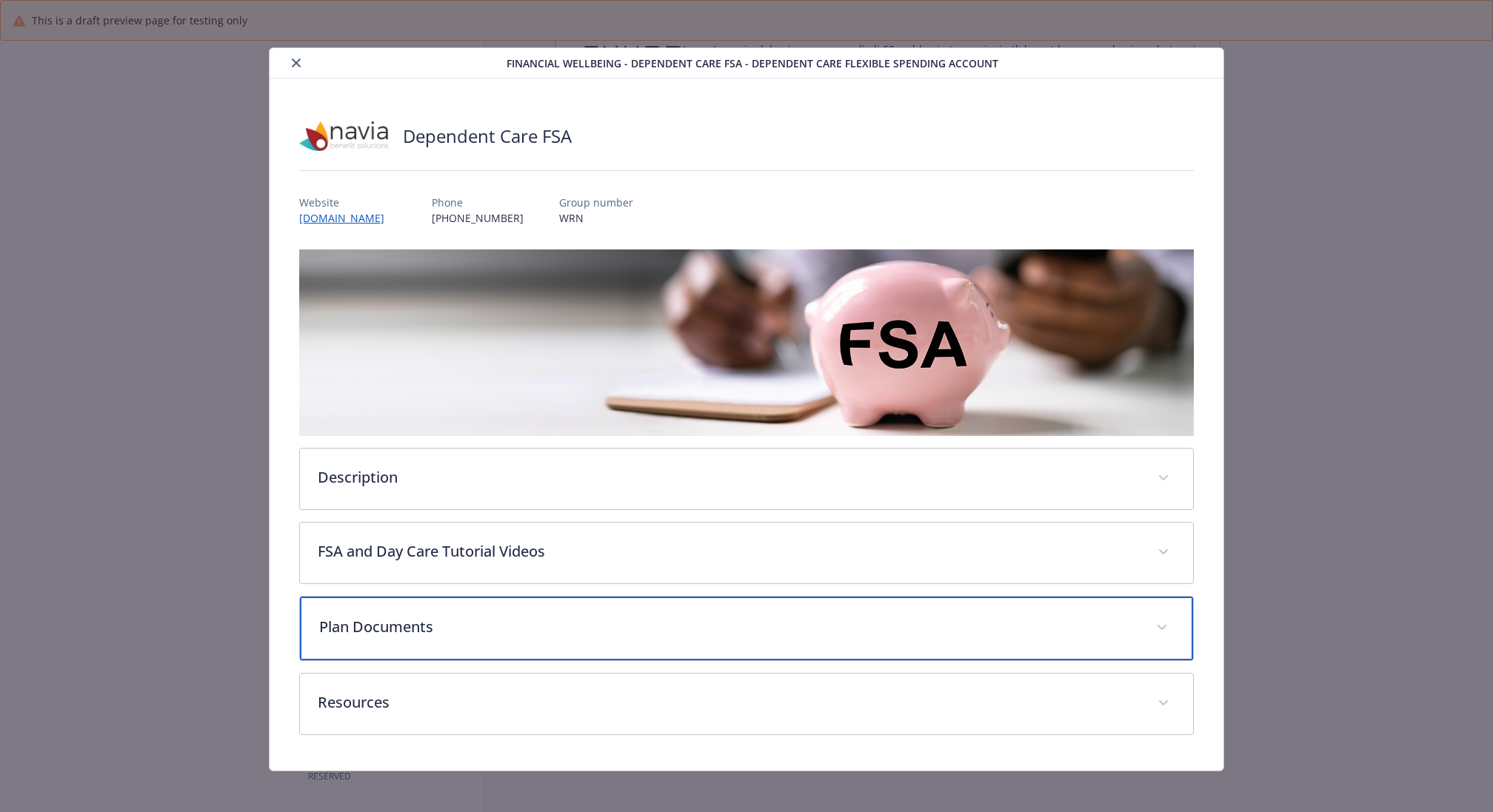
click at [531, 626] on p "Plan Documents" at bounding box center [728, 626] width 819 height 22
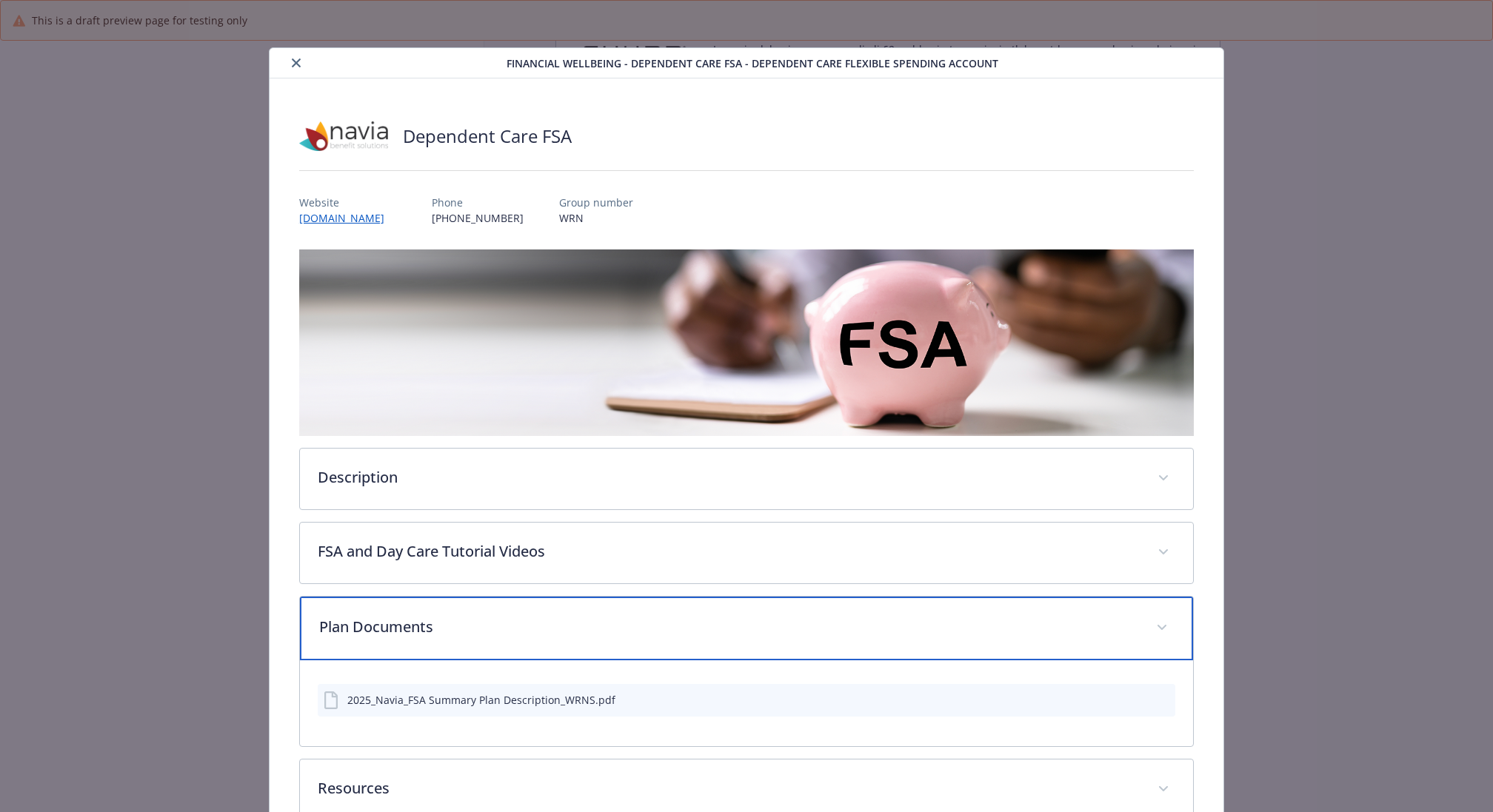
click at [531, 626] on p "Plan Documents" at bounding box center [728, 626] width 819 height 22
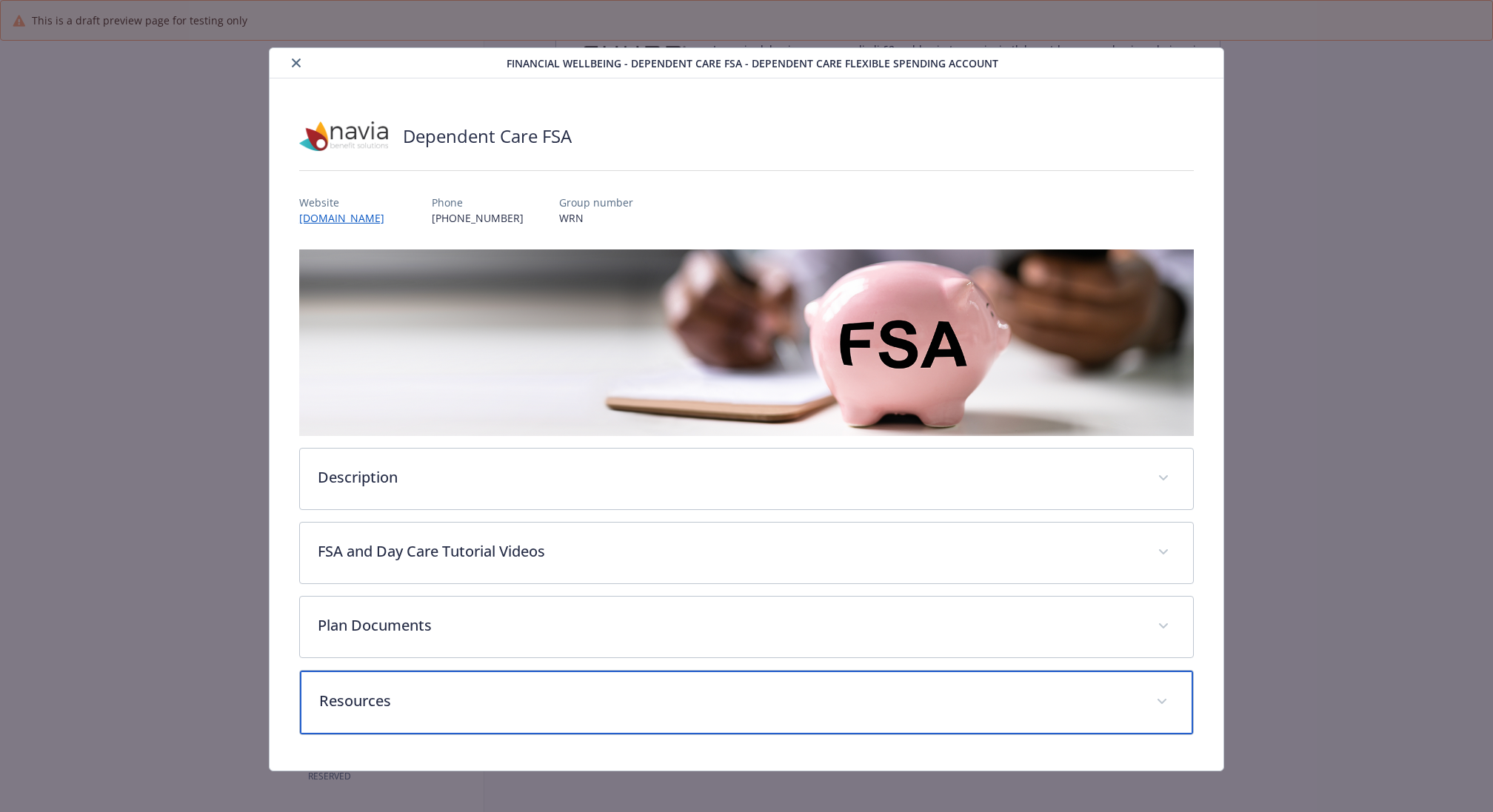
click at [520, 690] on p "Resources" at bounding box center [728, 701] width 819 height 22
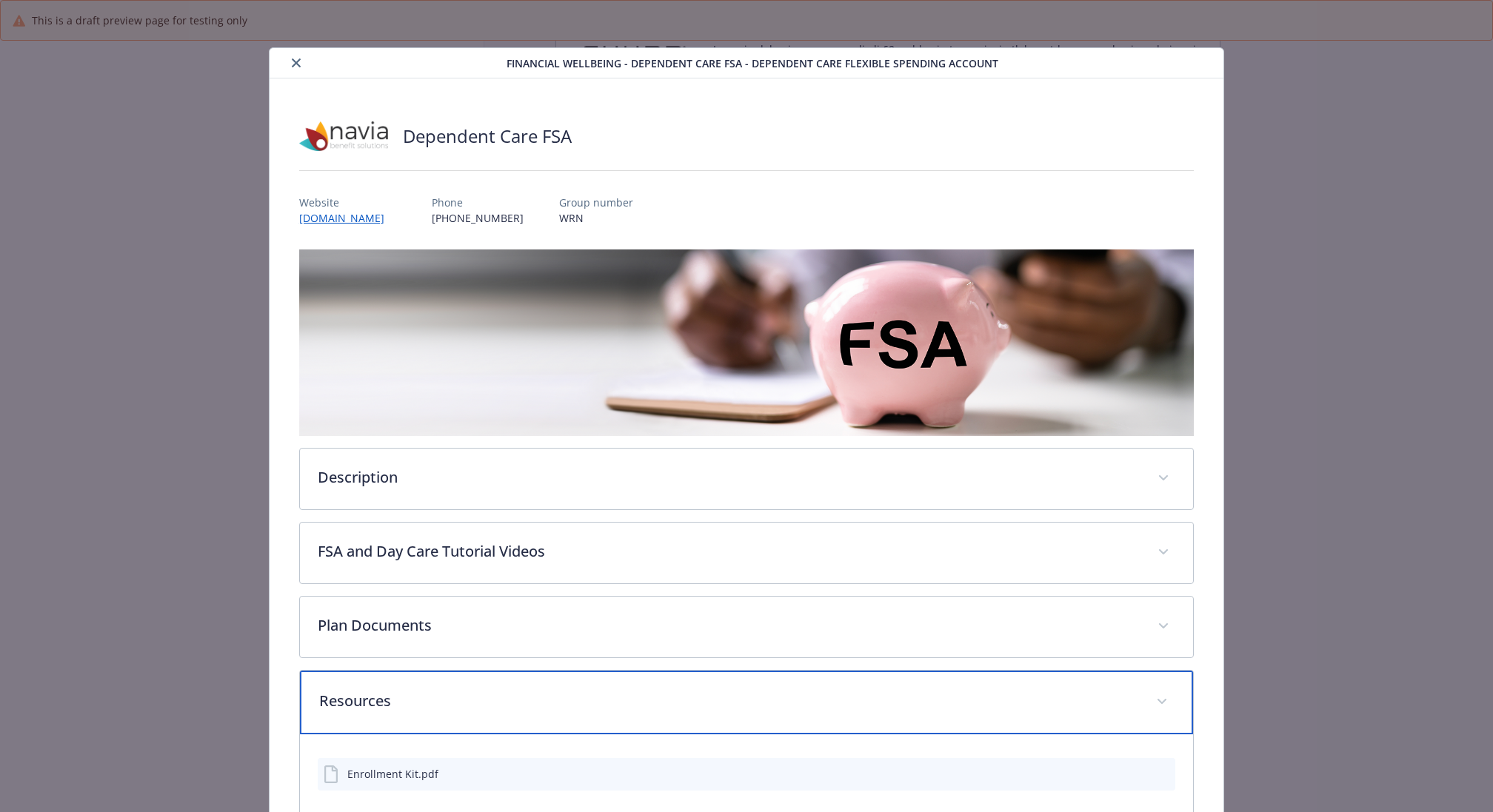
click at [520, 690] on p "Resources" at bounding box center [728, 701] width 819 height 22
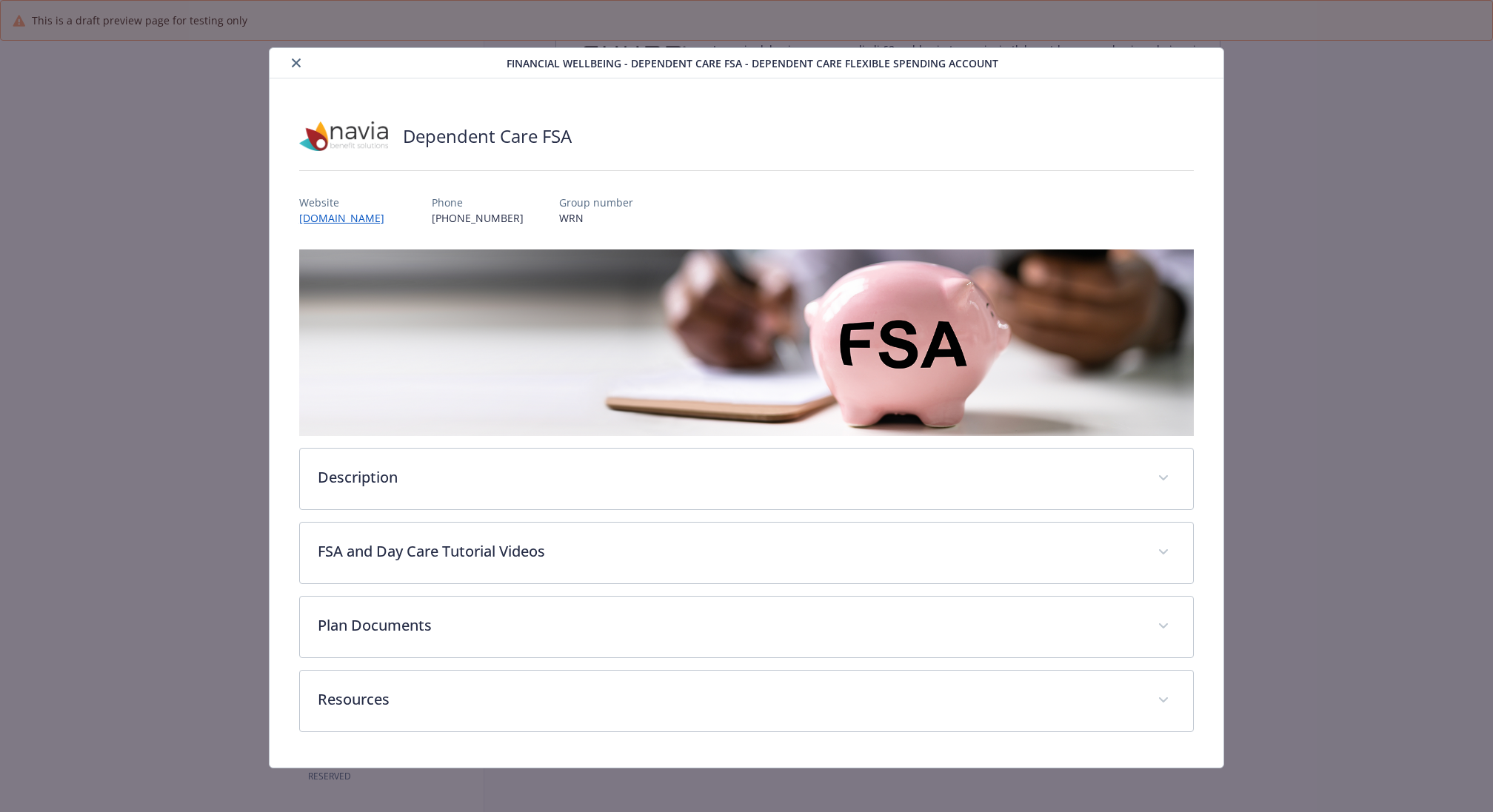
click at [295, 60] on icon "close" at bounding box center [296, 63] width 9 height 9
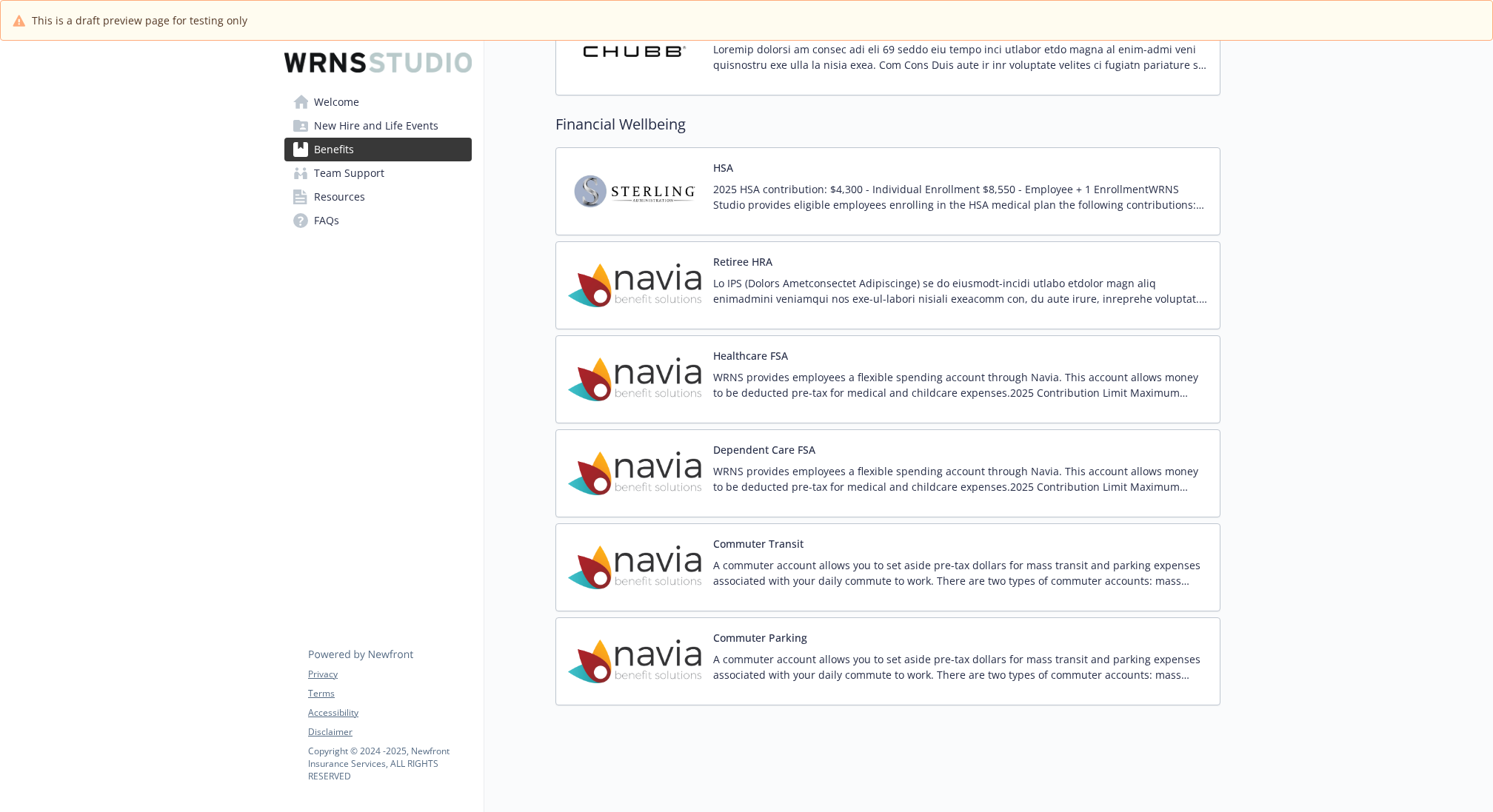
click at [858, 369] on p "WRNS provides employees a flexible spending account through Navia. This account…" at bounding box center [960, 384] width 494 height 31
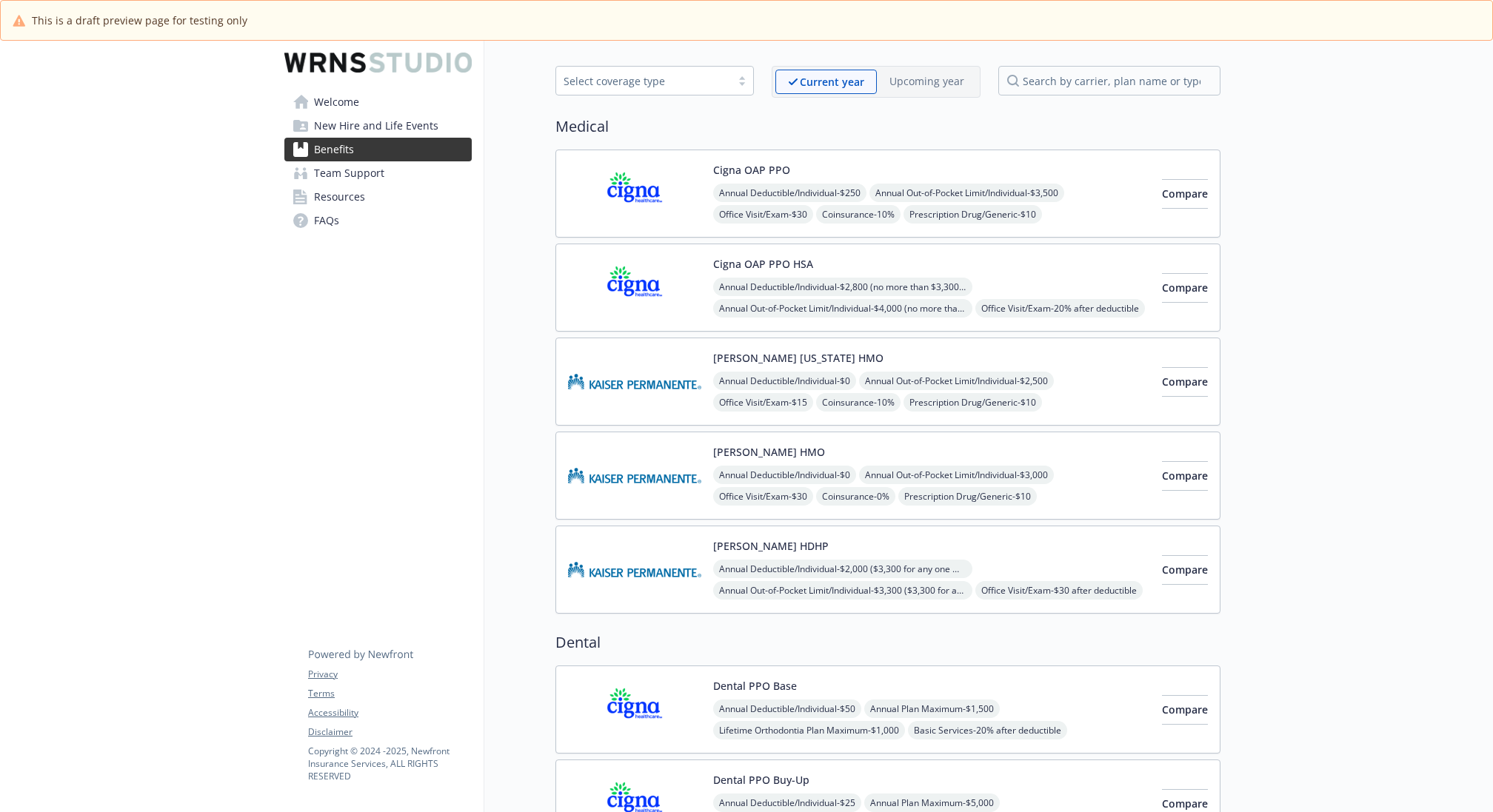
scroll to position [1464, 0]
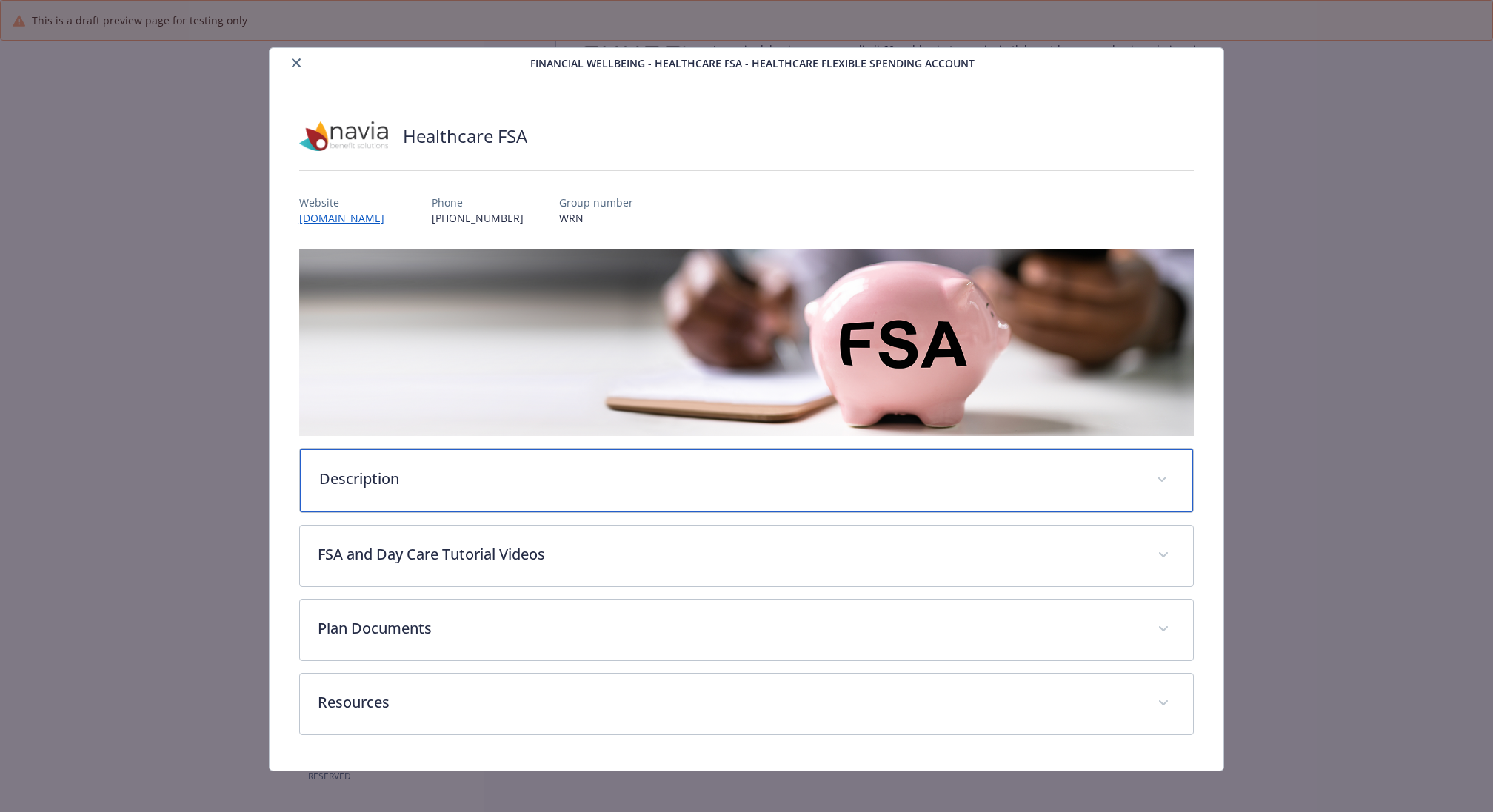
click at [553, 490] on div "Description" at bounding box center [746, 480] width 893 height 64
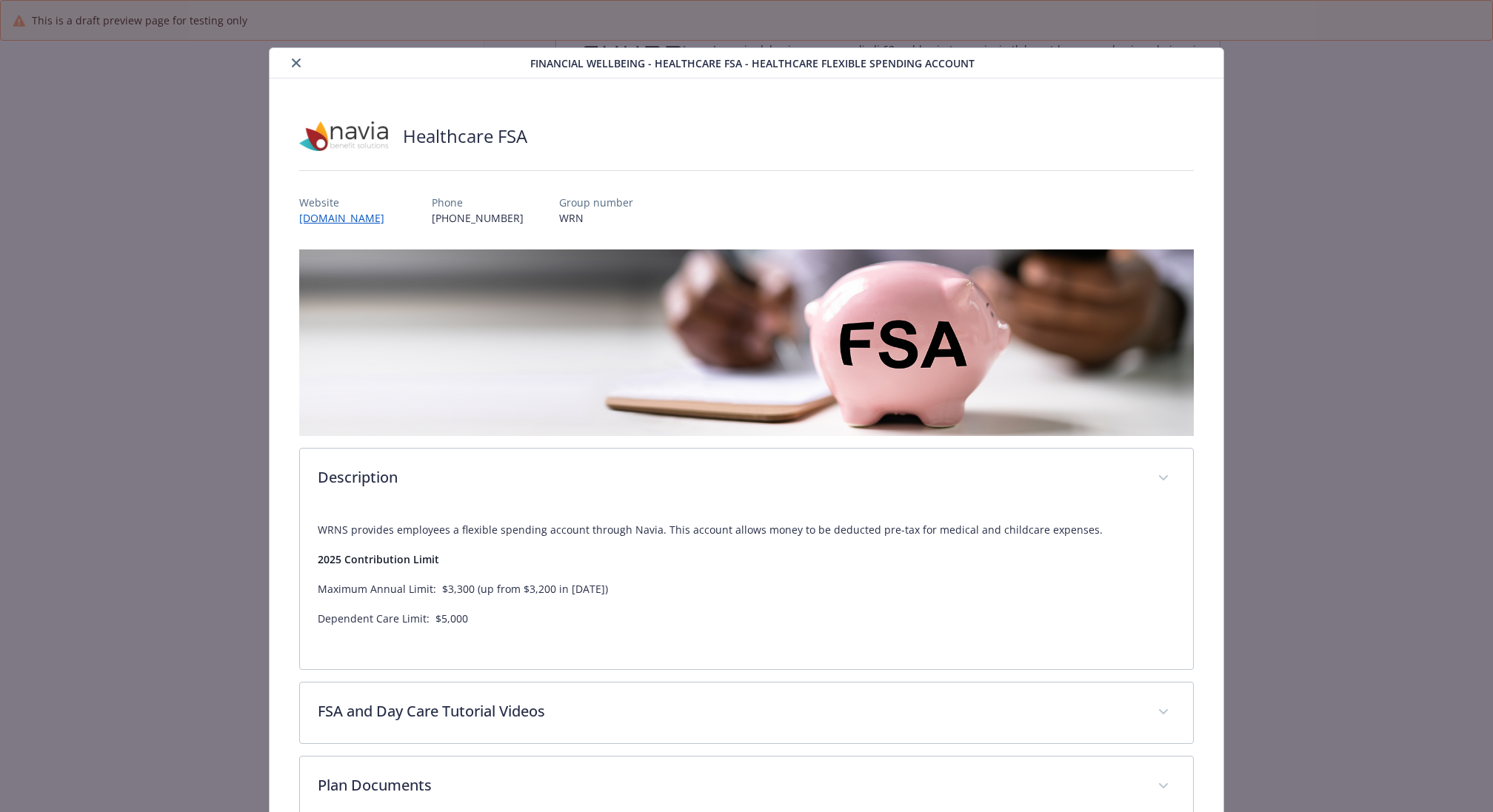
click at [295, 64] on icon "close" at bounding box center [296, 63] width 9 height 9
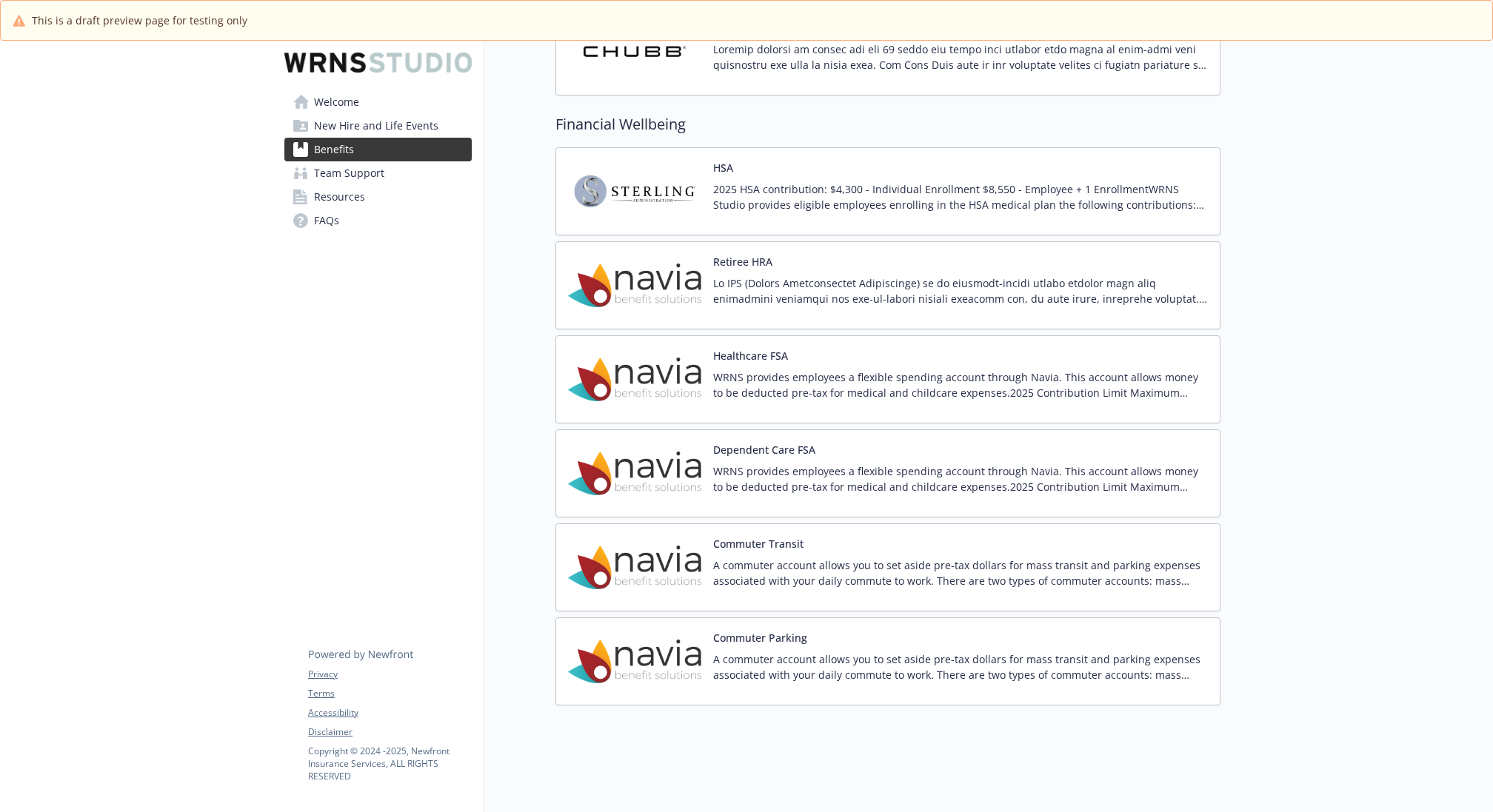
click at [844, 254] on div "Retiree HRA" at bounding box center [960, 285] width 494 height 63
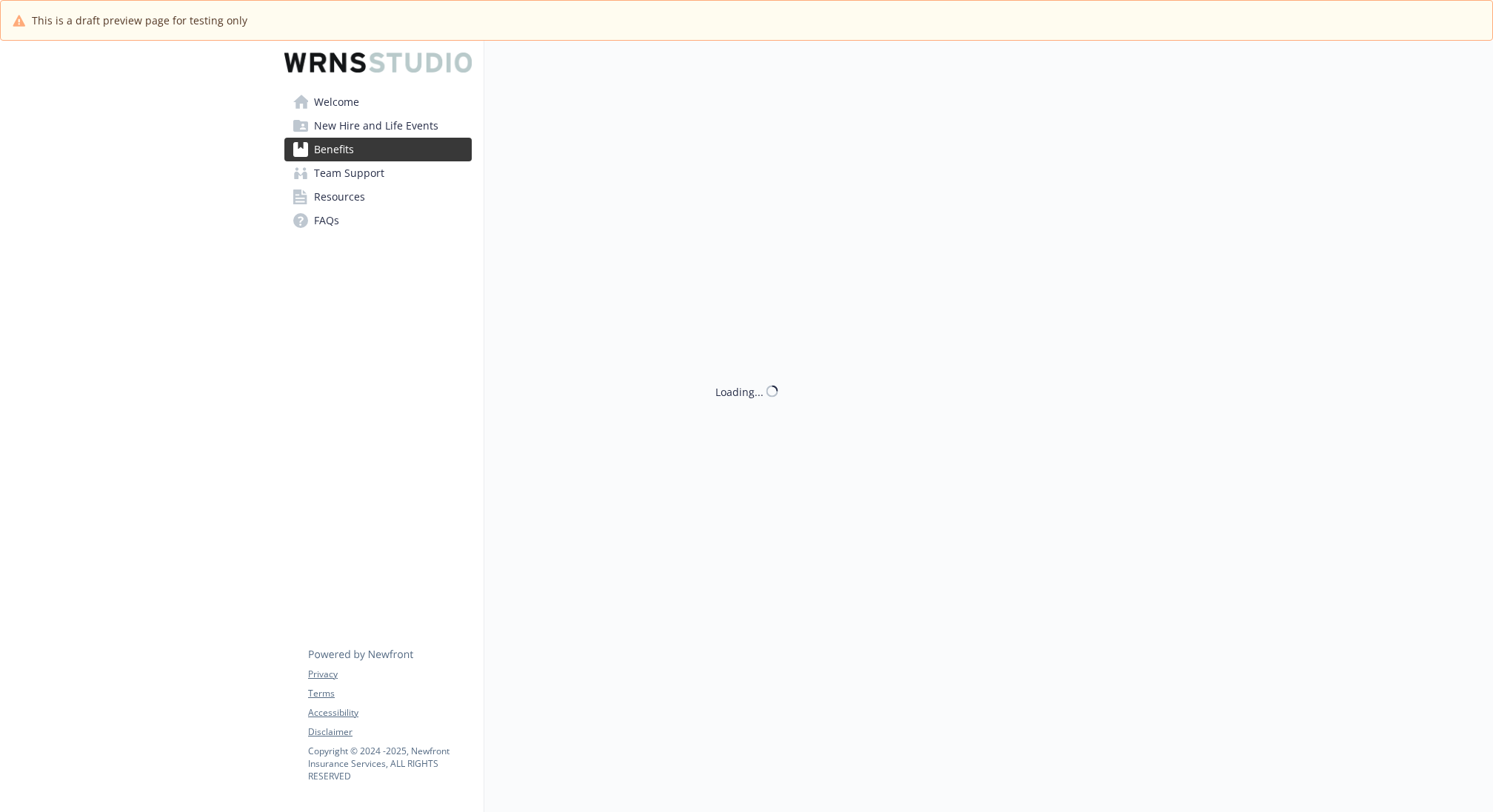
scroll to position [1464, 0]
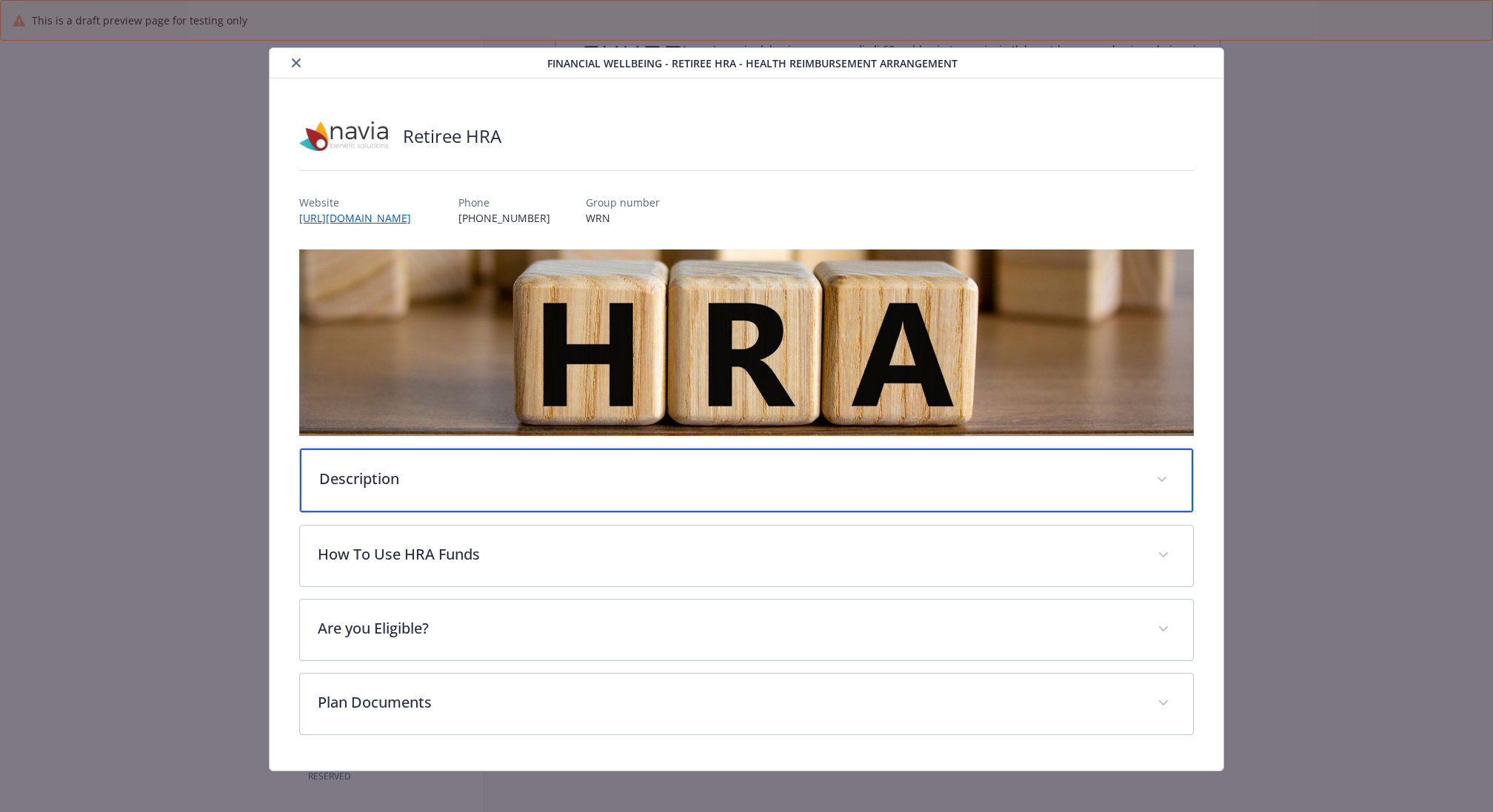
click at [528, 484] on p "Description" at bounding box center [728, 478] width 819 height 22
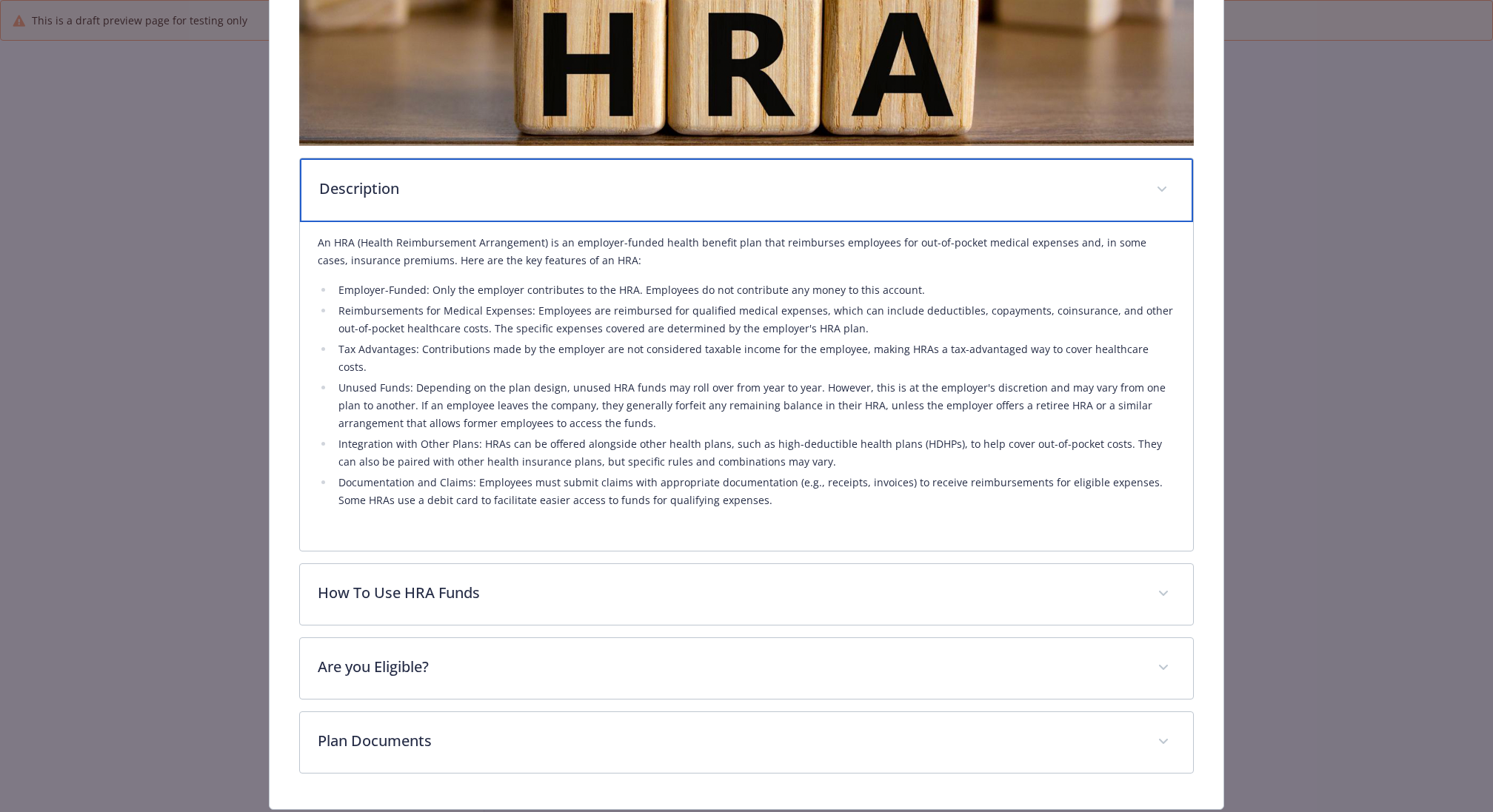
scroll to position [313, 0]
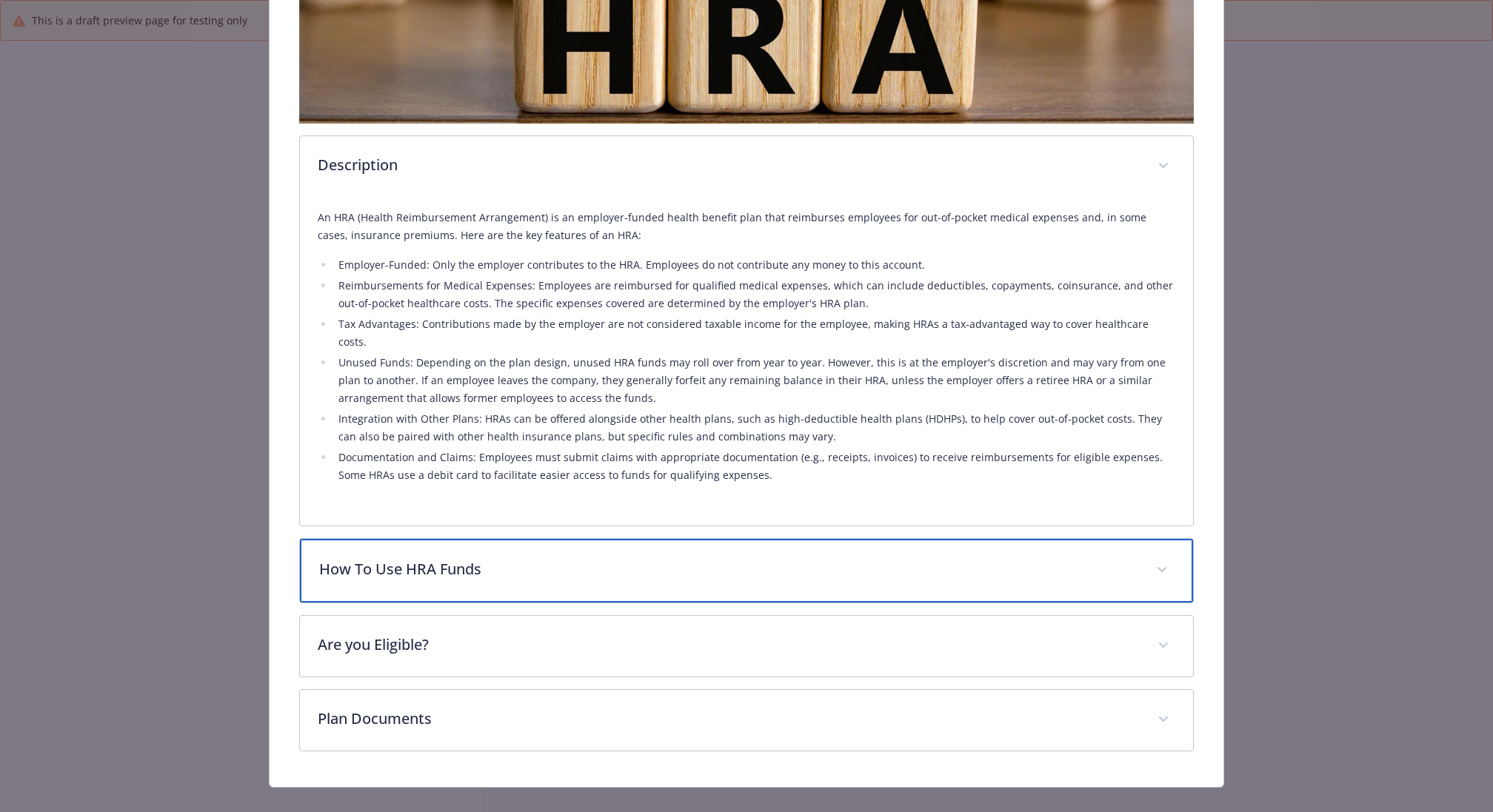
click at [528, 558] on p "How To Use HRA Funds" at bounding box center [728, 569] width 819 height 22
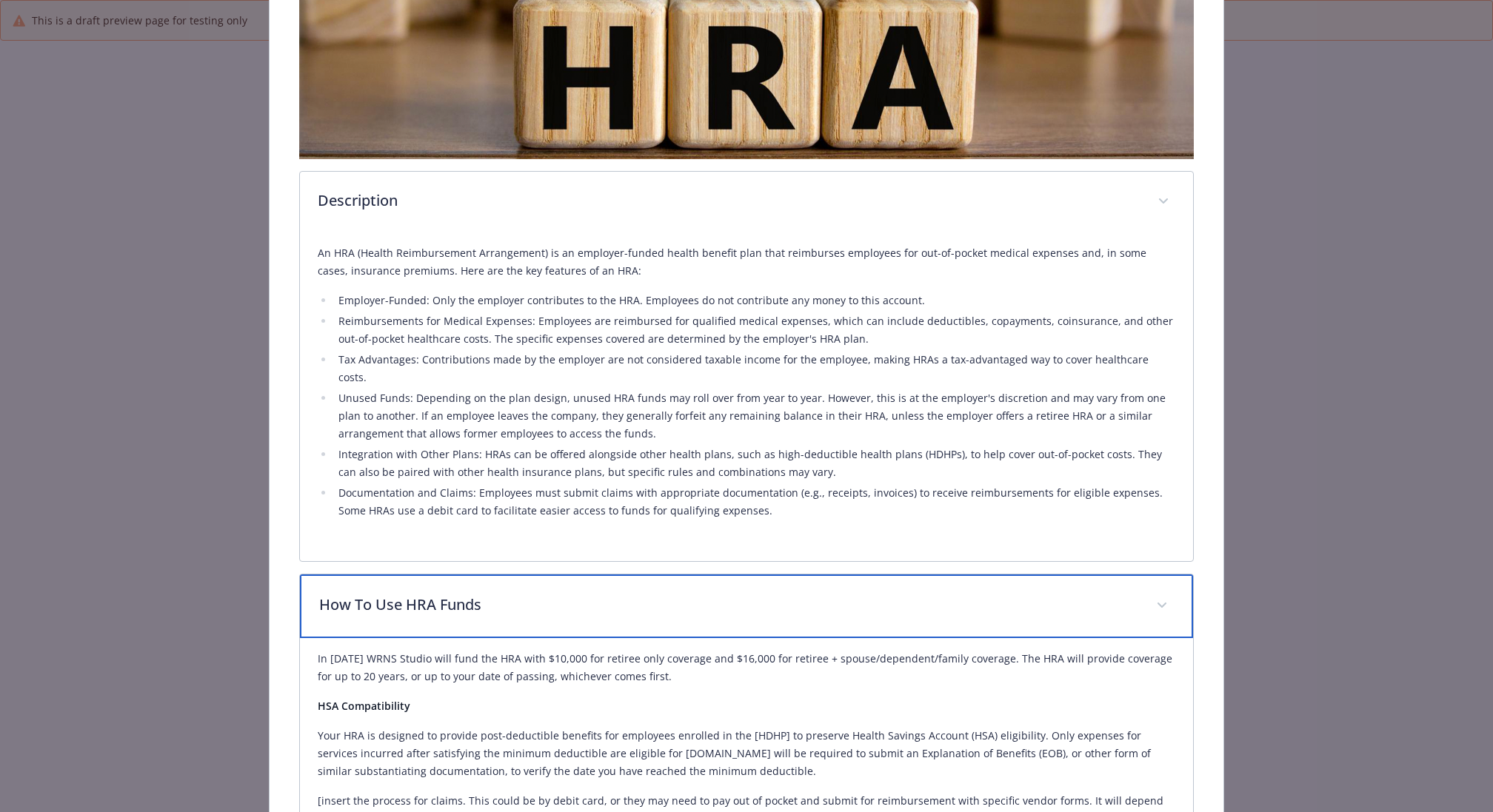
scroll to position [206, 0]
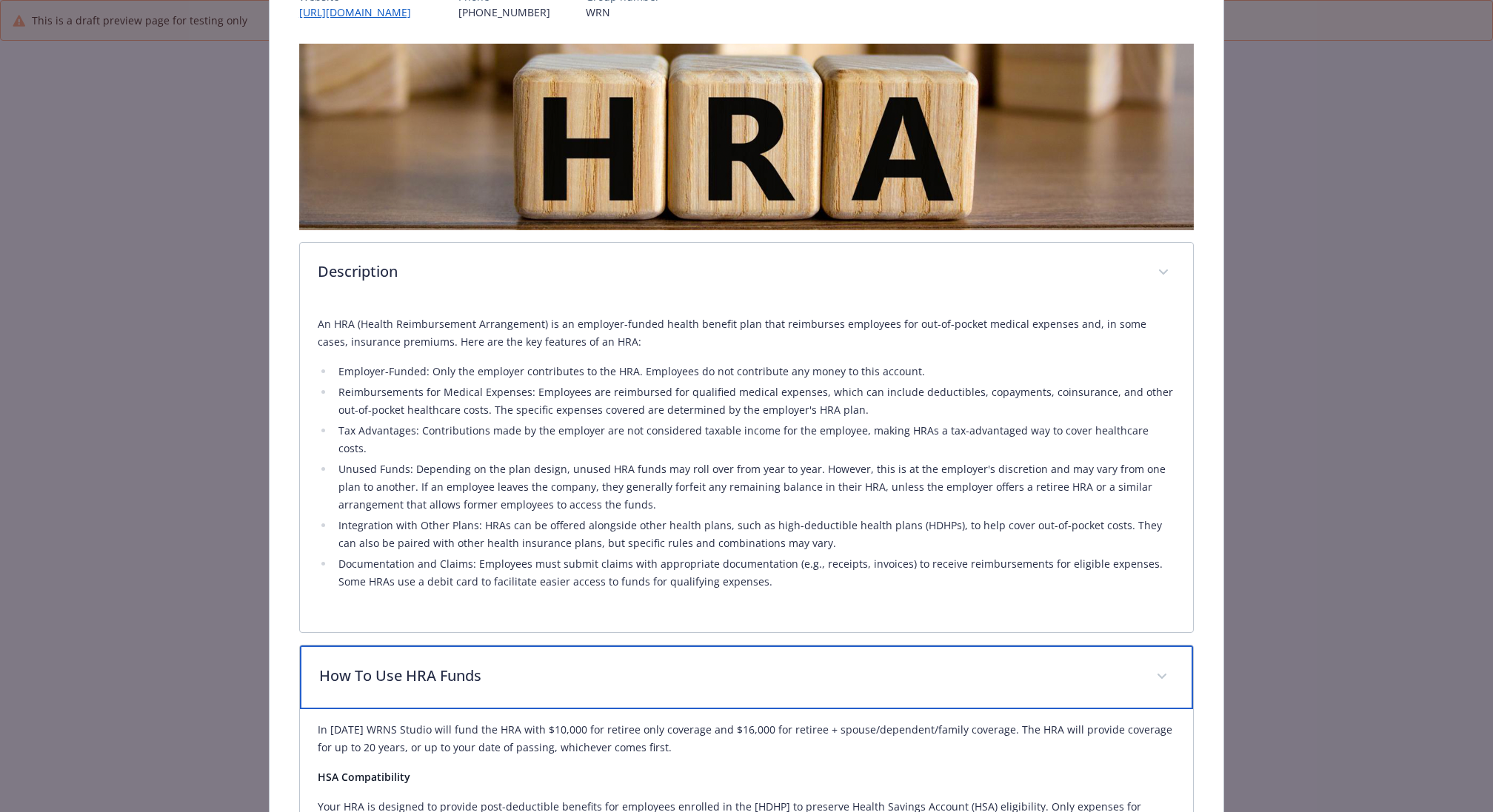
click at [506, 664] on p "How To Use HRA Funds" at bounding box center [728, 675] width 819 height 22
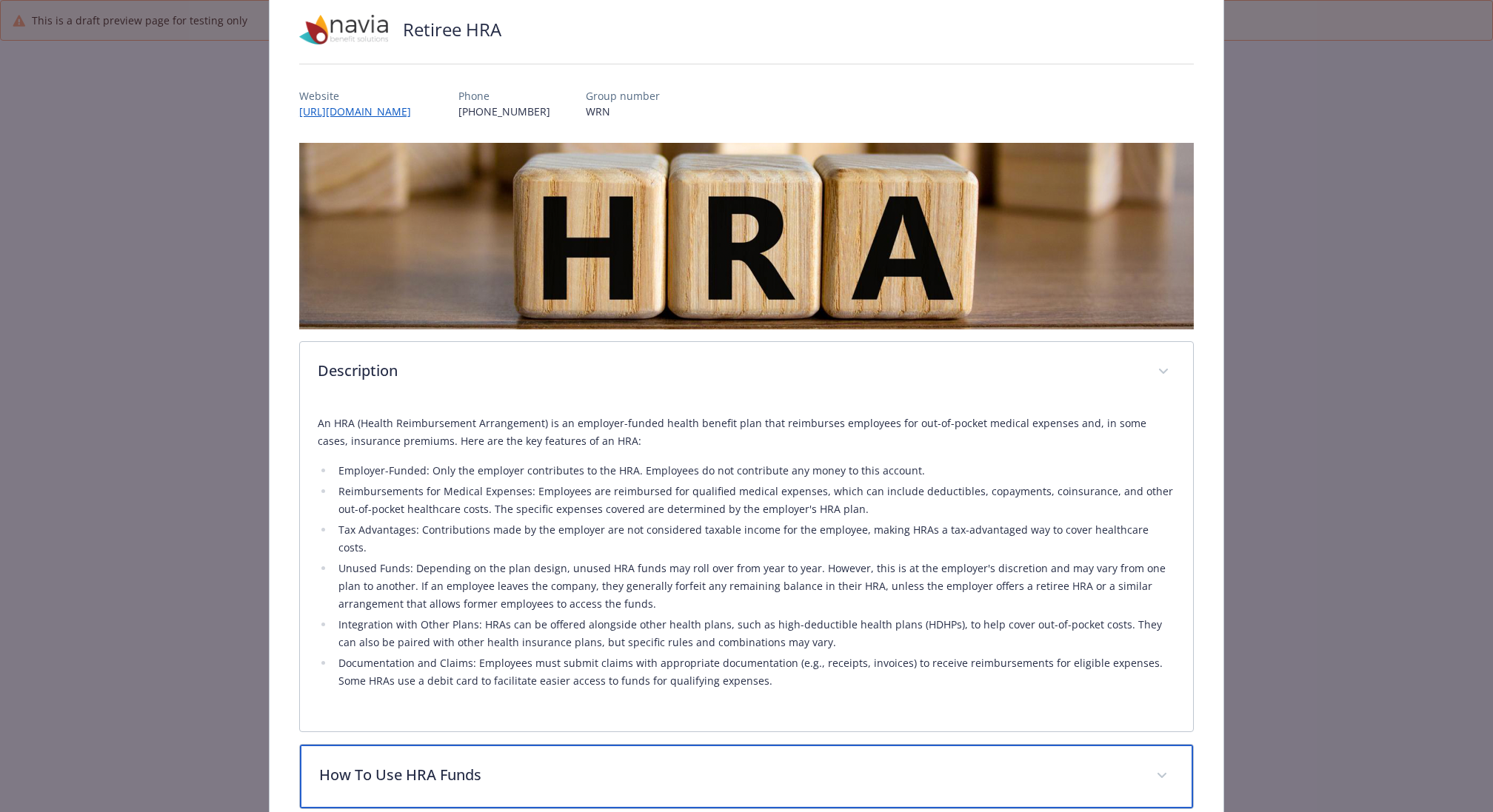
scroll to position [0, 0]
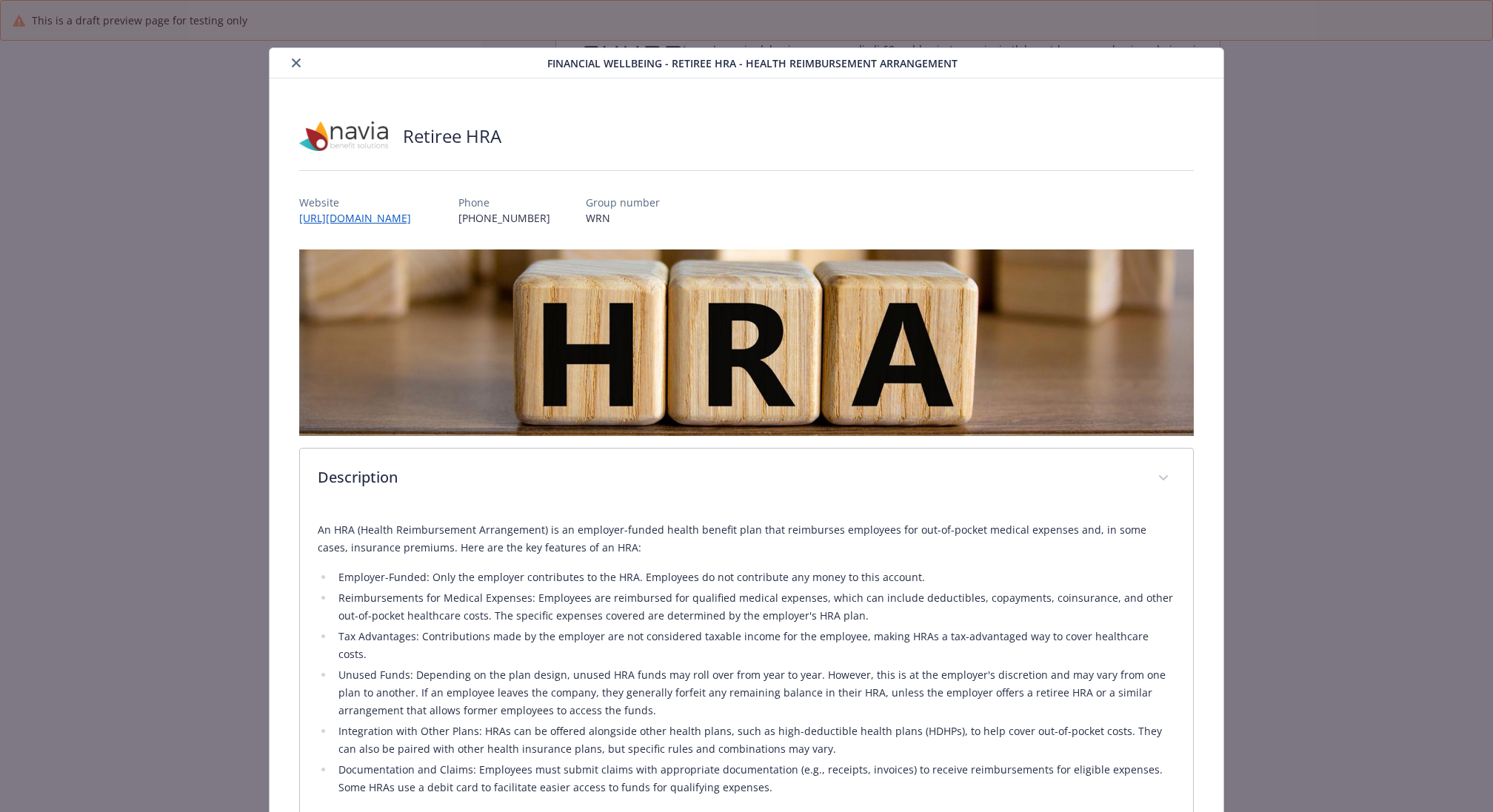
click at [284, 54] on div "details for plan Financial Wellbeing - Retiree HRA - Health Reimbursement Arran…" at bounding box center [411, 63] width 272 height 18
click at [292, 63] on icon "close" at bounding box center [296, 63] width 9 height 9
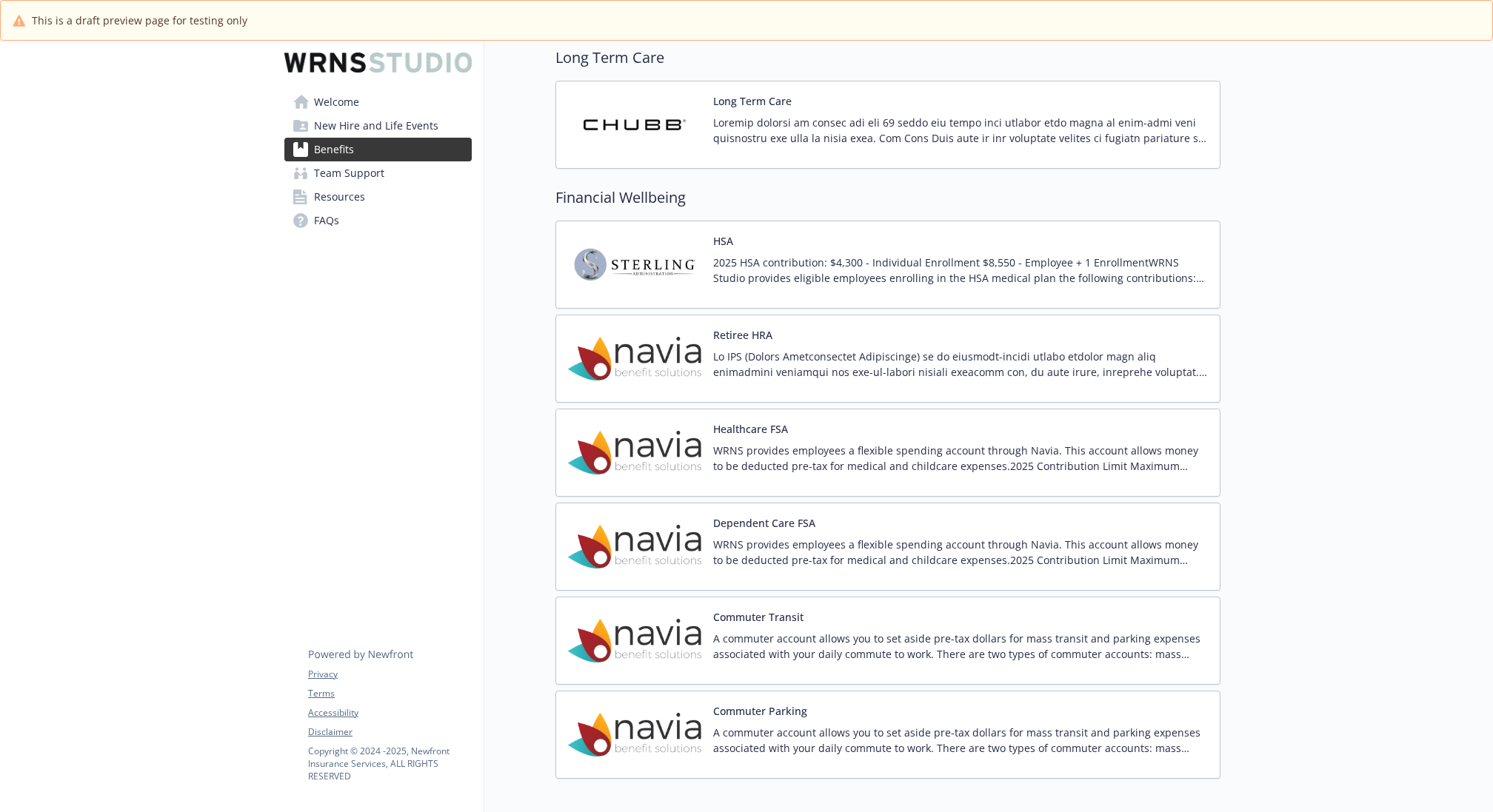
scroll to position [1383, 0]
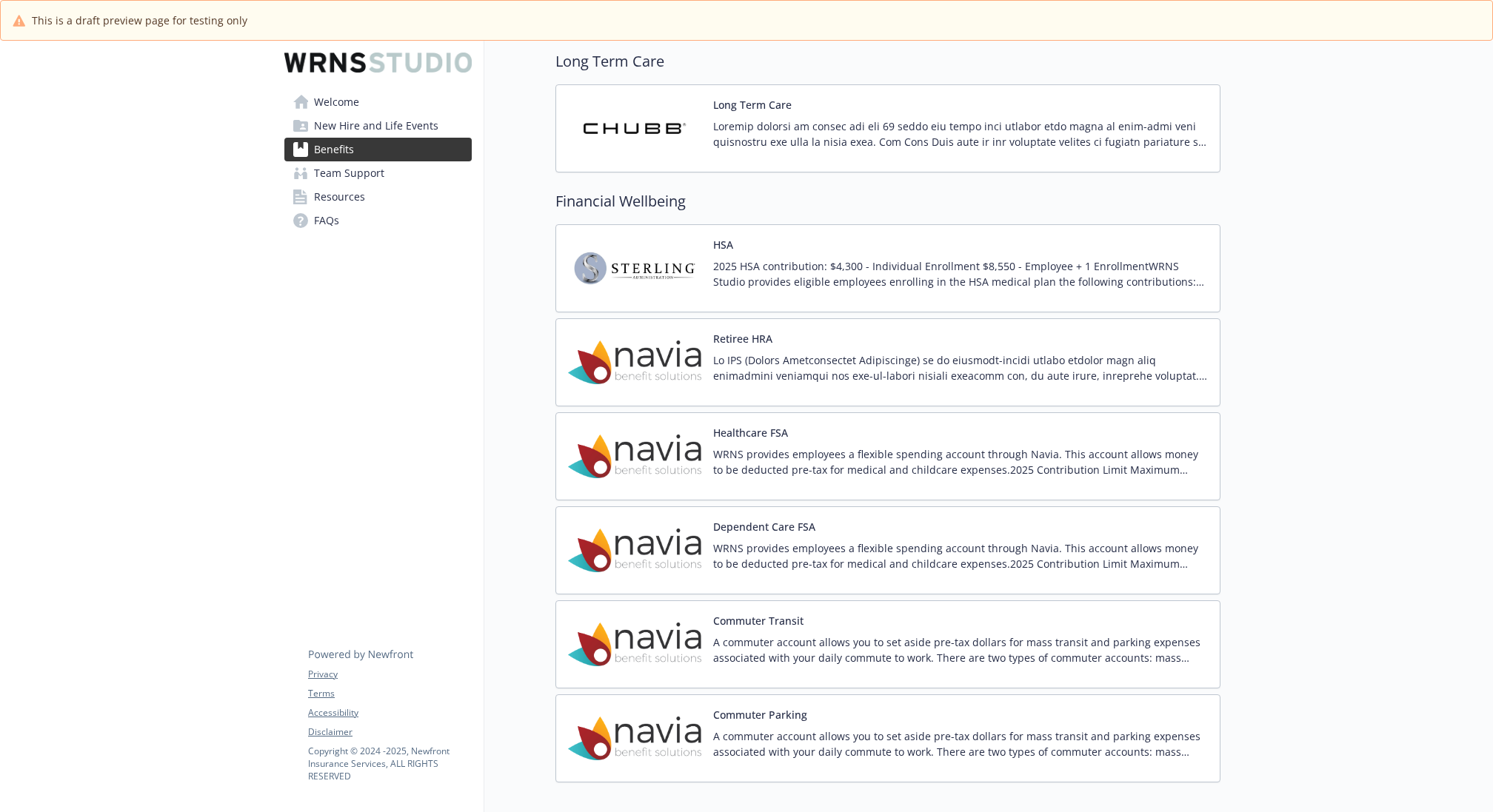
click at [902, 273] on p "2025 HSA contribution: $4,300 - Individual Enrollment $8,550 - Employee + 1 Enr…" at bounding box center [960, 273] width 494 height 31
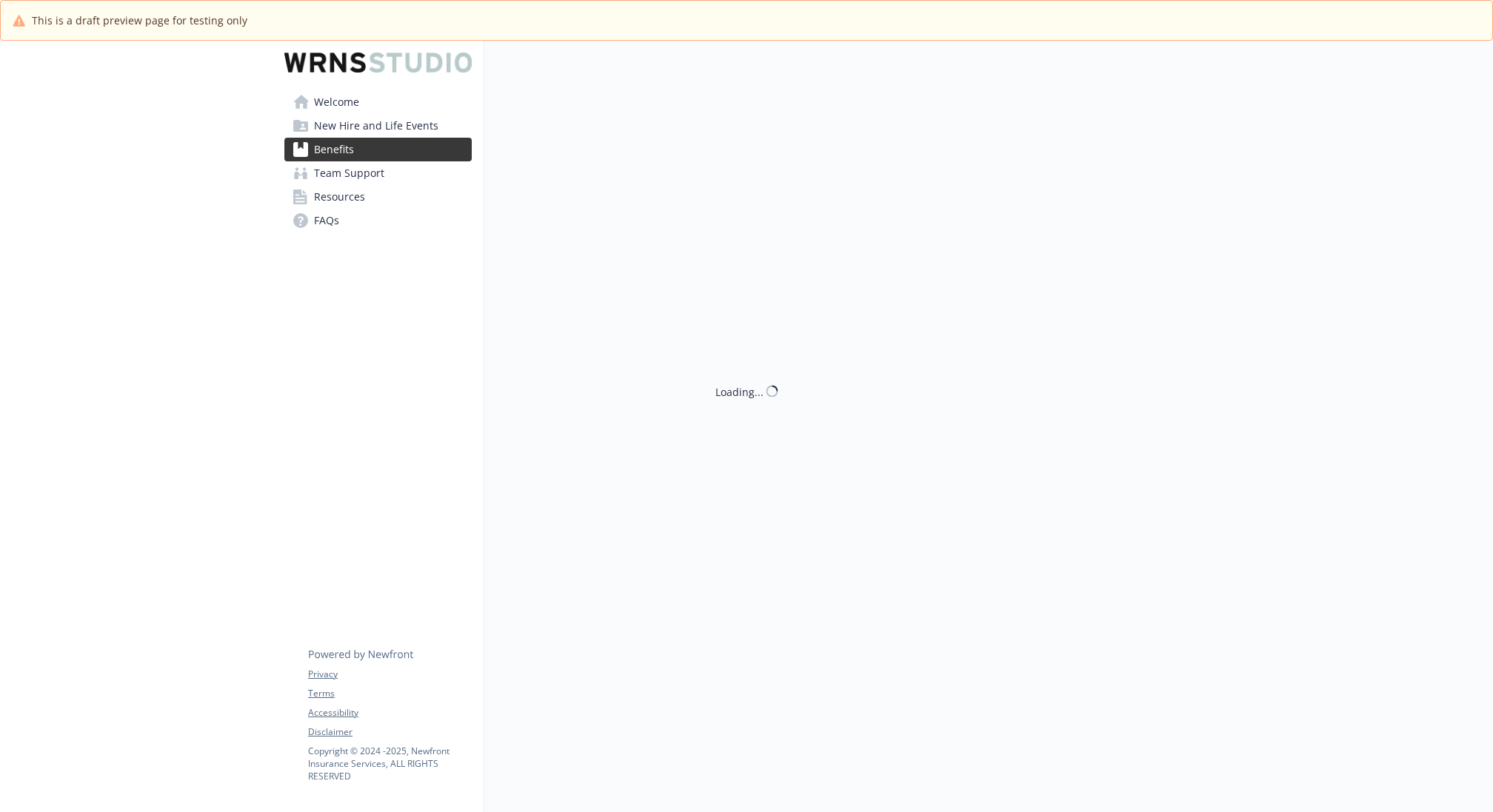
scroll to position [1383, 0]
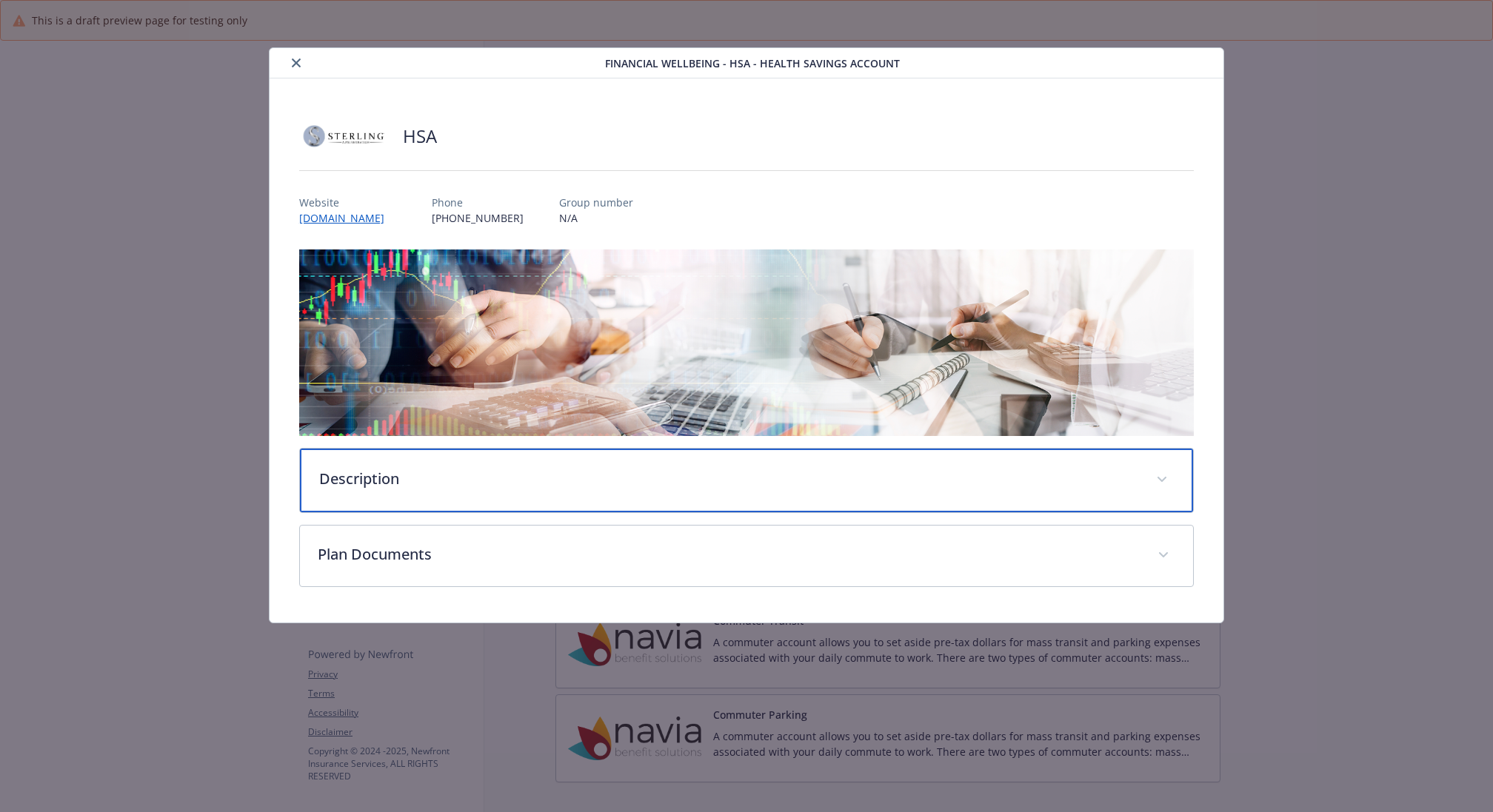
click at [581, 461] on div "Description" at bounding box center [746, 480] width 893 height 64
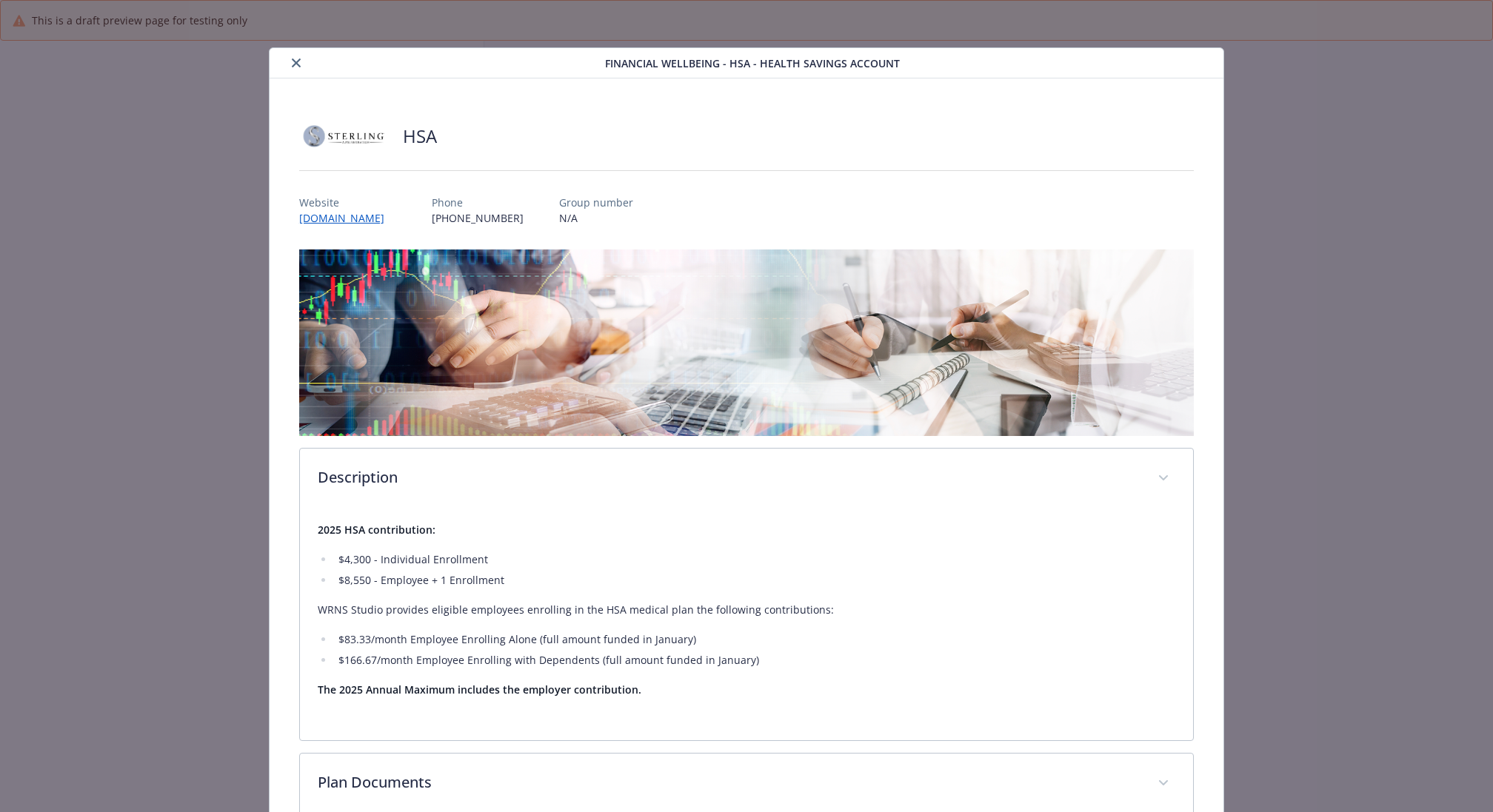
click at [291, 66] on button "close" at bounding box center [296, 63] width 18 height 18
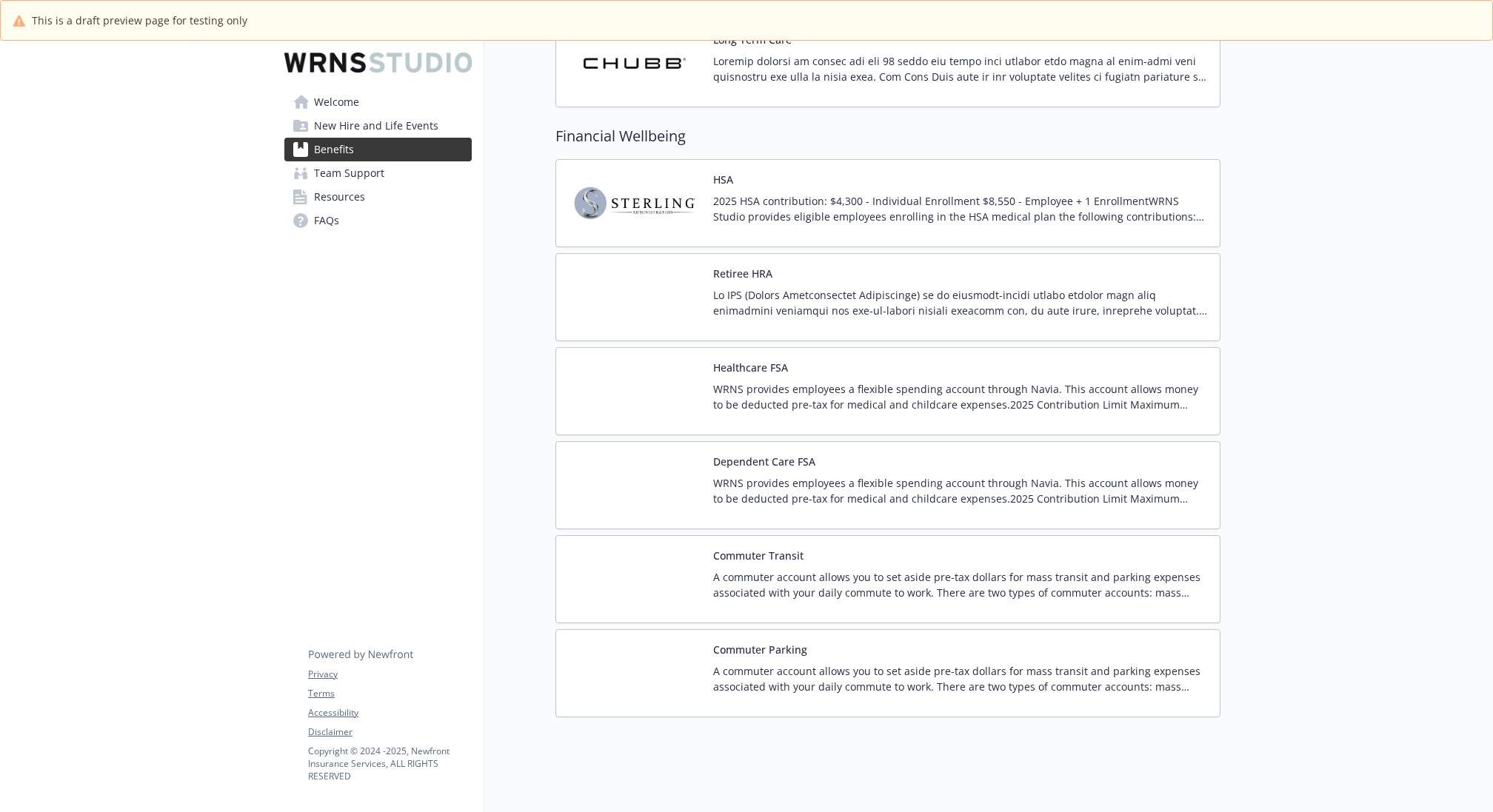
scroll to position [1449, 0]
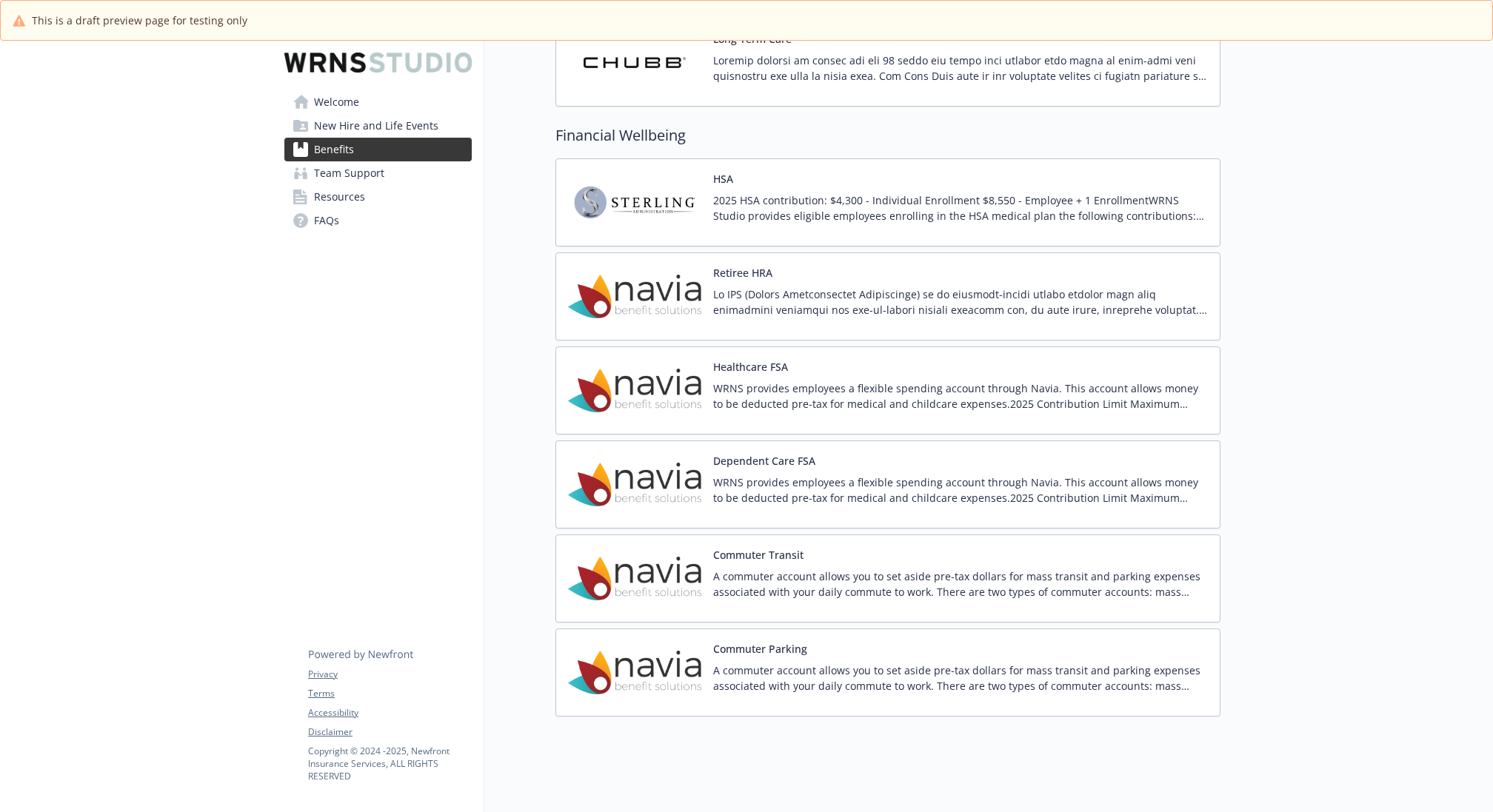
click at [1008, 205] on p "2025 HSA contribution: $4,300 - Individual Enrollment $8,550 - Employee + 1 Enr…" at bounding box center [960, 207] width 494 height 31
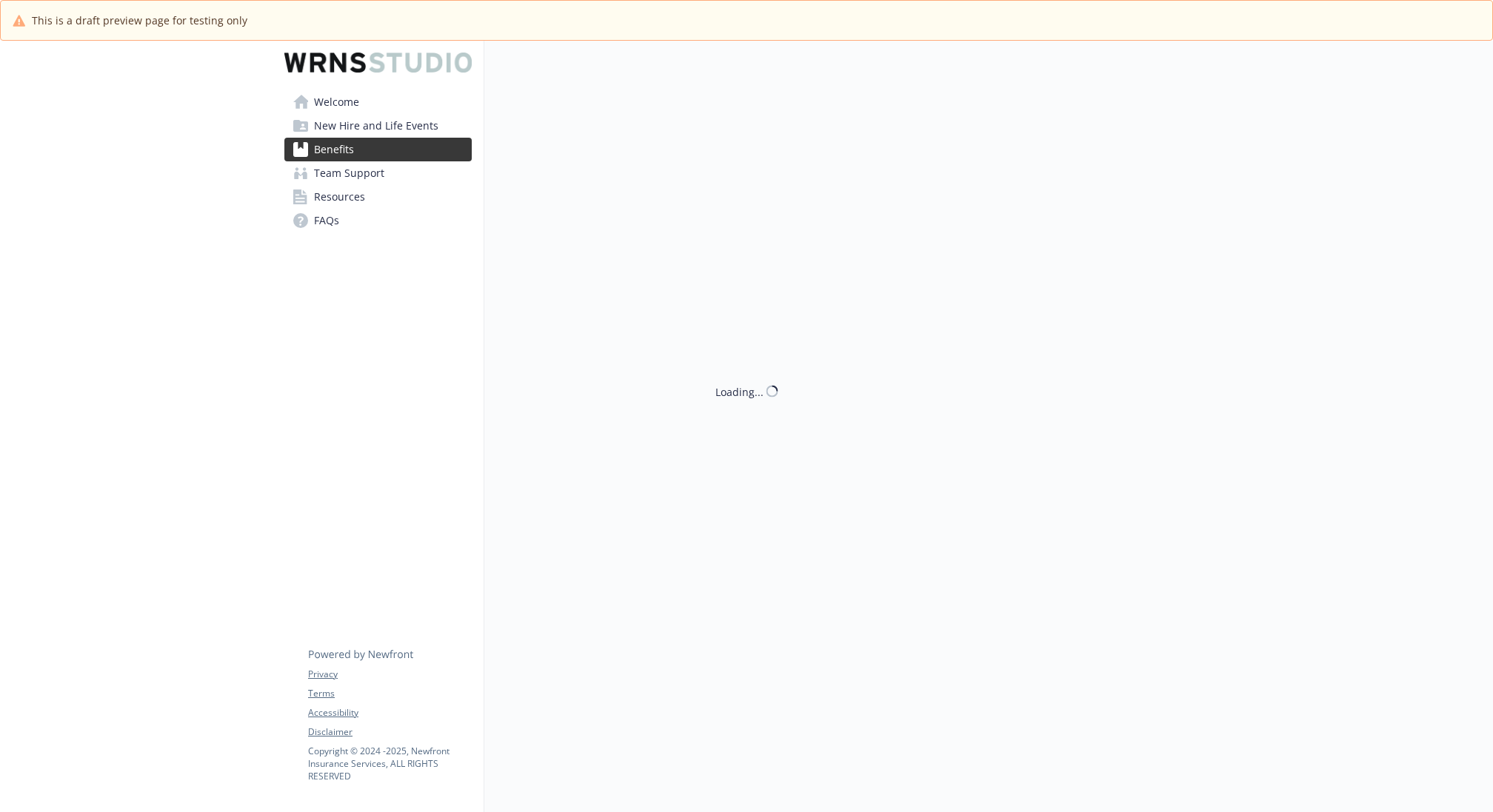
scroll to position [1449, 0]
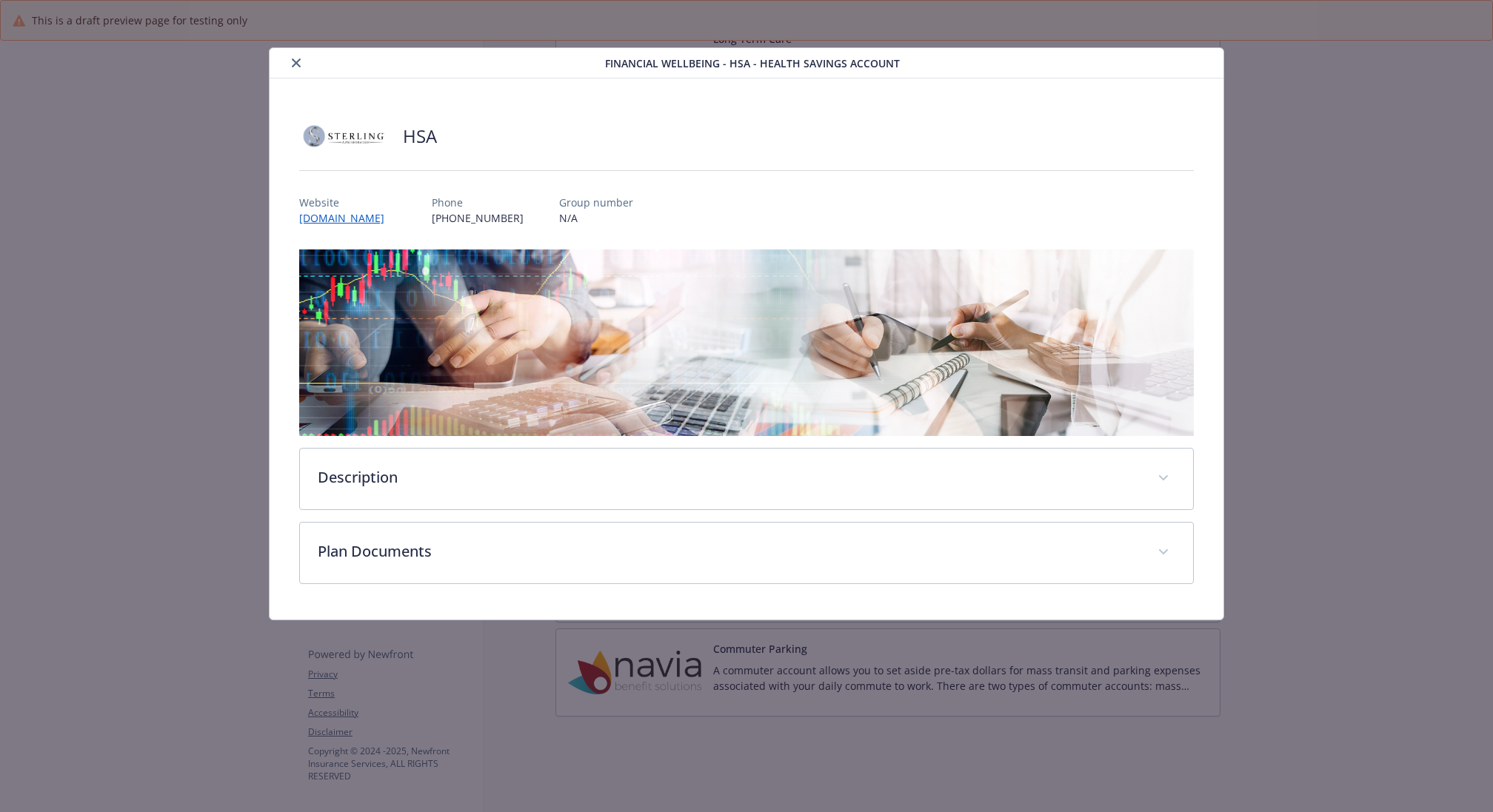
click at [289, 60] on button "close" at bounding box center [296, 63] width 18 height 18
